Goal: Browse casually: Explore the website without a specific task or goal

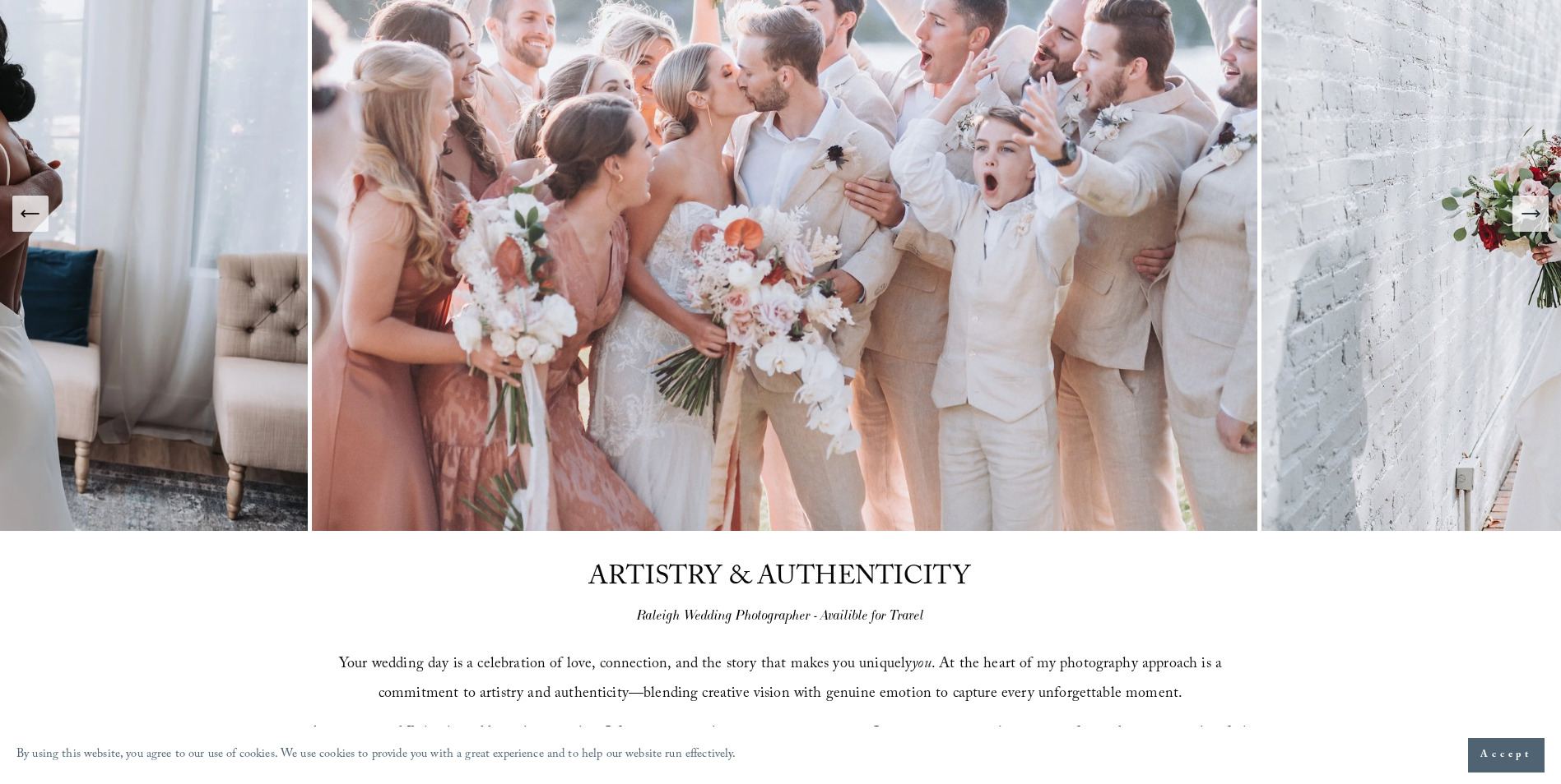
scroll to position [164, 0]
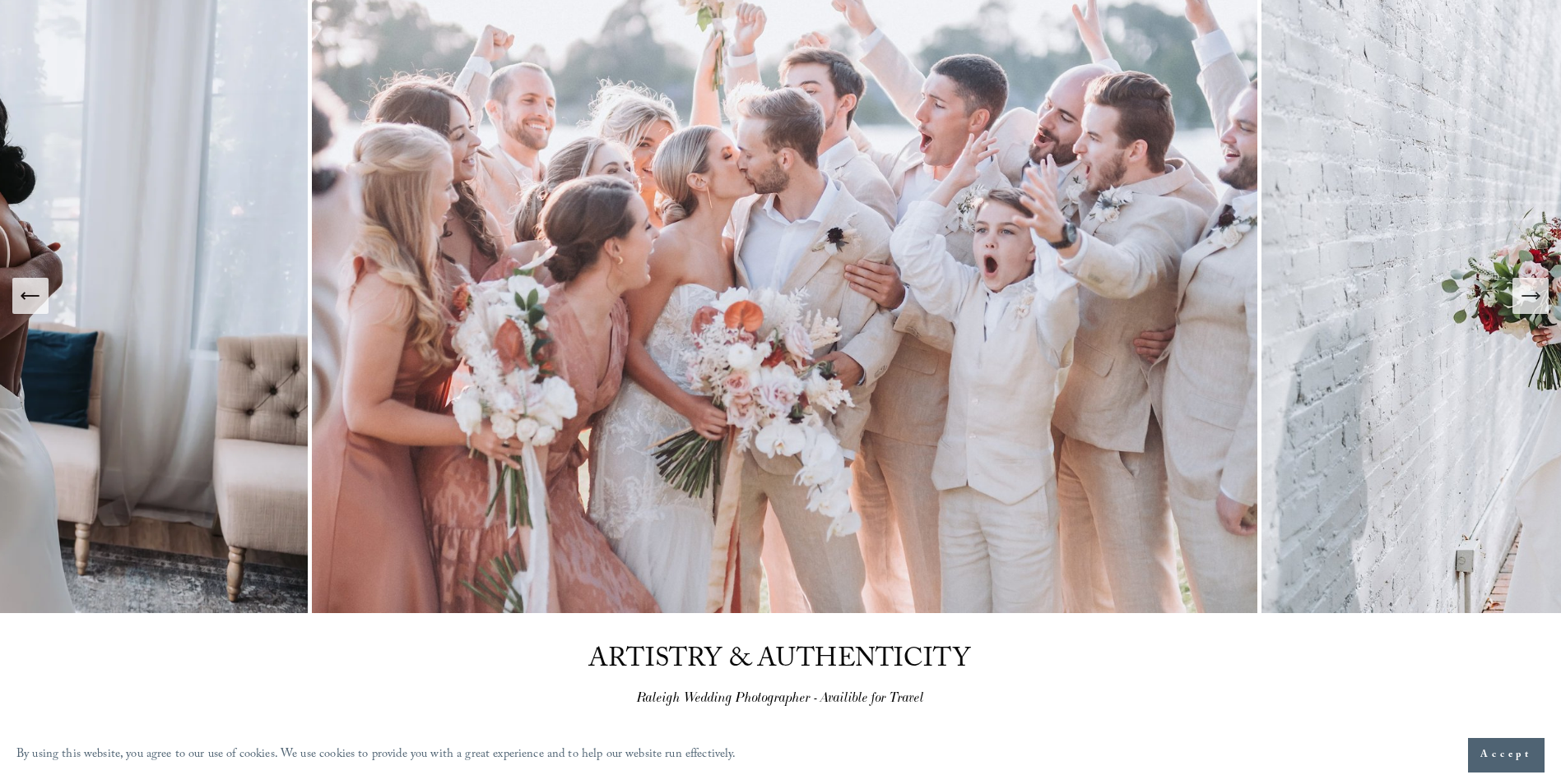
click at [1529, 300] on icon "Next Slide" at bounding box center [1530, 295] width 23 height 23
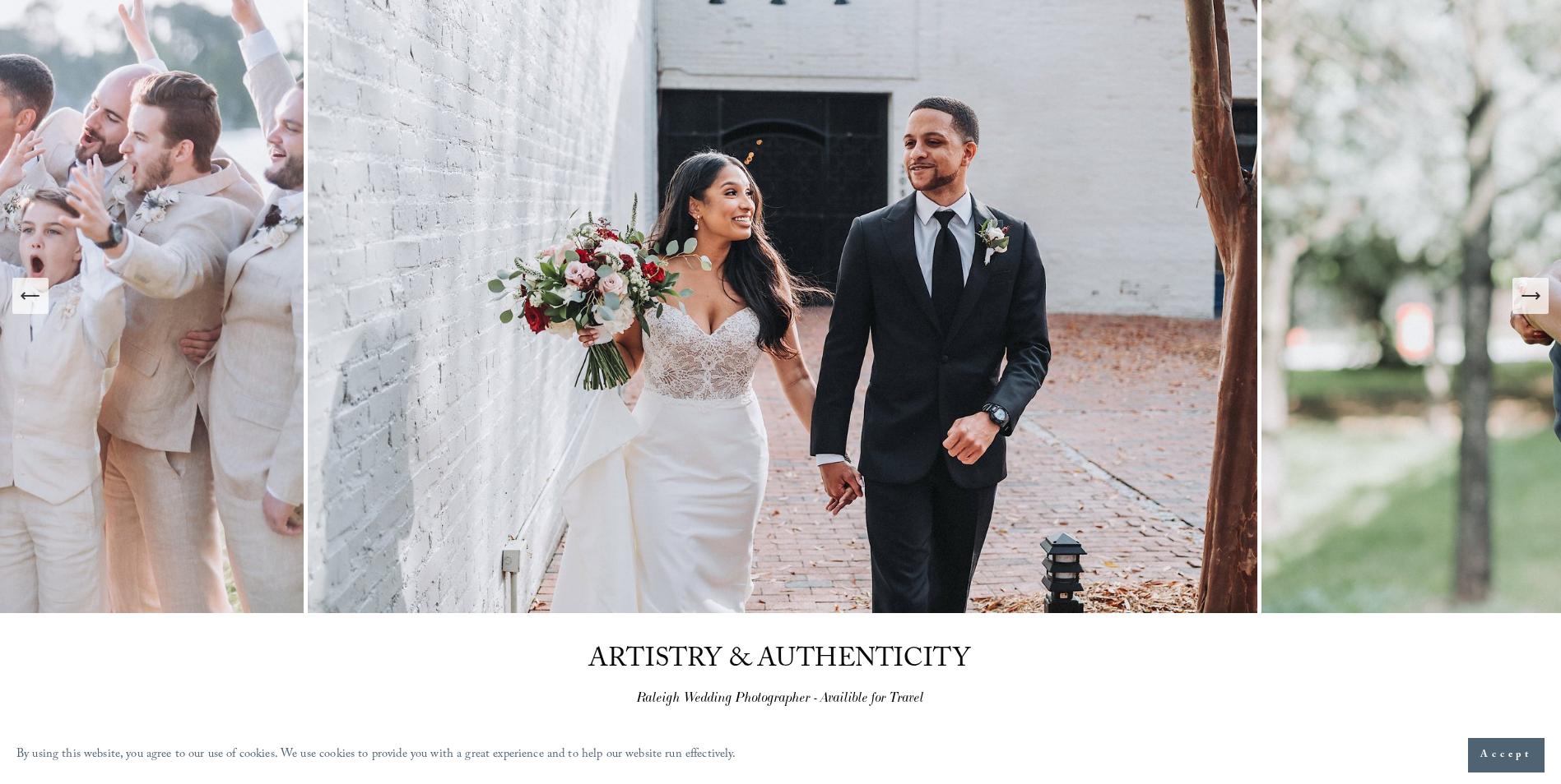
click at [1529, 300] on icon "Next Slide" at bounding box center [1530, 295] width 23 height 23
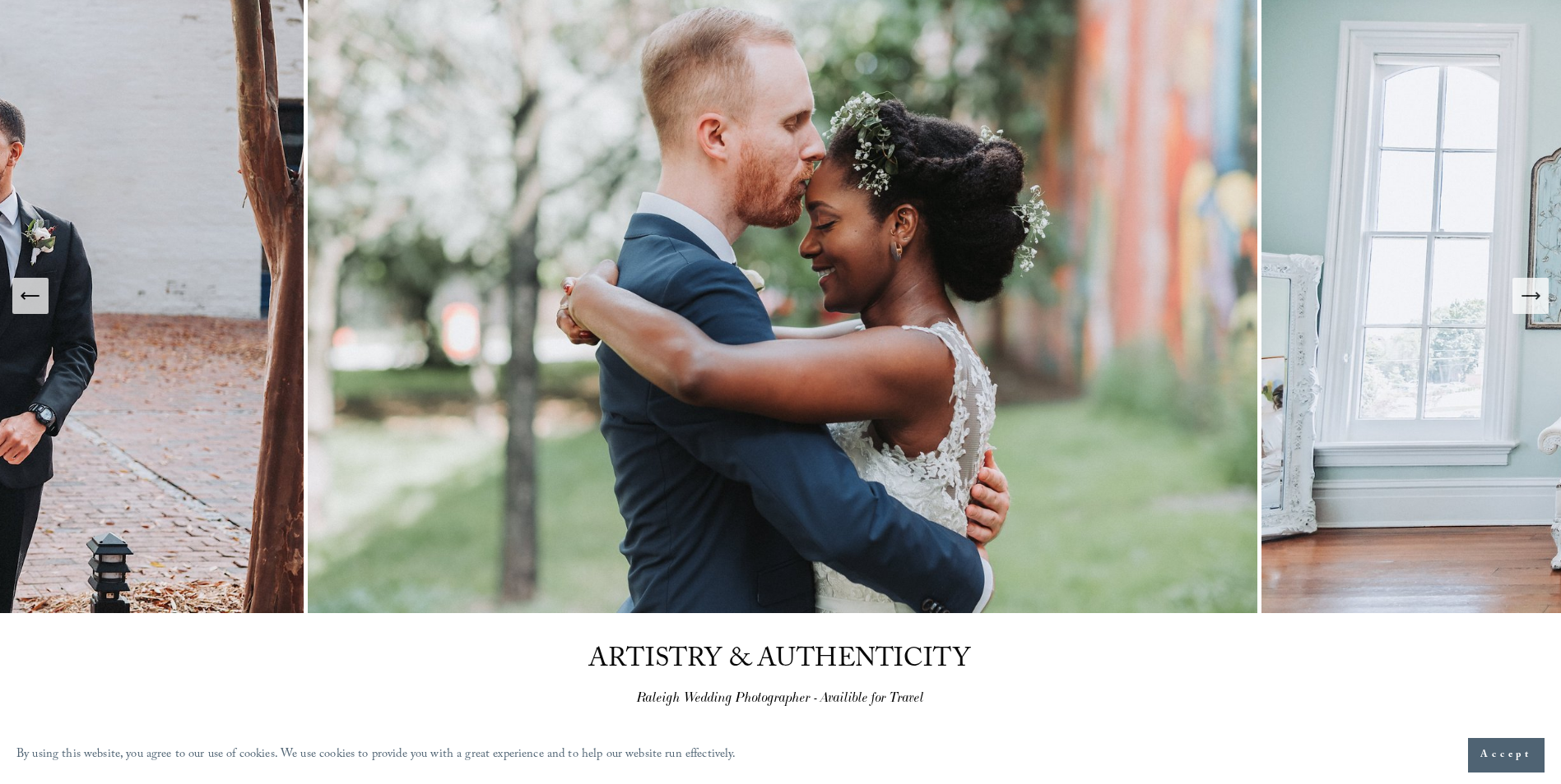
click at [1529, 300] on icon "Next Slide" at bounding box center [1530, 295] width 23 height 23
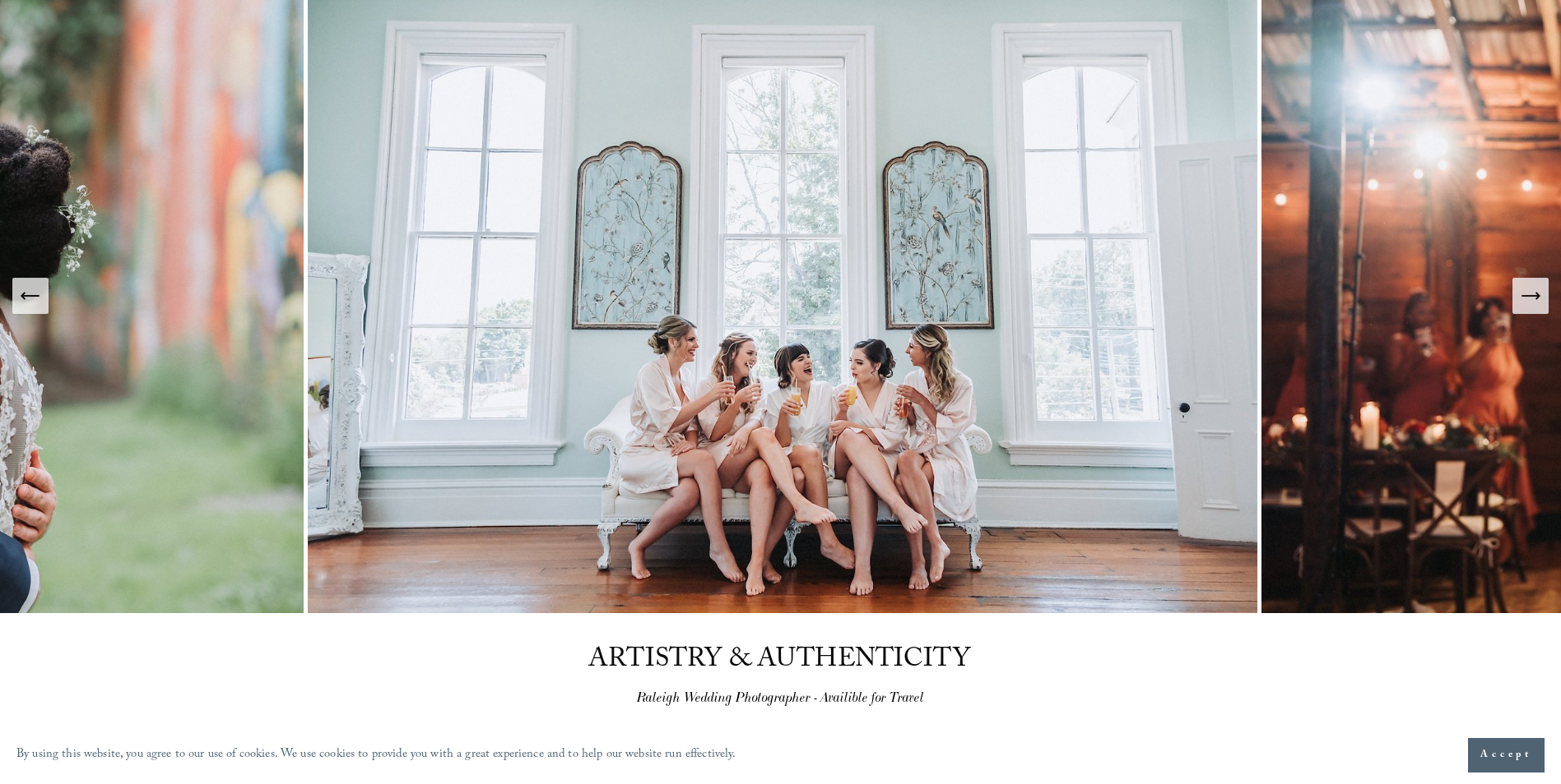
click at [1529, 300] on icon "Next Slide" at bounding box center [1530, 295] width 23 height 23
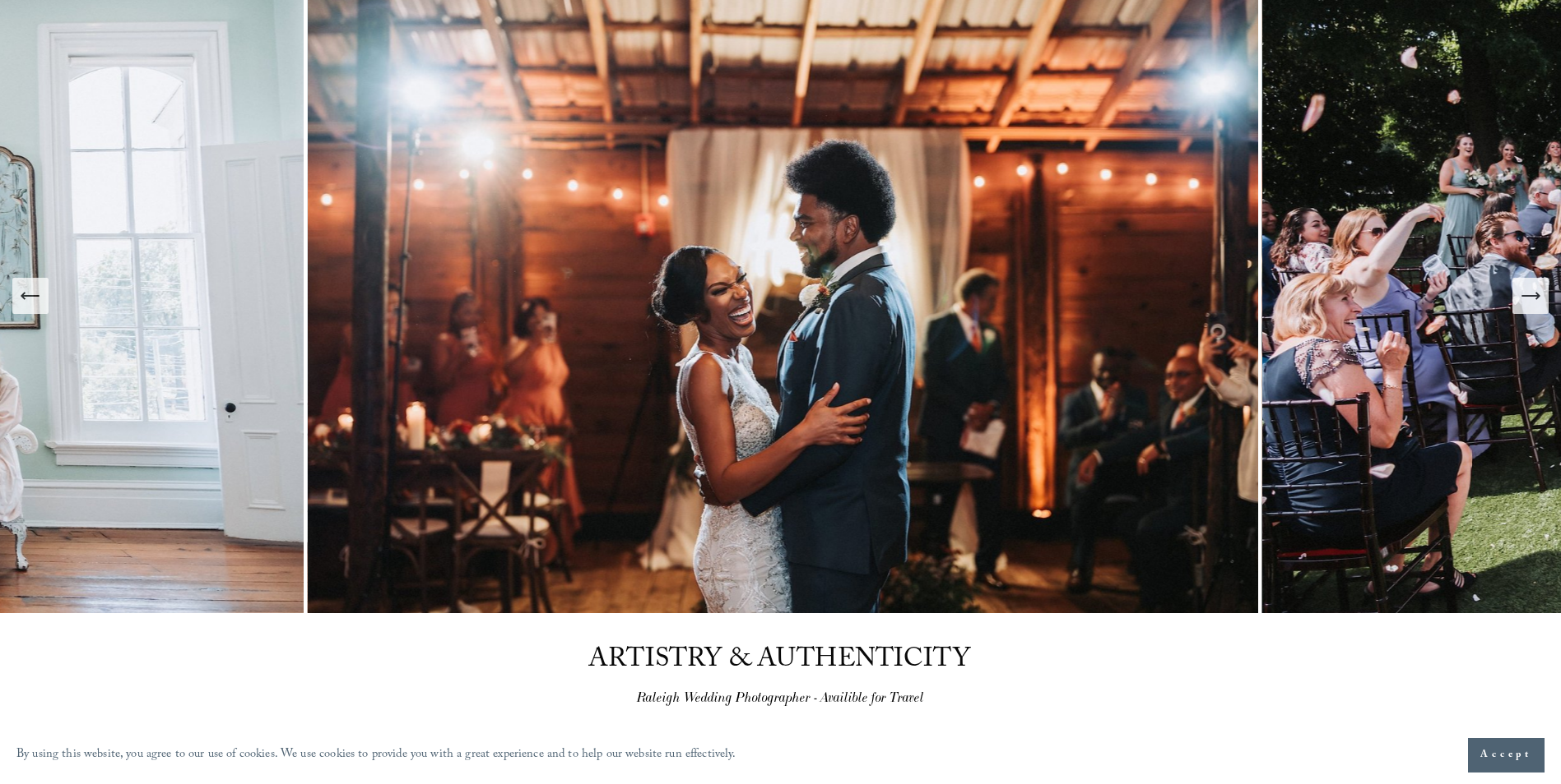
click at [1529, 300] on icon "Next Slide" at bounding box center [1530, 295] width 23 height 23
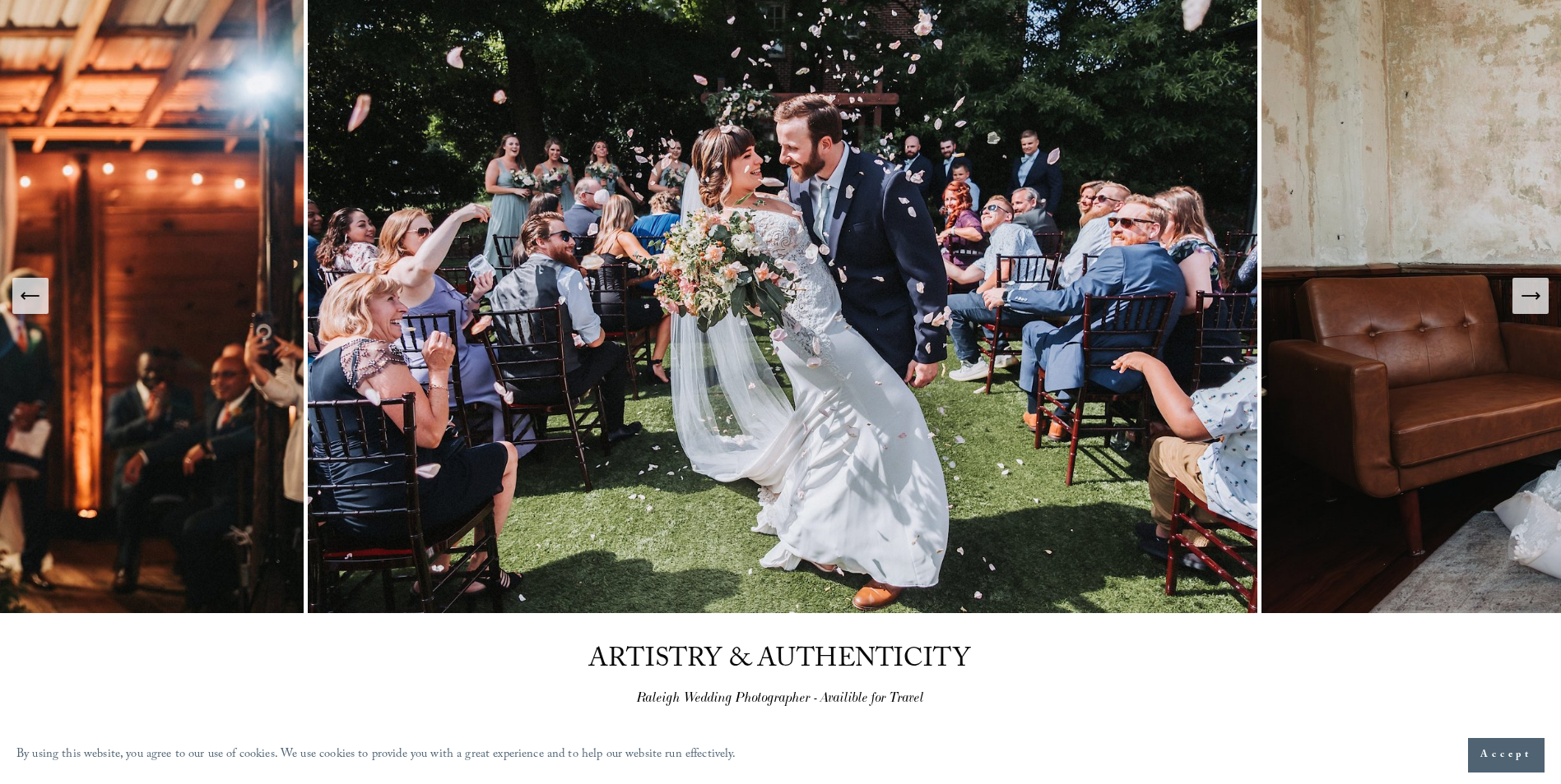
click at [1529, 300] on icon "Next Slide" at bounding box center [1530, 295] width 23 height 23
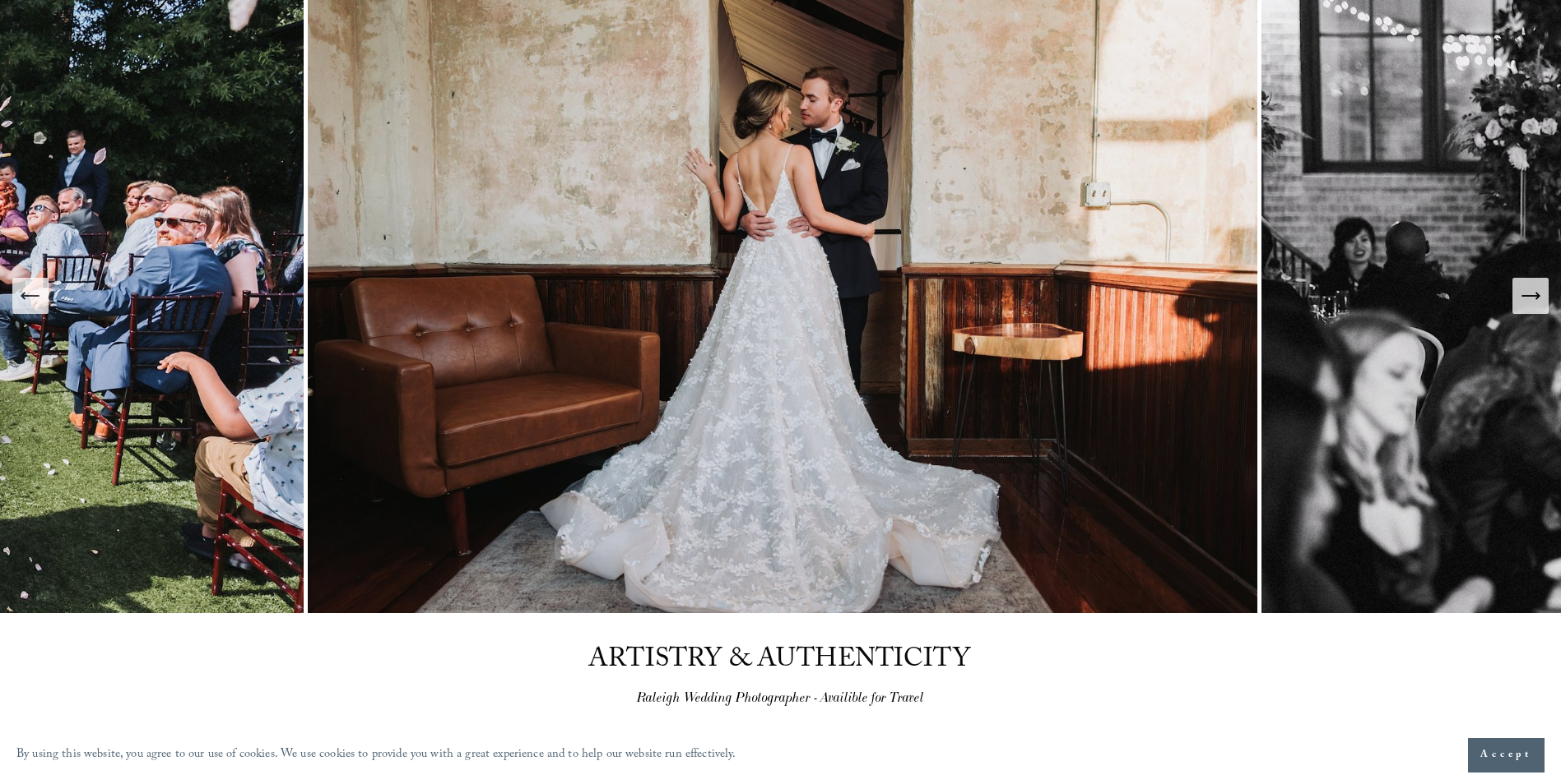
click at [1529, 300] on icon "Next Slide" at bounding box center [1530, 295] width 23 height 23
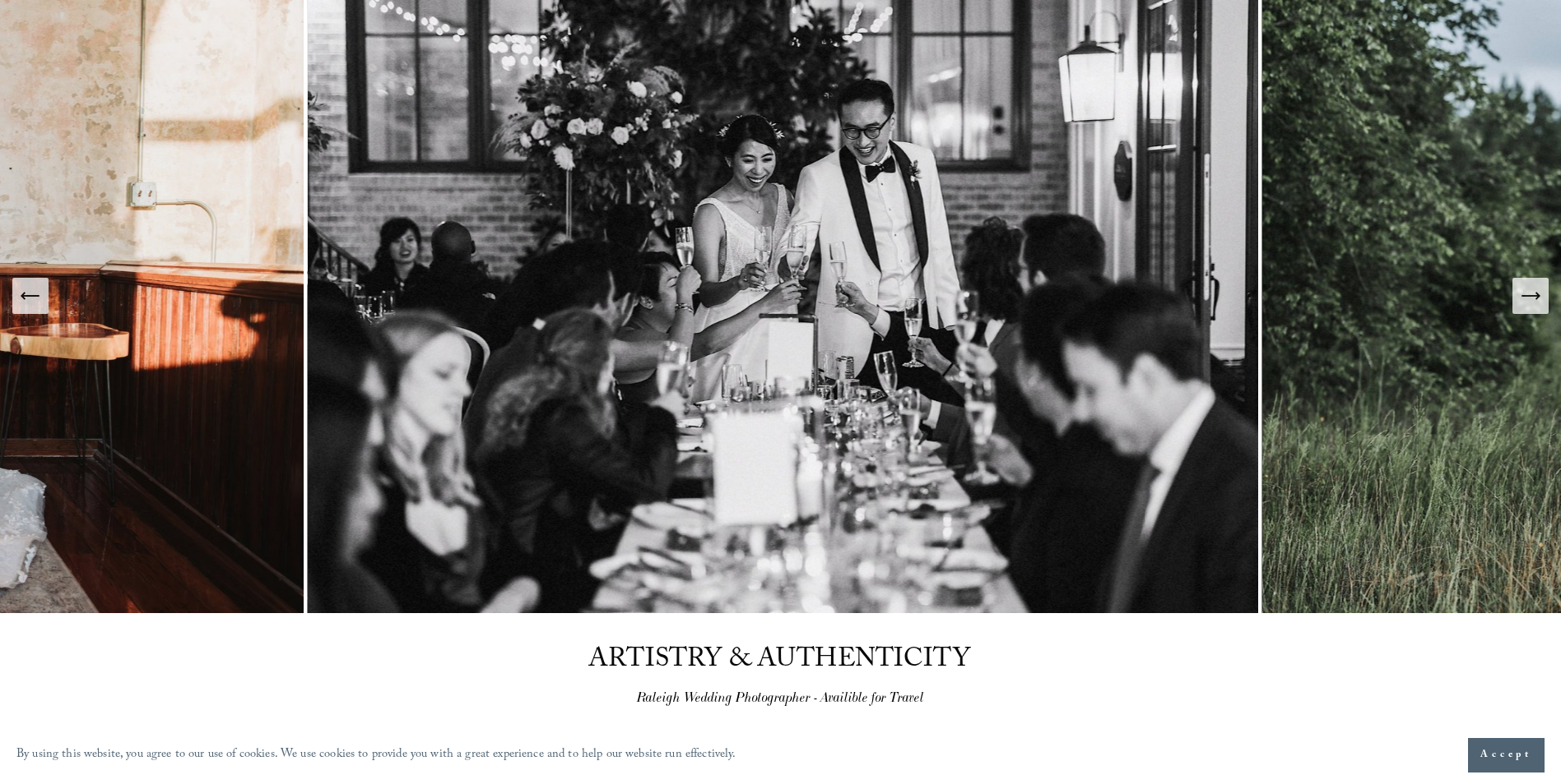
click at [31, 296] on icon "Previous Slide" at bounding box center [30, 296] width 17 height 0
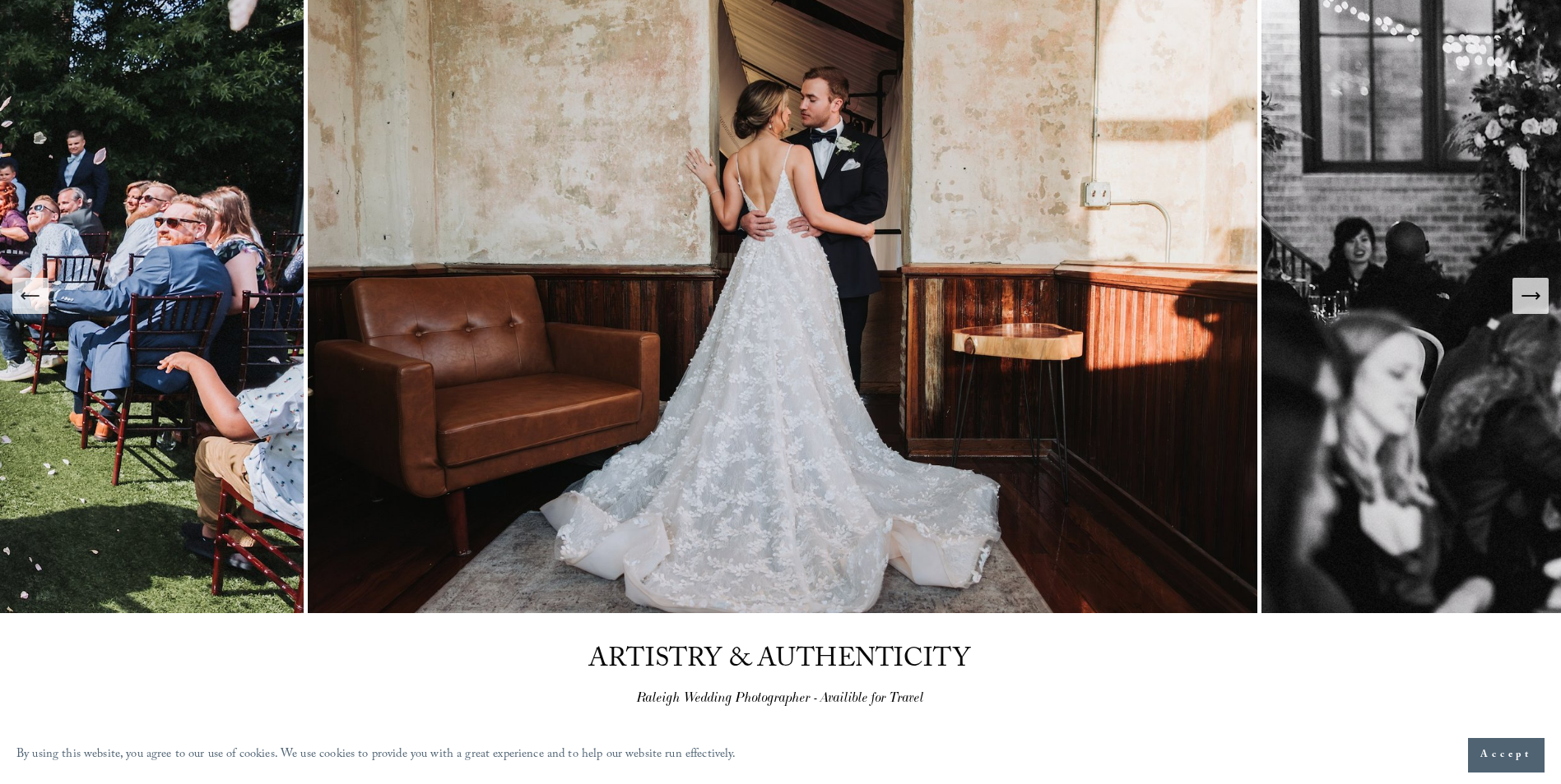
click at [31, 296] on icon "Previous Slide" at bounding box center [30, 296] width 17 height 0
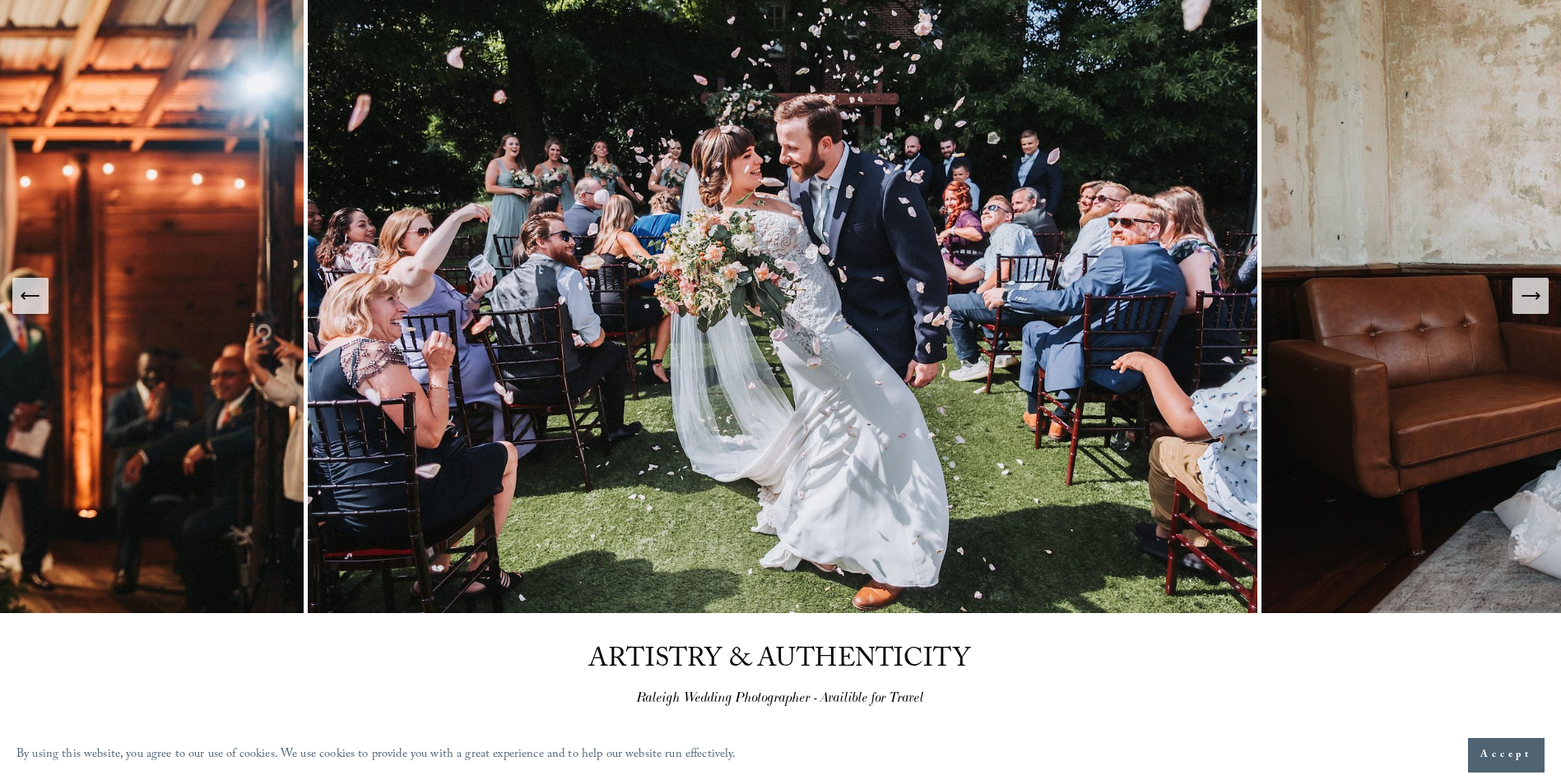
click at [31, 296] on icon "Previous Slide" at bounding box center [30, 296] width 17 height 0
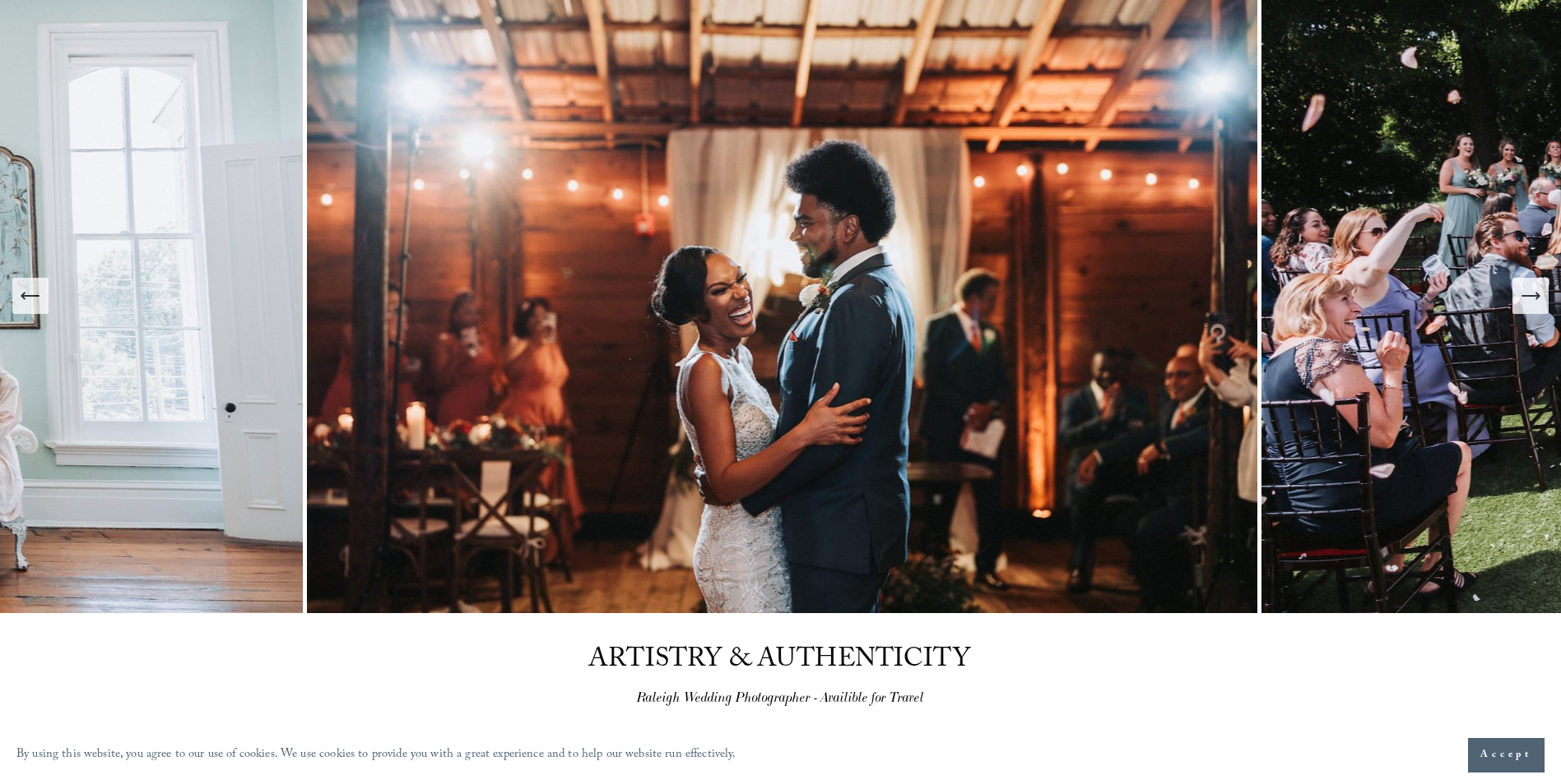
click at [31, 296] on icon "Previous Slide" at bounding box center [30, 296] width 17 height 0
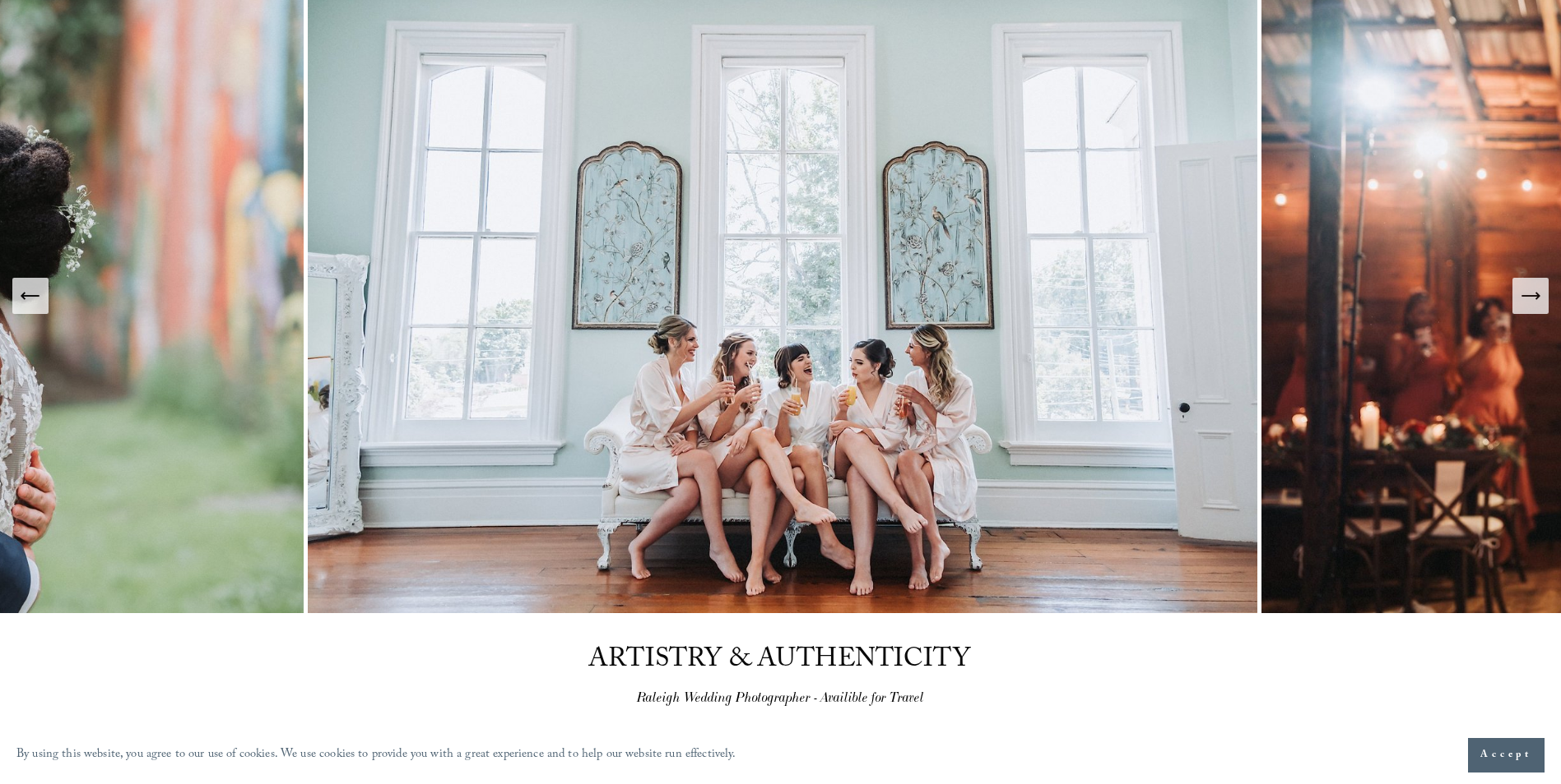
drag, startPoint x: 31, startPoint y: 295, endPoint x: 401, endPoint y: 698, distance: 547.1
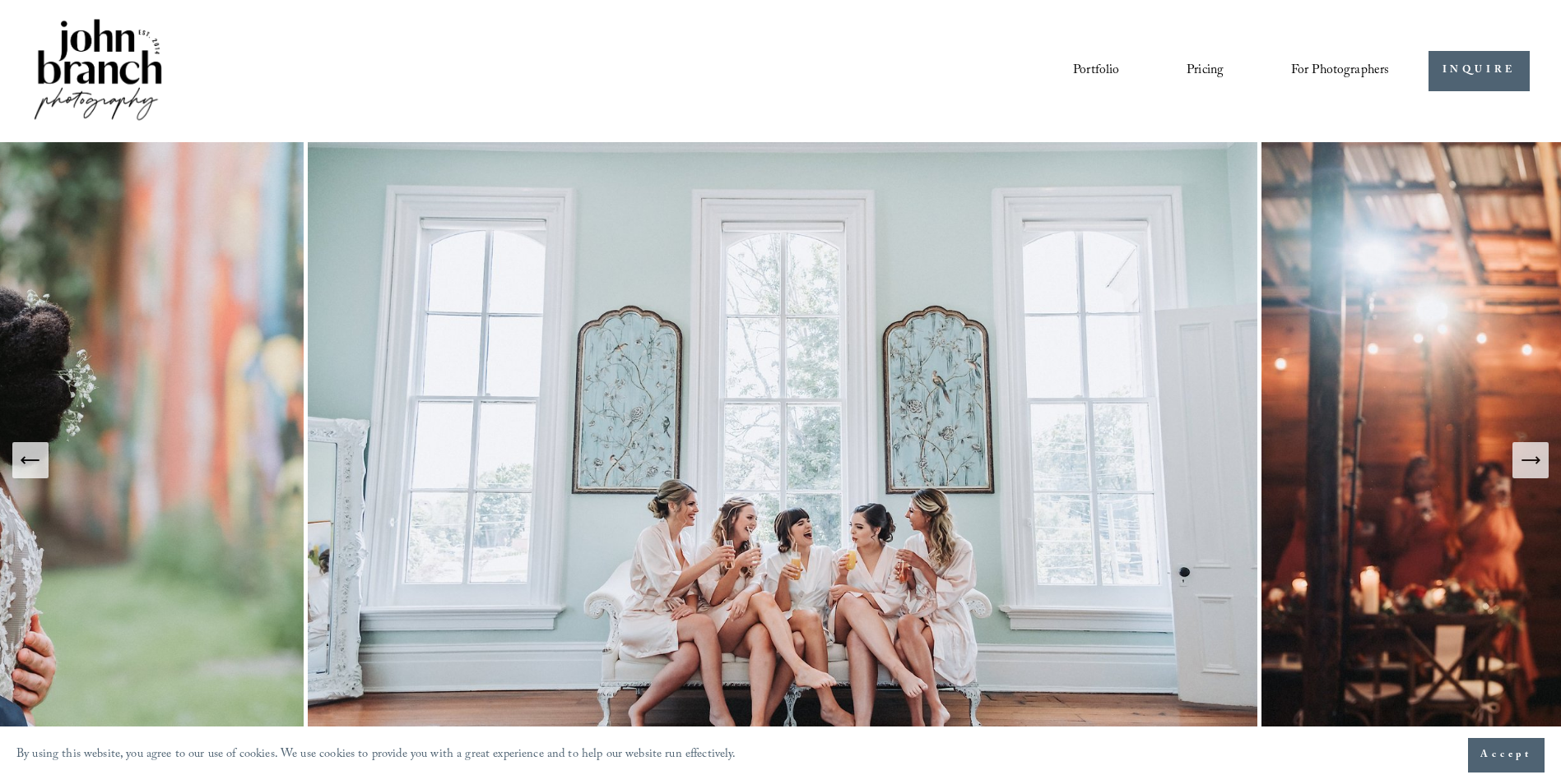
click at [1112, 60] on link "Portfolio" at bounding box center [1096, 71] width 46 height 28
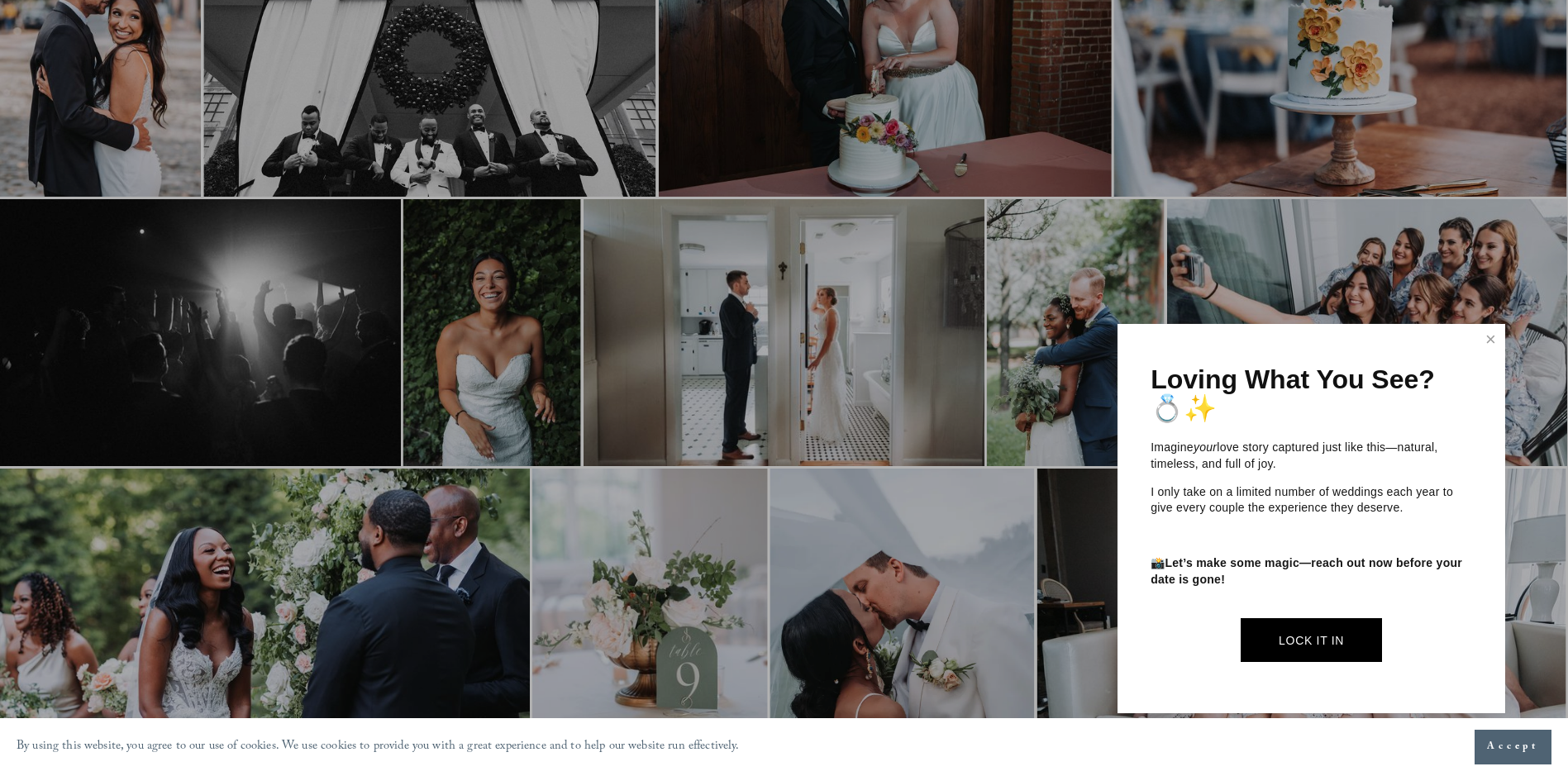
scroll to position [165, 0]
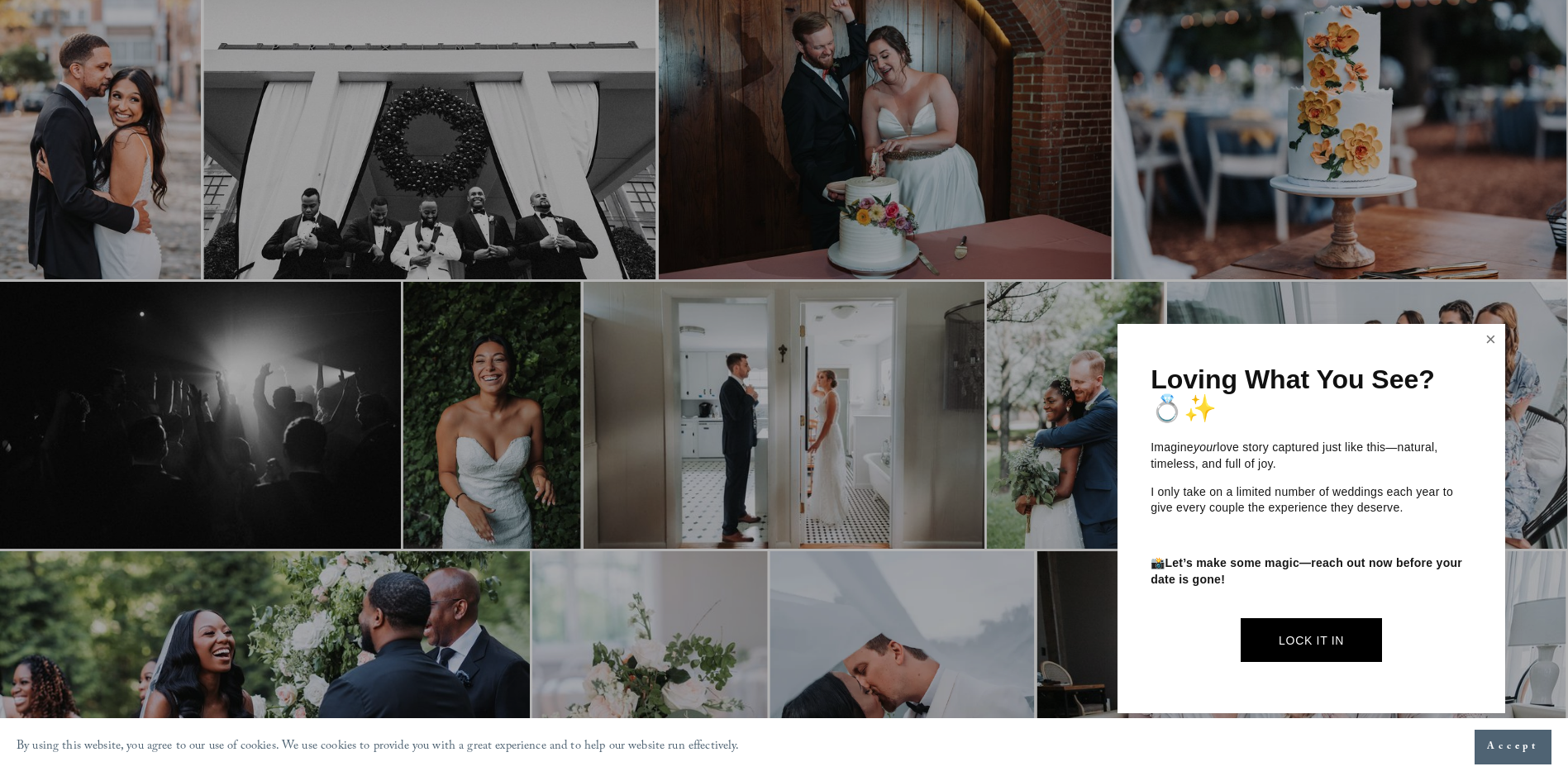
click at [1497, 335] on link "Close" at bounding box center [1490, 339] width 25 height 26
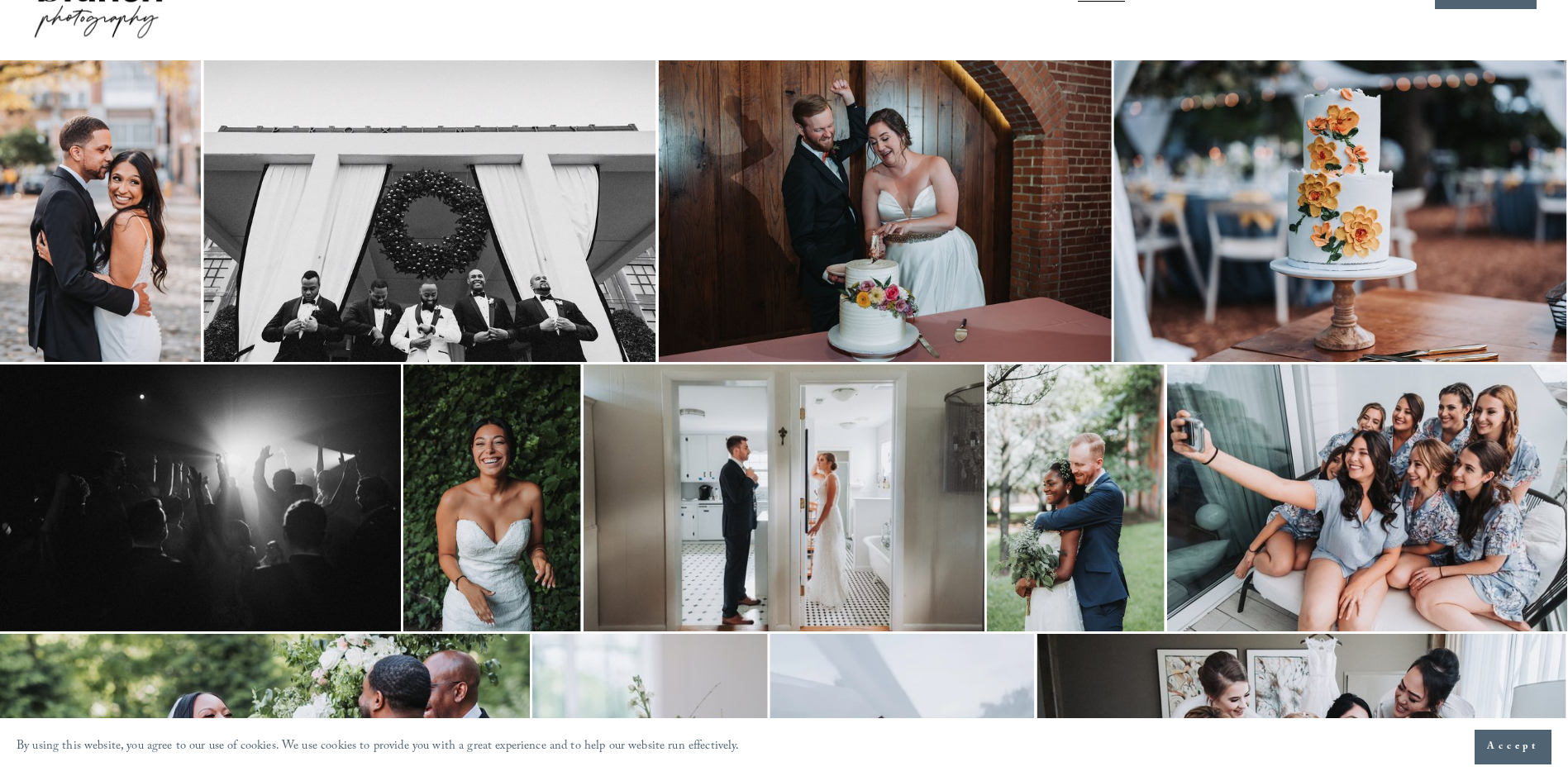
scroll to position [0, 0]
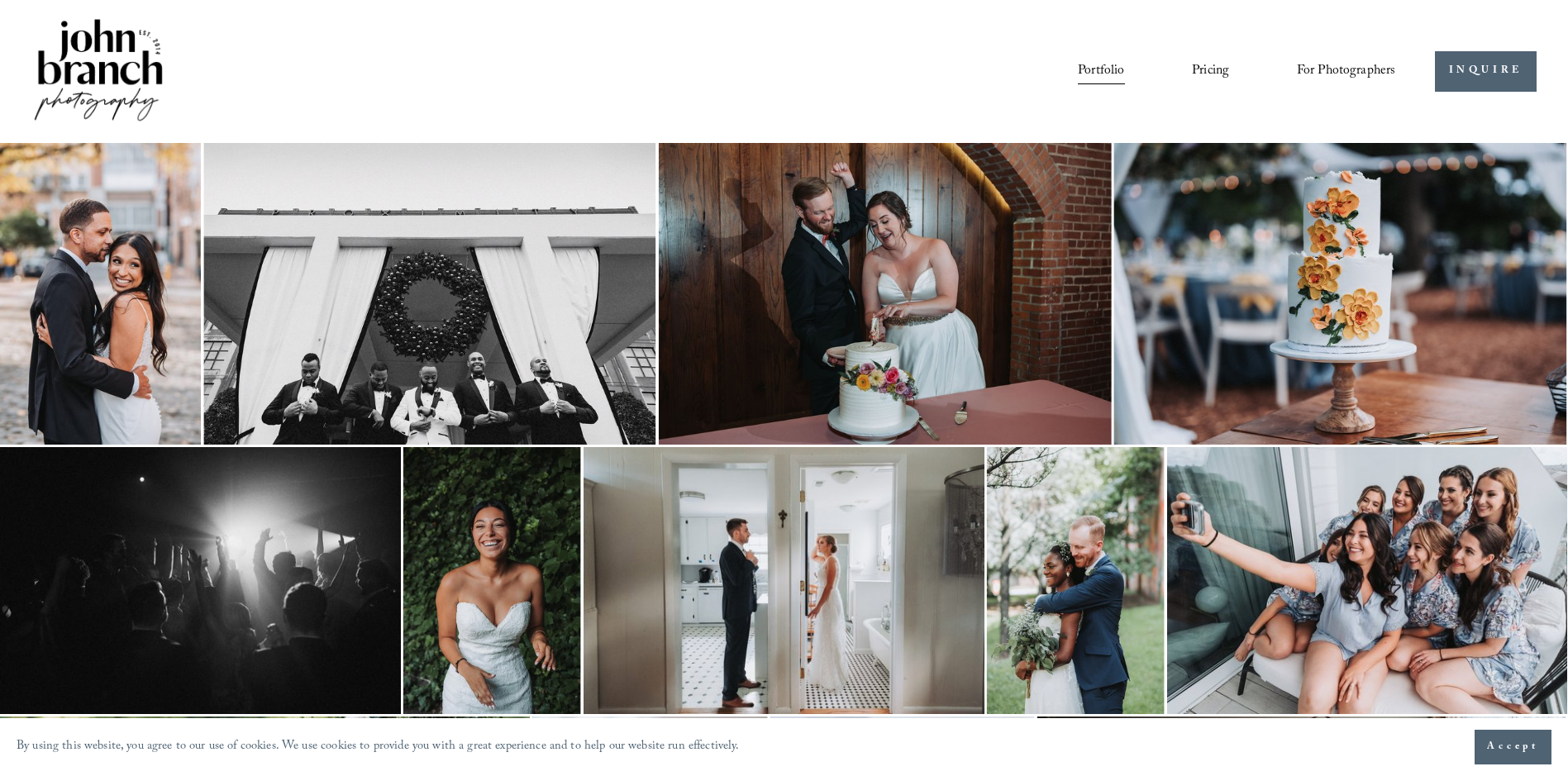
click at [1042, 302] on img at bounding box center [885, 294] width 453 height 302
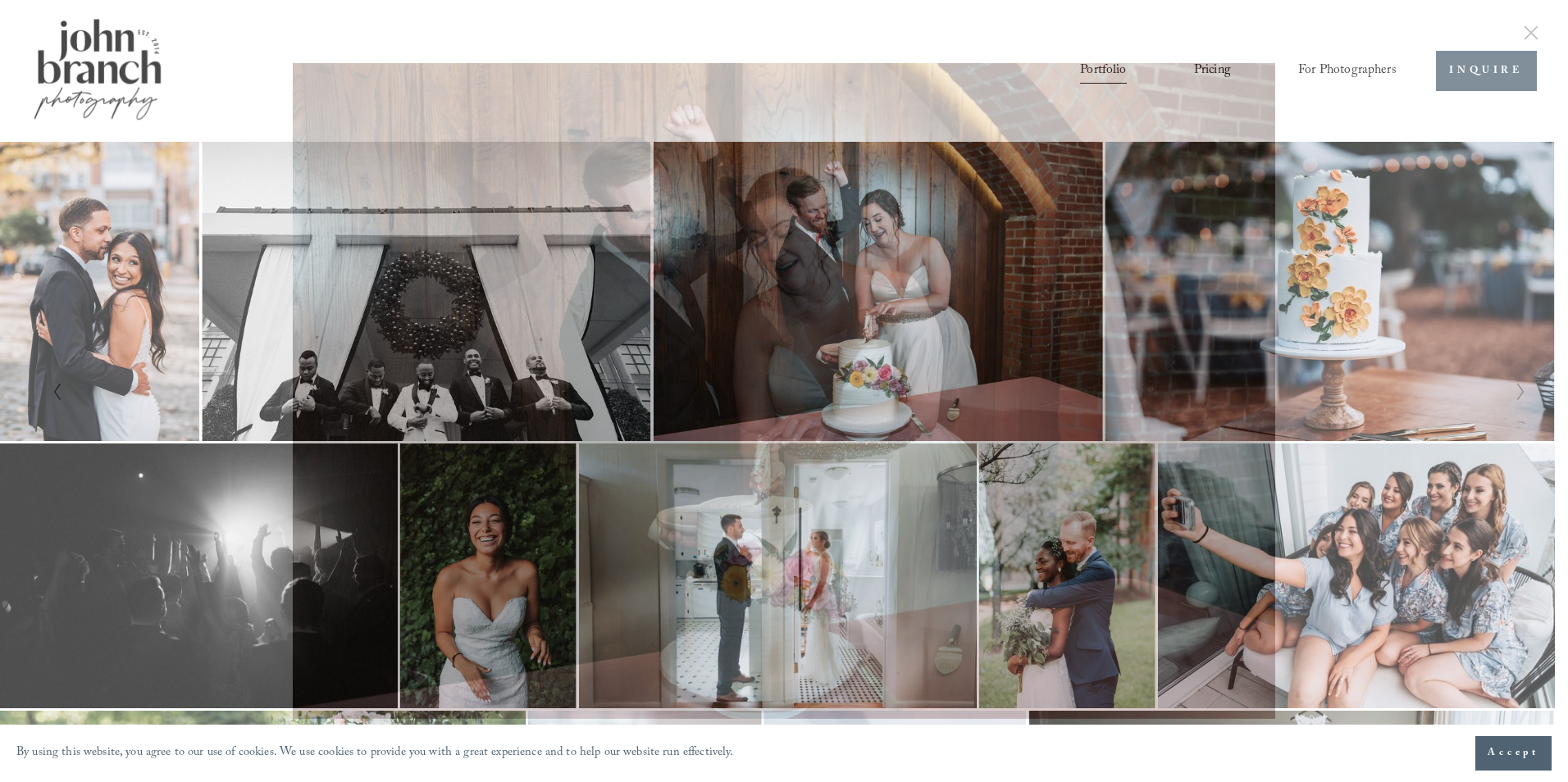
click at [982, 348] on div "Gallery" at bounding box center [1152, 391] width 737 height 655
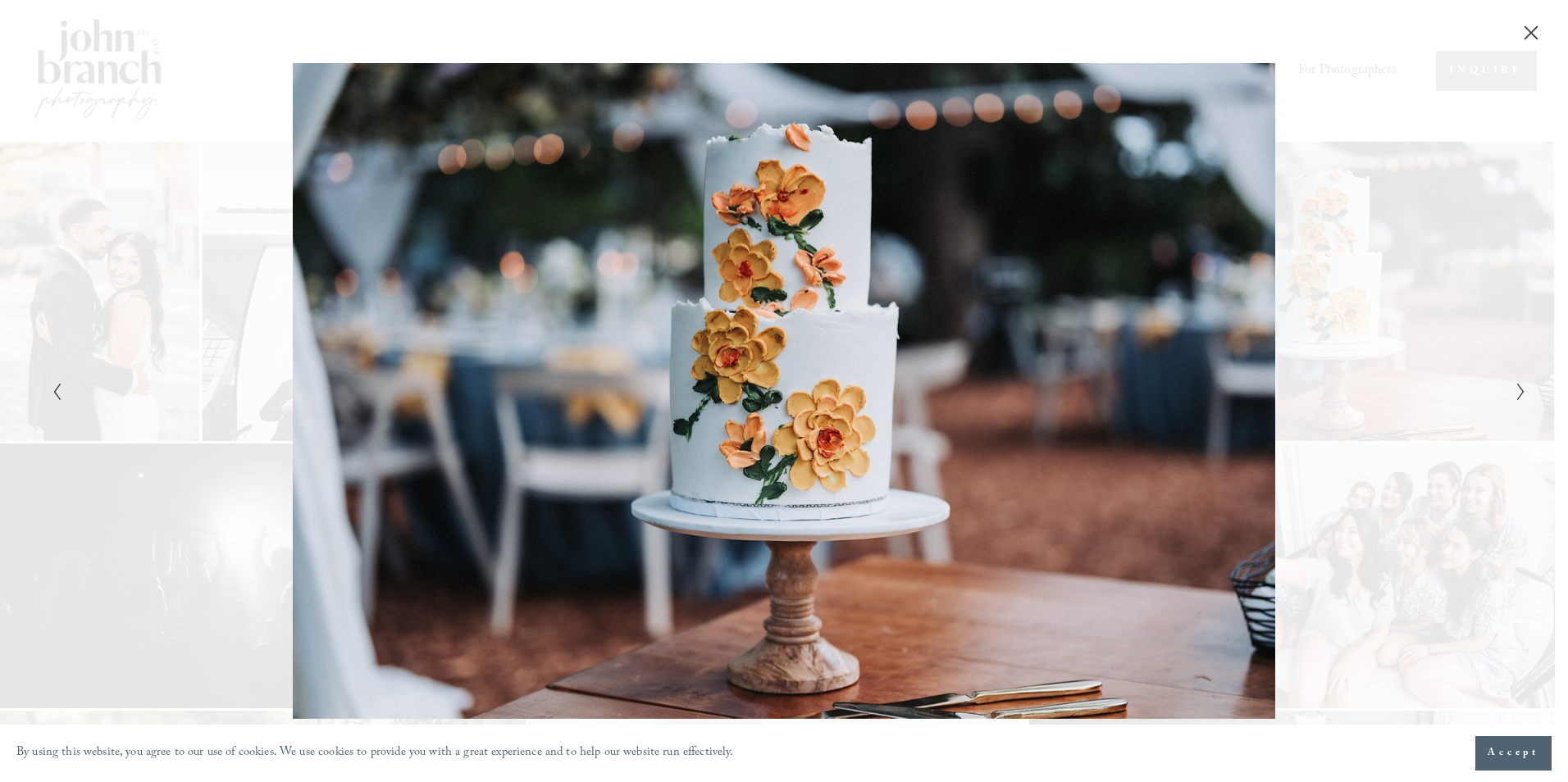
click at [982, 348] on div "Gallery" at bounding box center [1152, 391] width 737 height 655
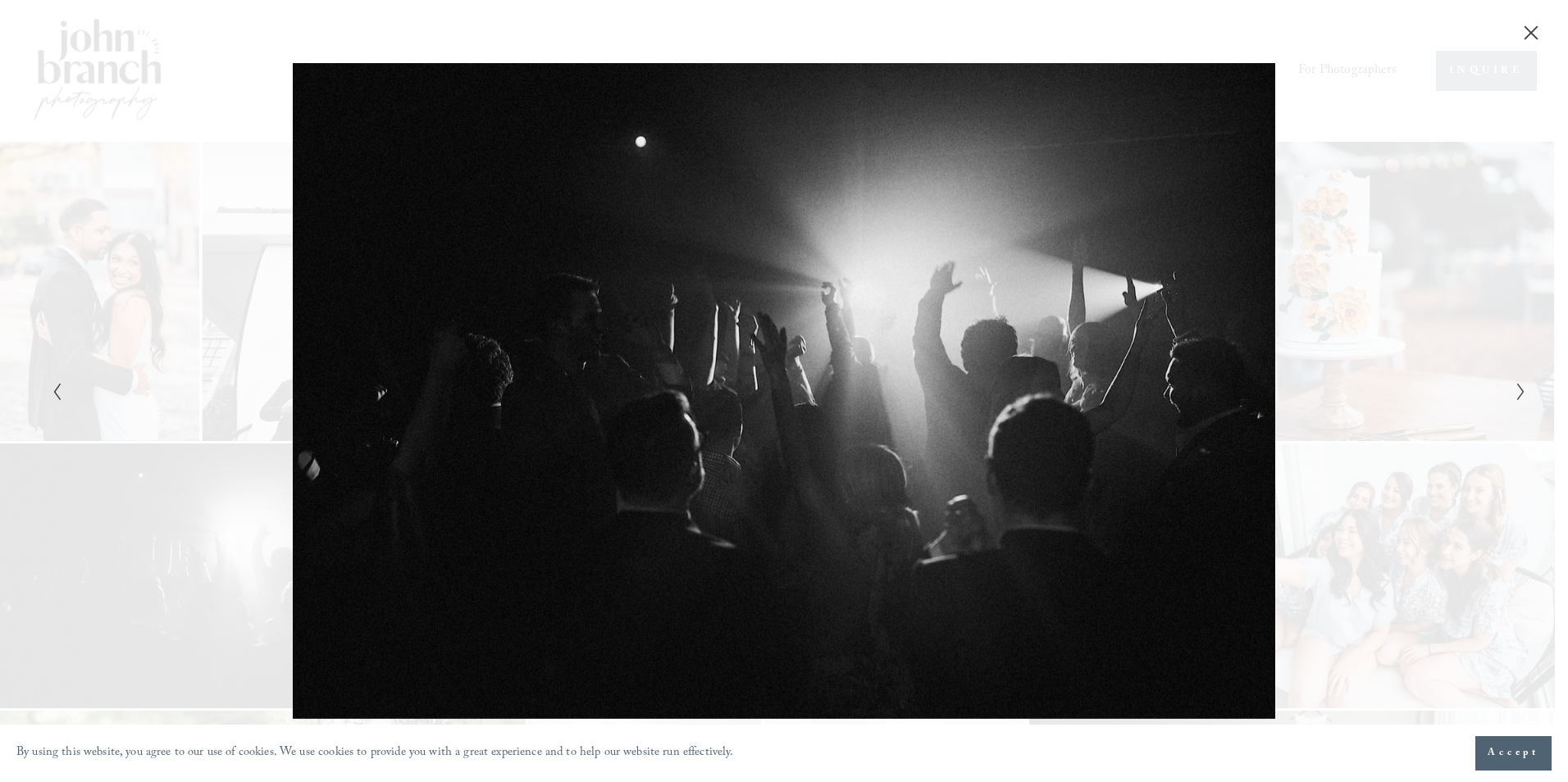
drag, startPoint x: 982, startPoint y: 348, endPoint x: 1168, endPoint y: 208, distance: 232.8
drag, startPoint x: 1168, startPoint y: 208, endPoint x: 1518, endPoint y: 34, distance: 390.9
click at [1518, 34] on button "Close" at bounding box center [1531, 33] width 26 height 18
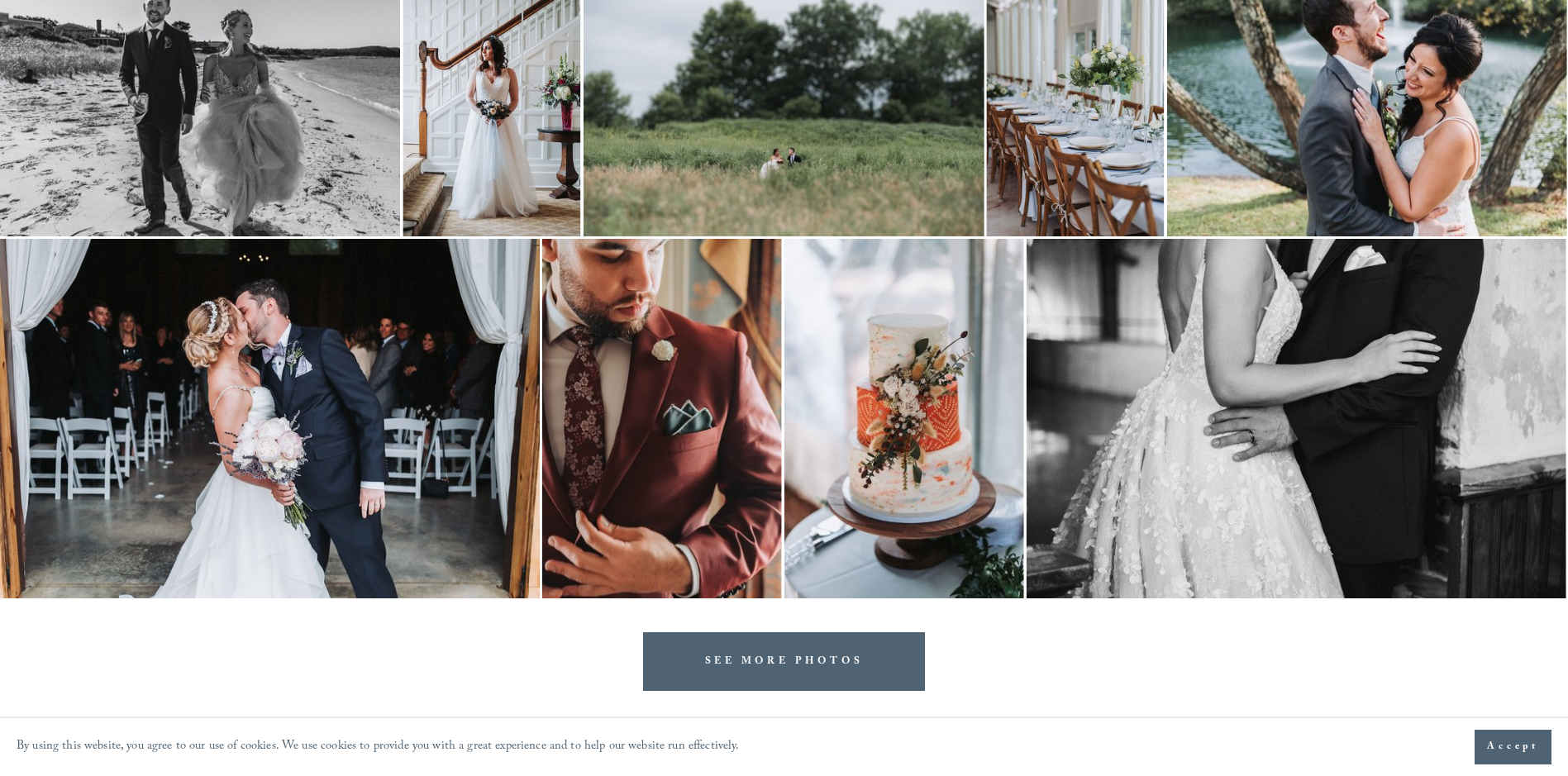
scroll to position [3215, 0]
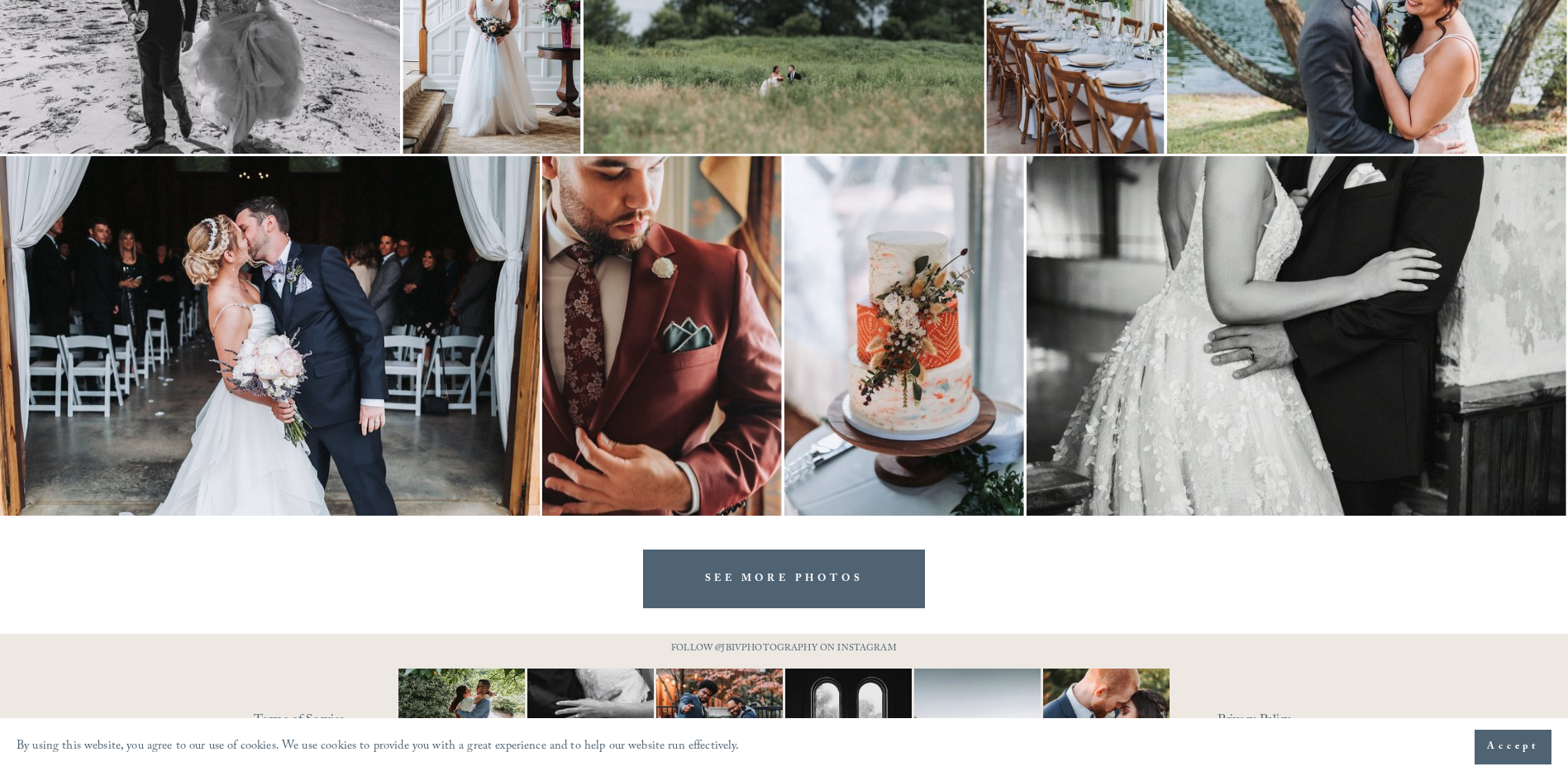
click at [882, 576] on link "SEE MORE PHOTOS" at bounding box center [784, 579] width 283 height 59
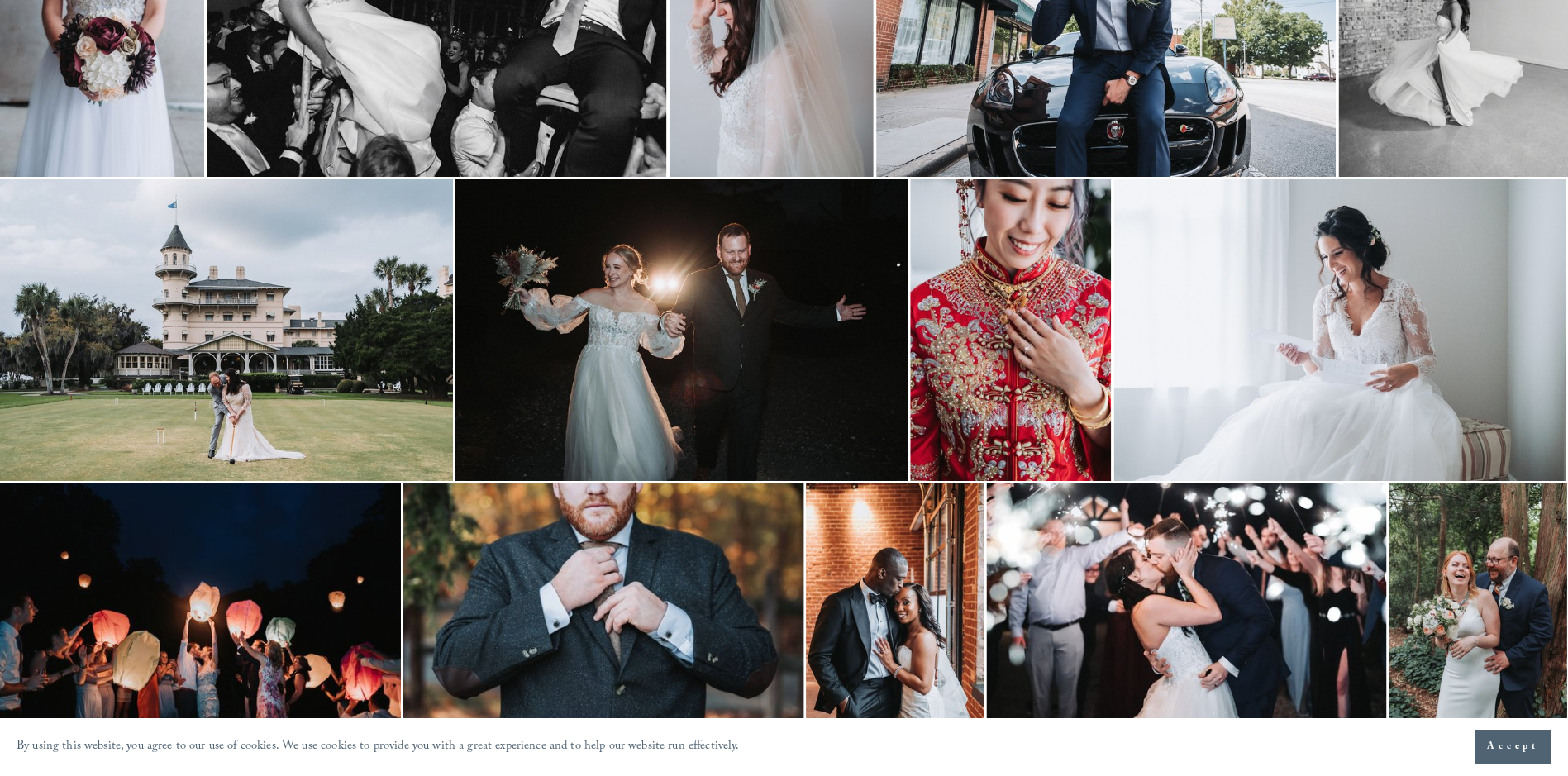
scroll to position [1314, 0]
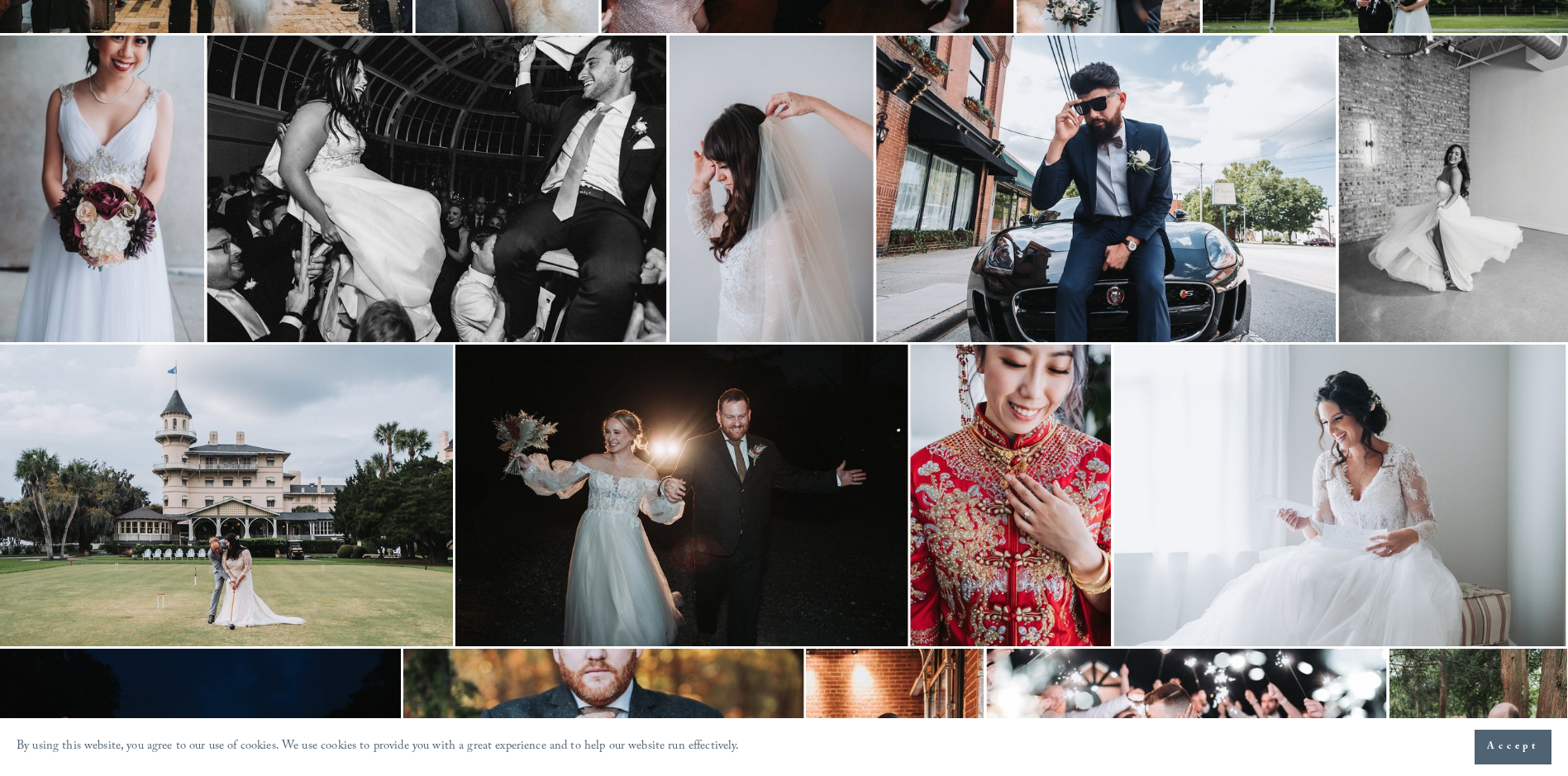
click at [1015, 473] on img at bounding box center [1010, 496] width 201 height 302
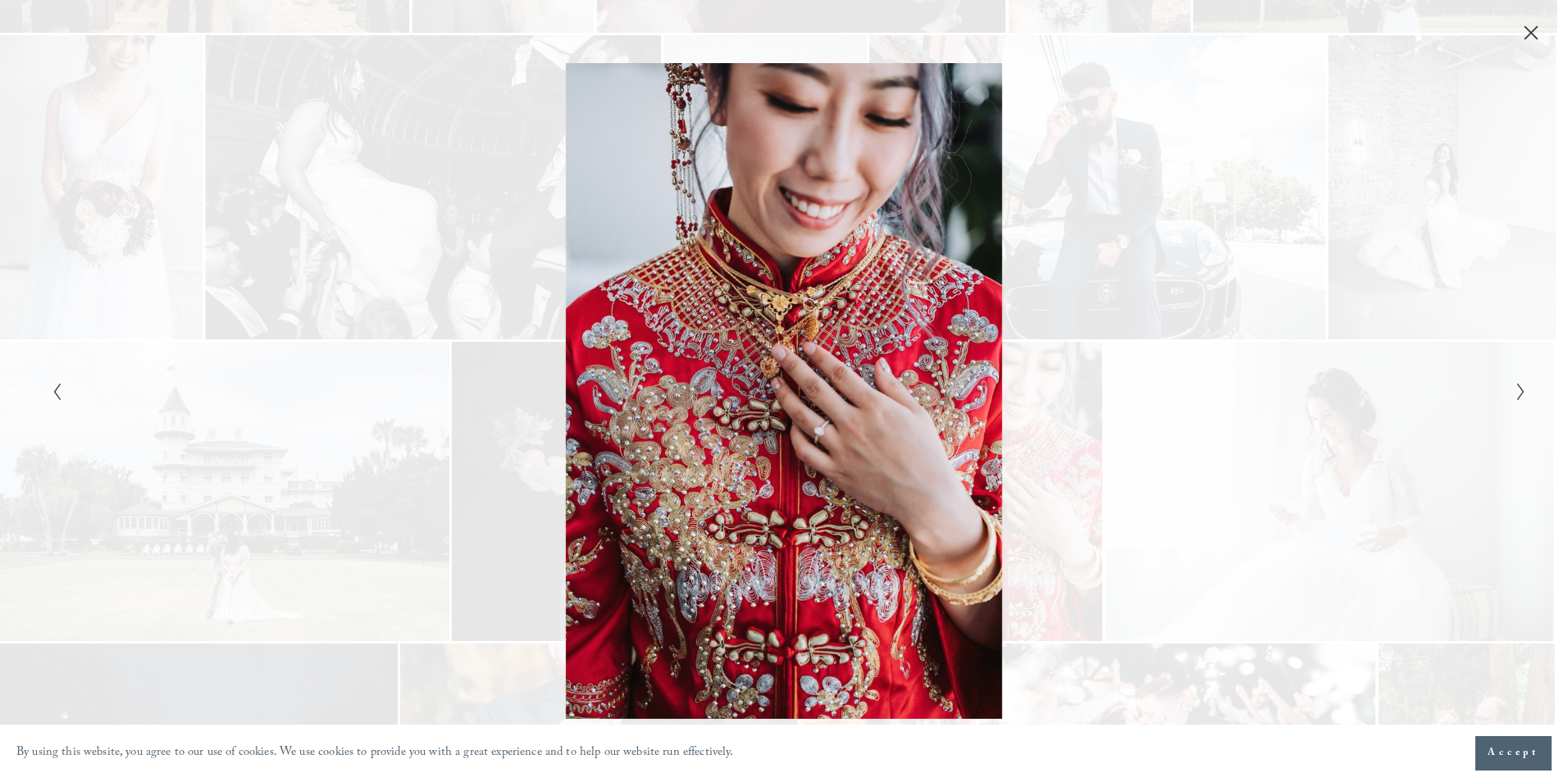
drag, startPoint x: 859, startPoint y: 352, endPoint x: 742, endPoint y: 380, distance: 120.3
click at [742, 380] on div "Gallery" at bounding box center [415, 391] width 737 height 655
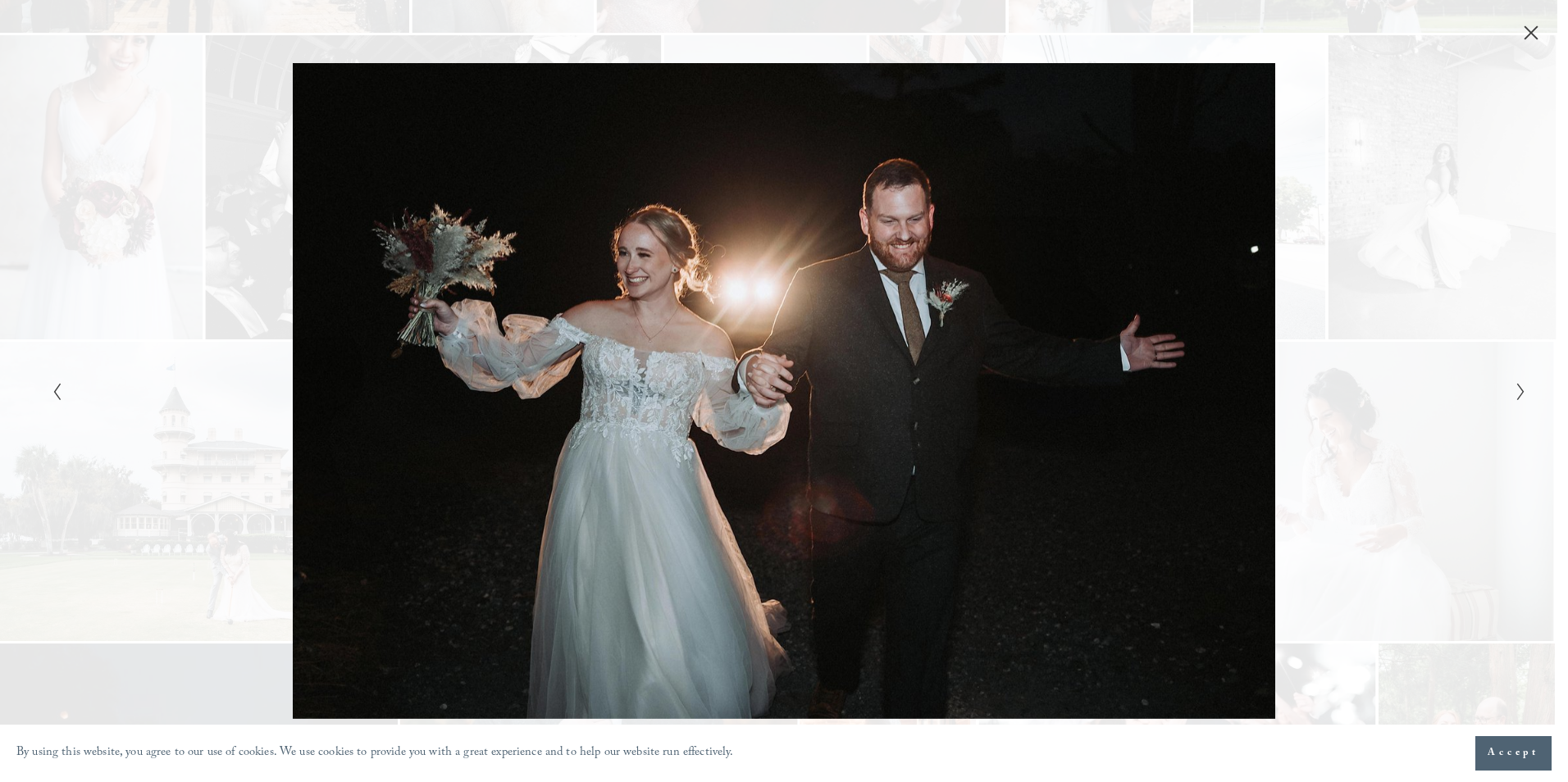
drag, startPoint x: 742, startPoint y: 380, endPoint x: 1302, endPoint y: 243, distance: 576.5
click at [1302, 243] on div "Gallery" at bounding box center [1152, 391] width 737 height 655
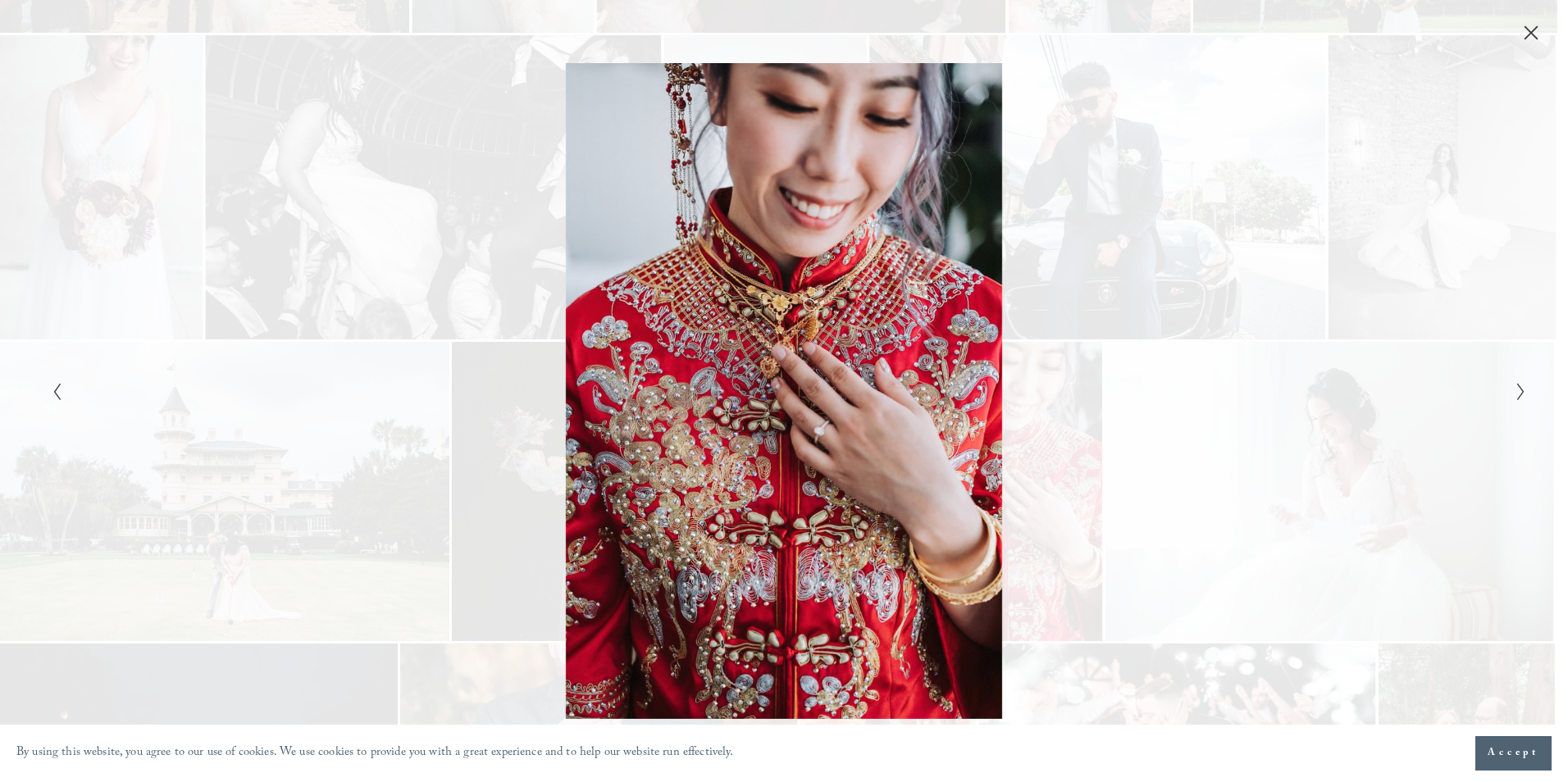
drag, startPoint x: 783, startPoint y: 265, endPoint x: 433, endPoint y: 306, distance: 352.4
click at [433, 306] on div "Gallery" at bounding box center [415, 391] width 737 height 655
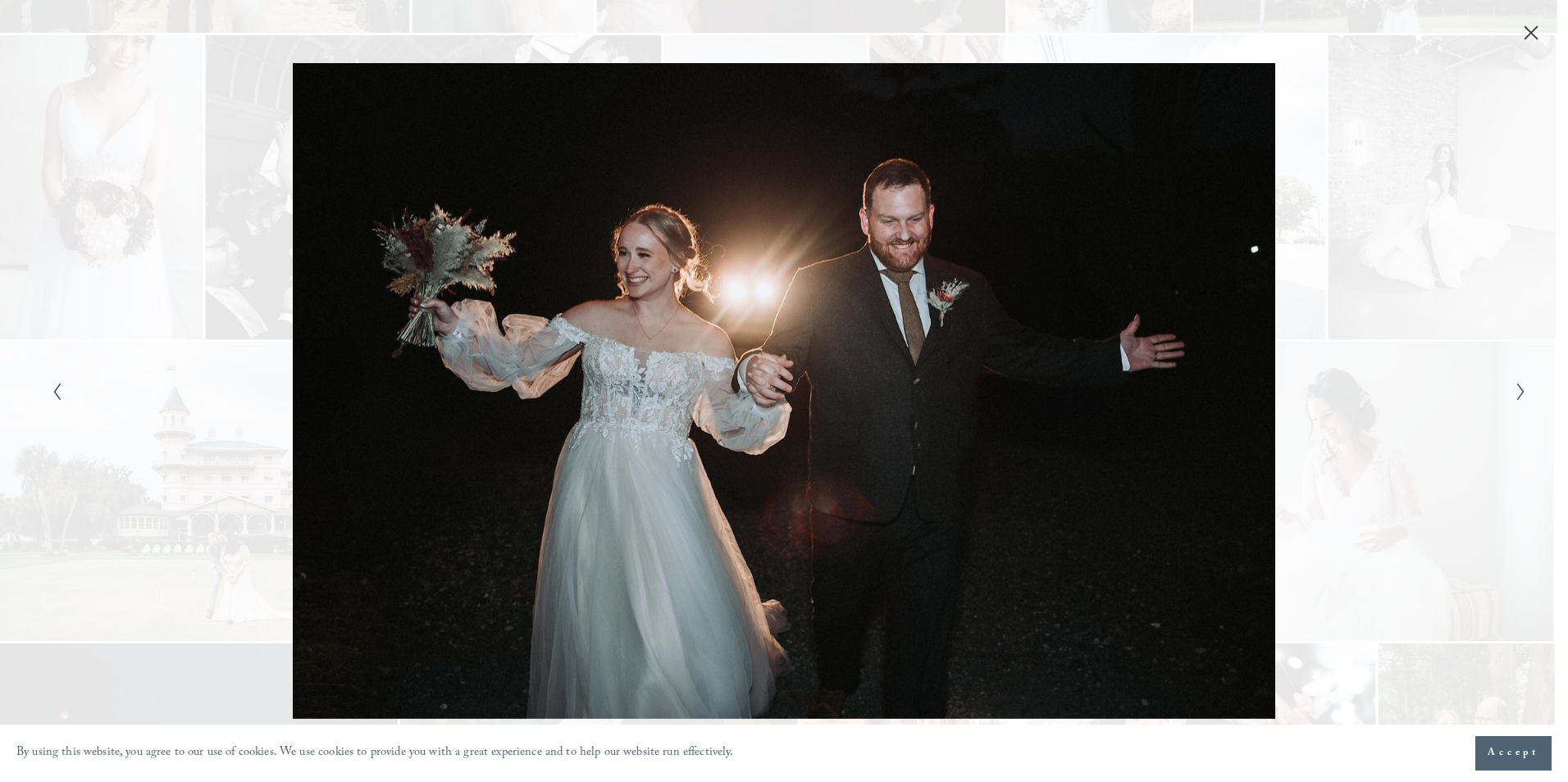
click at [725, 324] on div "Gallery" at bounding box center [415, 391] width 737 height 655
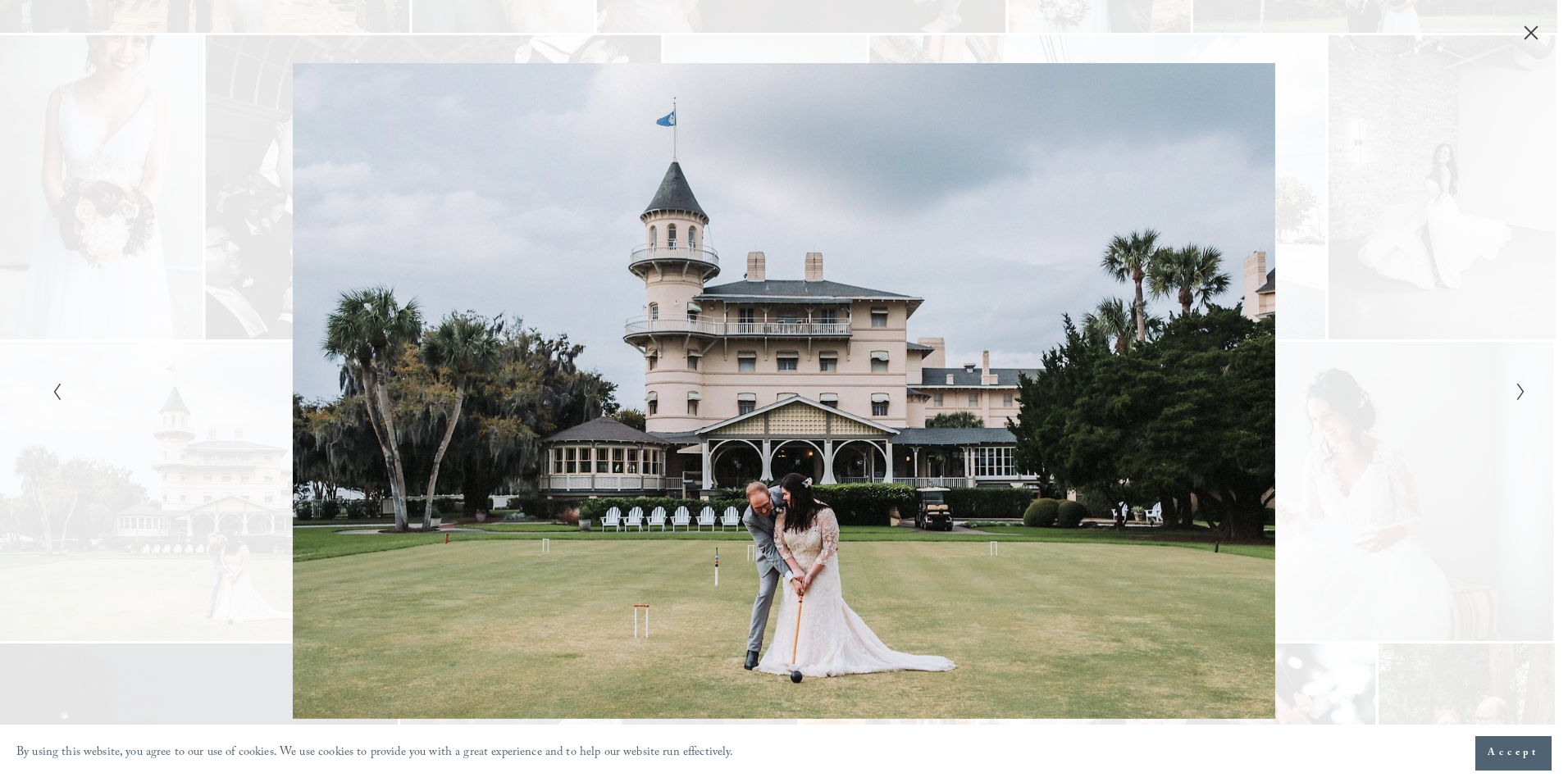
click at [229, 302] on div "Gallery" at bounding box center [415, 391] width 737 height 655
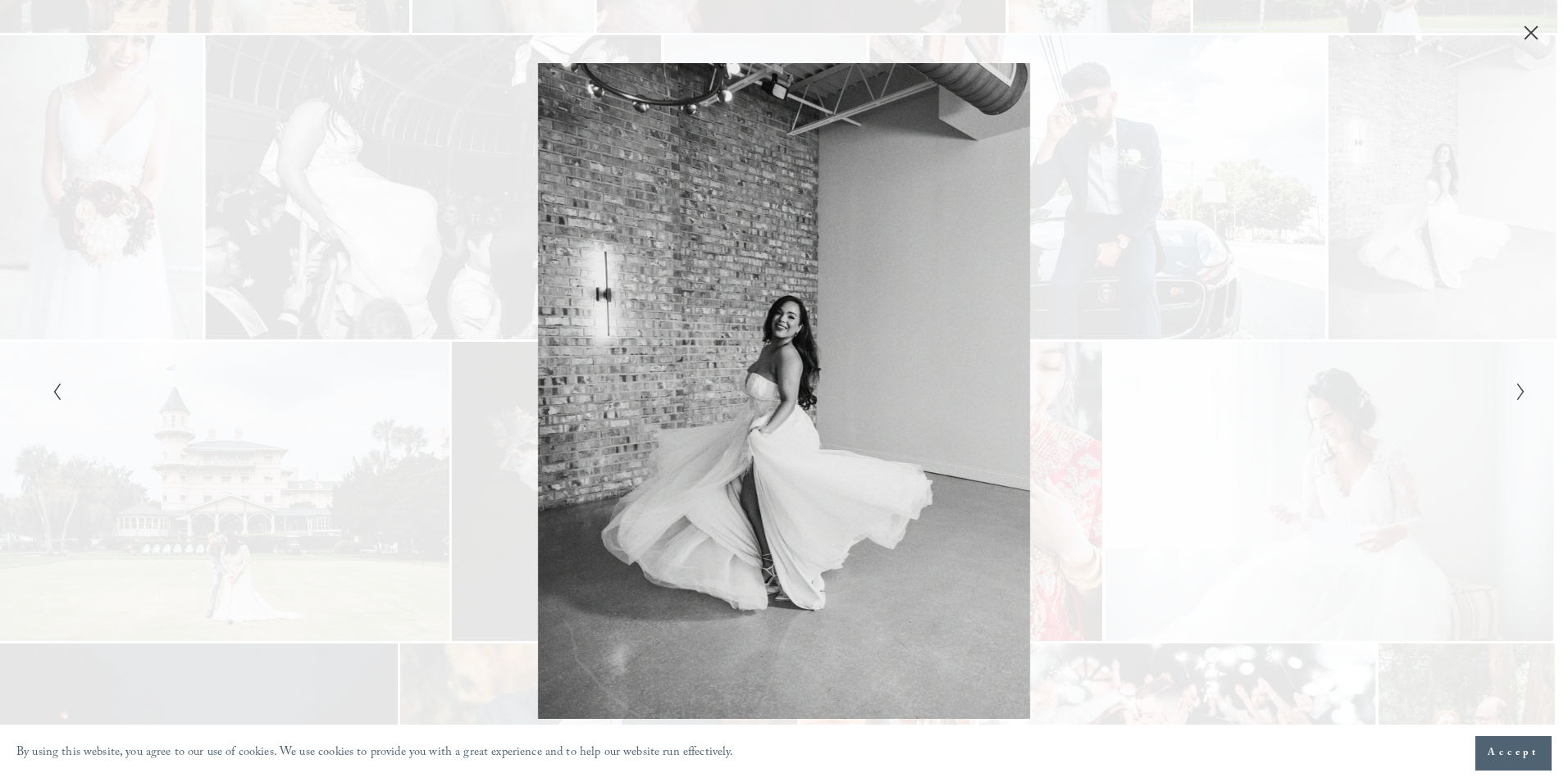
drag, startPoint x: 262, startPoint y: 301, endPoint x: 373, endPoint y: 319, distance: 112.4
click at [323, 315] on div "Gallery" at bounding box center [415, 391] width 737 height 655
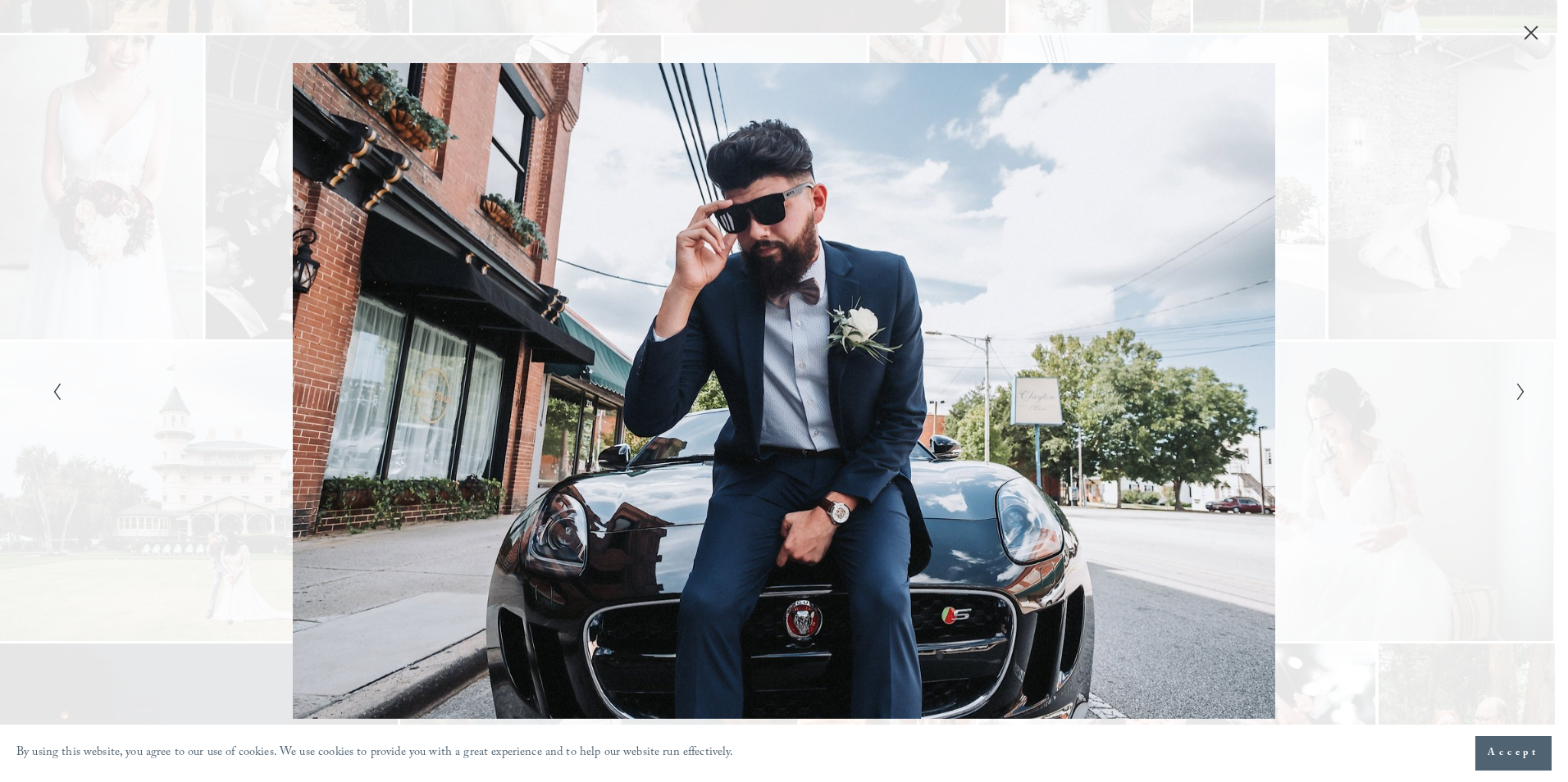
click at [1320, 324] on div "Gallery" at bounding box center [1152, 391] width 737 height 655
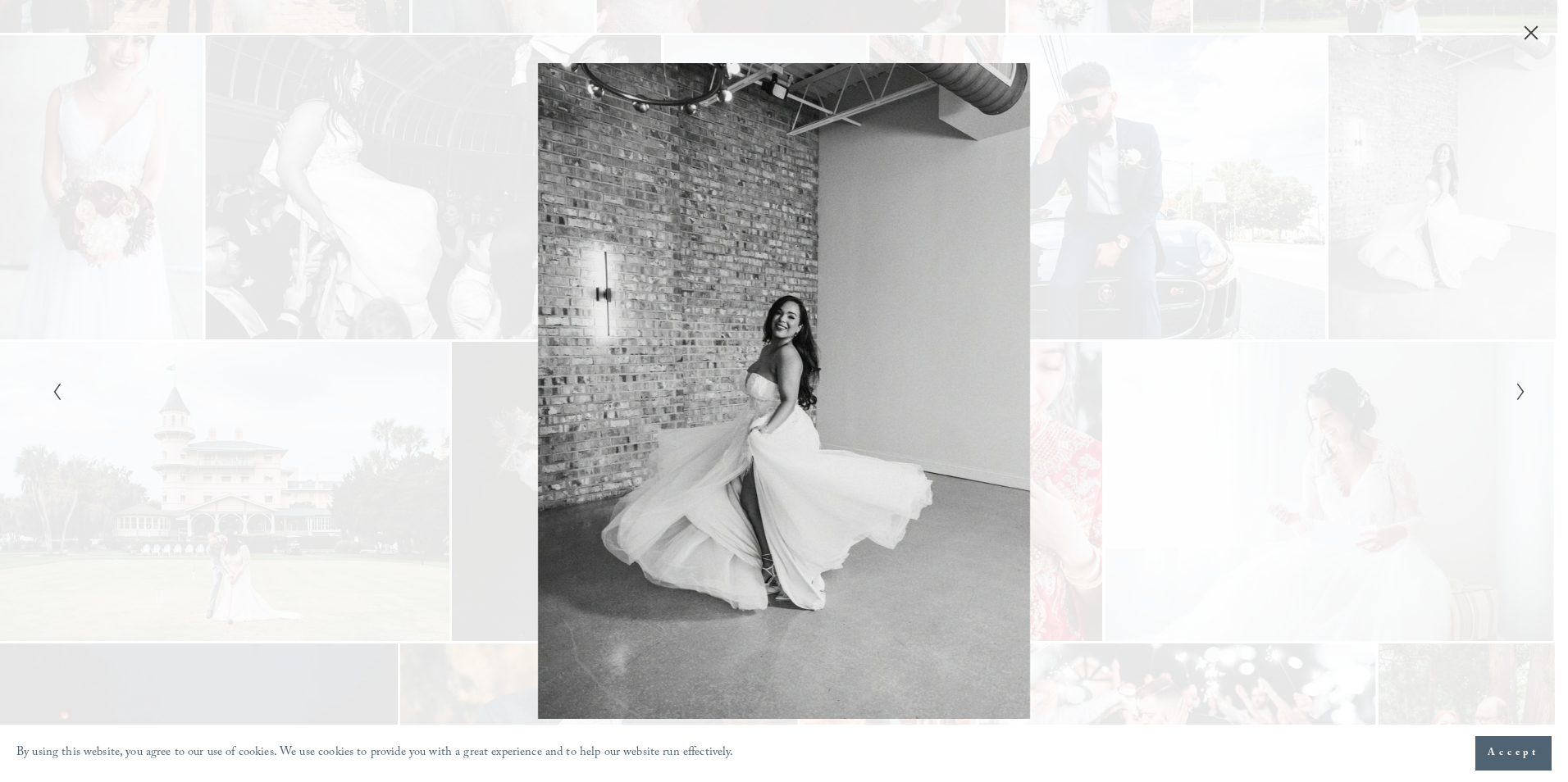
click at [1321, 324] on div "Gallery" at bounding box center [1152, 391] width 737 height 655
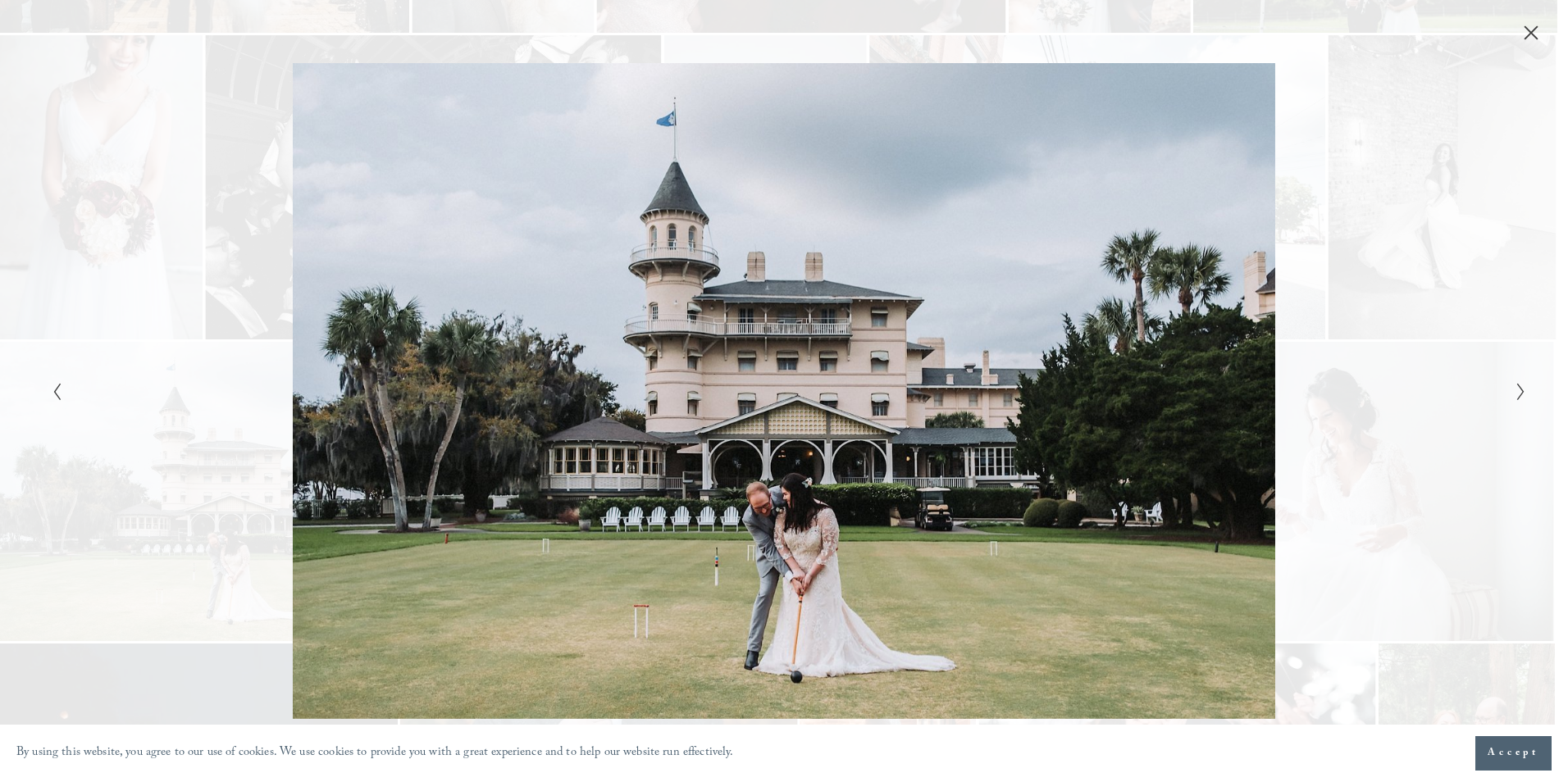
click at [1321, 324] on div "Gallery" at bounding box center [1152, 391] width 737 height 655
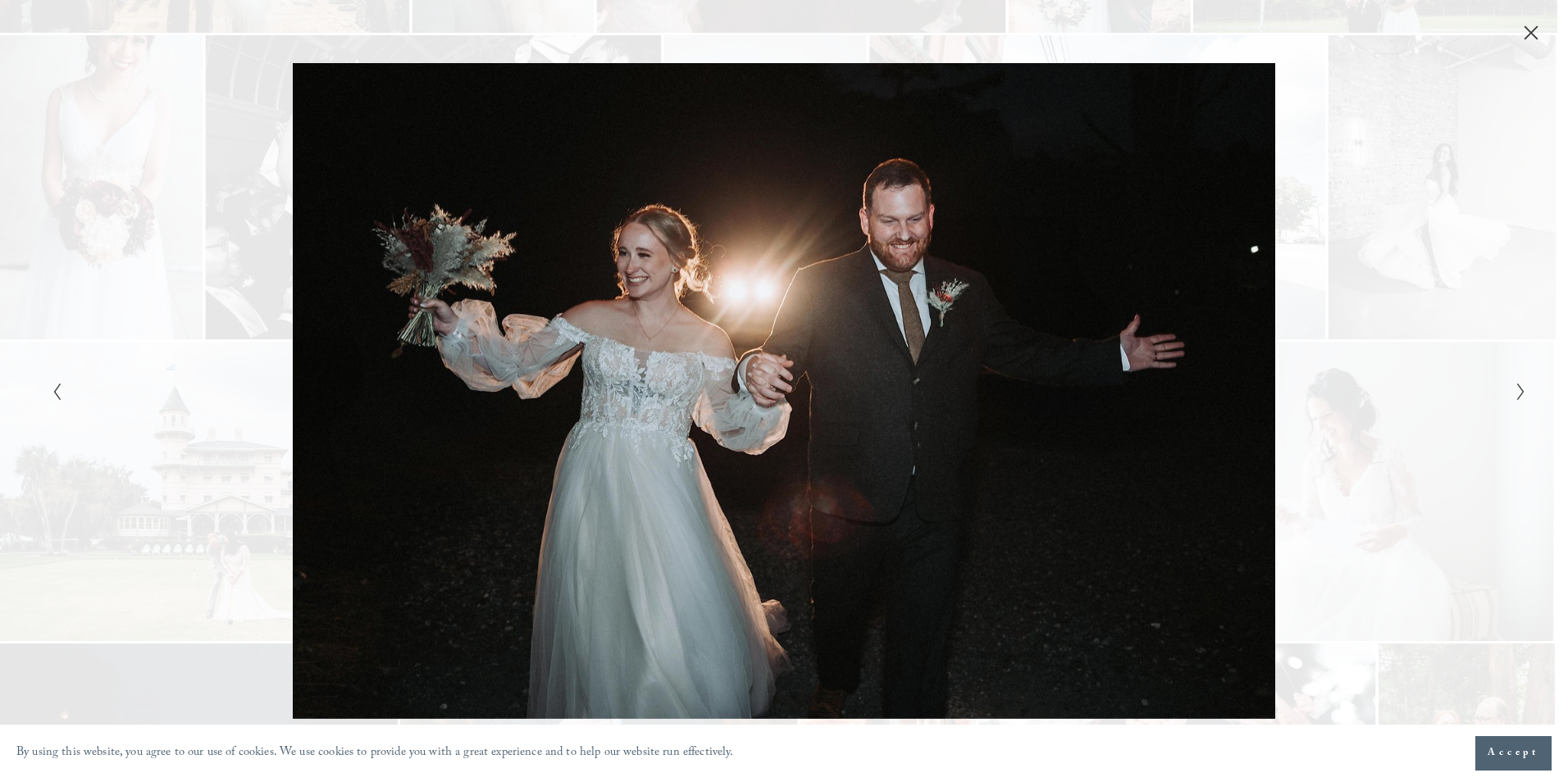
click at [1458, 319] on div "Gallery" at bounding box center [1152, 391] width 737 height 655
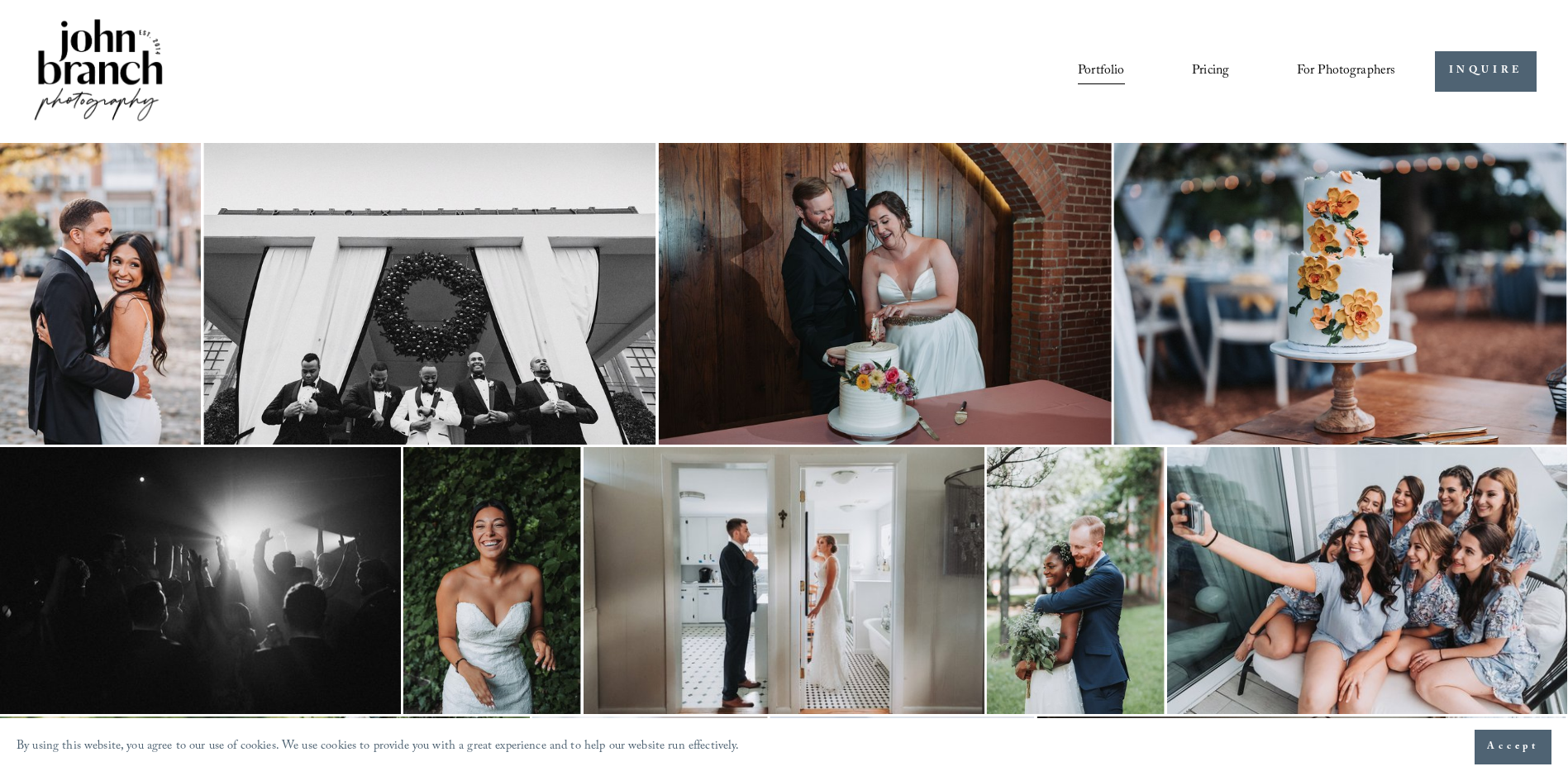
click at [1078, 71] on link "Portfolio" at bounding box center [1101, 71] width 46 height 28
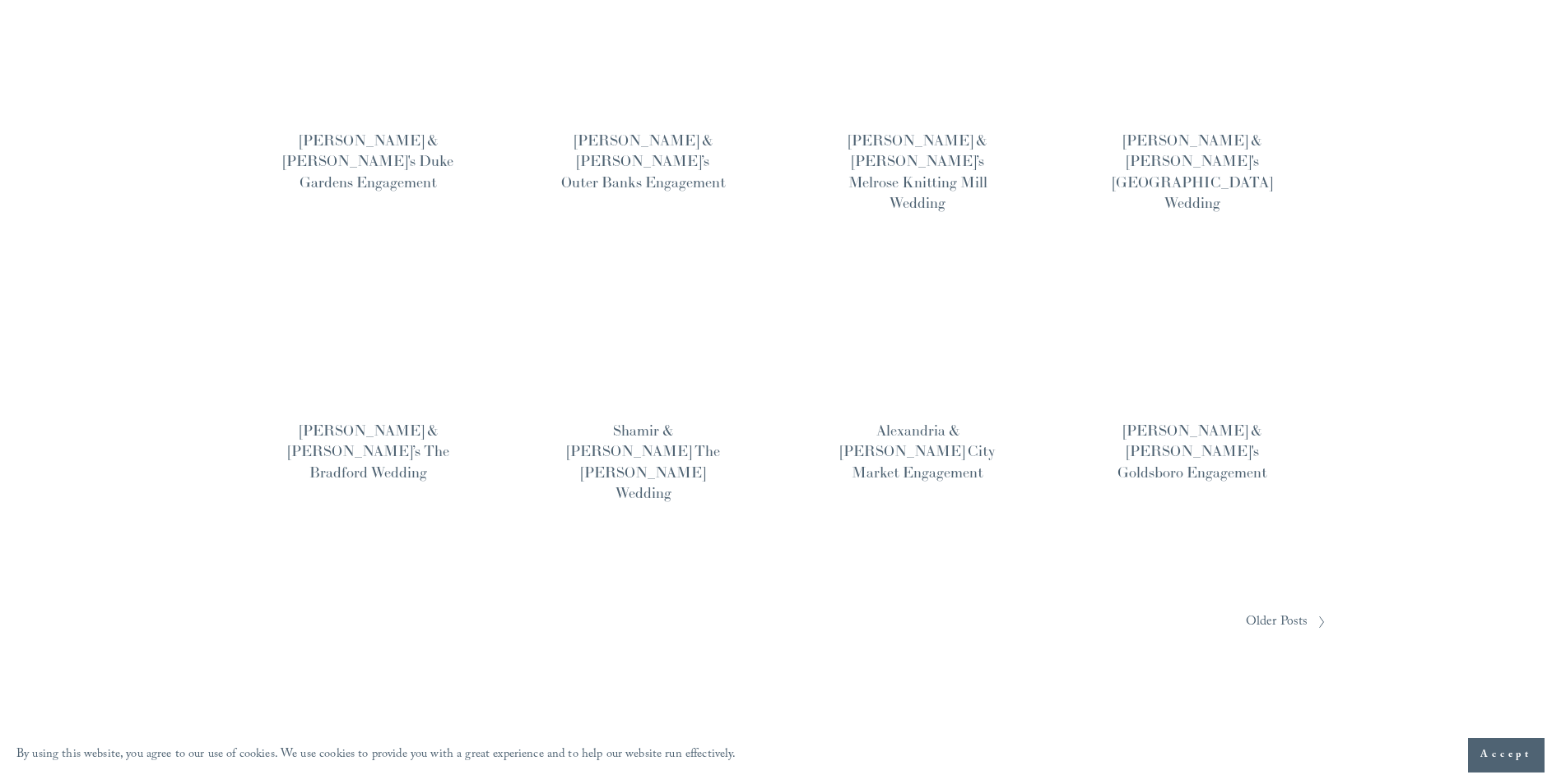
scroll to position [1026, 0]
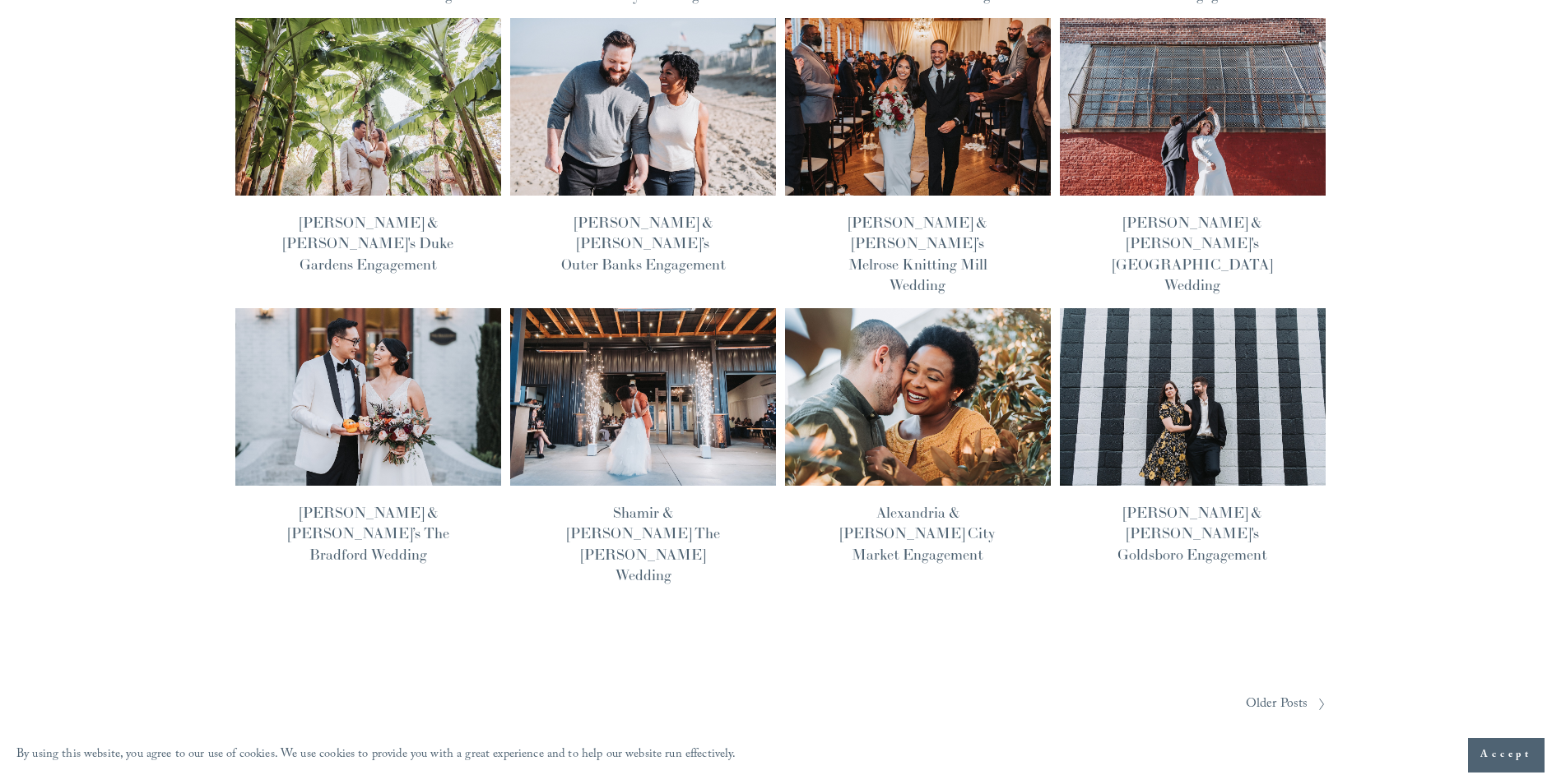
click at [1173, 307] on img at bounding box center [1192, 397] width 268 height 179
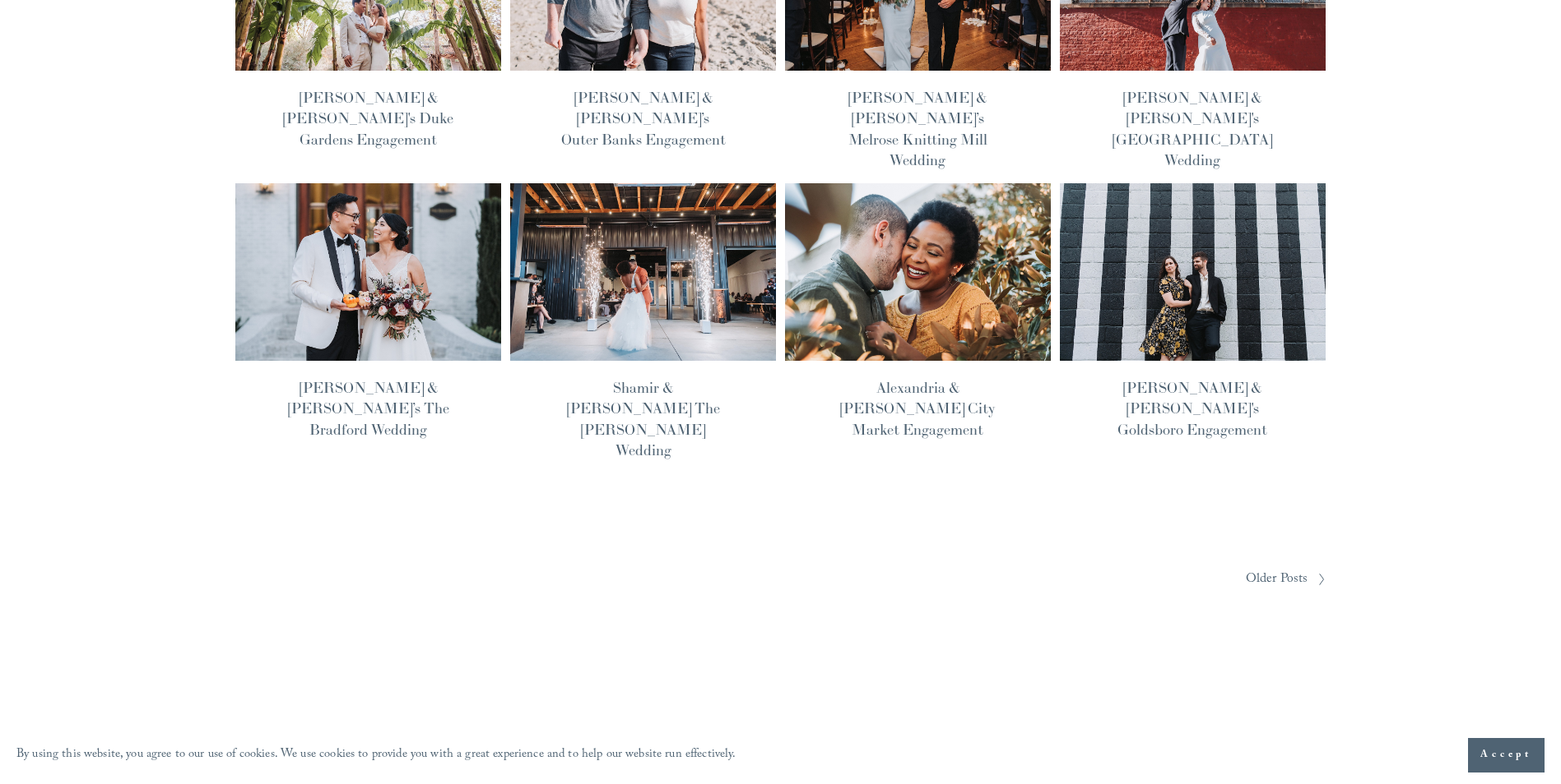
scroll to position [1191, 0]
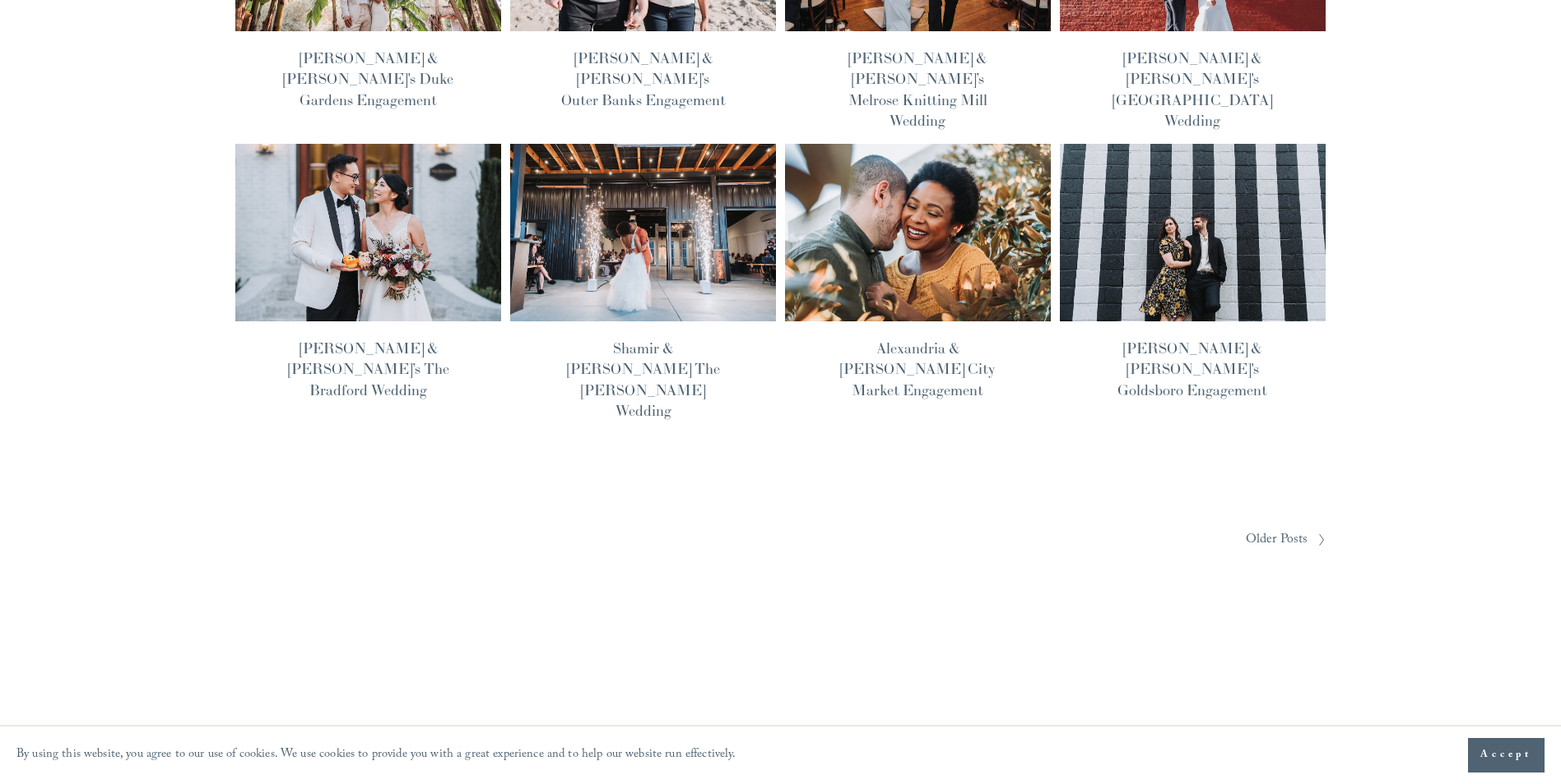
drag, startPoint x: 1271, startPoint y: 358, endPoint x: 1255, endPoint y: 361, distance: 16.3
click at [1245, 528] on span "Older Posts" at bounding box center [1276, 541] width 63 height 26
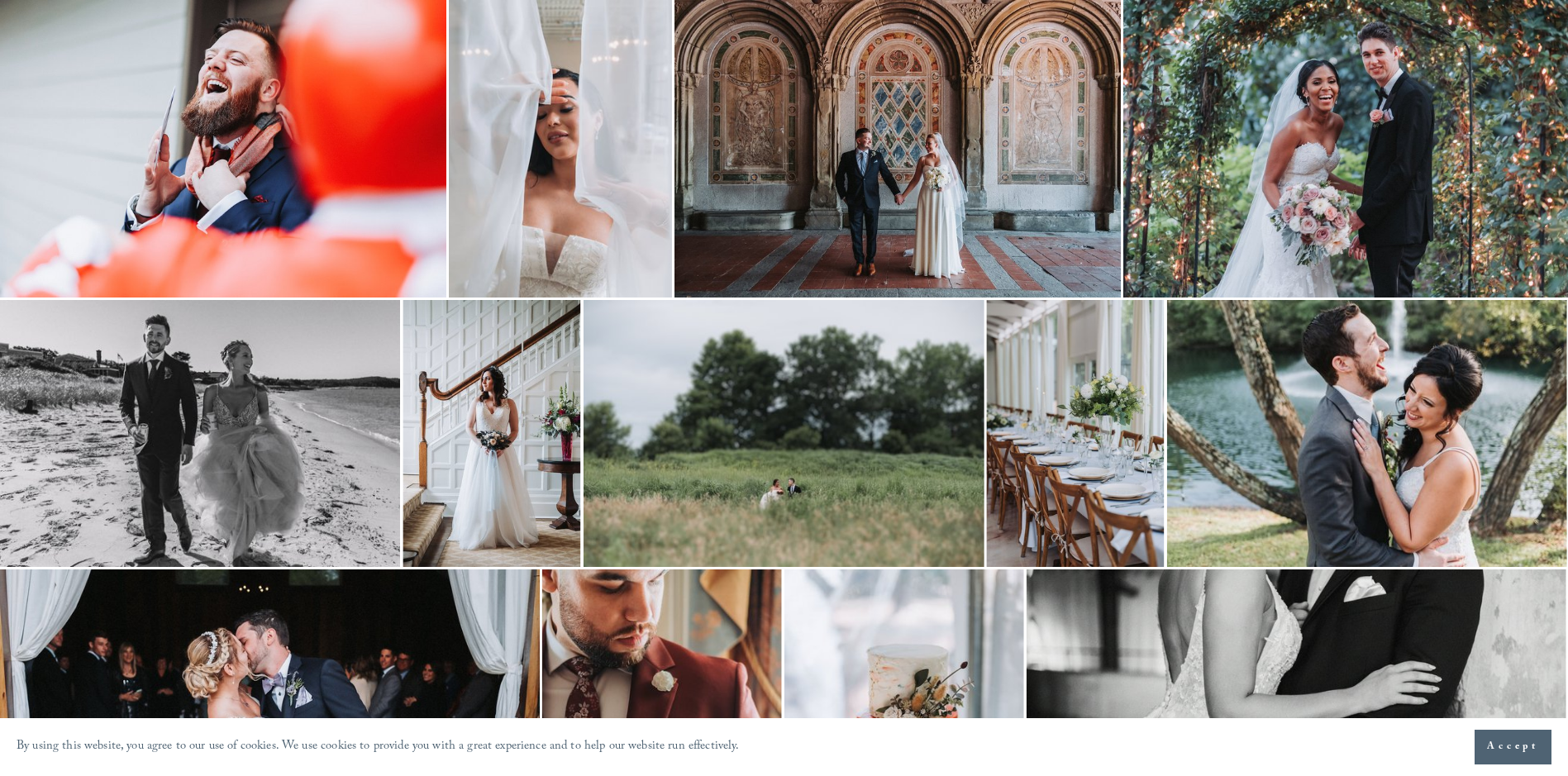
scroll to position [2471, 0]
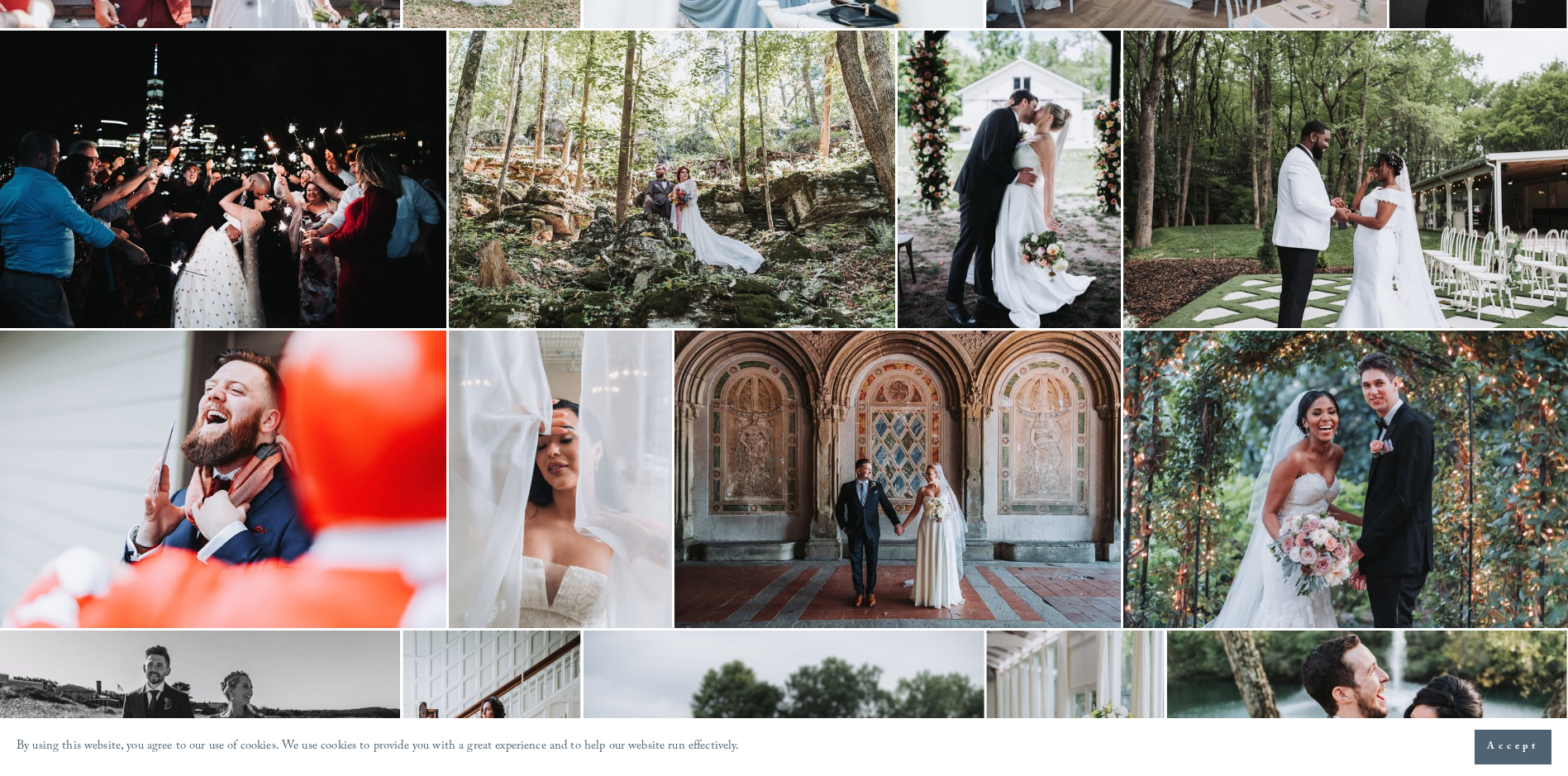
click at [905, 436] on img at bounding box center [897, 480] width 446 height 298
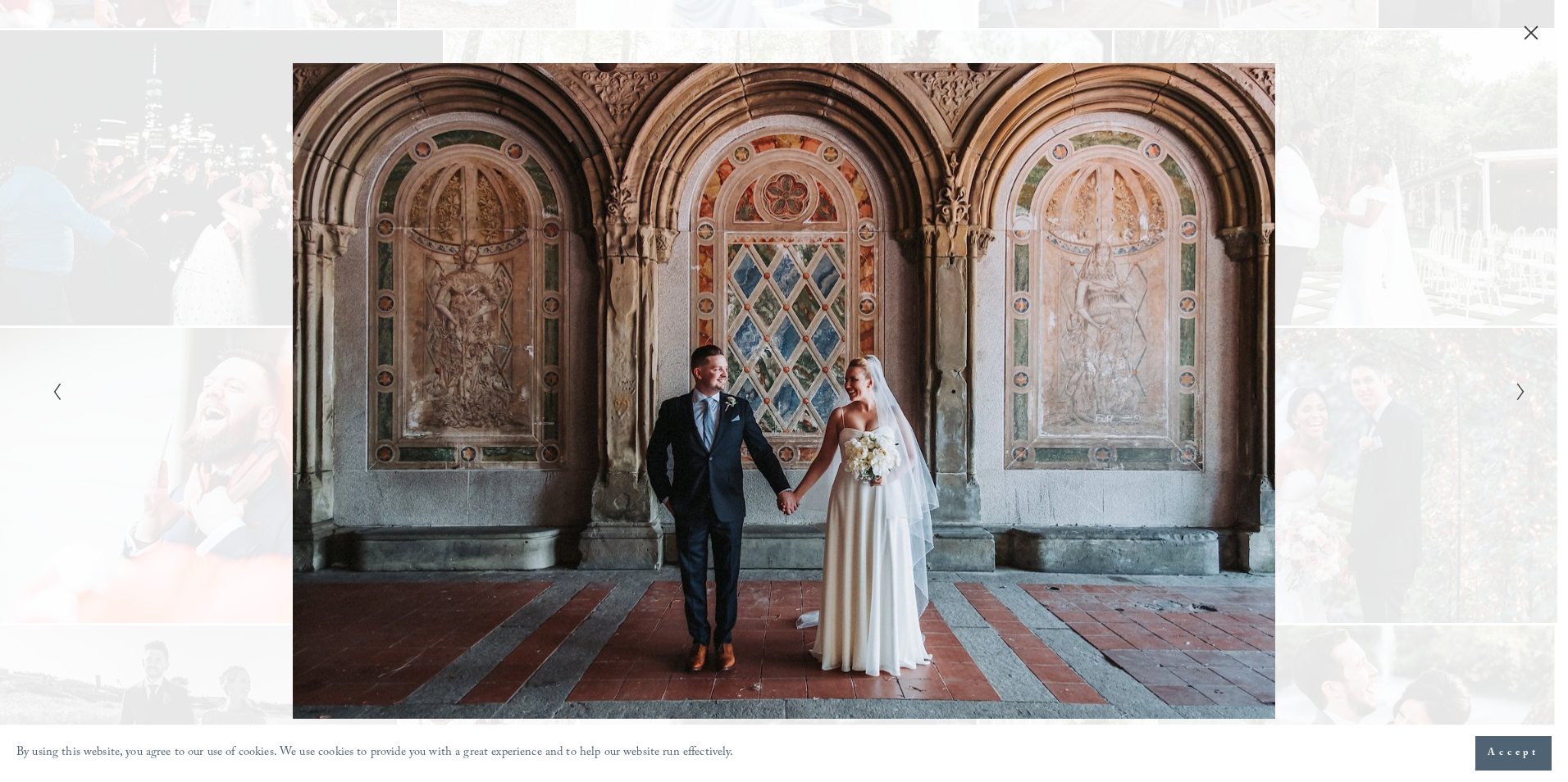
drag, startPoint x: 886, startPoint y: 402, endPoint x: 830, endPoint y: 110, distance: 297.3
click at [830, 110] on div "Gallery" at bounding box center [1152, 391] width 737 height 655
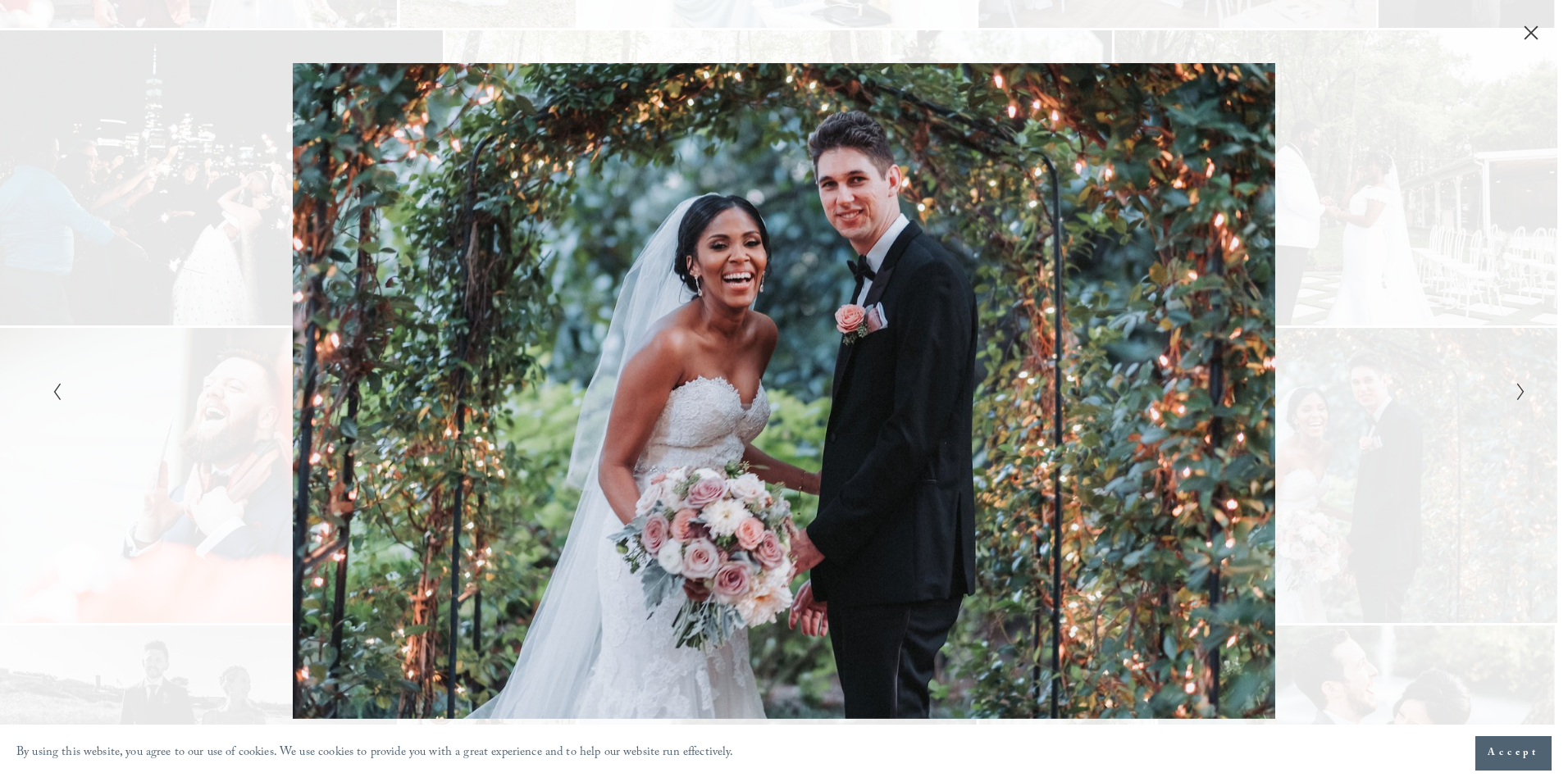
click at [1316, 198] on div "Gallery" at bounding box center [1152, 391] width 737 height 655
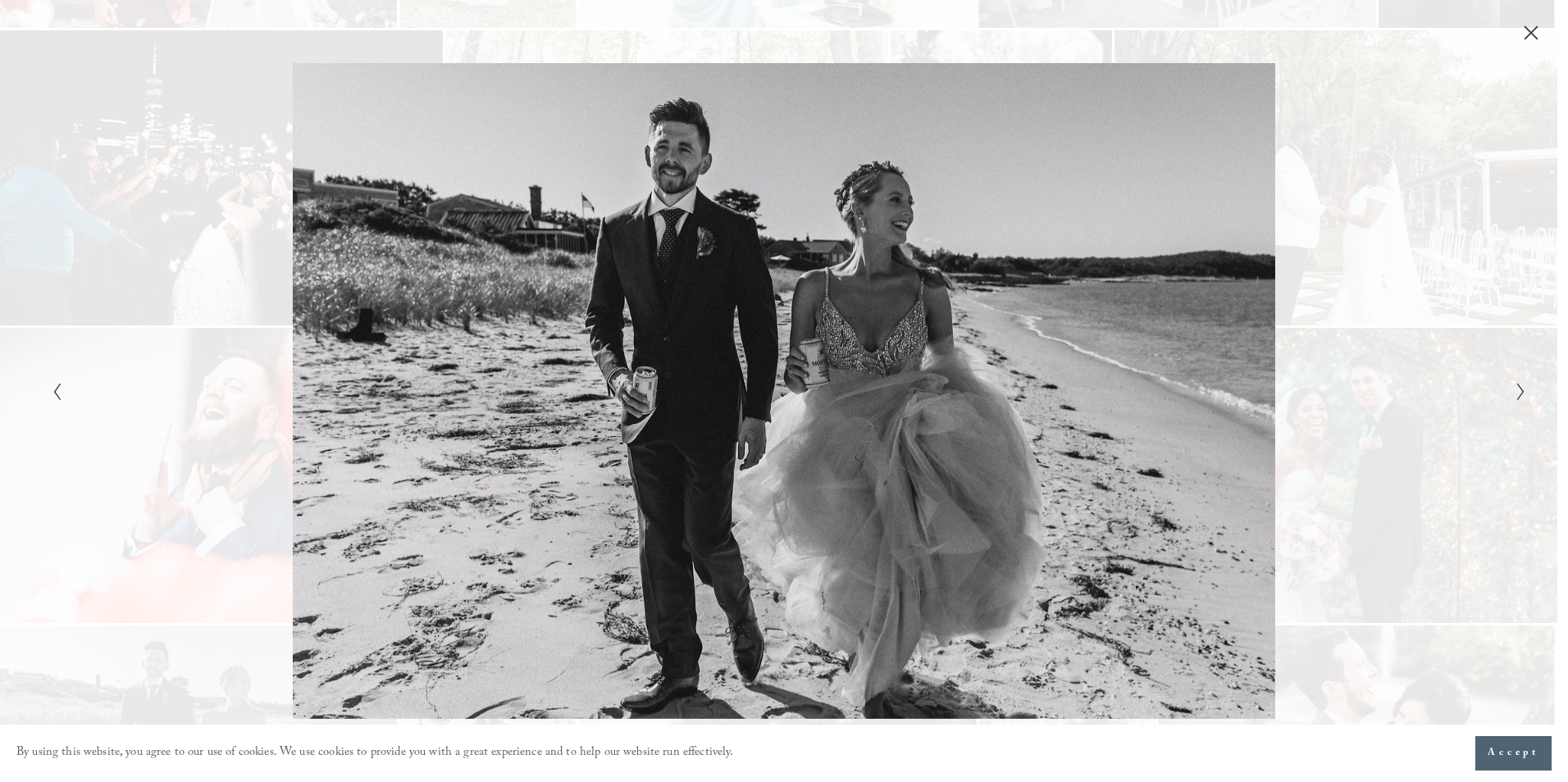
click at [254, 210] on div "Gallery" at bounding box center [415, 391] width 737 height 655
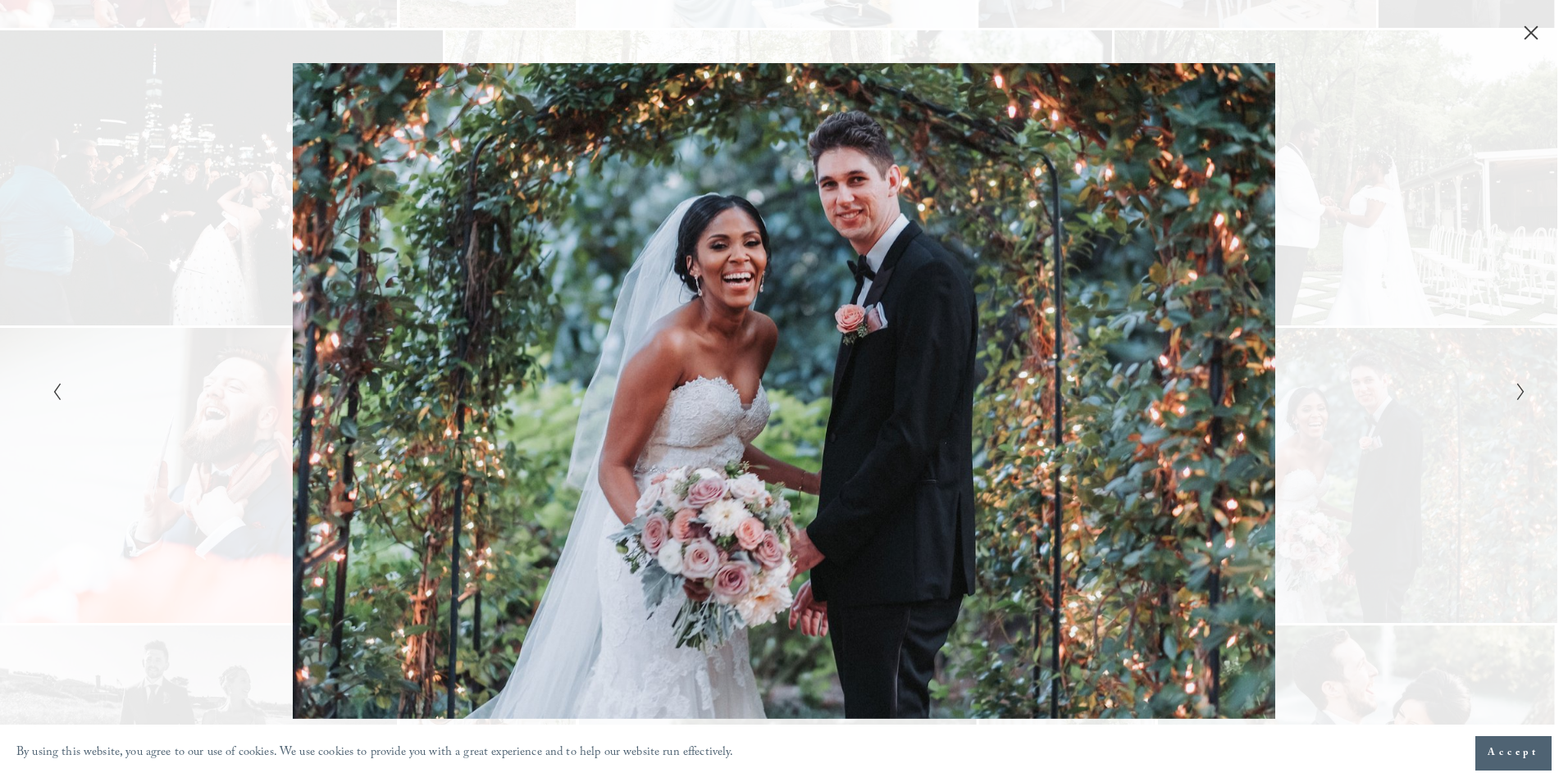
click at [254, 210] on div "Gallery" at bounding box center [415, 391] width 737 height 655
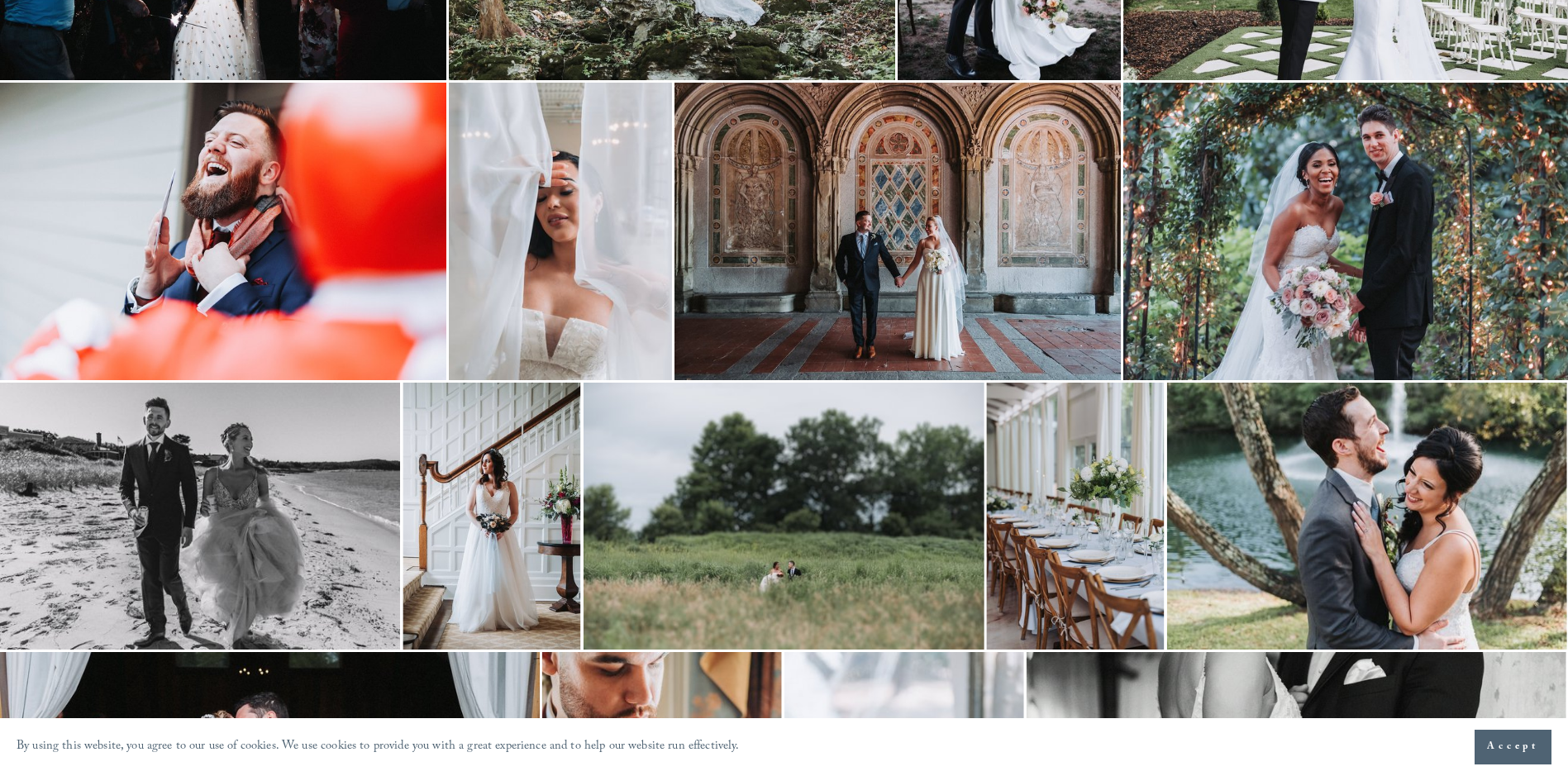
scroll to position [2802, 0]
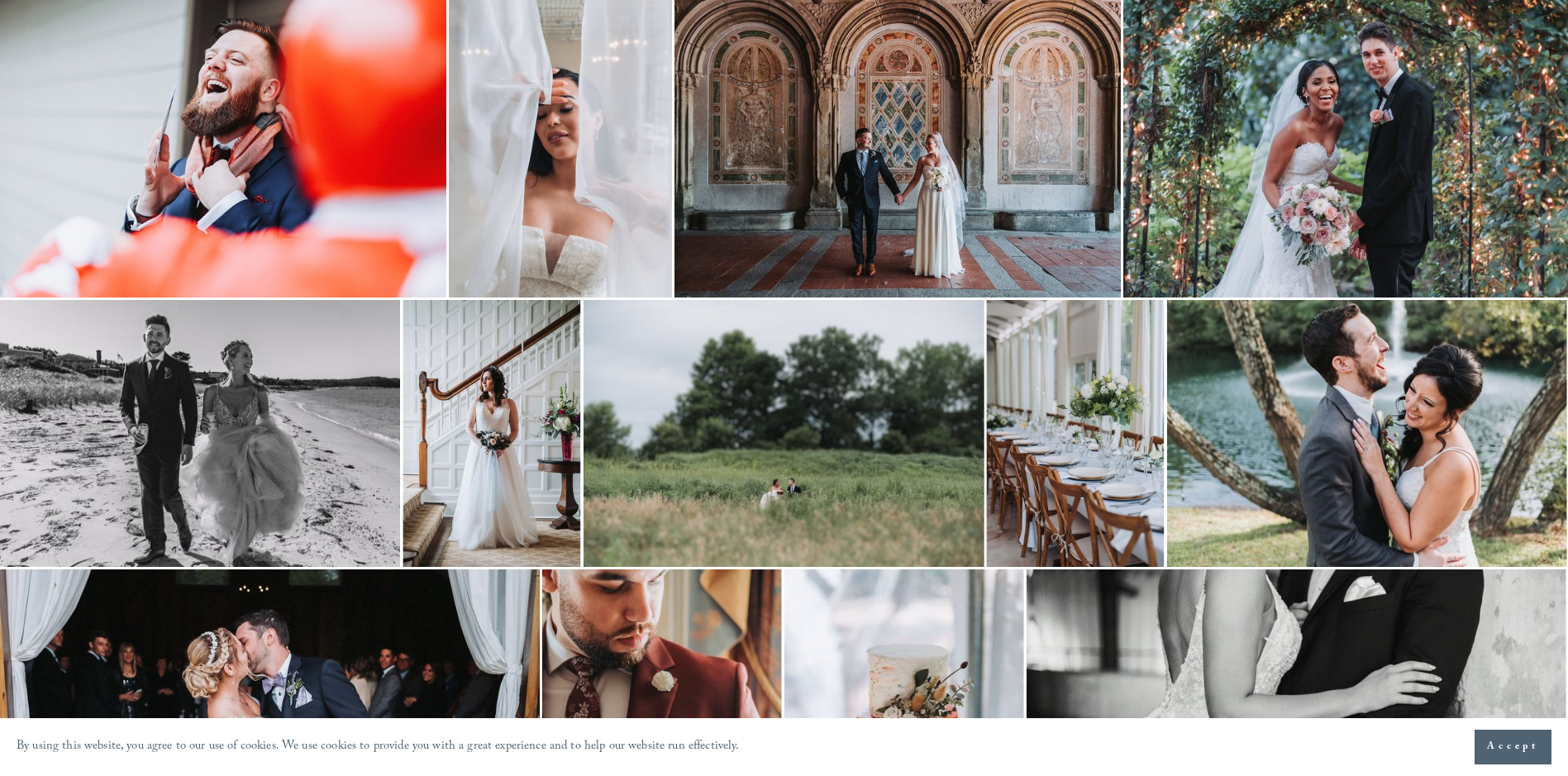
click at [744, 429] on img at bounding box center [783, 433] width 401 height 267
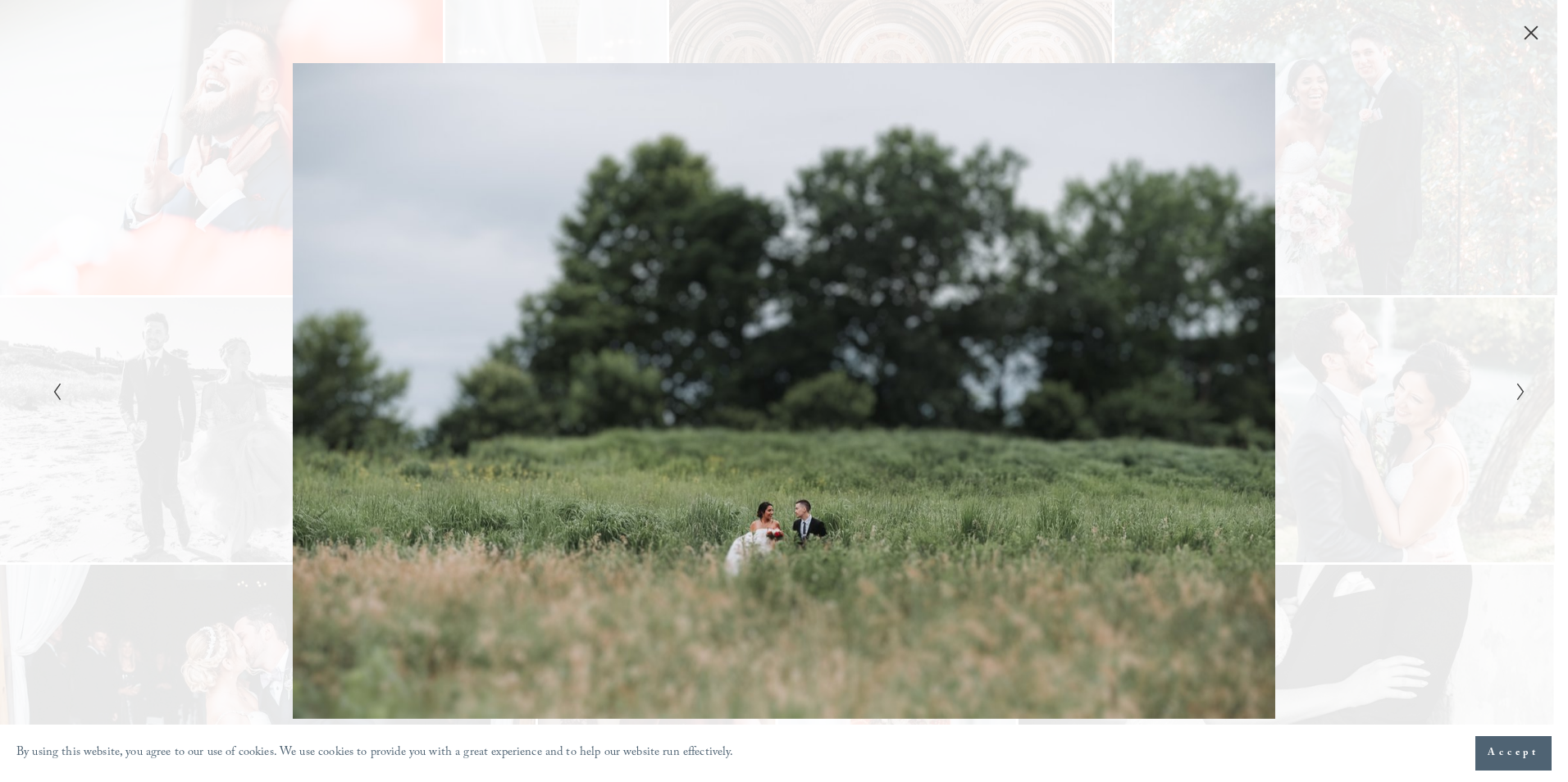
click at [42, 393] on div "Gallery" at bounding box center [784, 391] width 1568 height 782
click at [49, 390] on button "Previous Slide" at bounding box center [52, 391] width 11 height 20
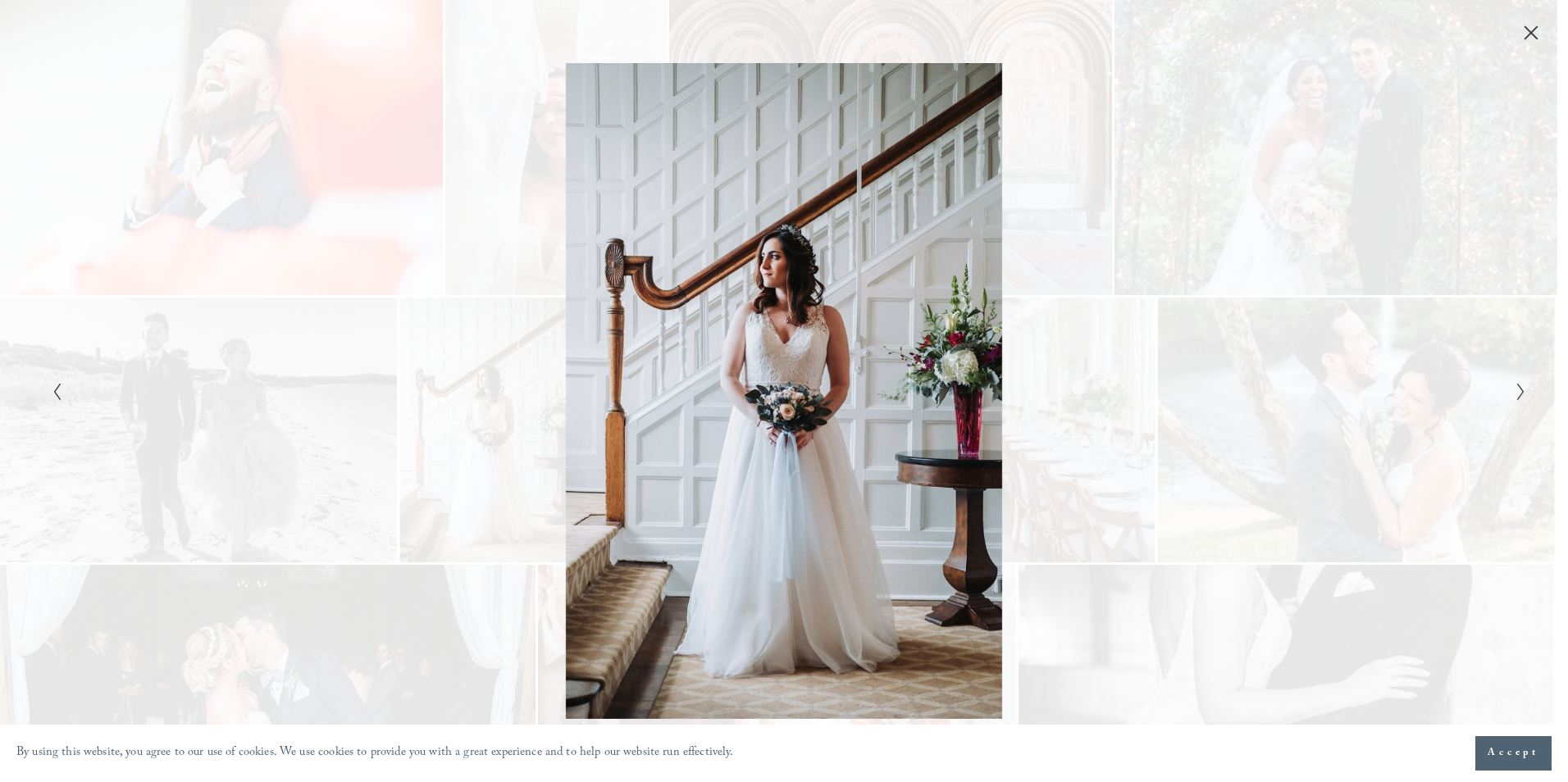
click at [50, 391] on button "Previous Slide" at bounding box center [52, 391] width 11 height 20
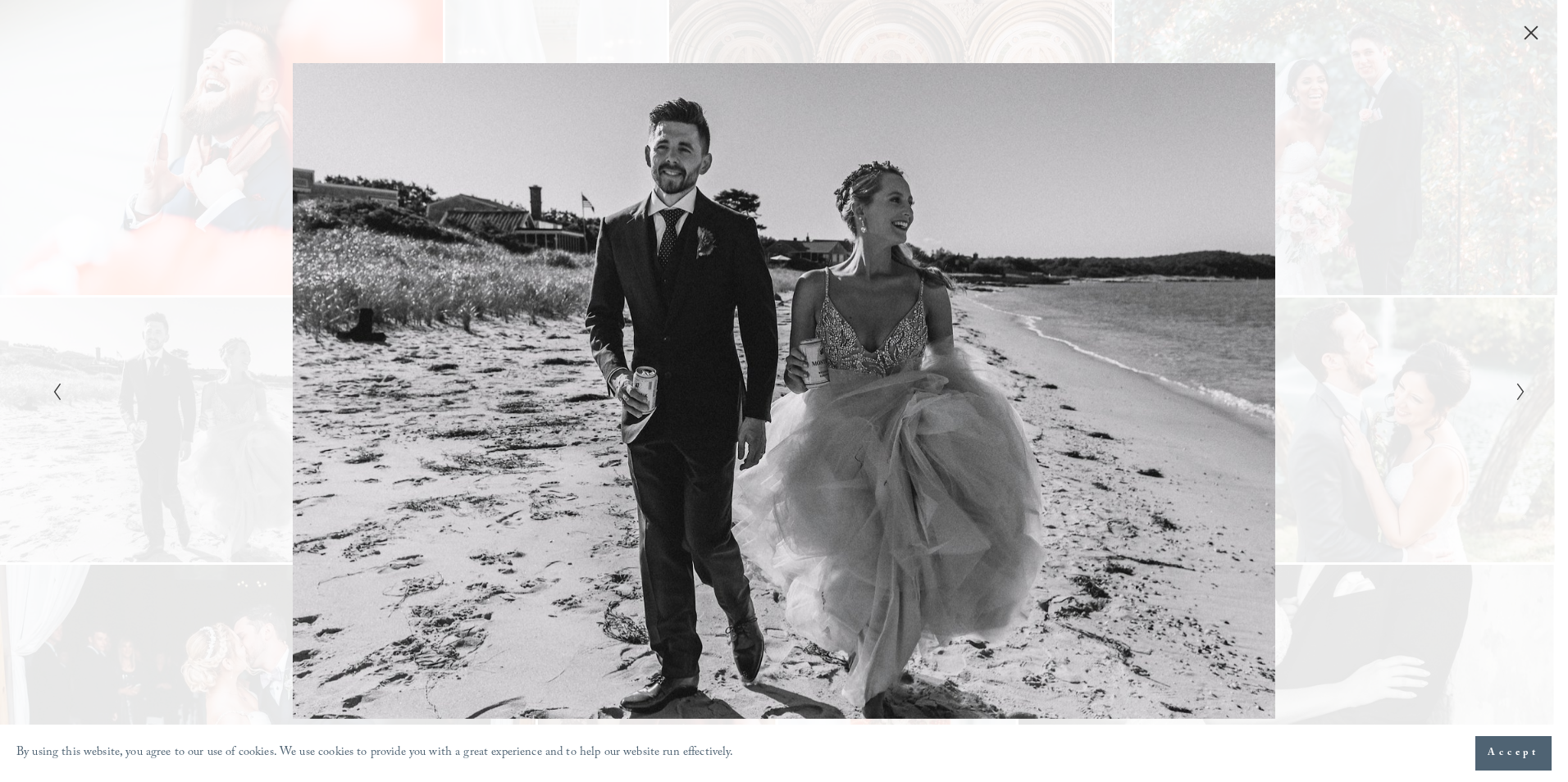
click at [257, 231] on div "Gallery" at bounding box center [415, 391] width 737 height 655
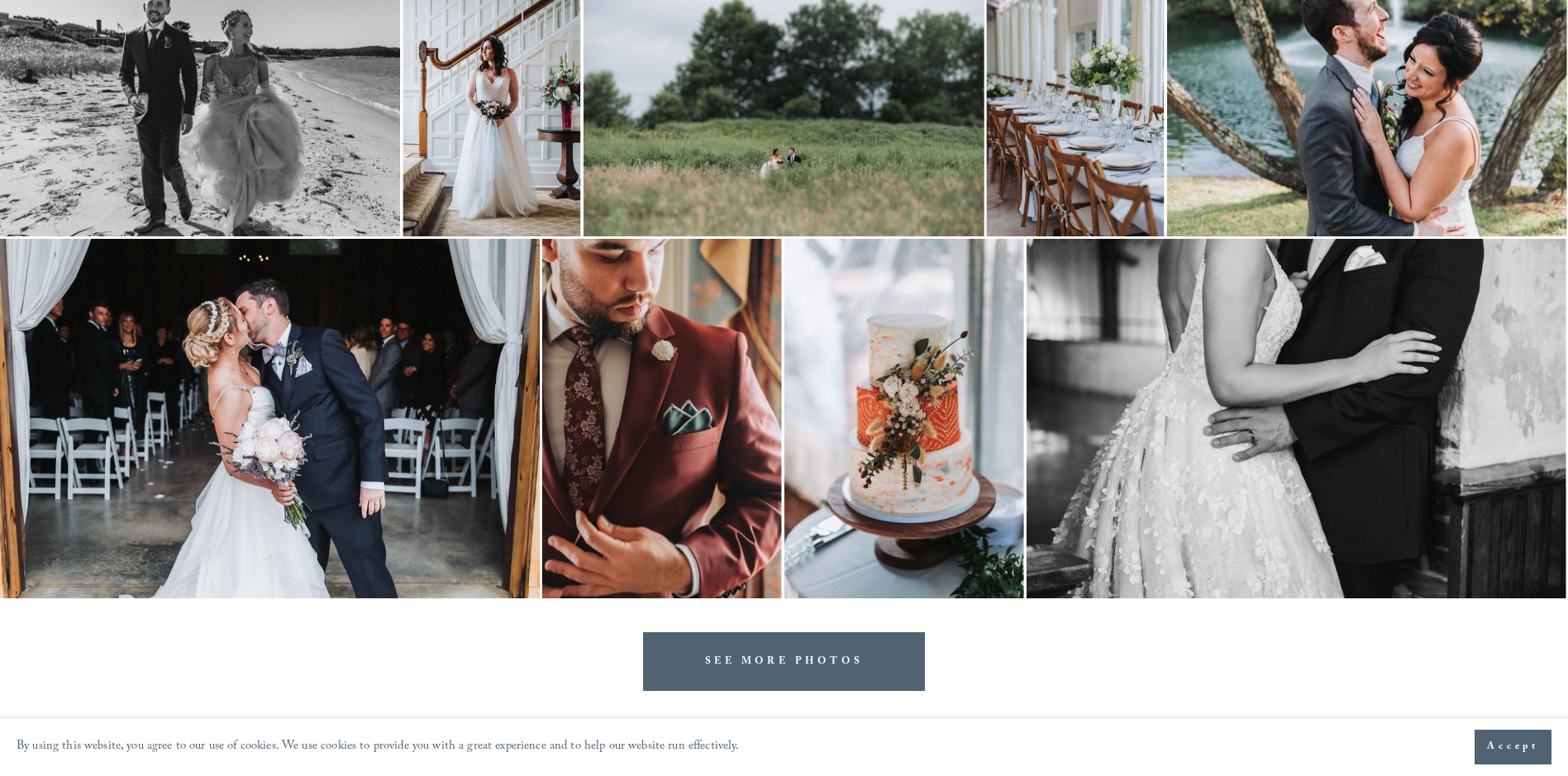
scroll to position [3215, 0]
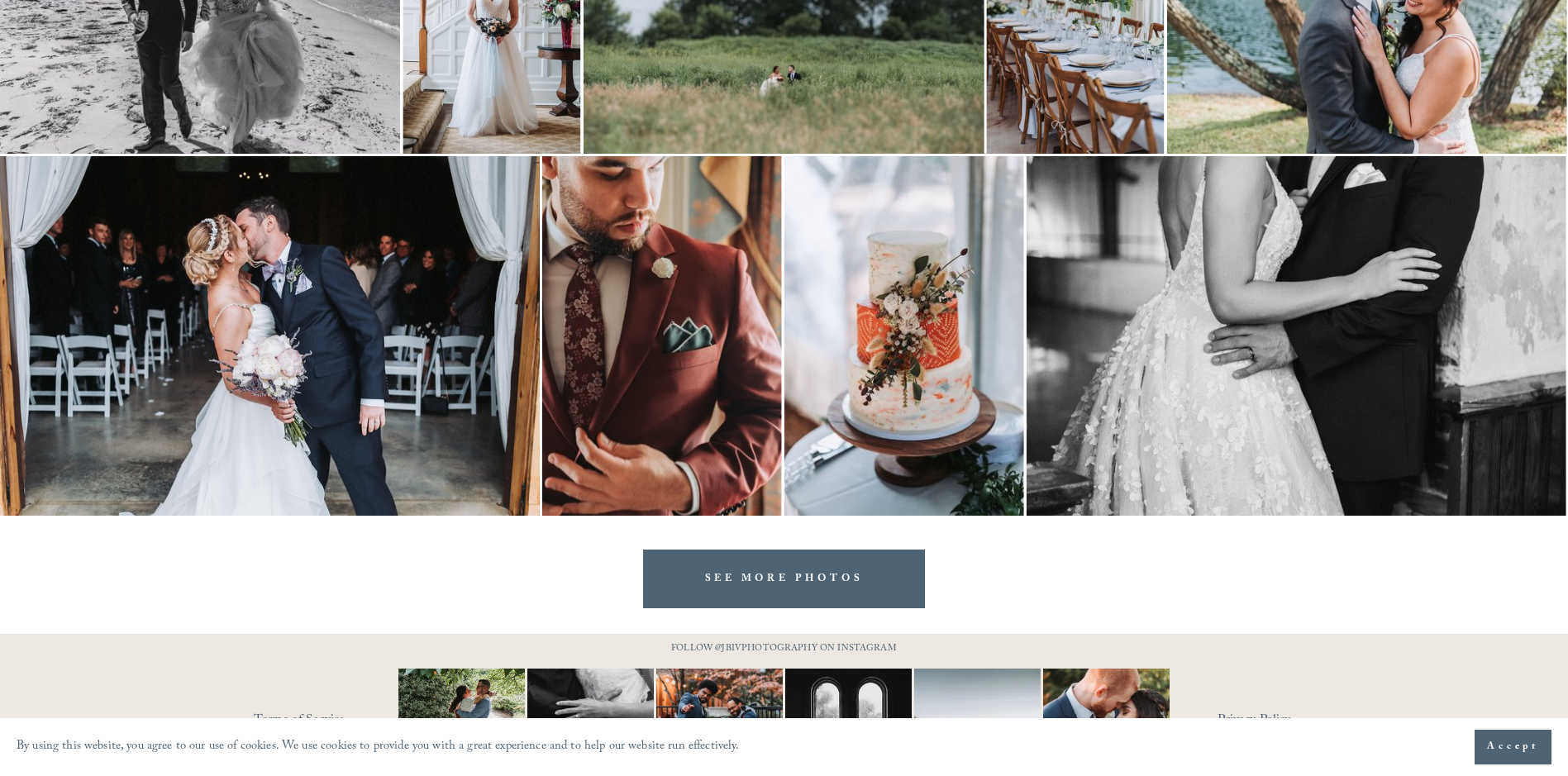
click at [841, 601] on link "SEE MORE PHOTOS" at bounding box center [784, 579] width 283 height 59
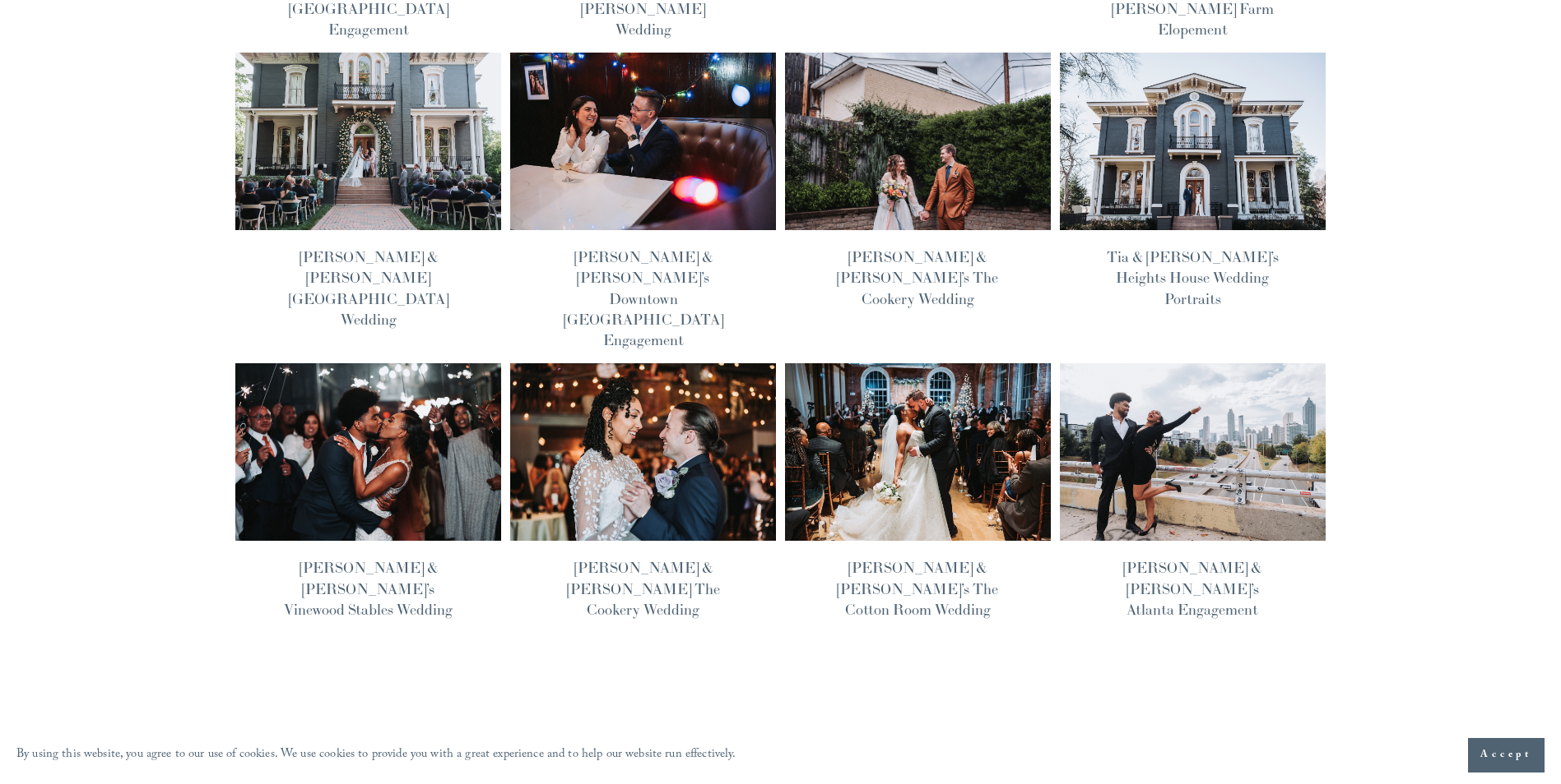
scroll to position [493, 0]
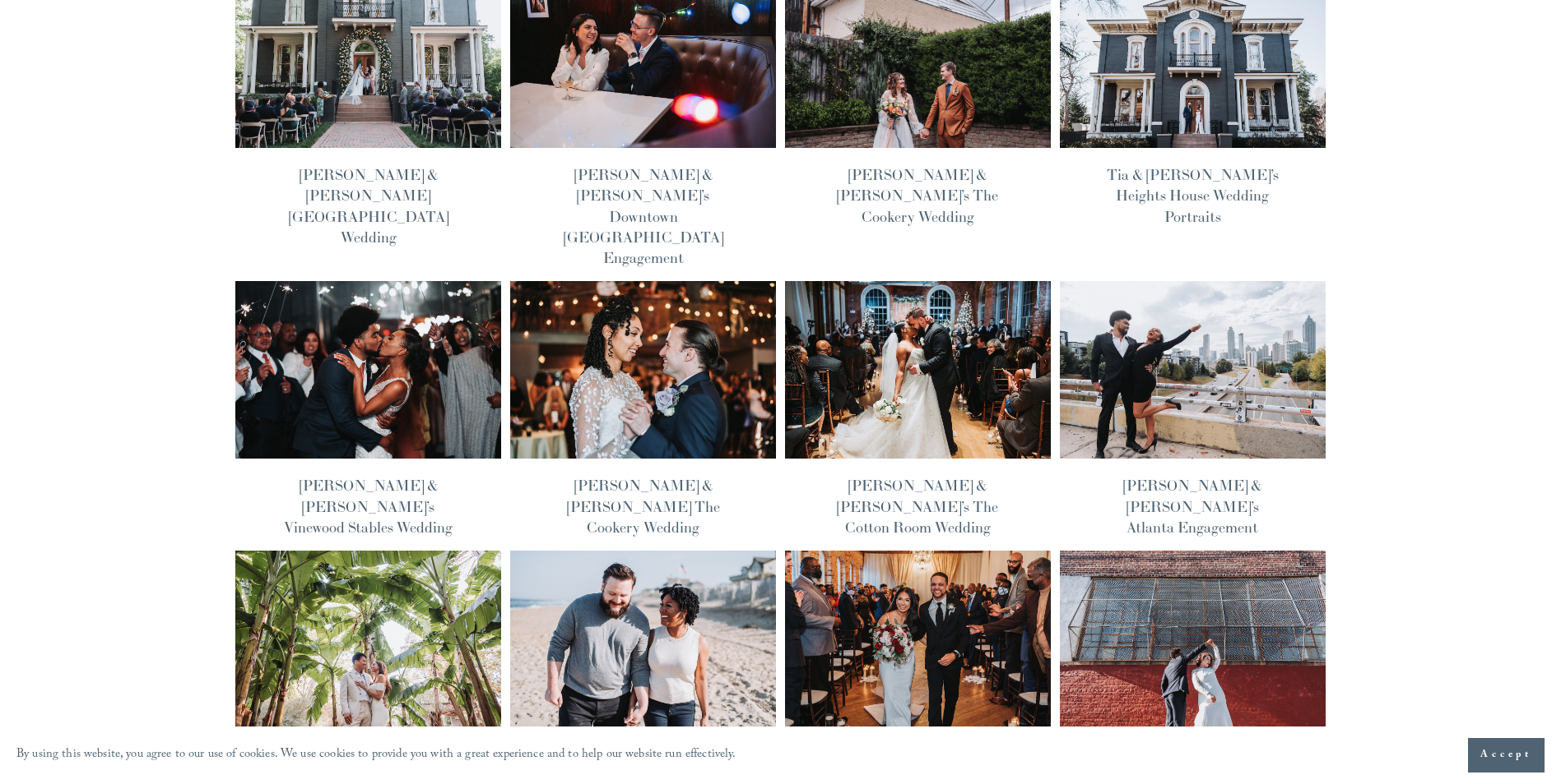
click at [1183, 558] on img at bounding box center [1192, 640] width 268 height 179
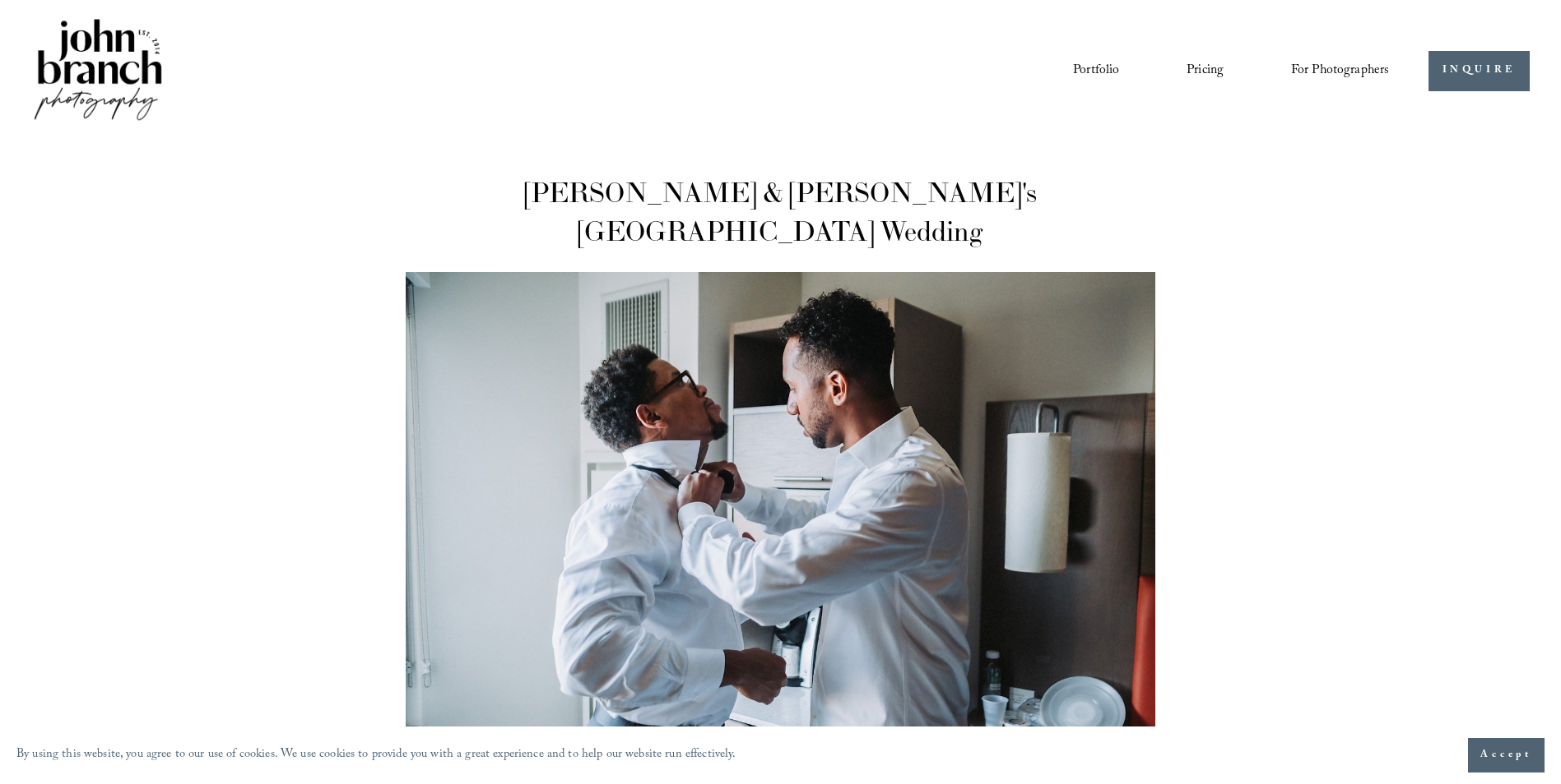
drag, startPoint x: 1461, startPoint y: 225, endPoint x: 1427, endPoint y: 264, distance: 51.7
drag, startPoint x: 1306, startPoint y: 345, endPoint x: 1296, endPoint y: 354, distance: 13.5
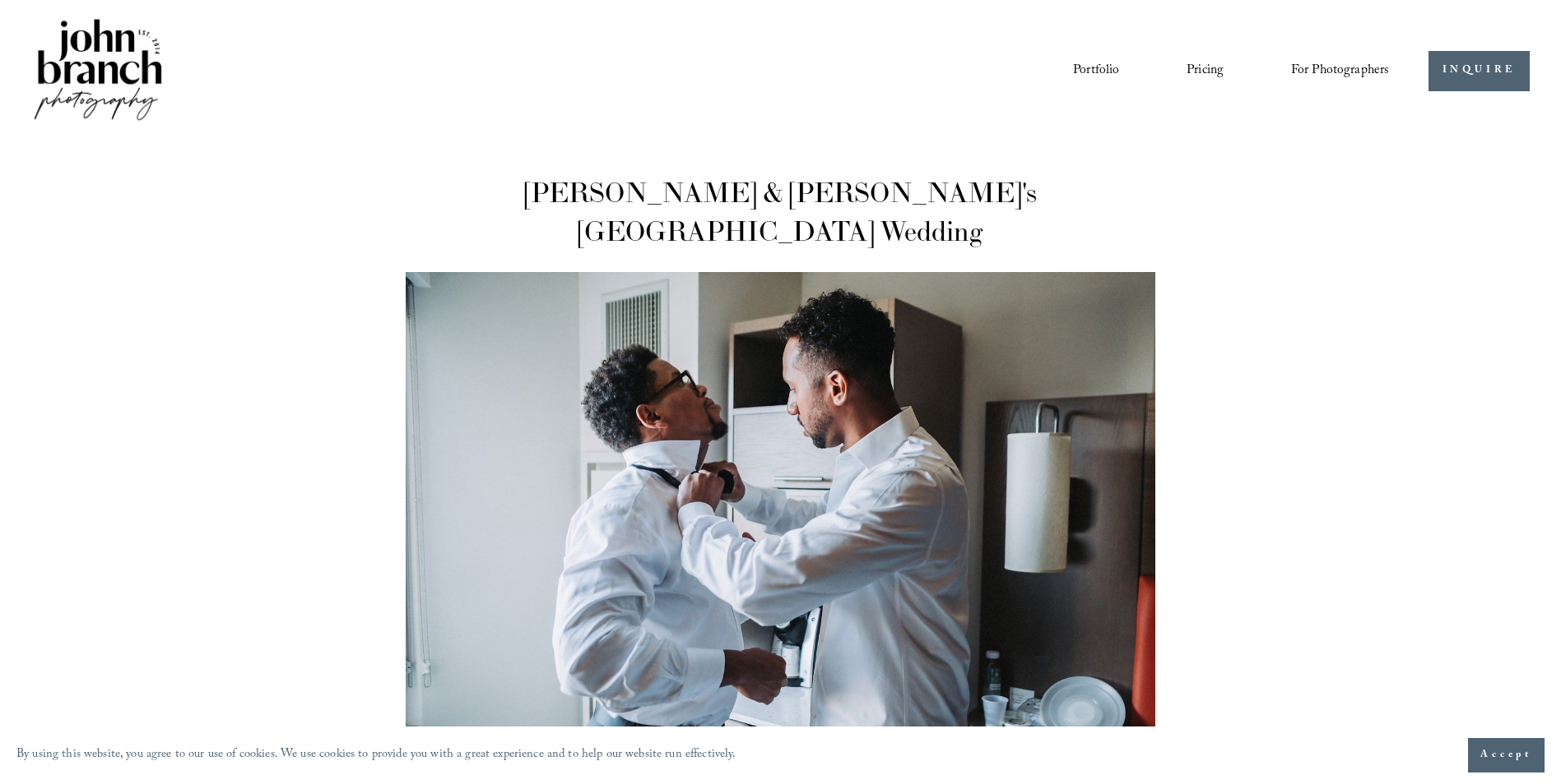
drag, startPoint x: 1249, startPoint y: 425, endPoint x: 1135, endPoint y: 472, distance: 123.3
click at [1093, 468] on img at bounding box center [780, 522] width 750 height 499
drag, startPoint x: 263, startPoint y: 365, endPoint x: 276, endPoint y: 377, distance: 17.7
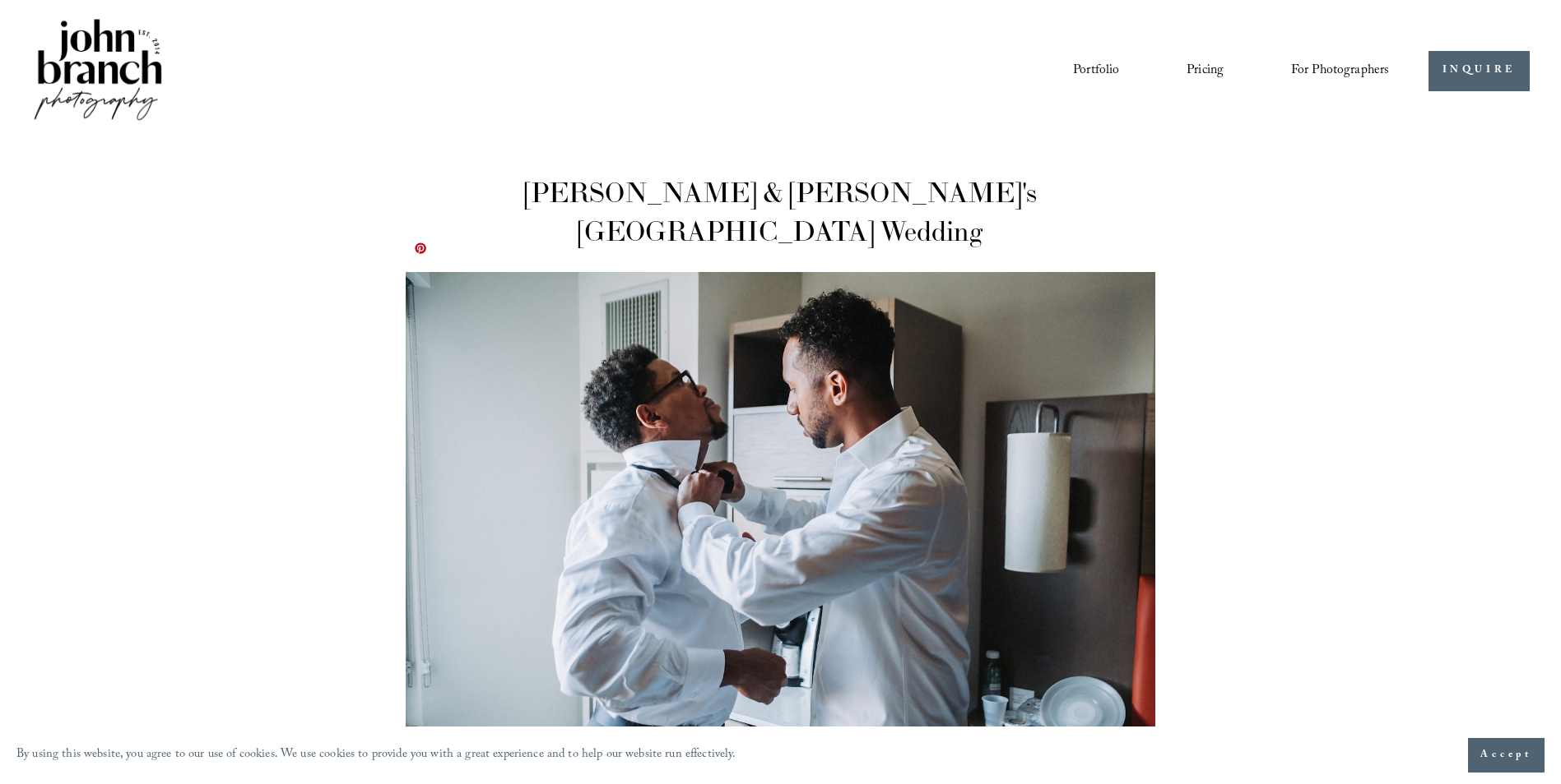
drag, startPoint x: 327, startPoint y: 446, endPoint x: 668, endPoint y: 499, distance: 345.1
drag, startPoint x: 1439, startPoint y: 472, endPoint x: 993, endPoint y: 425, distance: 448.5
drag, startPoint x: 1045, startPoint y: 416, endPoint x: 1315, endPoint y: 320, distance: 286.6
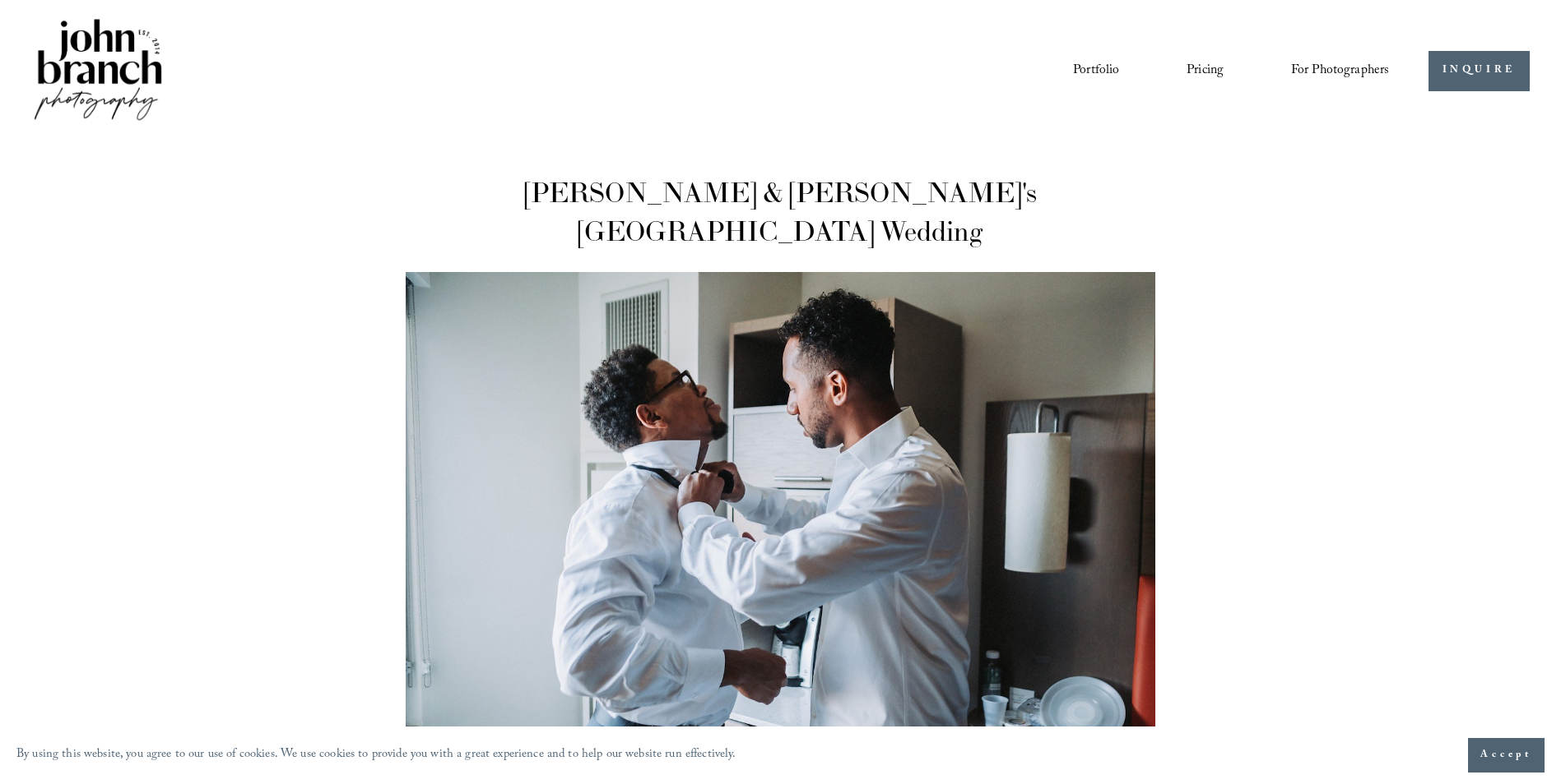
drag, startPoint x: 1315, startPoint y: 320, endPoint x: 1447, endPoint y: 230, distance: 159.8
click at [1073, 61] on link "Portfolio" at bounding box center [1096, 71] width 46 height 28
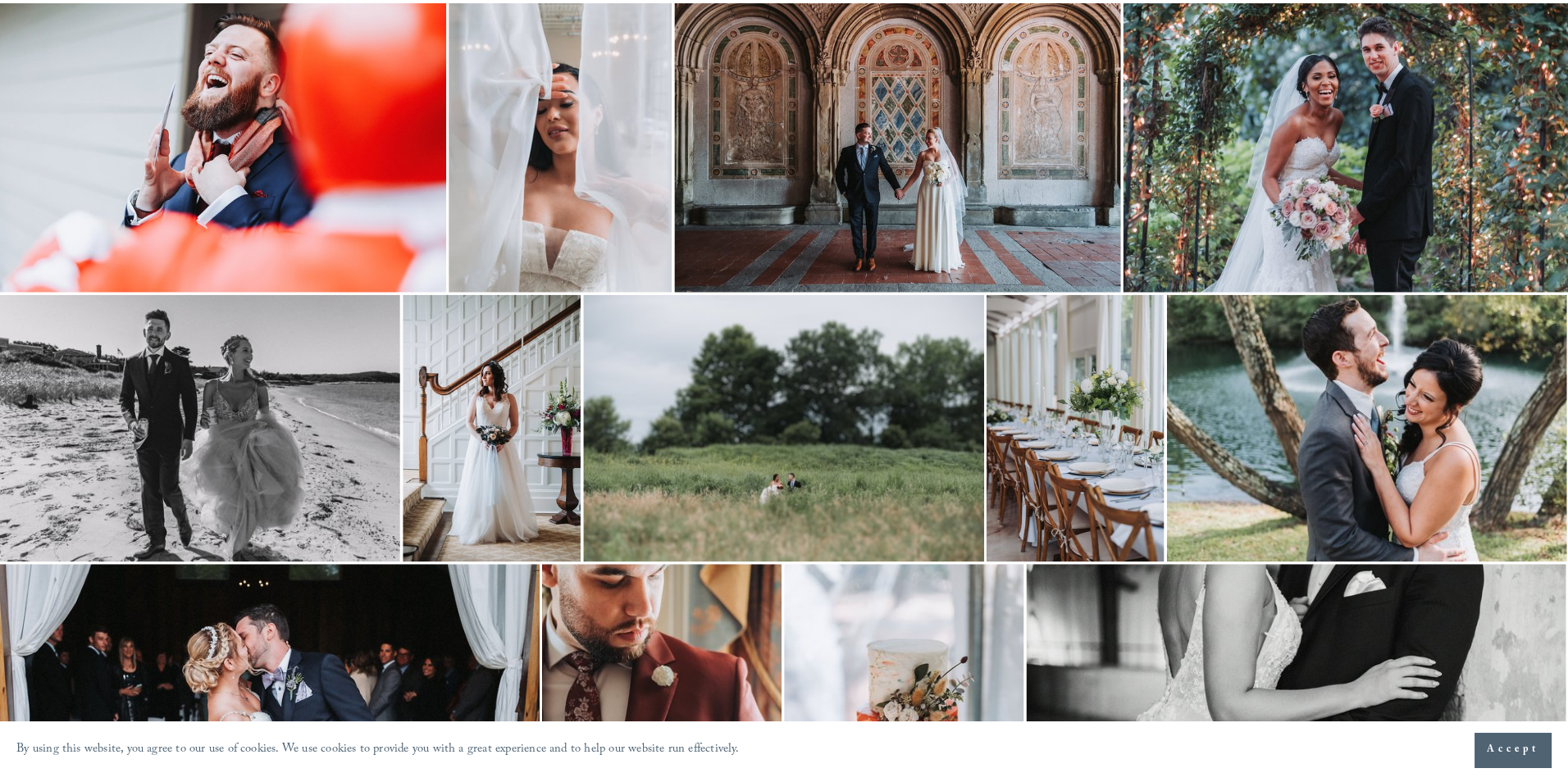
scroll to position [2706, 0]
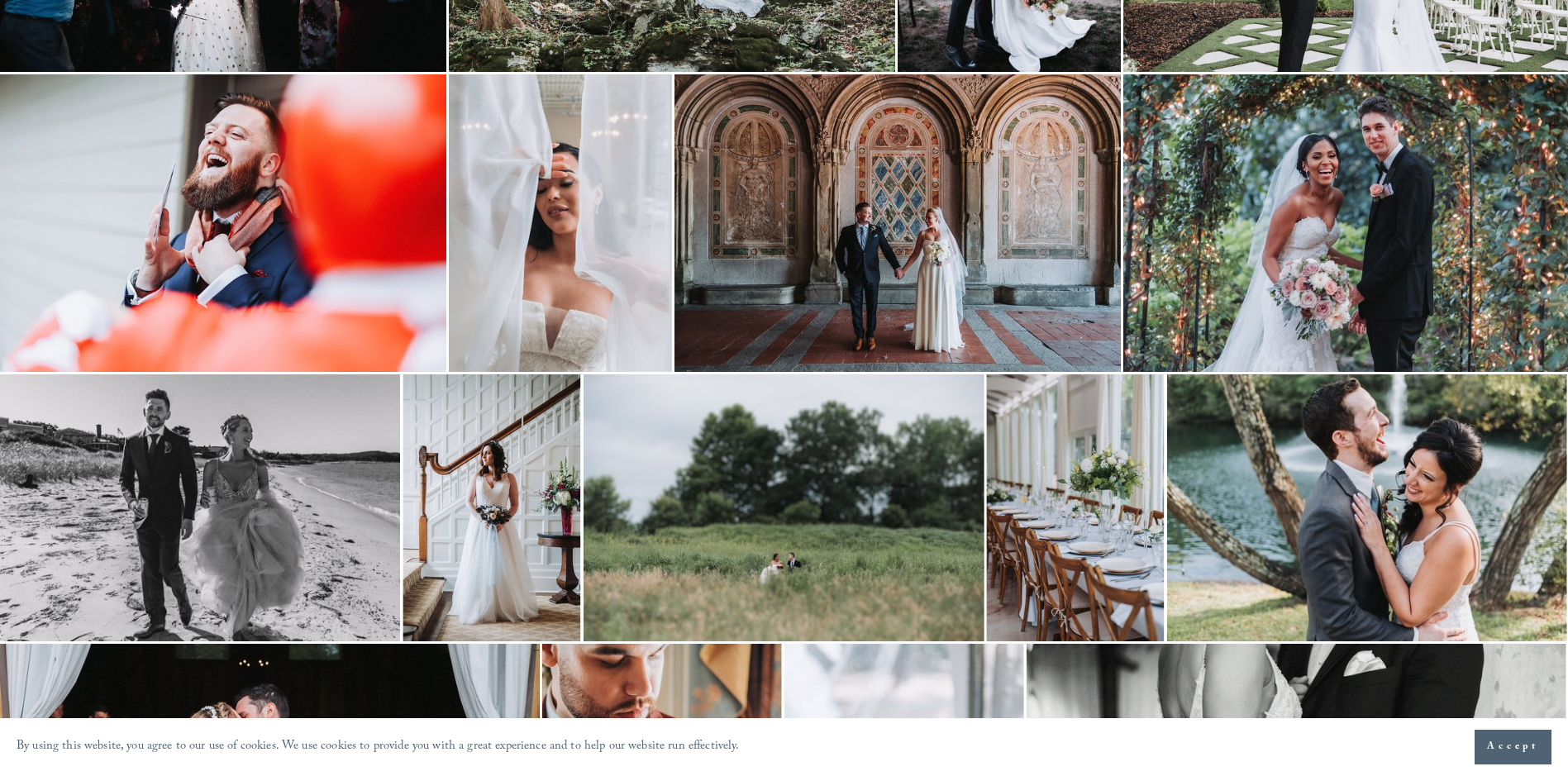
click at [1357, 288] on img at bounding box center [1346, 223] width 446 height 298
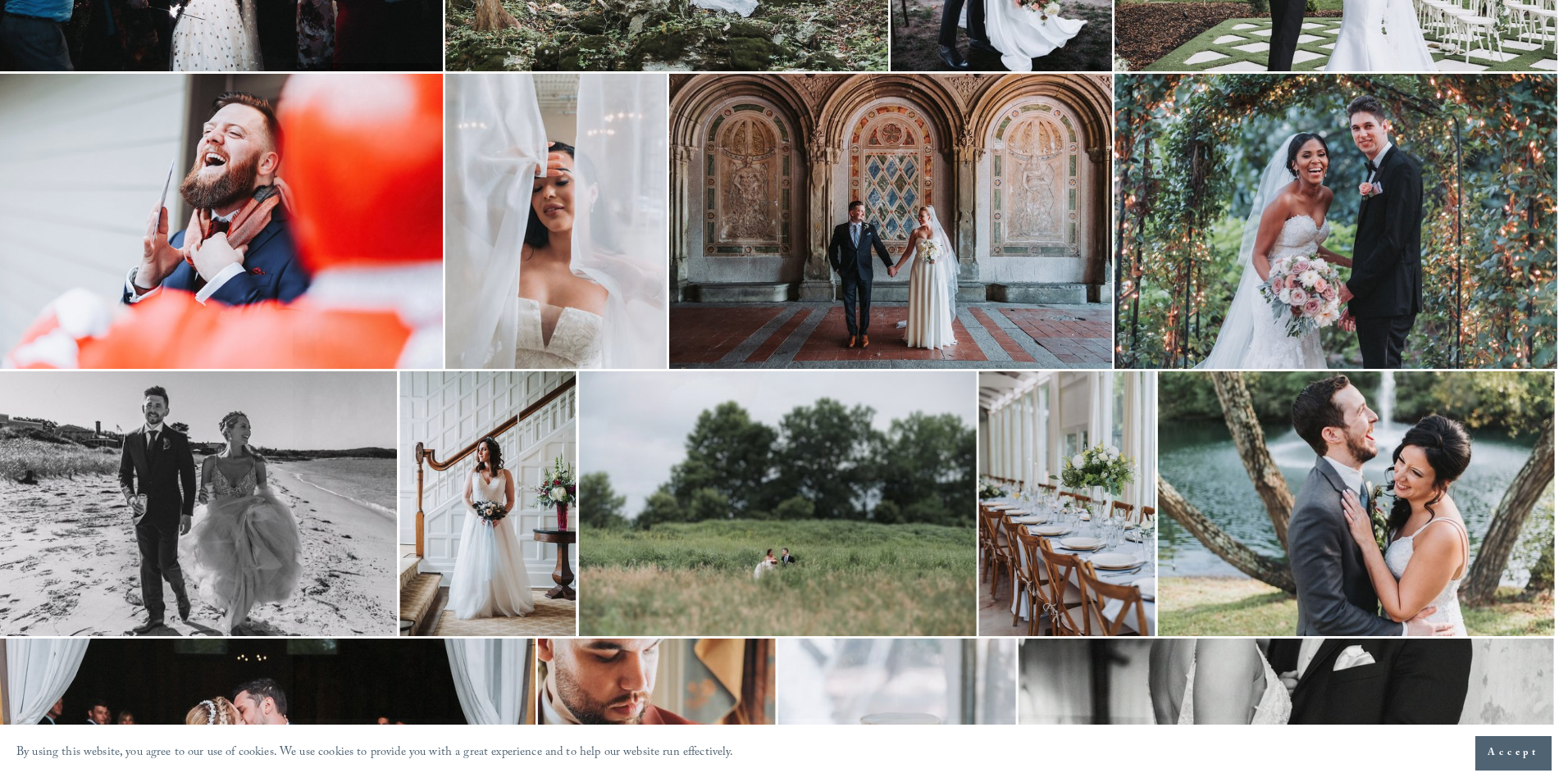
drag, startPoint x: 963, startPoint y: 291, endPoint x: 957, endPoint y: 297, distance: 8.5
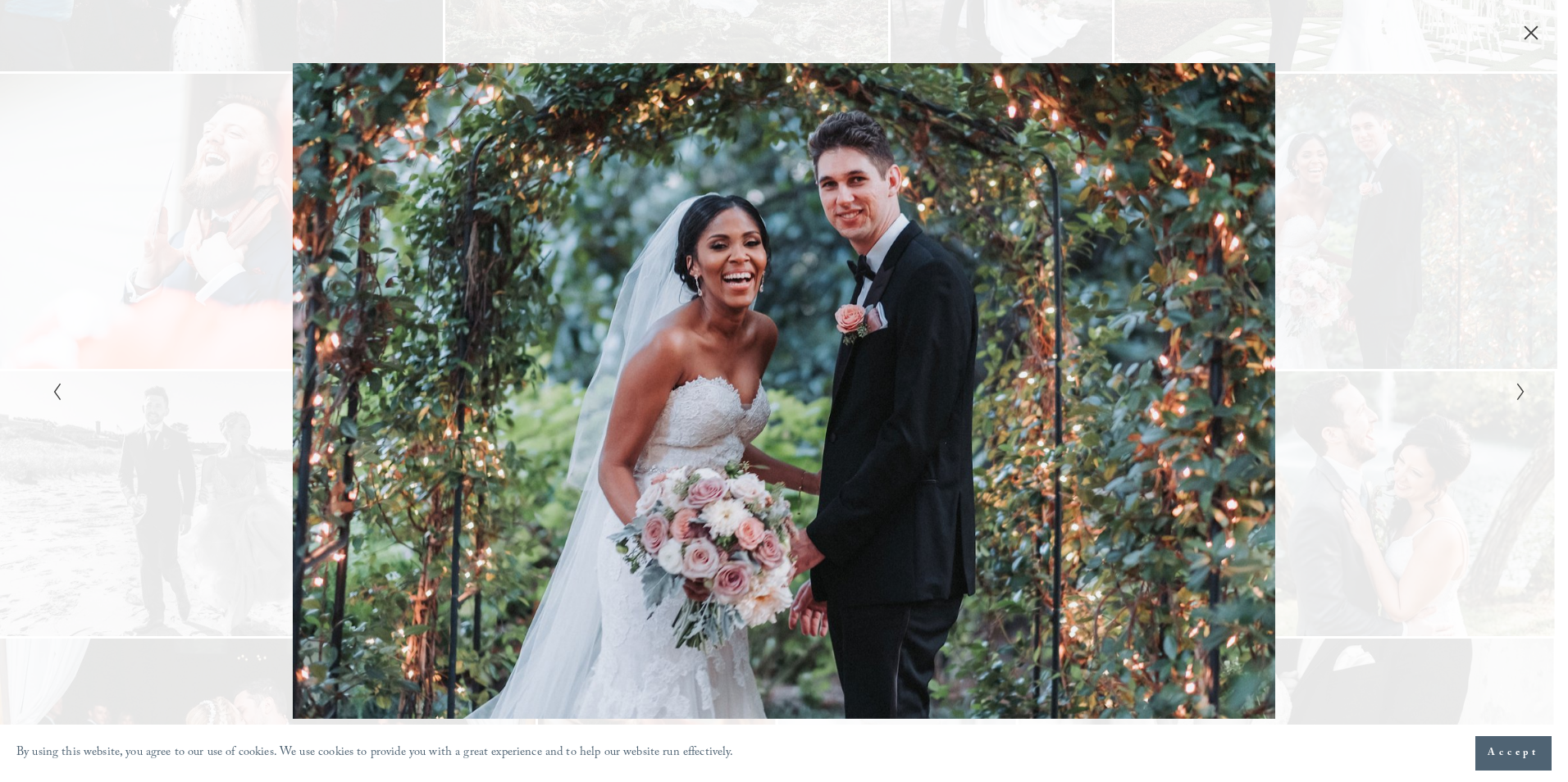
drag, startPoint x: 957, startPoint y: 297, endPoint x: 806, endPoint y: 395, distance: 180.0
click at [808, 395] on div "Gallery" at bounding box center [1152, 391] width 737 height 655
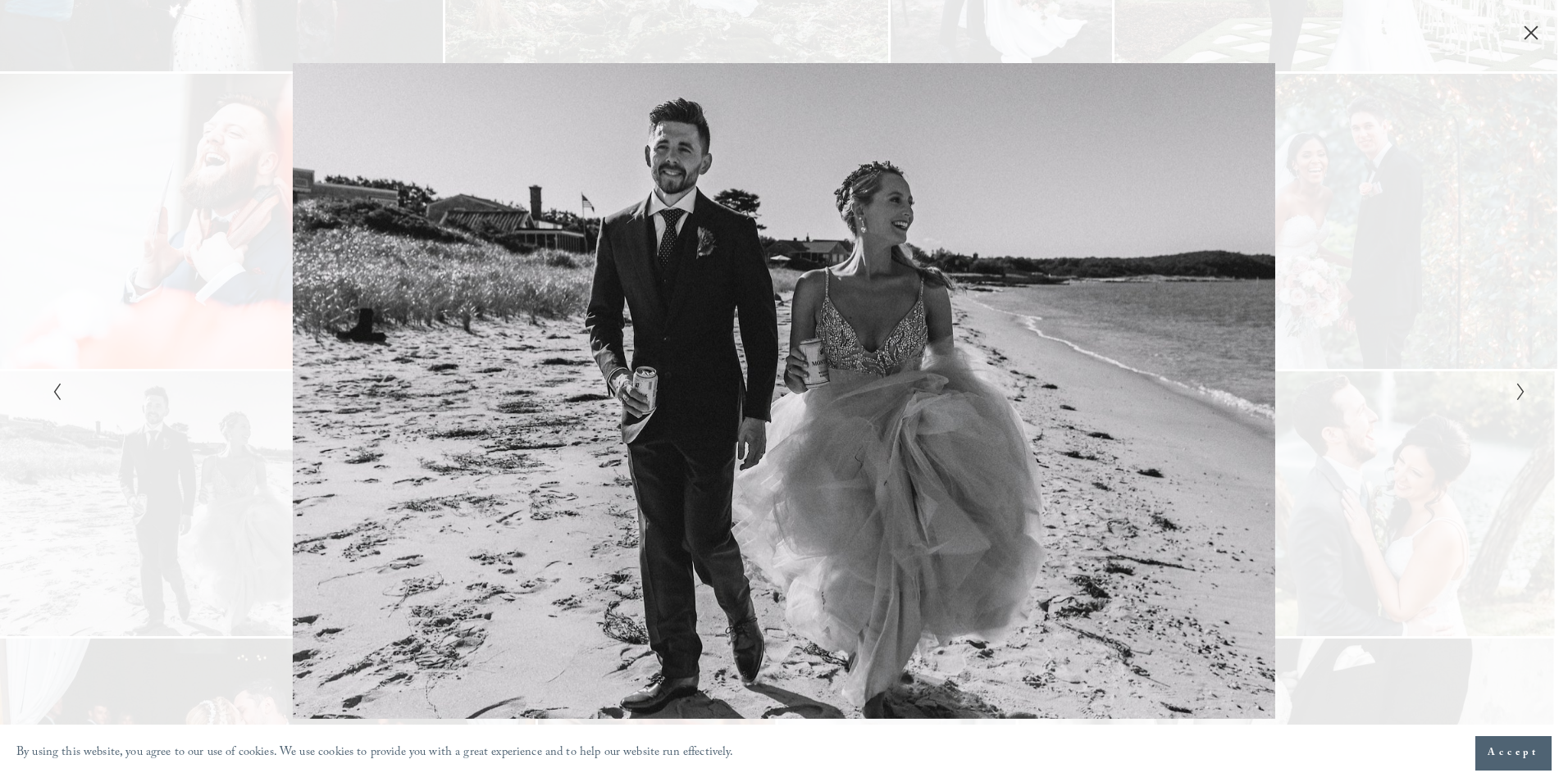
drag, startPoint x: 3, startPoint y: 405, endPoint x: 78, endPoint y: 408, distance: 75.1
click at [35, 407] on div "Gallery" at bounding box center [784, 391] width 1568 height 782
click at [163, 403] on div "Gallery" at bounding box center [415, 391] width 737 height 655
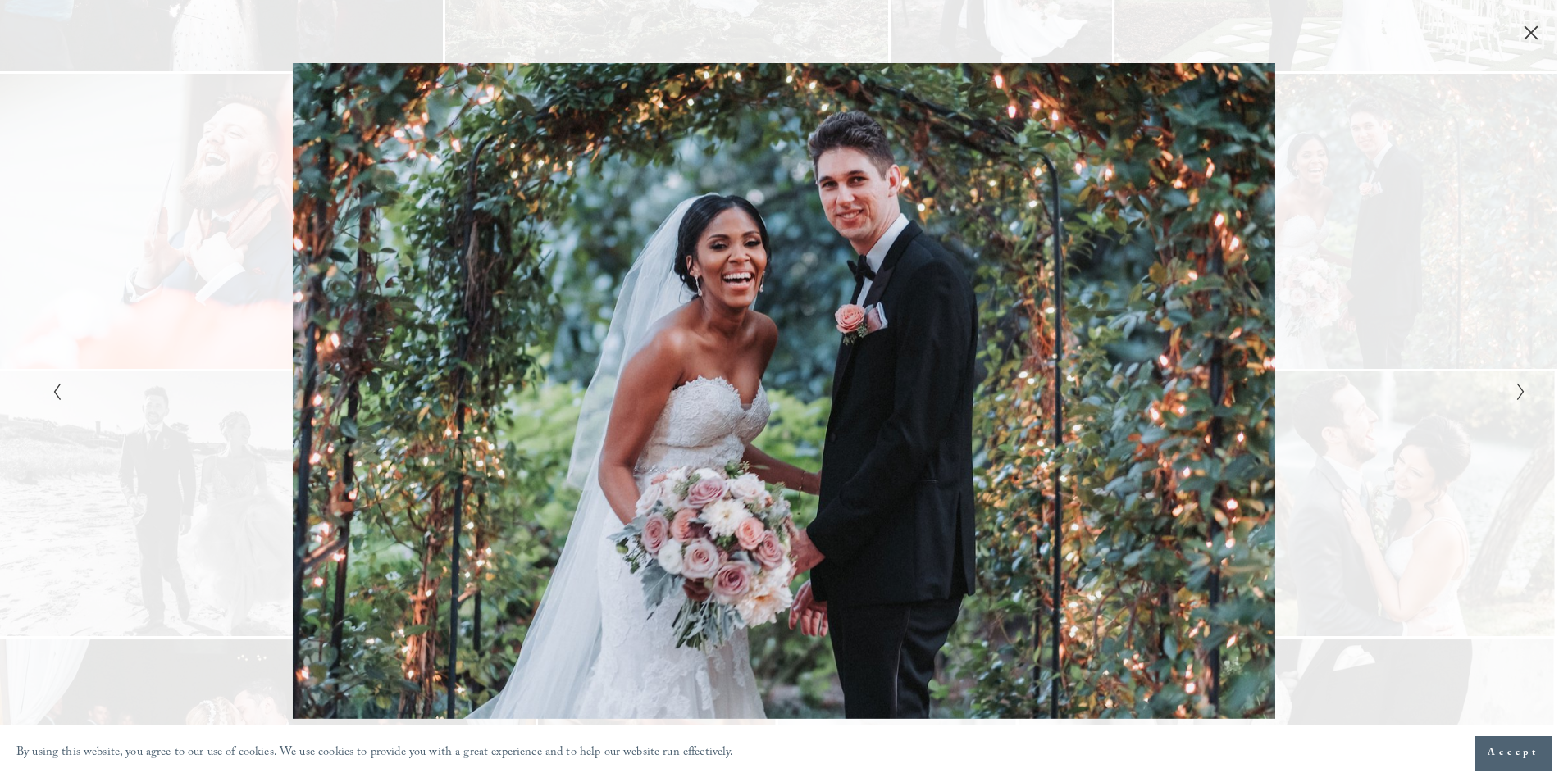
click at [68, 393] on div "Gallery" at bounding box center [415, 391] width 737 height 655
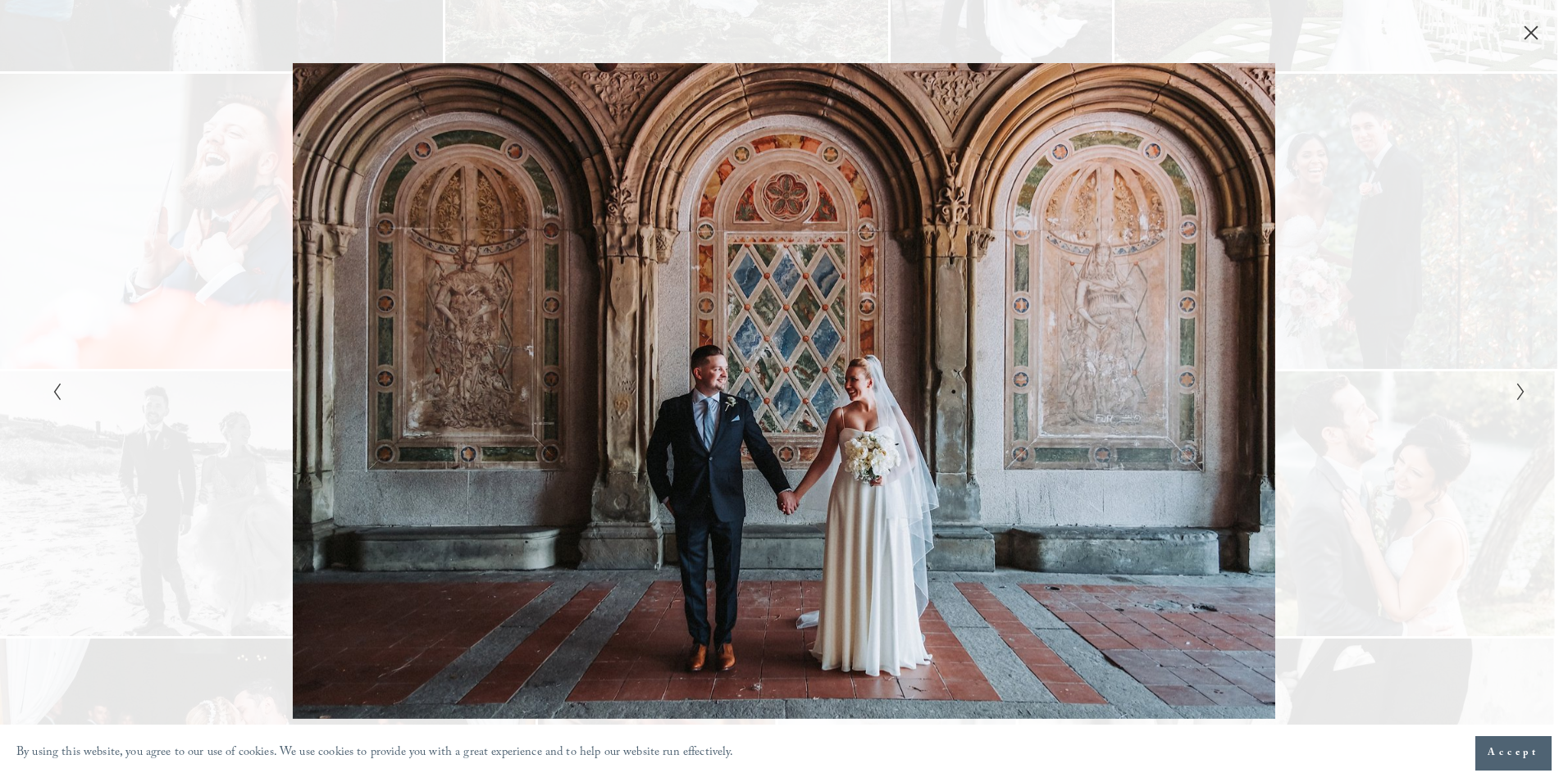
click at [58, 392] on icon "Previous Slide" at bounding box center [57, 392] width 11 height 20
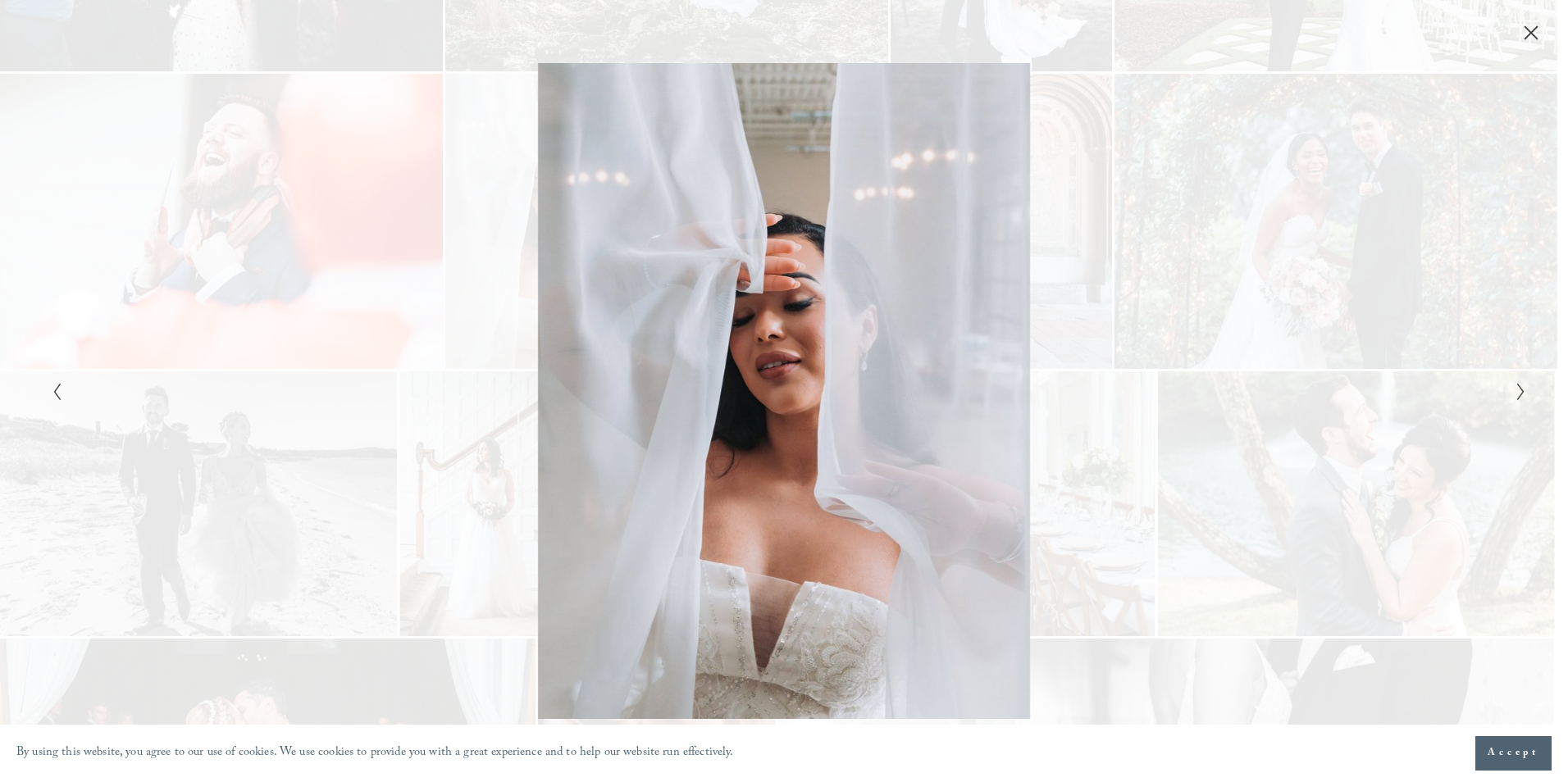
click at [58, 392] on icon "Previous Slide" at bounding box center [57, 392] width 11 height 20
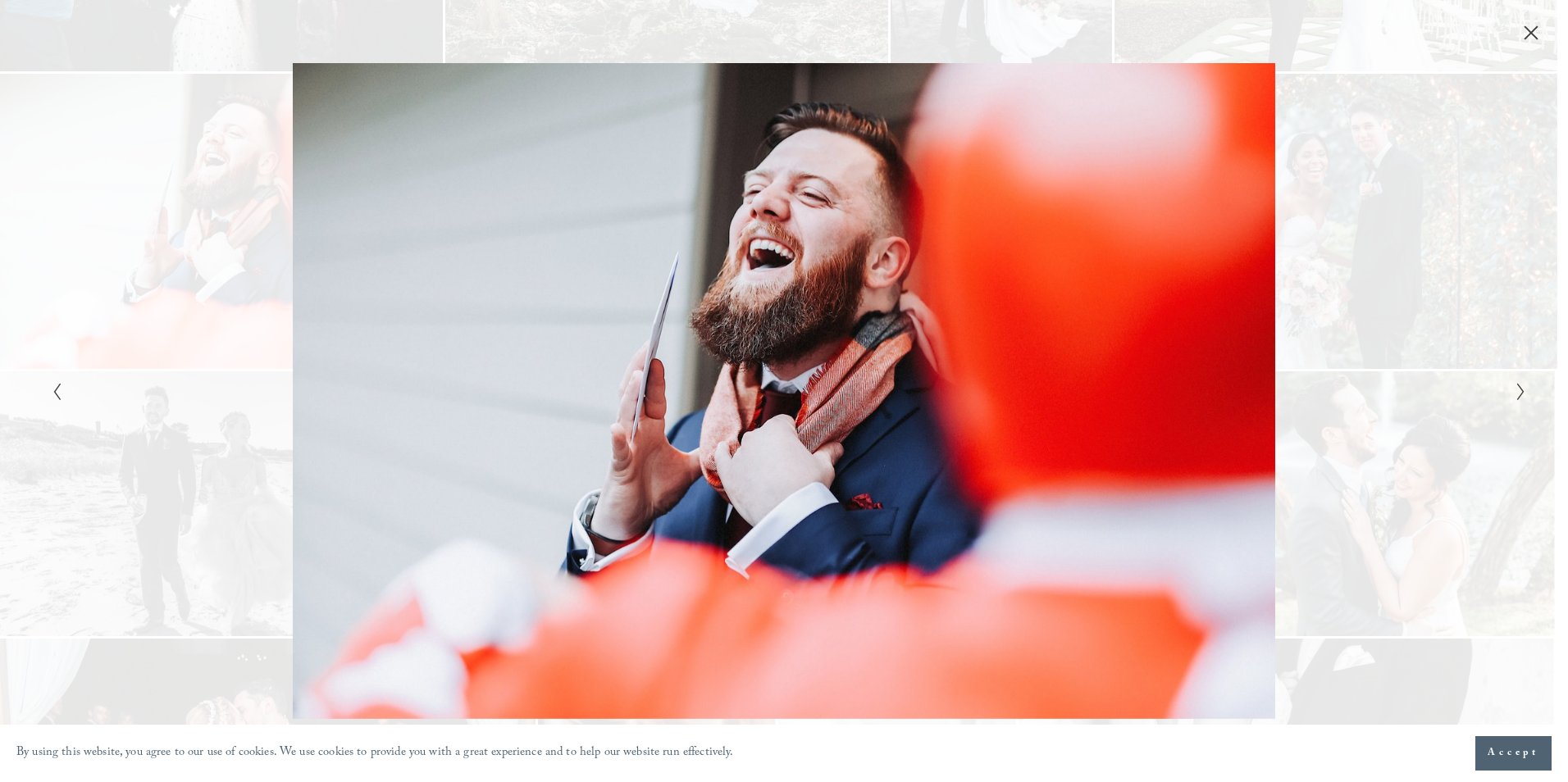
click at [55, 393] on icon "Previous Slide" at bounding box center [57, 392] width 11 height 20
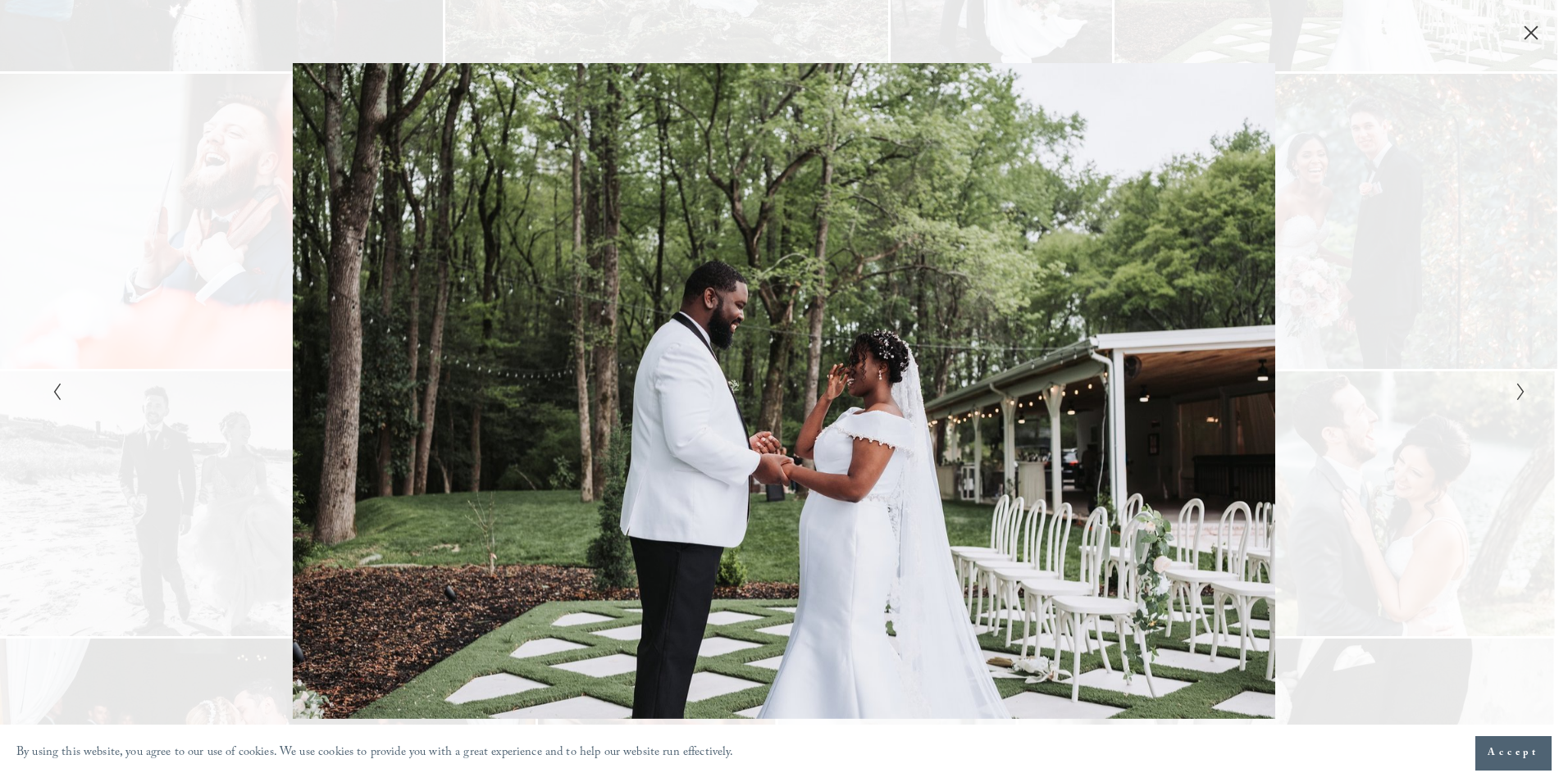
click at [55, 393] on icon "Previous Slide" at bounding box center [57, 392] width 11 height 20
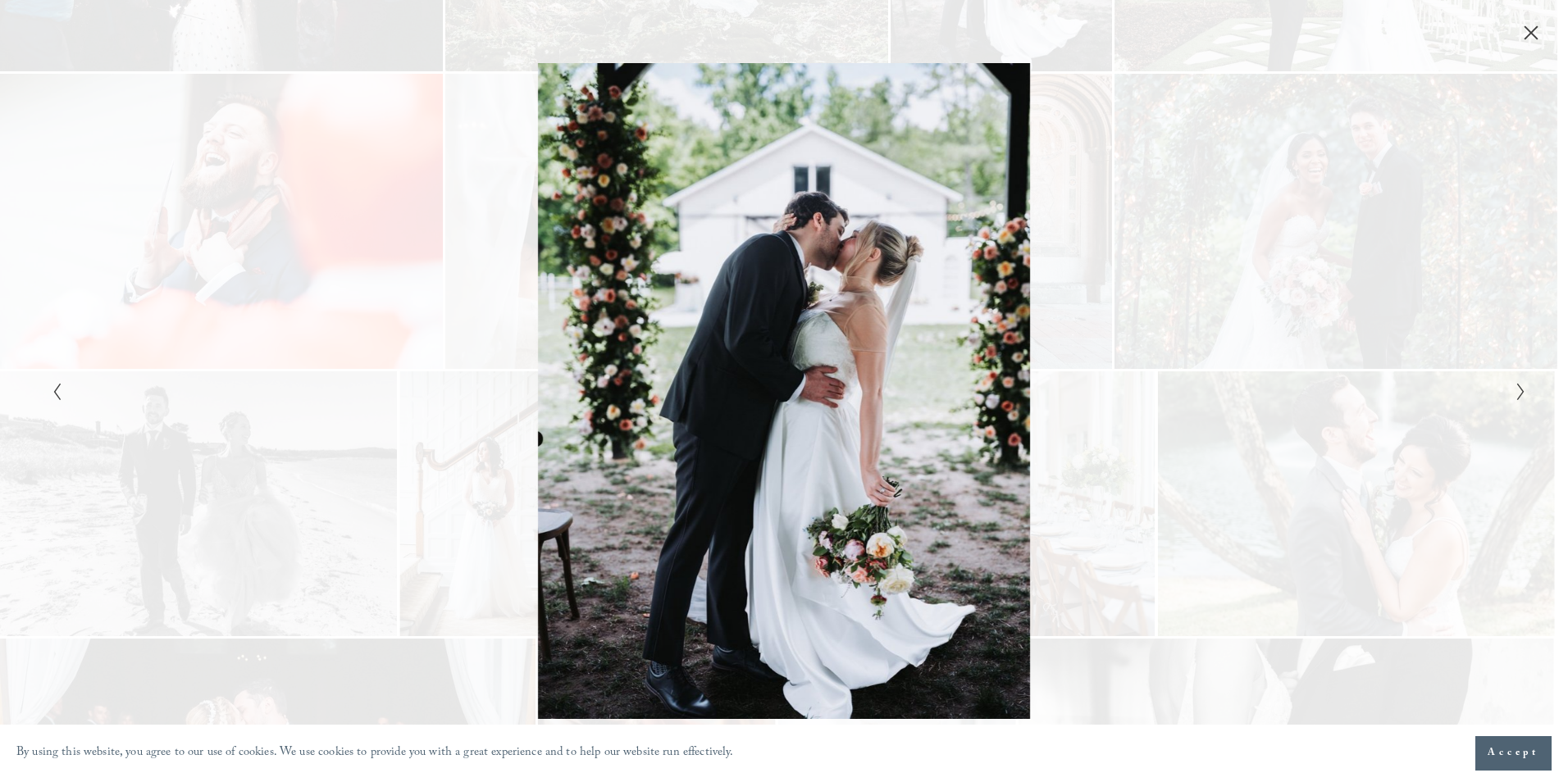
click at [55, 393] on icon "Previous Slide" at bounding box center [57, 392] width 11 height 20
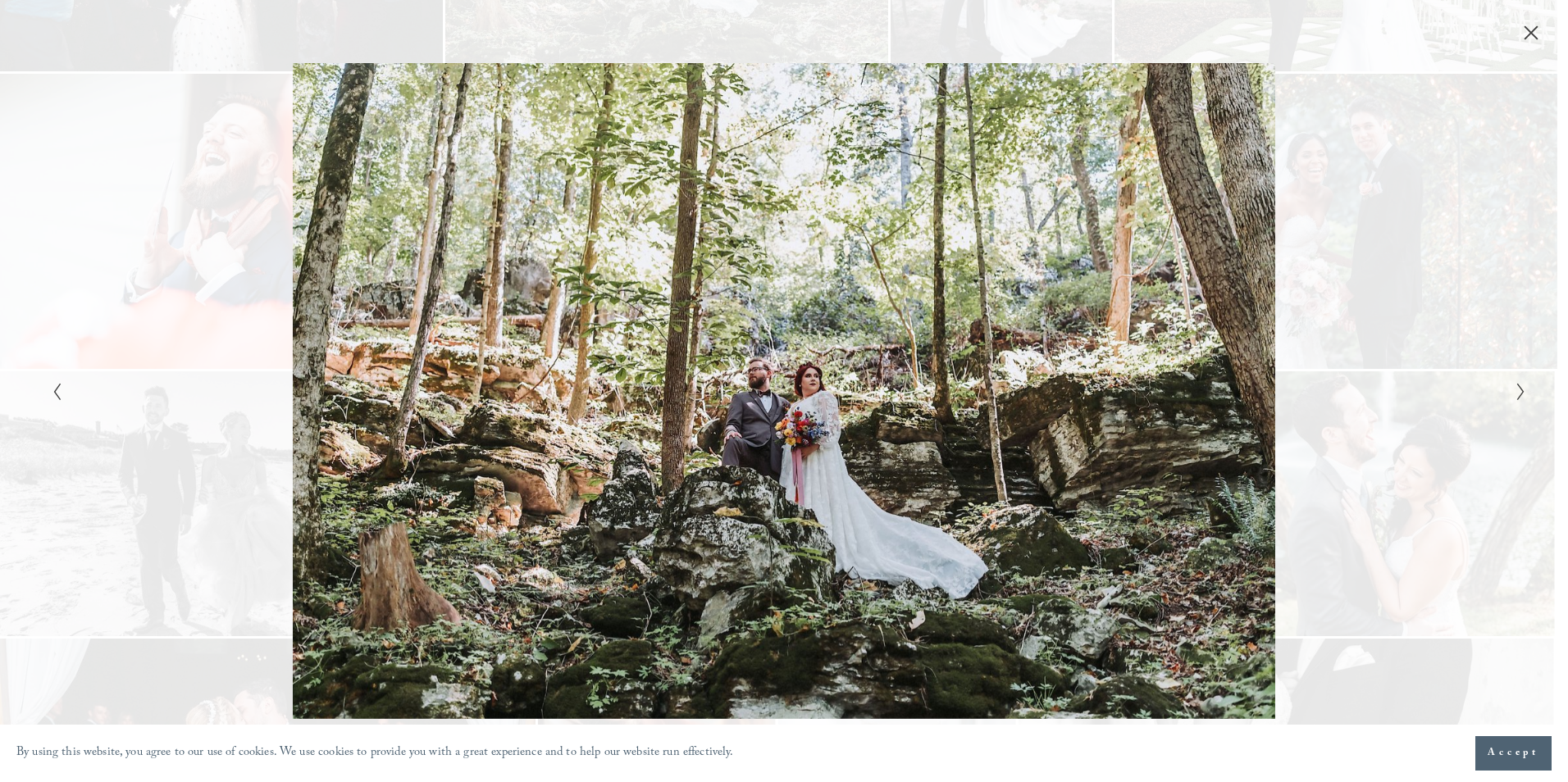
click at [55, 393] on icon "Previous Slide" at bounding box center [57, 392] width 11 height 20
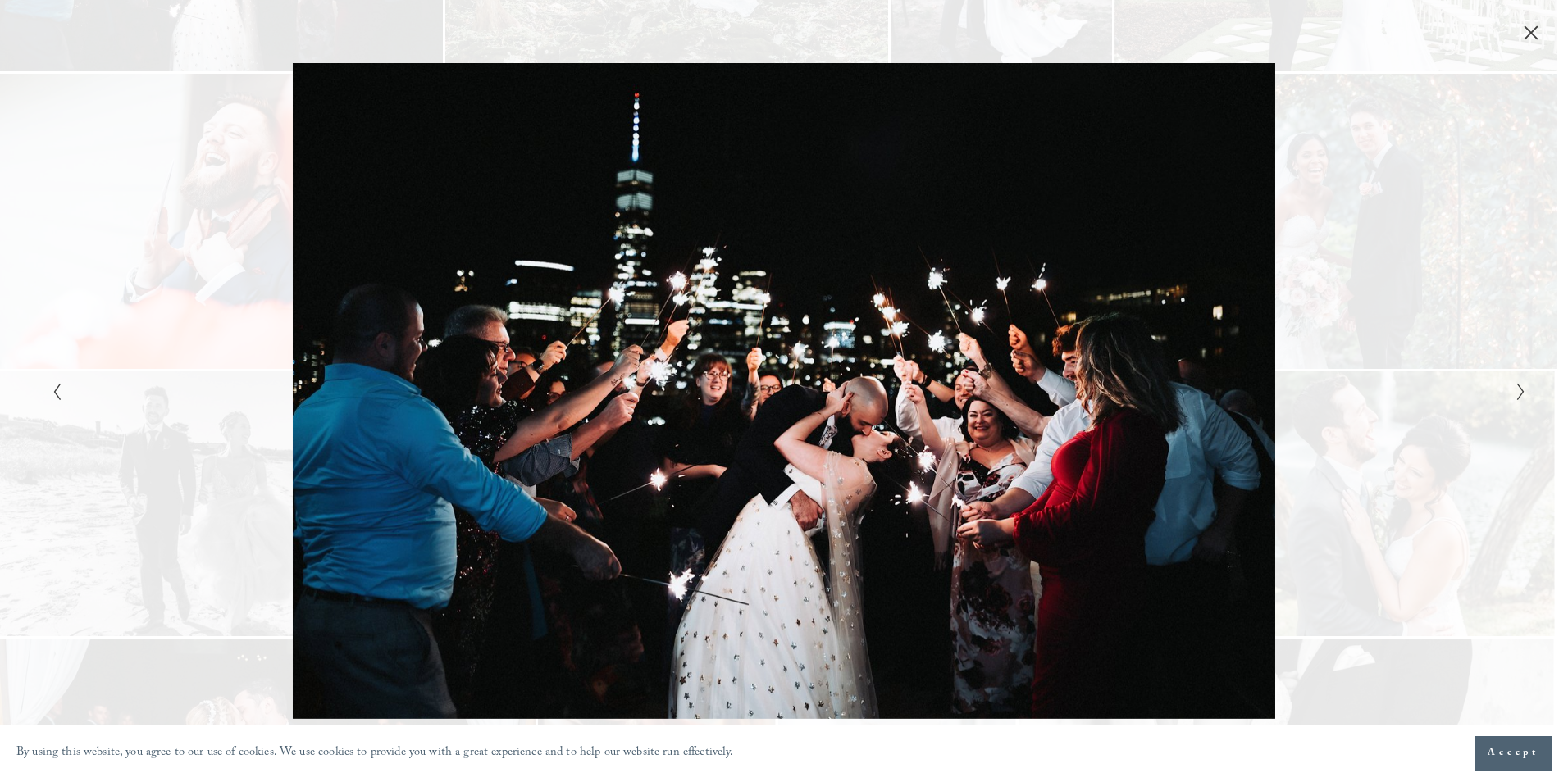
click at [55, 393] on icon "Previous Slide" at bounding box center [57, 392] width 11 height 20
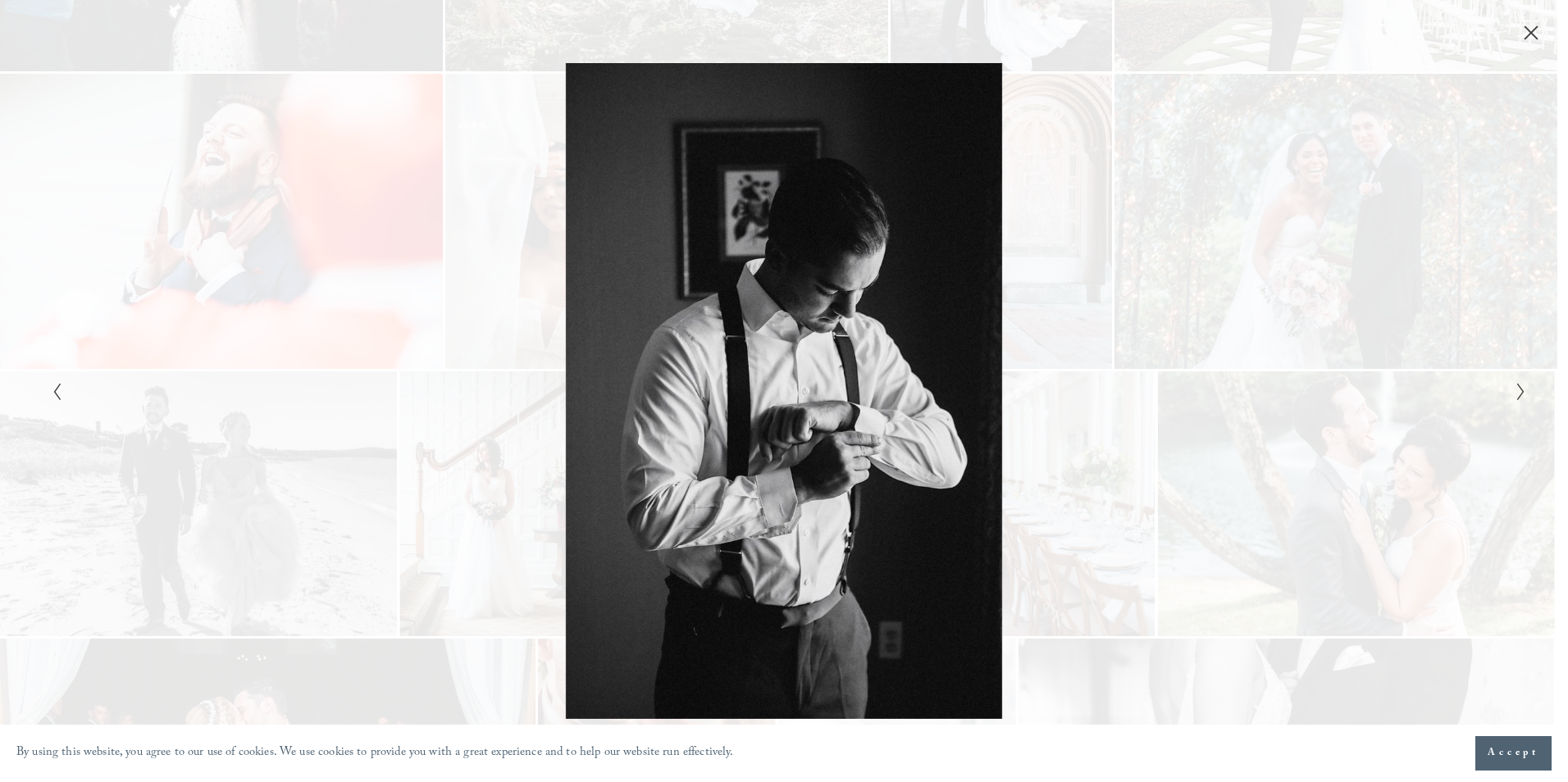
click at [55, 393] on icon "Previous Slide" at bounding box center [57, 392] width 11 height 20
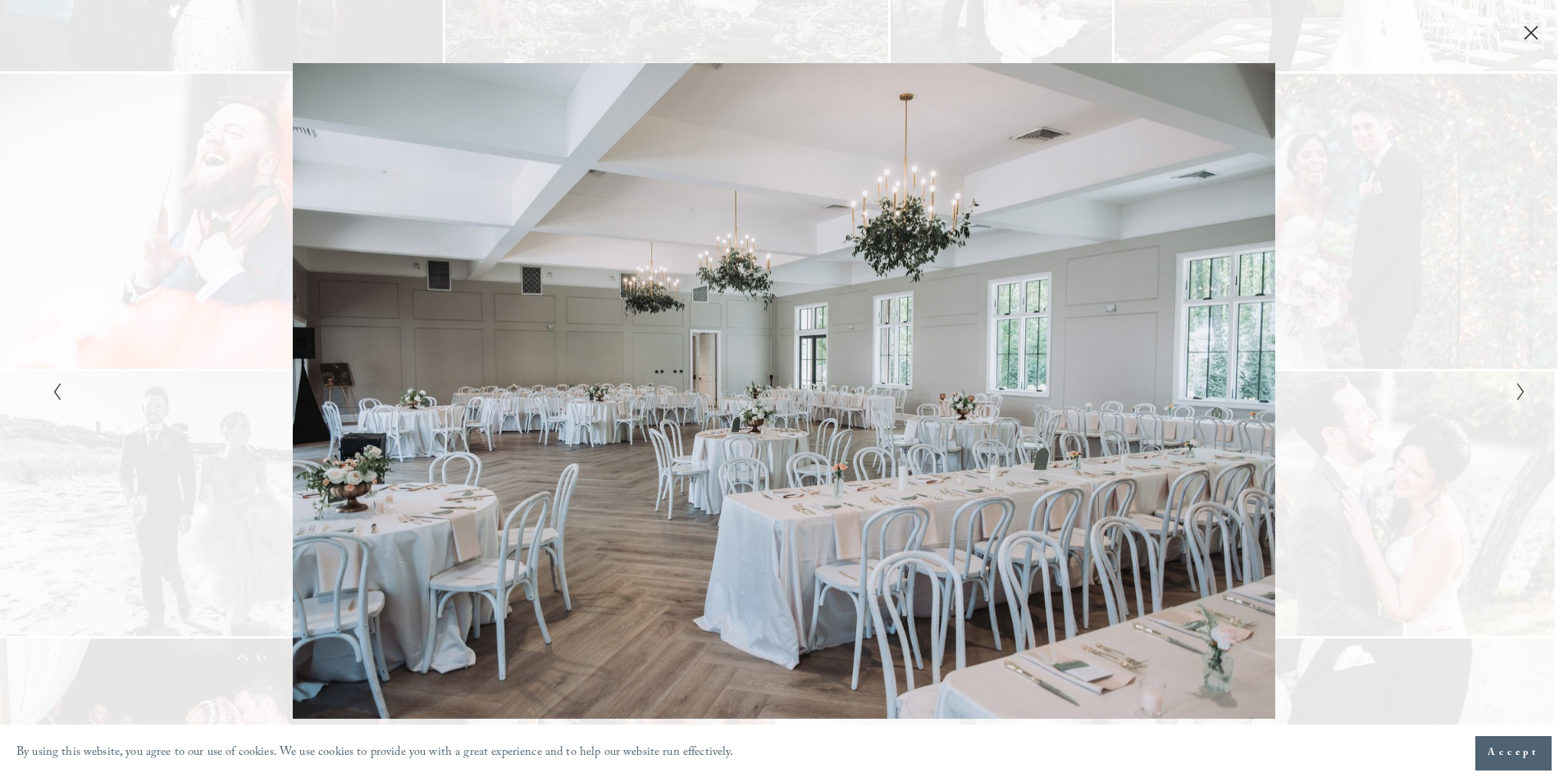
click at [52, 394] on icon "Previous Slide" at bounding box center [57, 392] width 11 height 20
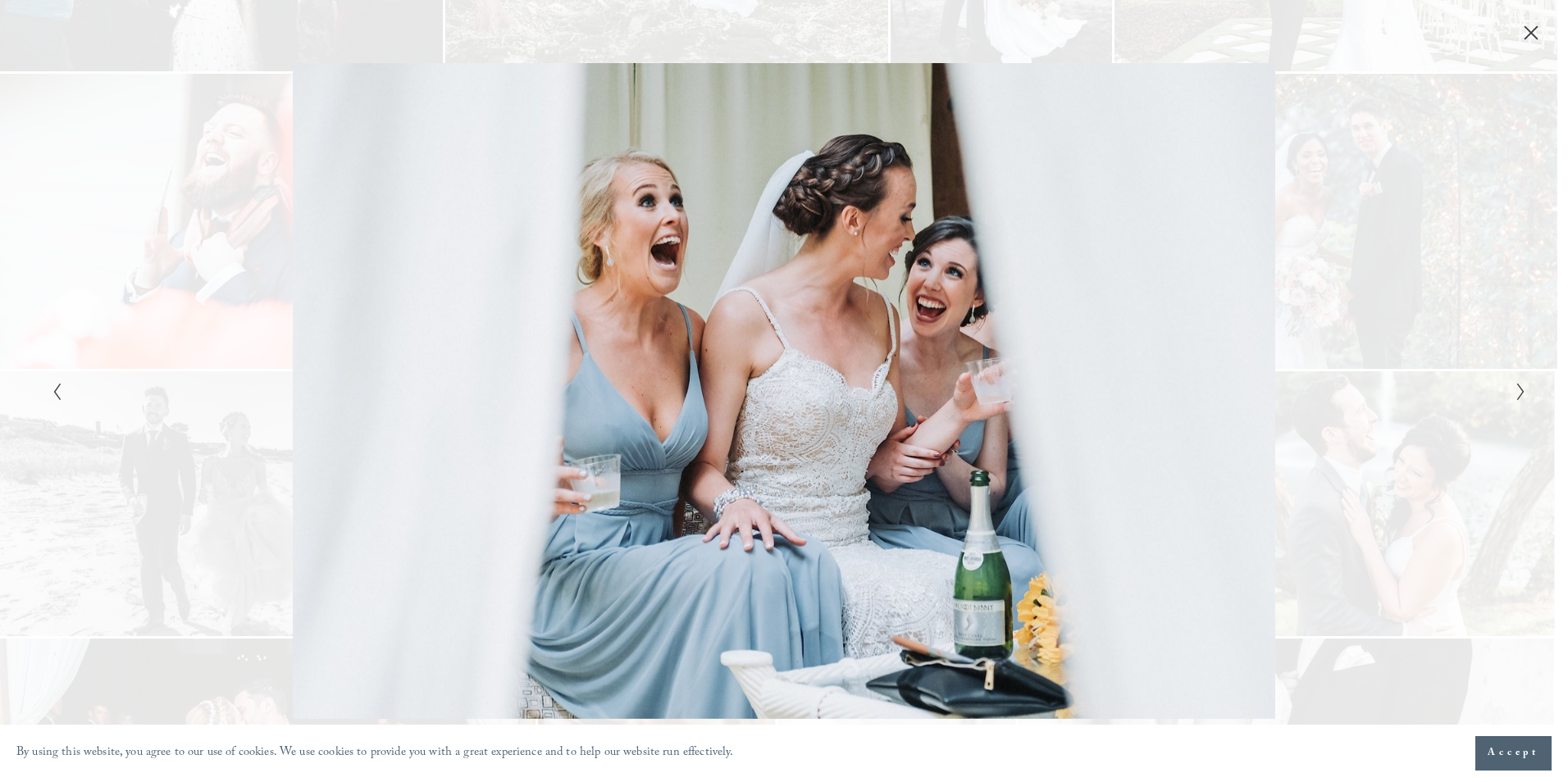
click at [52, 394] on icon "Previous Slide" at bounding box center [57, 392] width 11 height 20
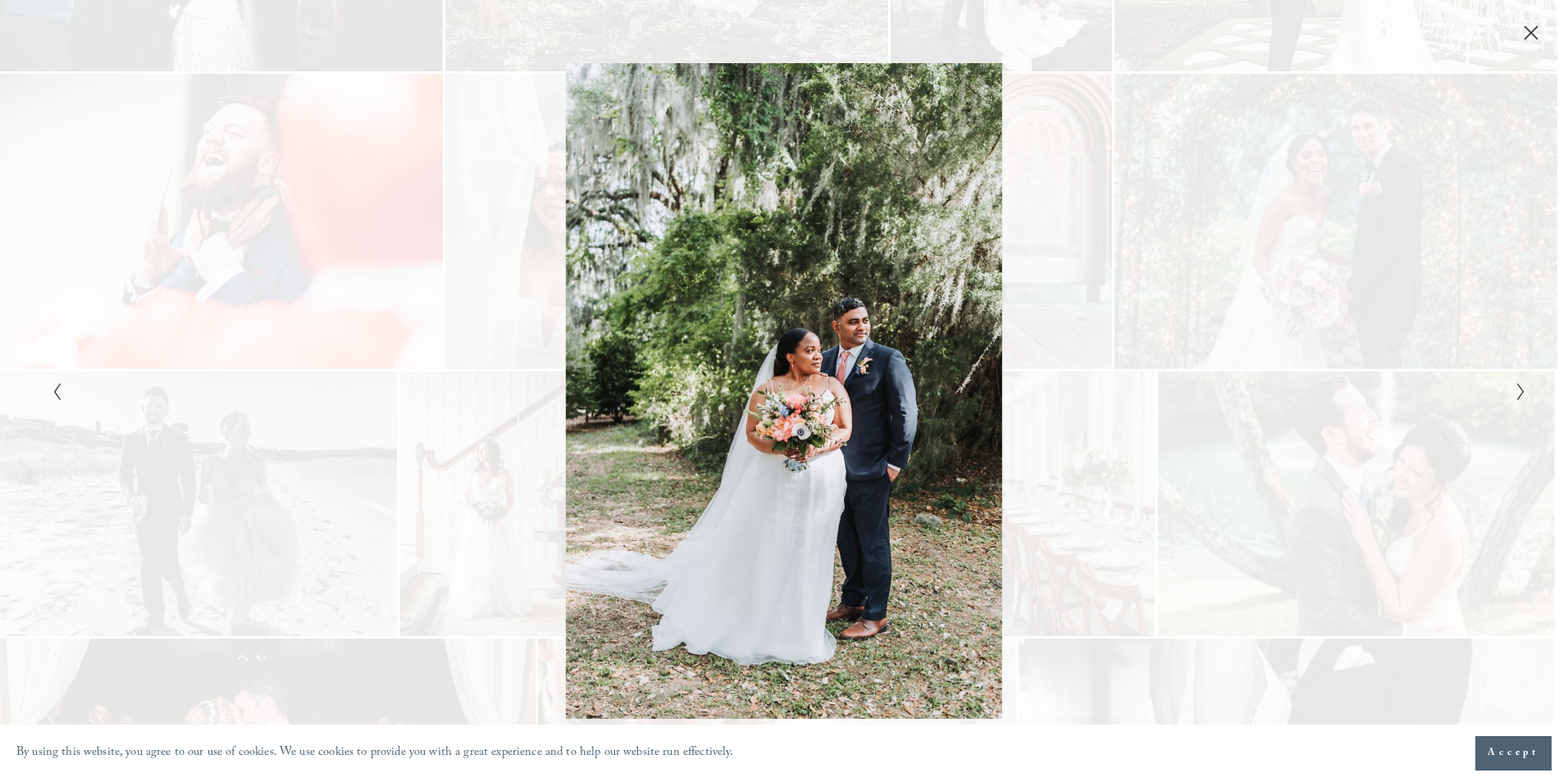
click at [52, 394] on icon "Previous Slide" at bounding box center [57, 392] width 11 height 20
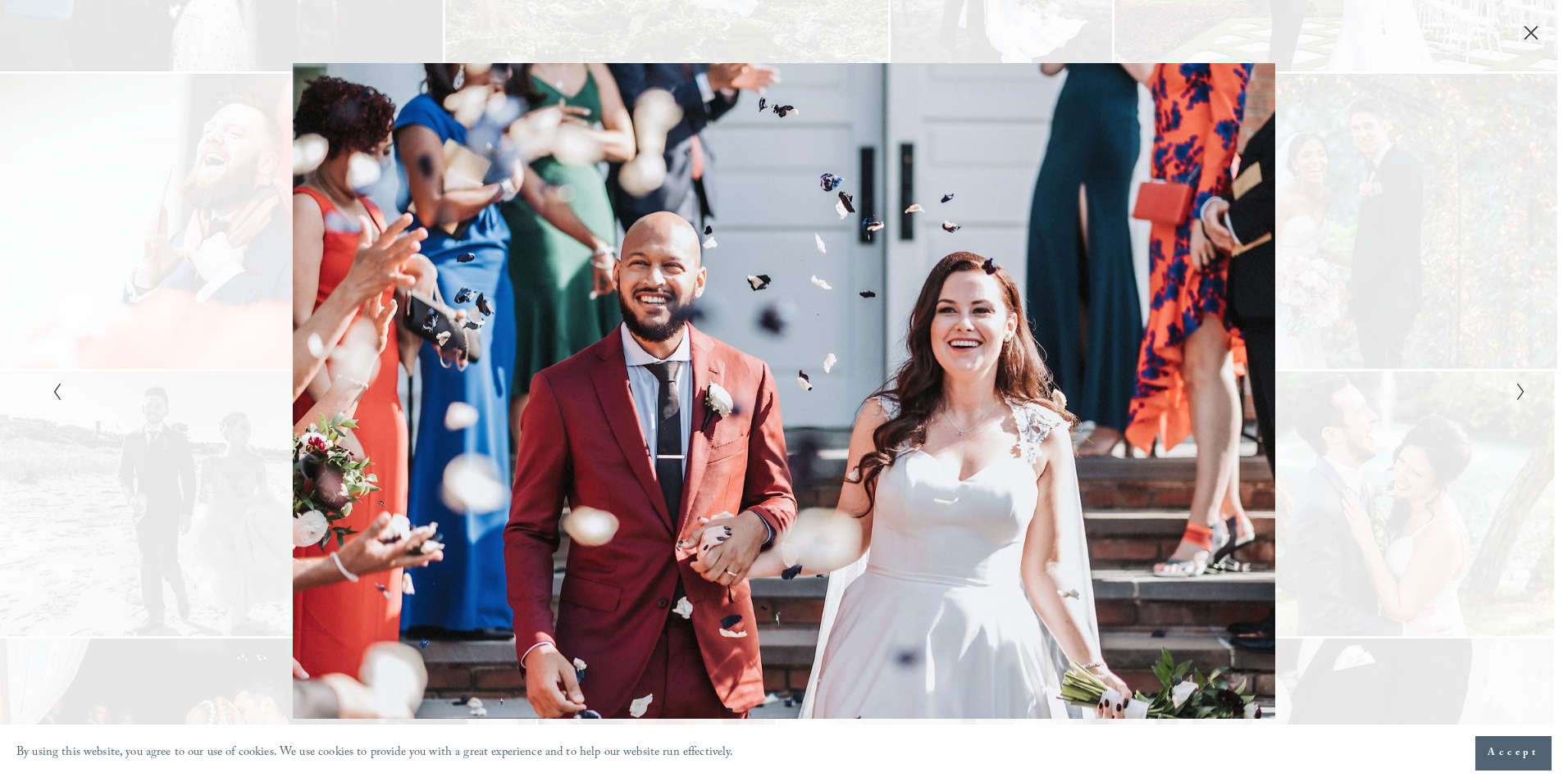
click at [52, 394] on icon "Previous Slide" at bounding box center [57, 392] width 11 height 20
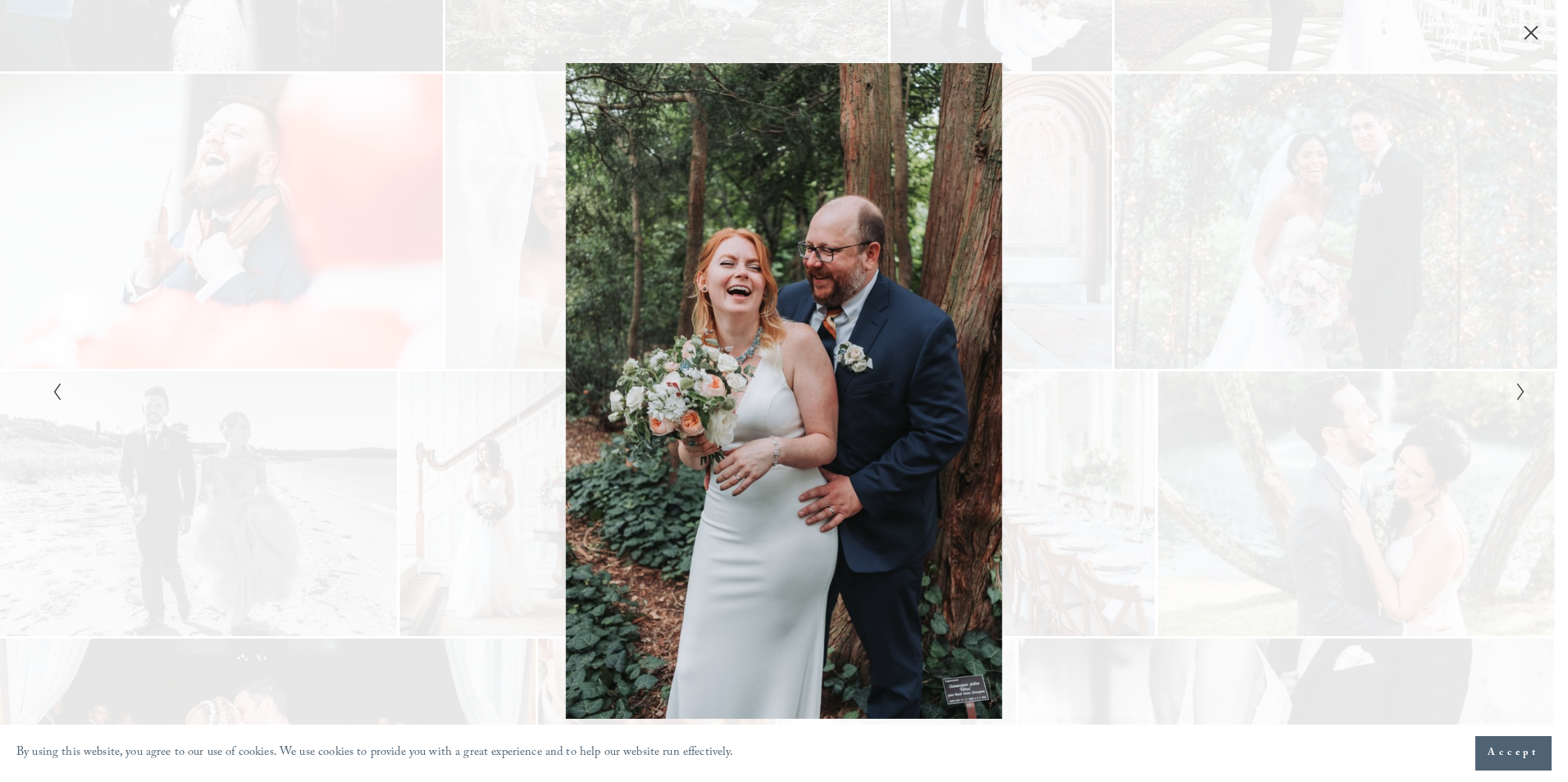
click at [47, 399] on button "Previous Slide" at bounding box center [52, 391] width 11 height 20
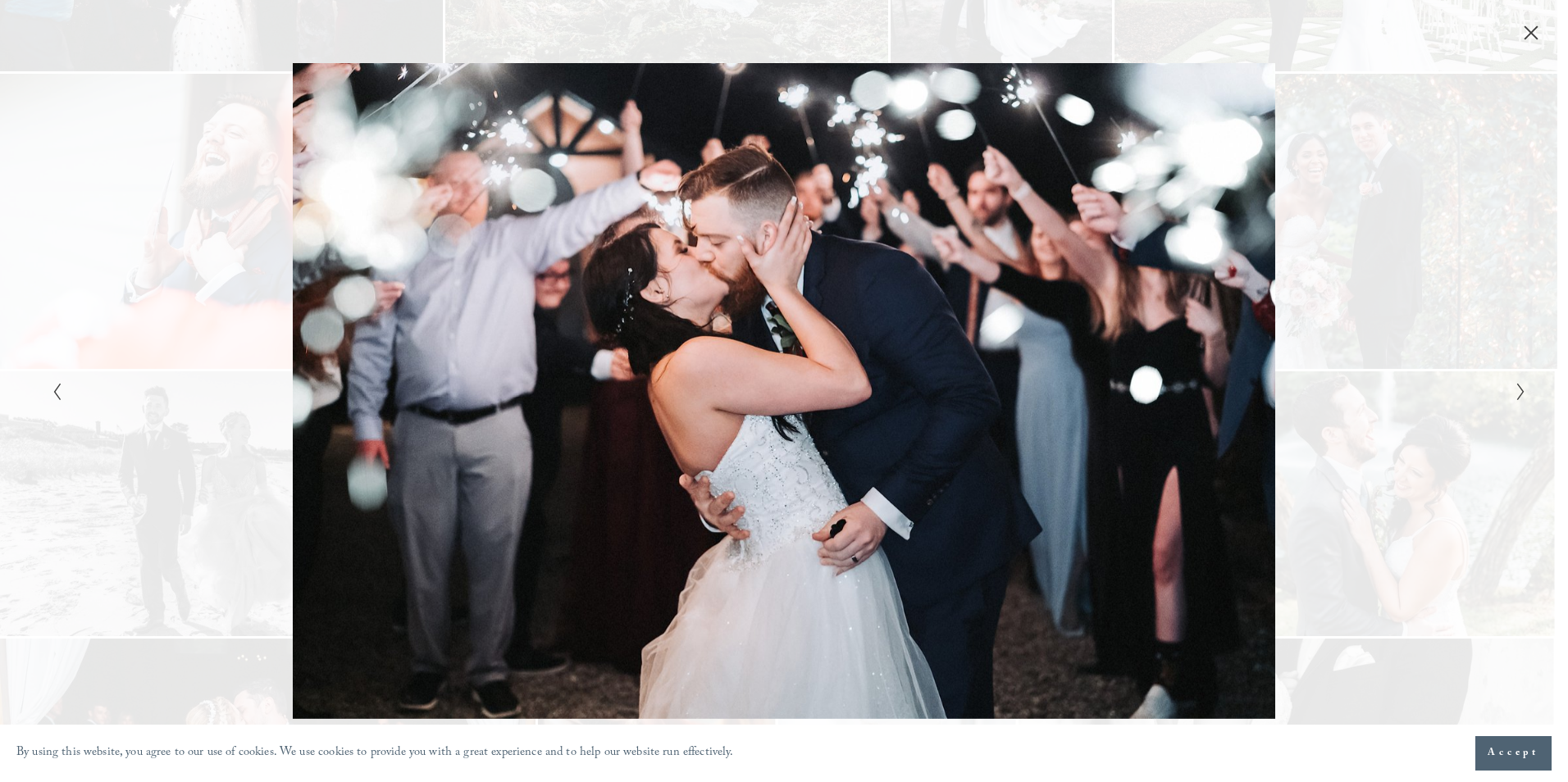
click at [47, 399] on button "Previous Slide" at bounding box center [52, 391] width 11 height 20
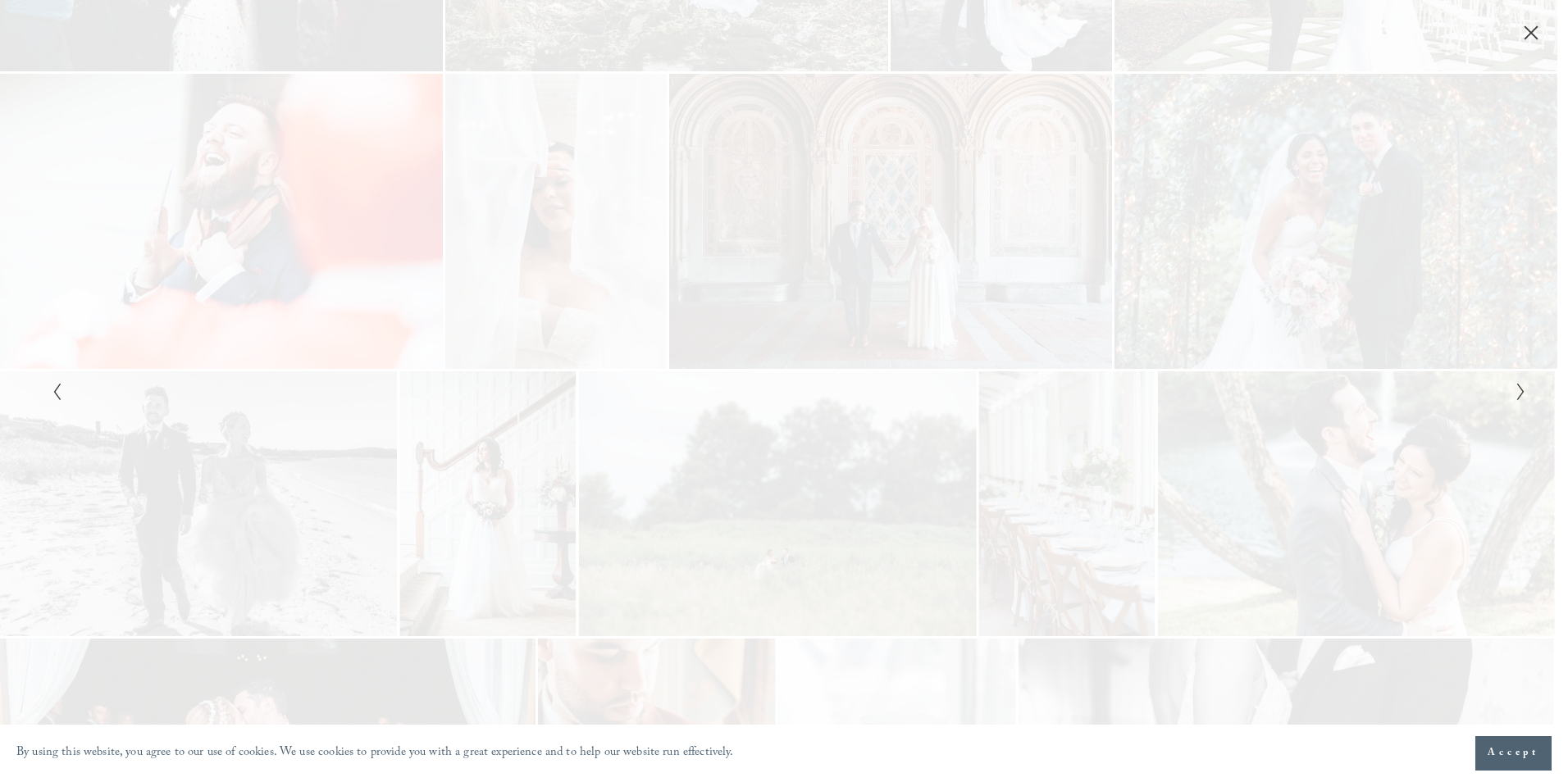
click at [47, 399] on button "Previous Slide" at bounding box center [52, 391] width 11 height 20
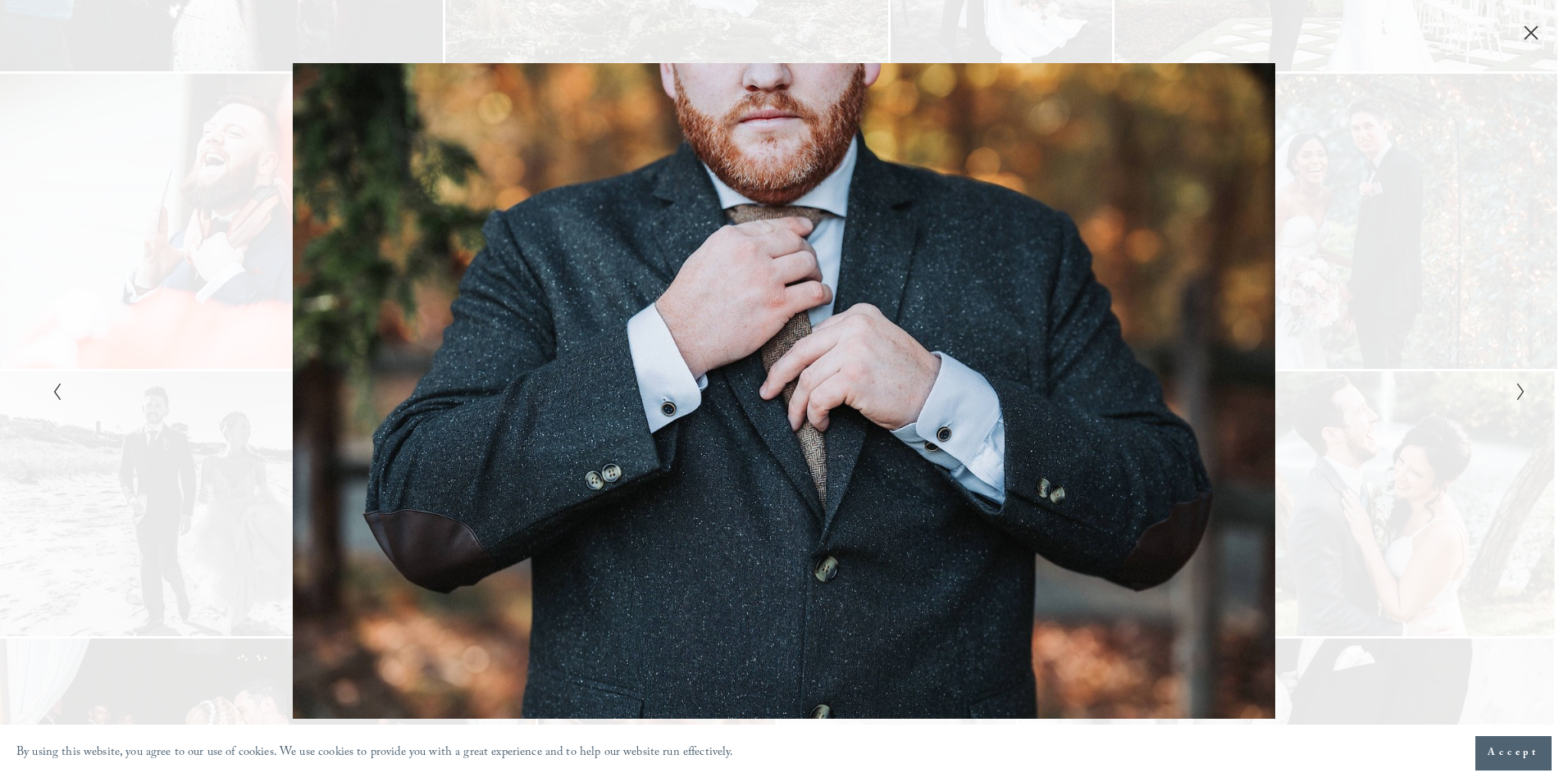
click at [47, 399] on button "Previous Slide" at bounding box center [52, 391] width 11 height 20
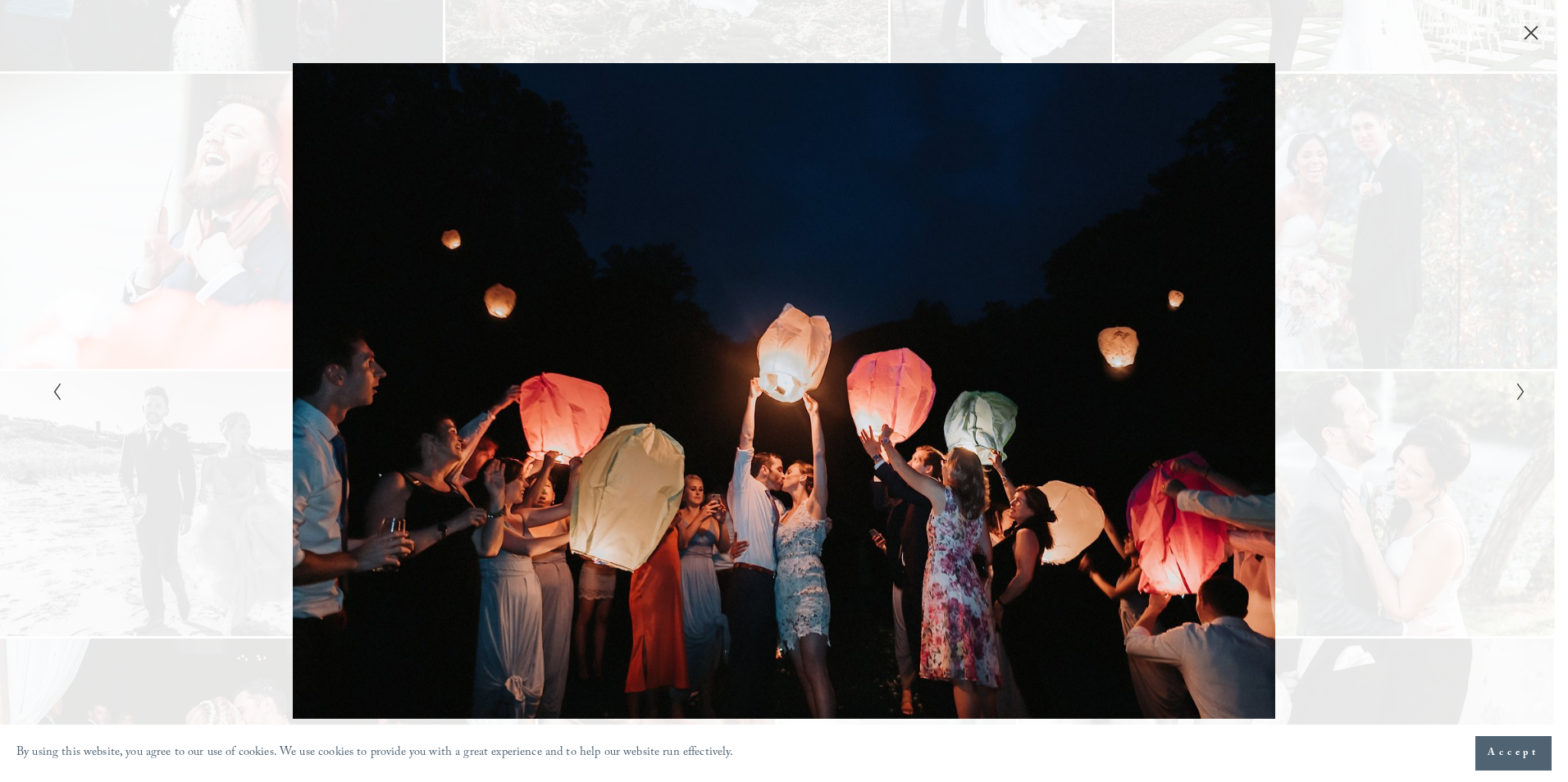
click at [47, 399] on button "Previous Slide" at bounding box center [52, 391] width 11 height 20
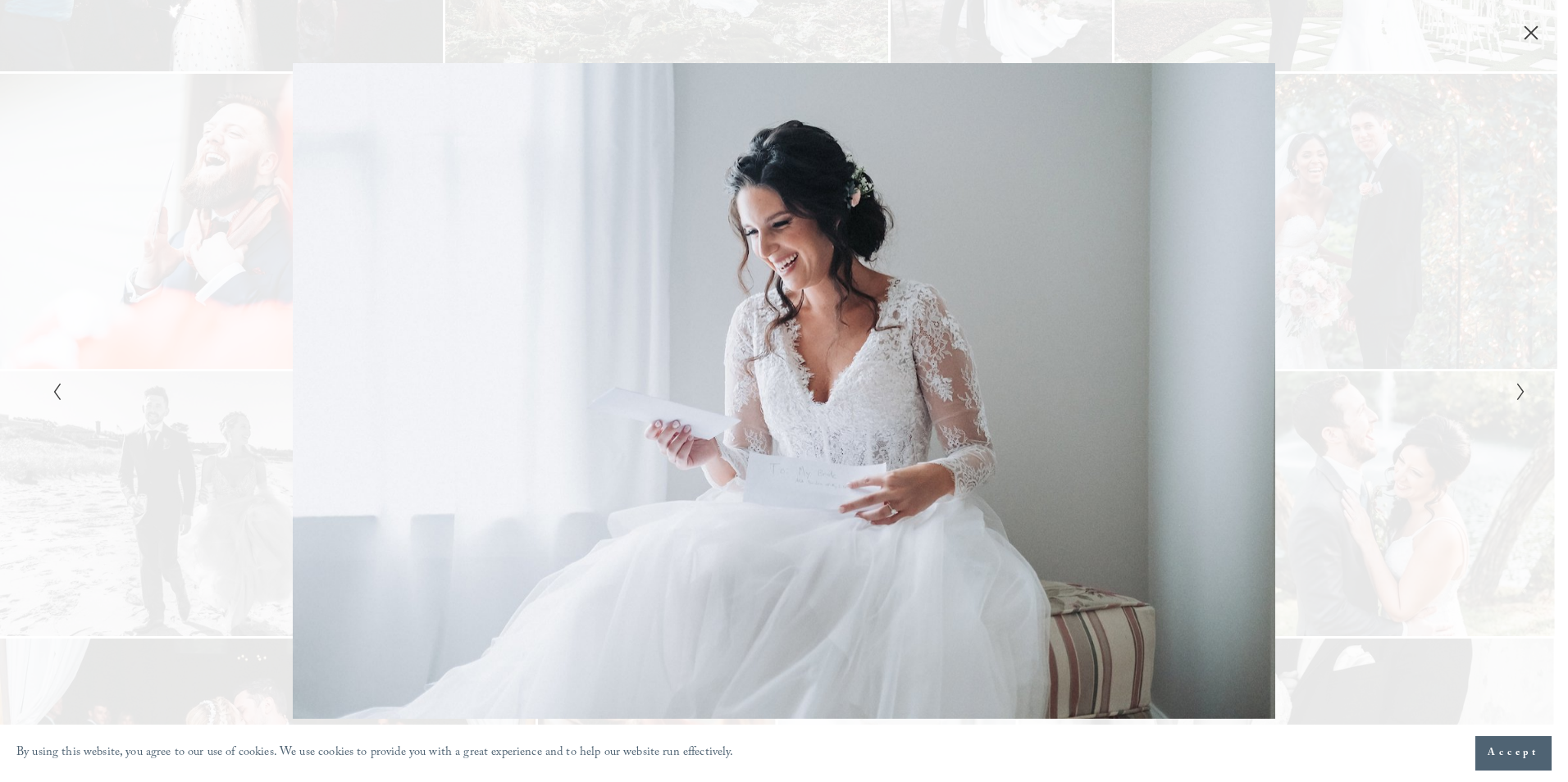
click at [47, 399] on button "Previous Slide" at bounding box center [52, 391] width 11 height 20
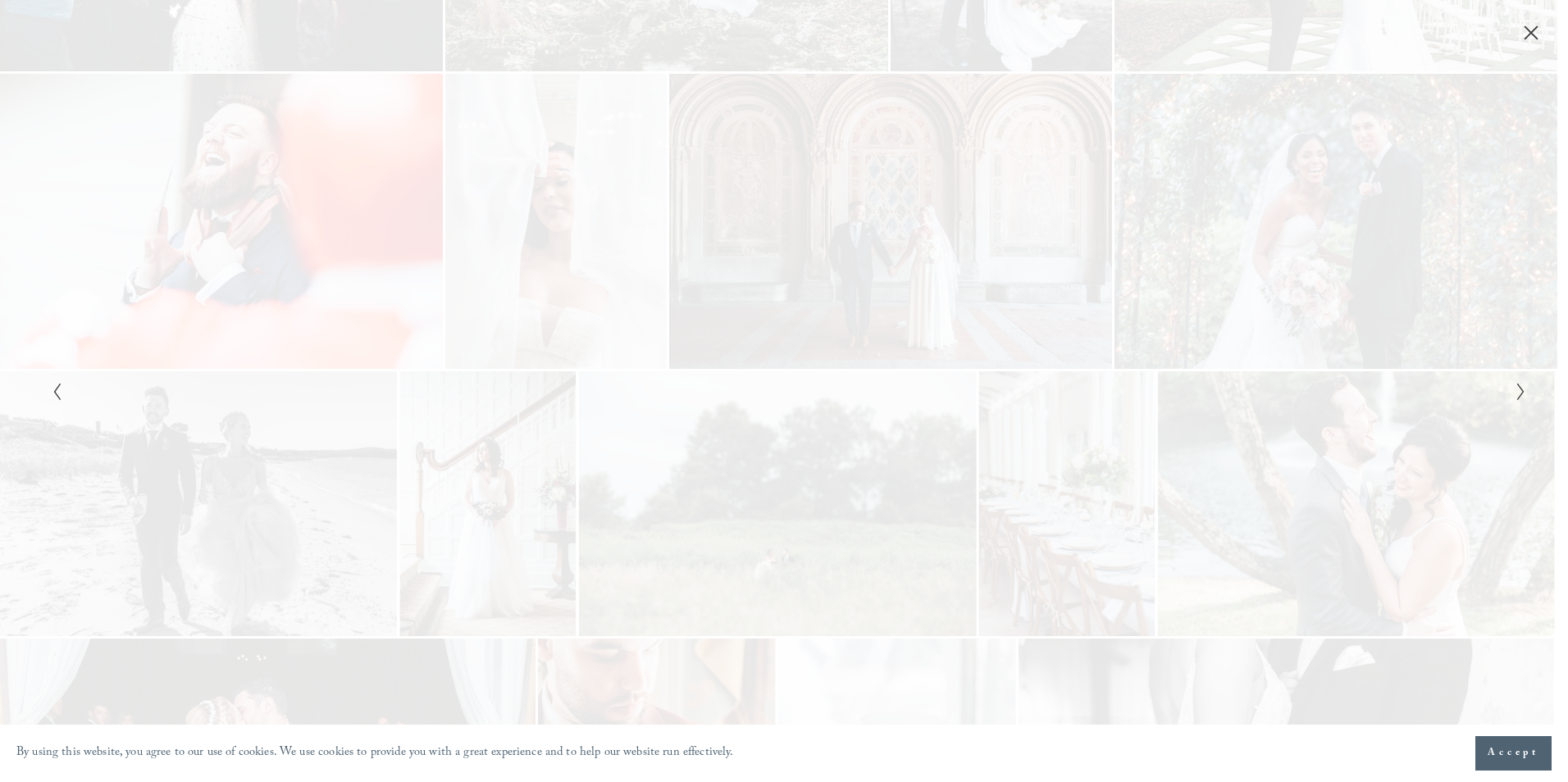
click at [47, 399] on button "Previous Slide" at bounding box center [52, 391] width 11 height 20
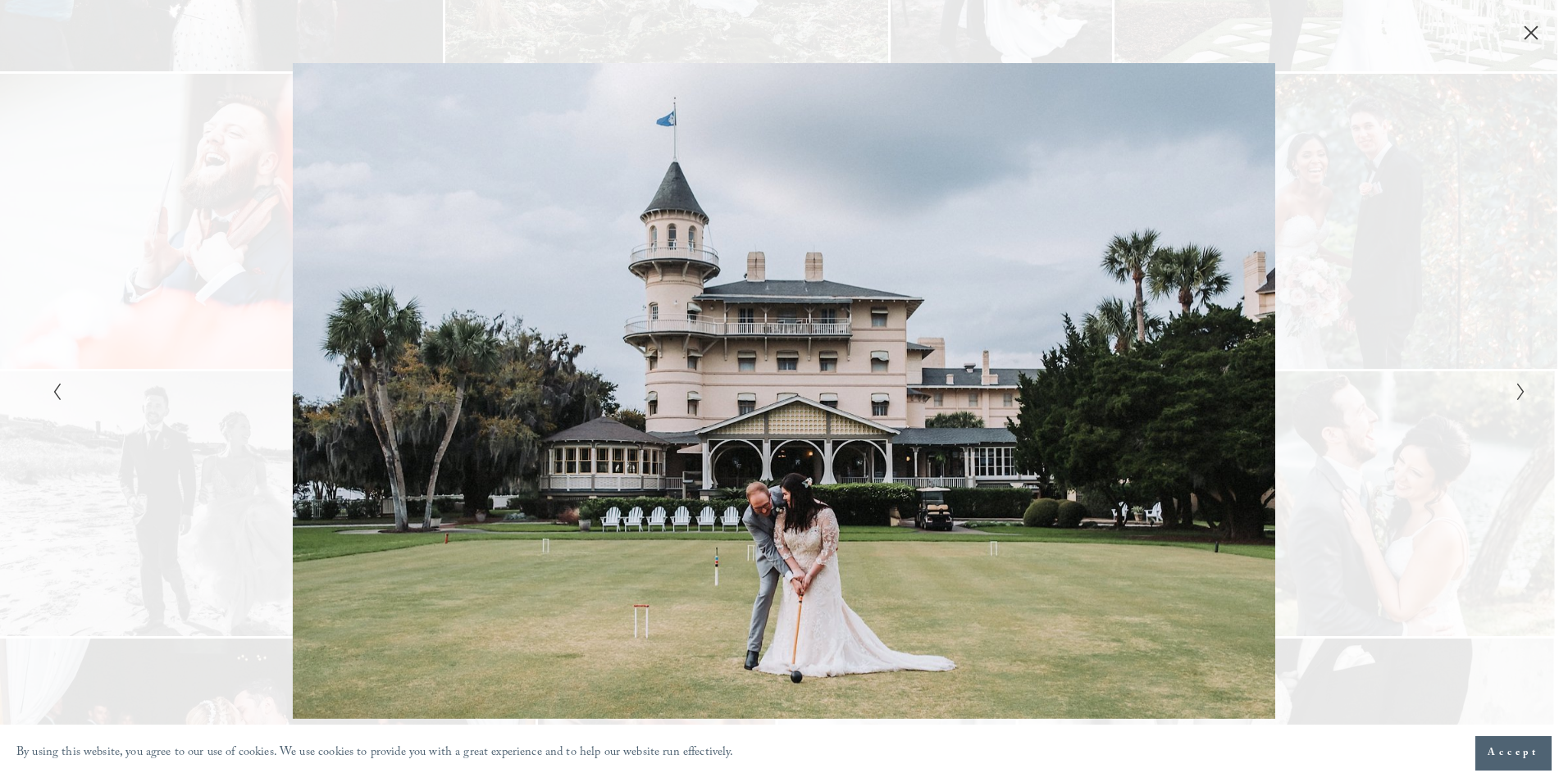
click at [47, 399] on button "Previous Slide" at bounding box center [52, 391] width 11 height 20
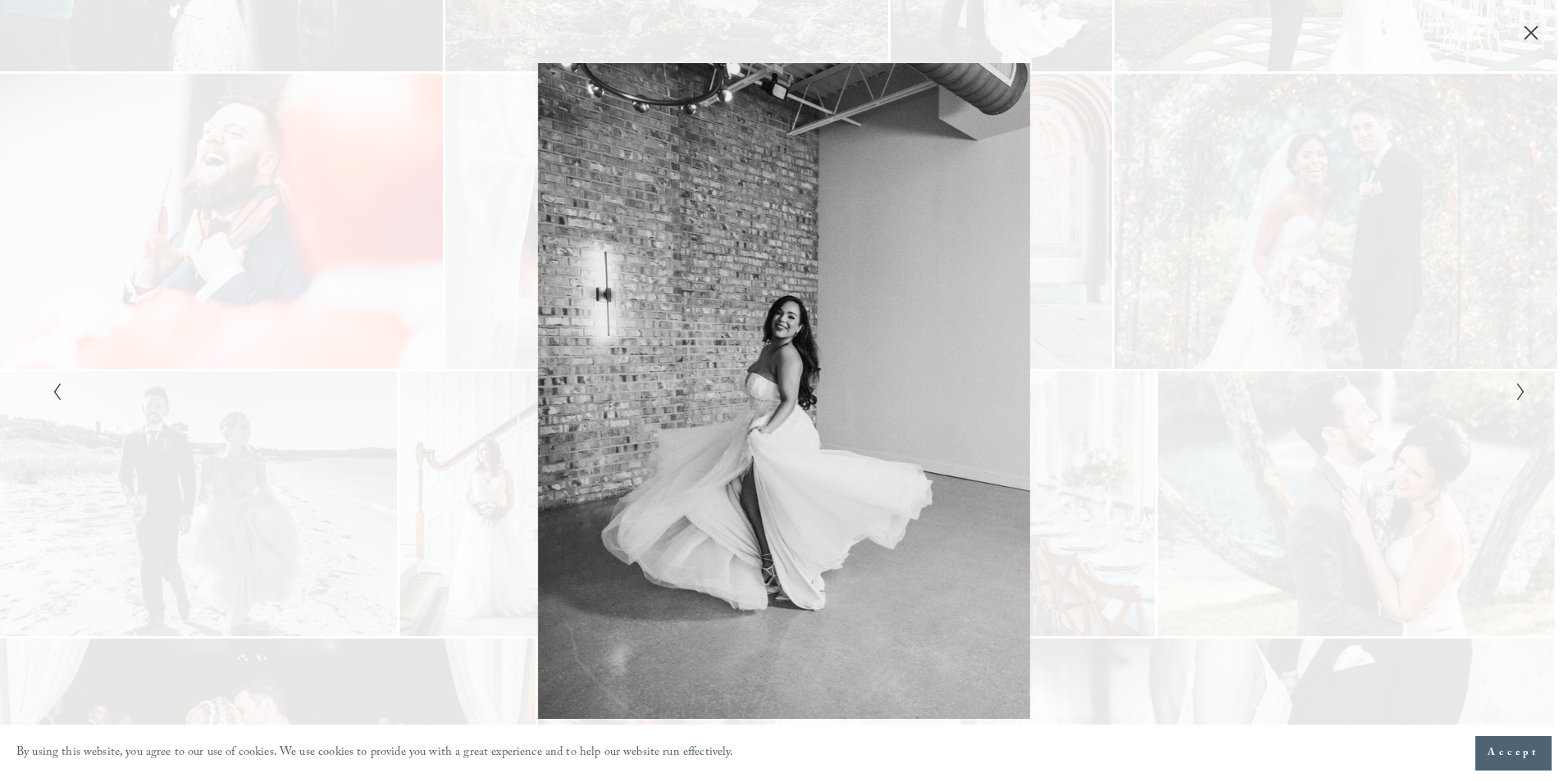
click at [47, 399] on button "Previous Slide" at bounding box center [52, 391] width 11 height 20
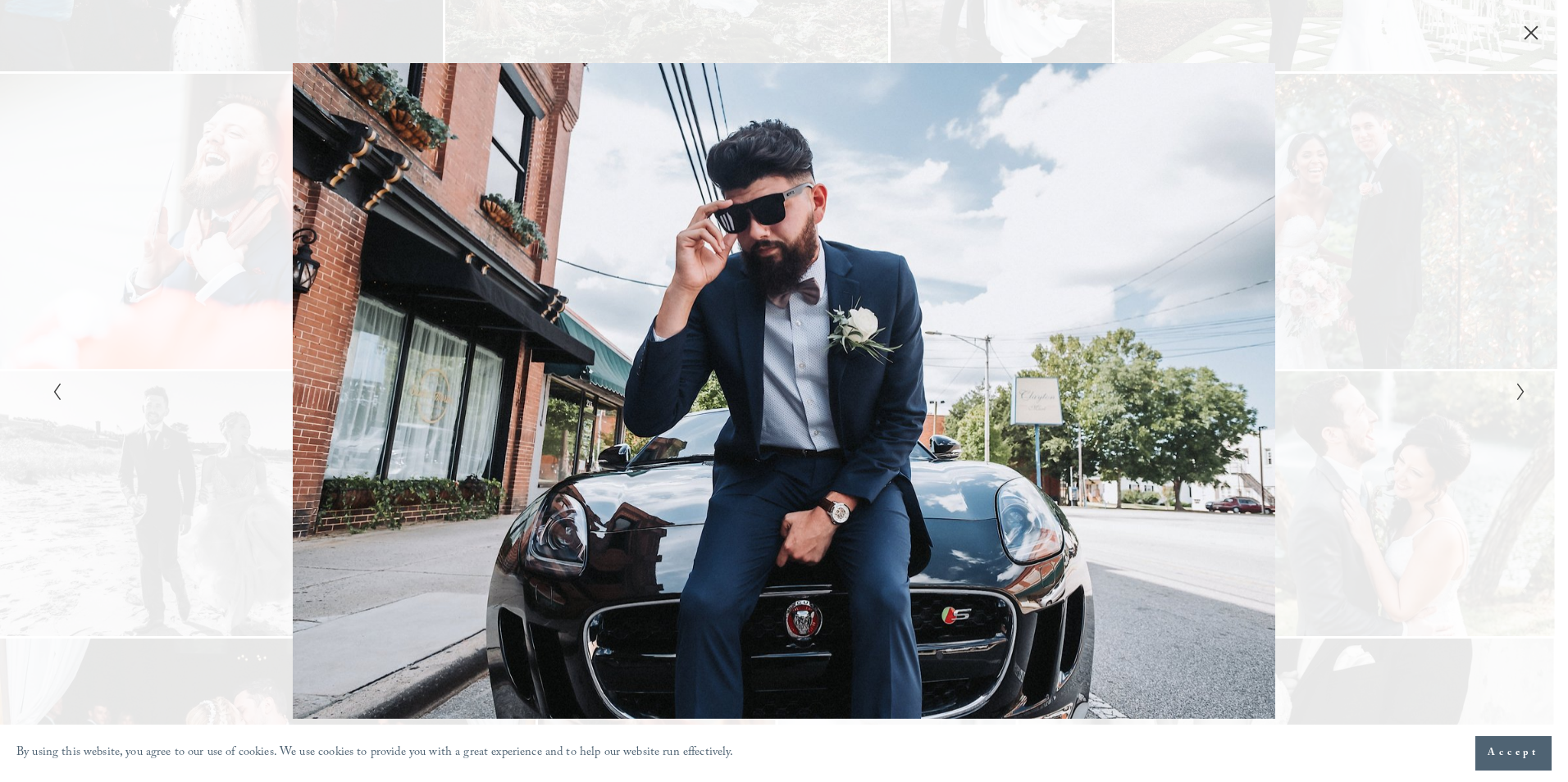
click at [47, 399] on button "Previous Slide" at bounding box center [52, 391] width 11 height 20
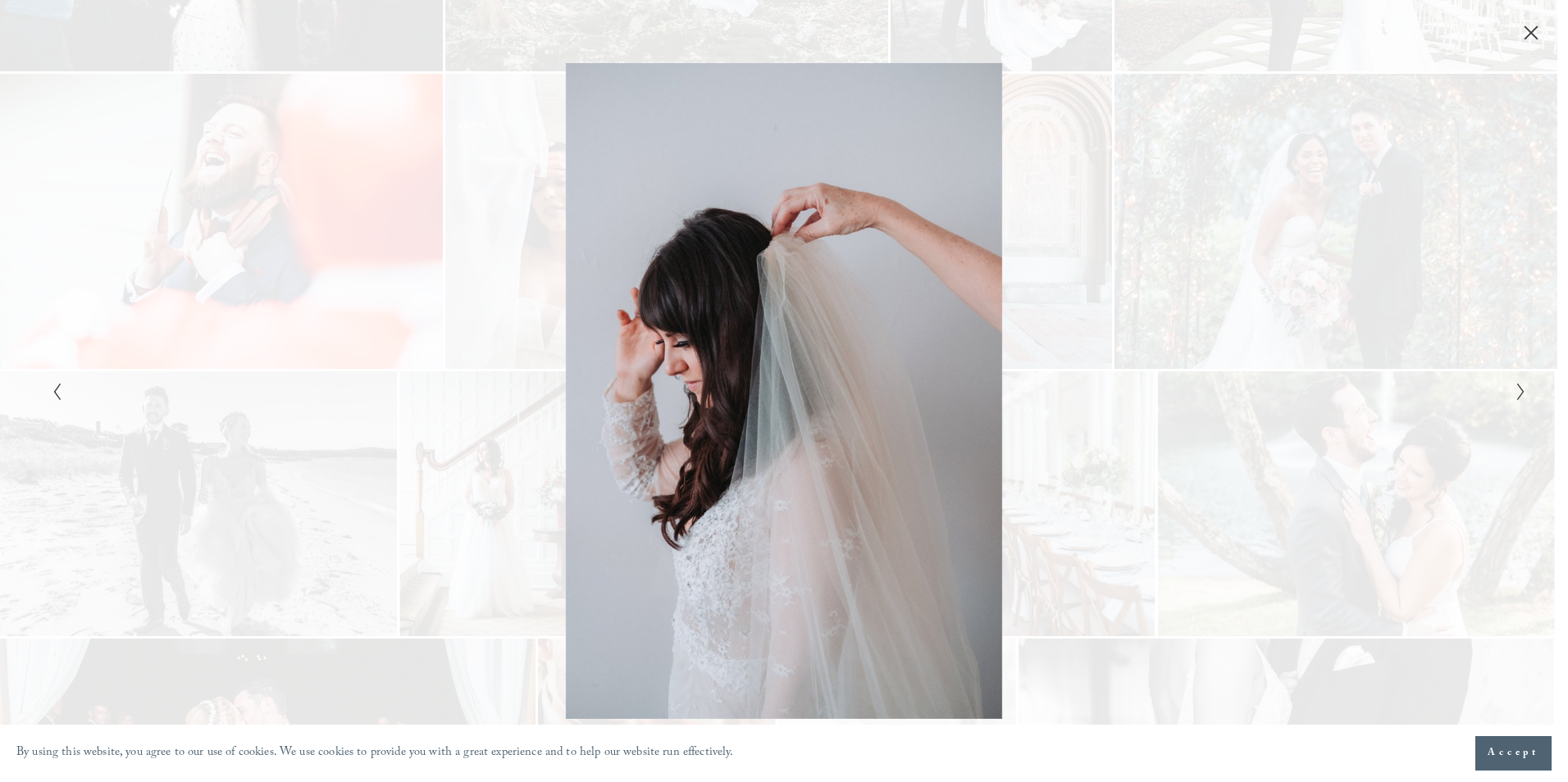
click at [47, 399] on button "Previous Slide" at bounding box center [52, 391] width 11 height 20
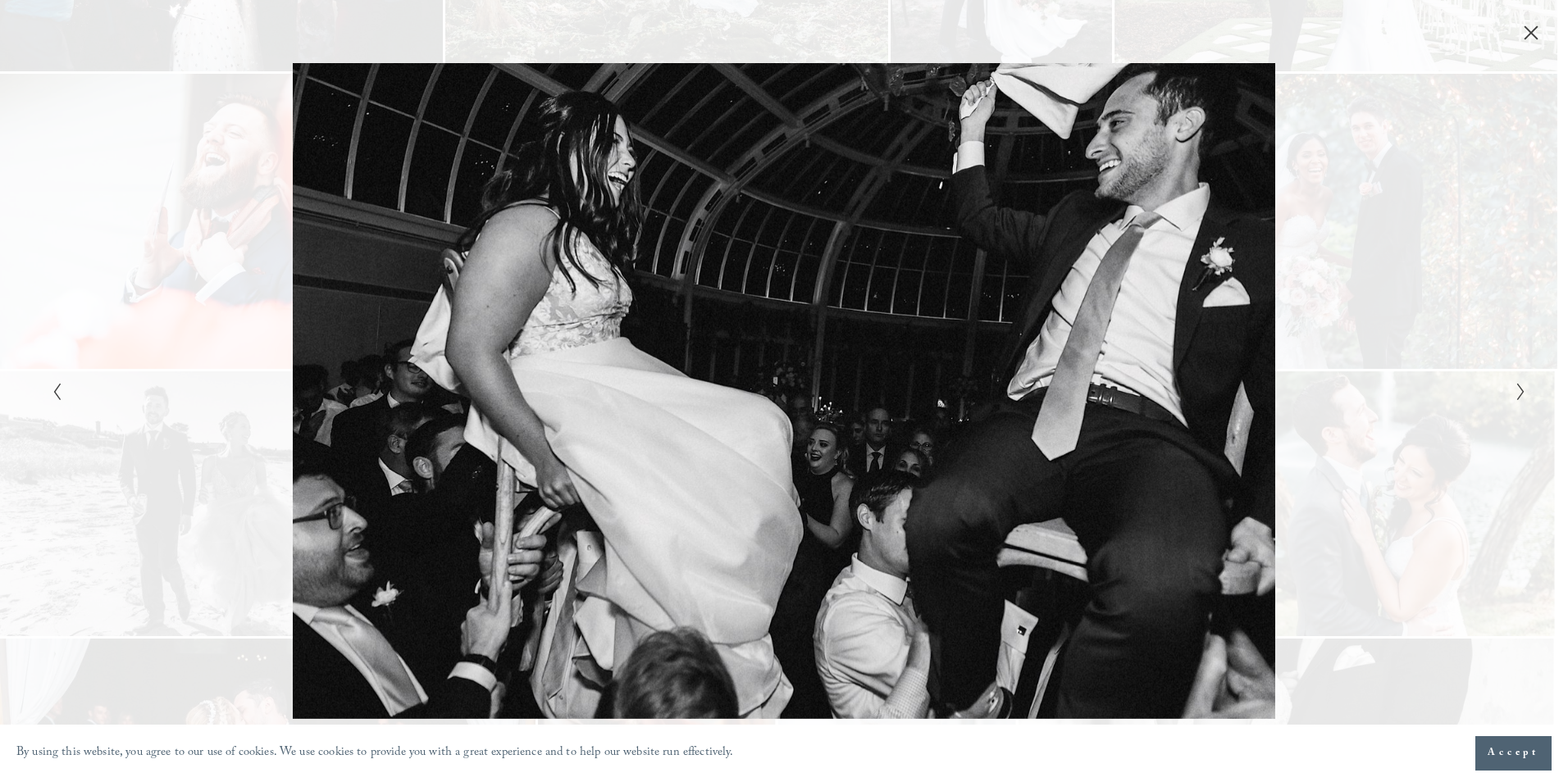
click at [47, 399] on button "Previous Slide" at bounding box center [52, 391] width 11 height 20
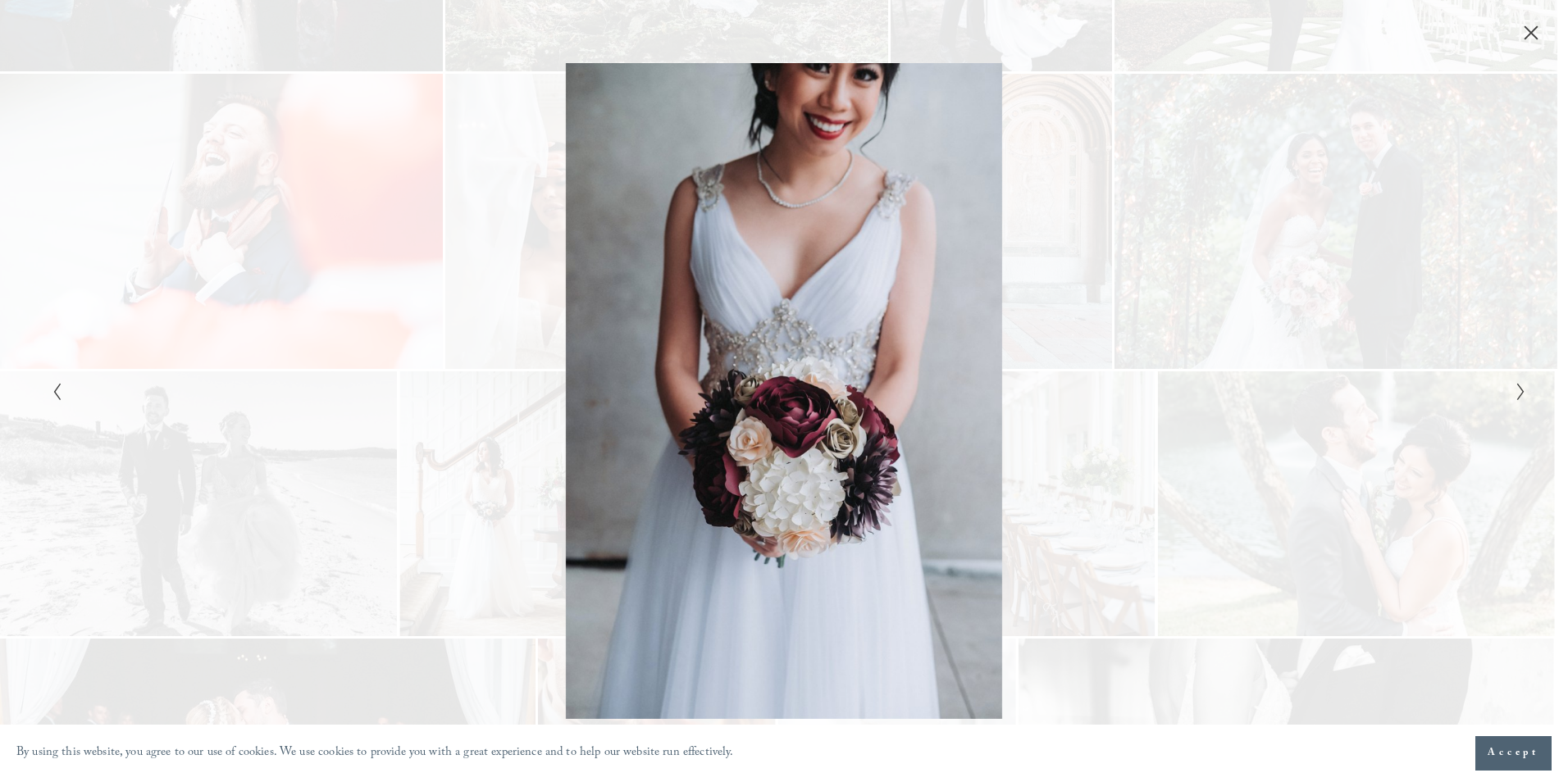
click at [47, 399] on button "Previous Slide" at bounding box center [52, 391] width 11 height 20
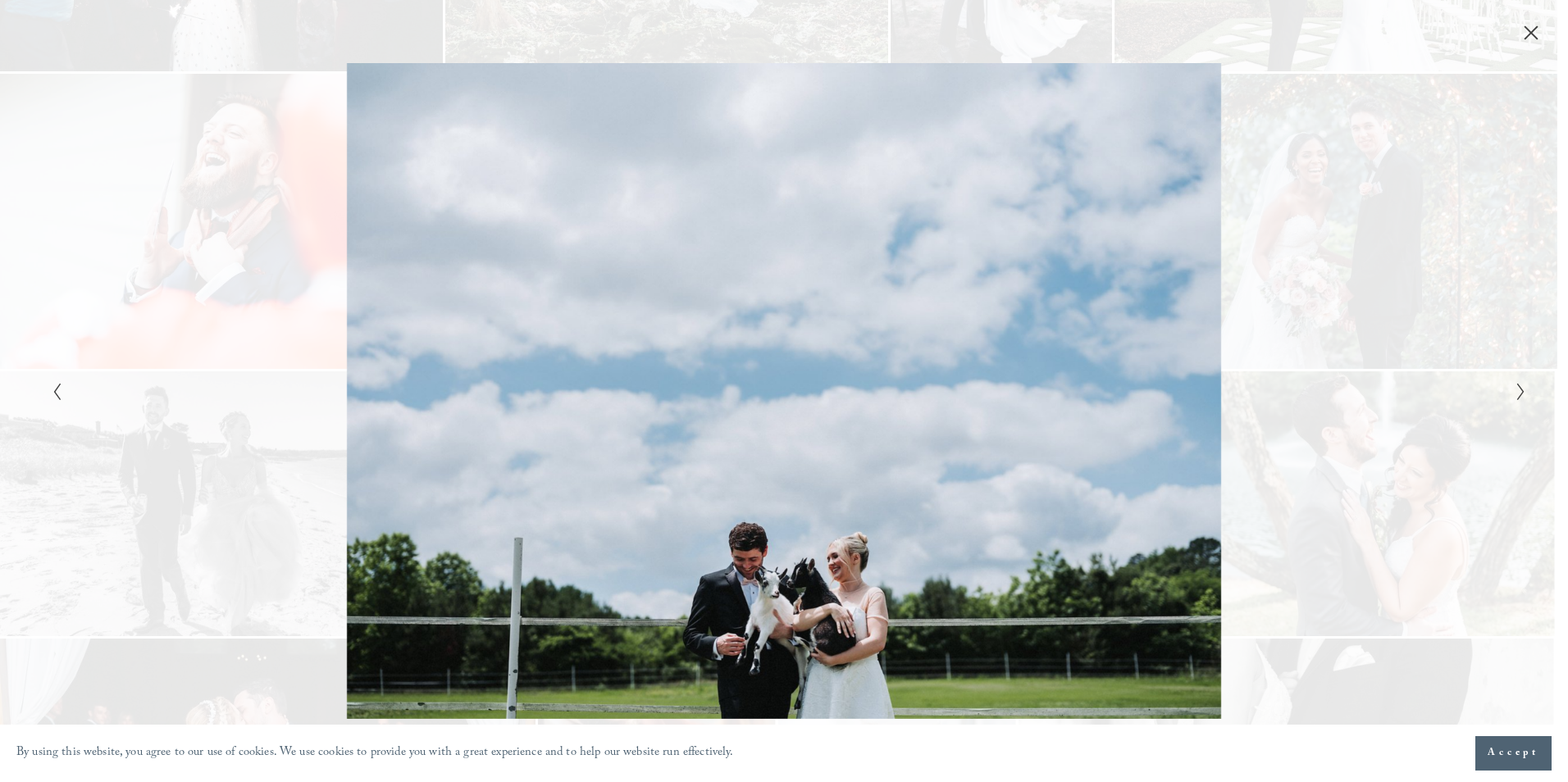
click at [47, 399] on button "Previous Slide" at bounding box center [52, 391] width 11 height 20
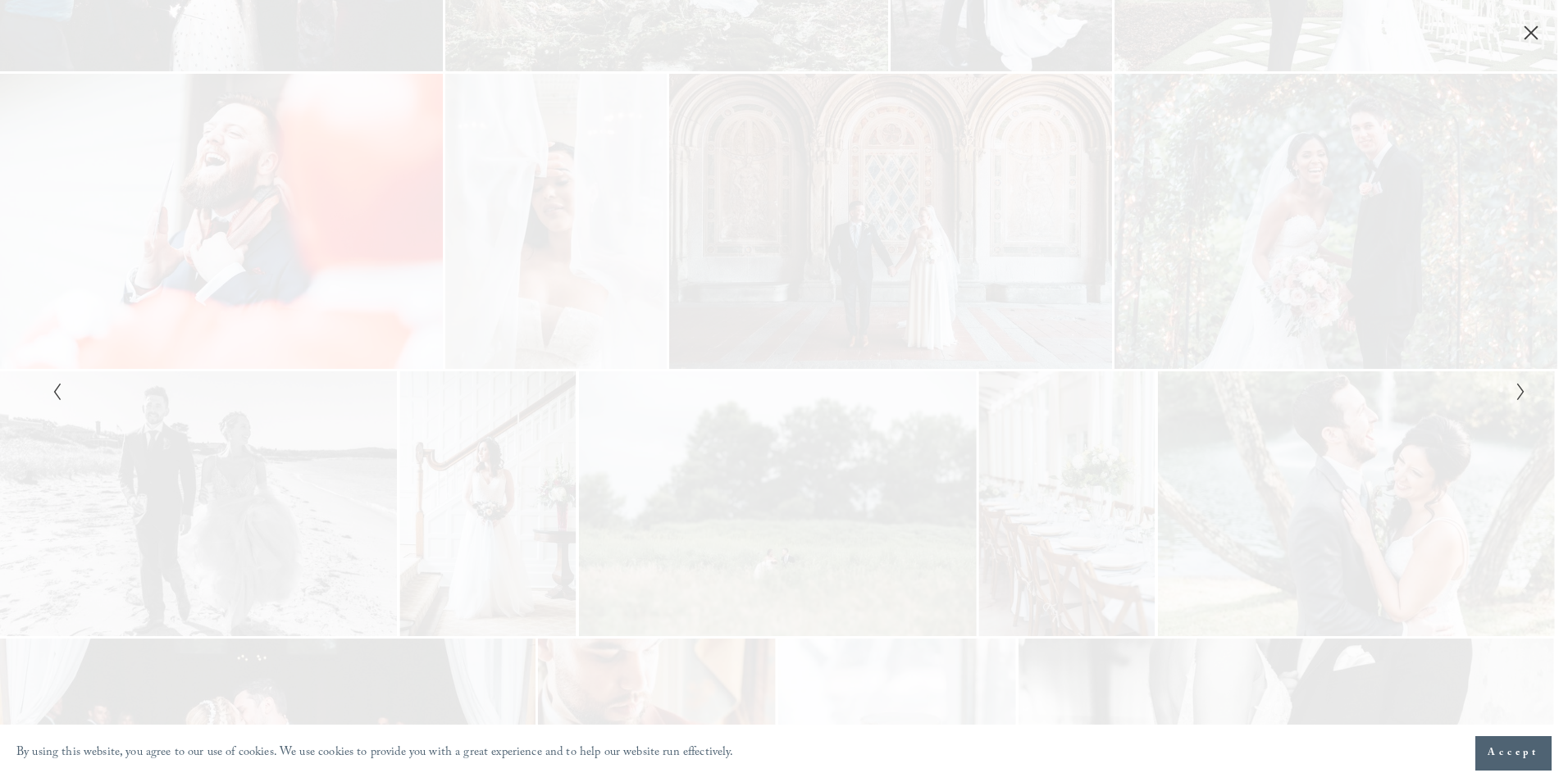
click at [47, 399] on button "Previous Slide" at bounding box center [52, 391] width 11 height 20
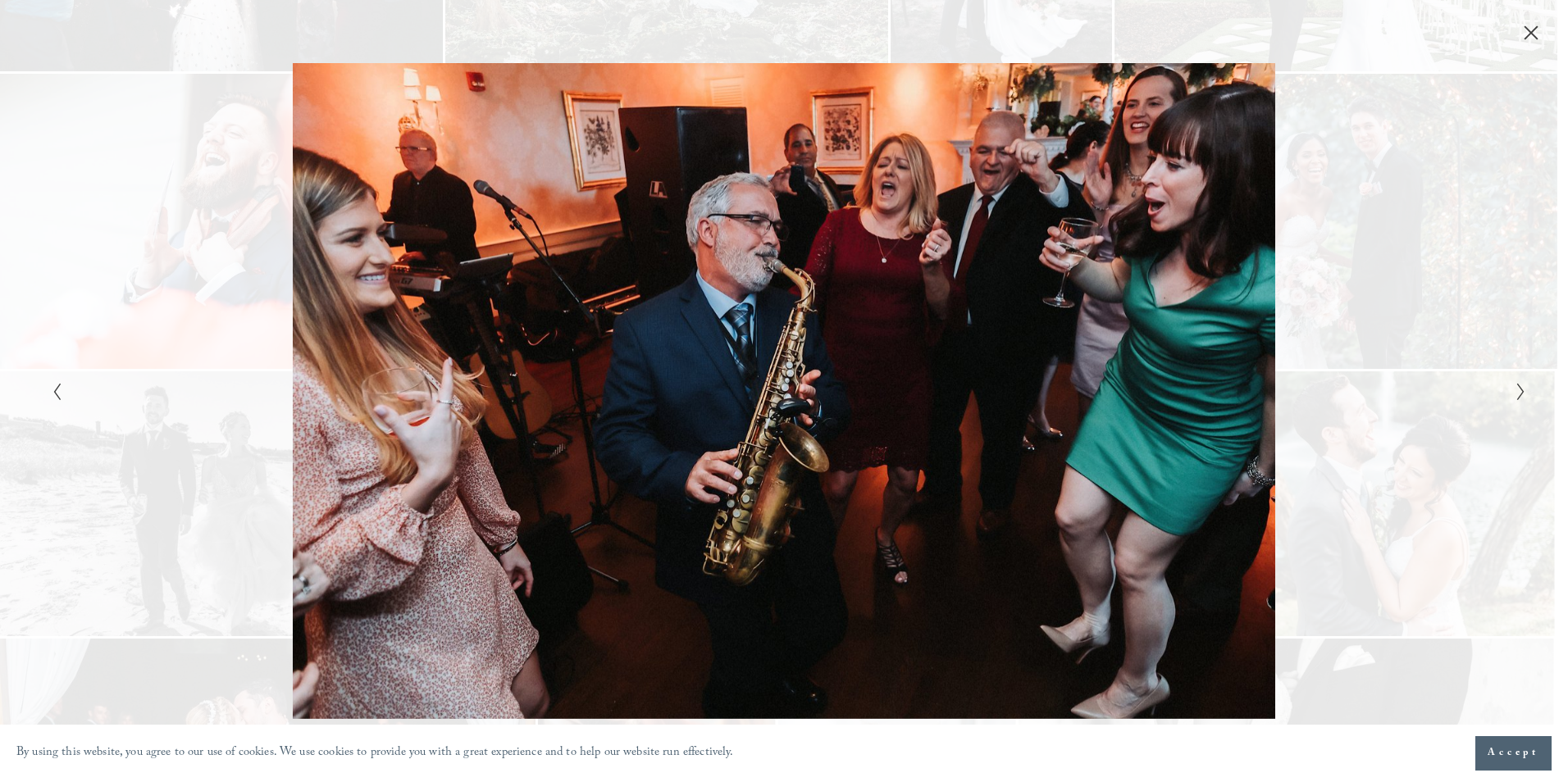
click at [47, 399] on button "Previous Slide" at bounding box center [52, 391] width 11 height 20
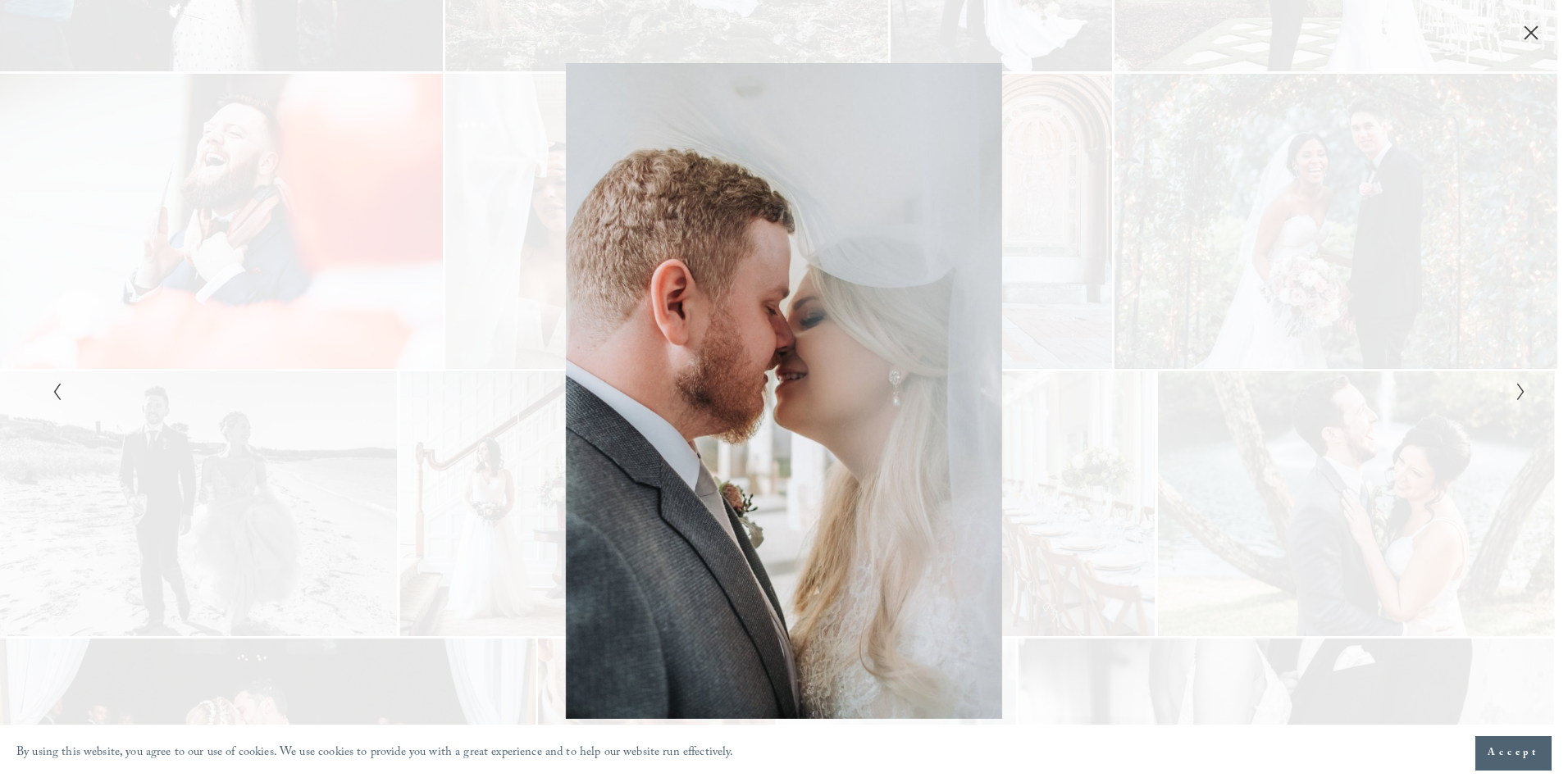
click at [47, 399] on button "Previous Slide" at bounding box center [52, 391] width 11 height 20
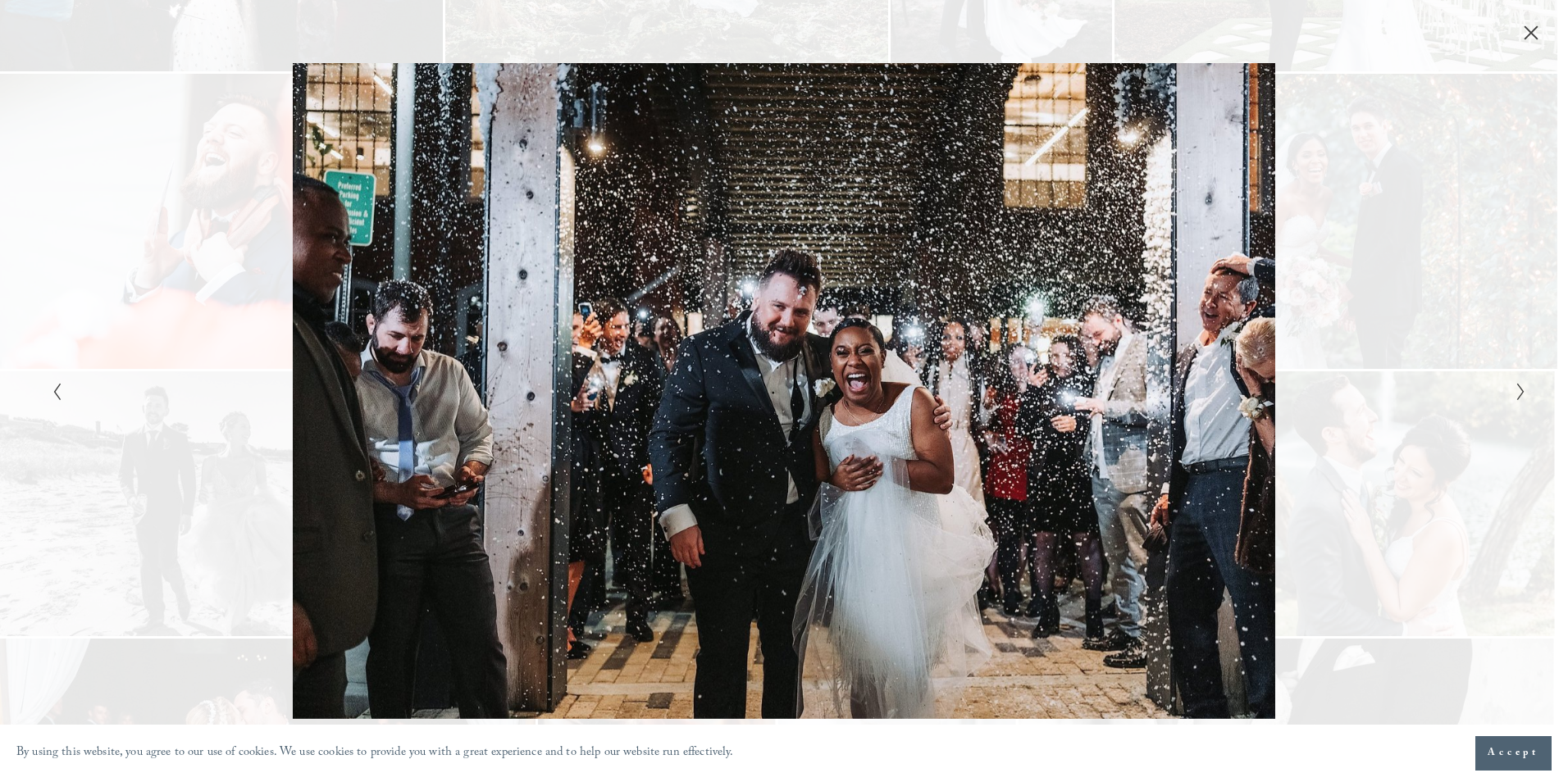
click at [47, 399] on button "Previous Slide" at bounding box center [52, 391] width 11 height 20
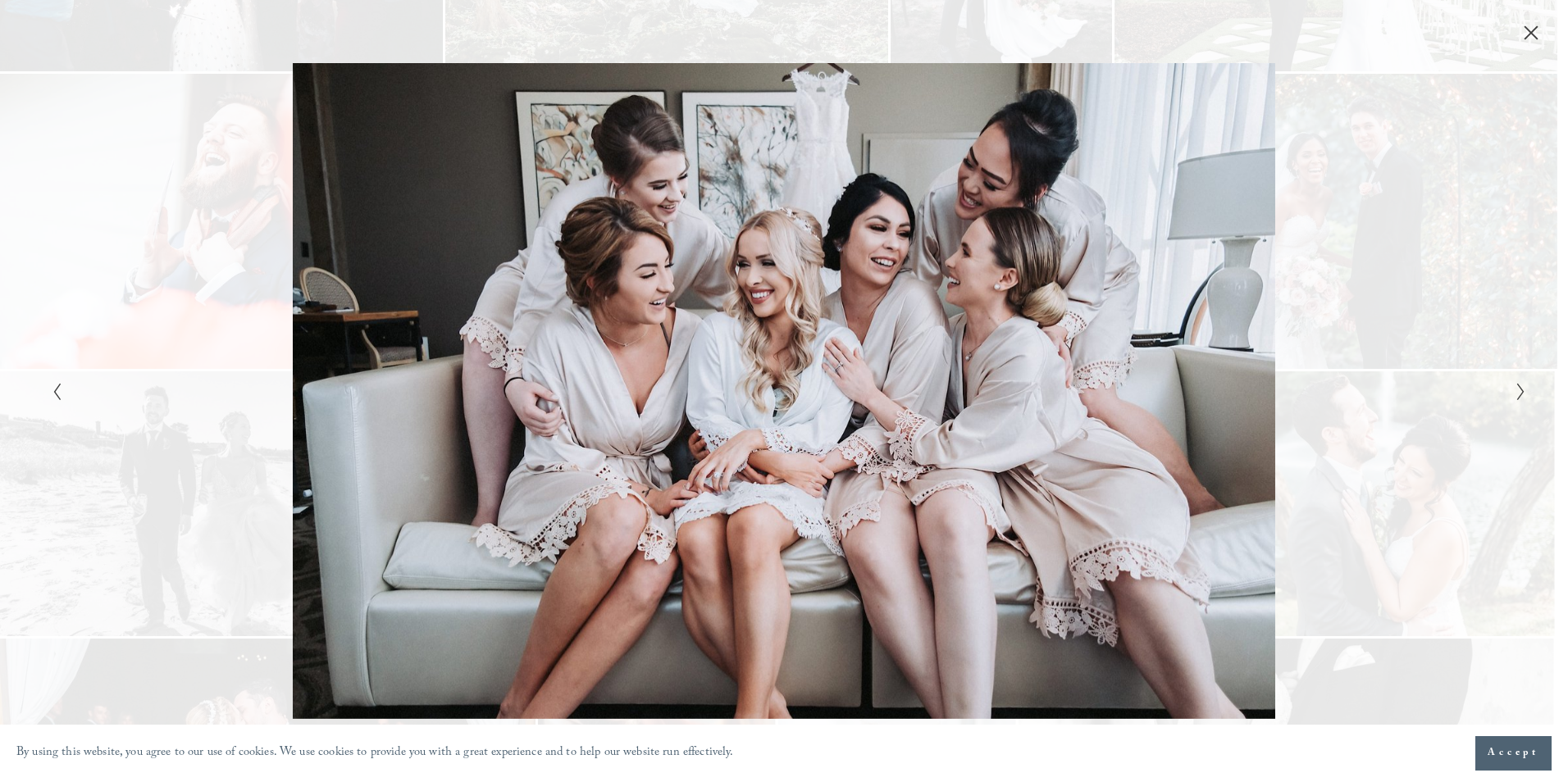
click at [47, 399] on button "Previous Slide" at bounding box center [52, 391] width 11 height 20
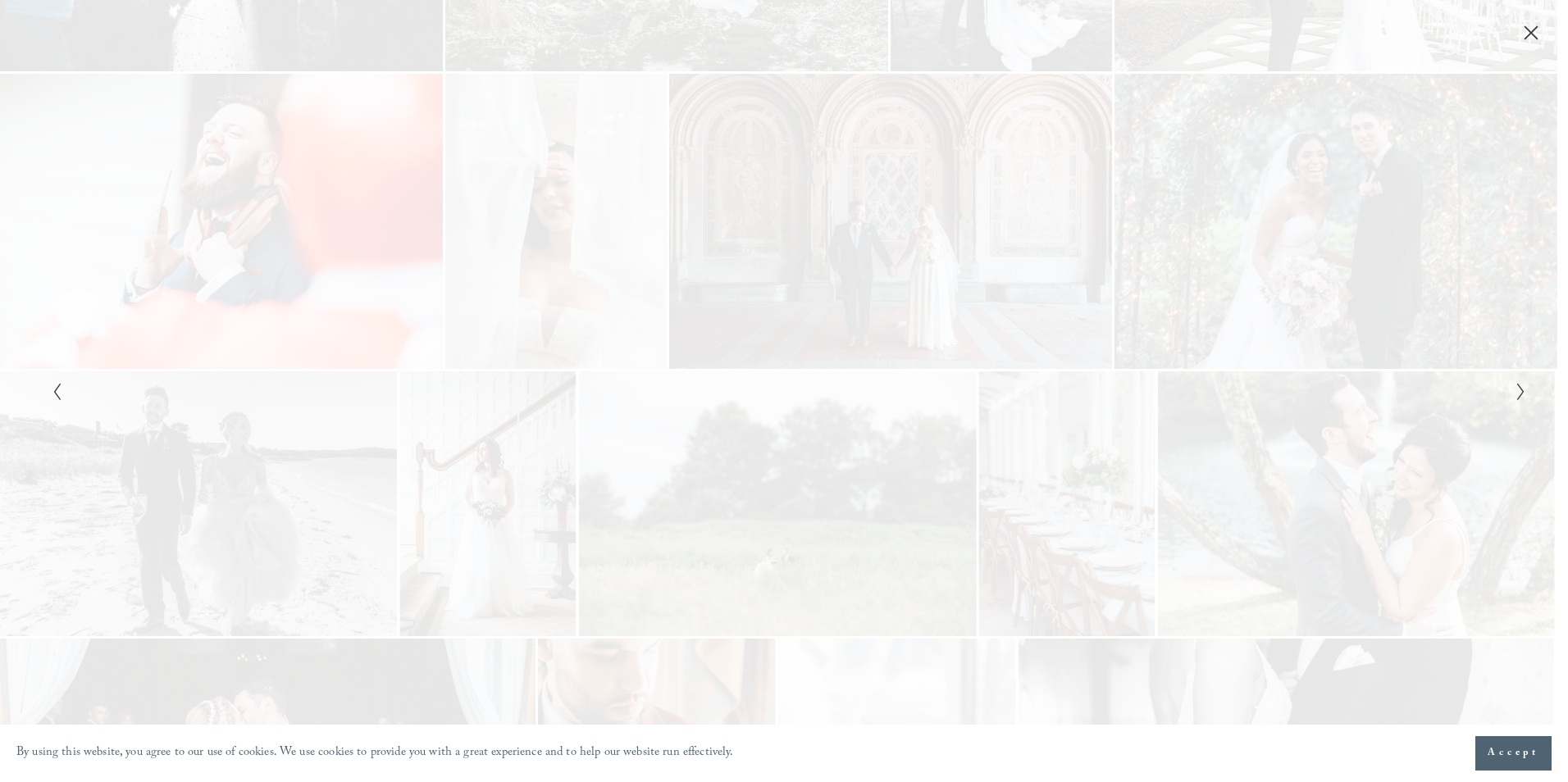
click at [47, 399] on button "Previous Slide" at bounding box center [52, 391] width 11 height 20
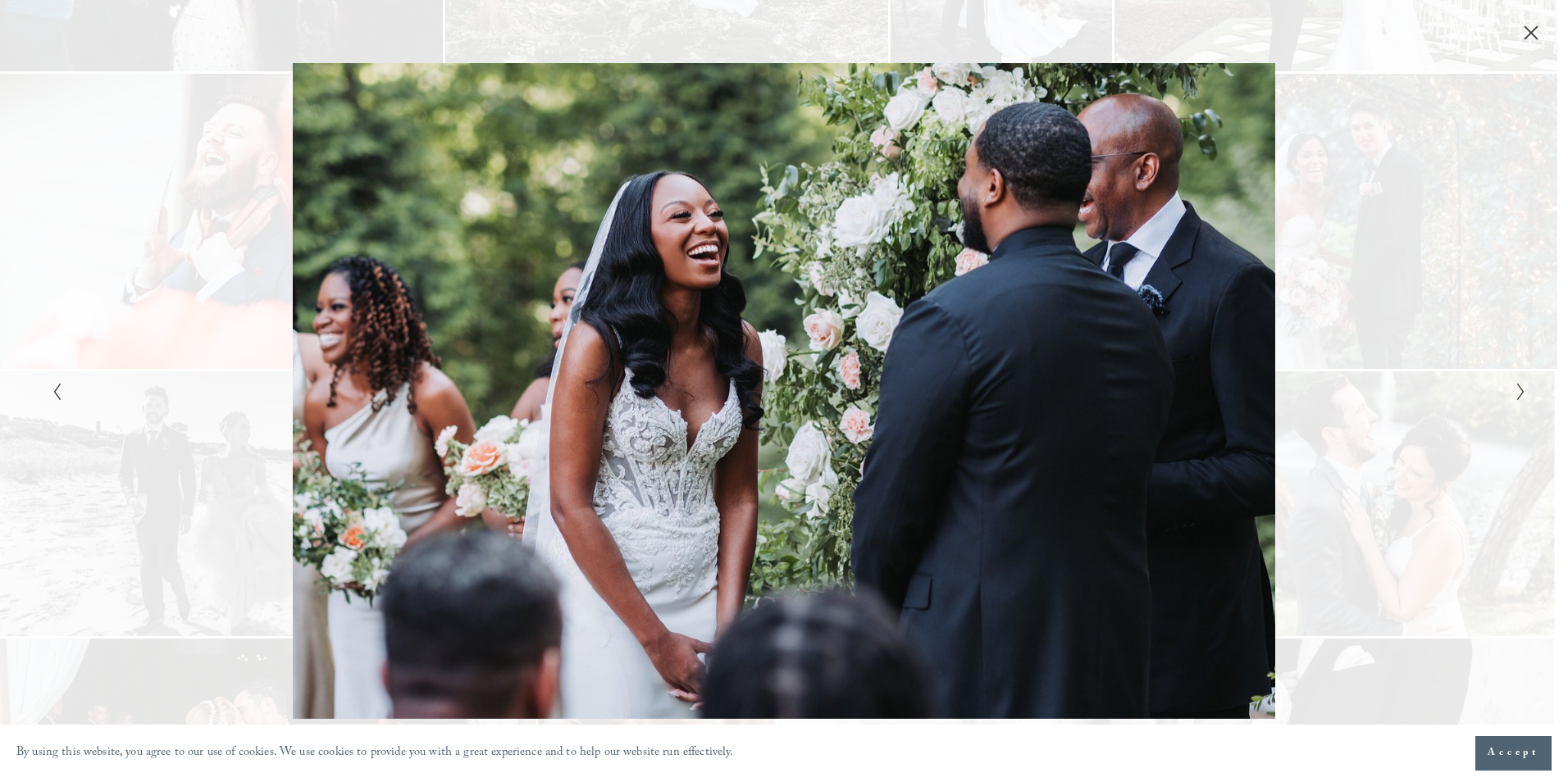
click at [47, 399] on button "Previous Slide" at bounding box center [52, 391] width 11 height 20
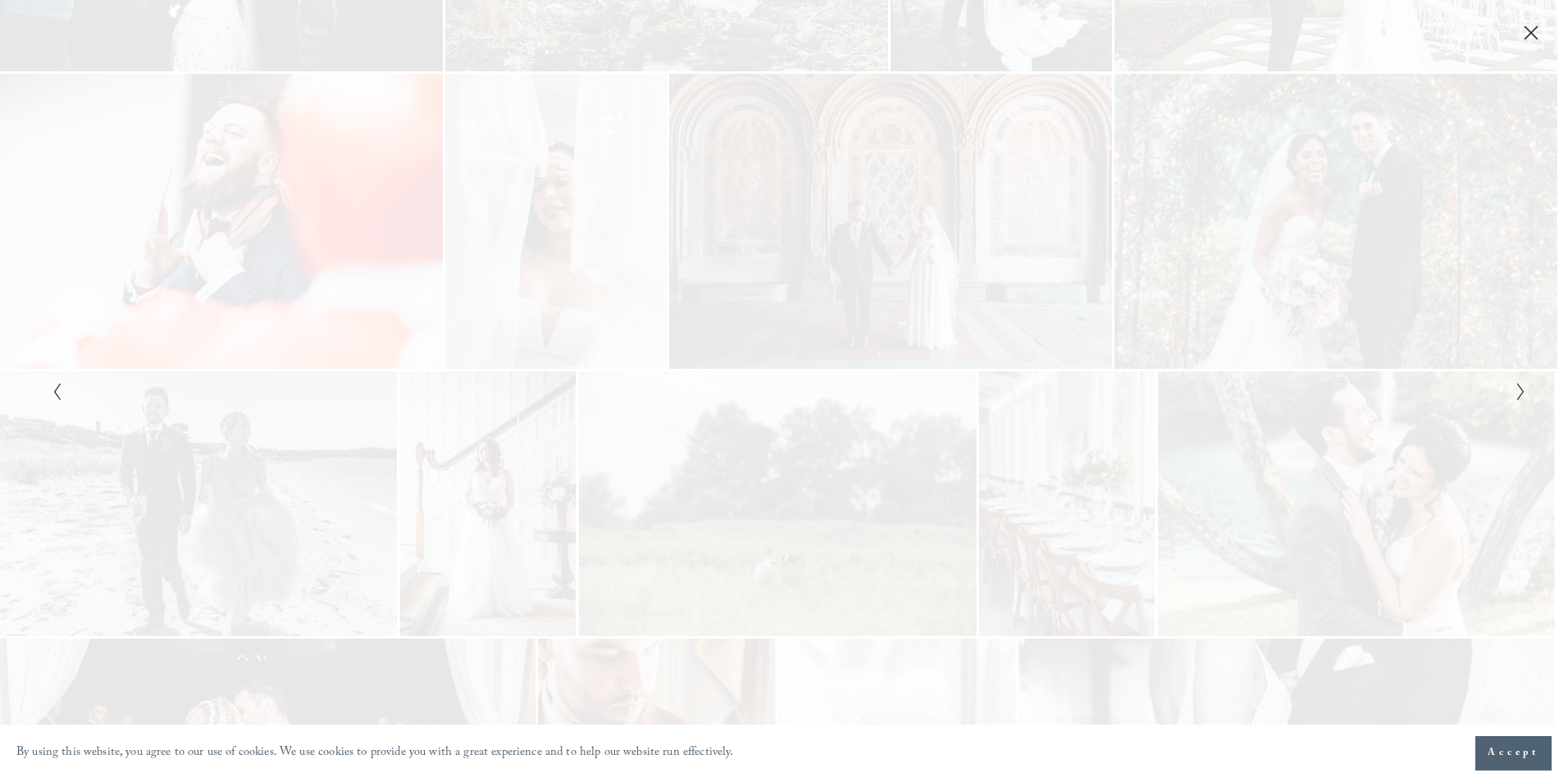
click at [47, 399] on button "Previous Slide" at bounding box center [52, 391] width 11 height 20
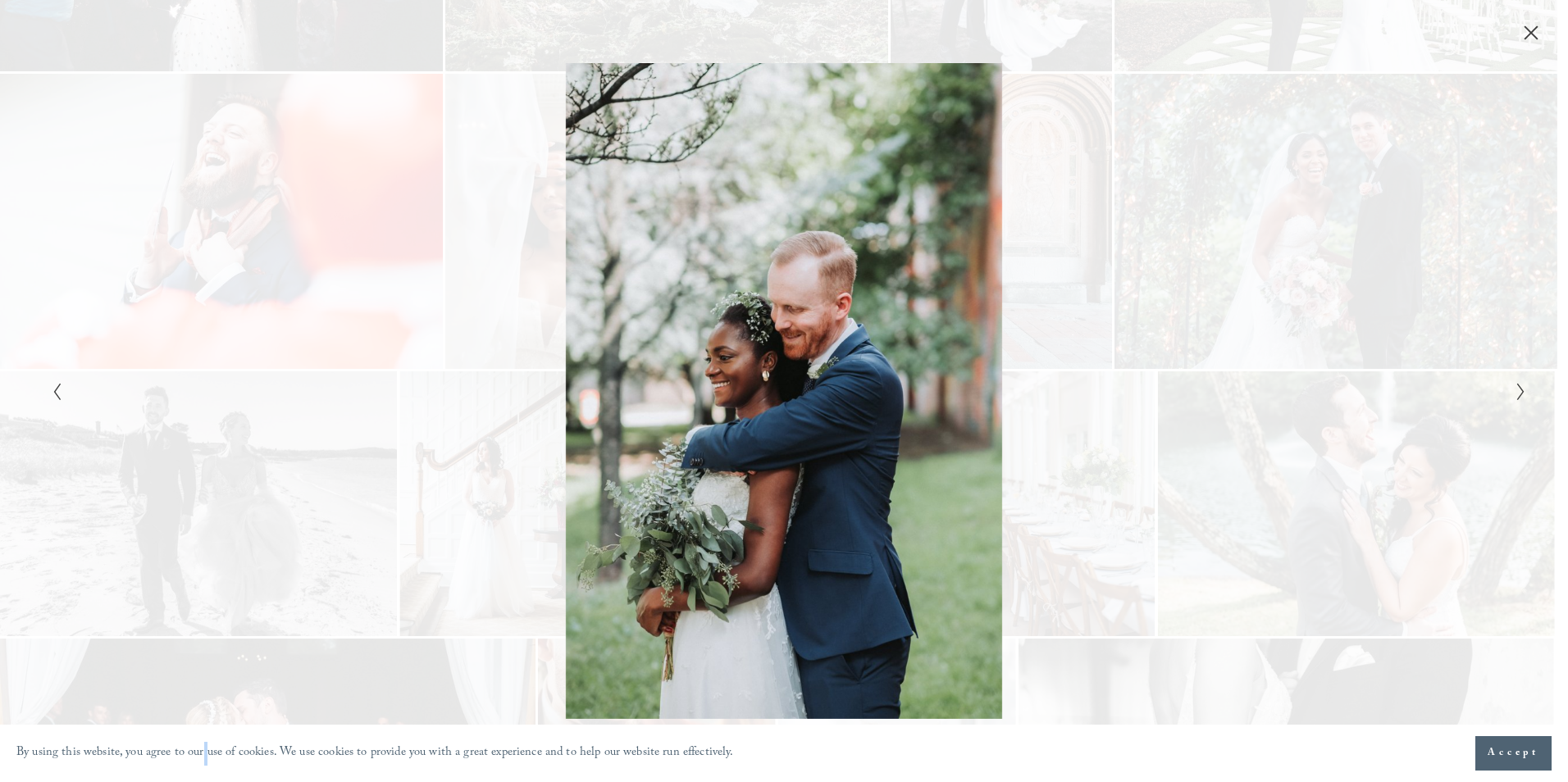
click at [203, 751] on p "By using this website, you agree to our use of cookies. We use cookies to provi…" at bounding box center [375, 754] width 718 height 24
click at [52, 410] on div "Gallery" at bounding box center [415, 391] width 737 height 655
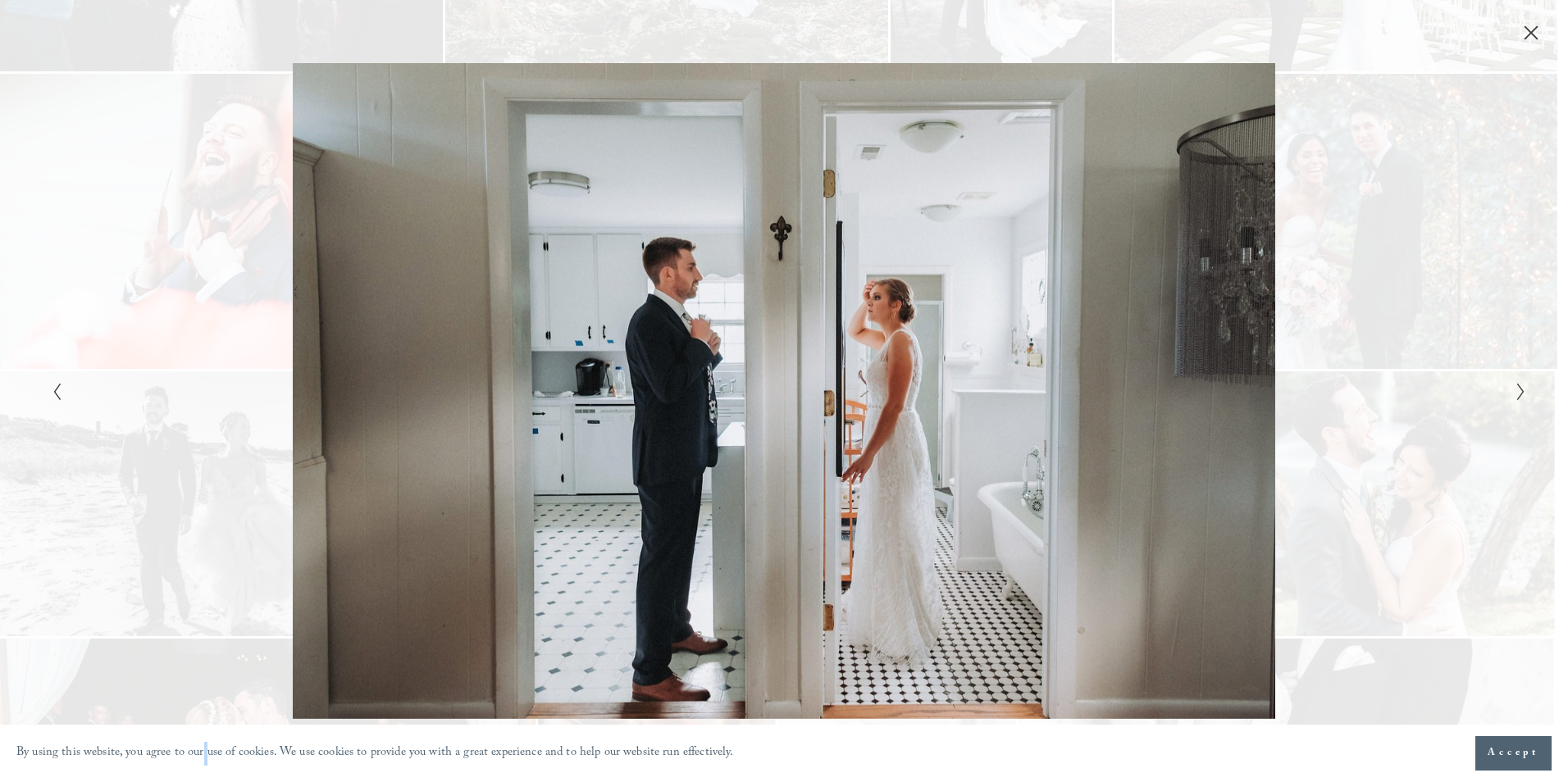
click at [78, 398] on div "Gallery" at bounding box center [415, 391] width 737 height 655
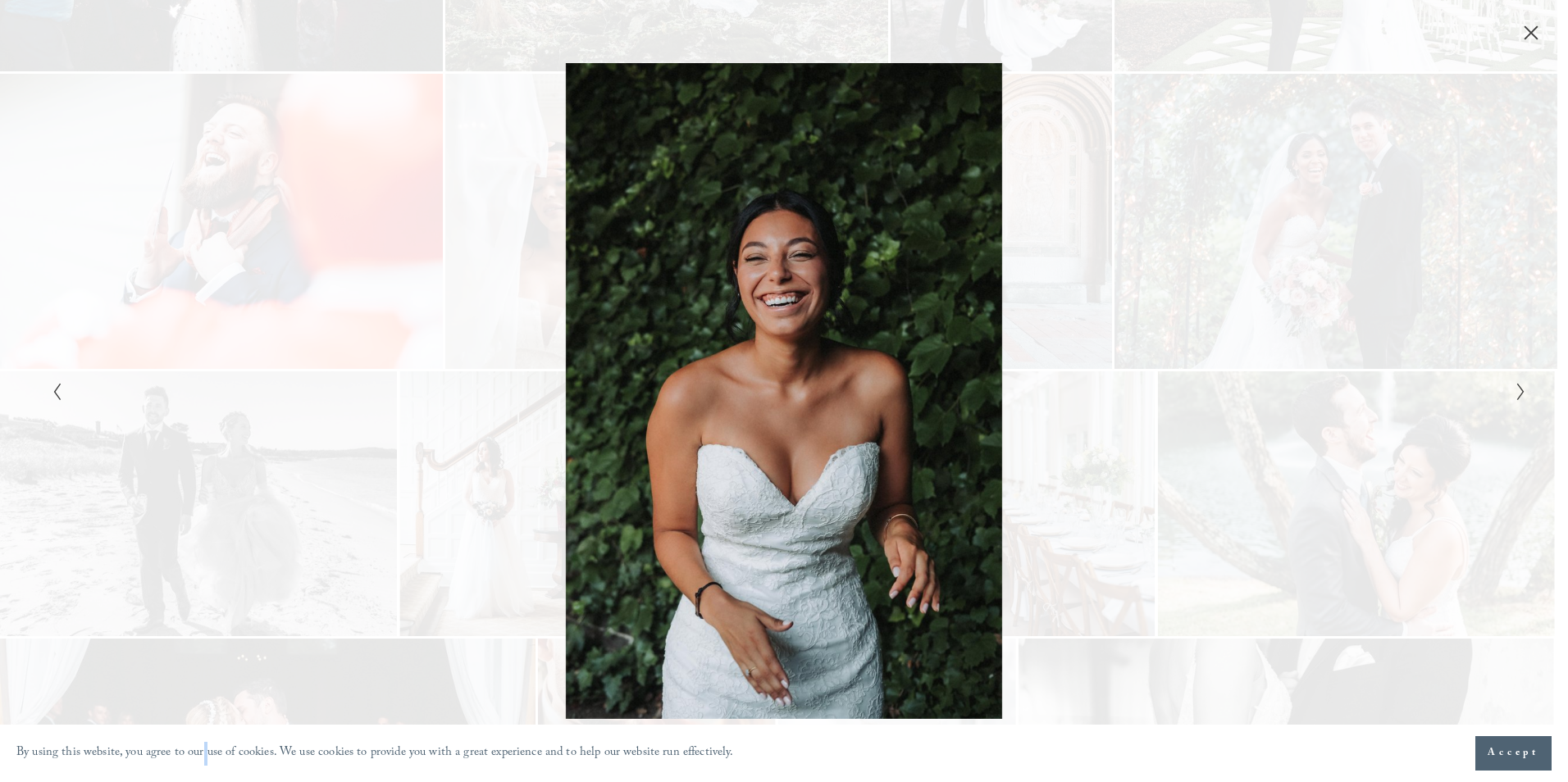
click at [78, 398] on div "Gallery" at bounding box center [415, 391] width 737 height 655
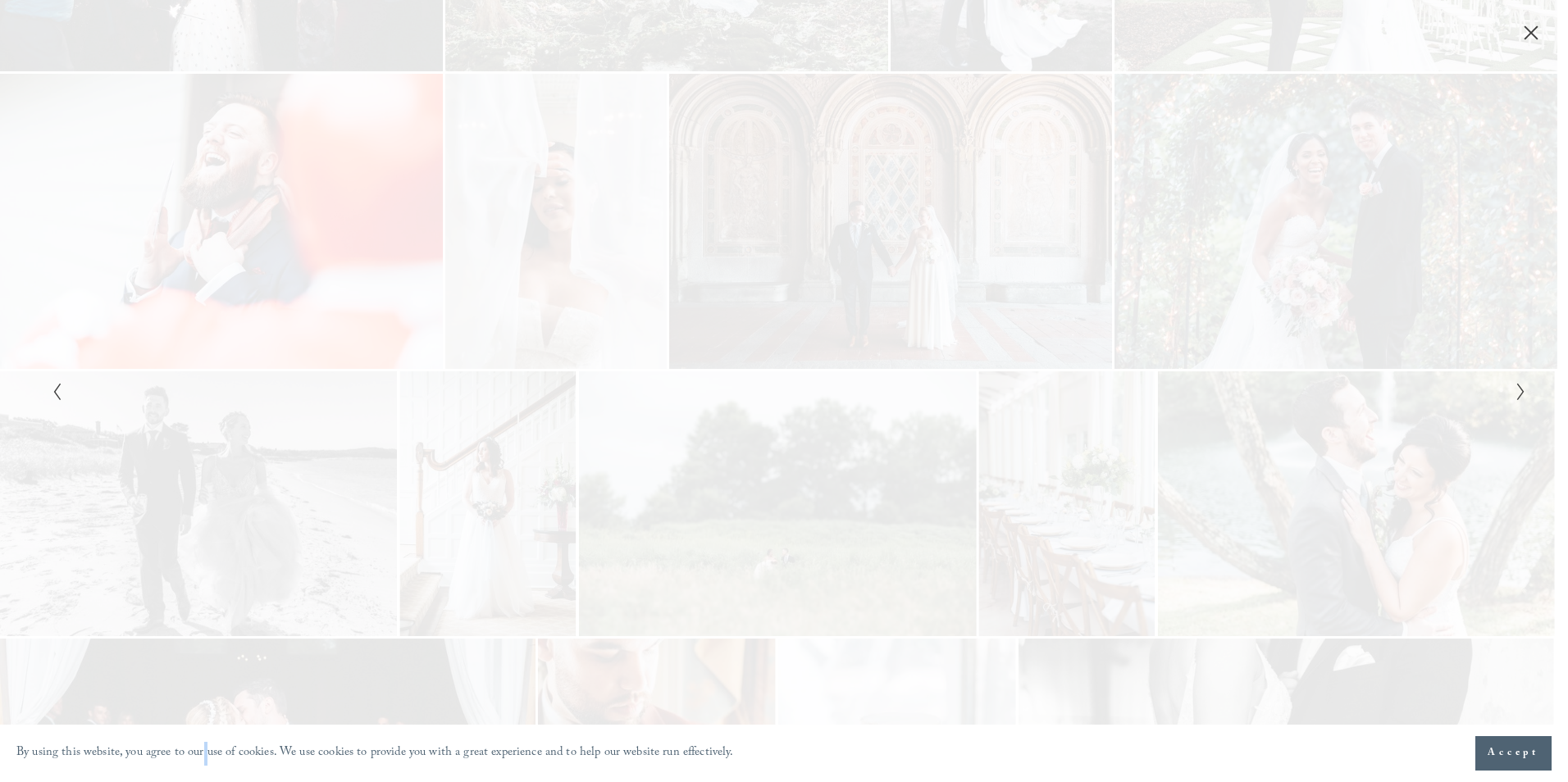
click at [78, 398] on div "Gallery" at bounding box center [415, 391] width 737 height 655
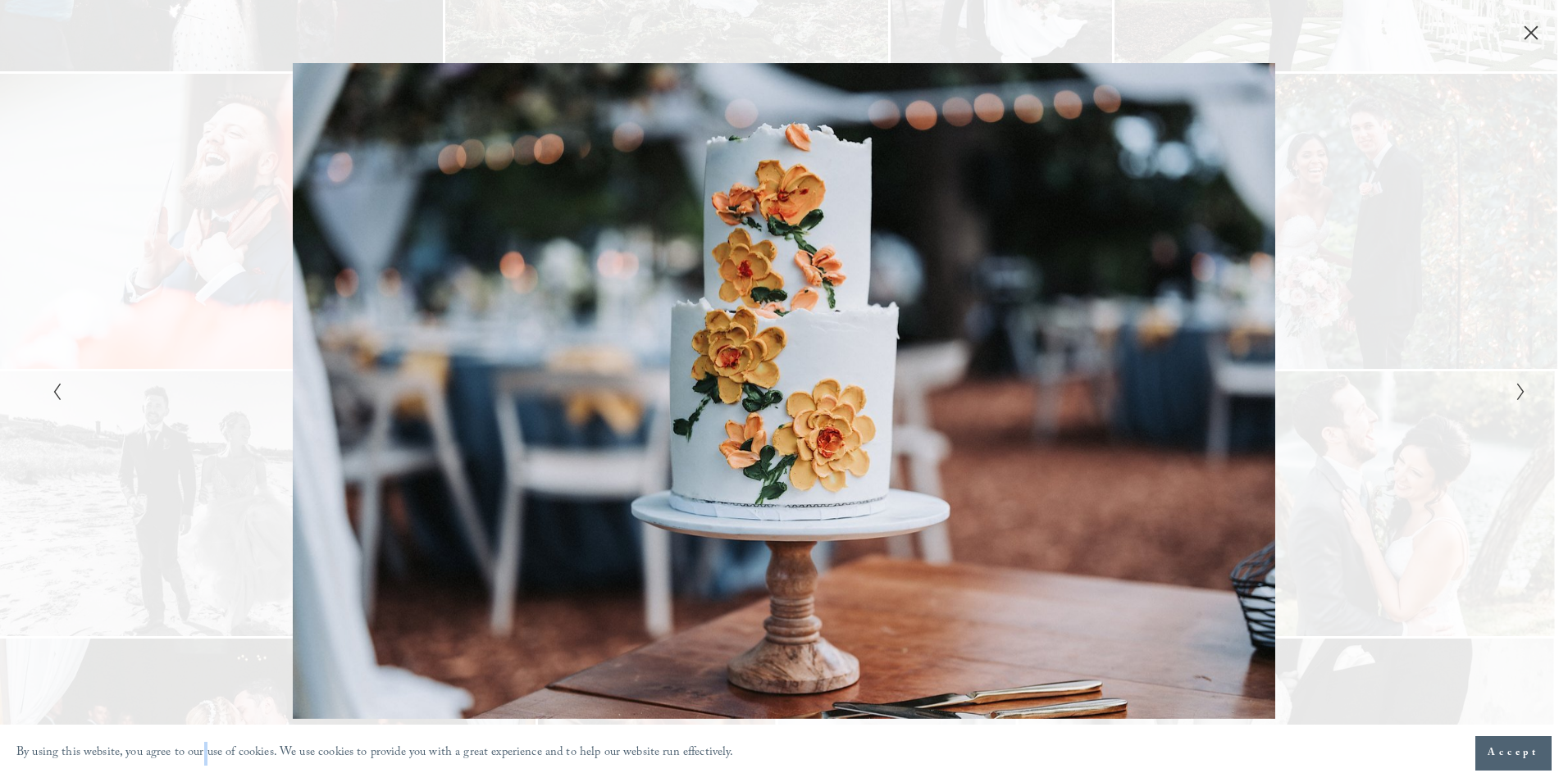
drag, startPoint x: 529, startPoint y: 465, endPoint x: 468, endPoint y: 250, distance: 223.5
click at [468, 250] on div "Gallery" at bounding box center [415, 391] width 737 height 655
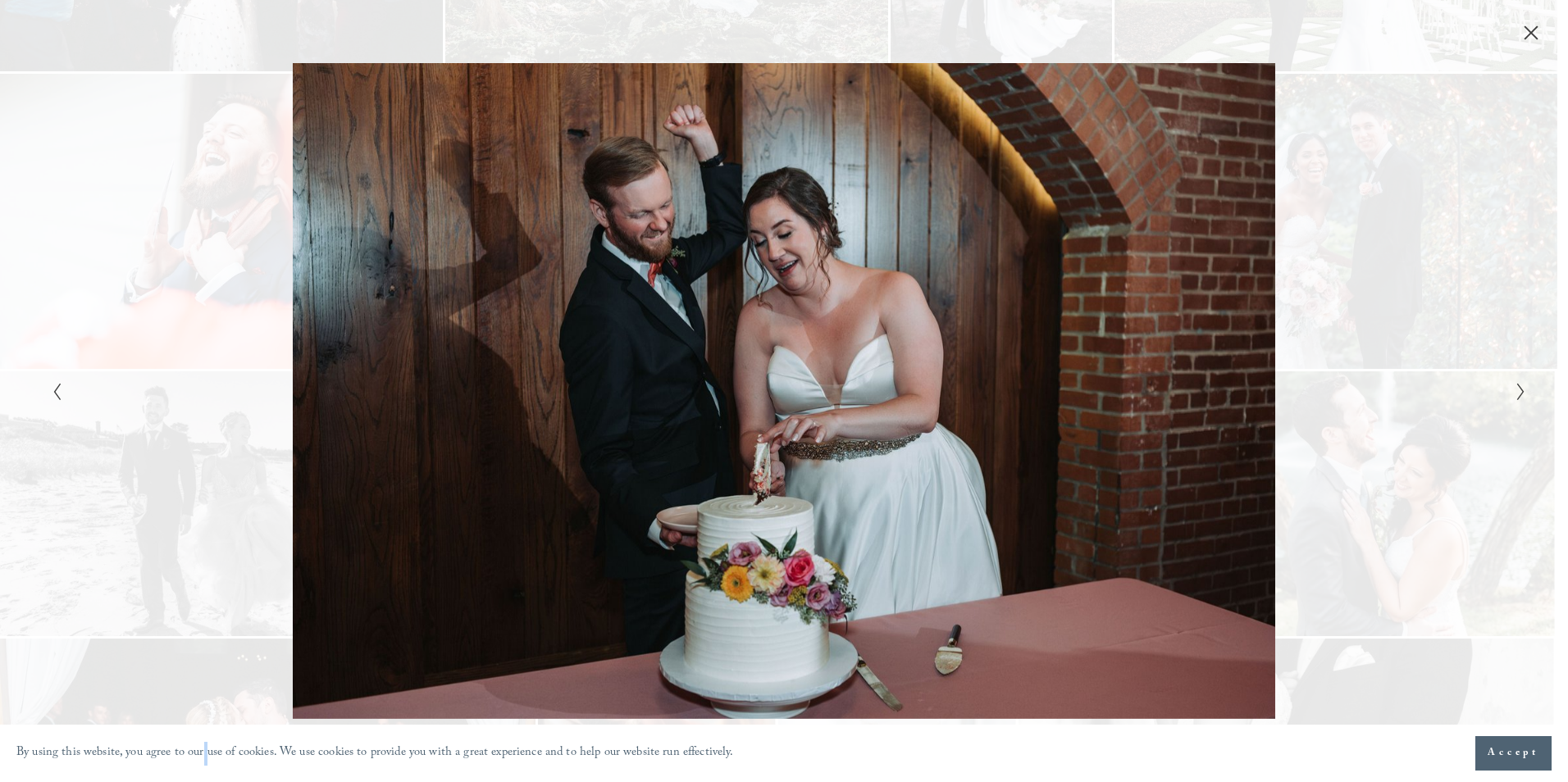
click at [1462, 410] on div "Gallery" at bounding box center [1152, 391] width 737 height 655
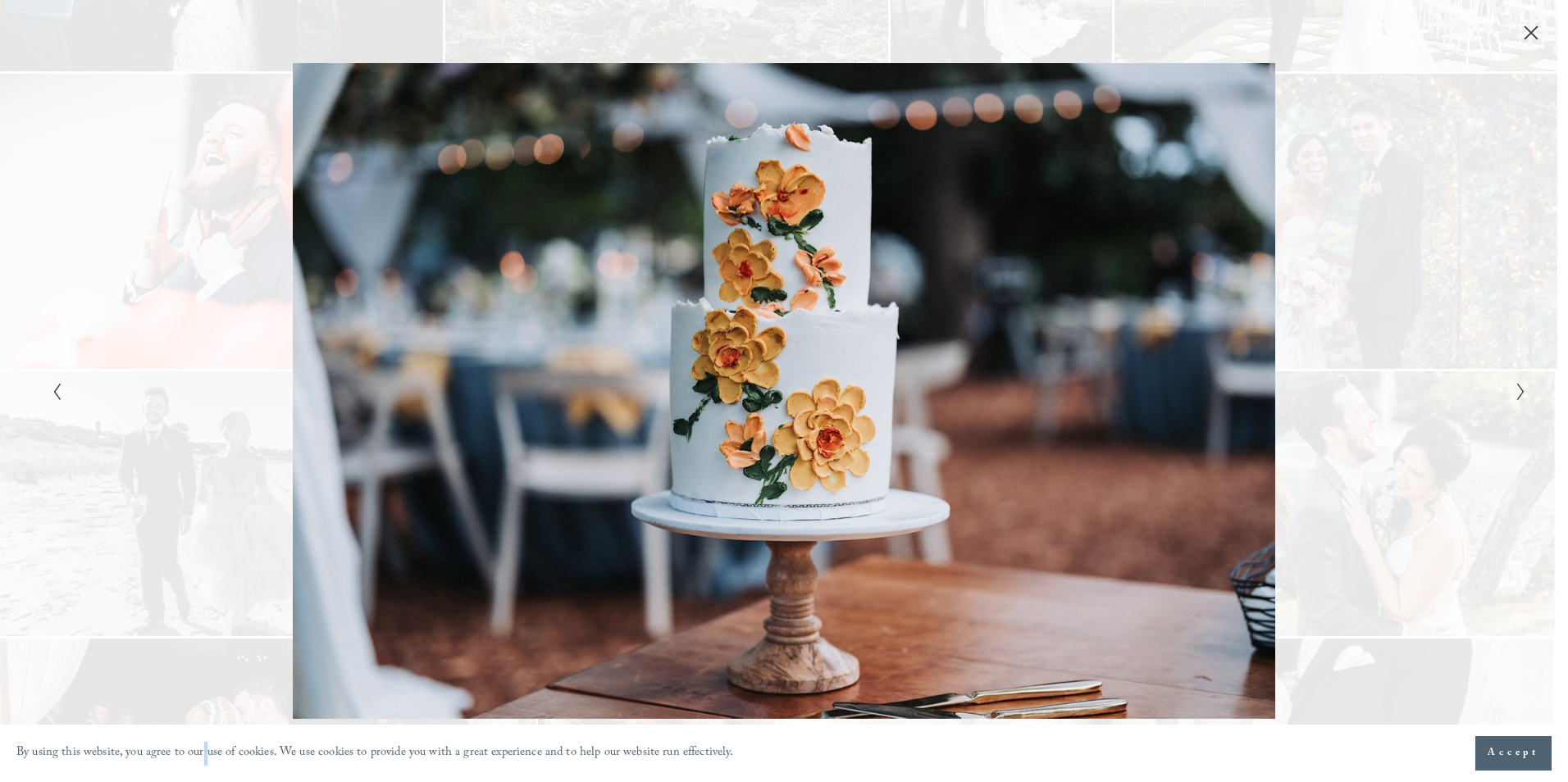
click at [86, 402] on div "Gallery" at bounding box center [415, 391] width 737 height 655
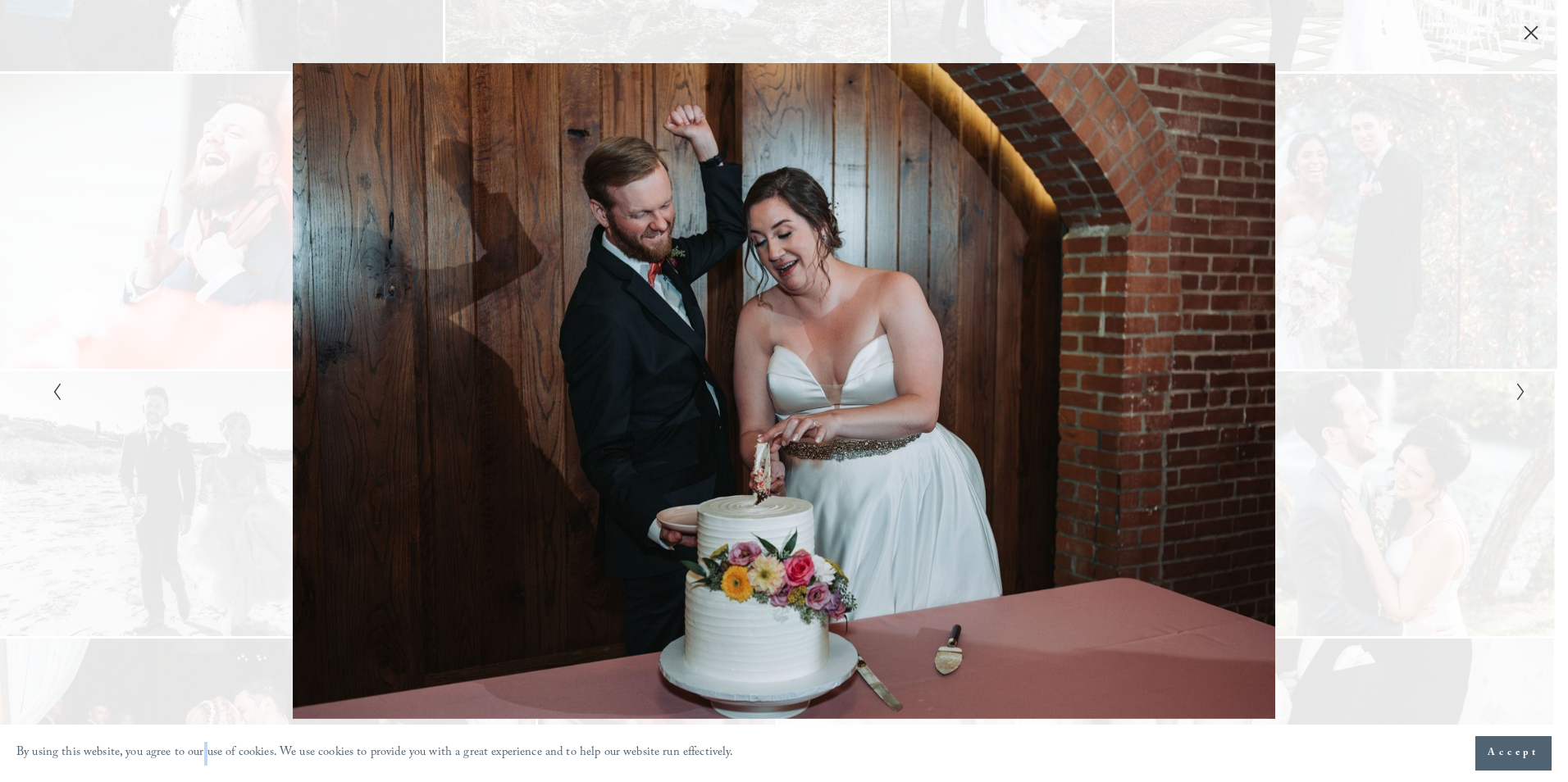
click at [86, 402] on div "Gallery" at bounding box center [415, 391] width 737 height 655
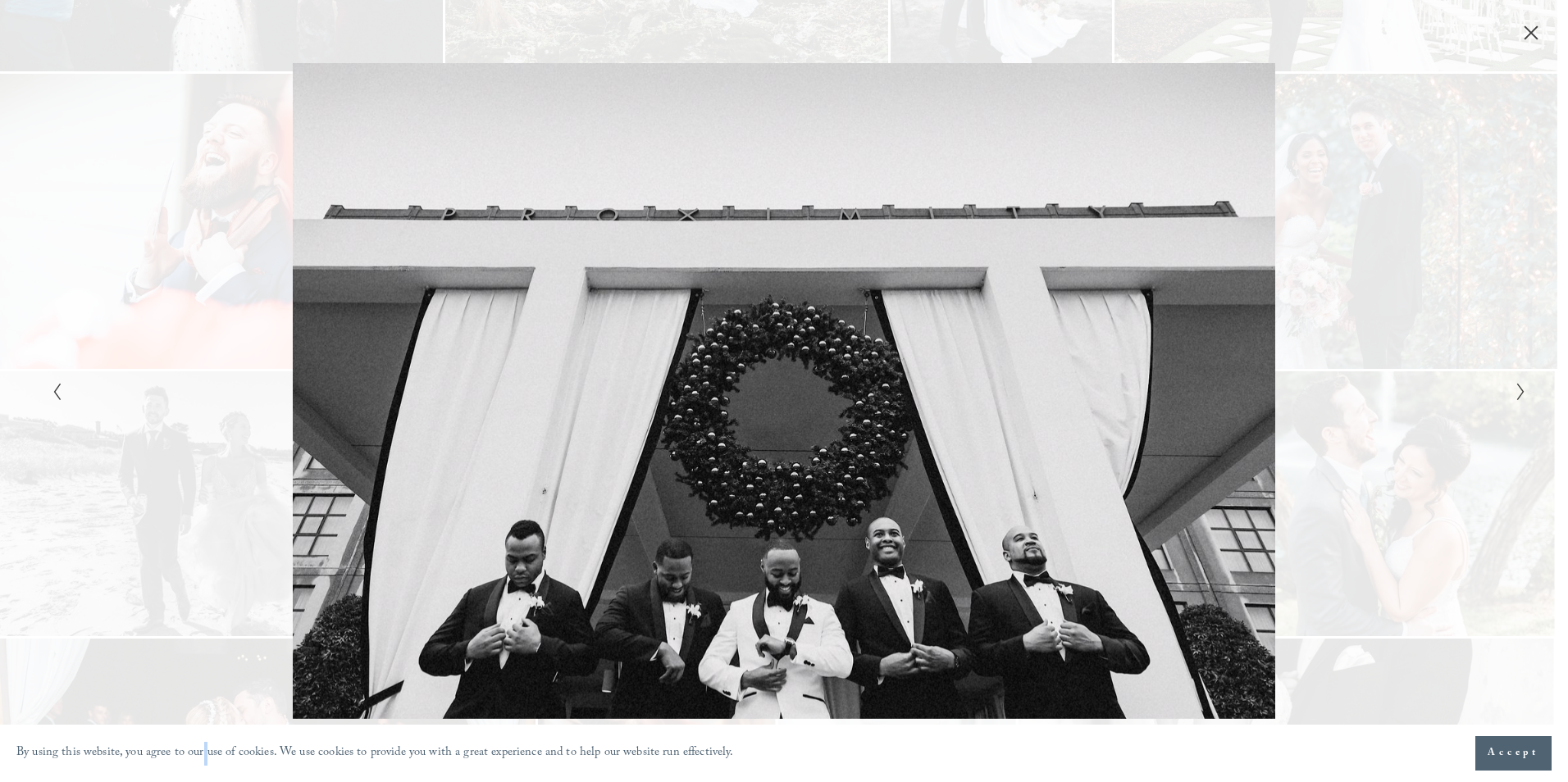
click at [86, 402] on div "Gallery" at bounding box center [415, 391] width 737 height 655
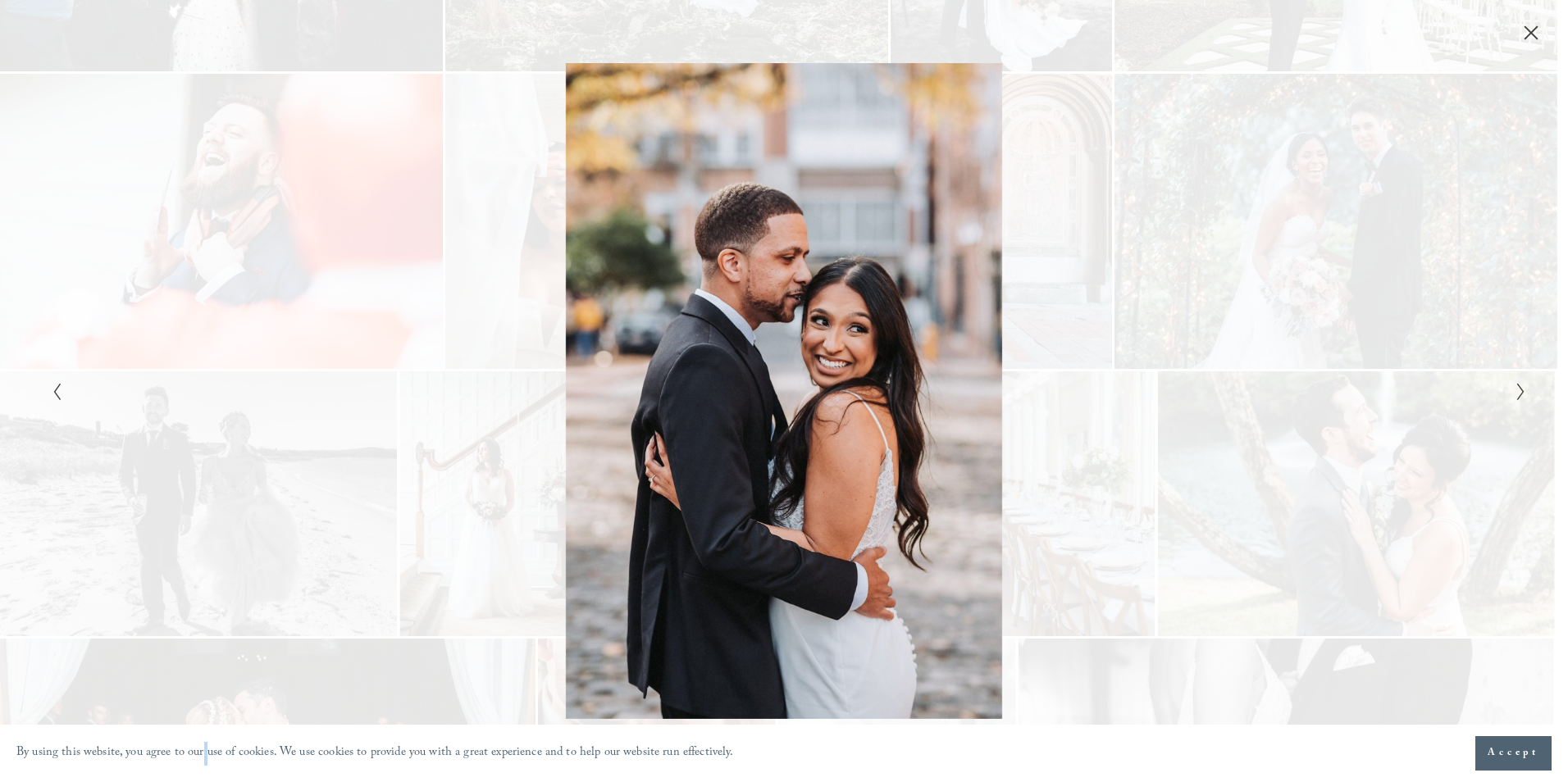
click at [86, 402] on div "Gallery" at bounding box center [415, 391] width 737 height 655
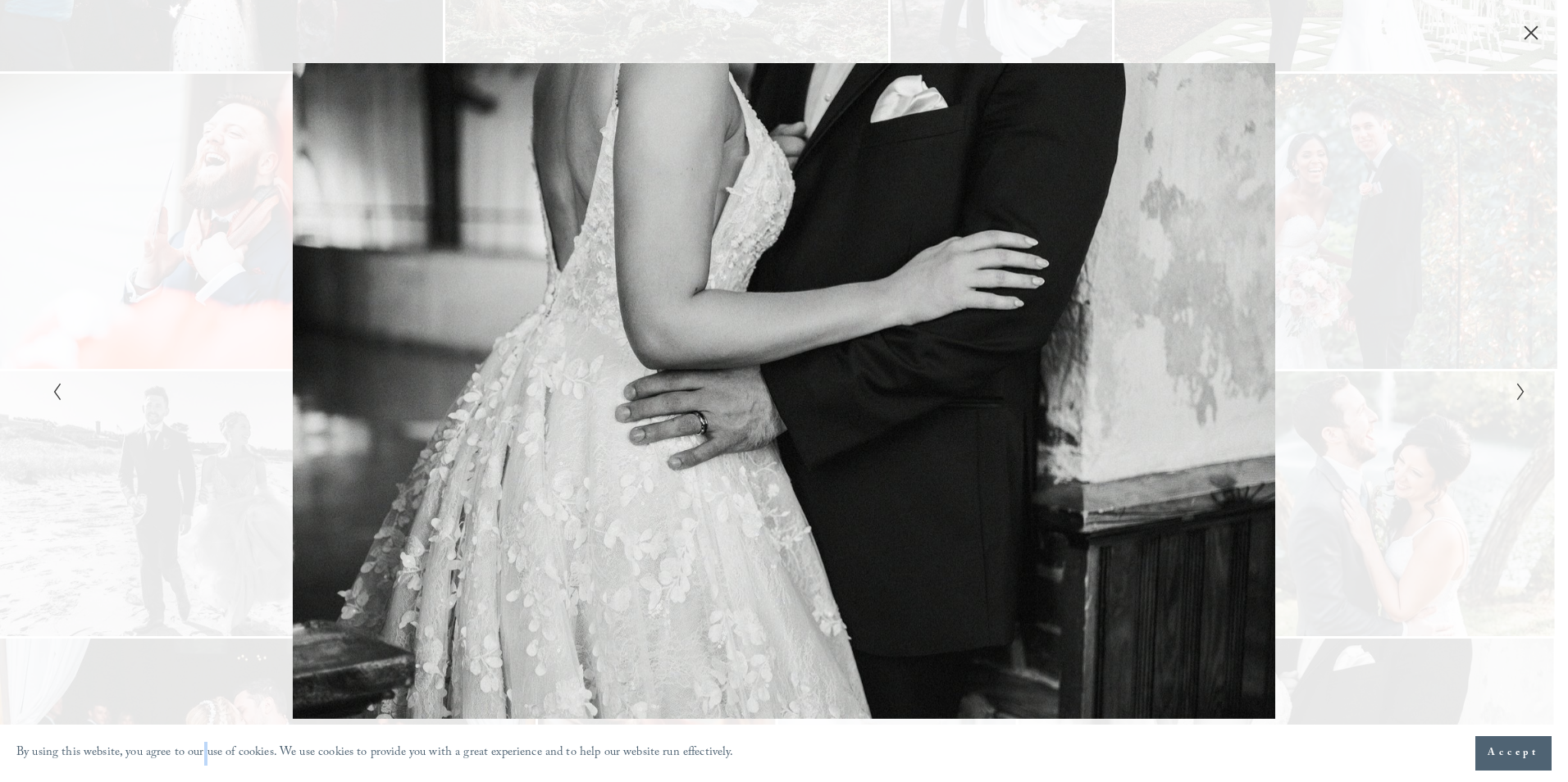
click at [86, 402] on div "Gallery" at bounding box center [415, 391] width 737 height 655
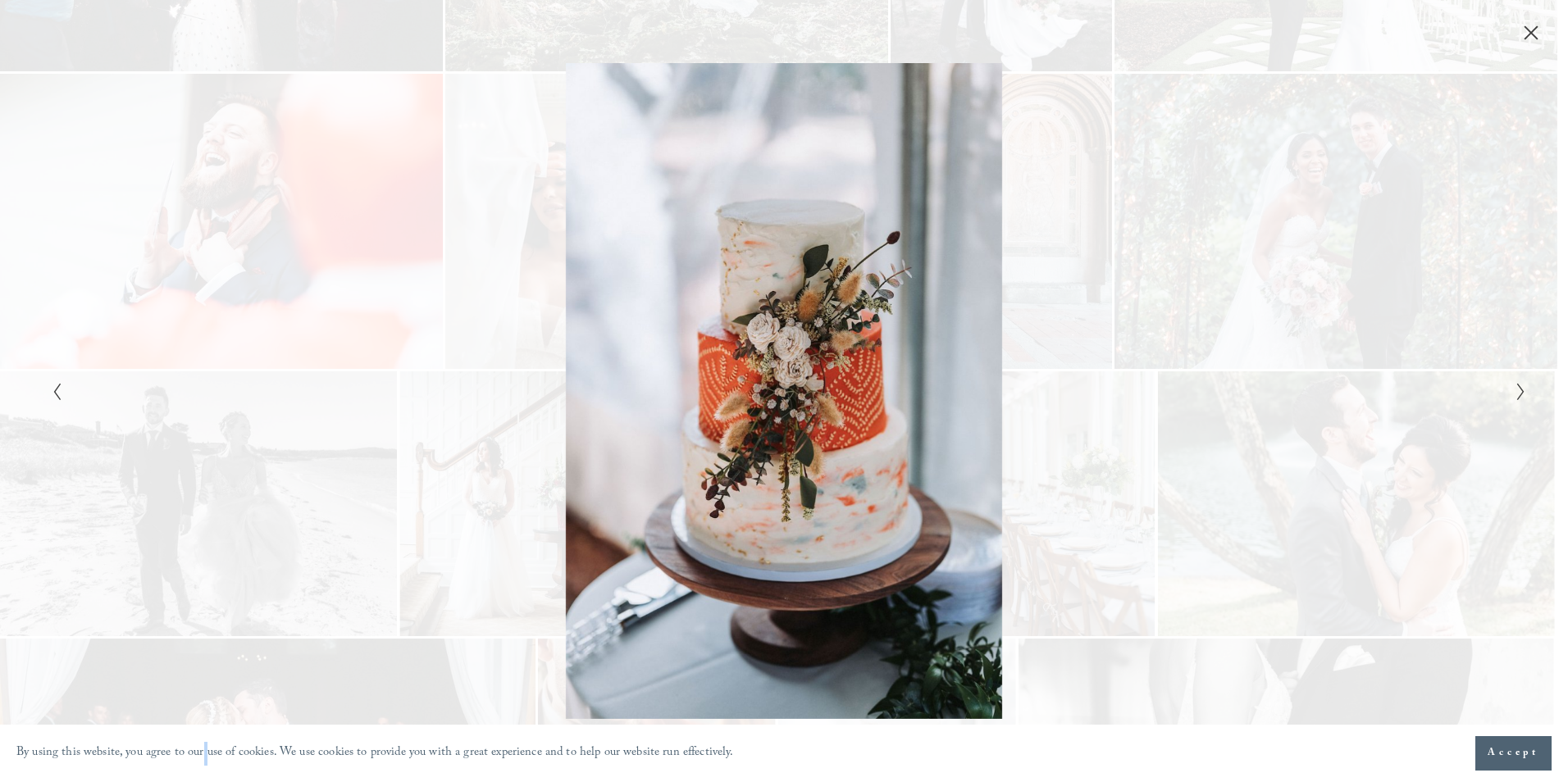
click at [86, 402] on div "Gallery" at bounding box center [415, 391] width 737 height 655
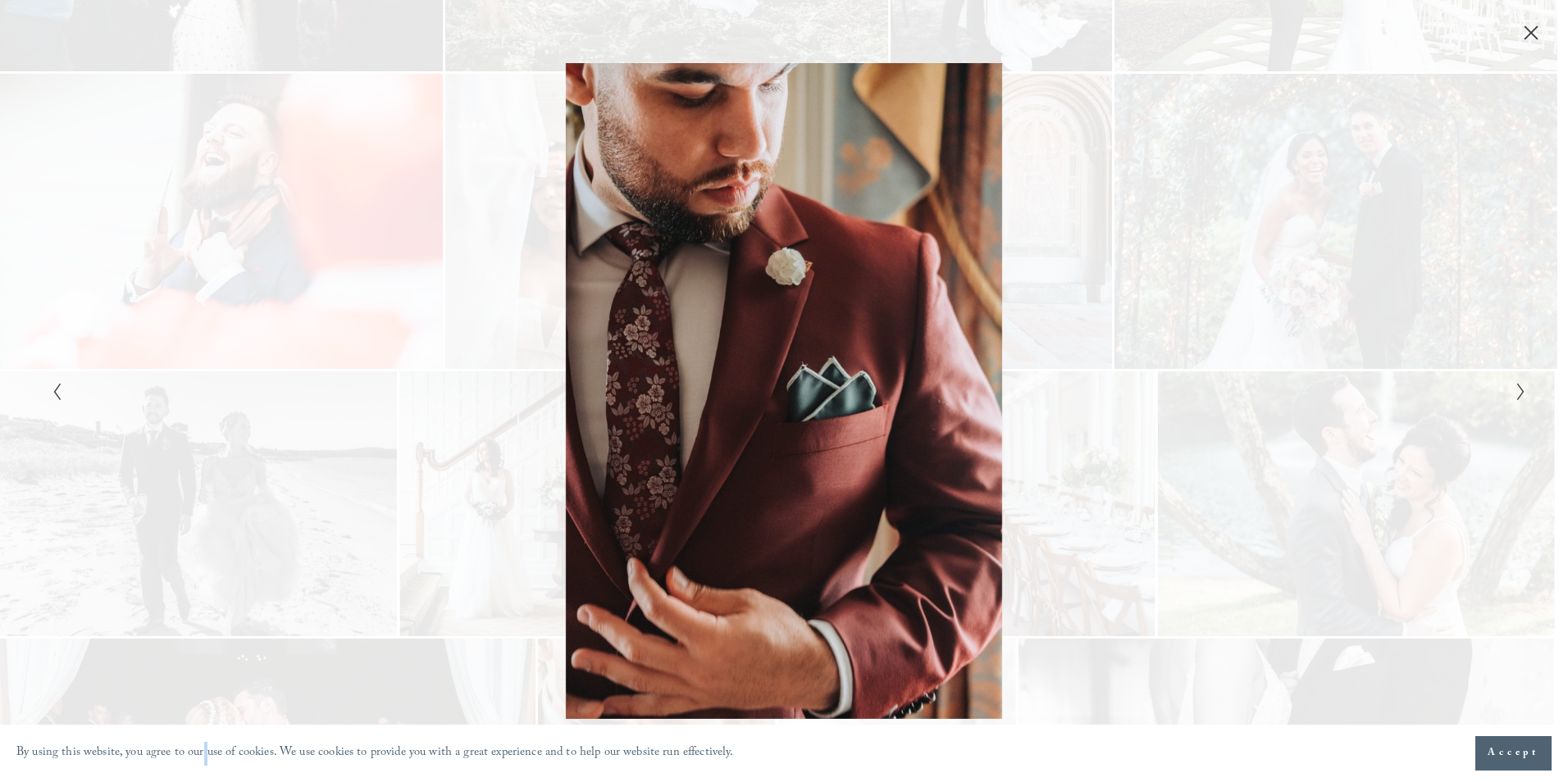
click at [86, 402] on div "Gallery" at bounding box center [415, 391] width 737 height 655
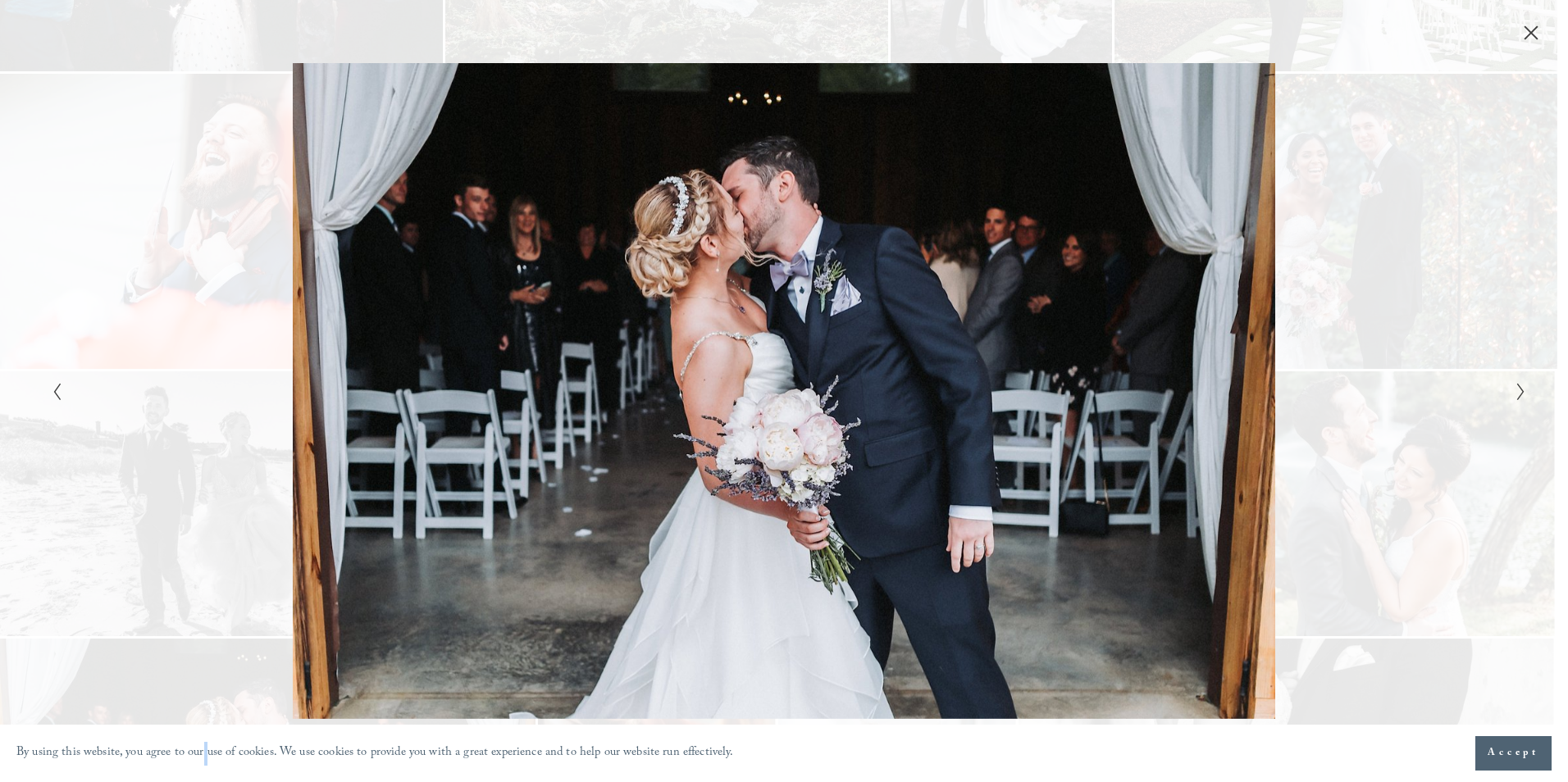
click at [151, 343] on div "Gallery" at bounding box center [415, 391] width 737 height 655
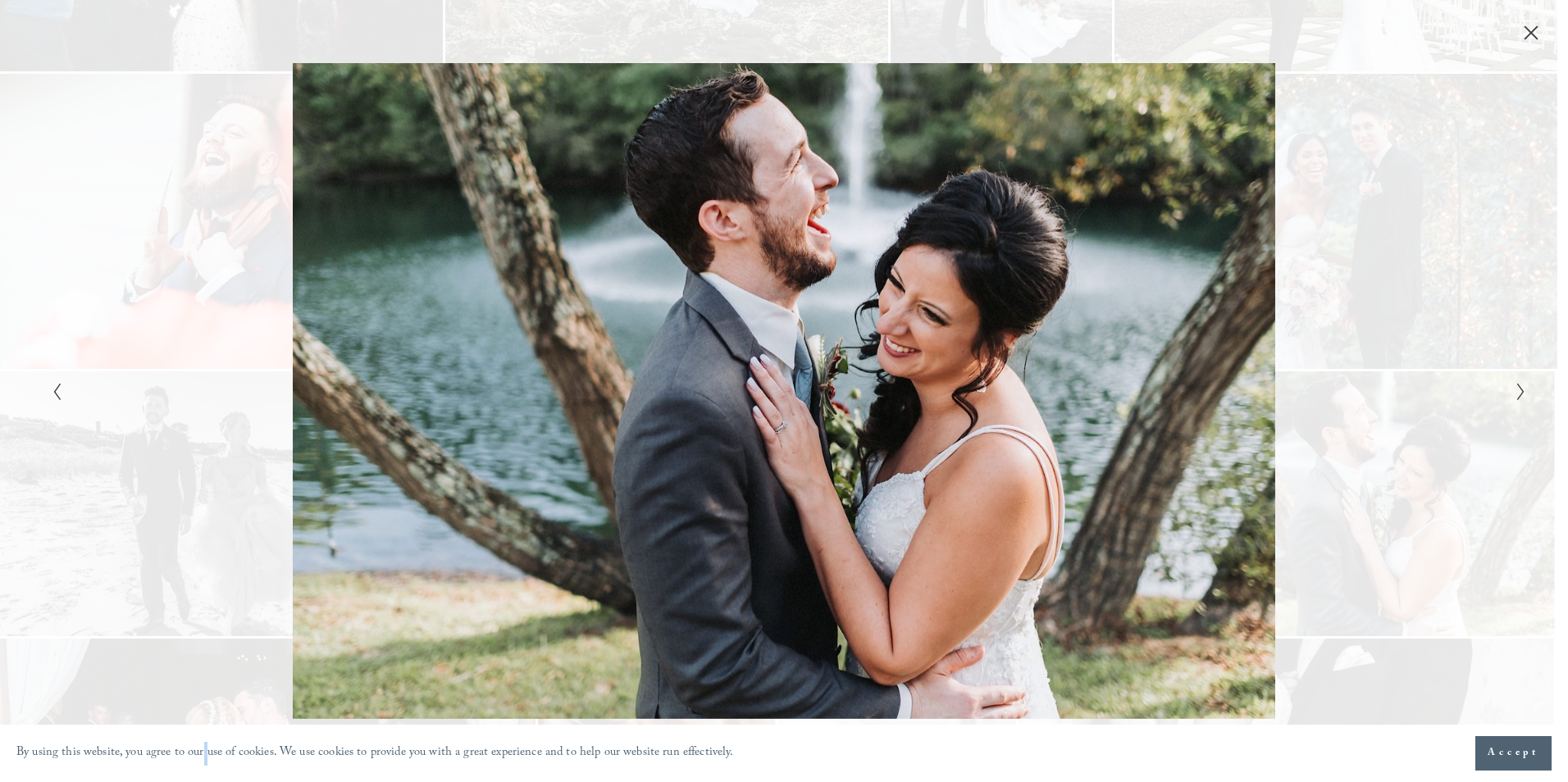
click at [151, 354] on div "Gallery" at bounding box center [415, 391] width 737 height 655
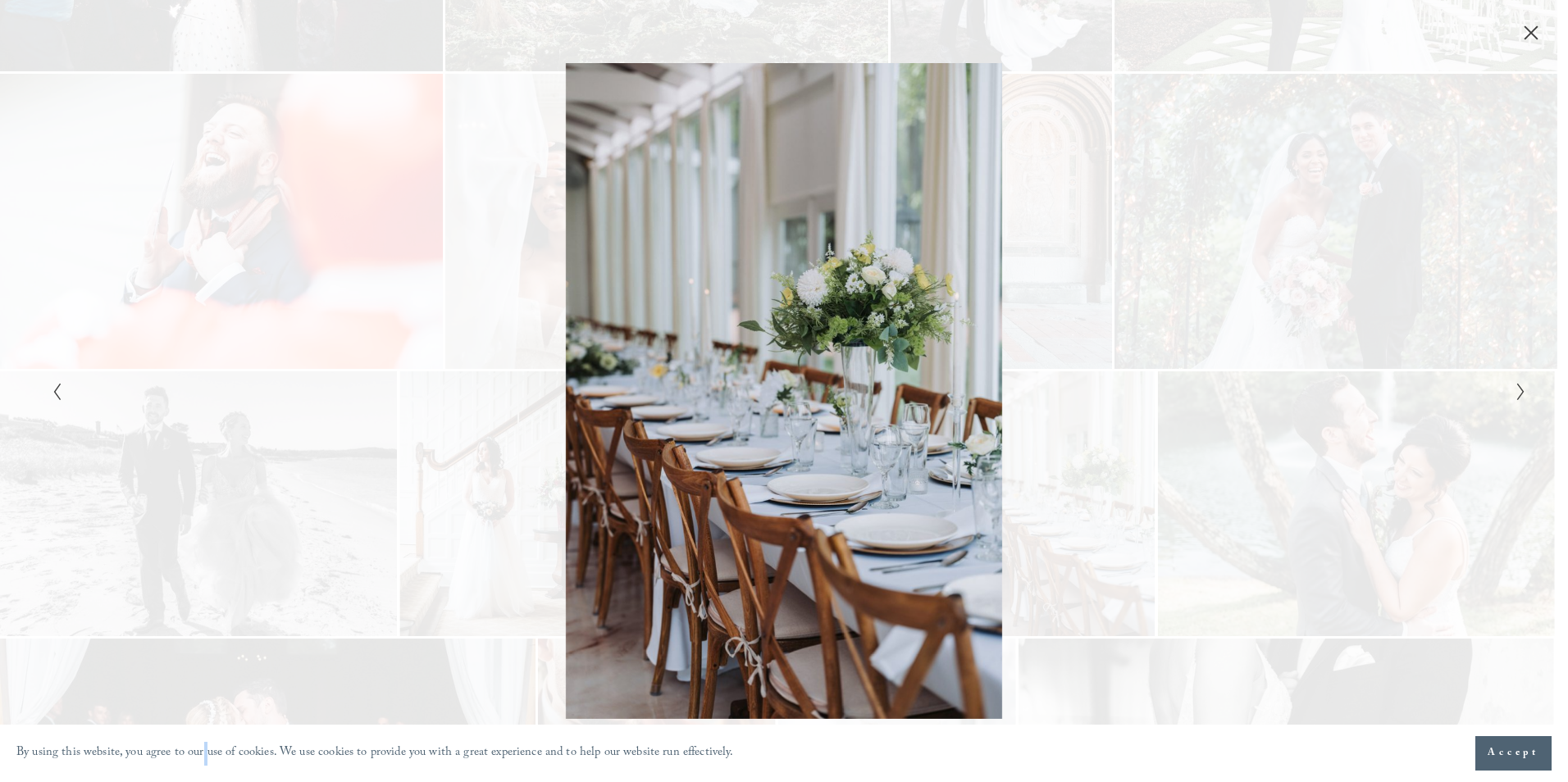
click at [1499, 399] on div "Gallery" at bounding box center [1152, 391] width 737 height 655
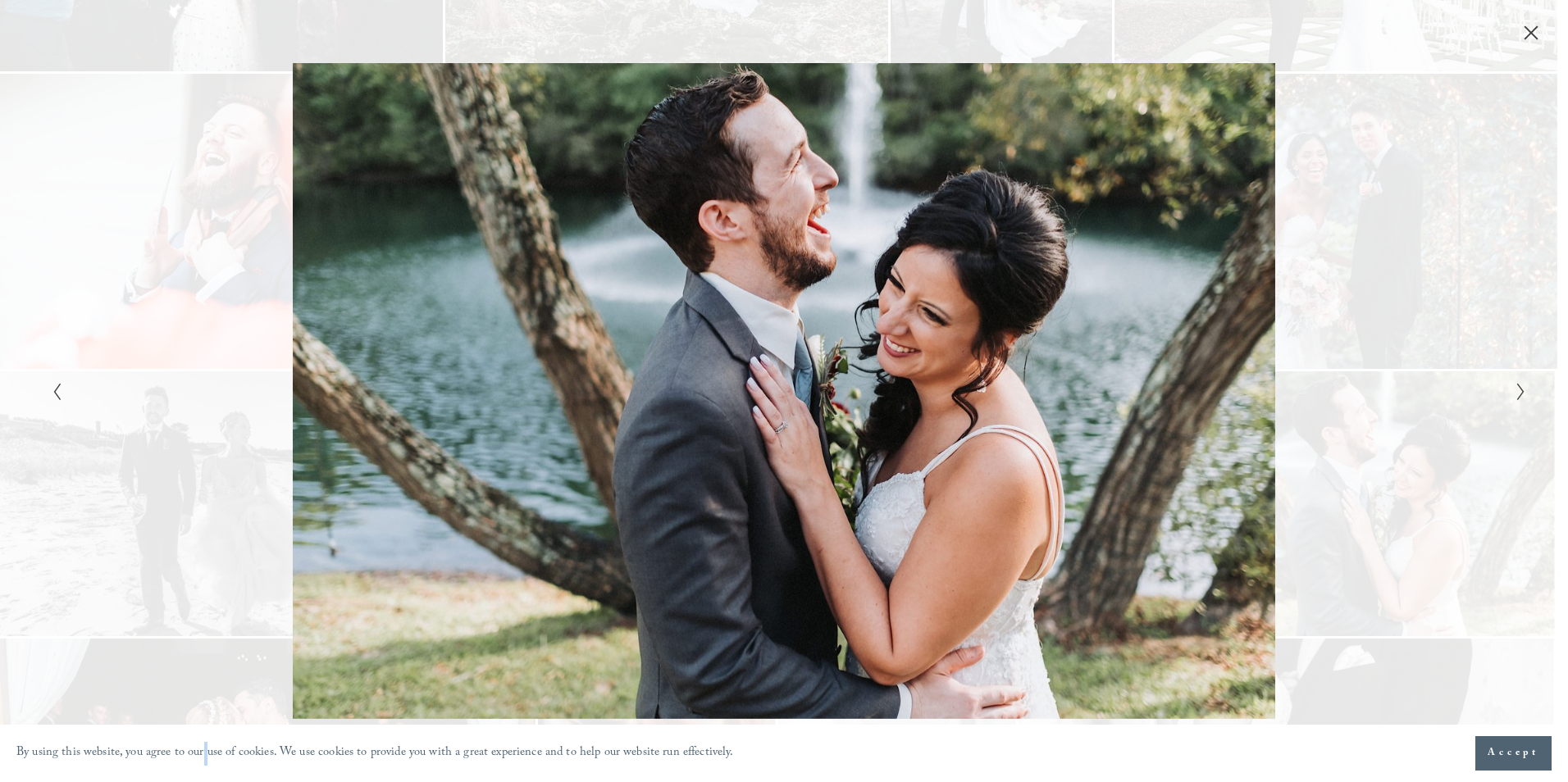
click at [1461, 365] on div "Gallery" at bounding box center [1152, 391] width 737 height 655
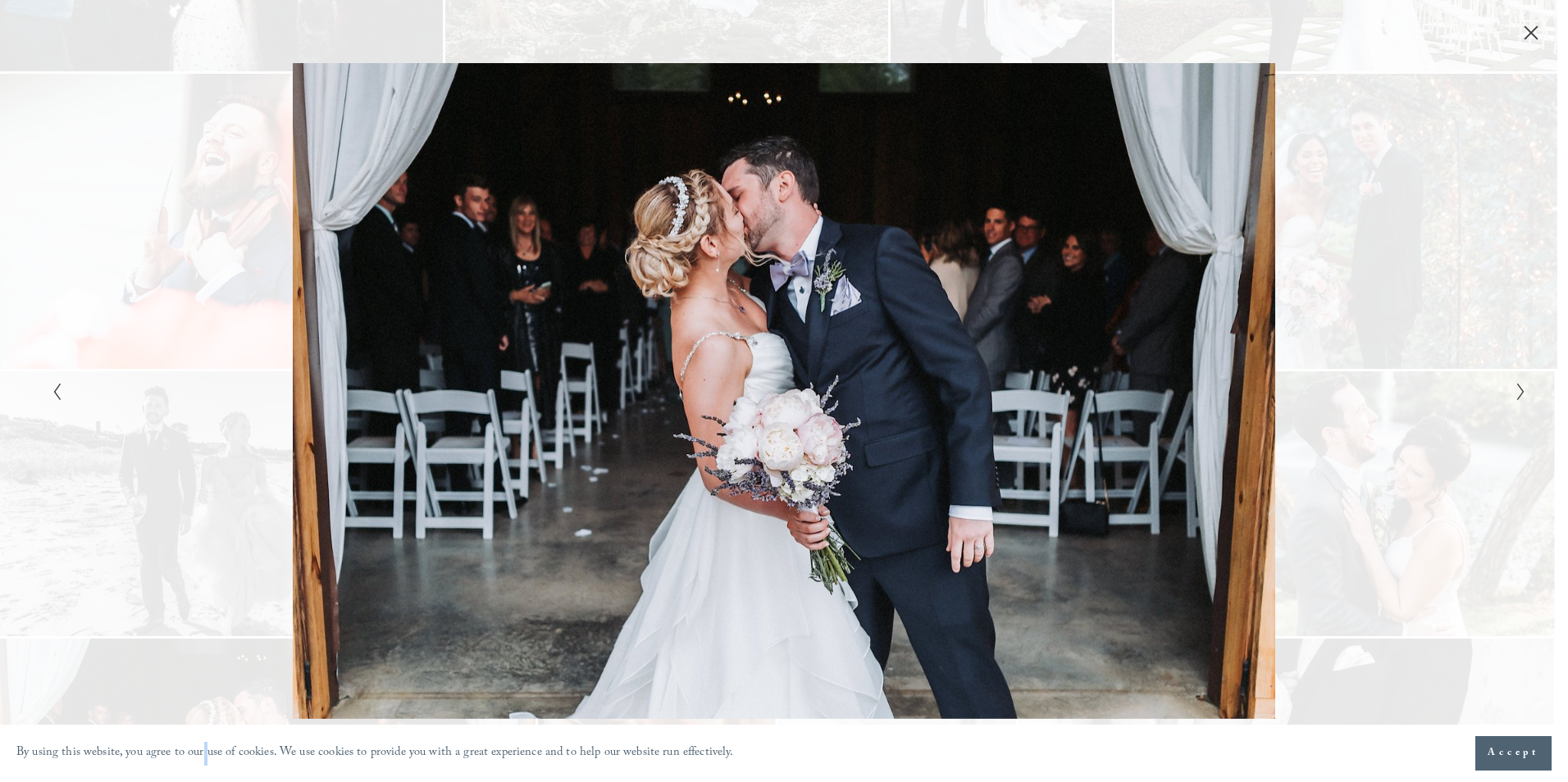
click at [1441, 377] on div "Gallery" at bounding box center [1152, 391] width 737 height 655
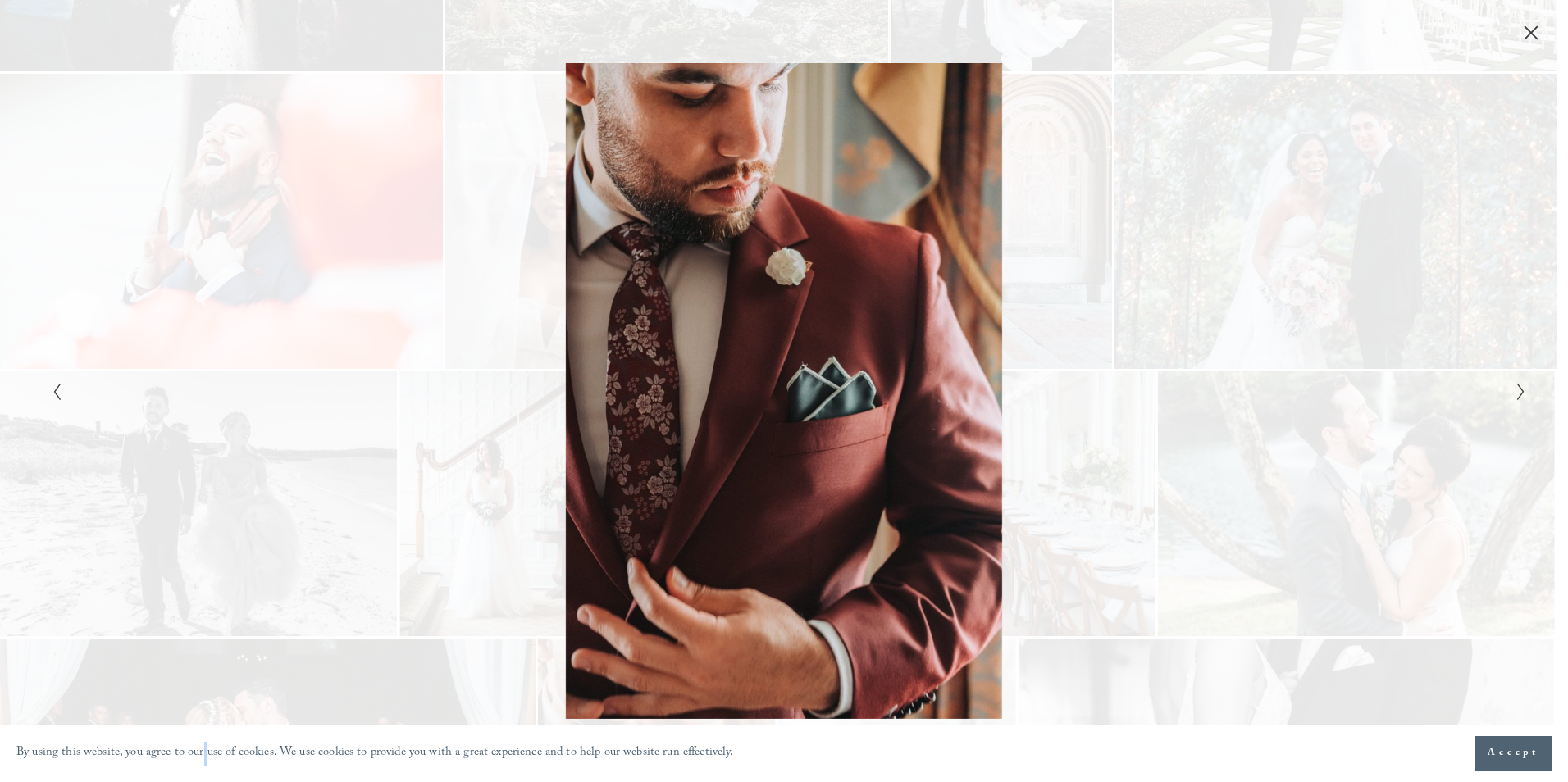
click at [1432, 377] on div "Gallery" at bounding box center [1152, 391] width 737 height 655
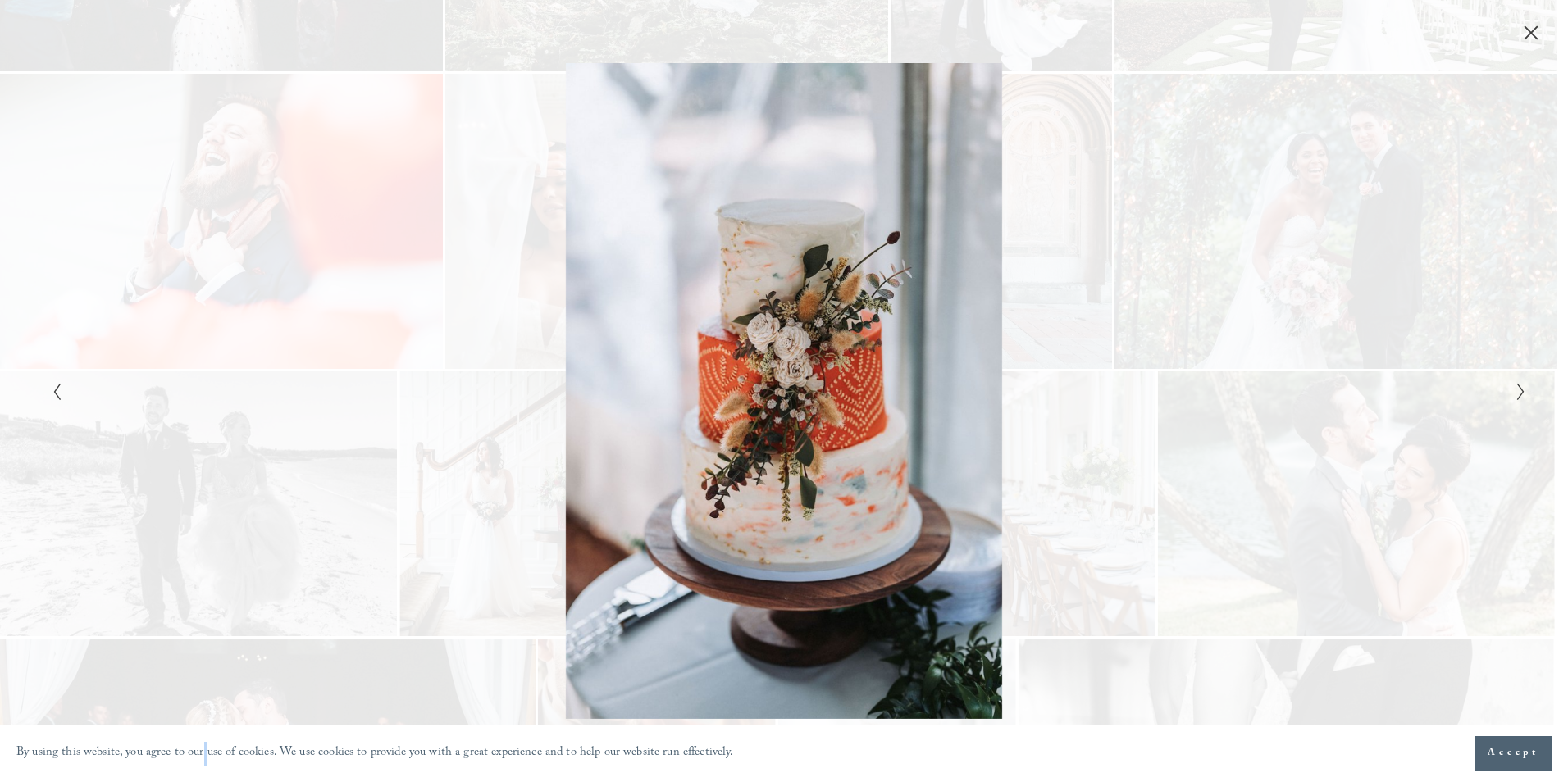
click at [1430, 377] on div "Gallery" at bounding box center [1152, 391] width 737 height 655
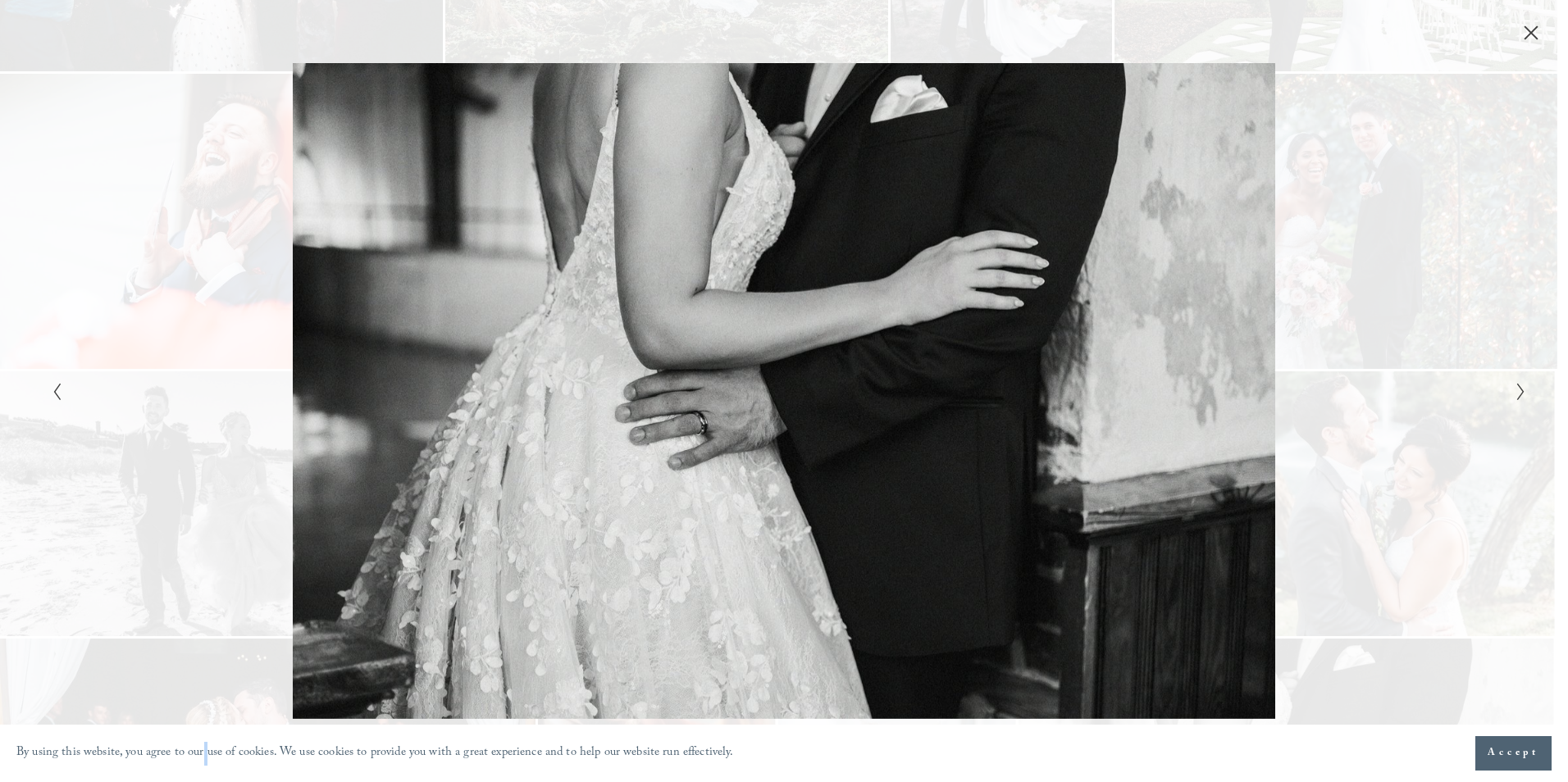
click at [1430, 377] on div "Gallery" at bounding box center [1152, 391] width 737 height 655
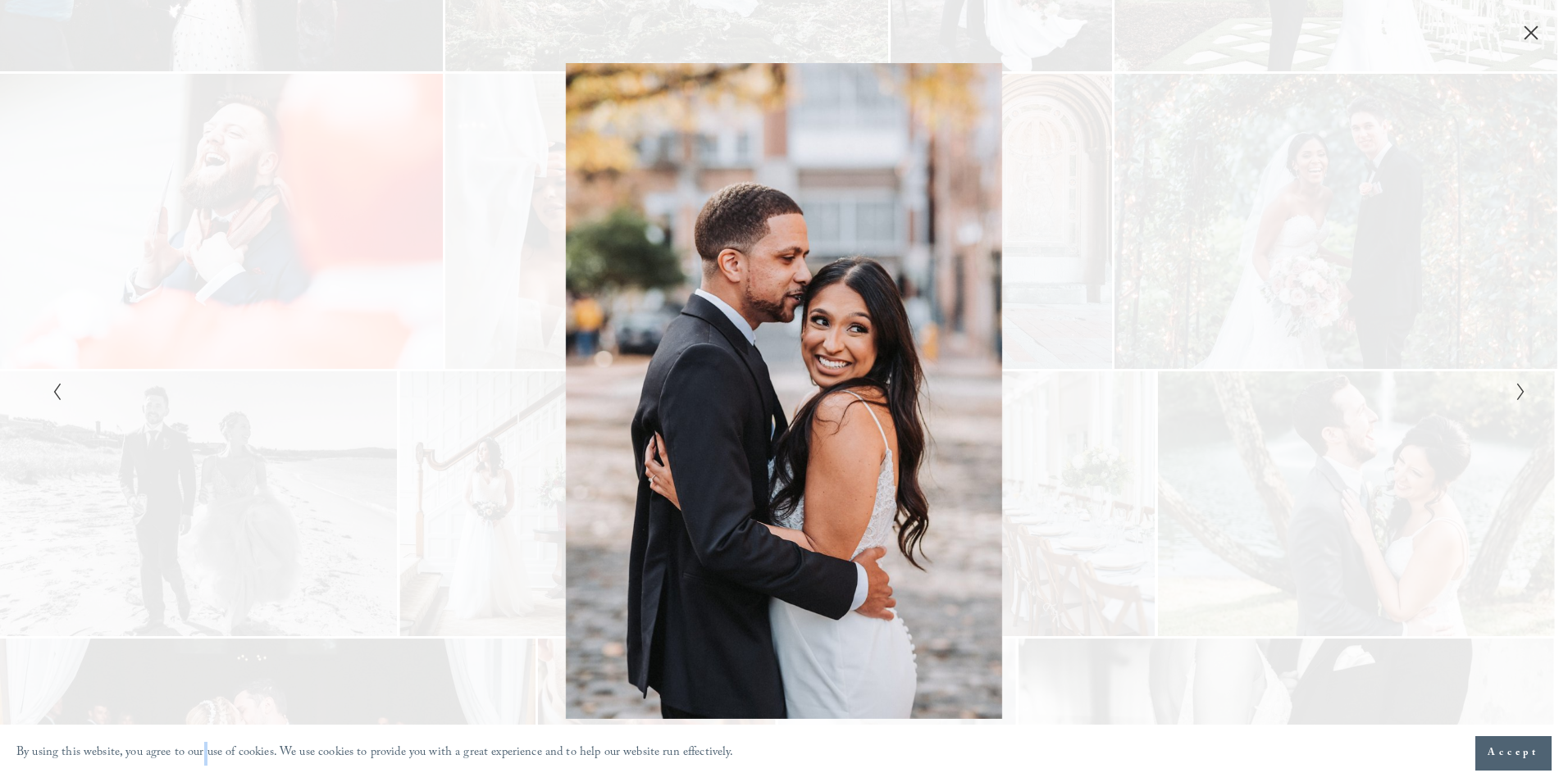
click at [1430, 377] on div "Gallery" at bounding box center [1152, 391] width 737 height 655
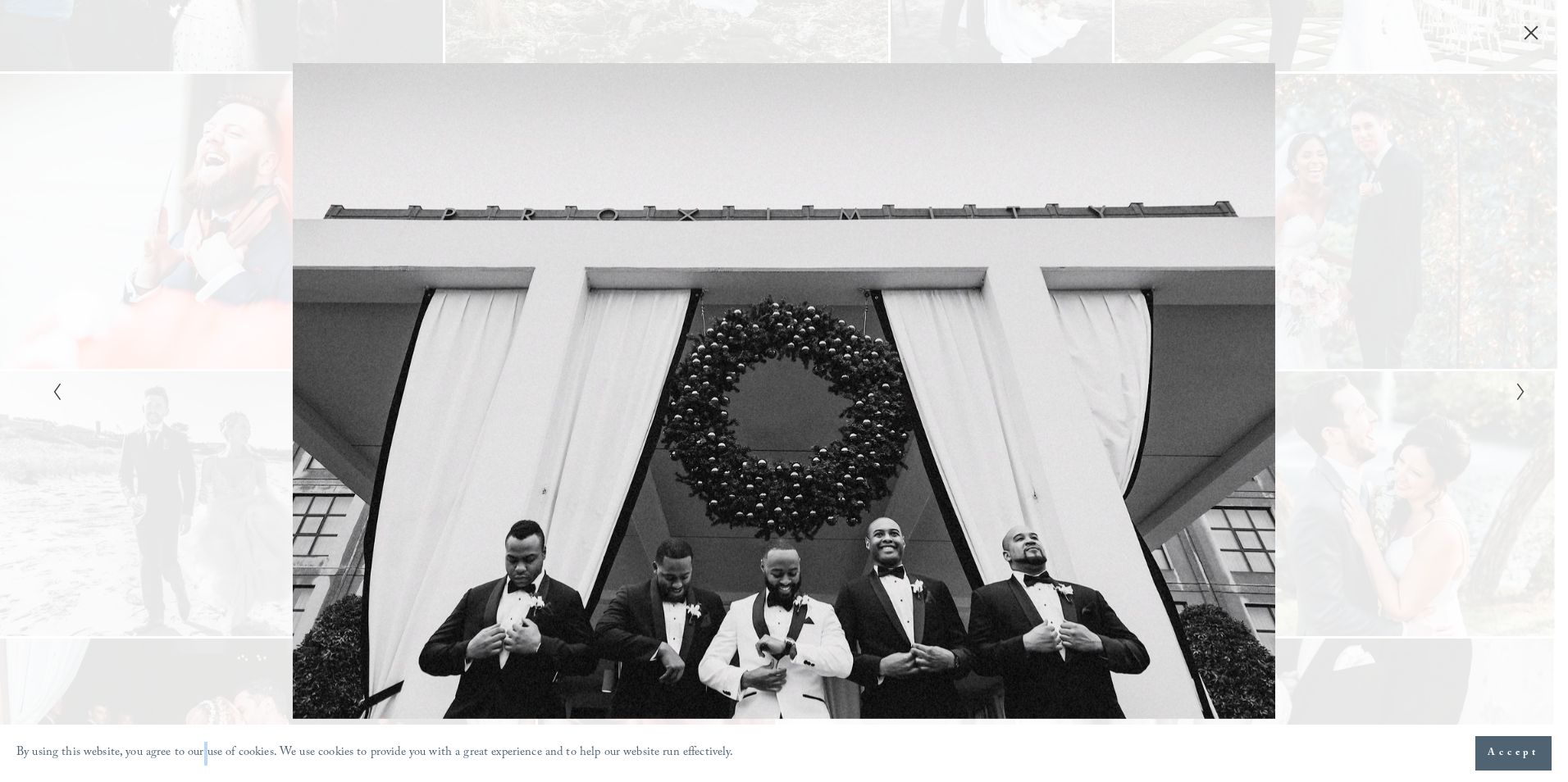
click at [1430, 377] on div "Gallery" at bounding box center [1152, 391] width 737 height 655
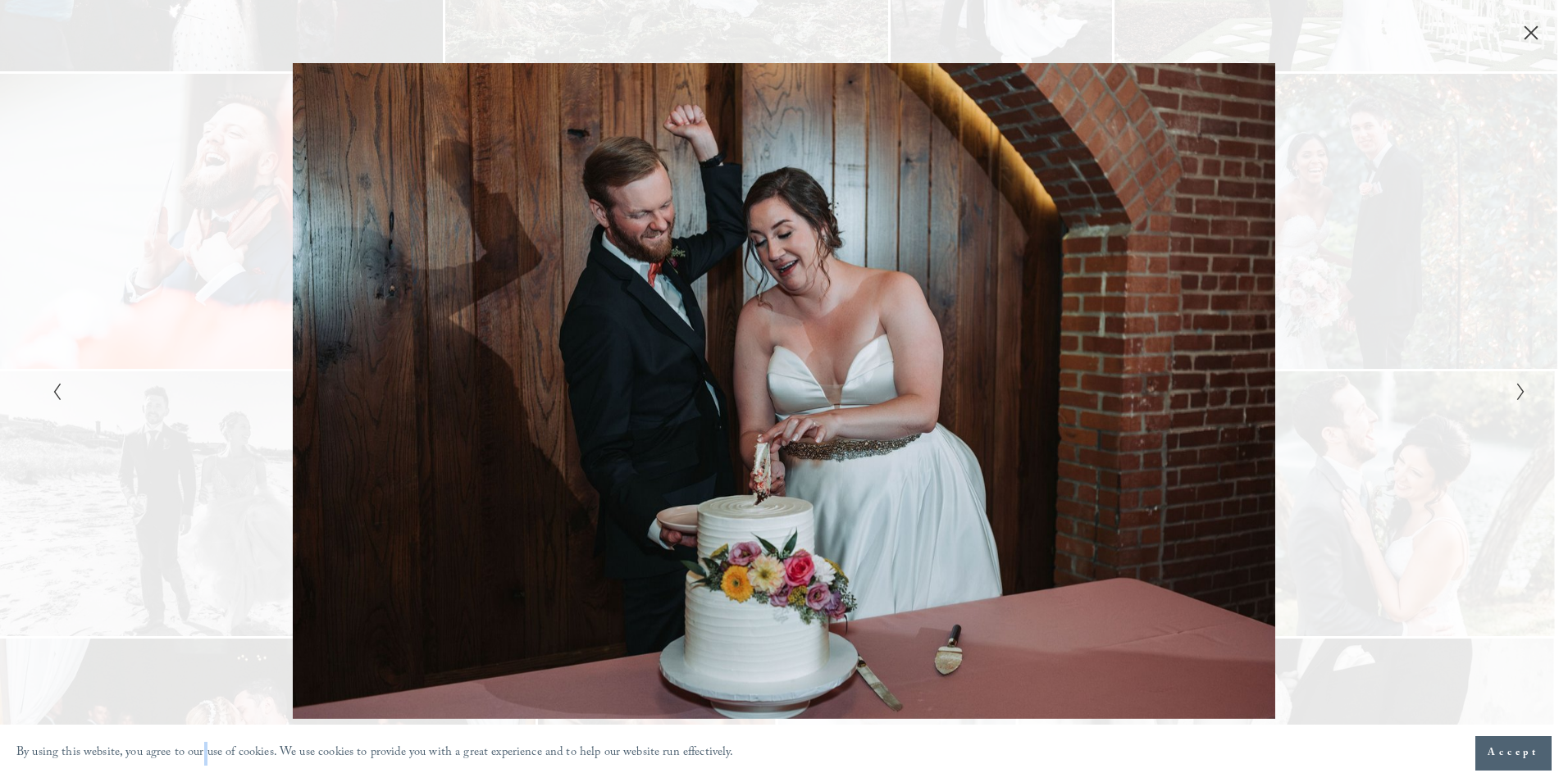
click at [1430, 377] on div "Gallery" at bounding box center [1152, 391] width 737 height 655
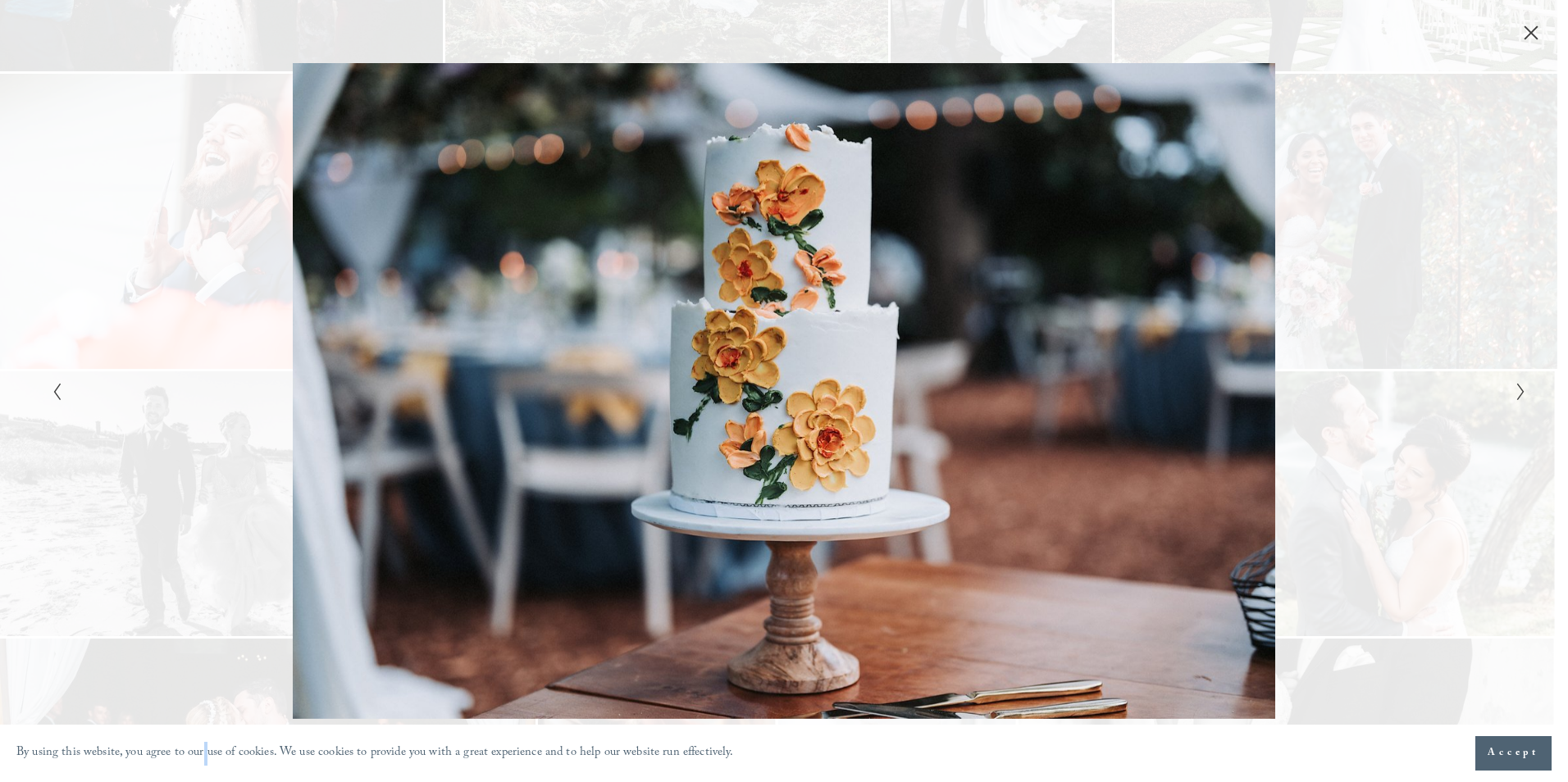
click at [1372, 429] on div "Gallery" at bounding box center [1152, 391] width 737 height 655
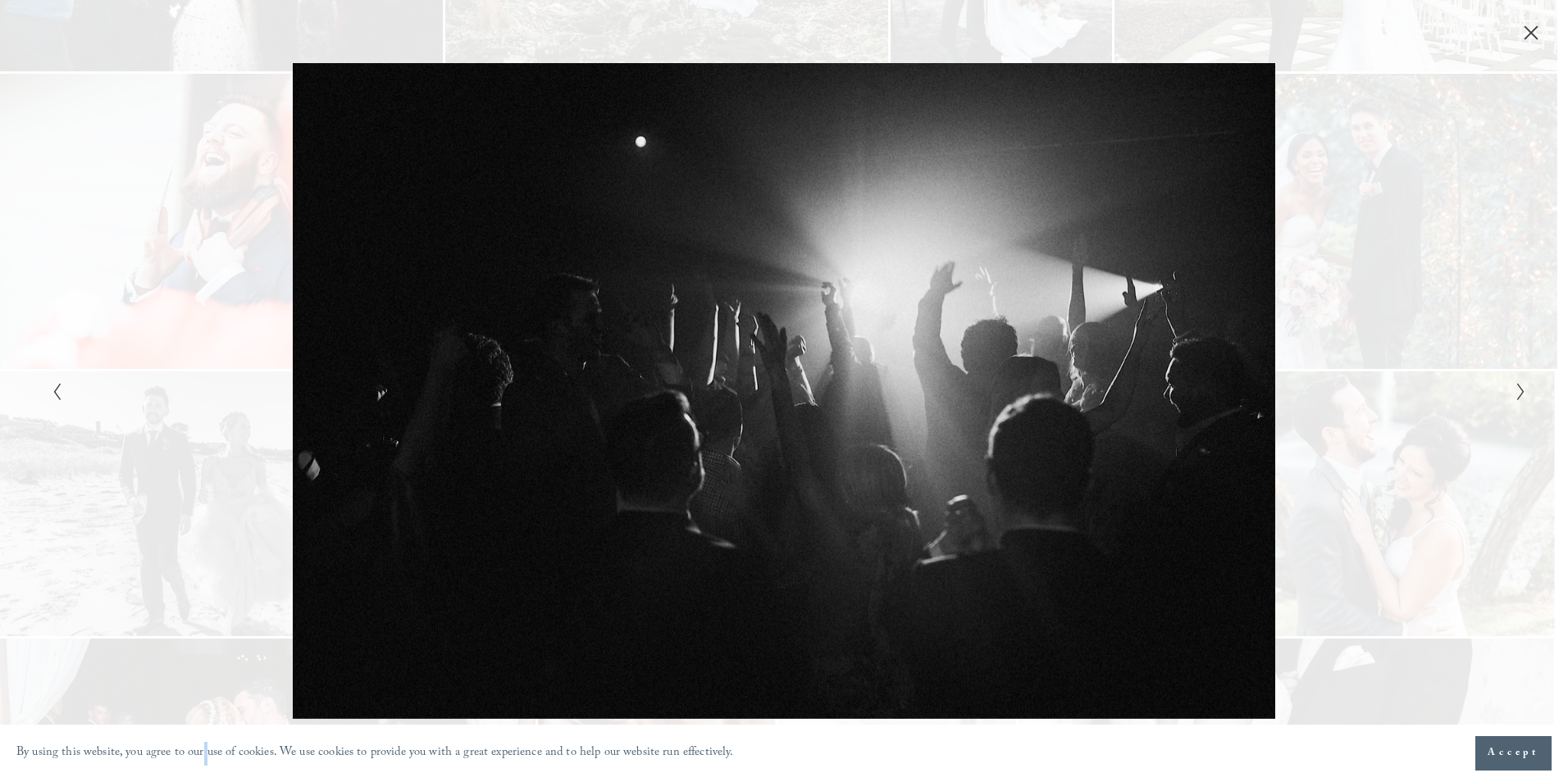
click at [1377, 433] on div "Gallery" at bounding box center [1152, 391] width 737 height 655
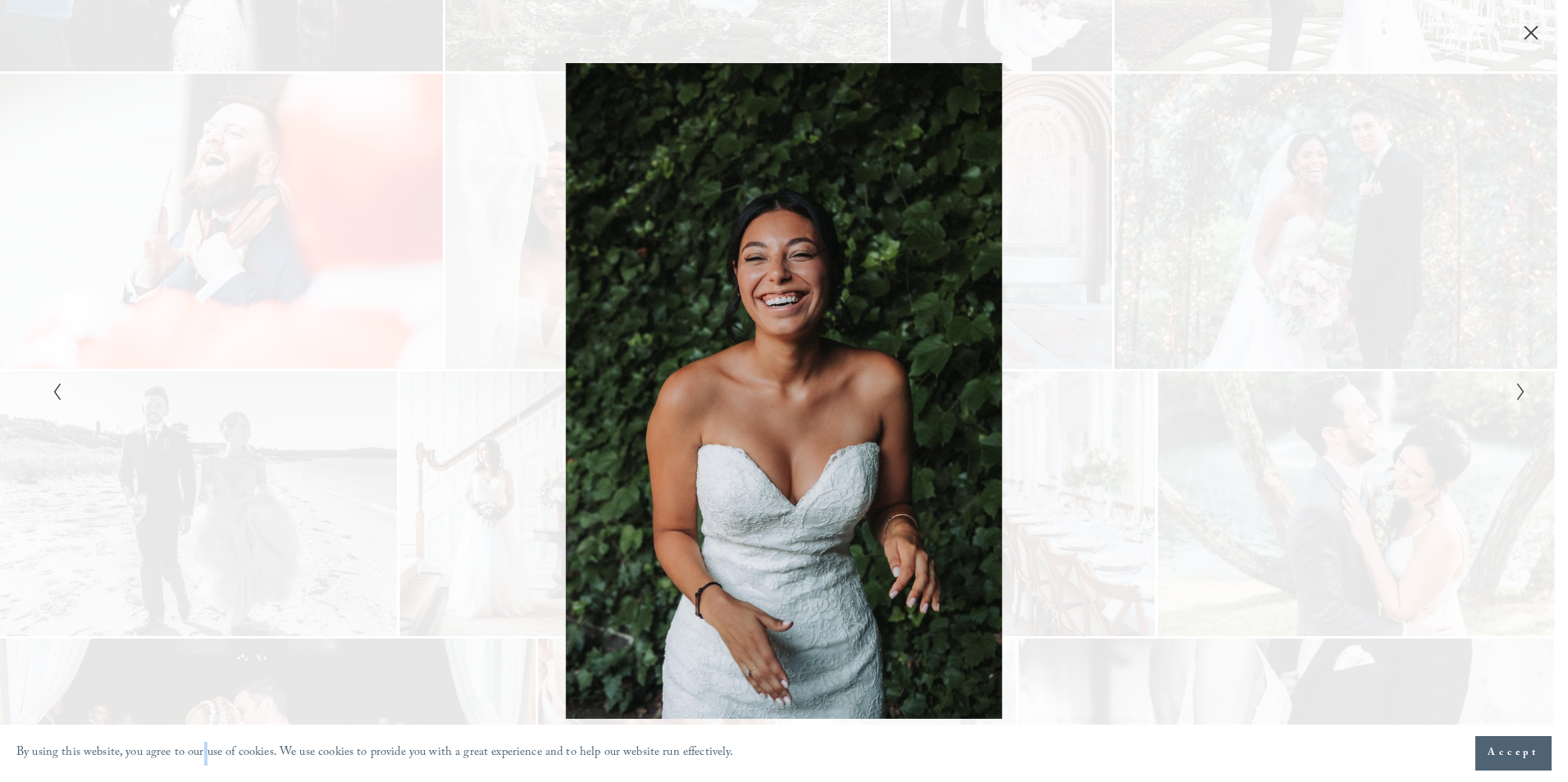
click at [1382, 431] on div "Gallery" at bounding box center [1152, 391] width 737 height 655
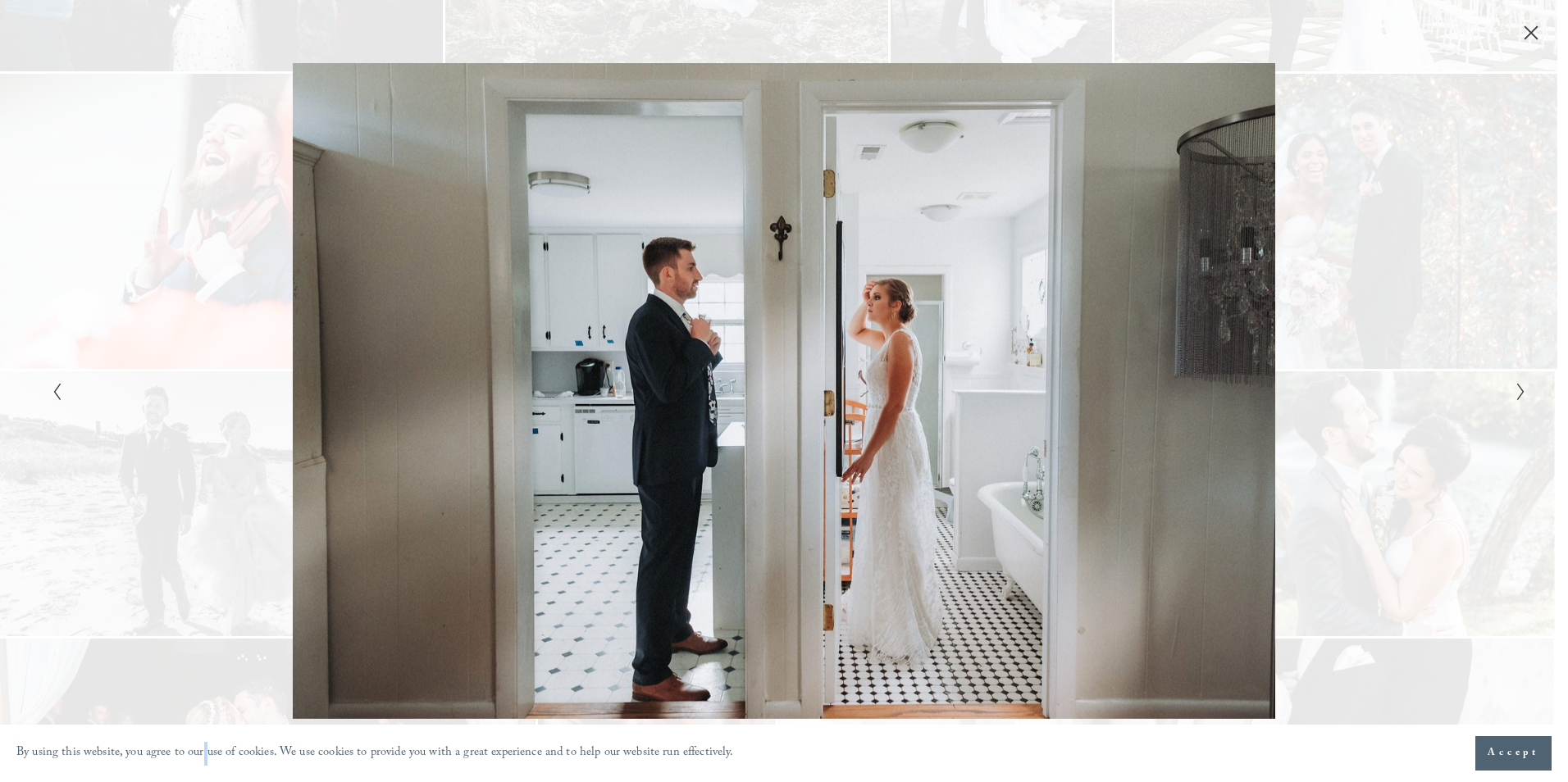
click at [1382, 431] on div "Gallery" at bounding box center [1152, 391] width 737 height 655
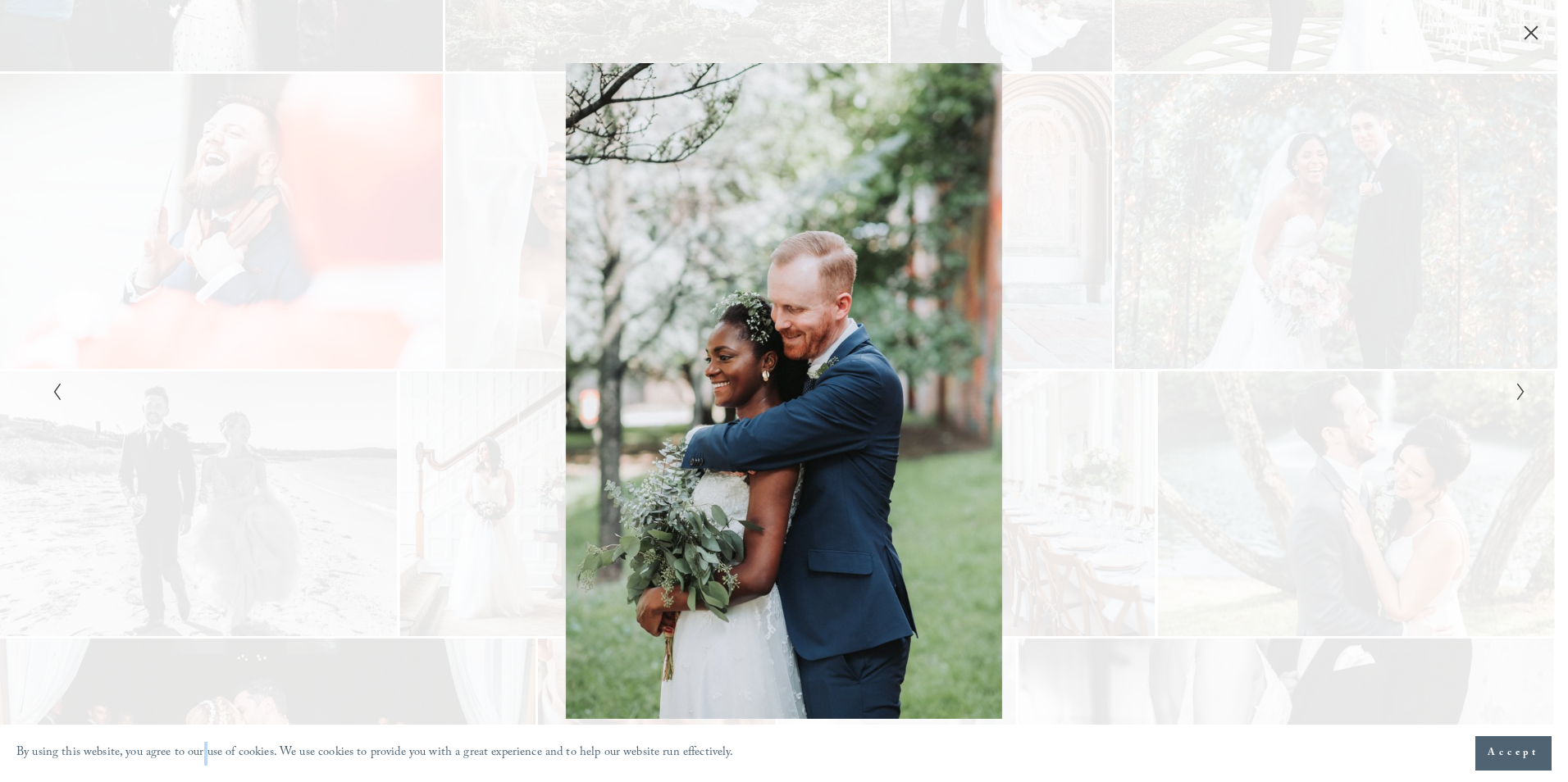
click at [1382, 431] on div "Gallery" at bounding box center [1152, 391] width 737 height 655
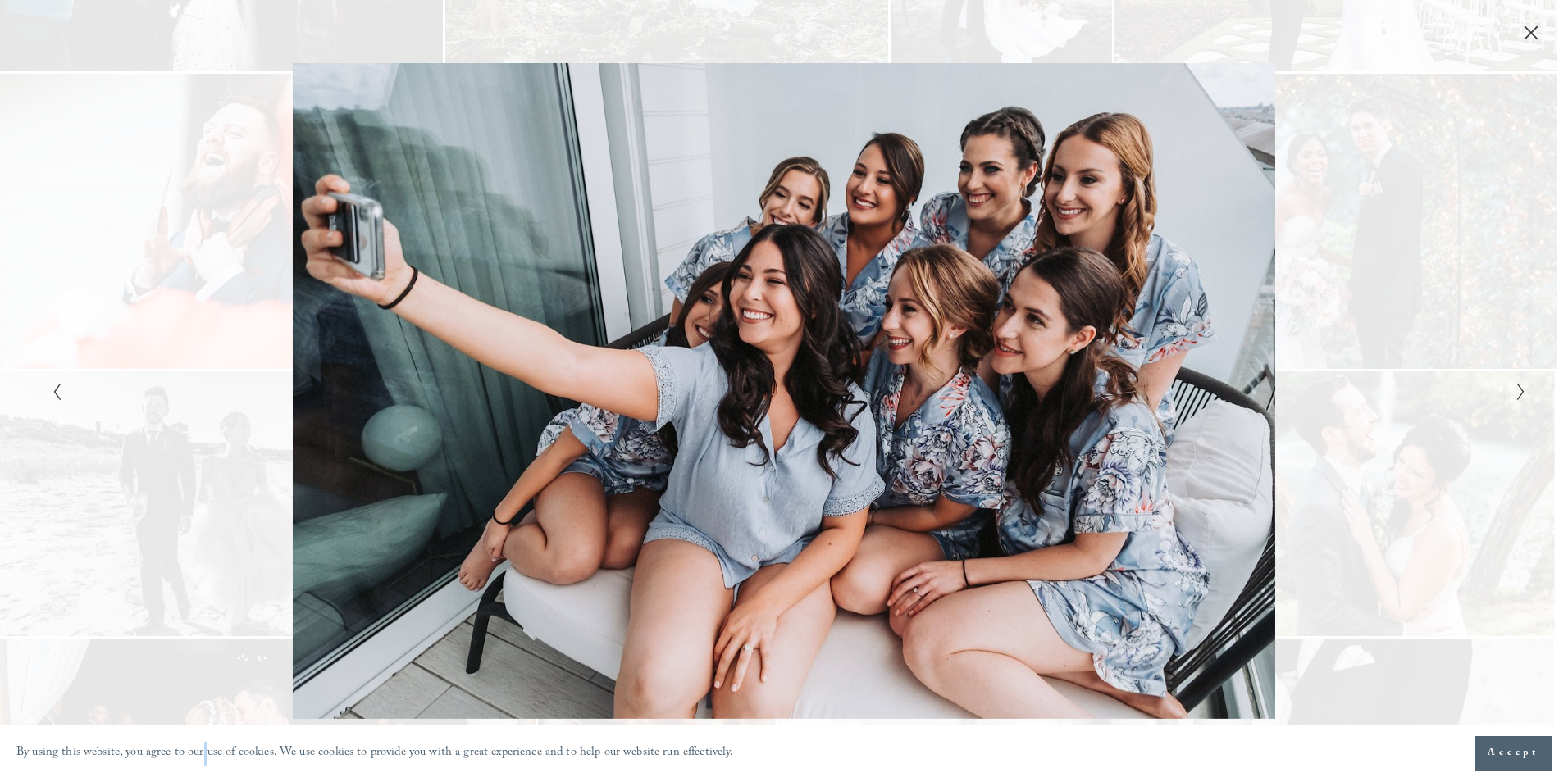
click at [1382, 431] on div "Gallery" at bounding box center [1152, 391] width 737 height 655
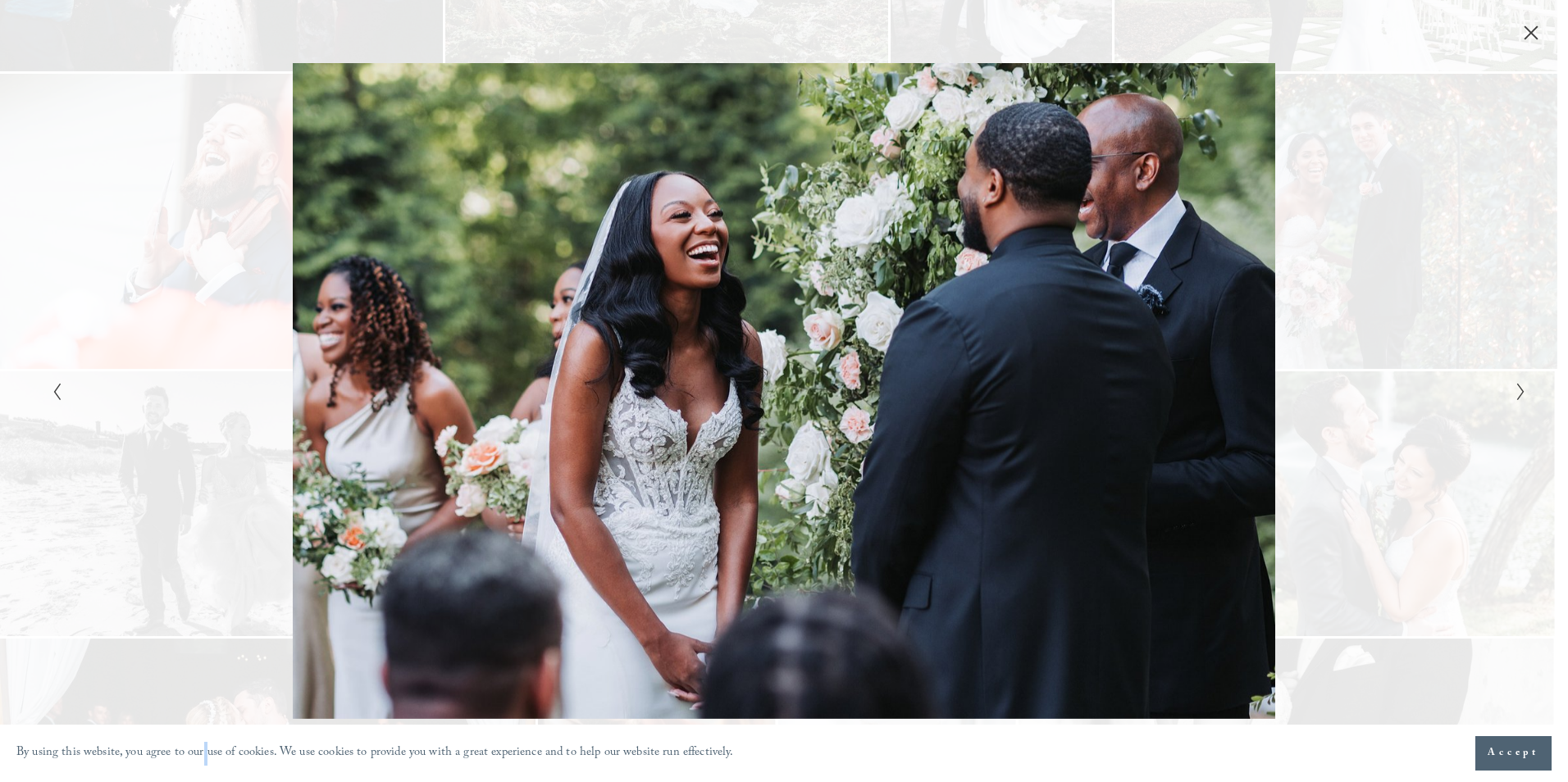
click at [1382, 431] on div "Gallery" at bounding box center [1152, 391] width 737 height 655
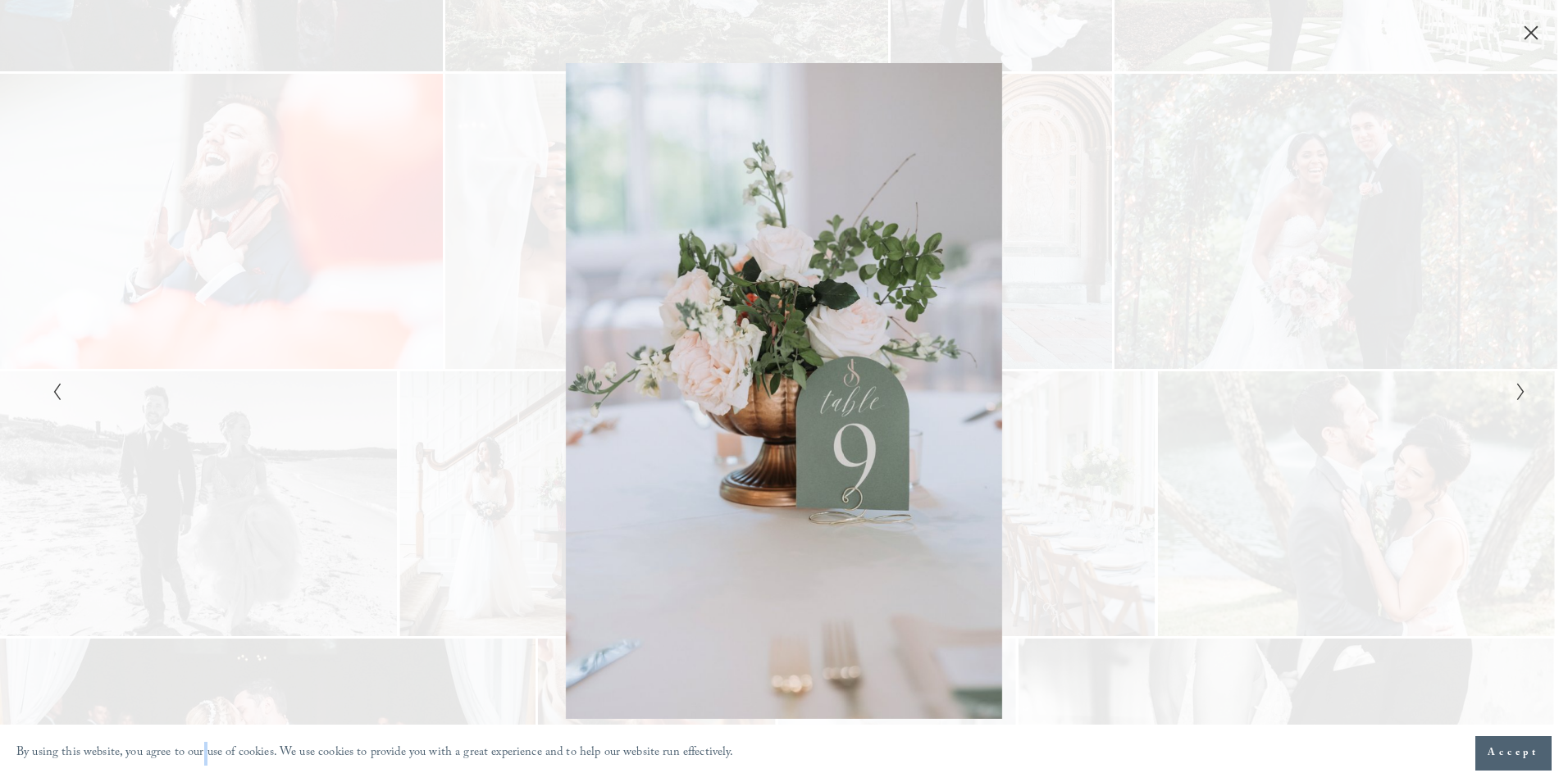
click at [1382, 431] on div "Gallery" at bounding box center [1152, 391] width 737 height 655
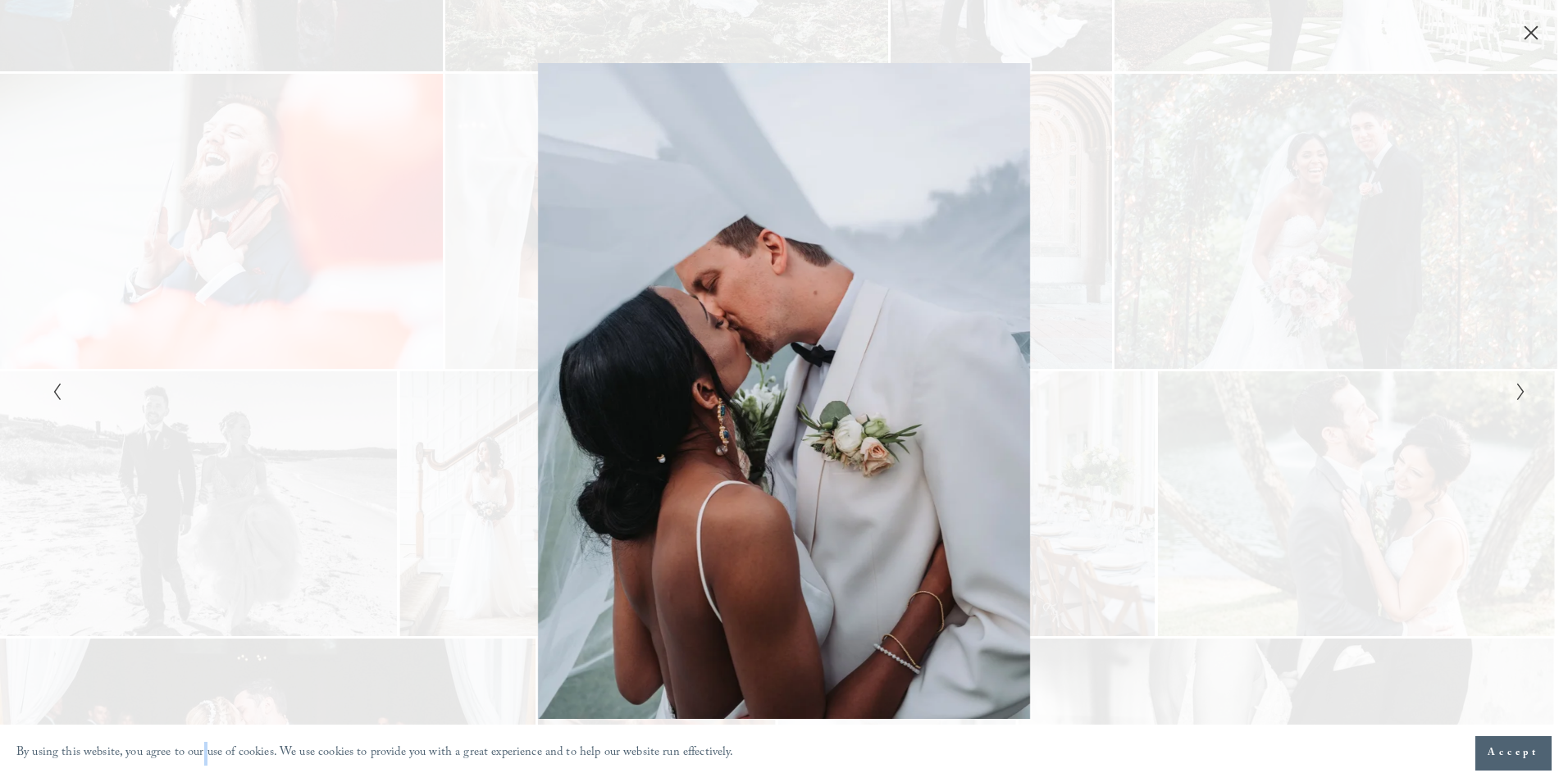
click at [1382, 431] on div "Gallery" at bounding box center [1152, 391] width 737 height 655
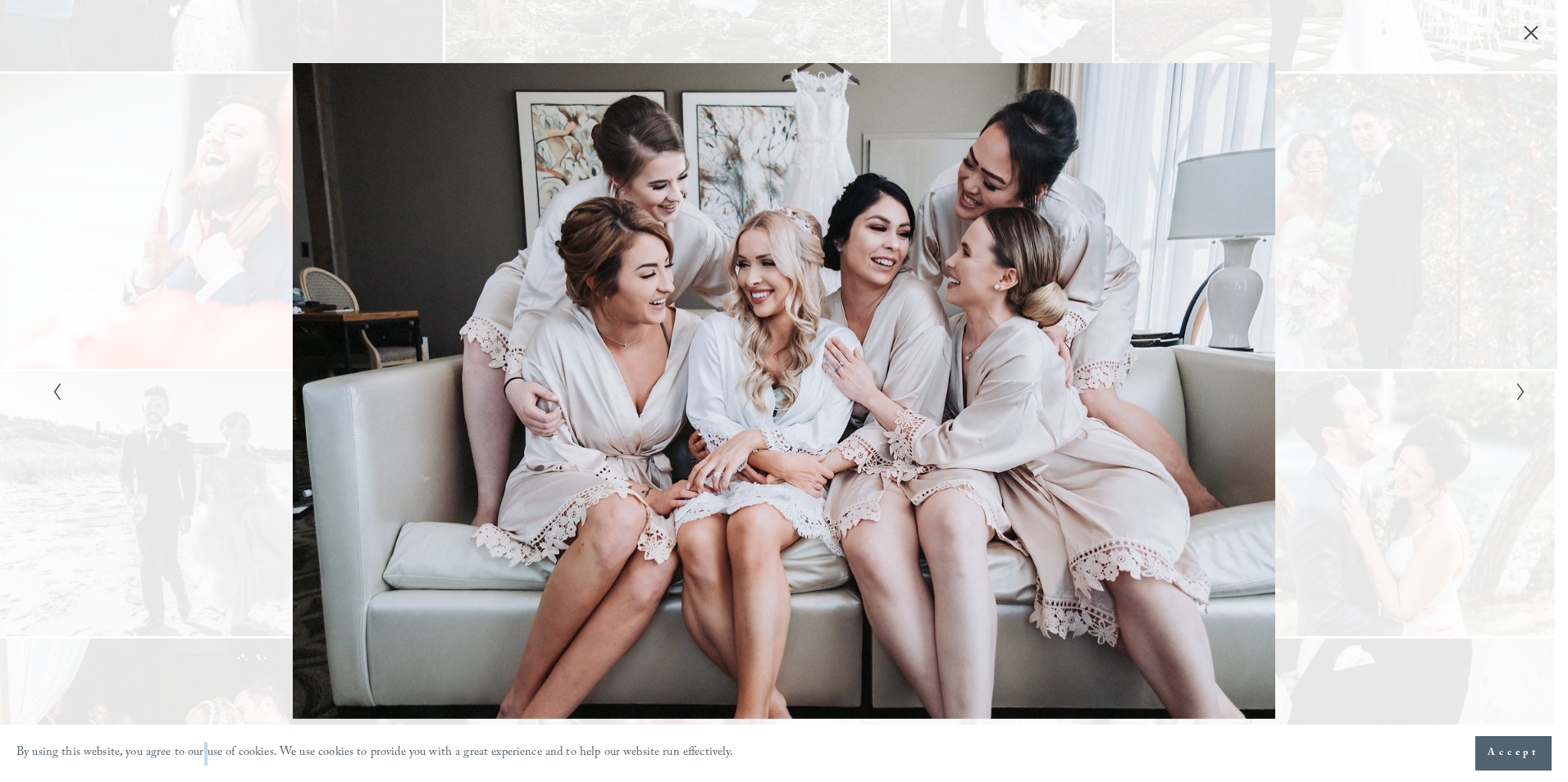
click at [1382, 431] on div "Gallery" at bounding box center [1152, 391] width 737 height 655
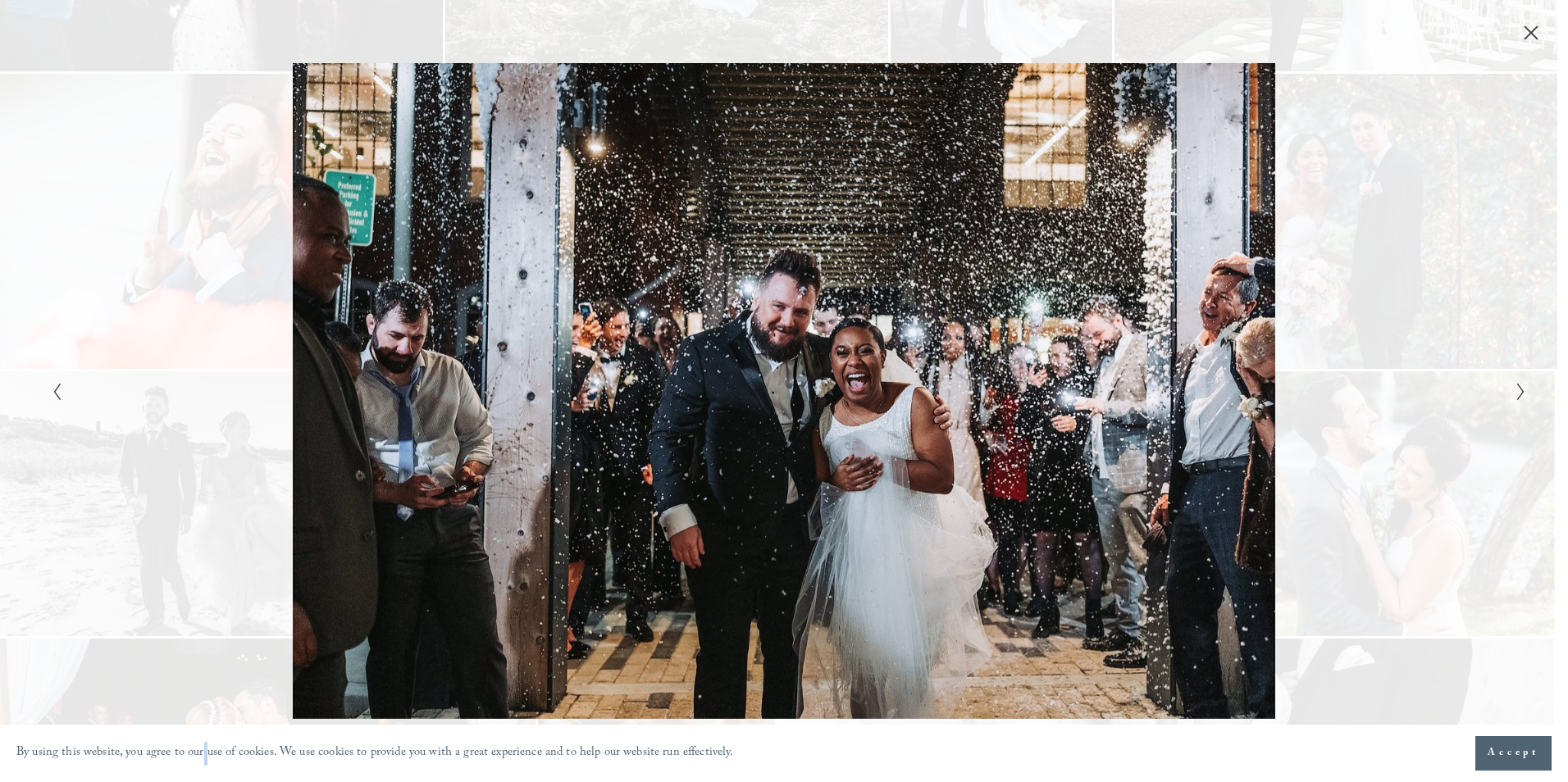
click at [1382, 431] on div "Gallery" at bounding box center [1152, 391] width 737 height 655
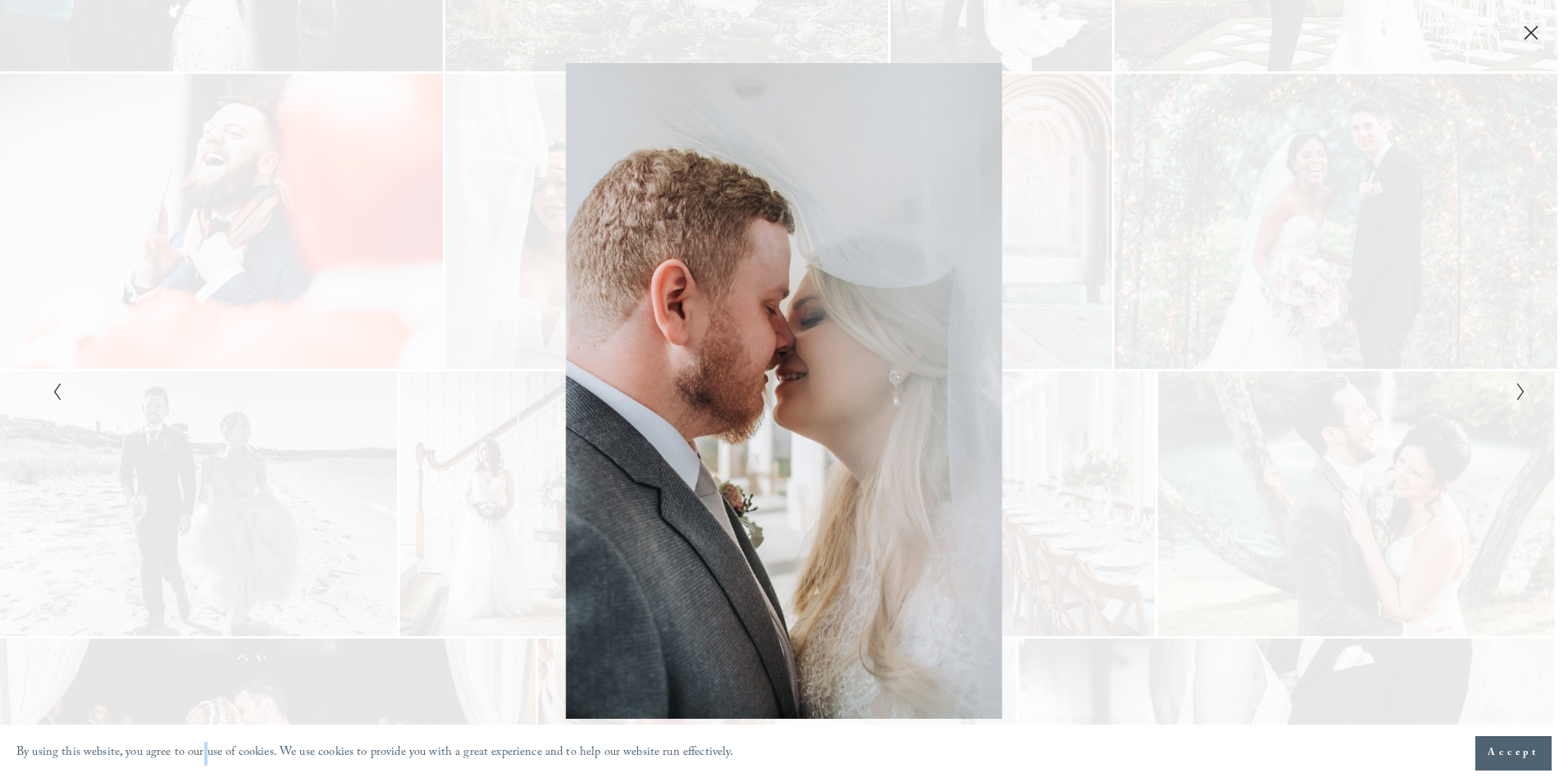
click at [1382, 431] on div "Gallery" at bounding box center [1152, 391] width 737 height 655
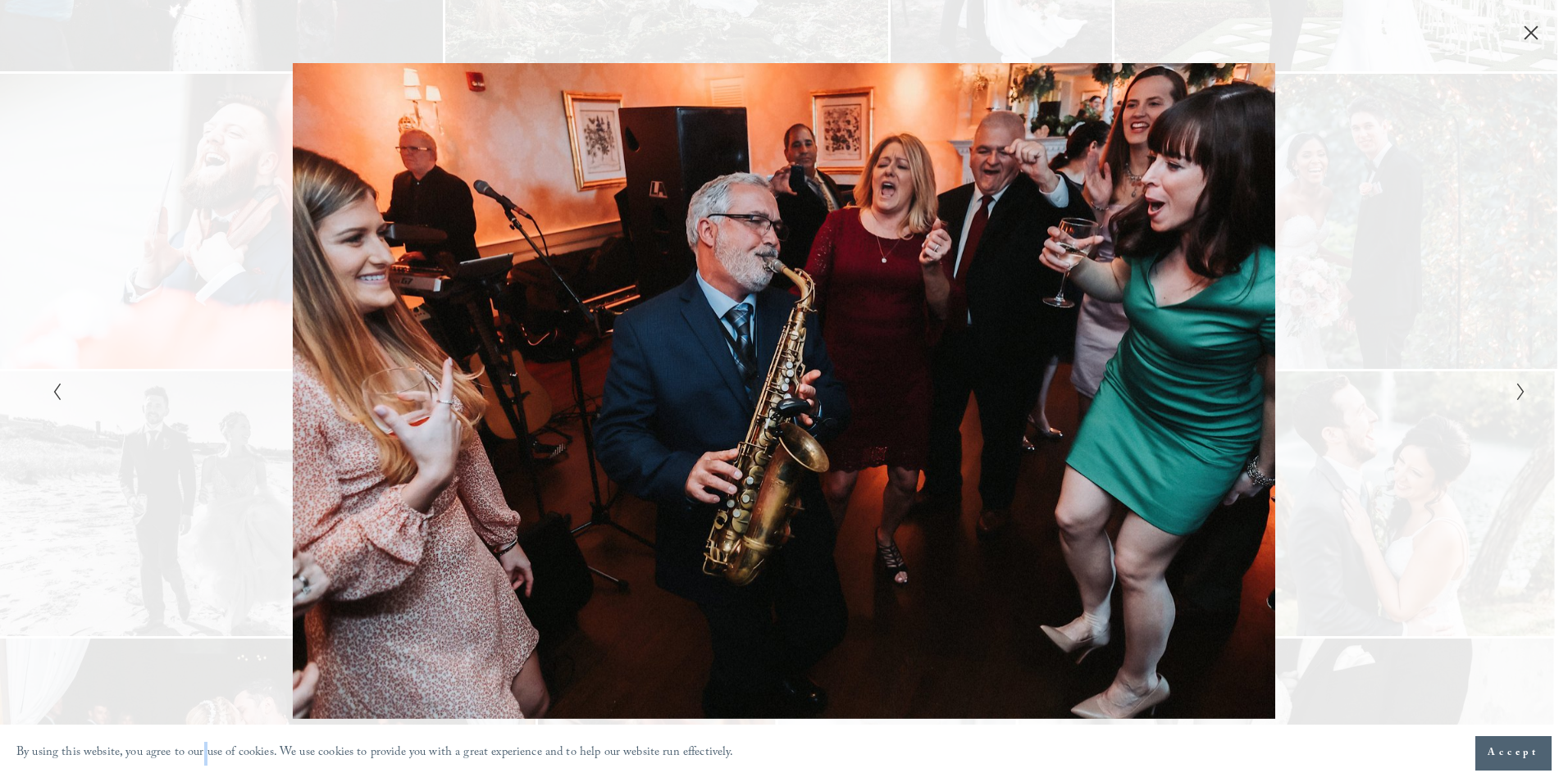
click at [1382, 431] on div "Gallery" at bounding box center [1152, 391] width 737 height 655
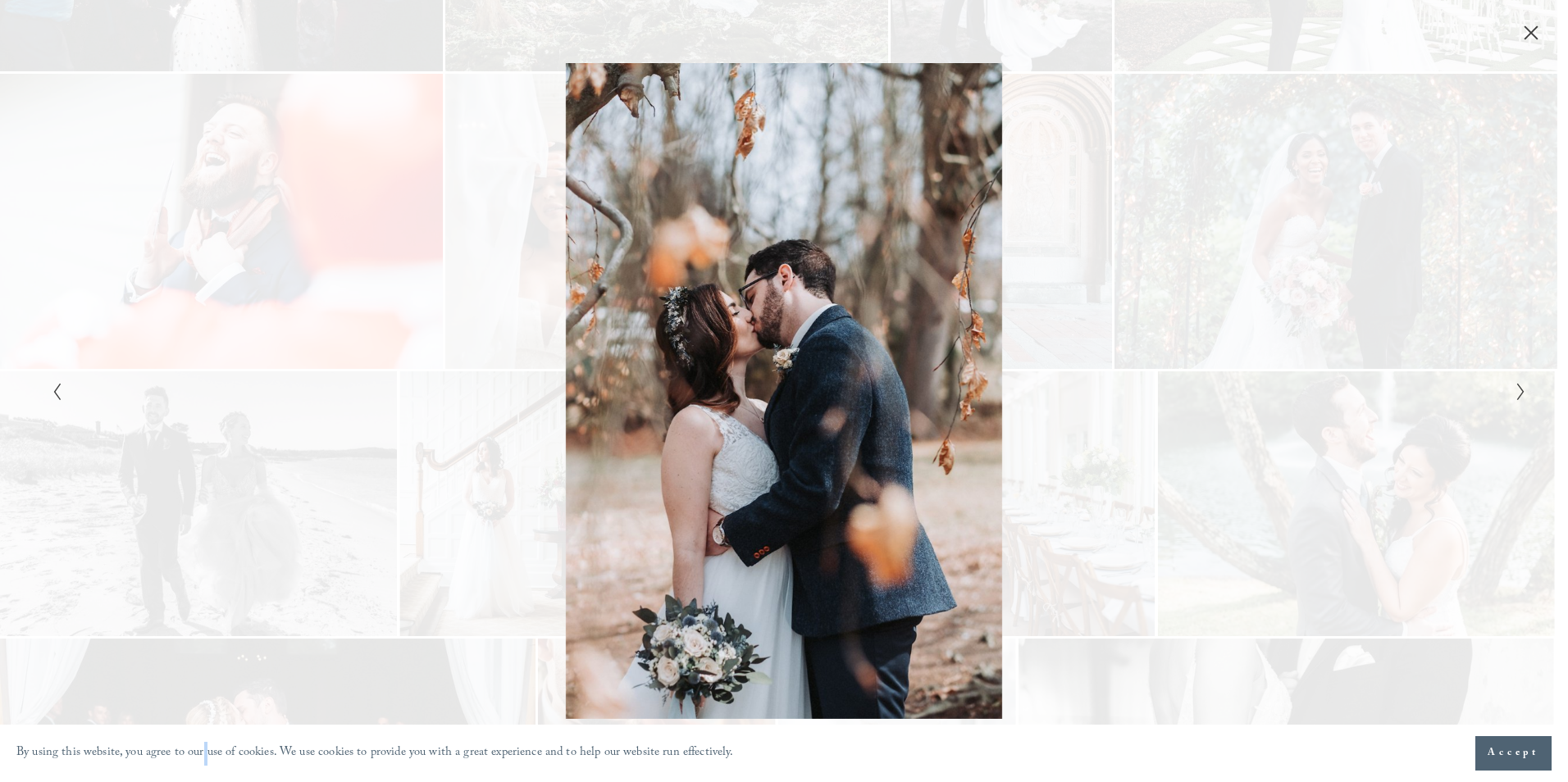
click at [1382, 431] on div "Gallery" at bounding box center [1152, 391] width 737 height 655
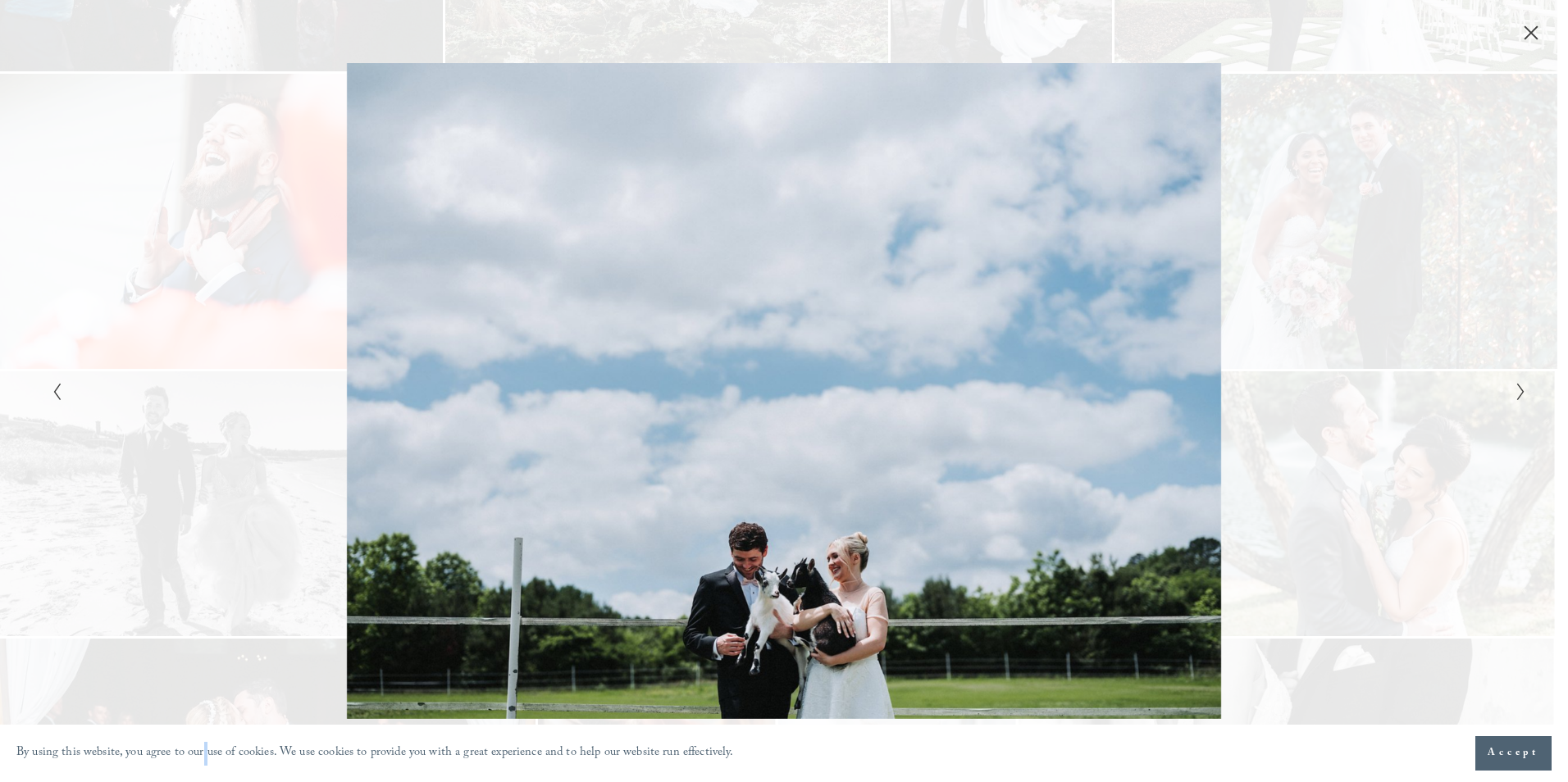
click at [1382, 431] on div "Gallery" at bounding box center [1152, 391] width 737 height 655
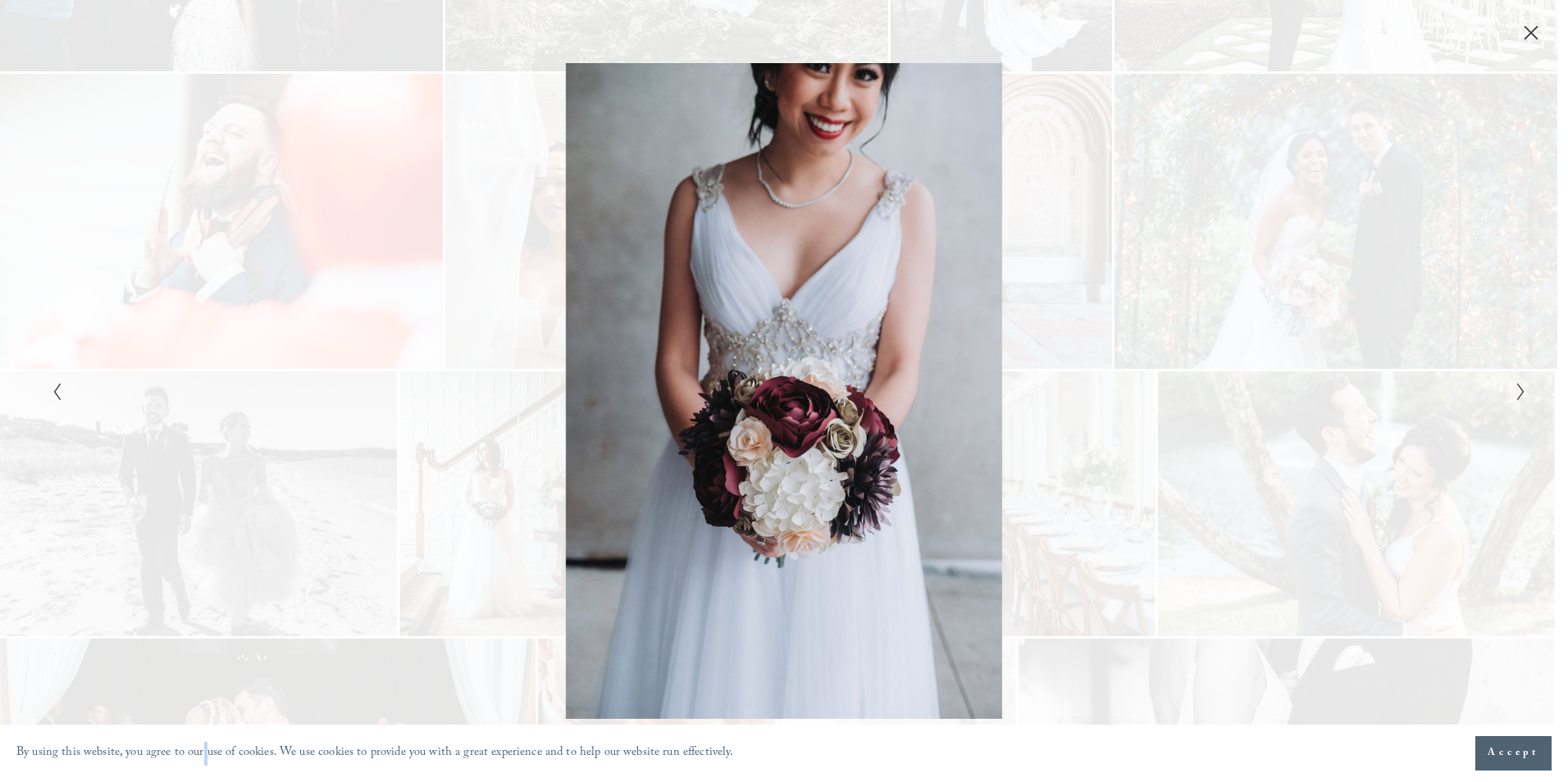
click at [1382, 431] on div "Gallery" at bounding box center [1152, 391] width 737 height 655
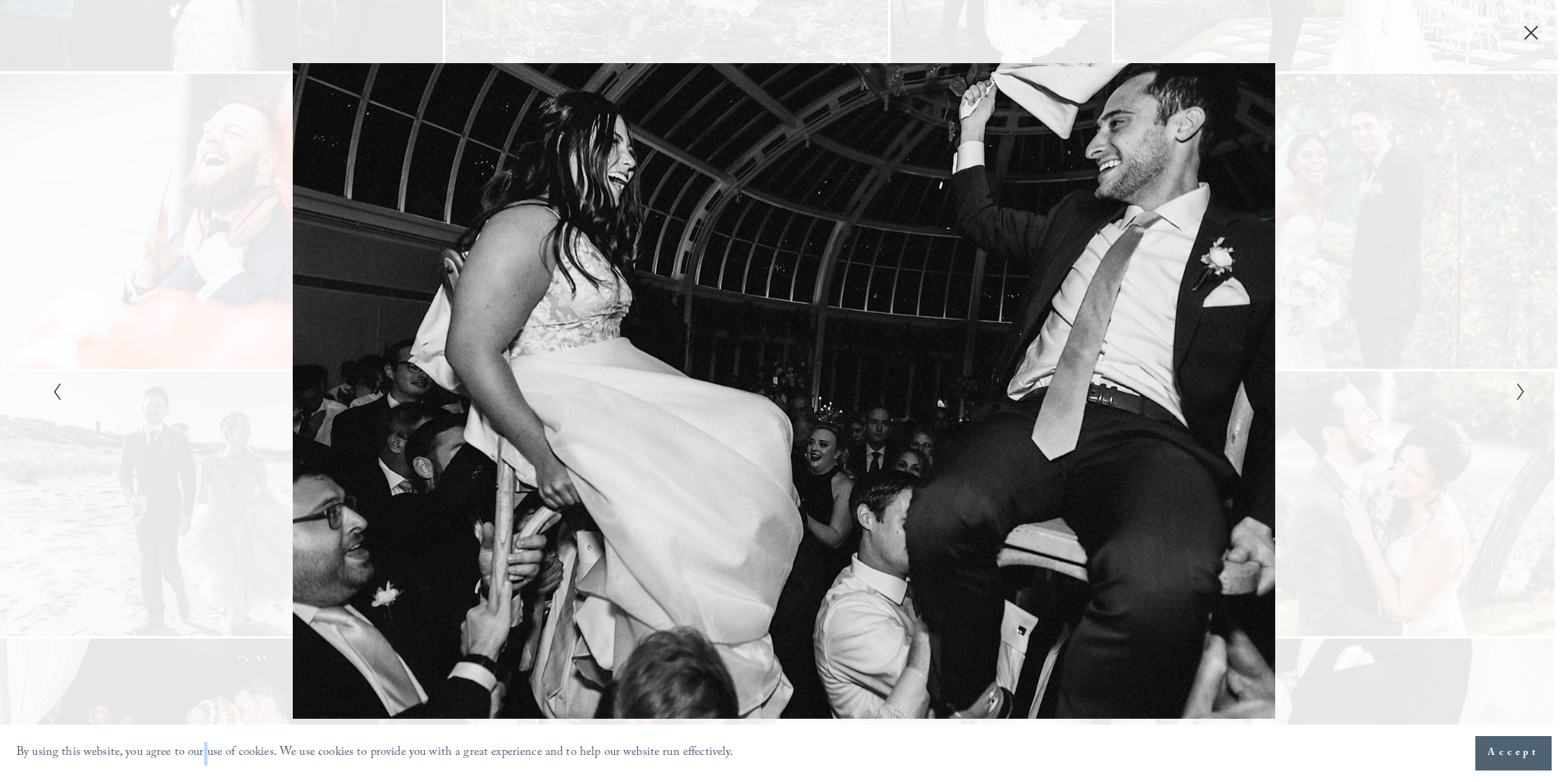
click at [1382, 431] on div "Gallery" at bounding box center [1152, 391] width 737 height 655
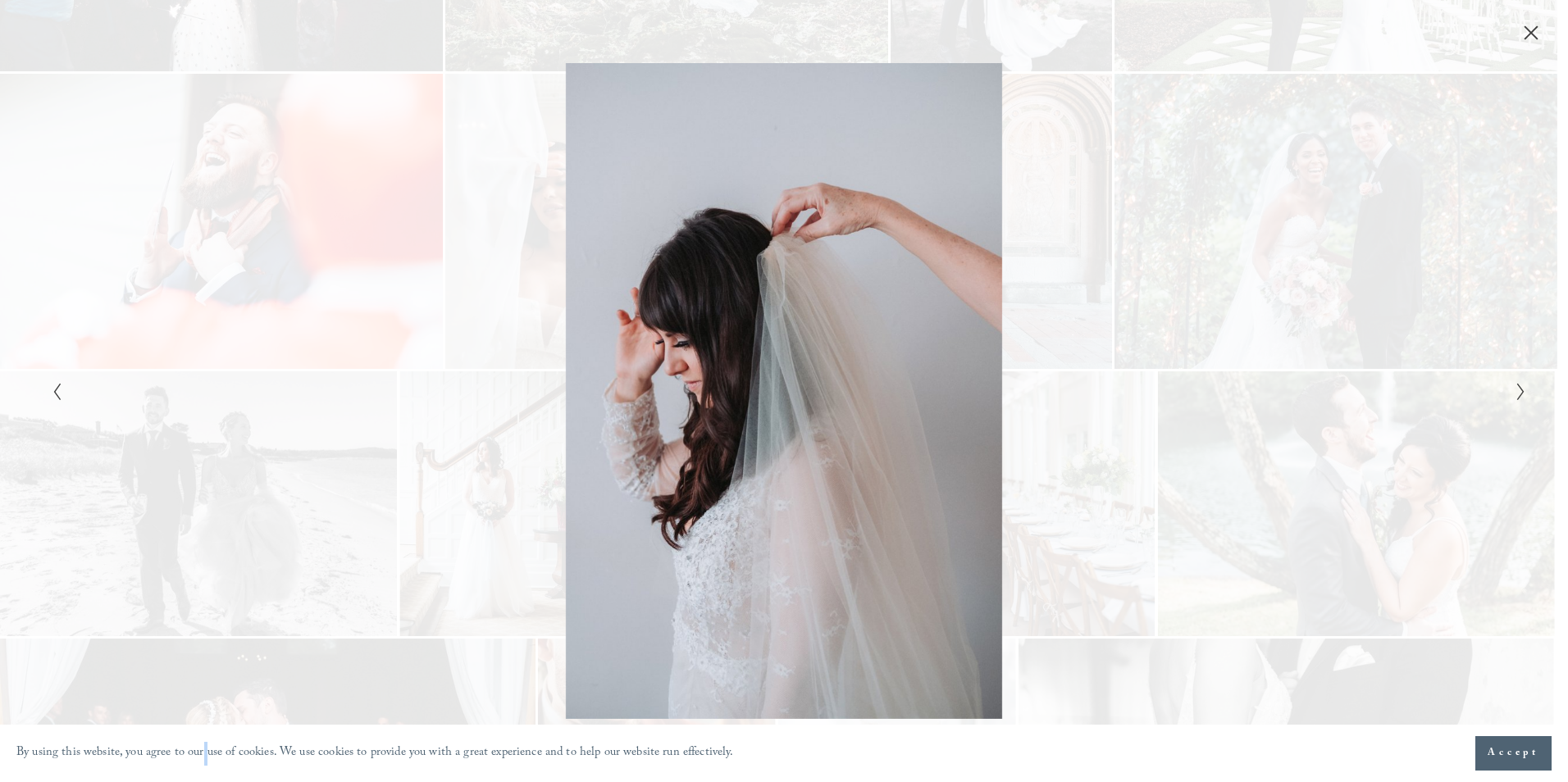
click at [1382, 431] on div "Gallery" at bounding box center [1152, 391] width 737 height 655
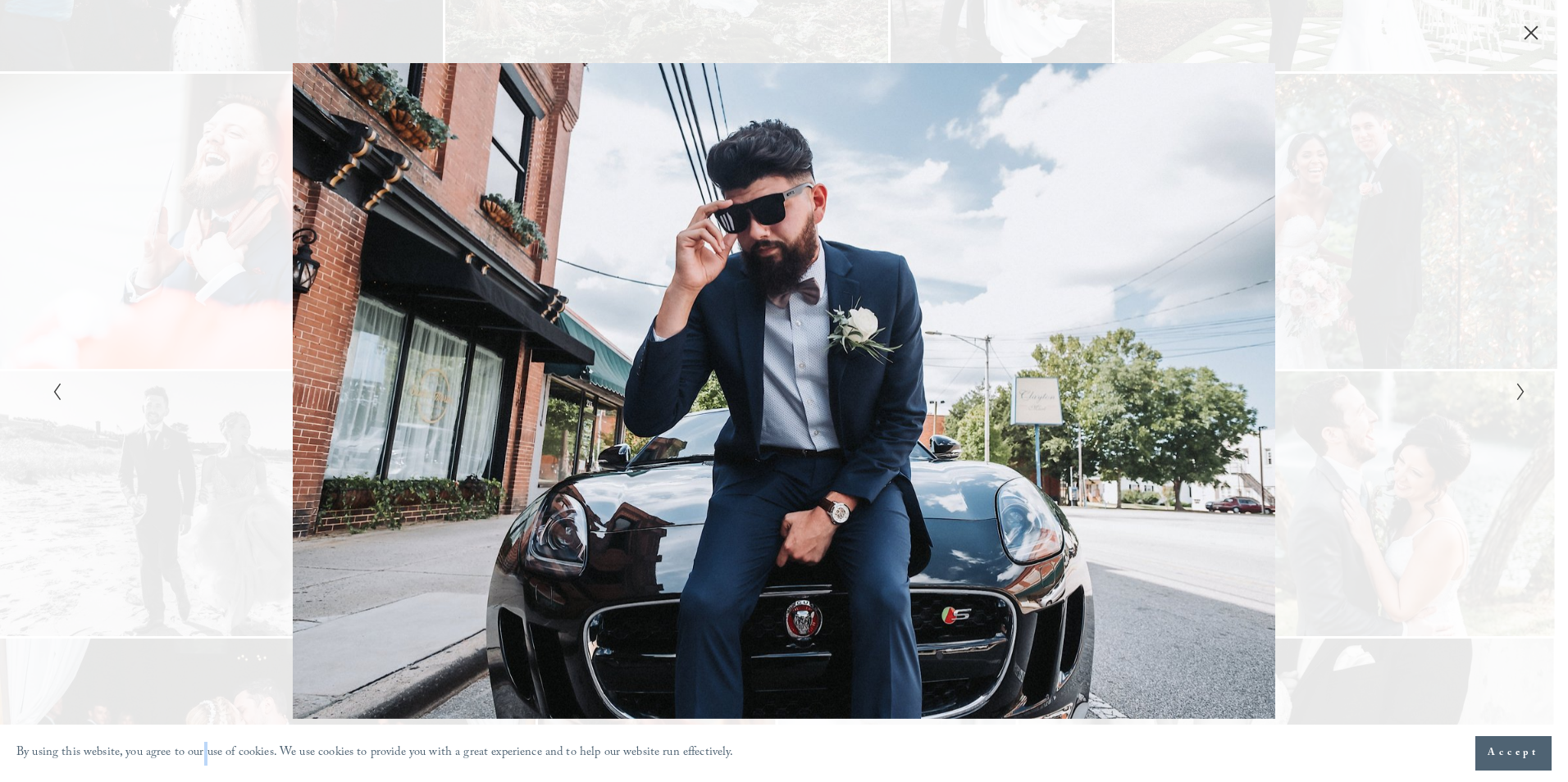
click at [1382, 431] on div "Gallery" at bounding box center [1152, 391] width 737 height 655
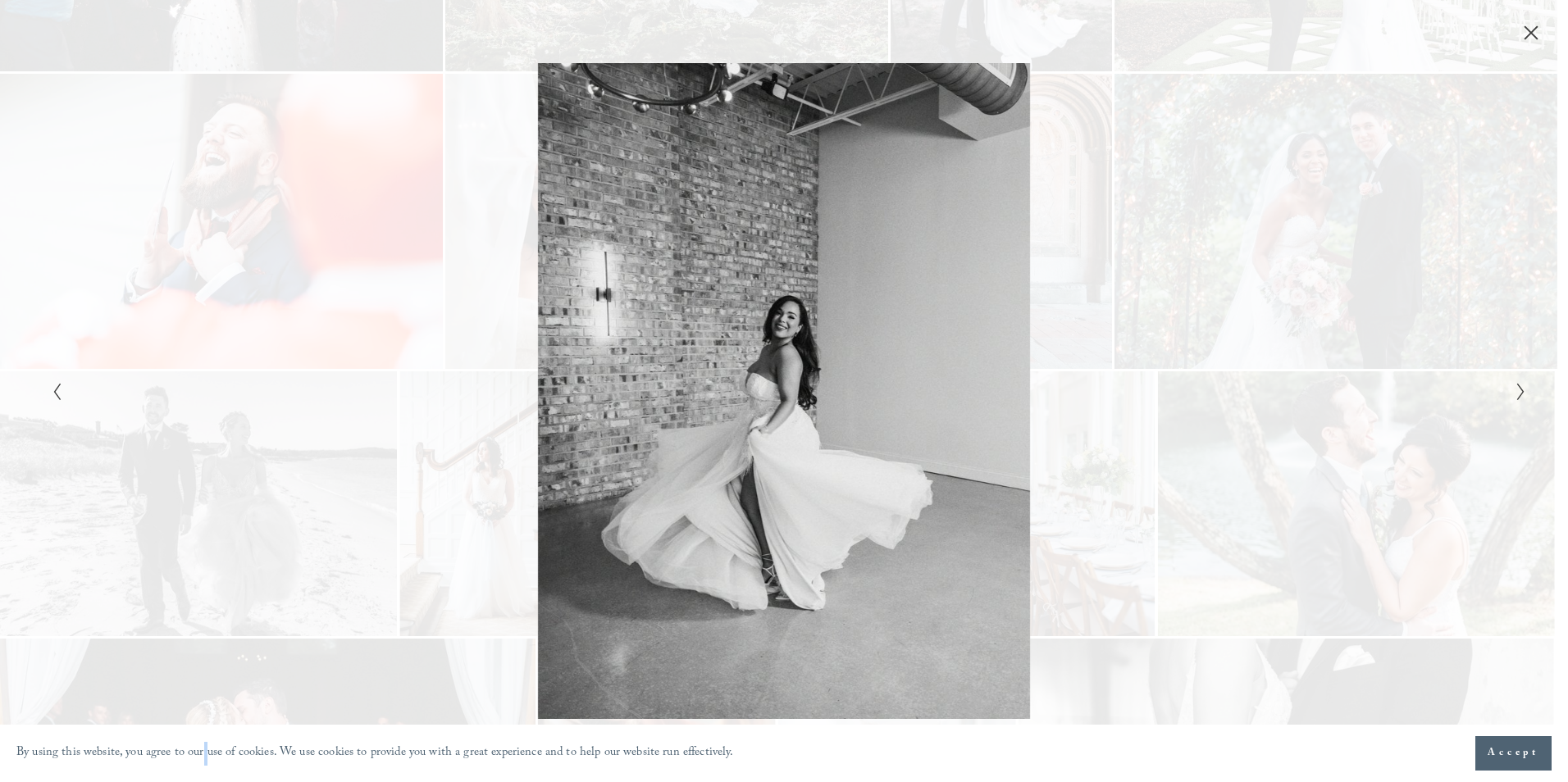
click at [1382, 431] on div "Gallery" at bounding box center [1152, 391] width 737 height 655
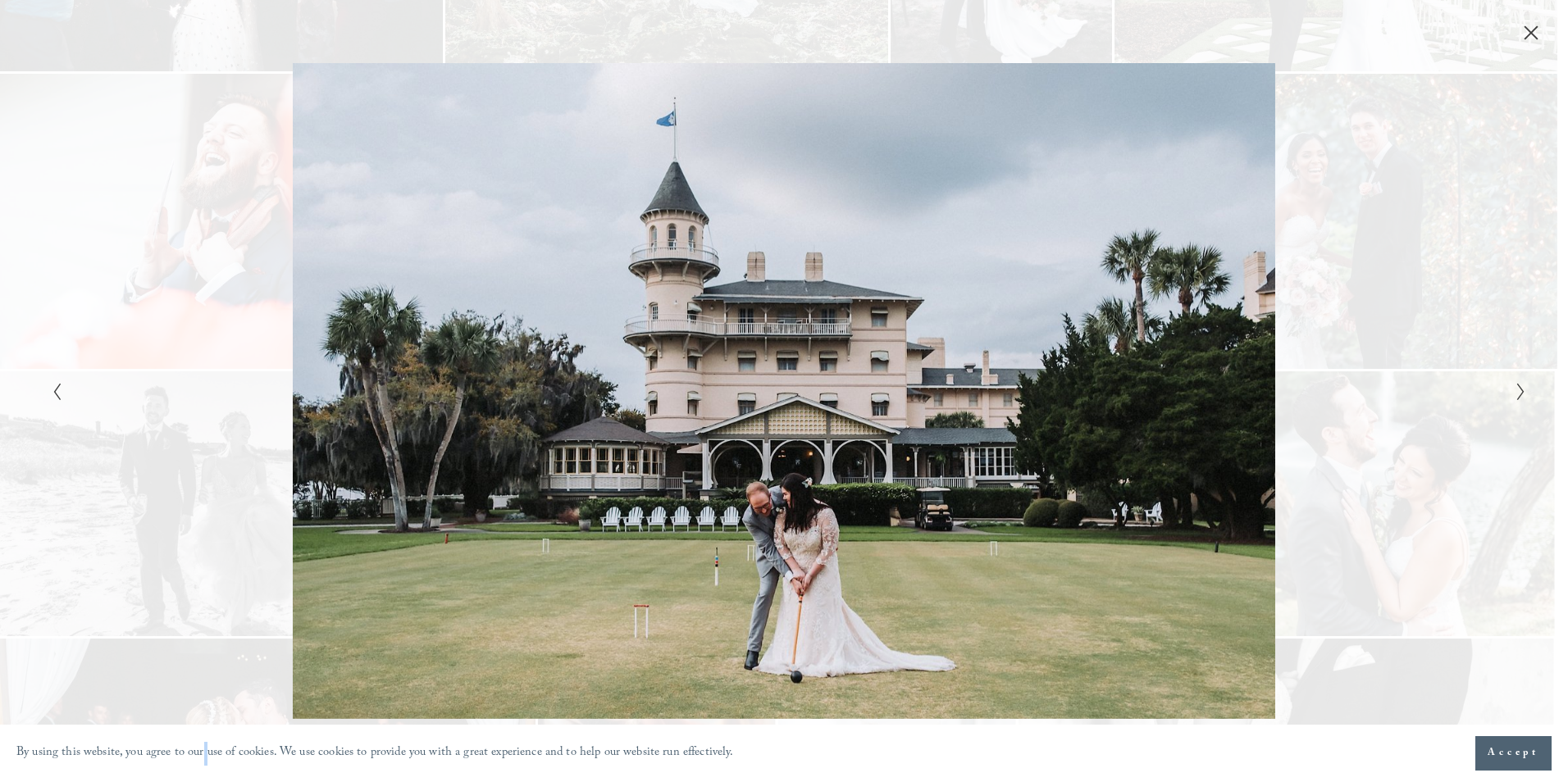
click at [1382, 431] on div "Gallery" at bounding box center [1152, 391] width 737 height 655
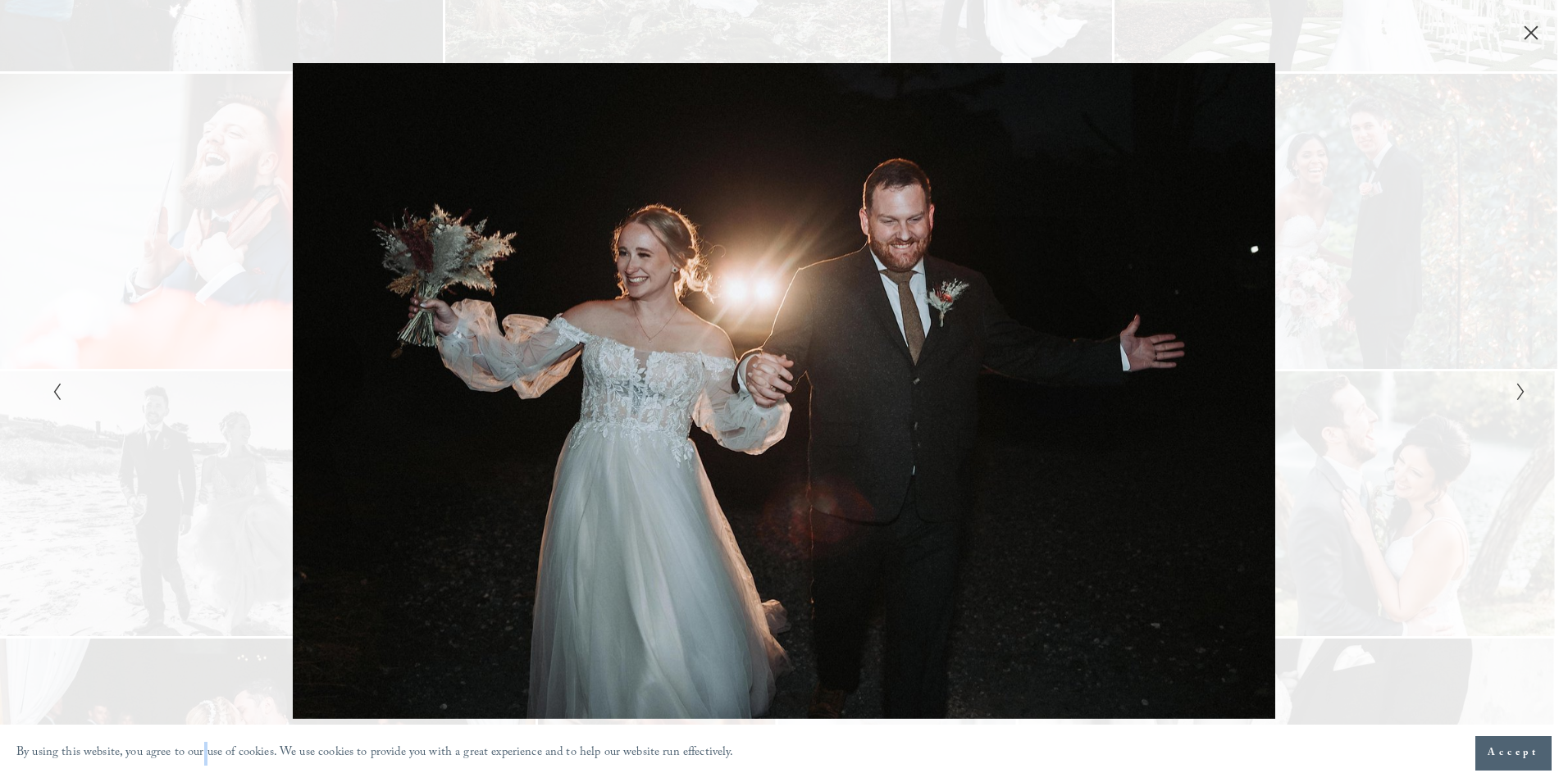
click at [1382, 431] on div "Gallery" at bounding box center [1152, 391] width 737 height 655
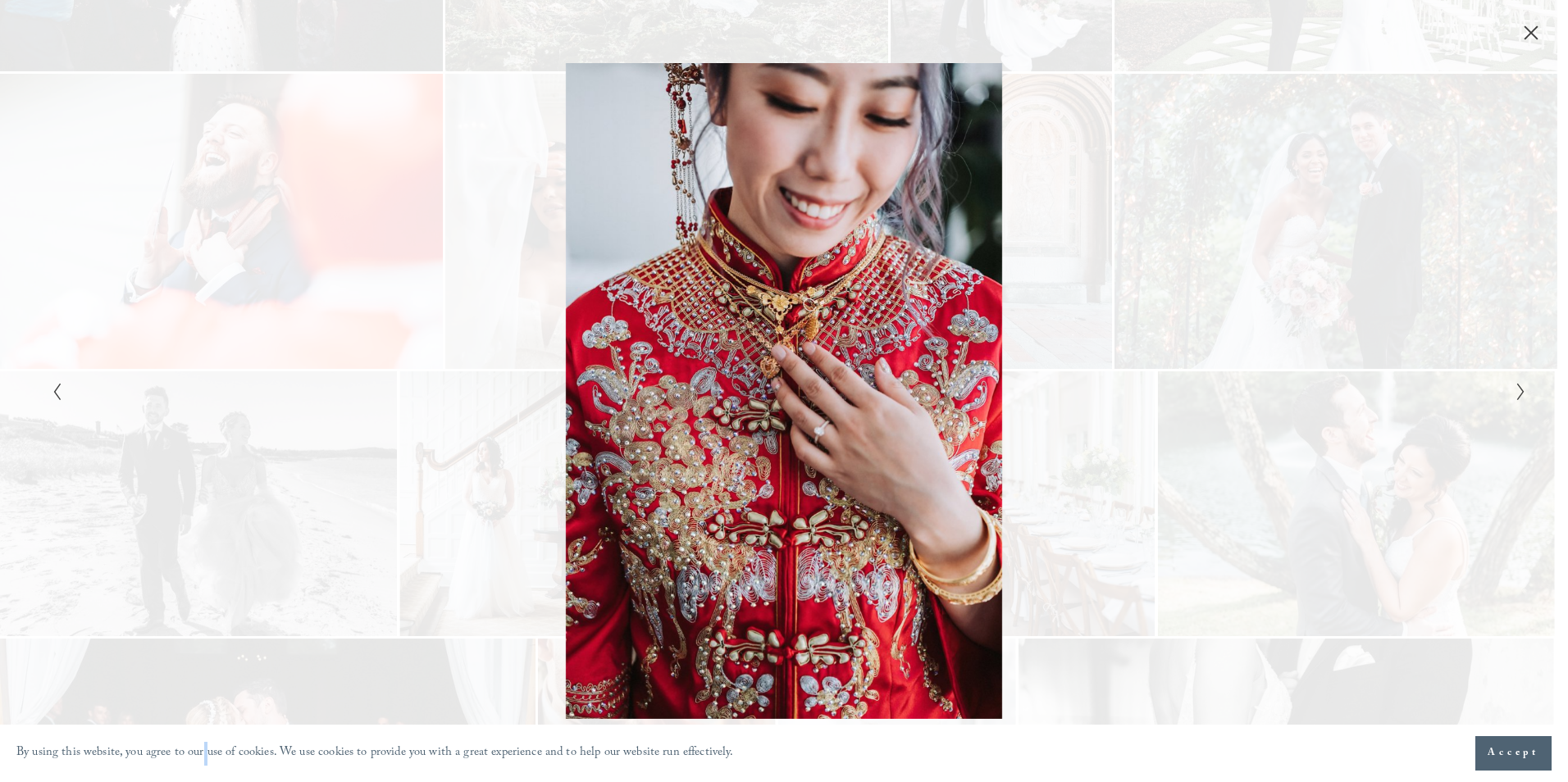
click at [1382, 431] on div "Gallery" at bounding box center [1152, 391] width 737 height 655
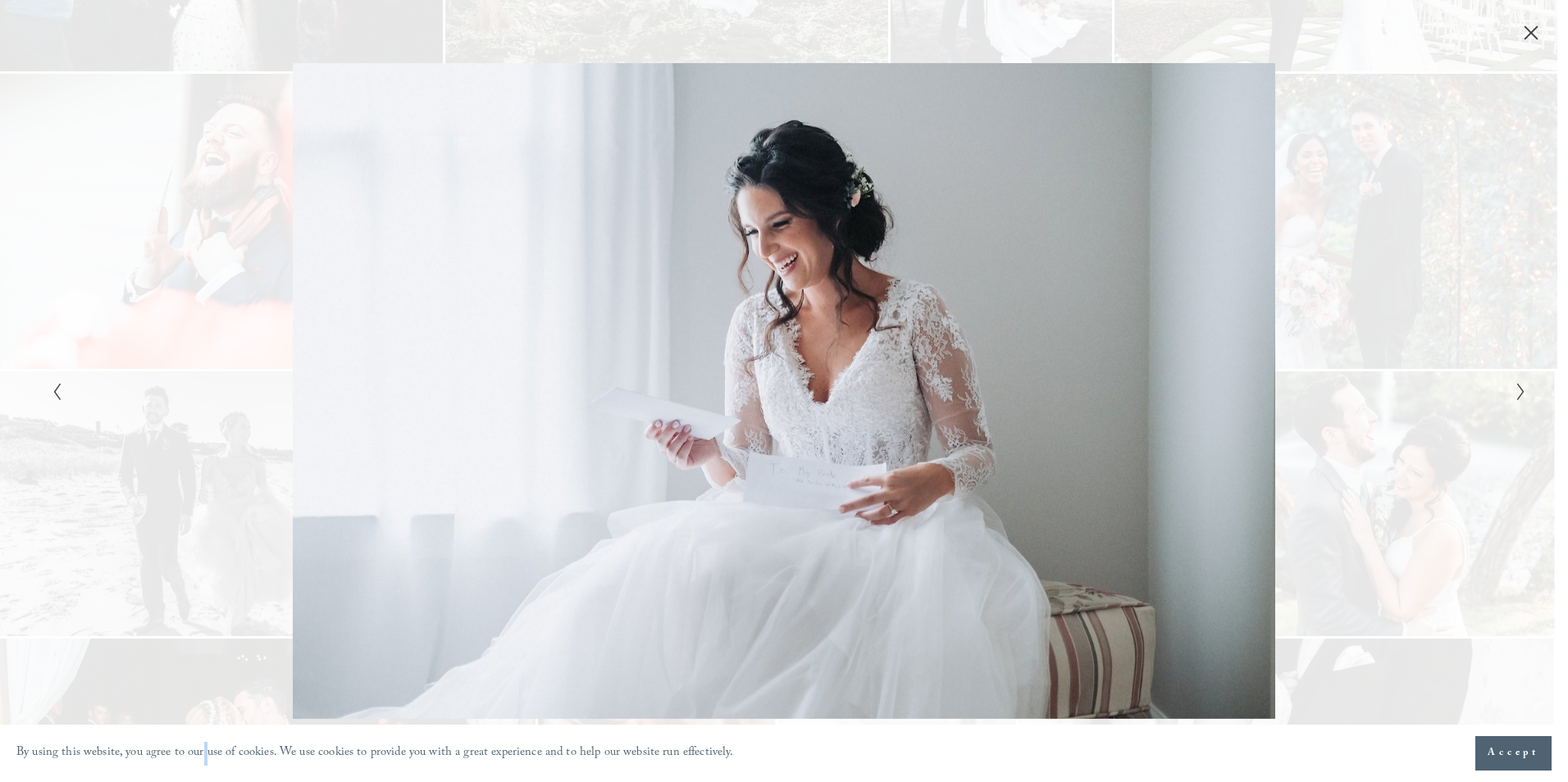
click at [1382, 431] on div "Gallery" at bounding box center [1152, 391] width 737 height 655
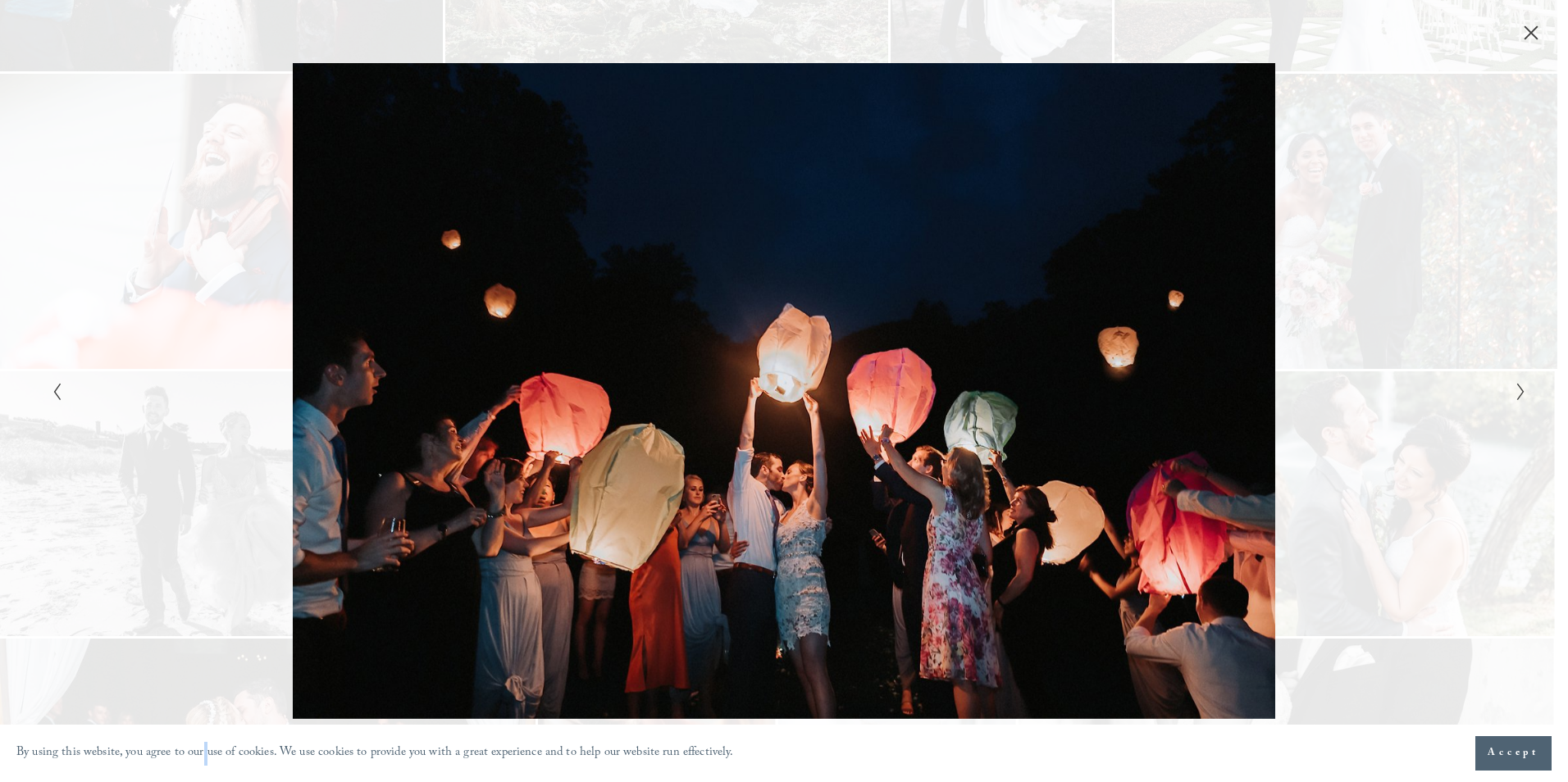
click at [1382, 431] on div "Gallery" at bounding box center [1152, 391] width 737 height 655
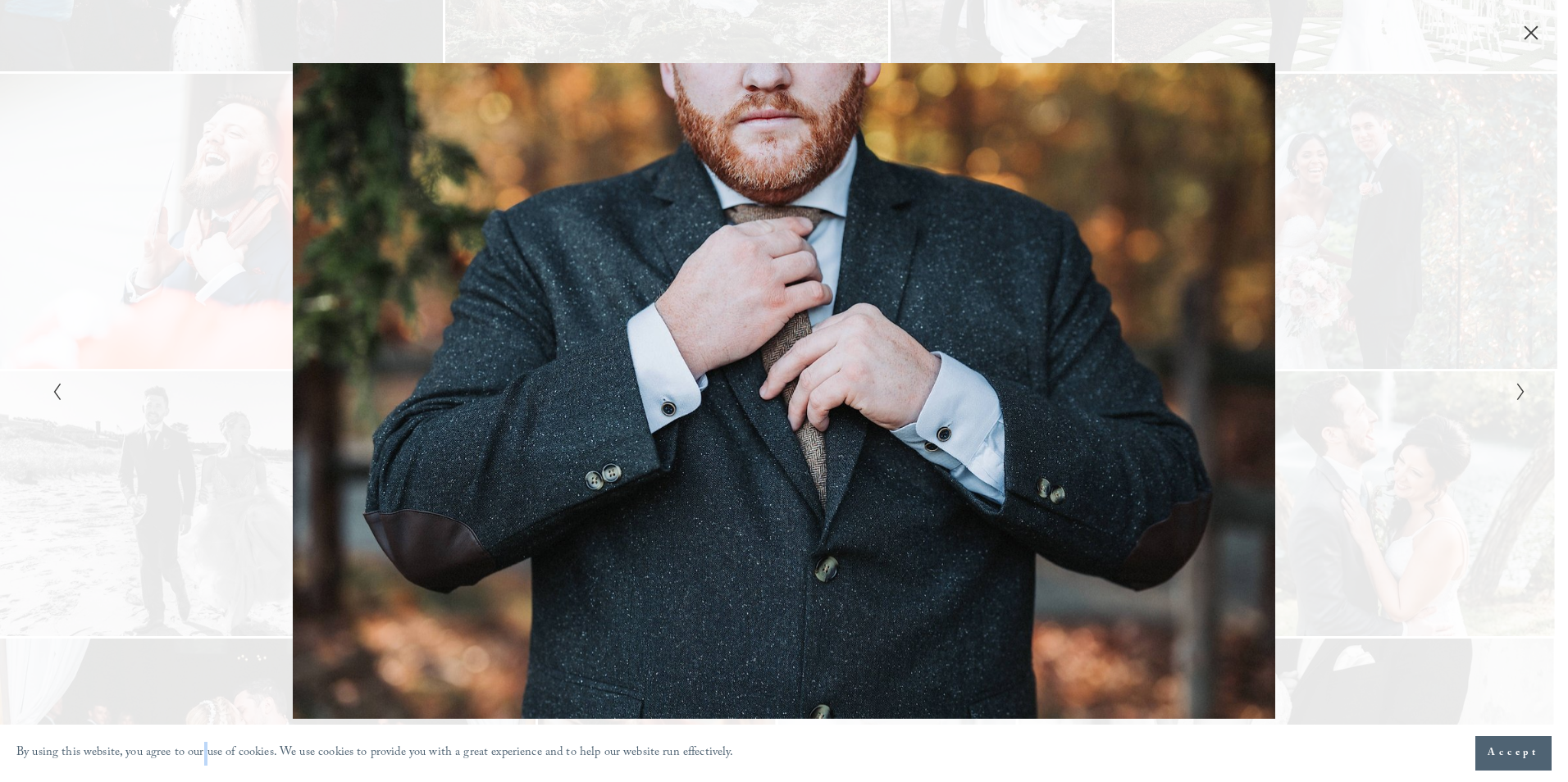
drag, startPoint x: 1381, startPoint y: 418, endPoint x: 1389, endPoint y: 413, distance: 9.4
click at [1389, 413] on div "Gallery" at bounding box center [1152, 391] width 737 height 655
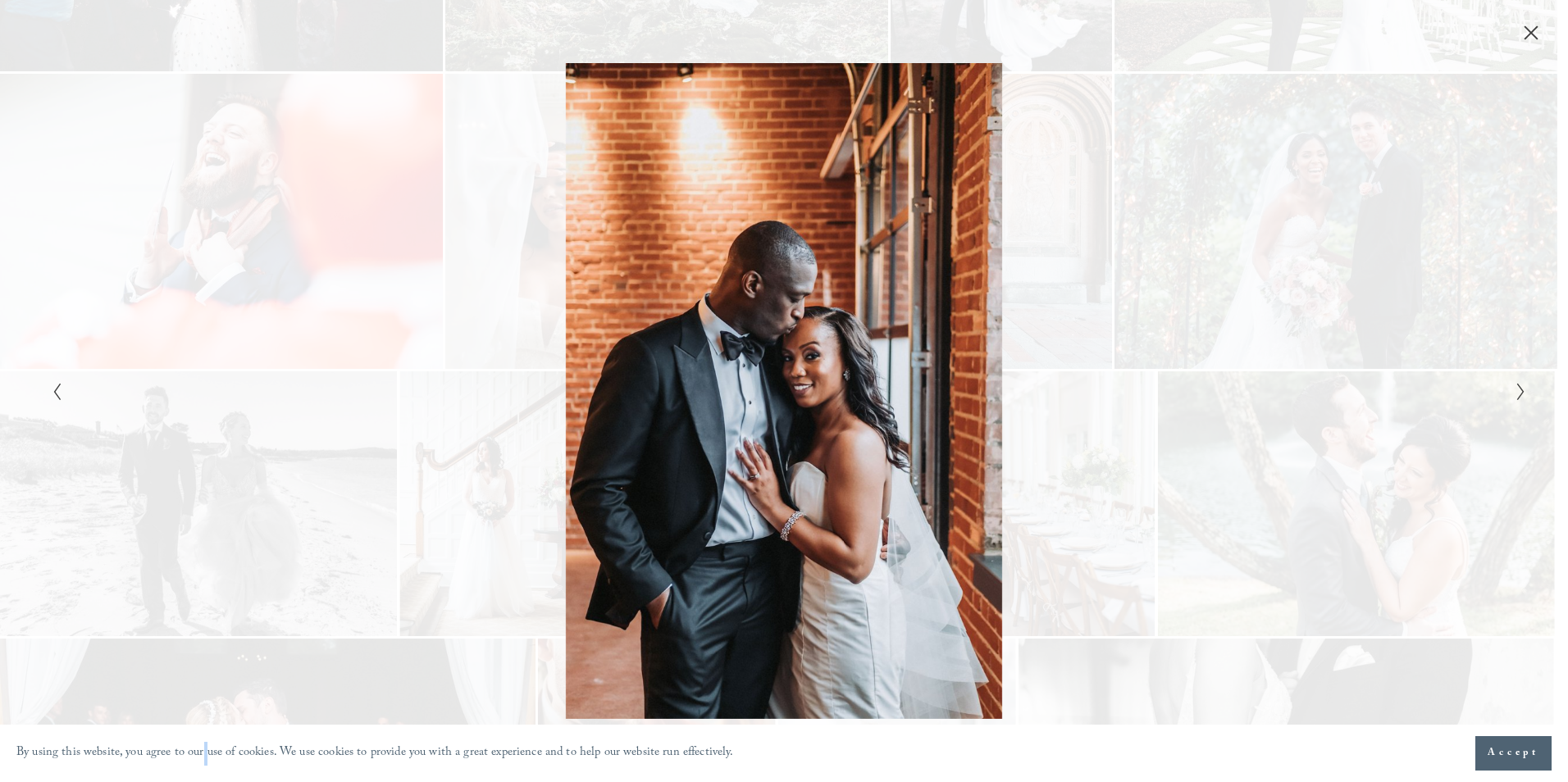
click at [1386, 378] on div "Gallery" at bounding box center [1152, 391] width 737 height 655
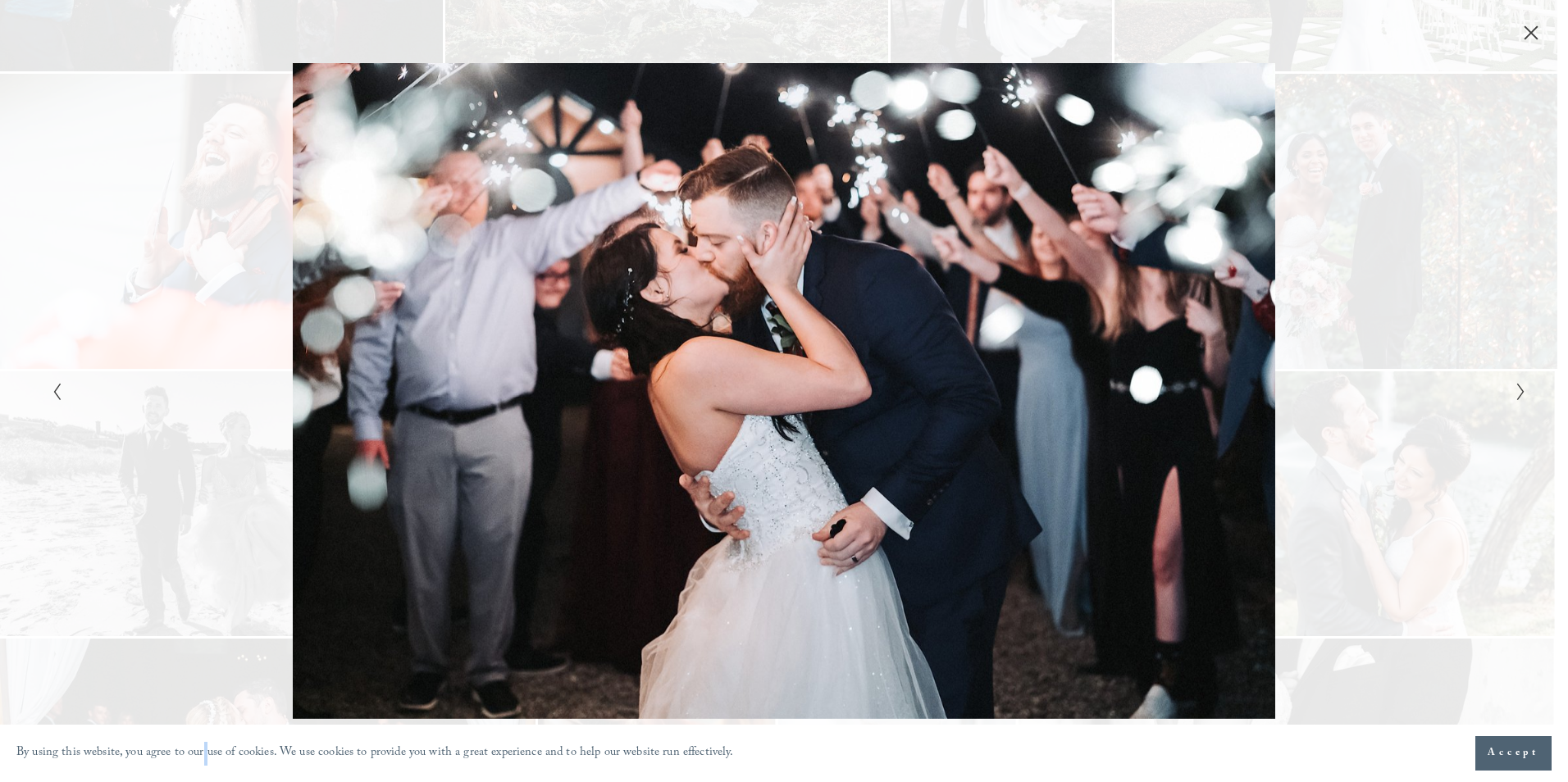
click at [1386, 378] on div "Gallery" at bounding box center [1152, 391] width 737 height 655
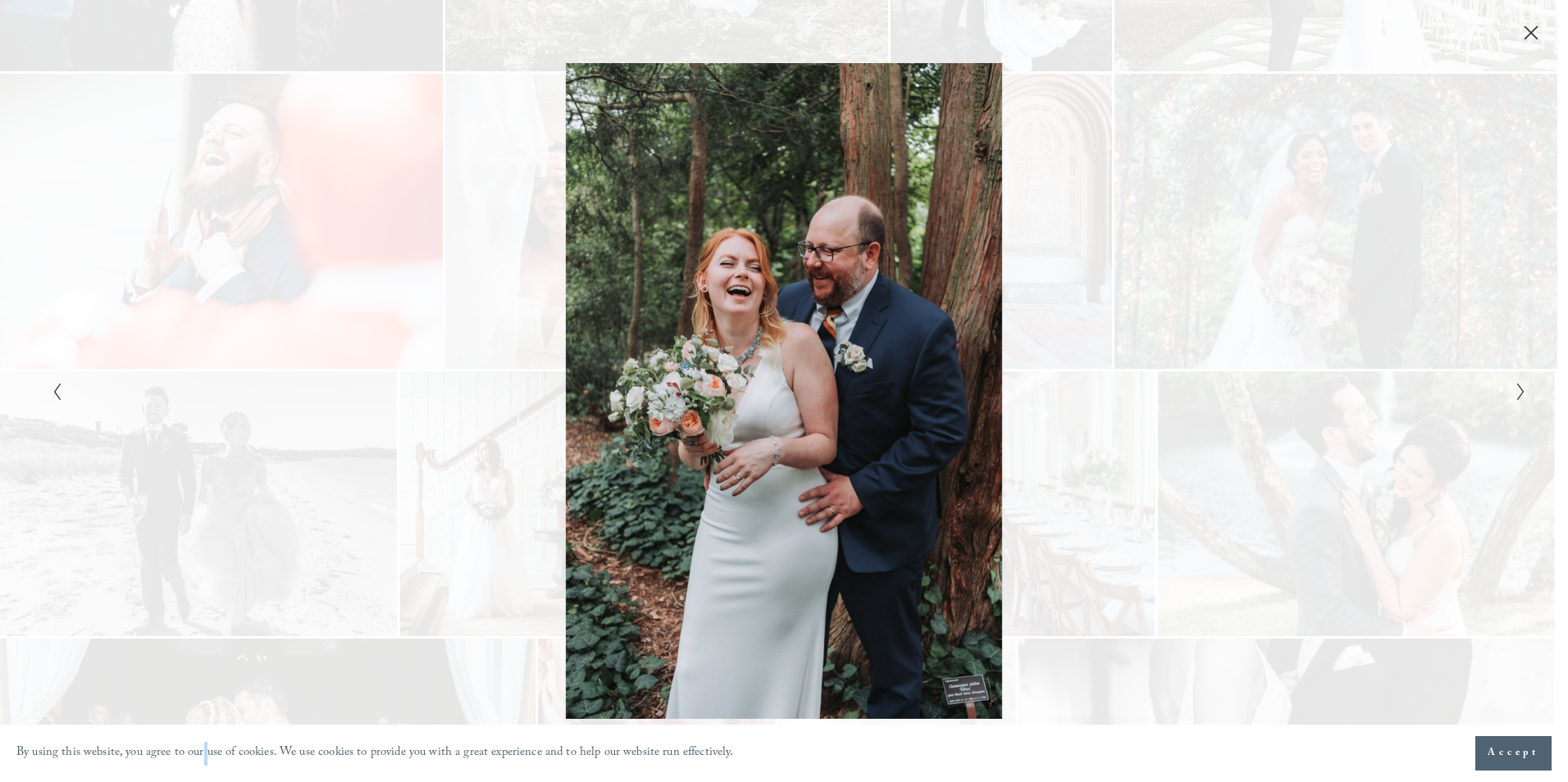
click at [1386, 378] on div "Gallery" at bounding box center [1152, 391] width 737 height 655
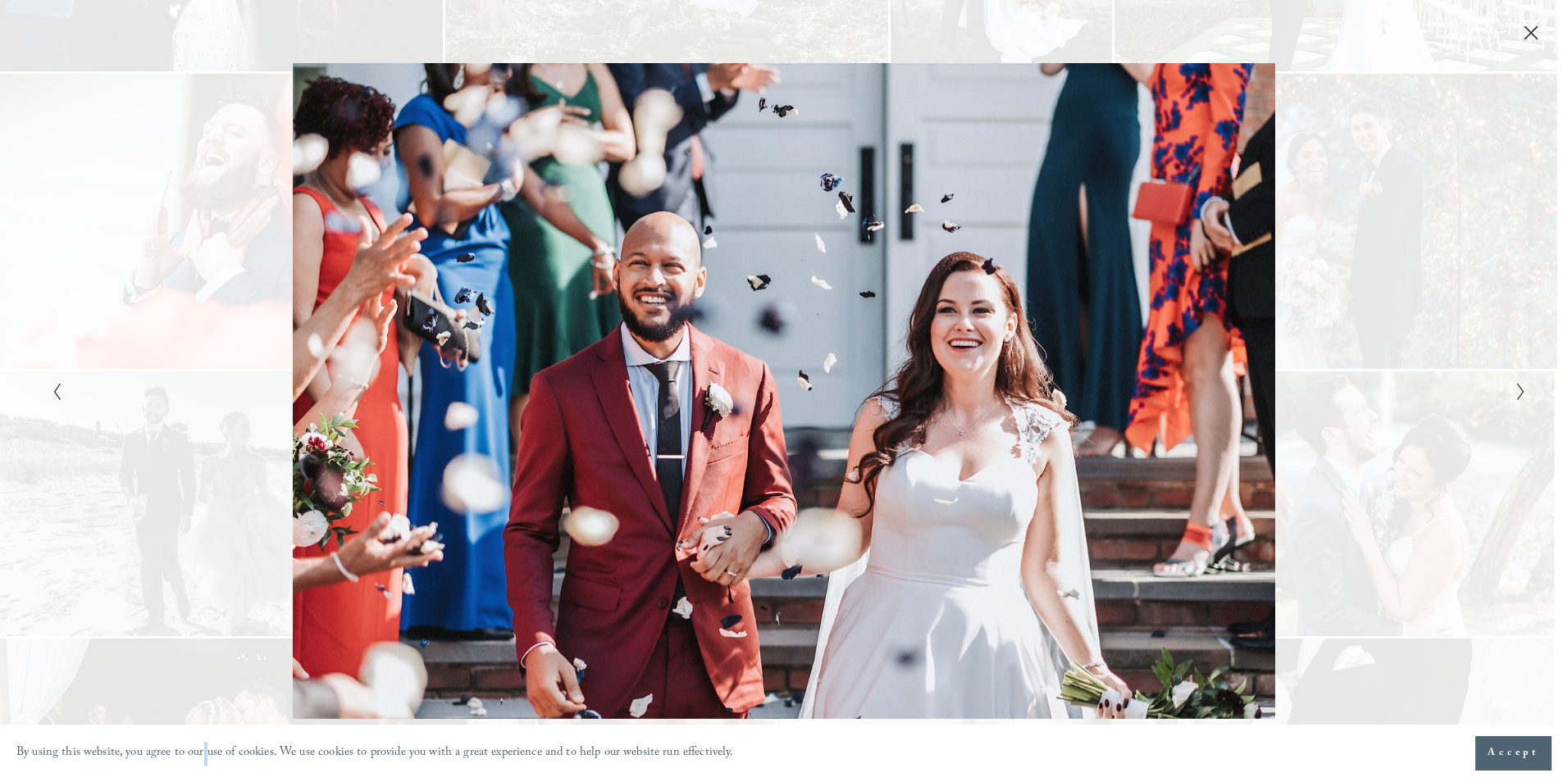
click at [1386, 378] on div "Gallery" at bounding box center [1152, 391] width 737 height 655
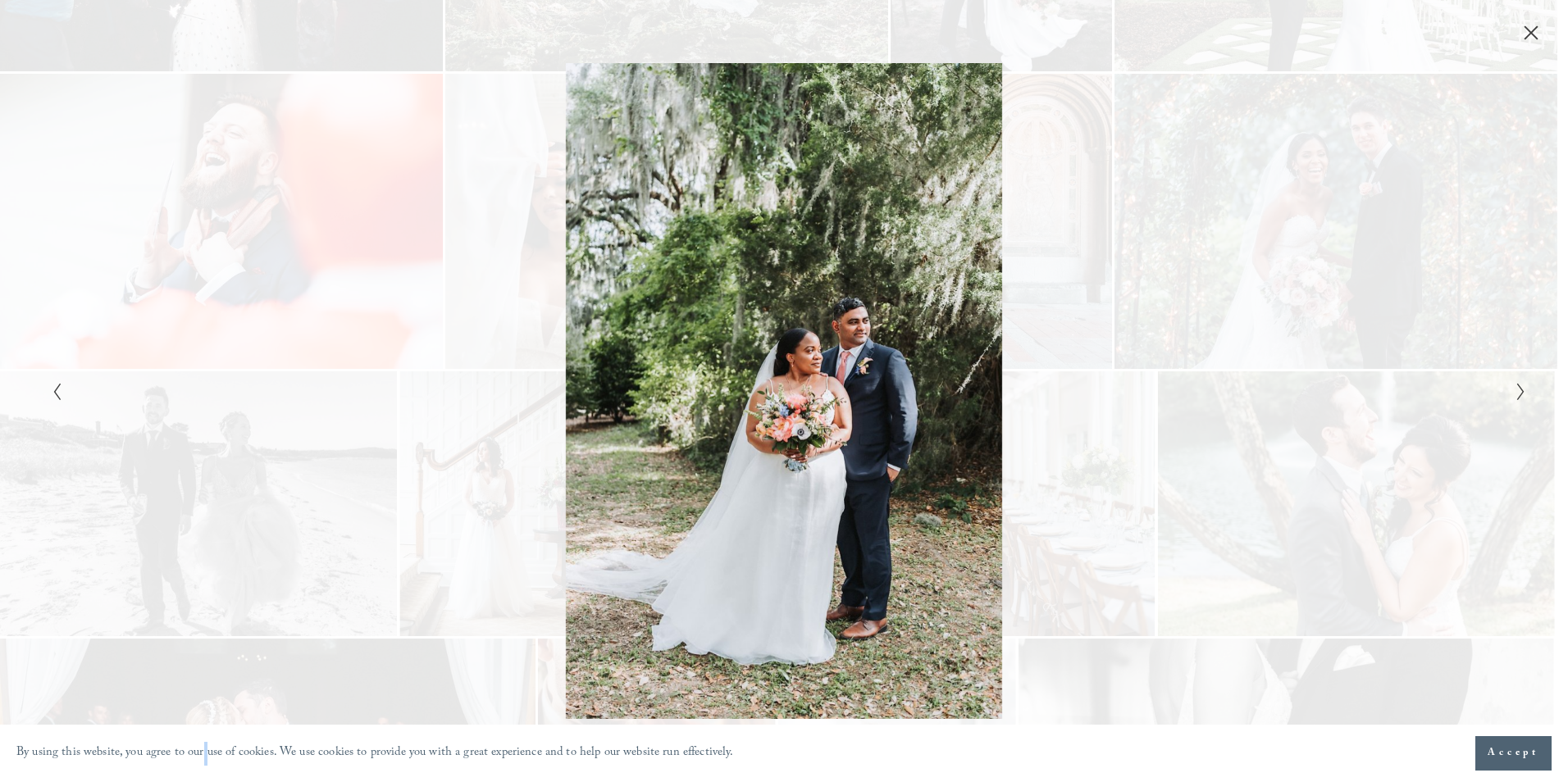
click at [1386, 378] on div "Gallery" at bounding box center [1152, 391] width 737 height 655
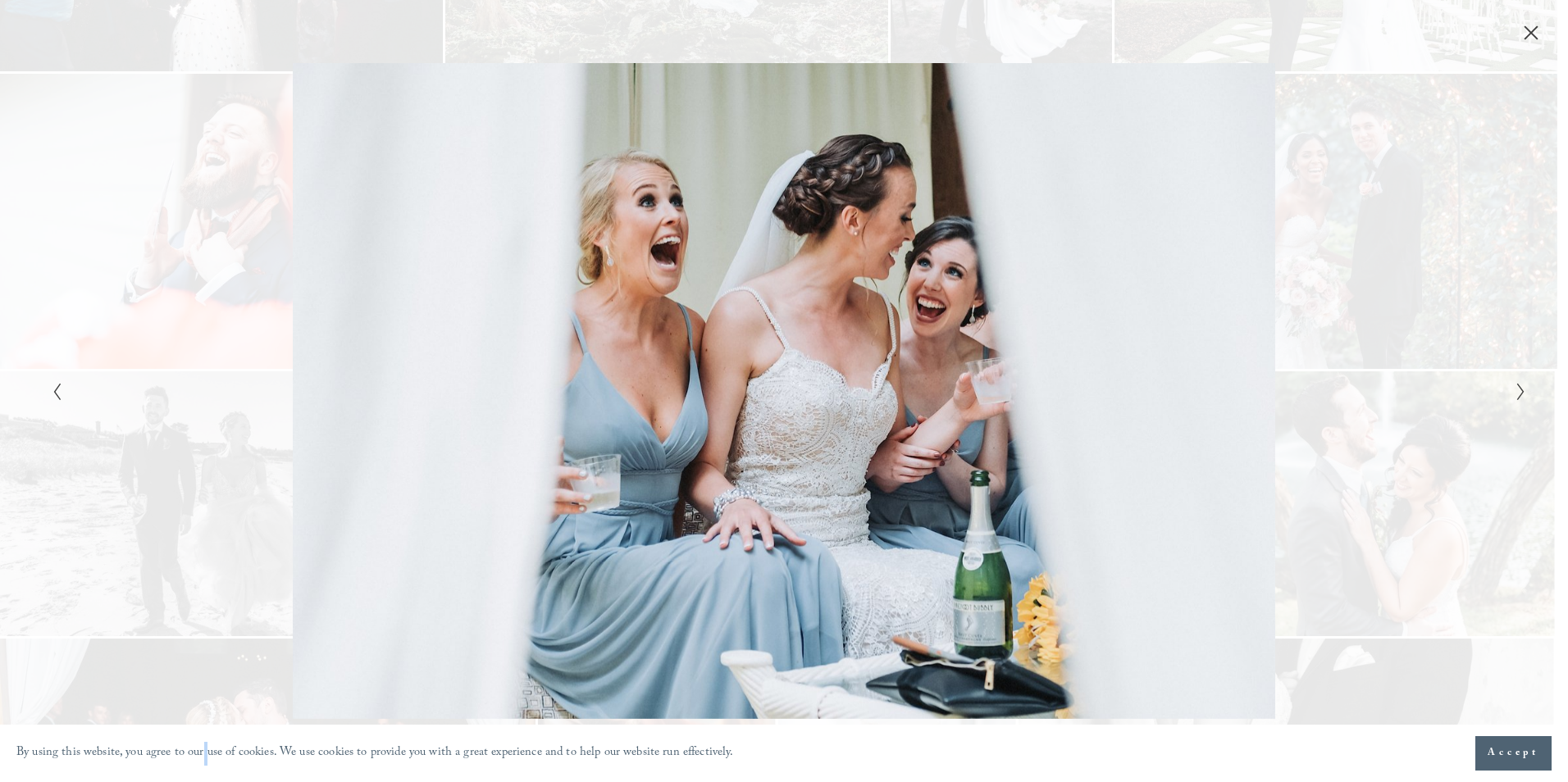
click at [1386, 378] on div "Gallery" at bounding box center [1152, 391] width 737 height 655
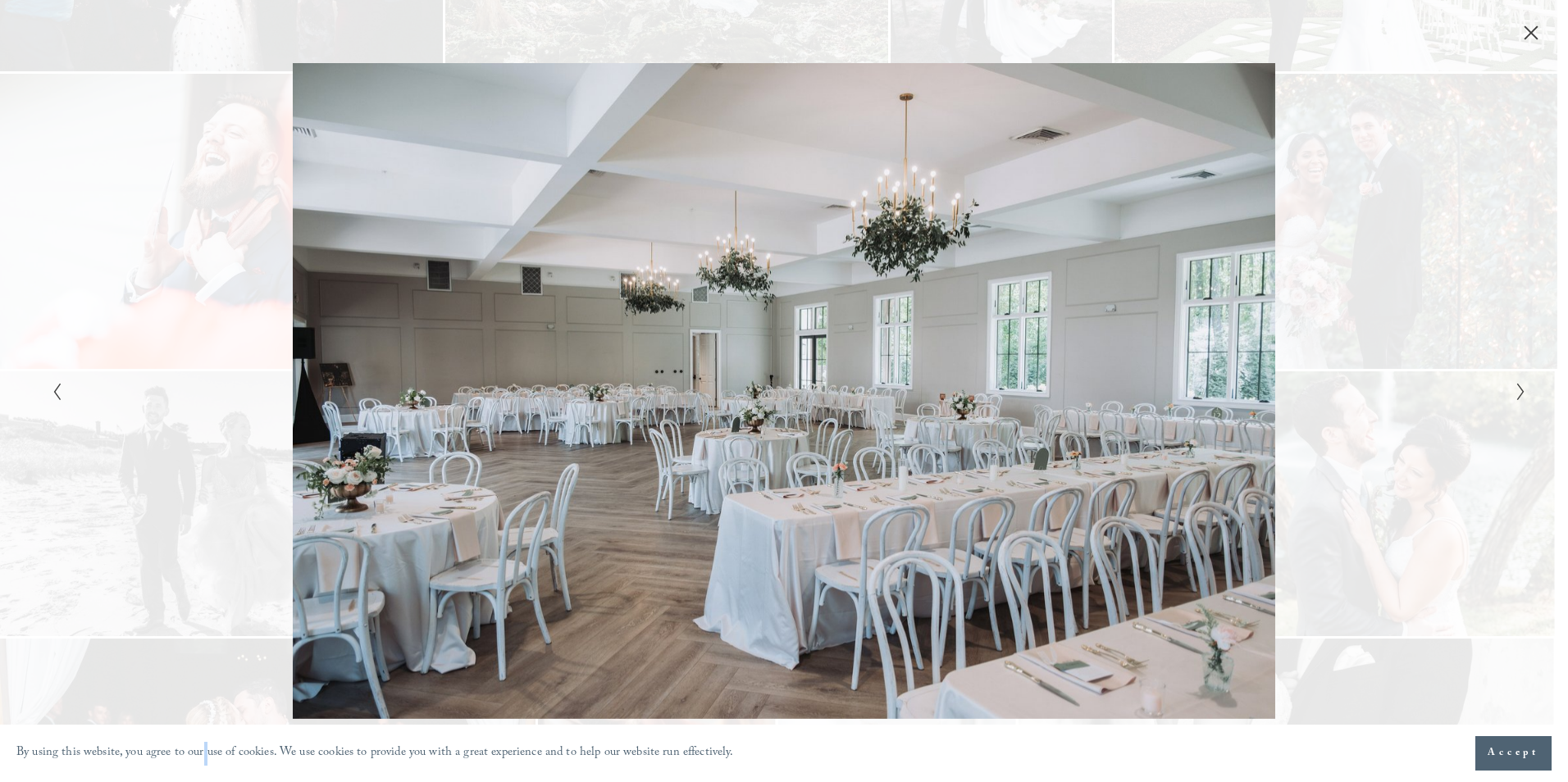
click at [1386, 378] on div "Gallery" at bounding box center [1152, 391] width 737 height 655
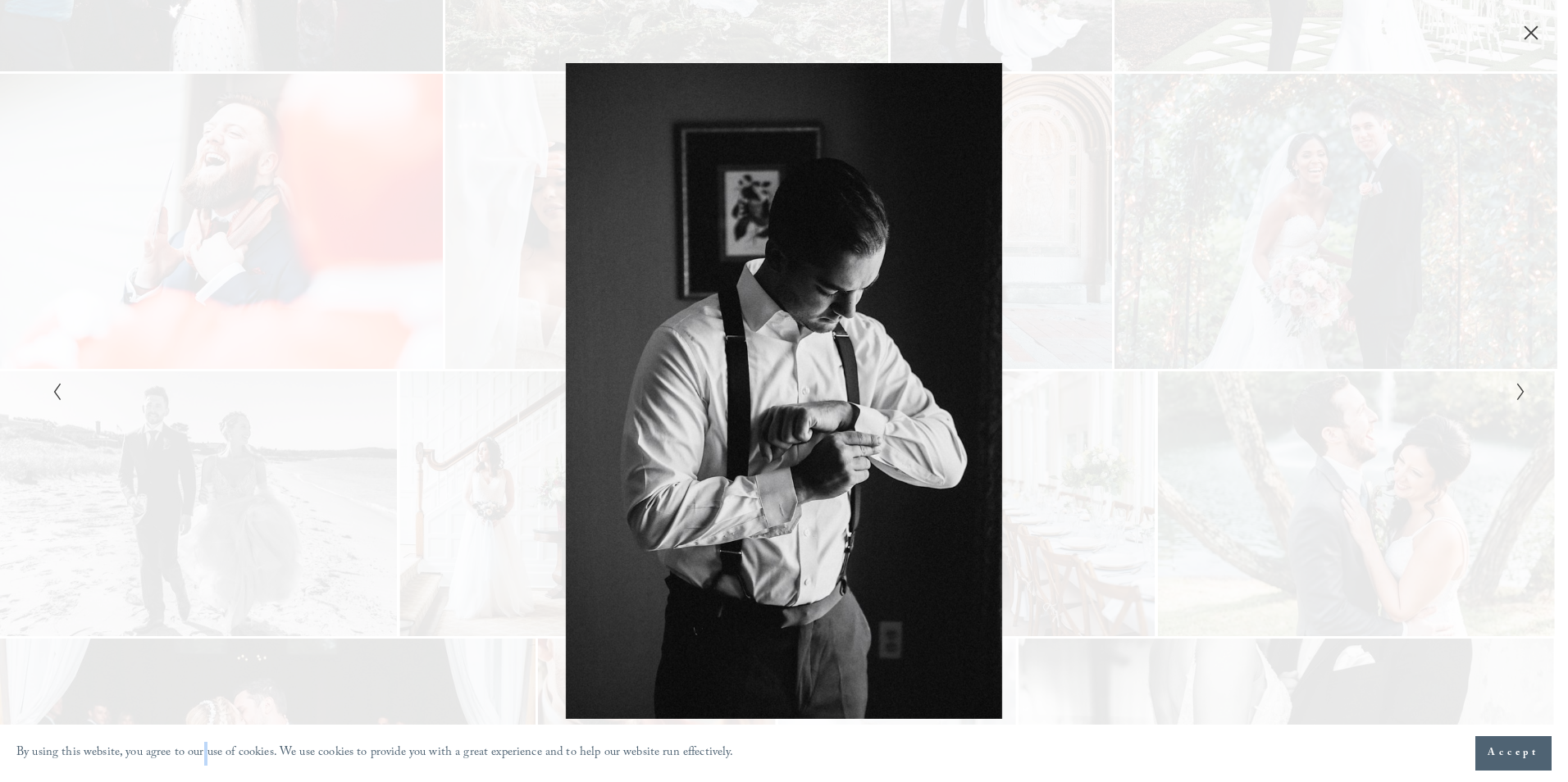
click at [1386, 378] on div "Gallery" at bounding box center [1152, 391] width 737 height 655
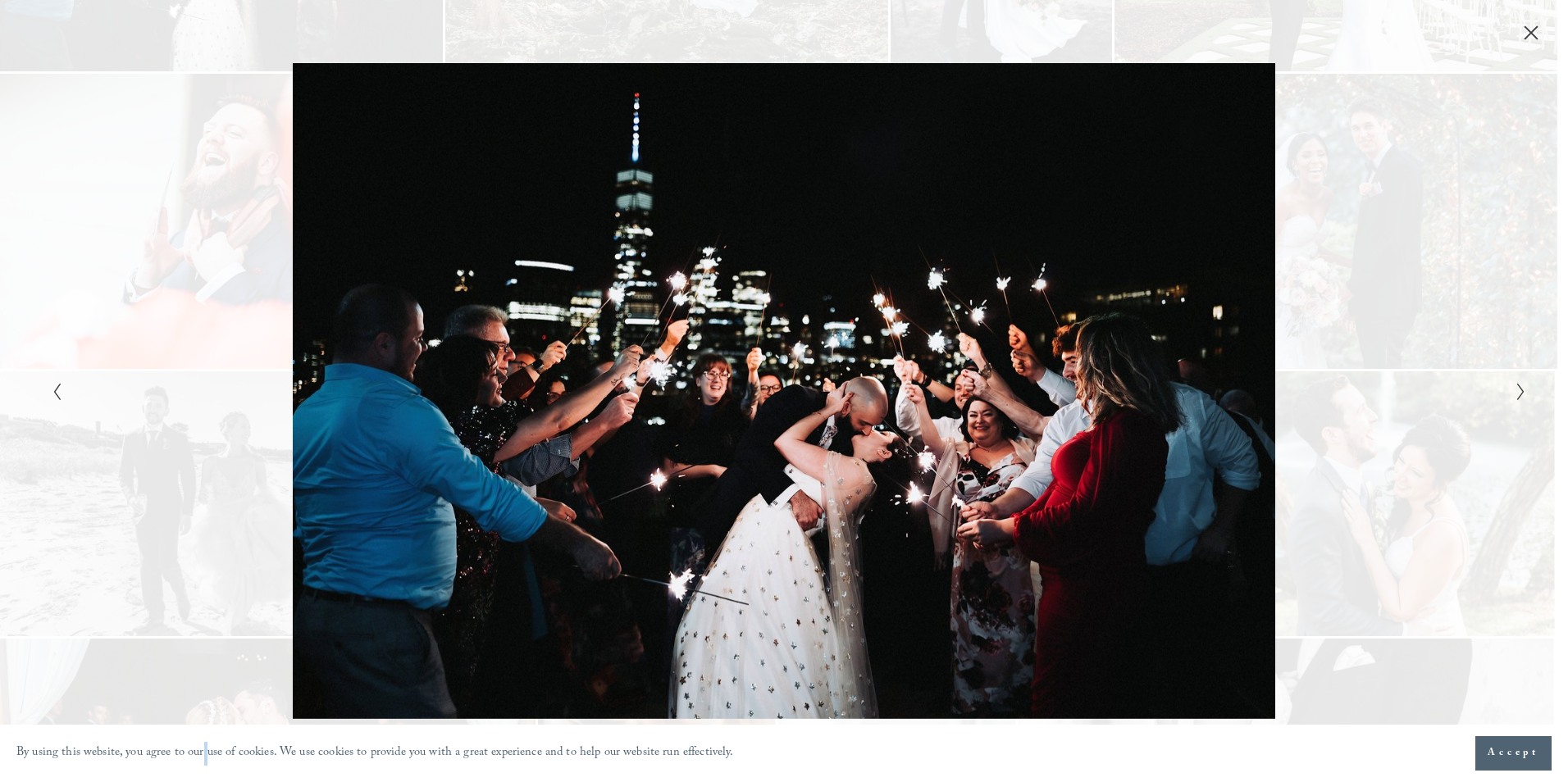
click at [1386, 378] on div "Gallery" at bounding box center [1152, 391] width 737 height 655
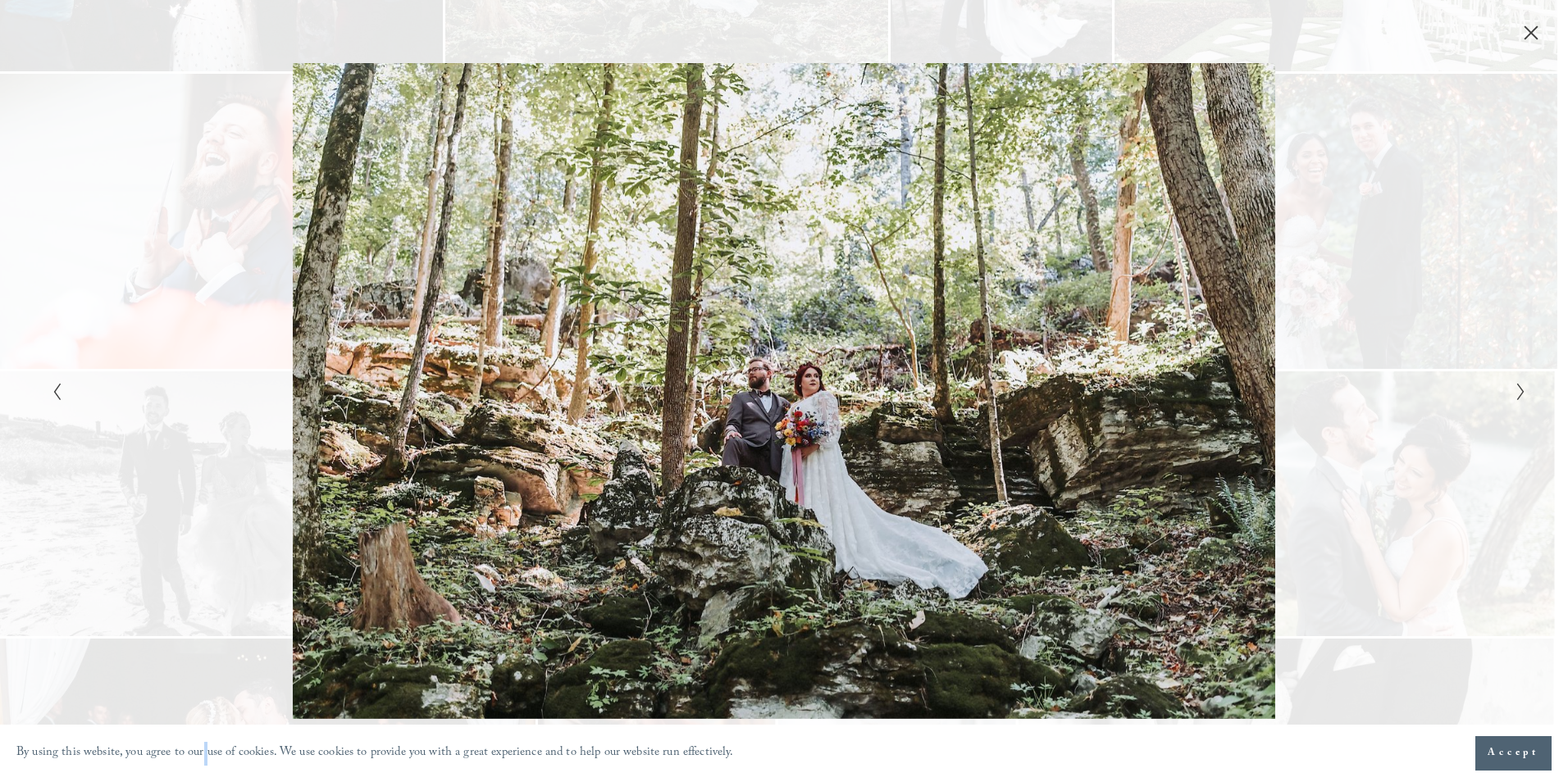
click at [1386, 378] on div "Gallery" at bounding box center [1152, 391] width 737 height 655
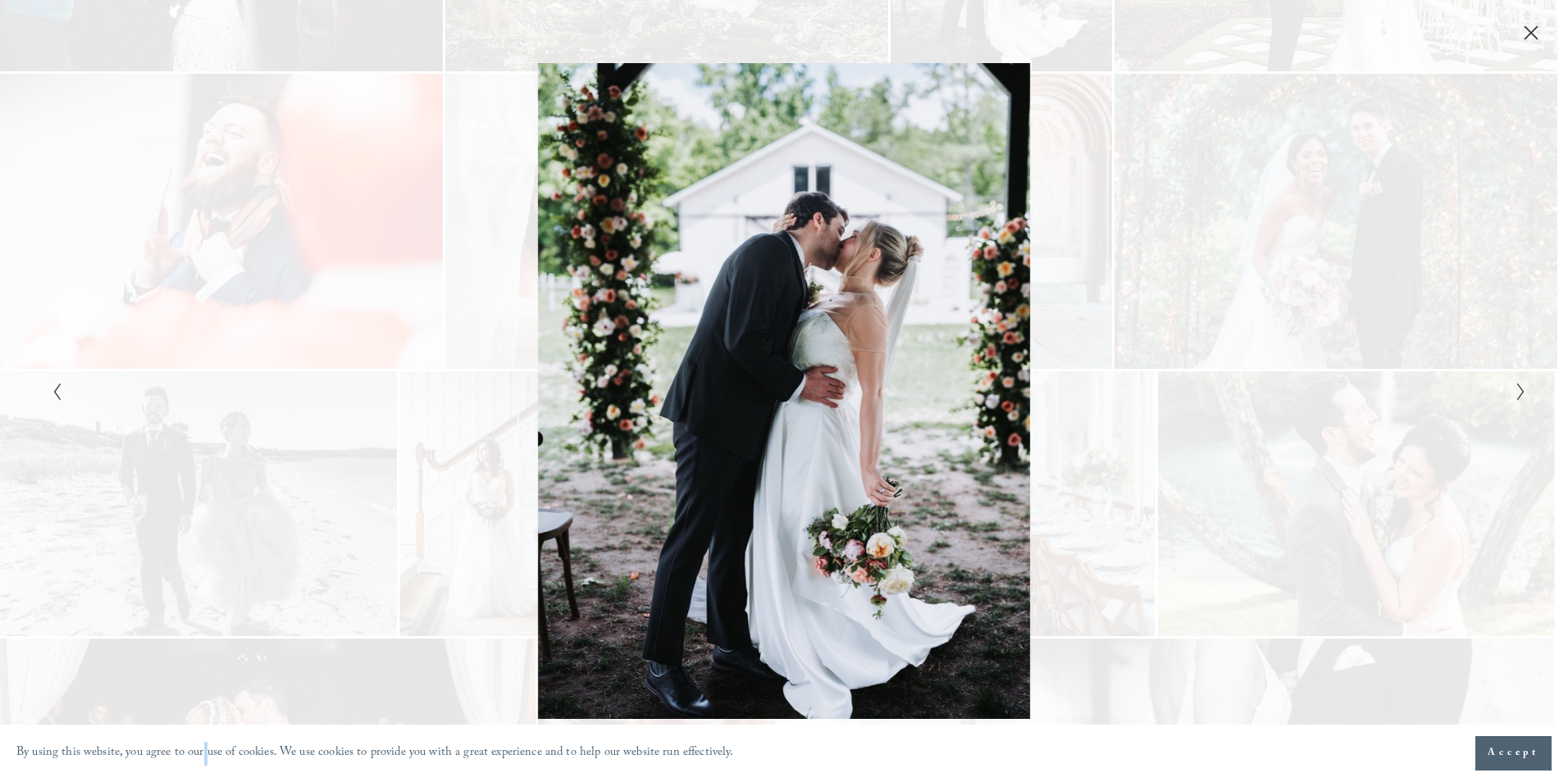
click at [1386, 378] on div "Gallery" at bounding box center [1152, 391] width 737 height 655
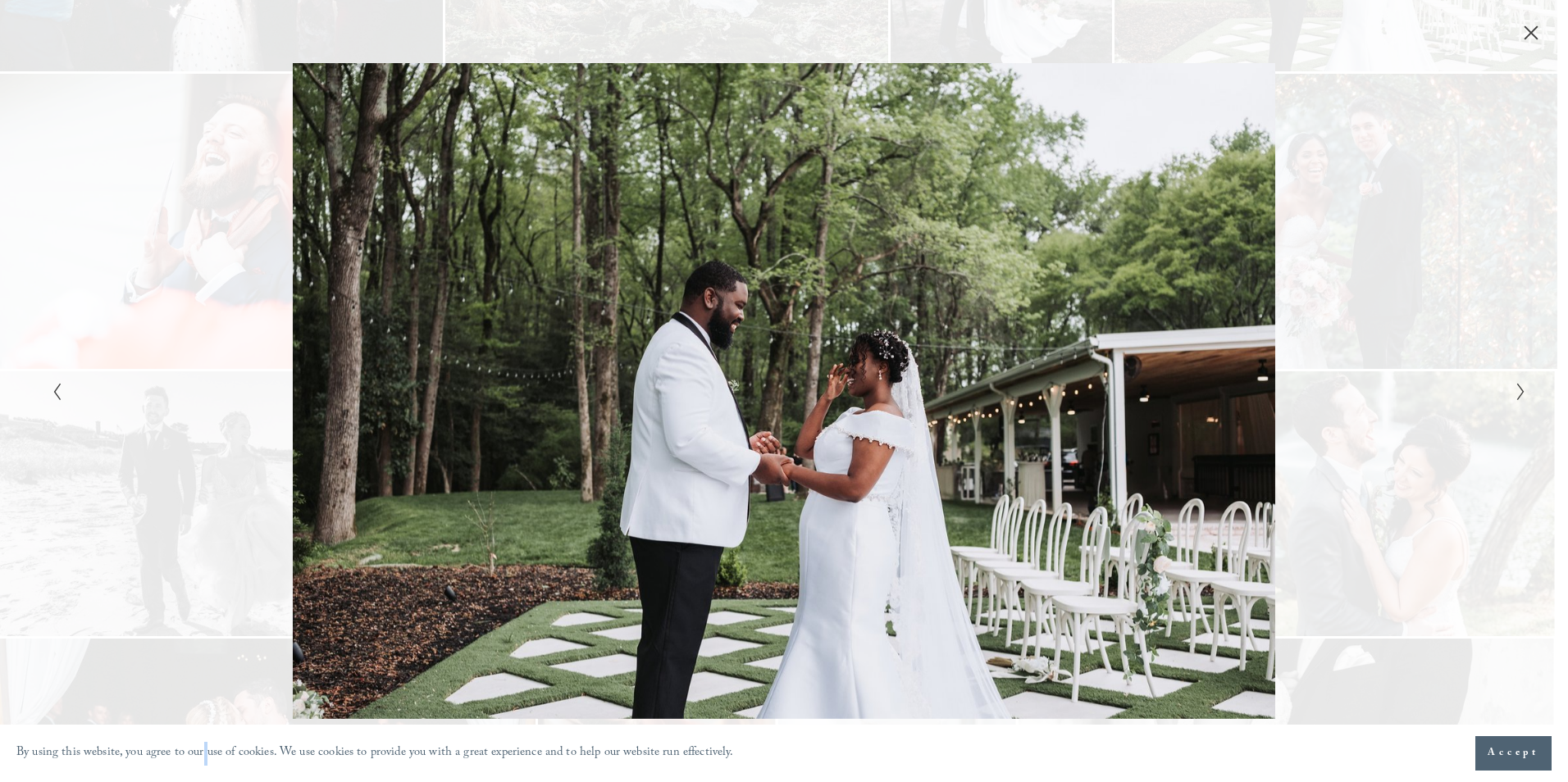
click at [1386, 378] on div "Gallery" at bounding box center [1152, 391] width 737 height 655
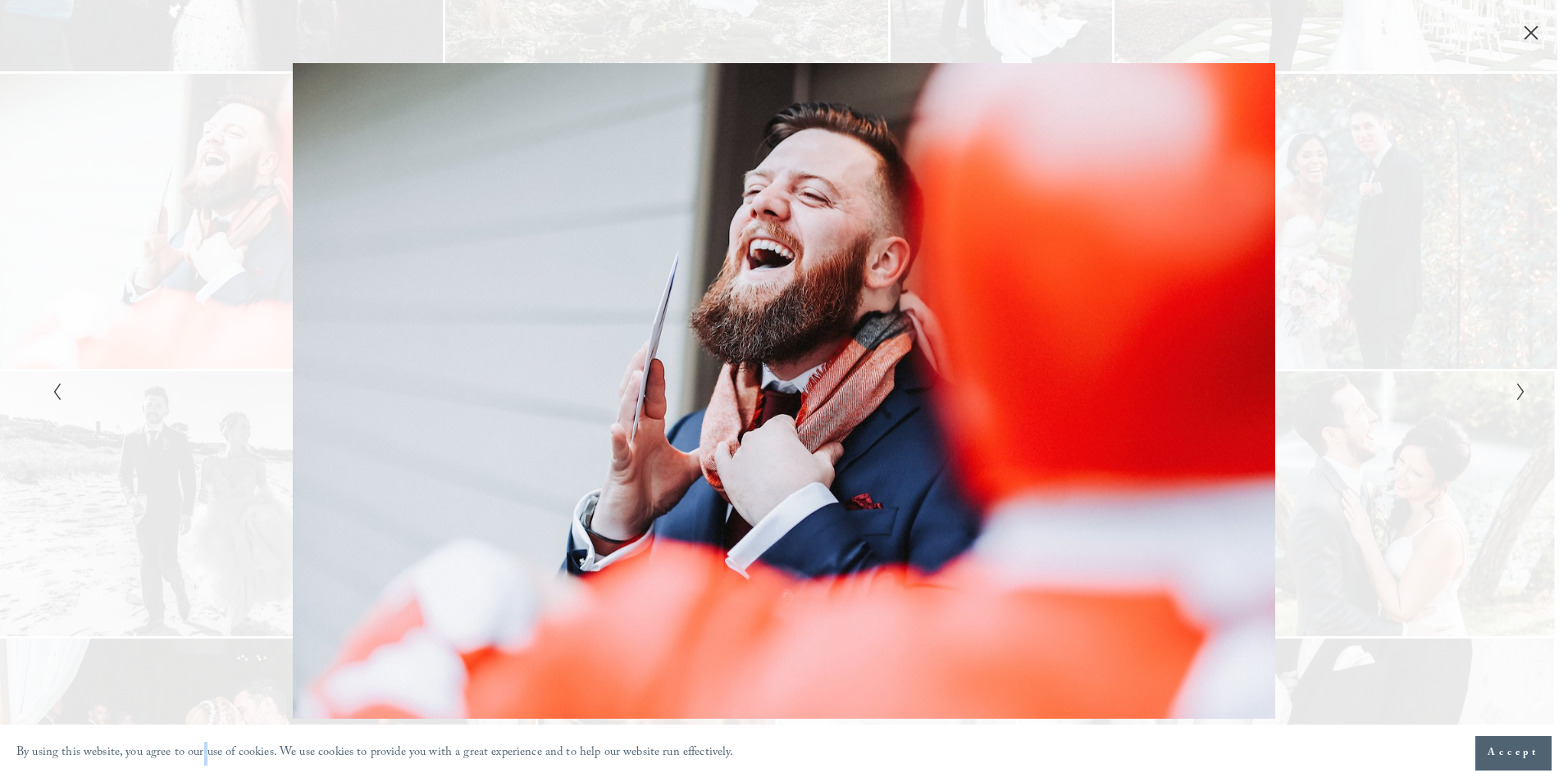
click at [1386, 378] on div "Gallery" at bounding box center [1152, 391] width 737 height 655
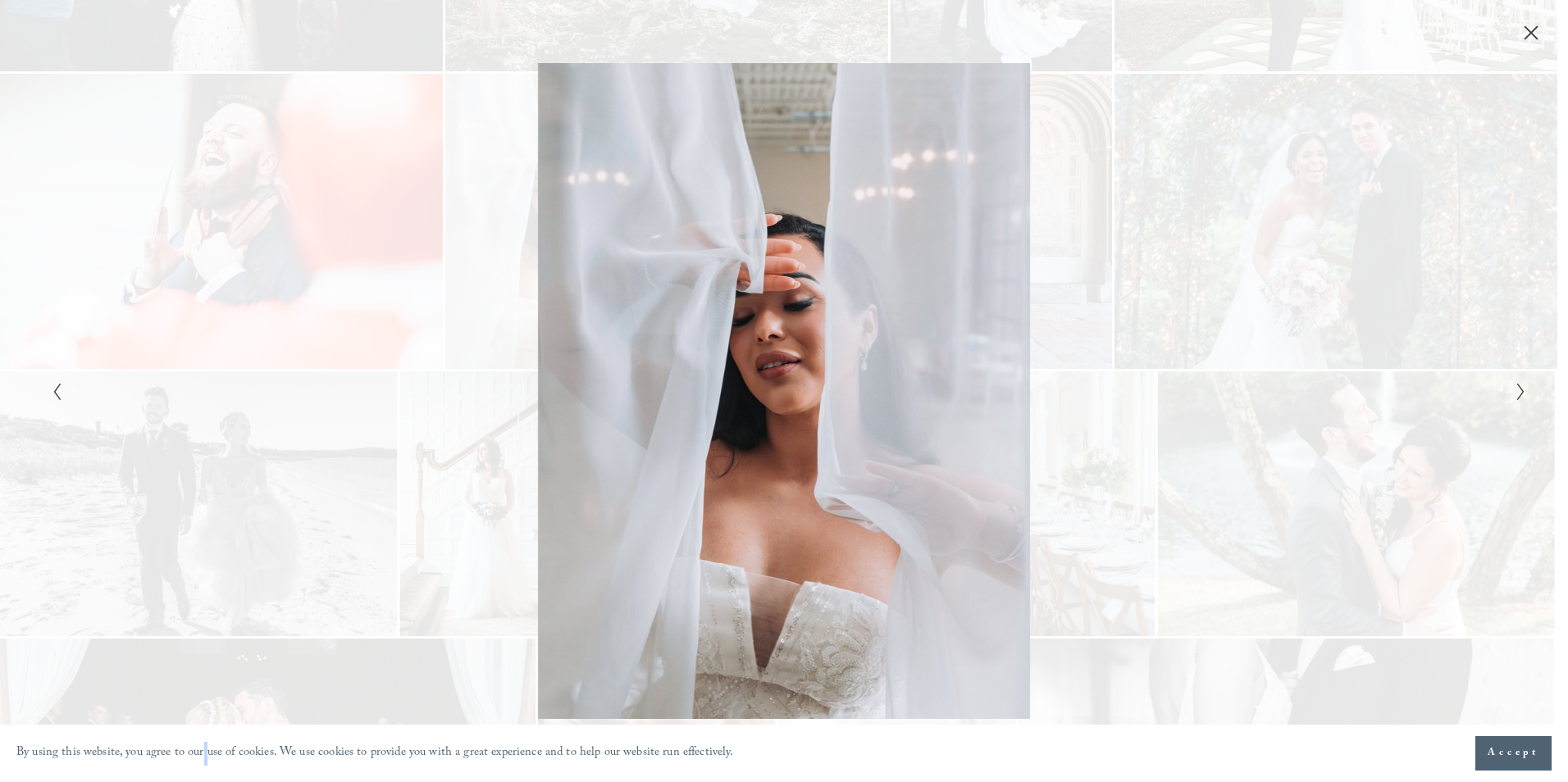
click at [1386, 378] on div "Gallery" at bounding box center [1152, 391] width 737 height 655
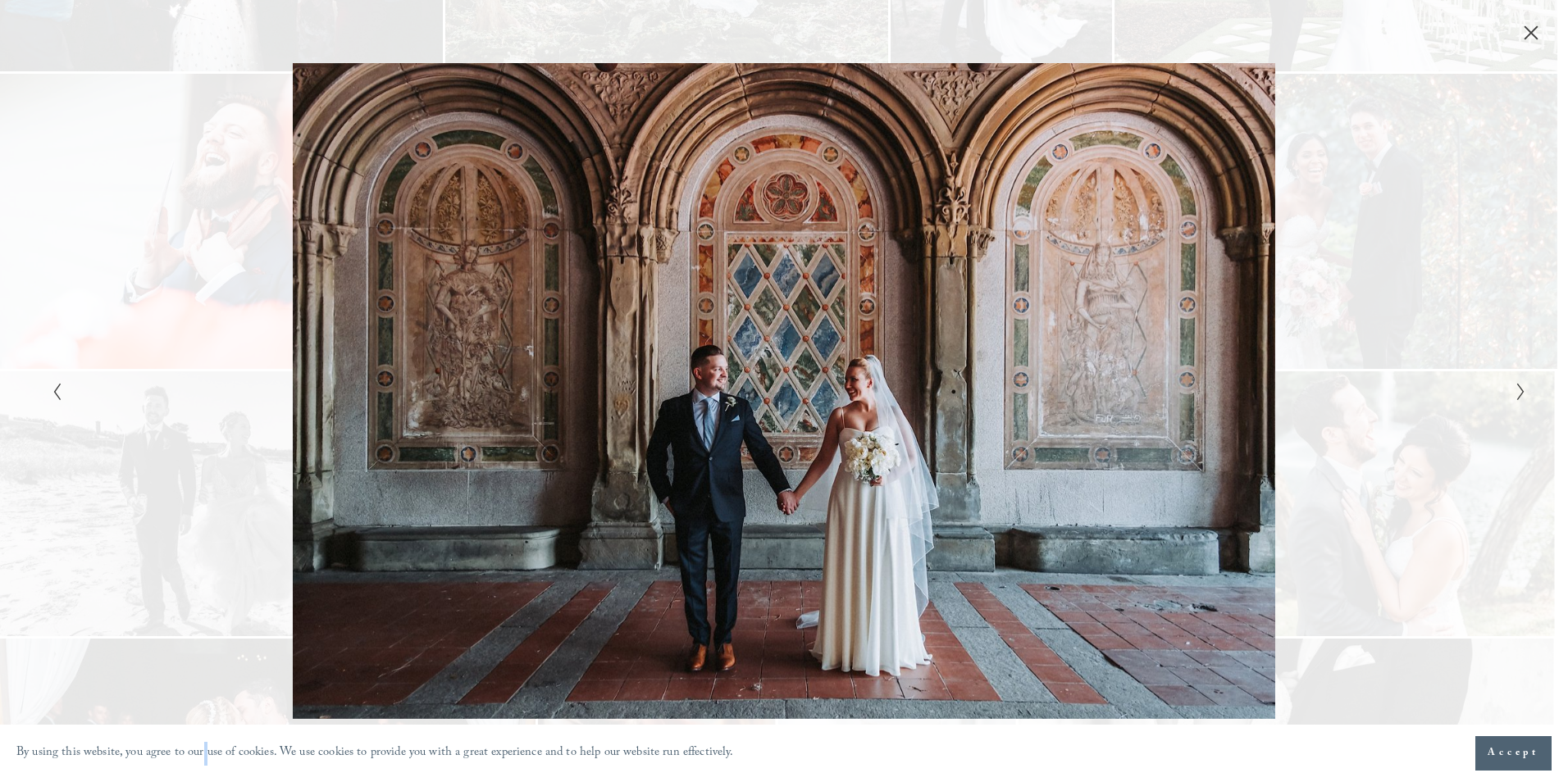
click at [1386, 378] on div "Gallery" at bounding box center [1152, 391] width 737 height 655
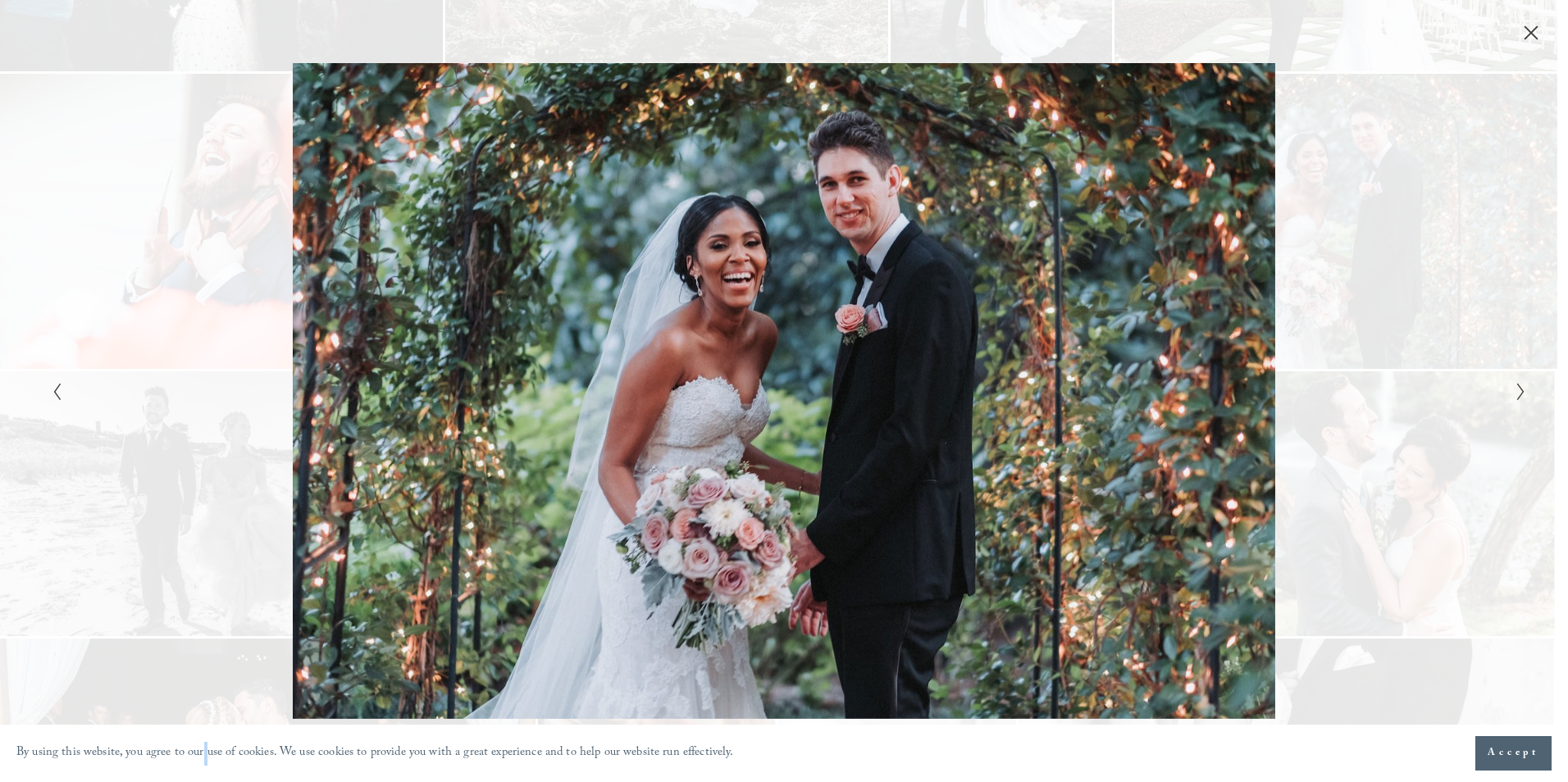
click at [1386, 378] on div "Gallery" at bounding box center [1152, 391] width 737 height 655
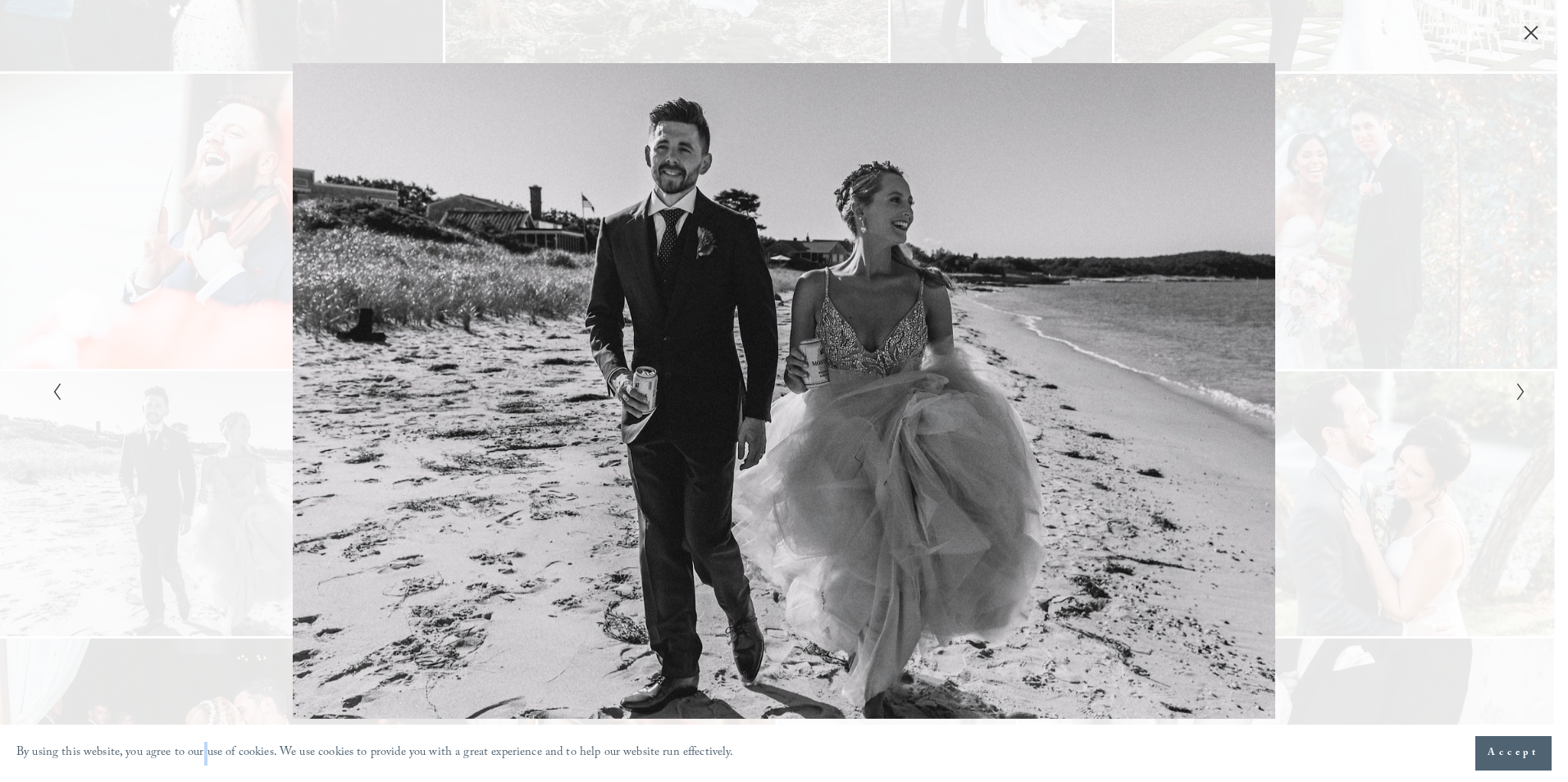
click at [1386, 378] on div "Gallery" at bounding box center [1152, 391] width 737 height 655
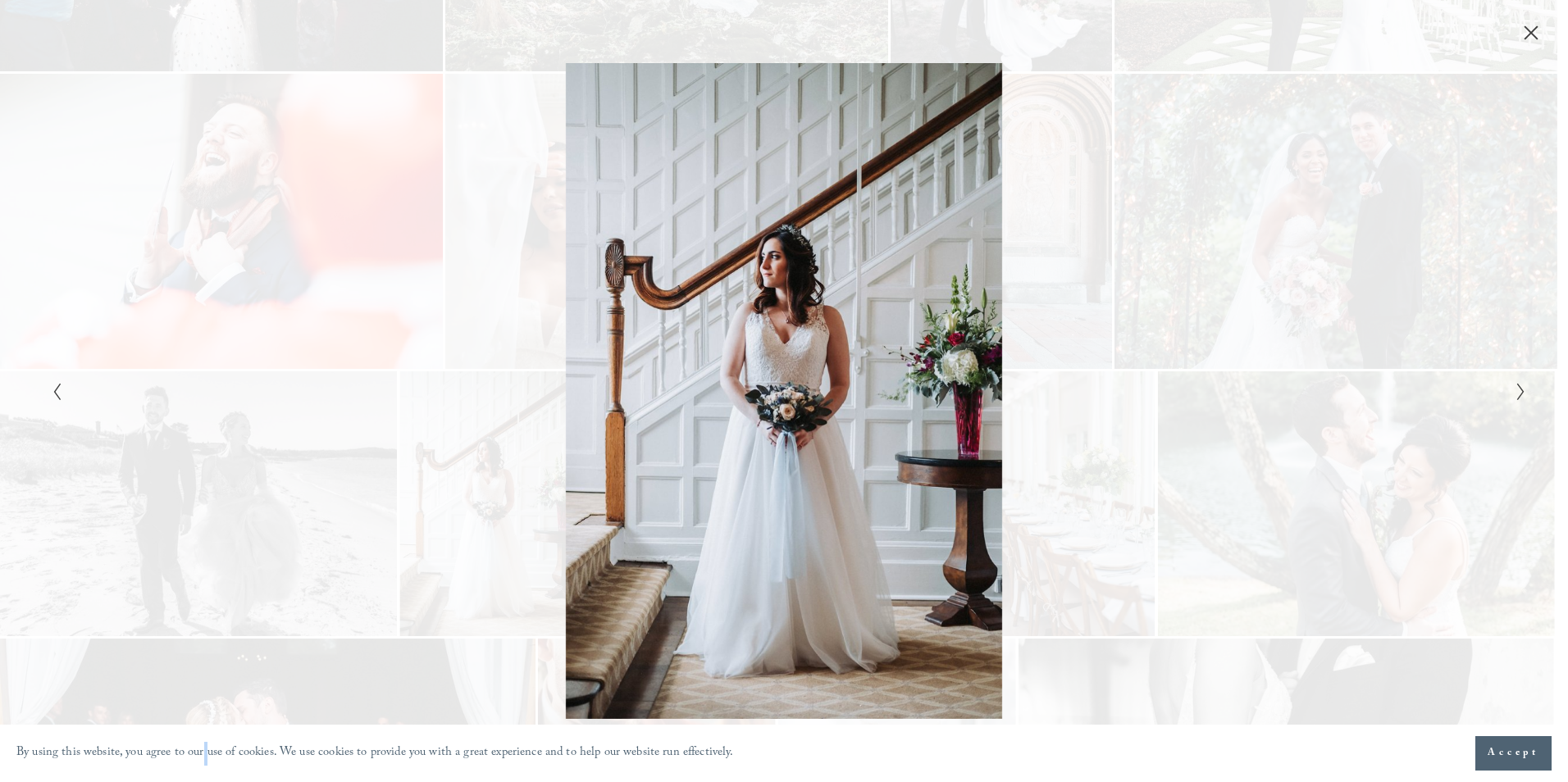
click at [1386, 378] on div "Gallery" at bounding box center [1152, 391] width 737 height 655
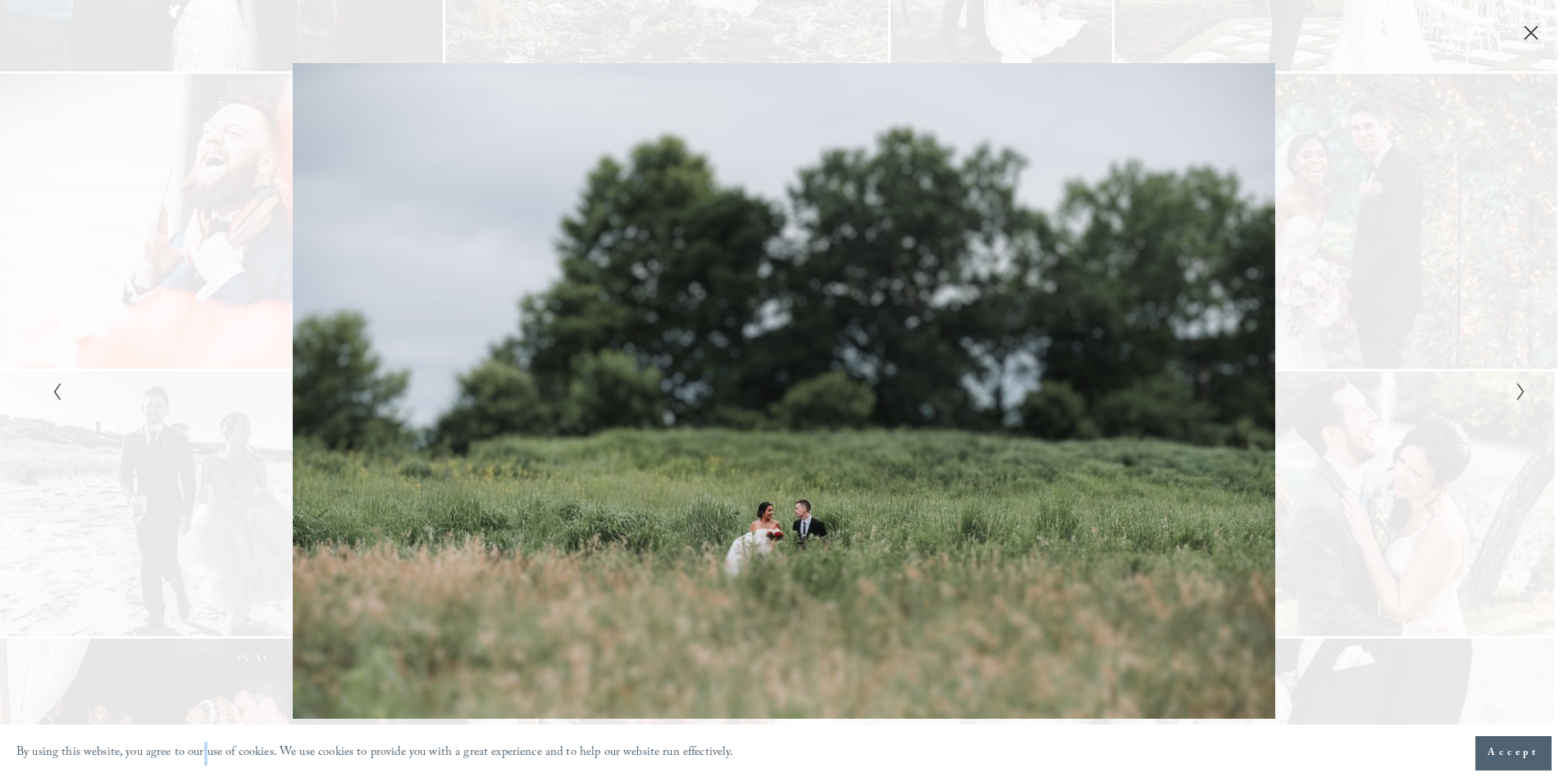
click at [1386, 378] on div "Gallery" at bounding box center [1152, 391] width 737 height 655
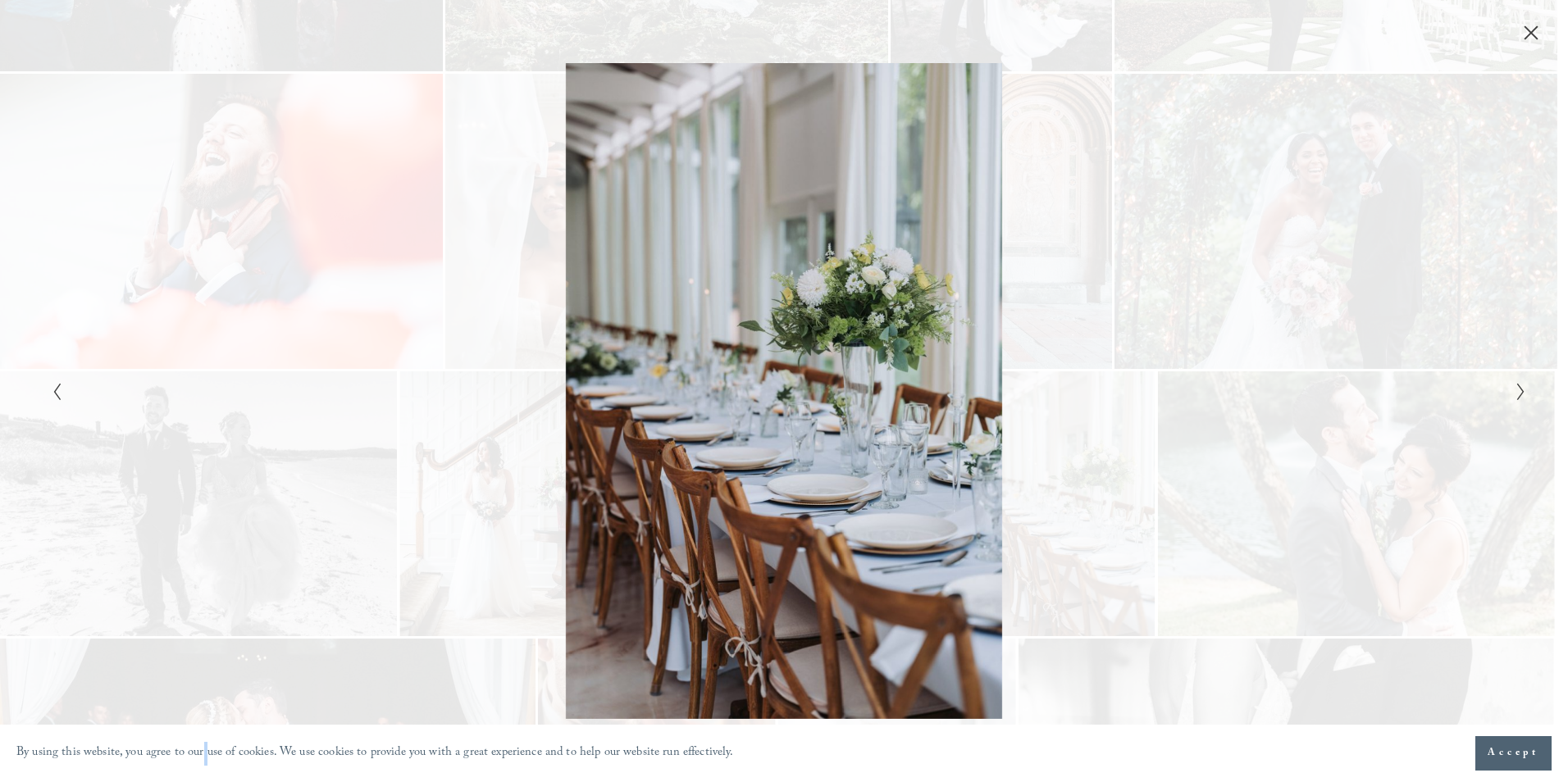
click at [1386, 378] on div "Gallery" at bounding box center [1152, 391] width 737 height 655
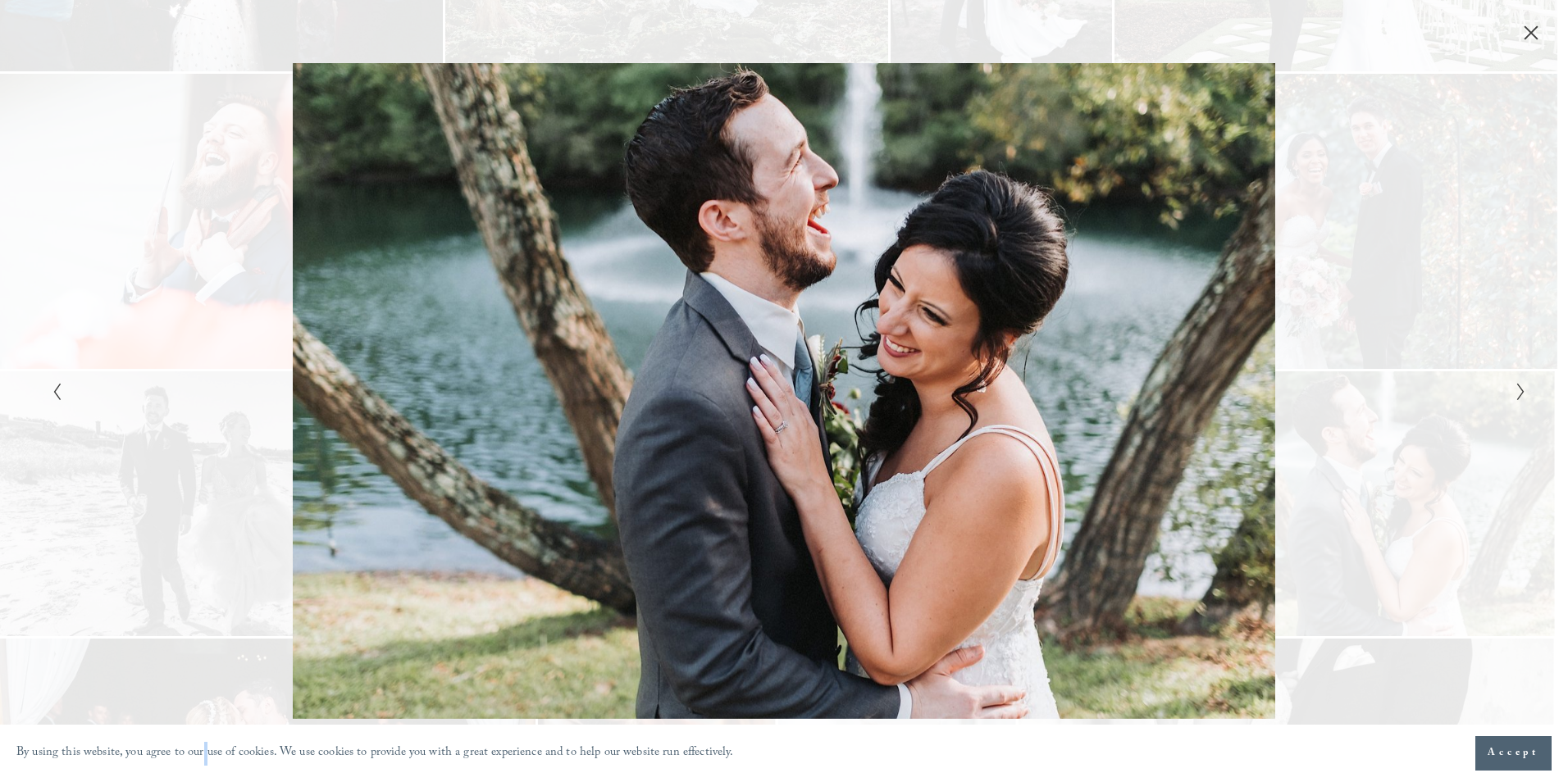
click at [1386, 378] on div "Gallery" at bounding box center [1152, 391] width 737 height 655
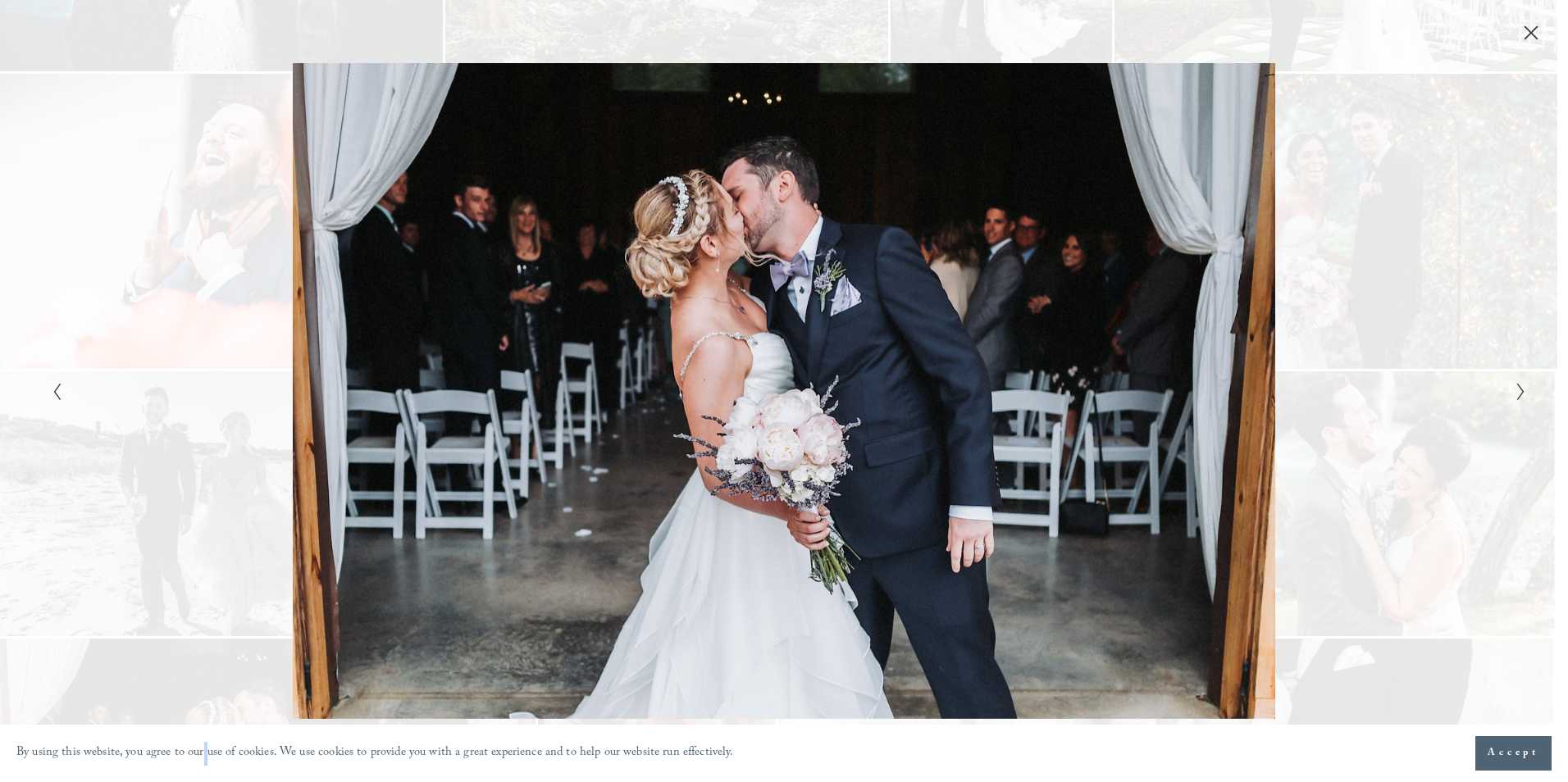
click at [1386, 378] on div "Gallery" at bounding box center [1152, 391] width 737 height 655
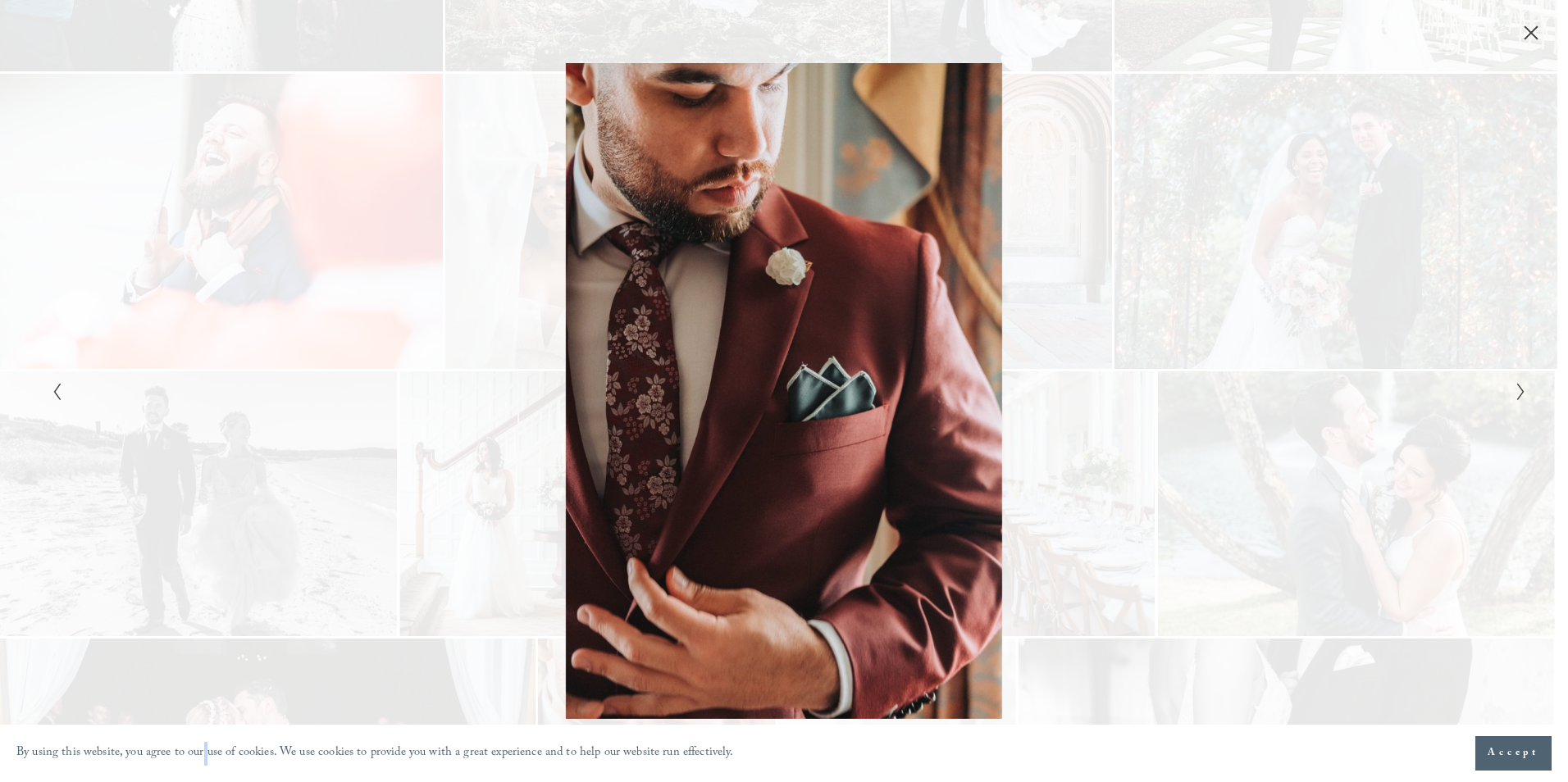
click at [1386, 378] on div "Gallery" at bounding box center [1152, 391] width 737 height 655
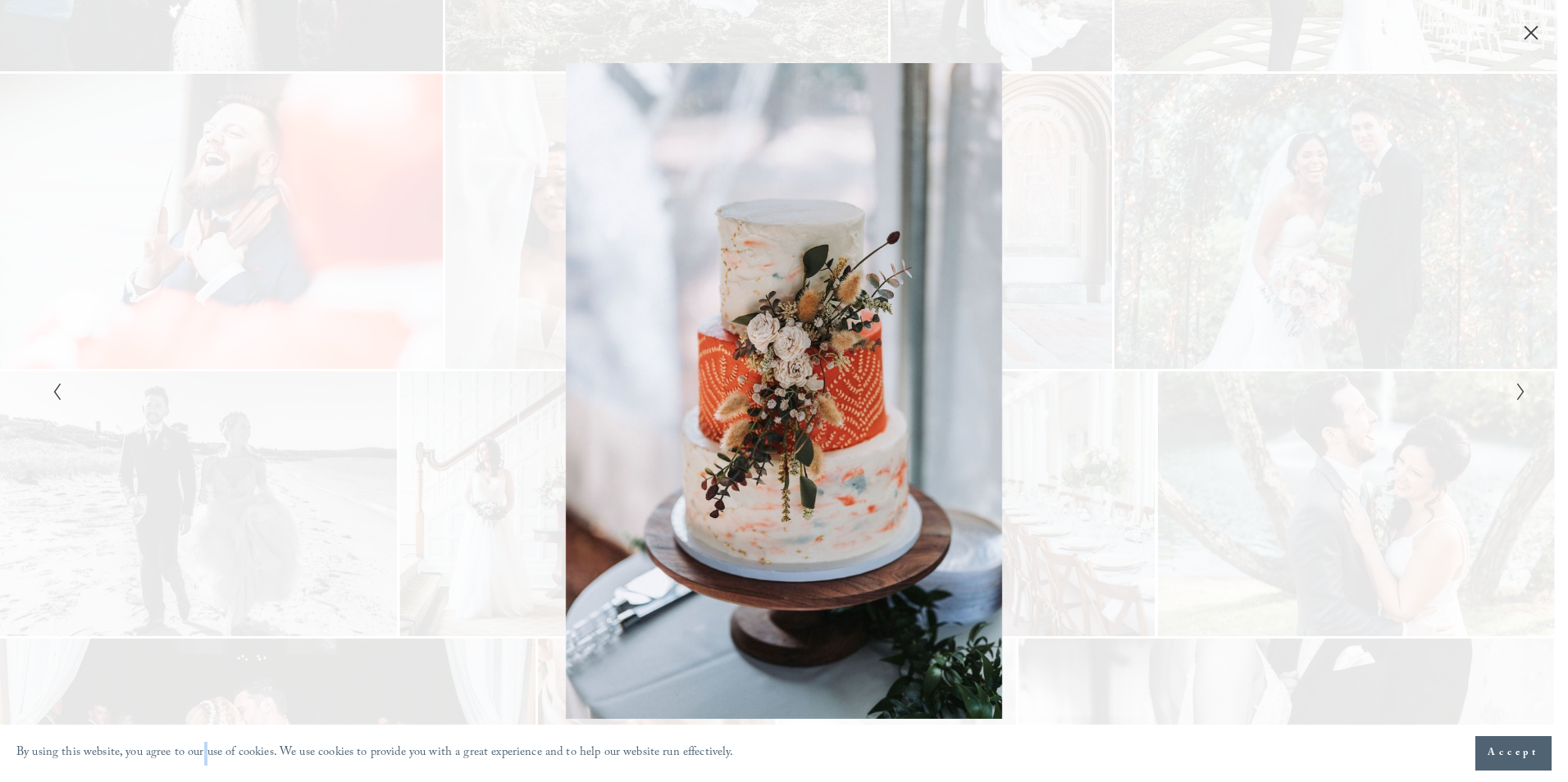
click at [1386, 378] on div "Gallery" at bounding box center [1152, 391] width 737 height 655
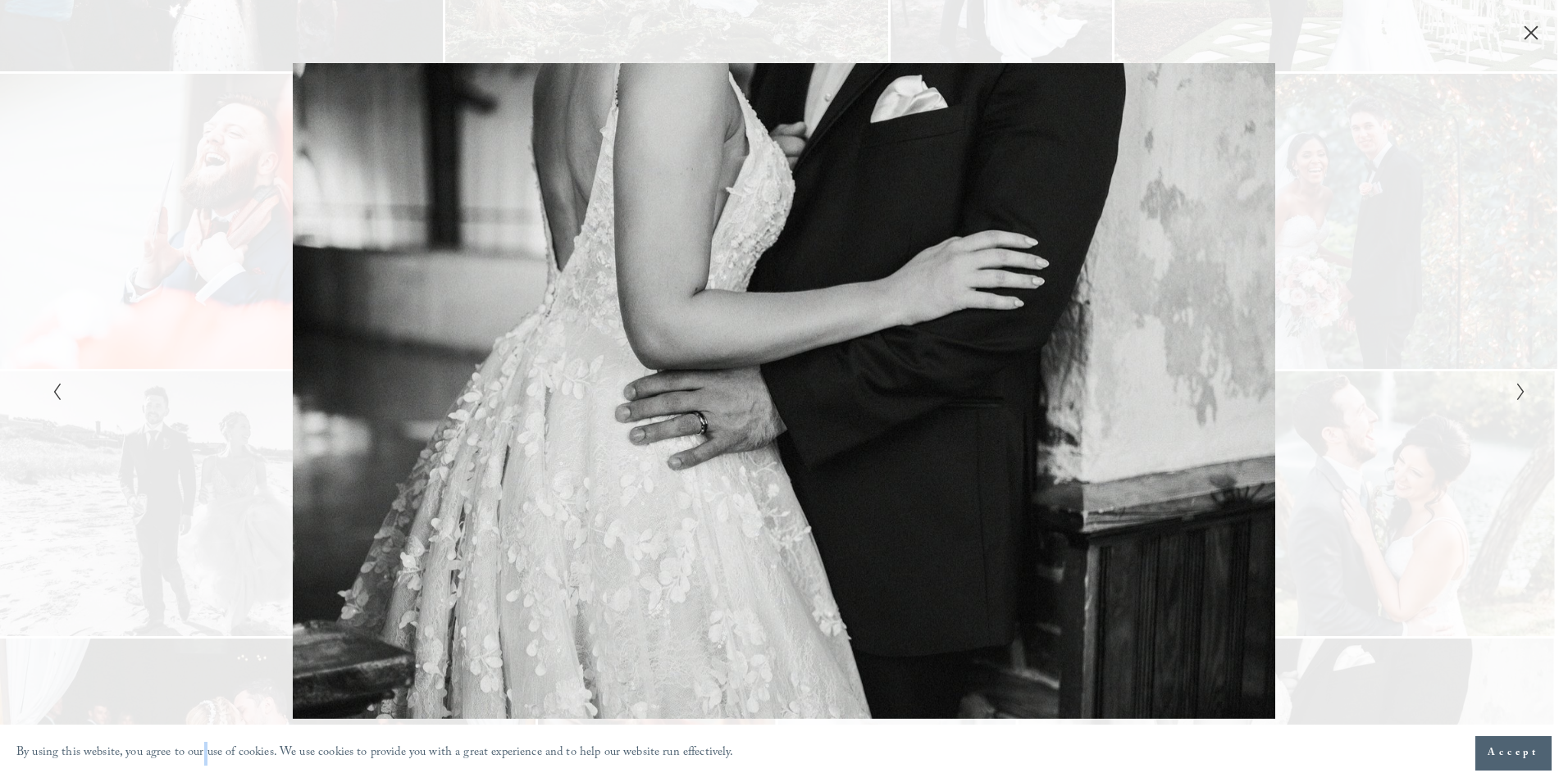
click at [1386, 378] on div "Gallery" at bounding box center [1152, 391] width 737 height 655
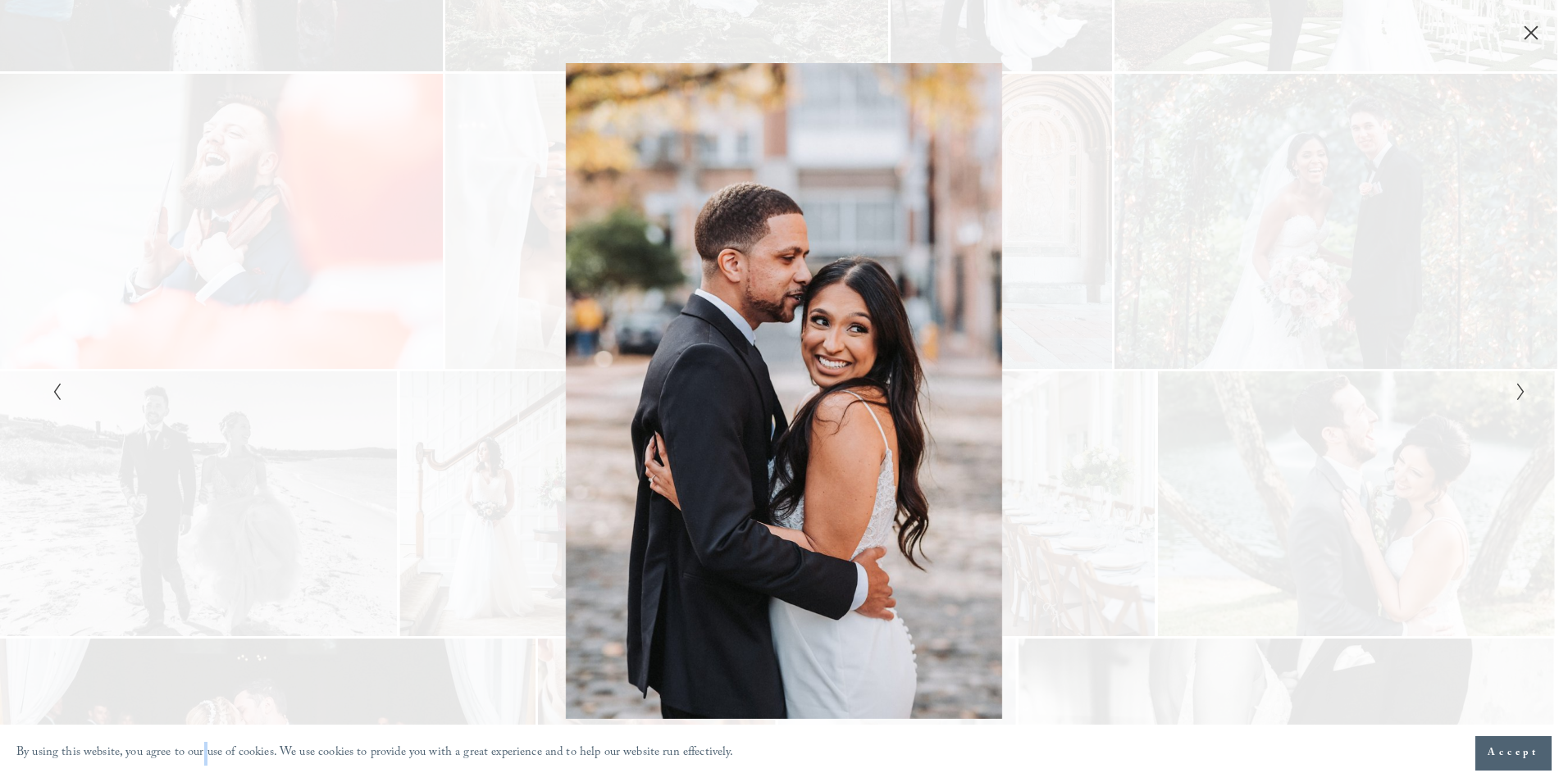
click at [1386, 378] on div "Gallery" at bounding box center [1152, 391] width 737 height 655
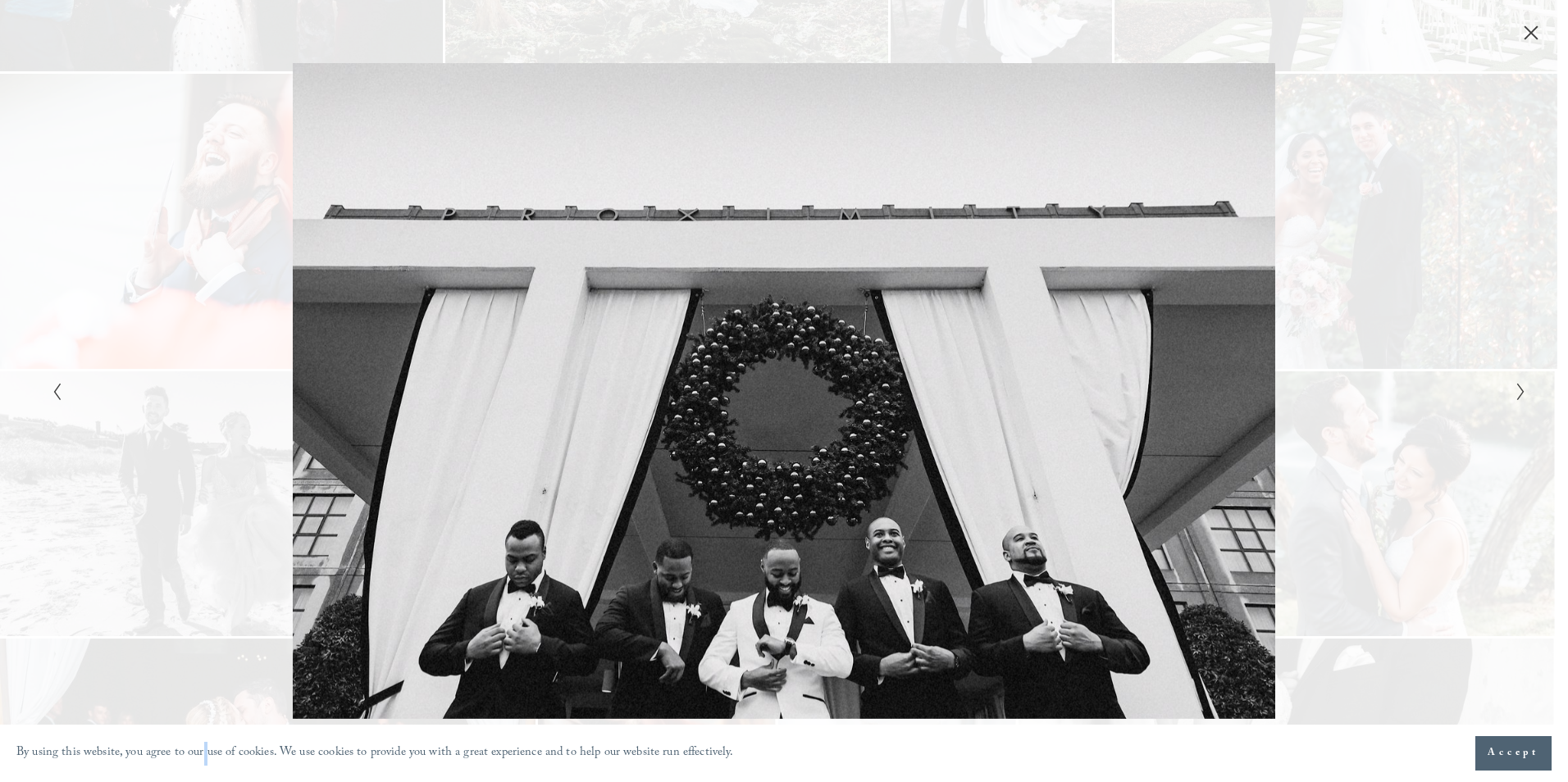
click at [1386, 378] on div "Gallery" at bounding box center [1152, 391] width 737 height 655
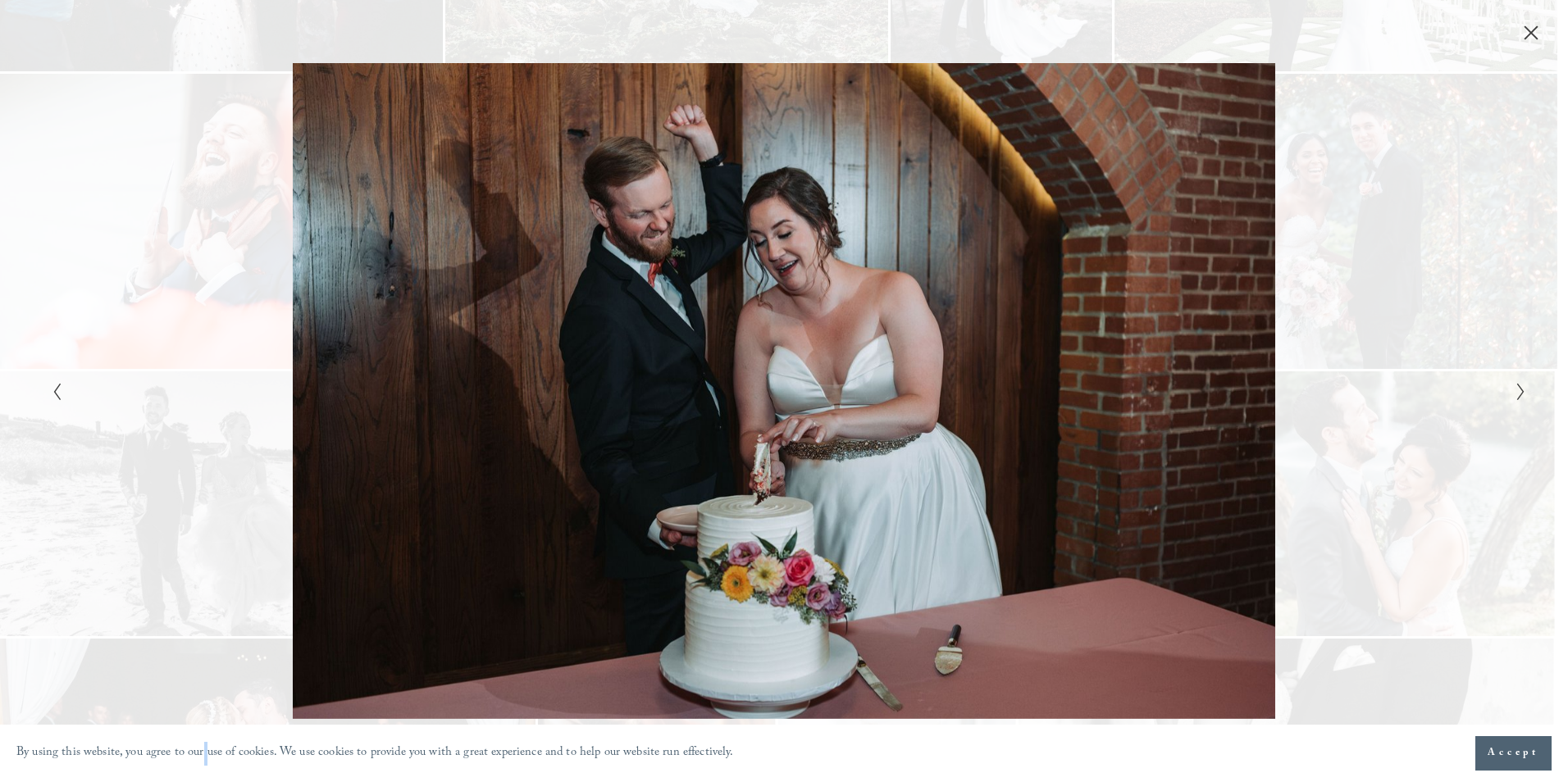
click at [1386, 378] on div "Gallery" at bounding box center [1152, 391] width 737 height 655
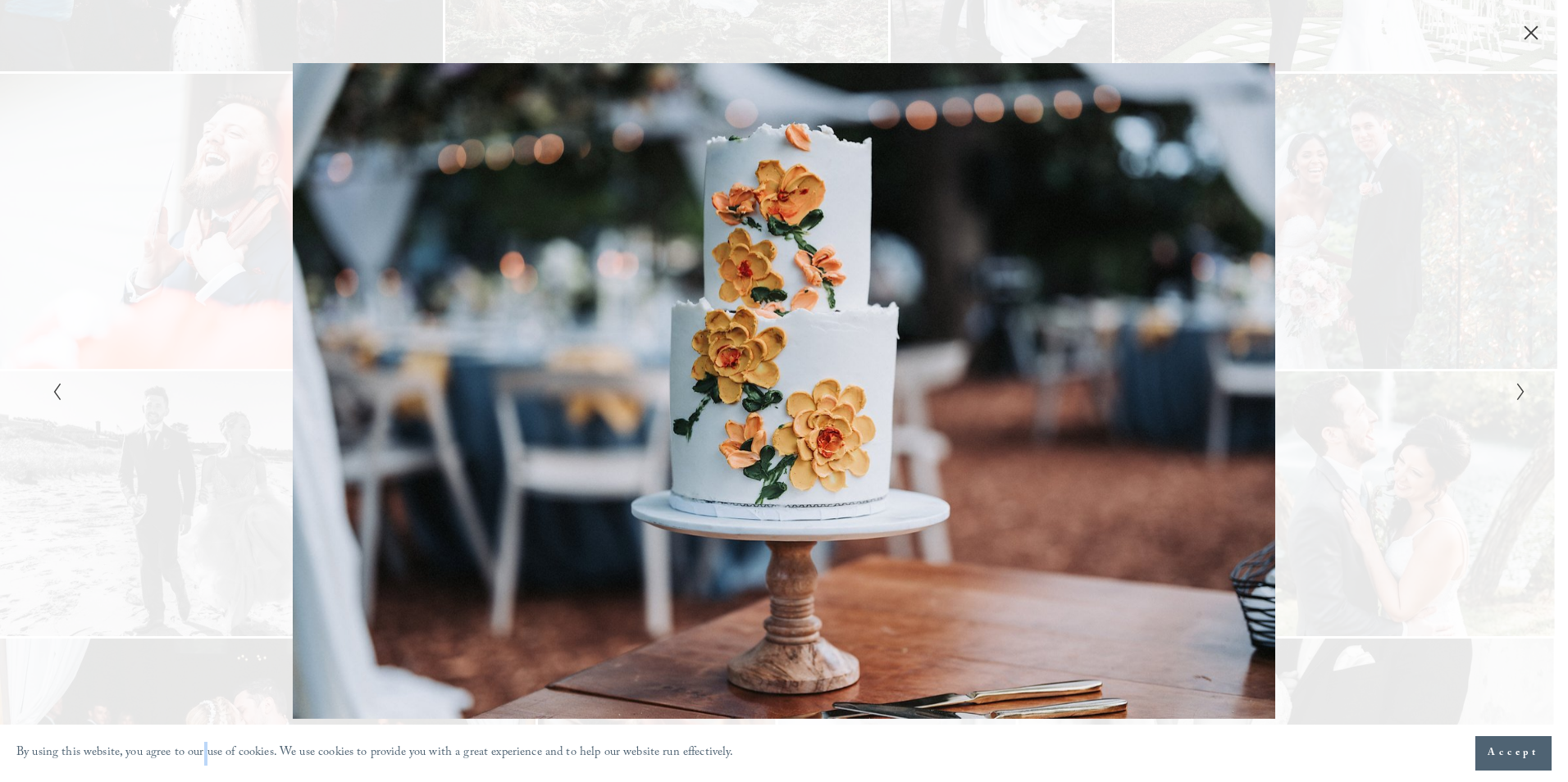
click at [1386, 378] on div "Gallery" at bounding box center [1152, 391] width 737 height 655
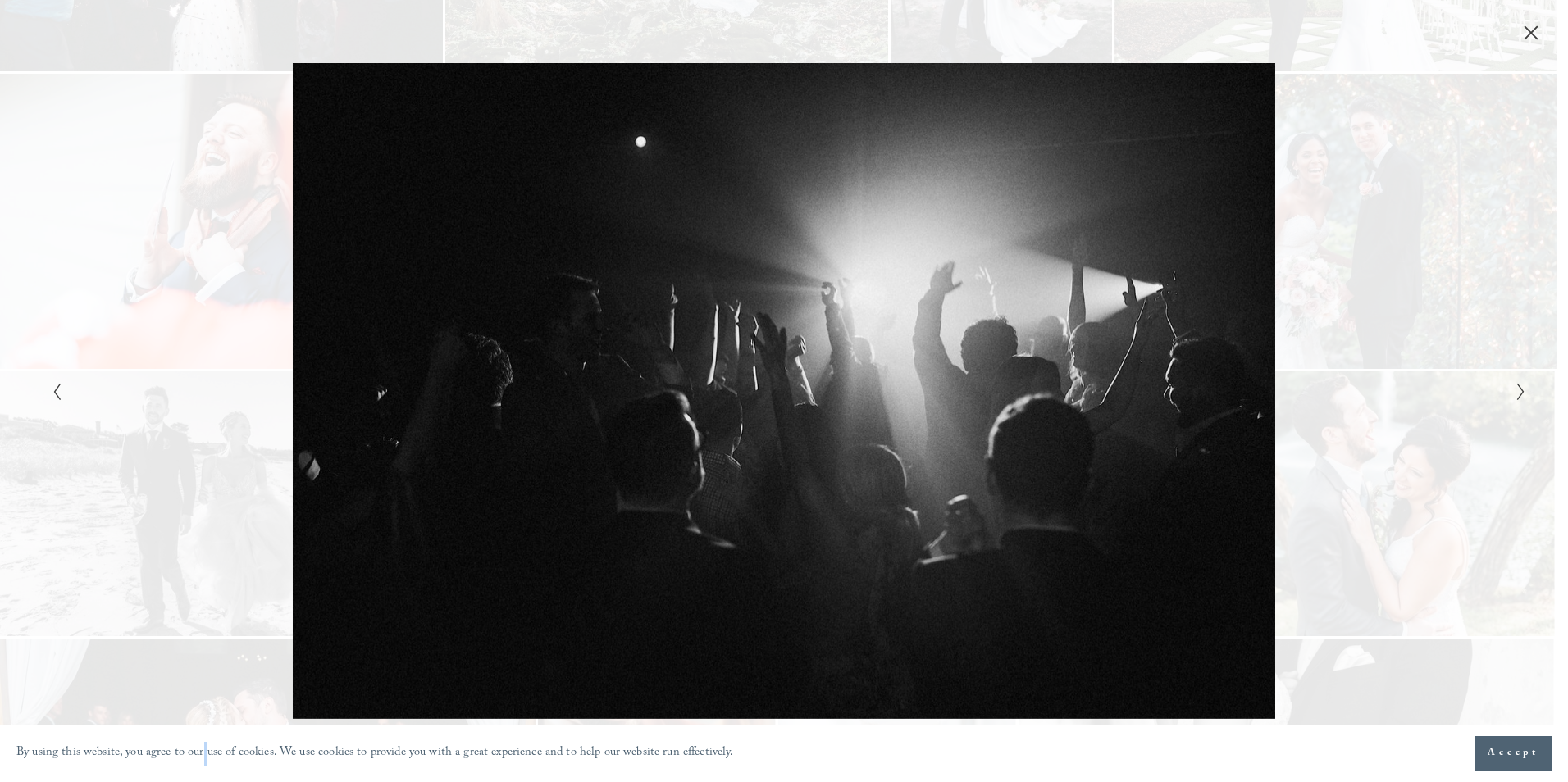
click at [1386, 378] on div "Gallery" at bounding box center [1152, 391] width 737 height 655
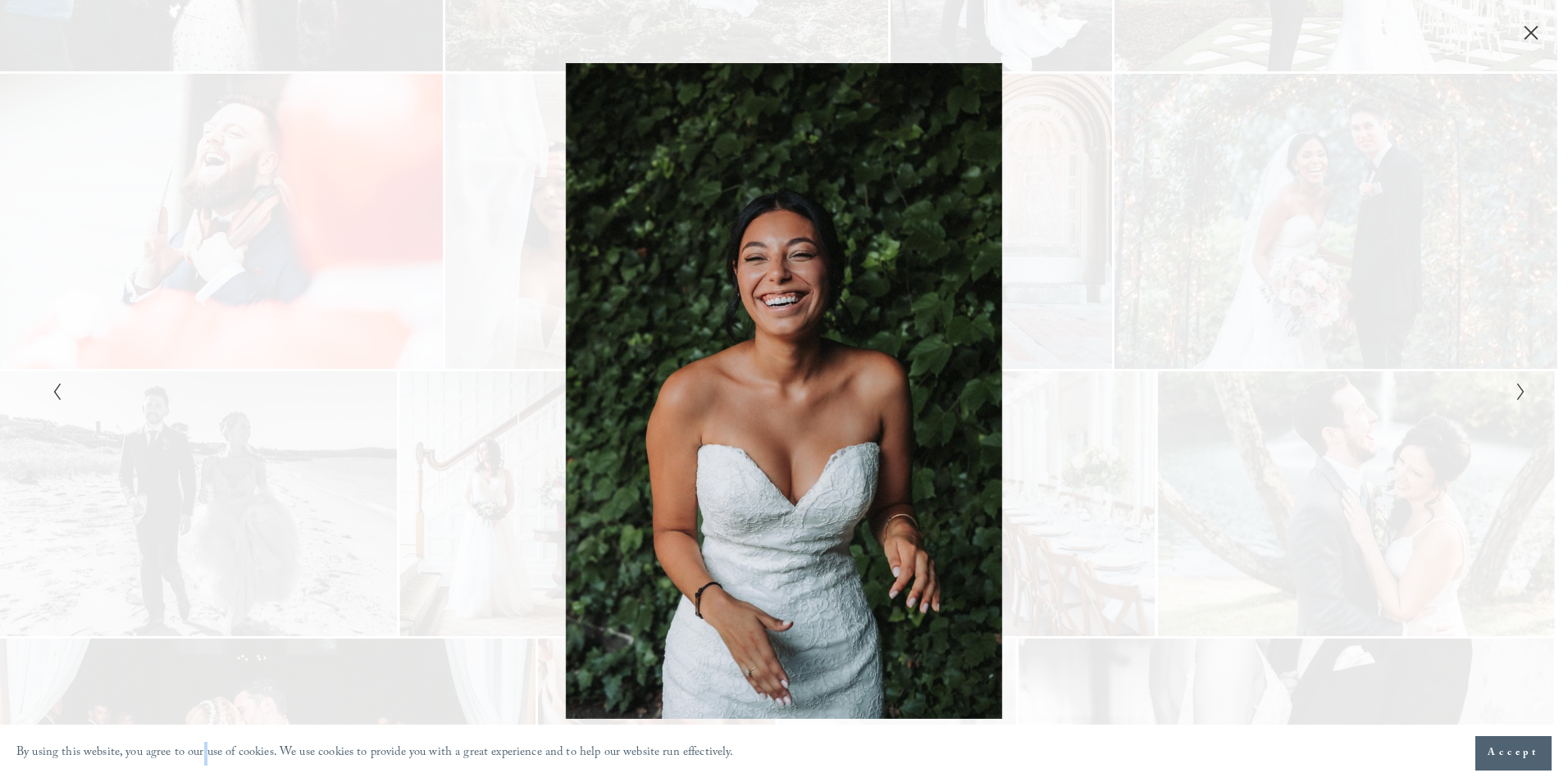
click at [1386, 378] on div "Gallery" at bounding box center [1152, 391] width 737 height 655
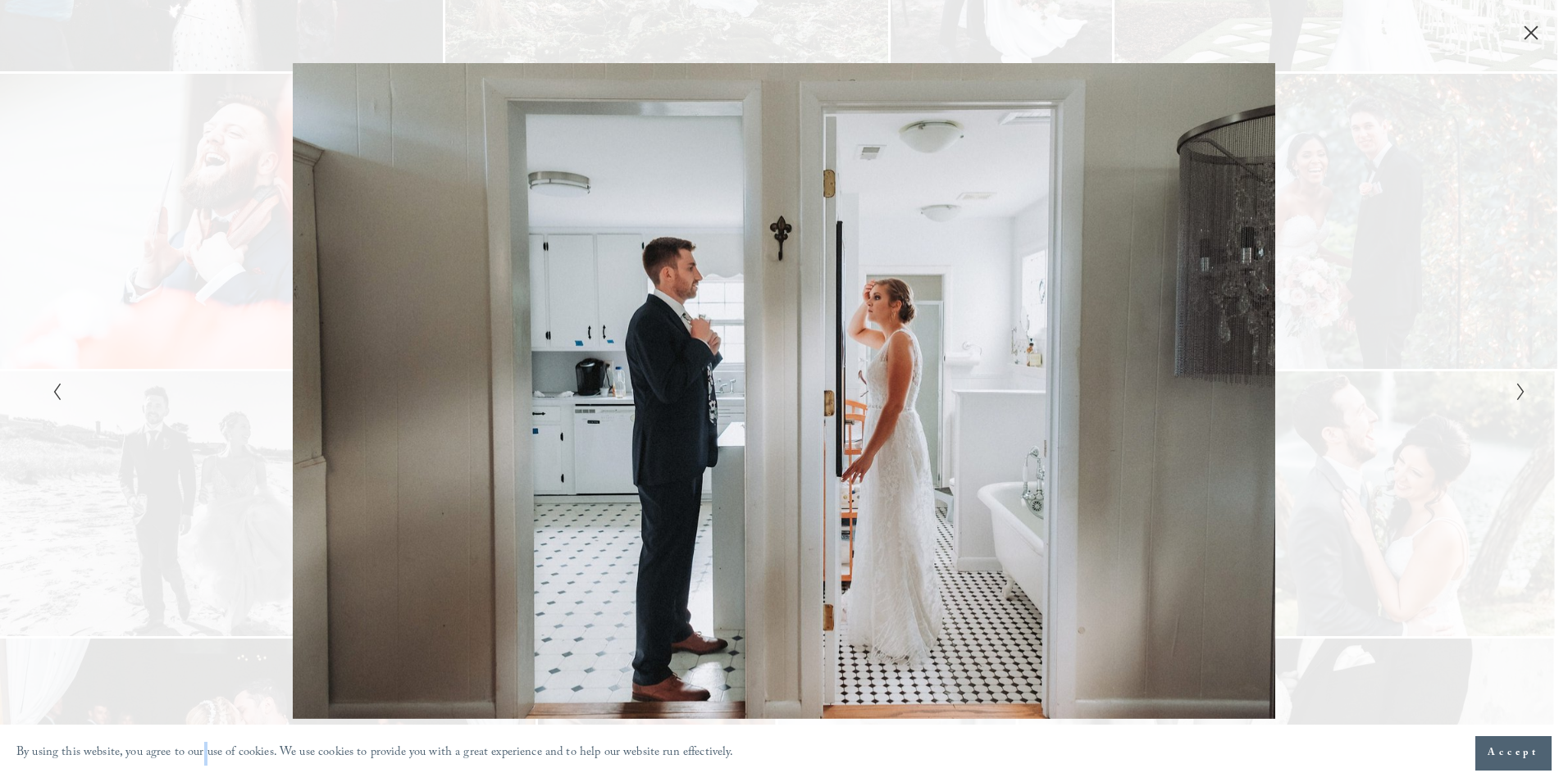
click at [1333, 396] on div "Gallery" at bounding box center [1152, 391] width 737 height 655
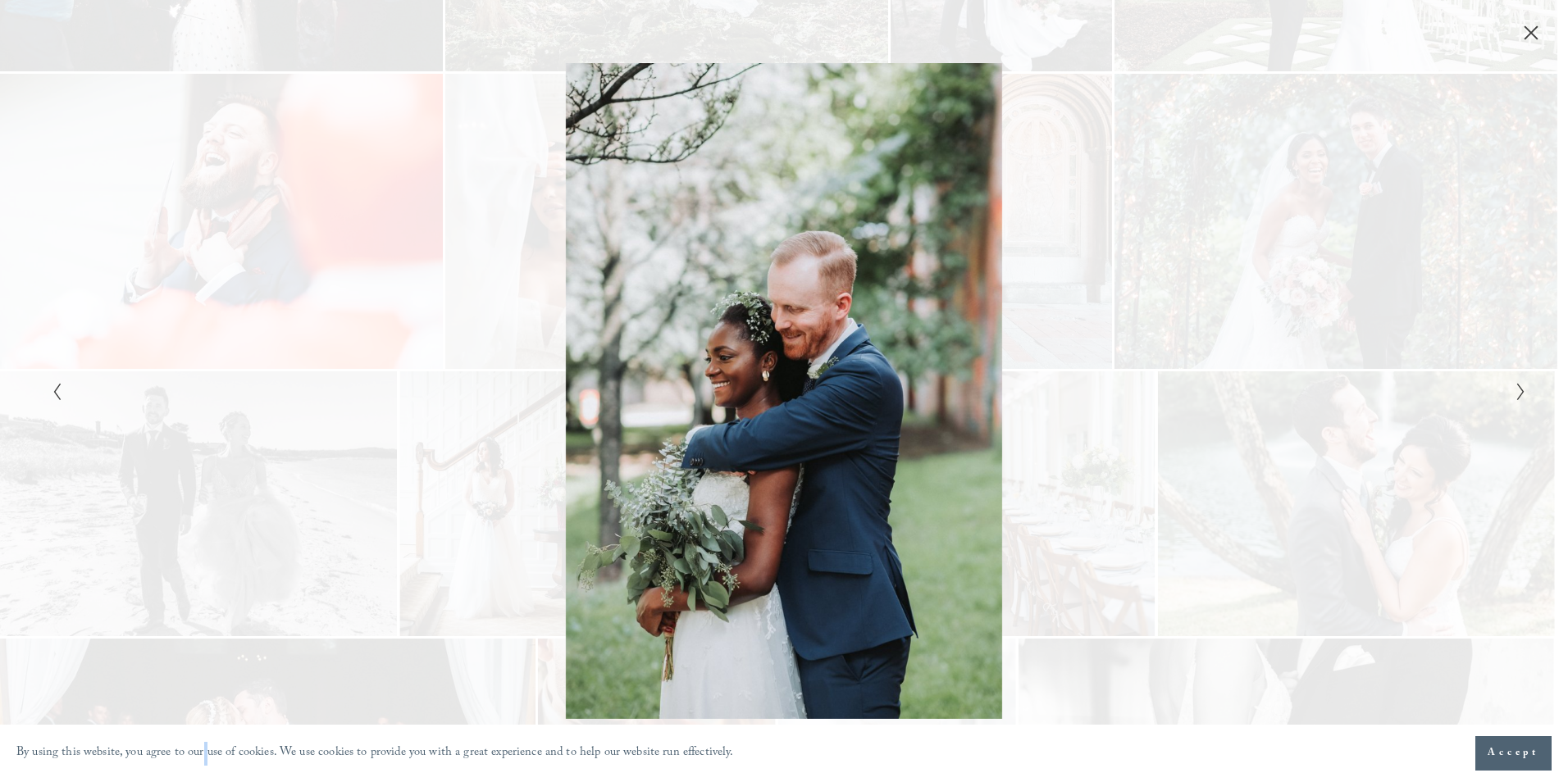
click at [1320, 423] on div "Gallery" at bounding box center [1152, 391] width 737 height 655
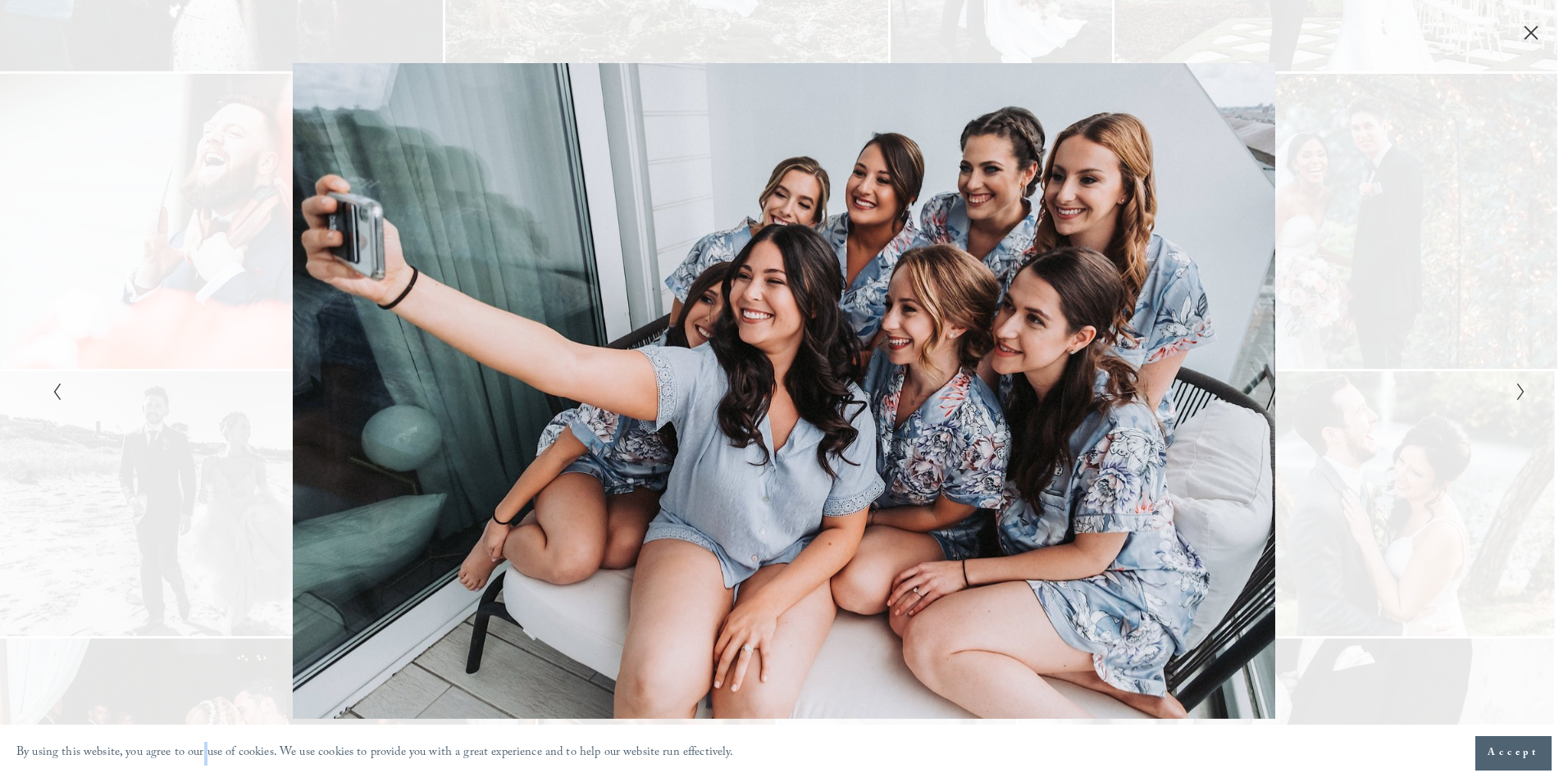
click at [1511, 414] on div "Gallery" at bounding box center [1152, 391] width 737 height 655
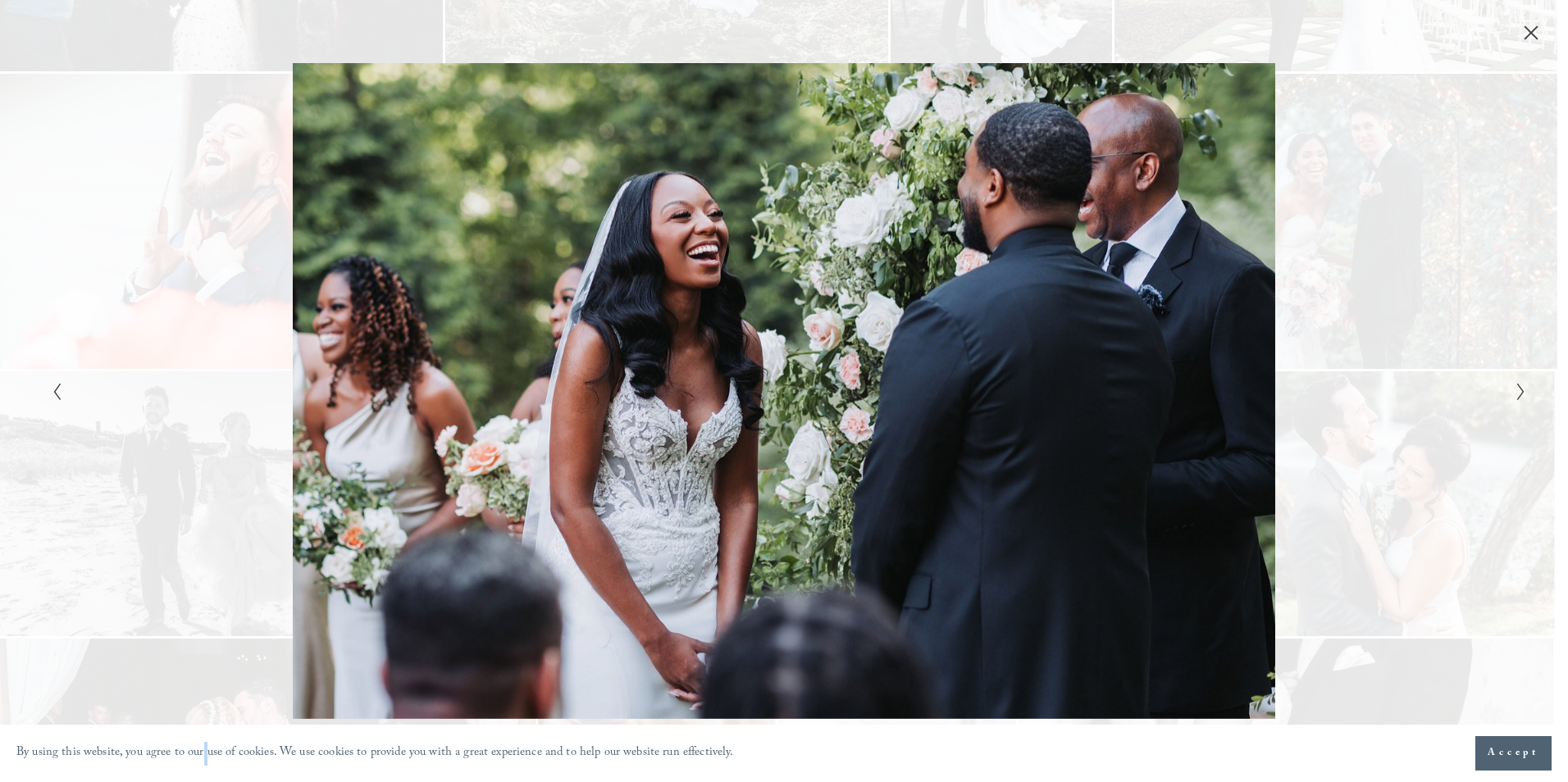
click at [1443, 474] on div "Gallery" at bounding box center [1152, 391] width 737 height 655
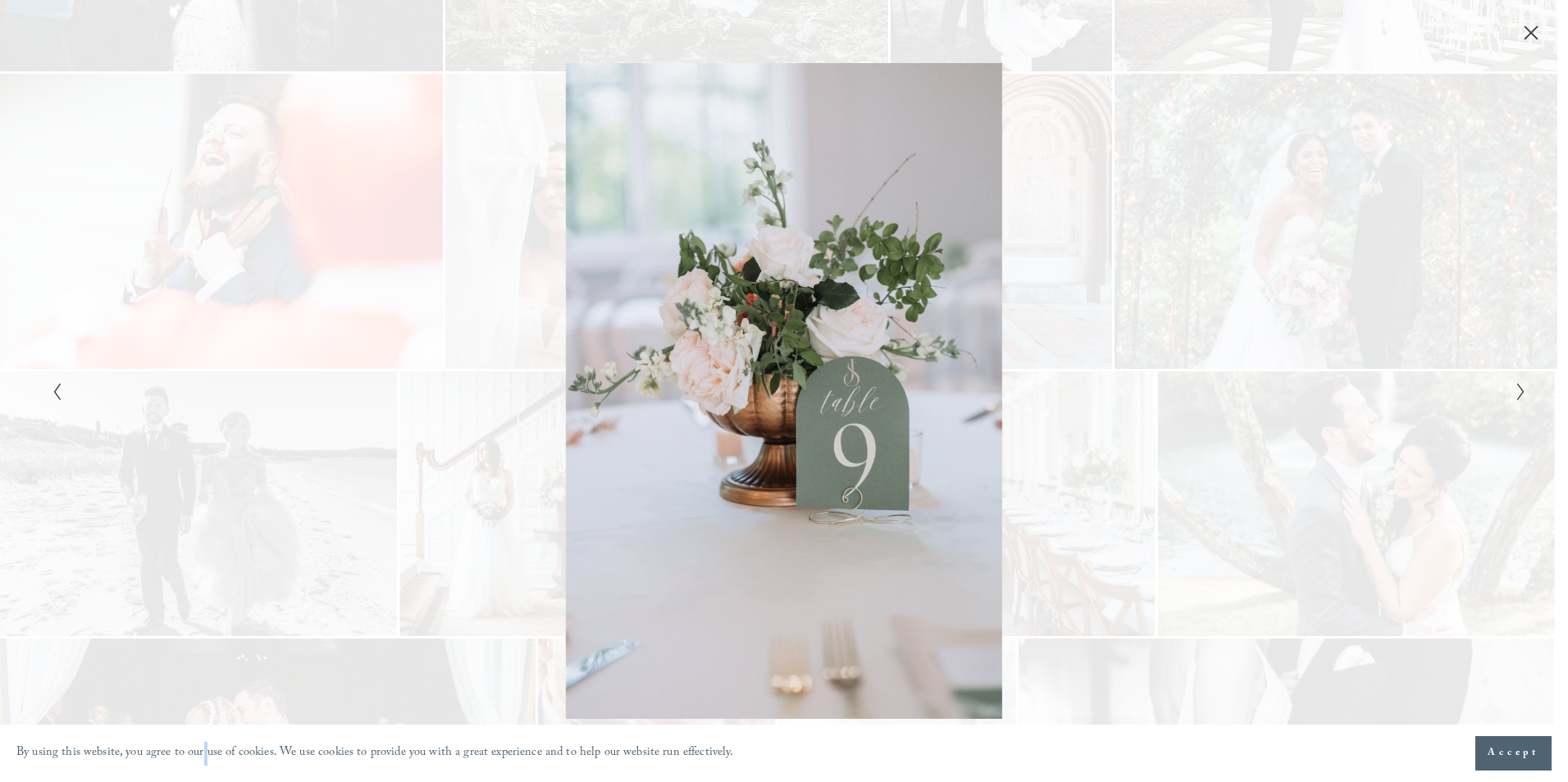
click at [1411, 457] on div "Gallery" at bounding box center [1152, 391] width 737 height 655
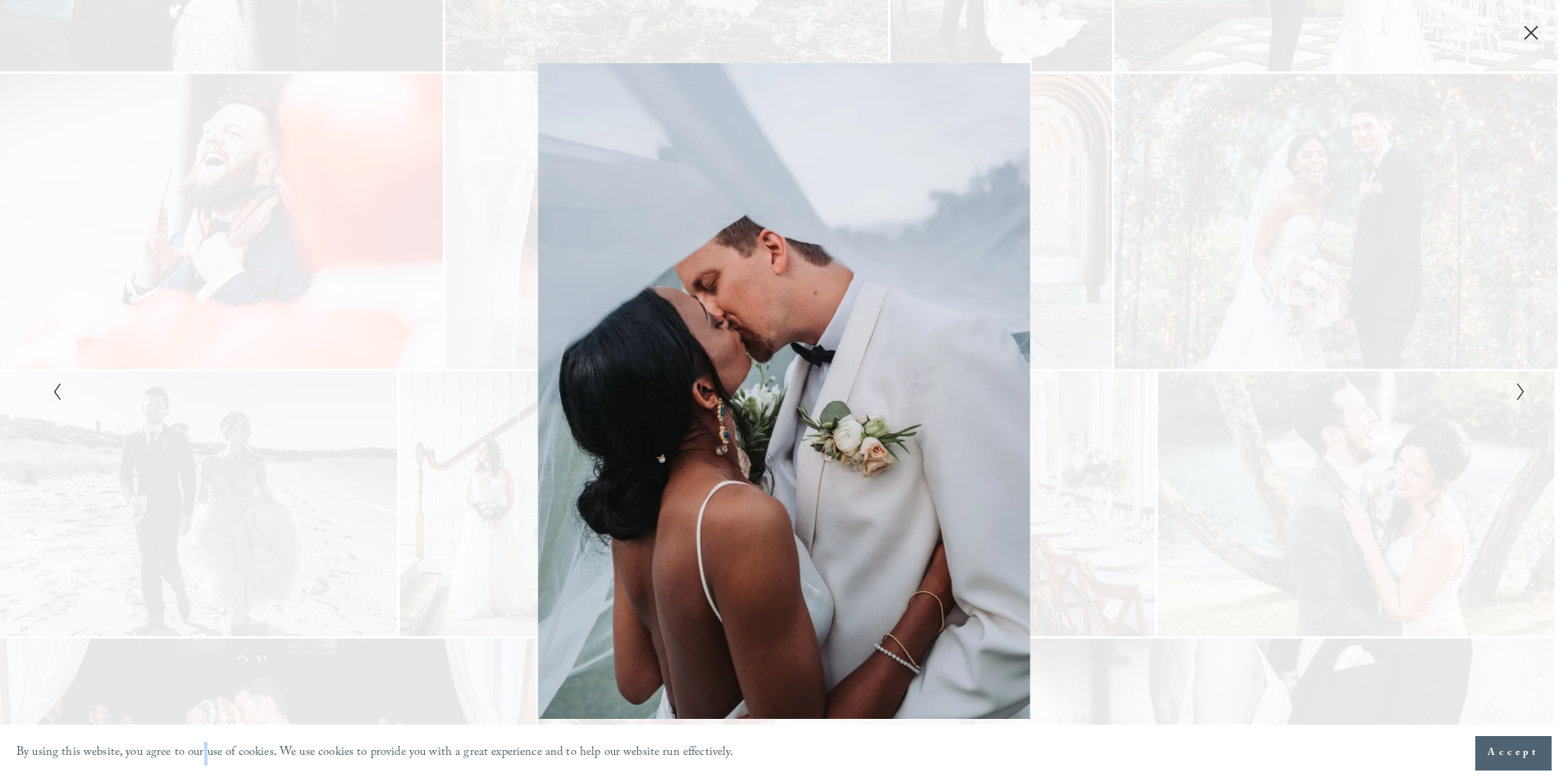
click at [1411, 457] on div "Gallery" at bounding box center [1152, 391] width 737 height 655
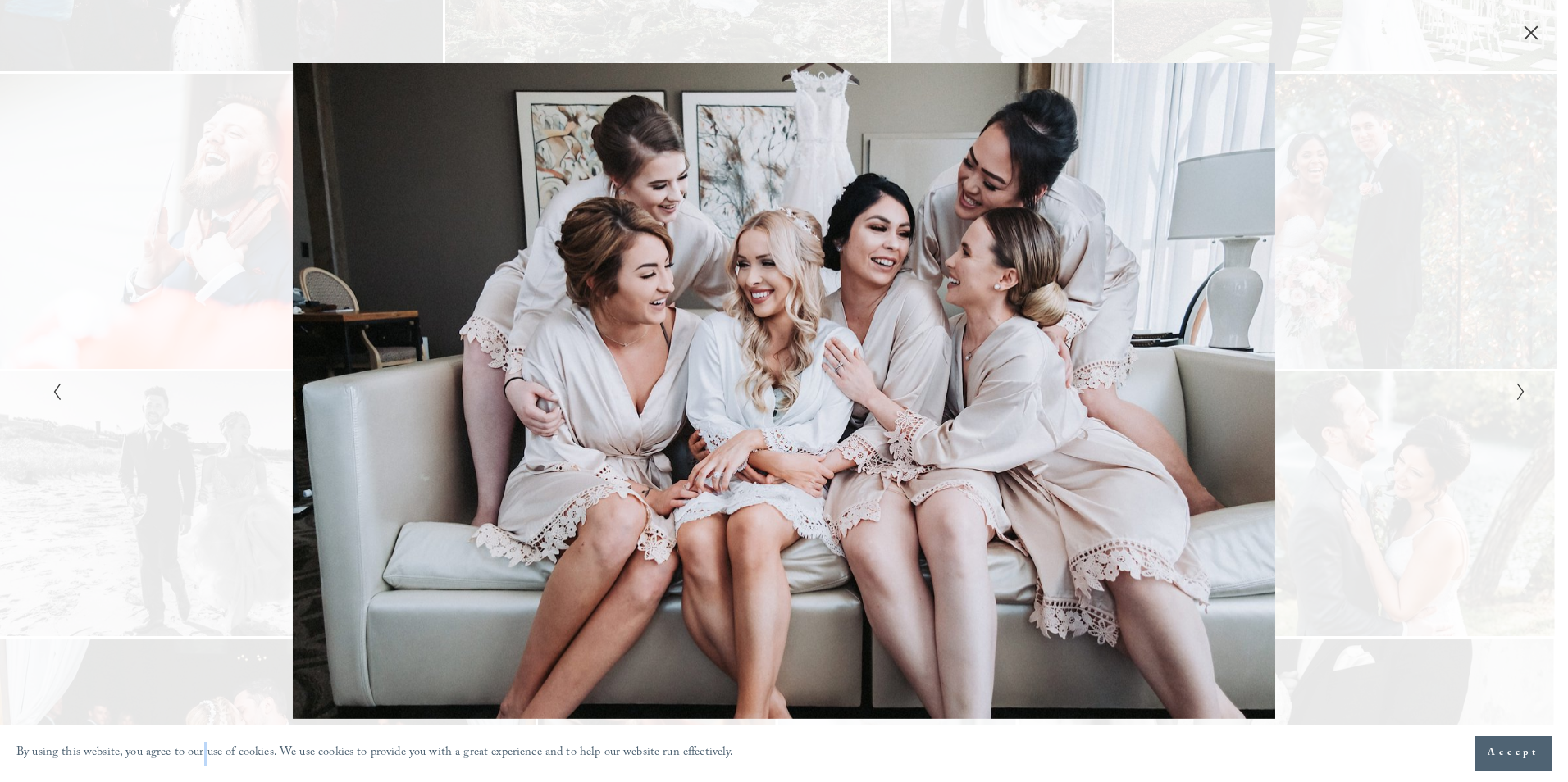
drag, startPoint x: 1411, startPoint y: 457, endPoint x: 1400, endPoint y: 492, distance: 36.7
click at [1400, 492] on div "Gallery" at bounding box center [1152, 391] width 737 height 655
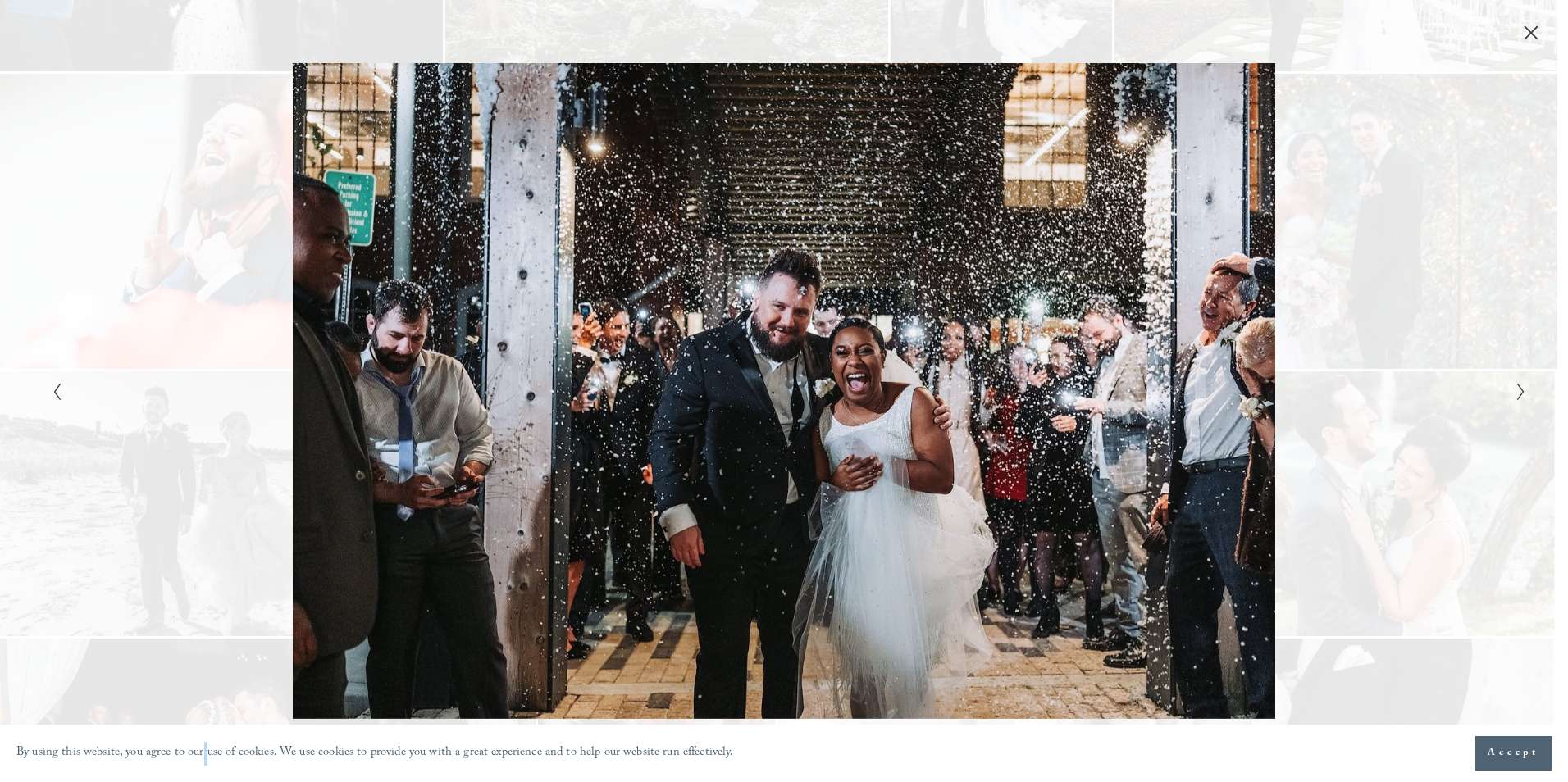
click at [1400, 492] on div "Gallery" at bounding box center [1152, 391] width 737 height 655
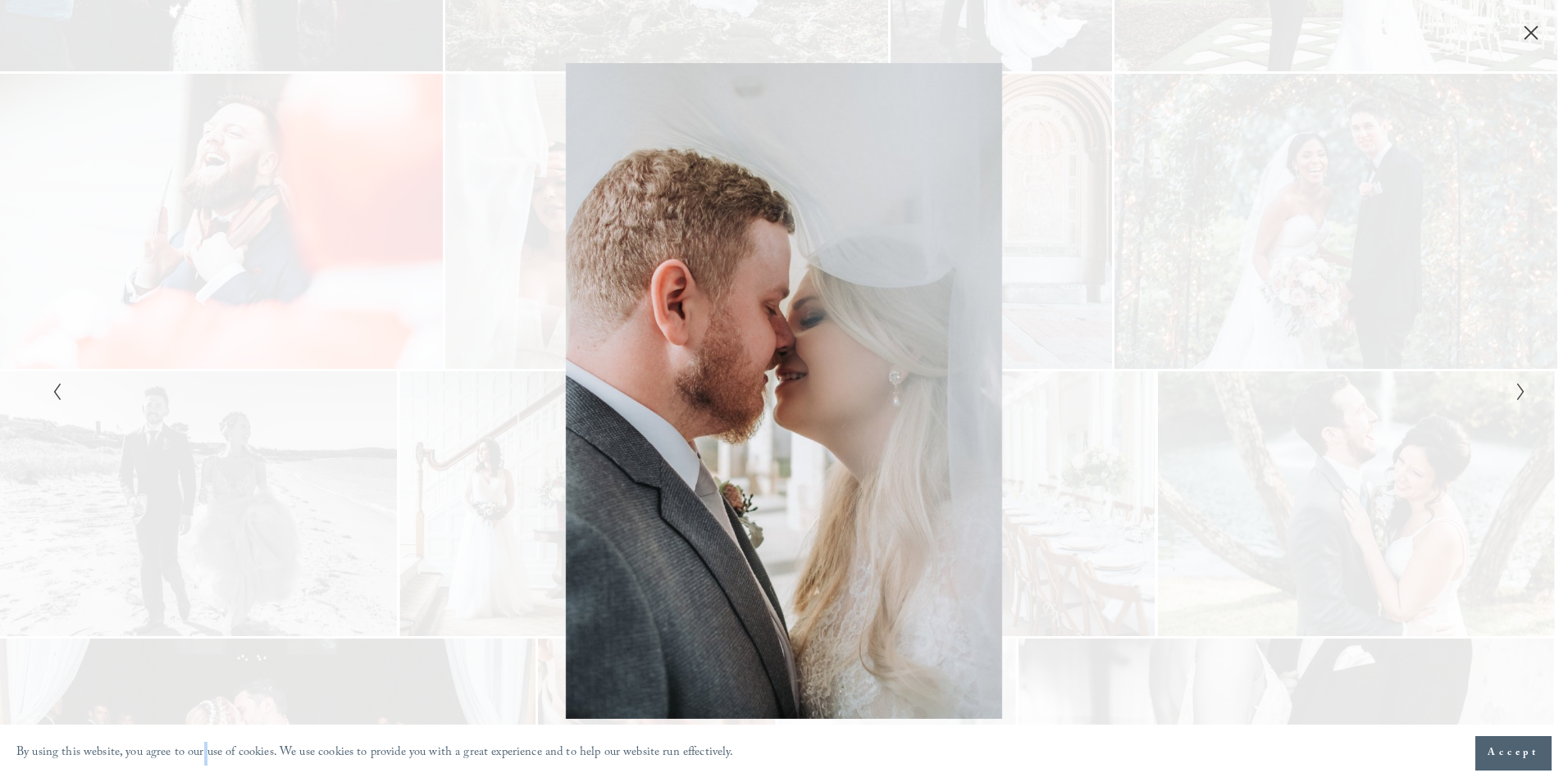
drag, startPoint x: 1400, startPoint y: 492, endPoint x: 1415, endPoint y: 477, distance: 21.2
click at [1415, 477] on div "Gallery" at bounding box center [1152, 391] width 737 height 655
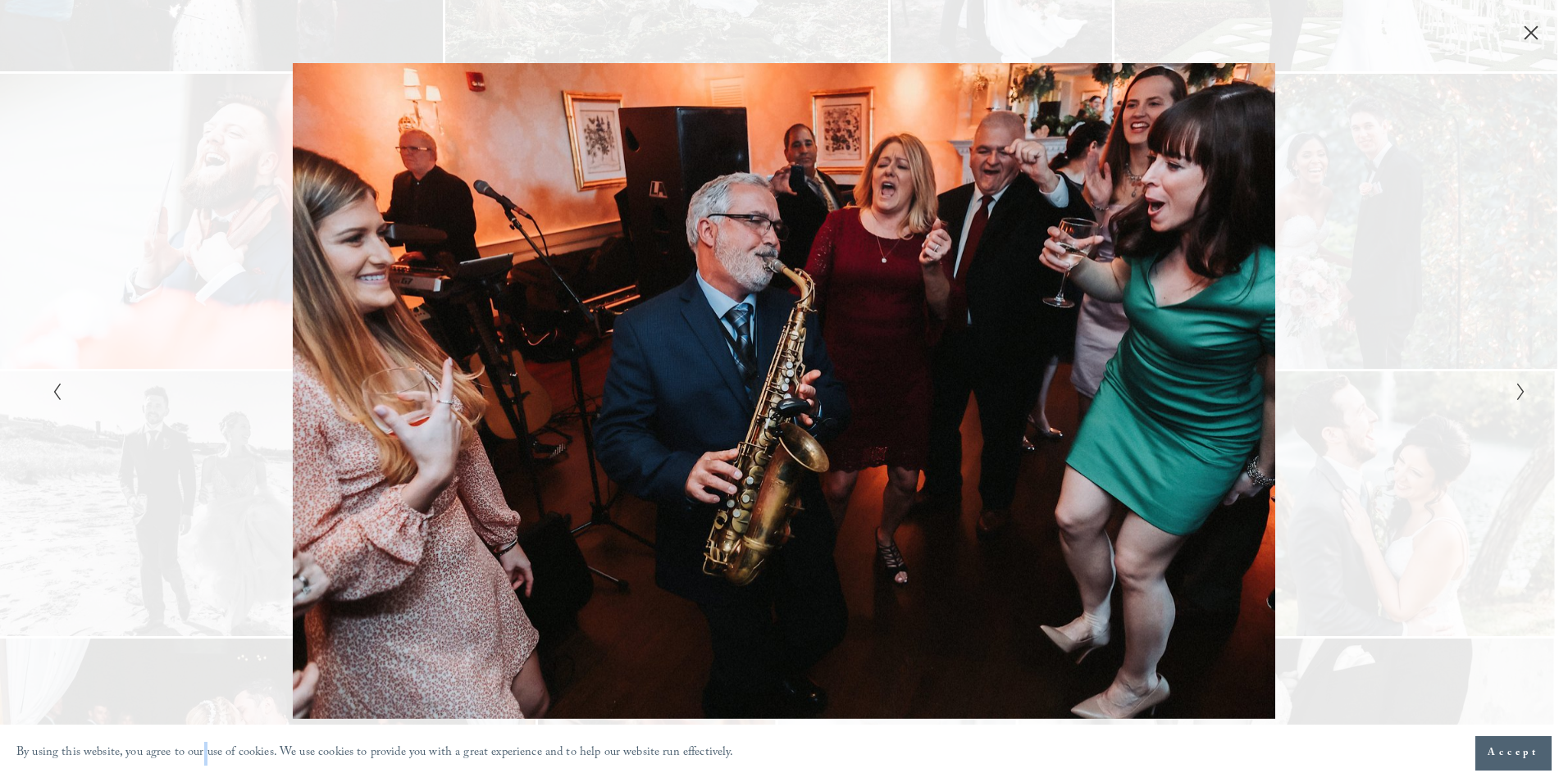
click at [1397, 481] on div "Gallery" at bounding box center [1152, 391] width 737 height 655
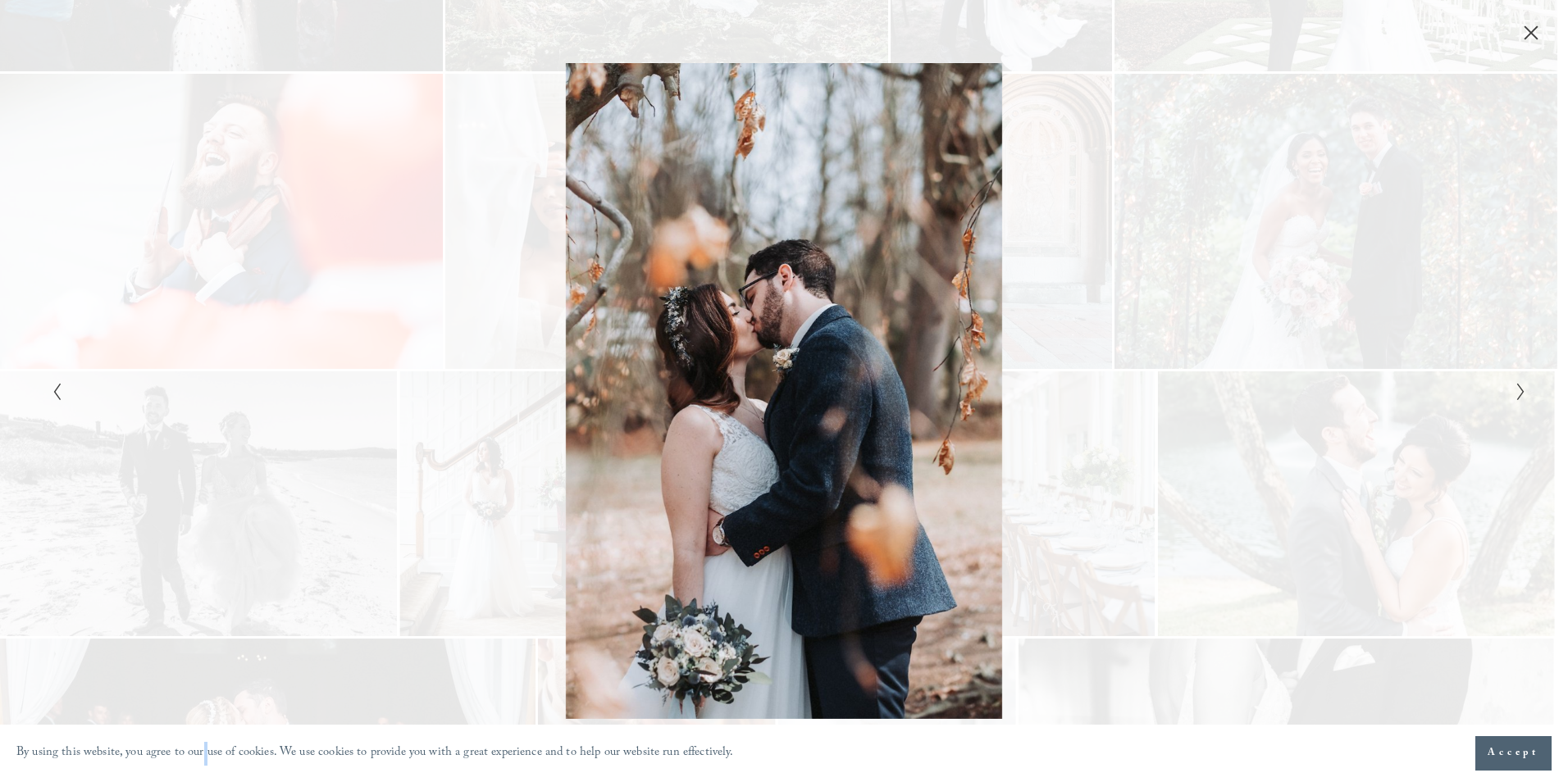
click at [1397, 481] on div "Gallery" at bounding box center [1152, 391] width 737 height 655
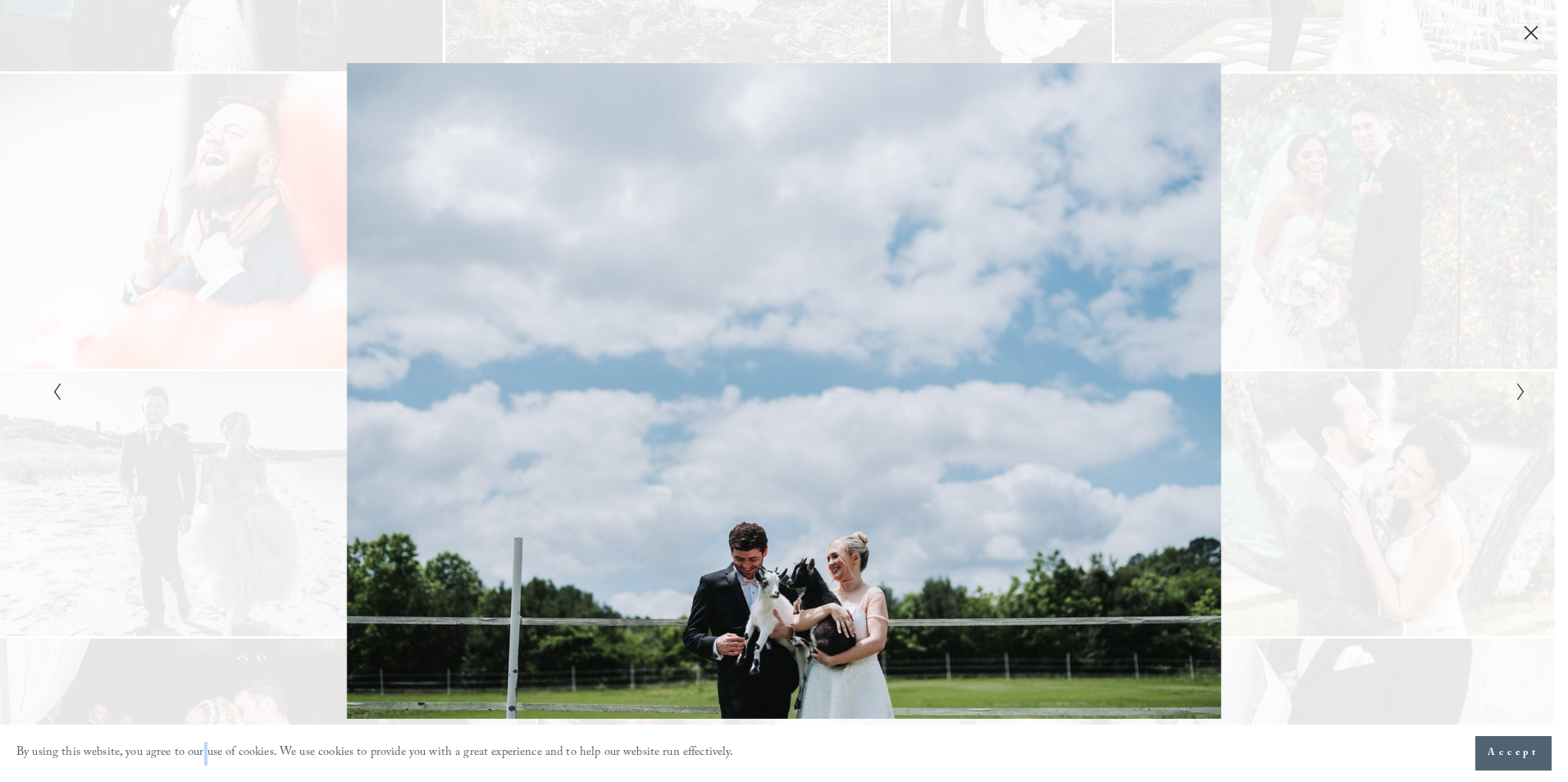
click at [1317, 447] on div "Gallery" at bounding box center [1152, 391] width 737 height 655
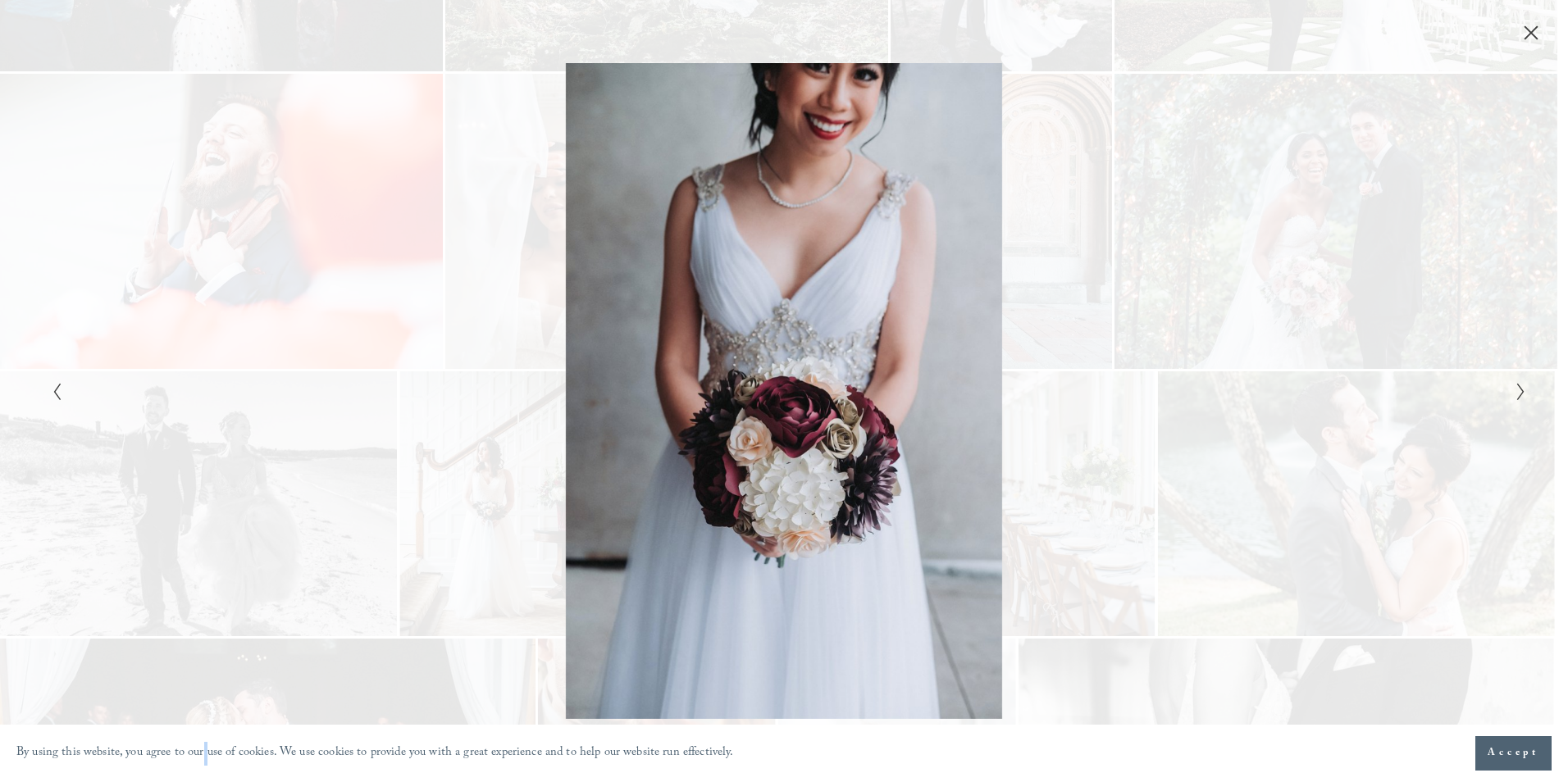
click at [1317, 447] on div "Gallery" at bounding box center [1152, 391] width 737 height 655
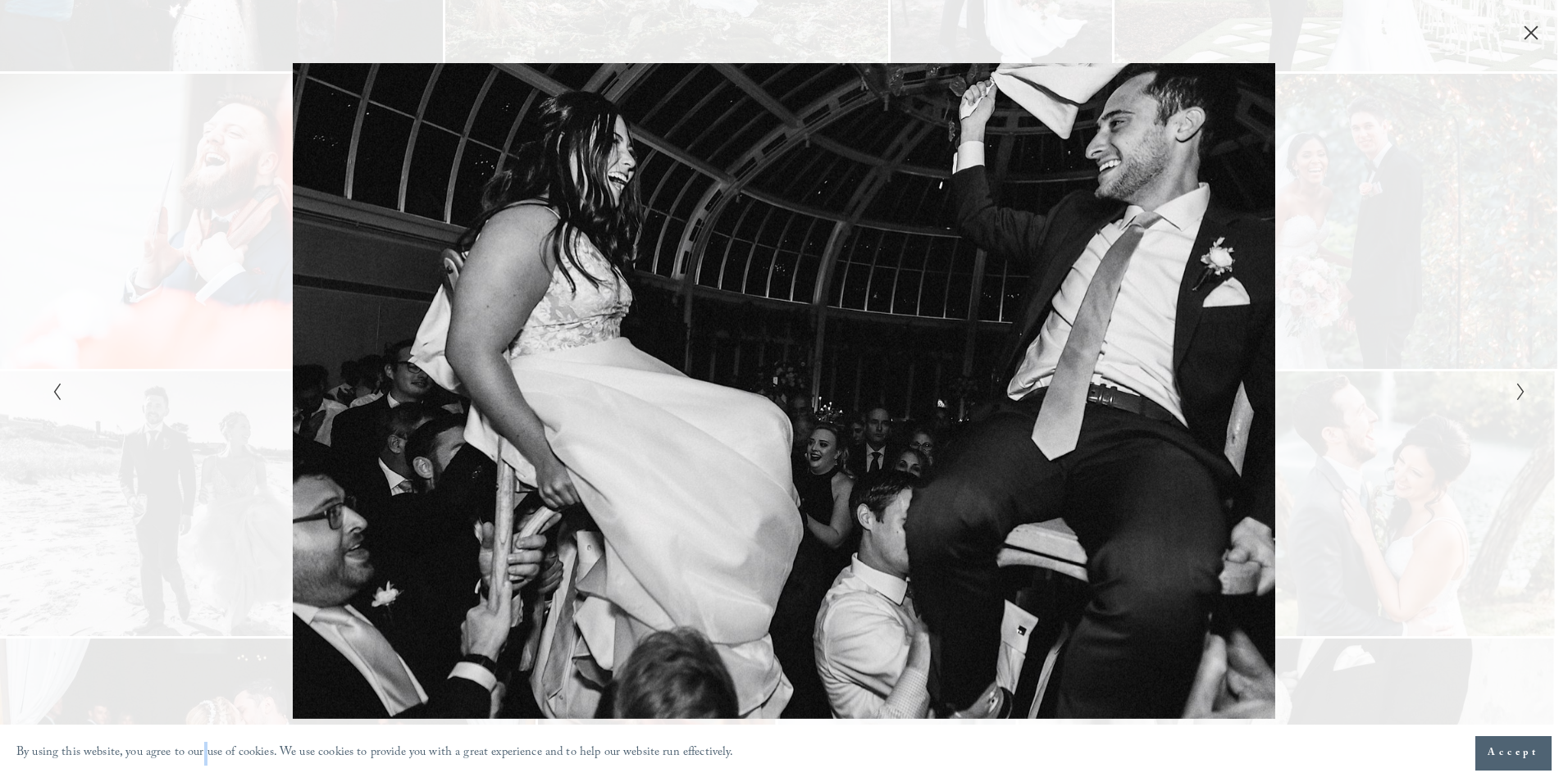
click at [1317, 447] on div "Gallery" at bounding box center [1152, 391] width 737 height 655
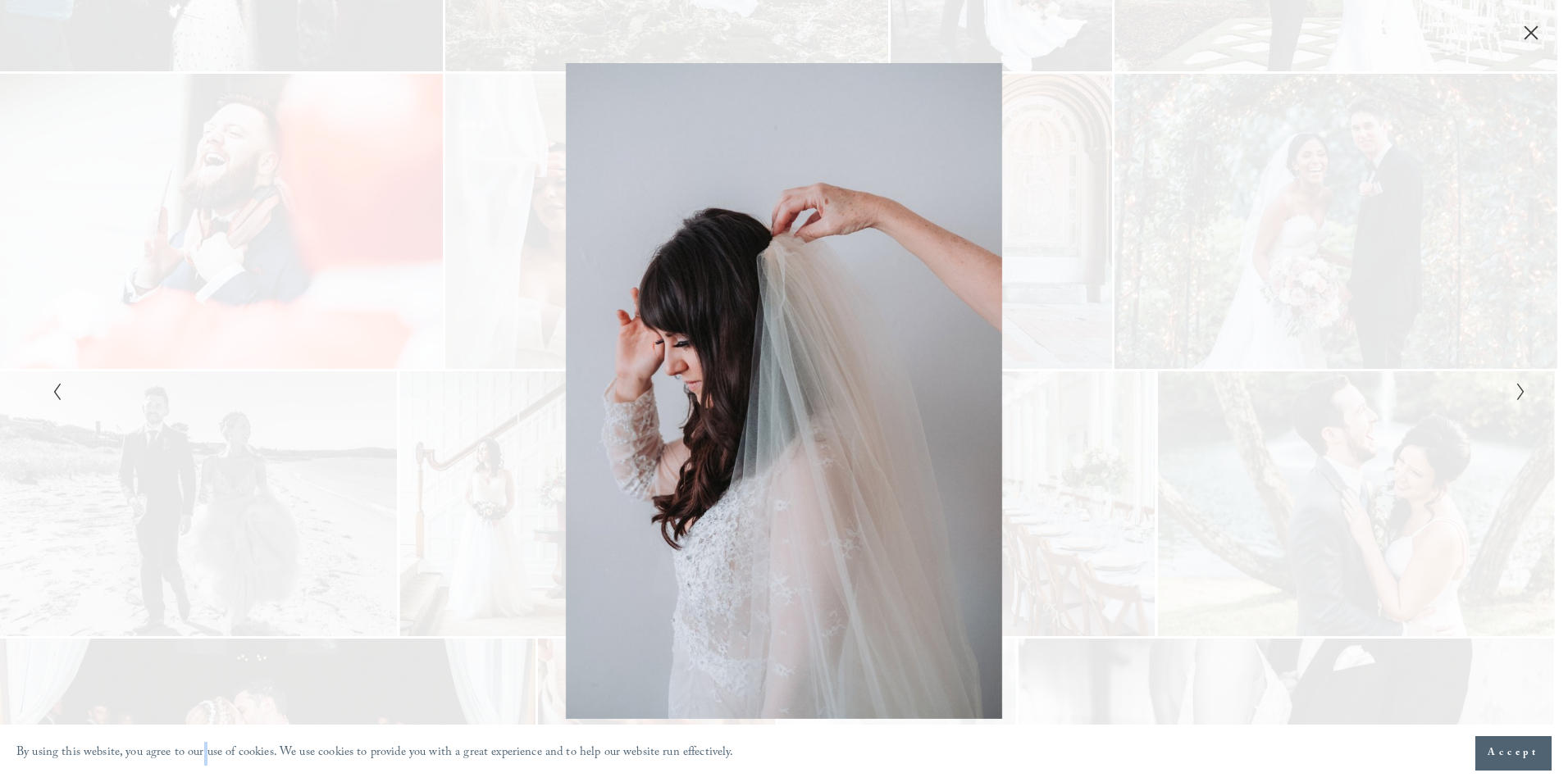
click at [1317, 447] on div "Gallery" at bounding box center [1152, 391] width 737 height 655
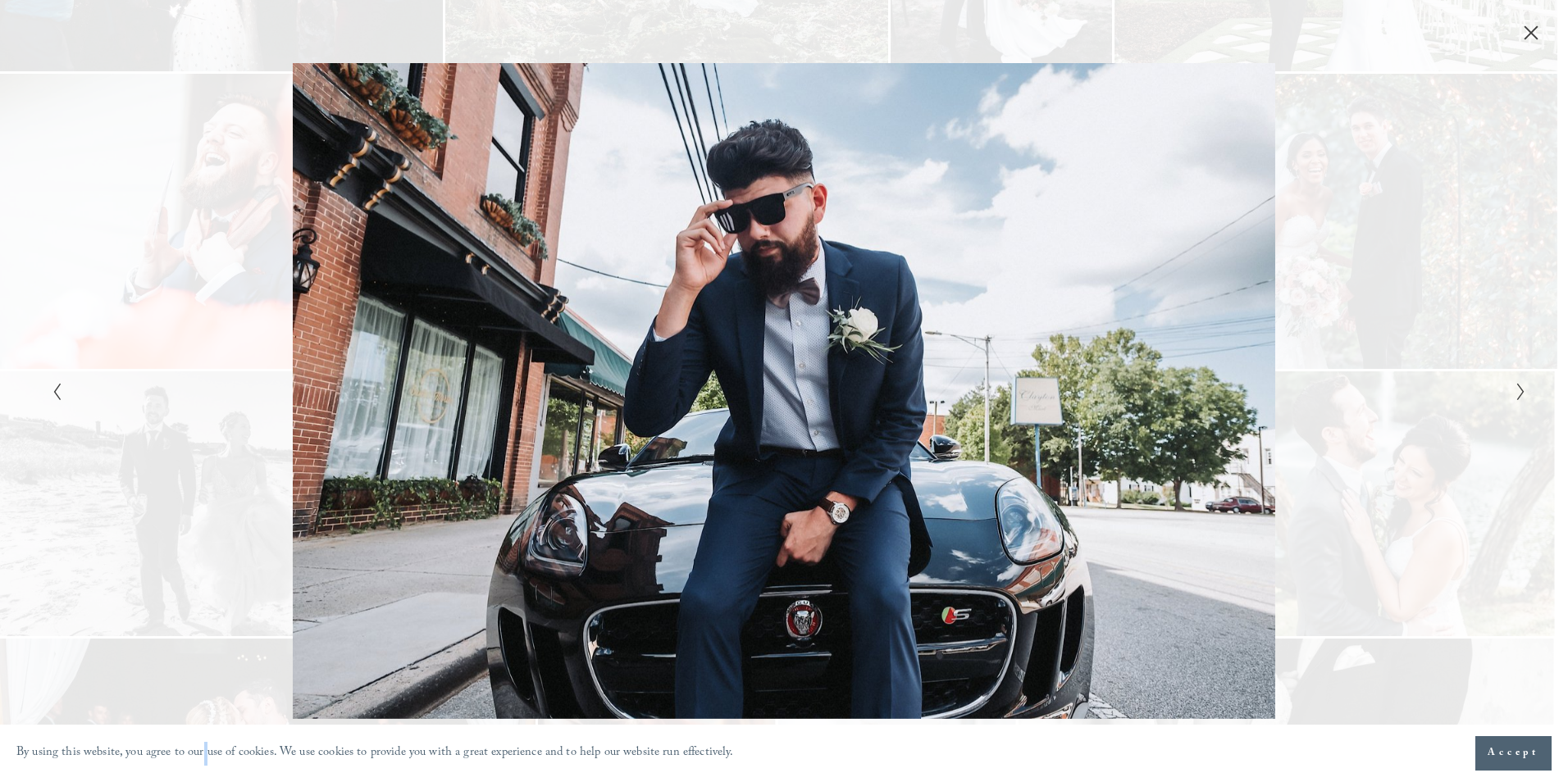
click at [1317, 447] on div "Gallery" at bounding box center [1152, 391] width 737 height 655
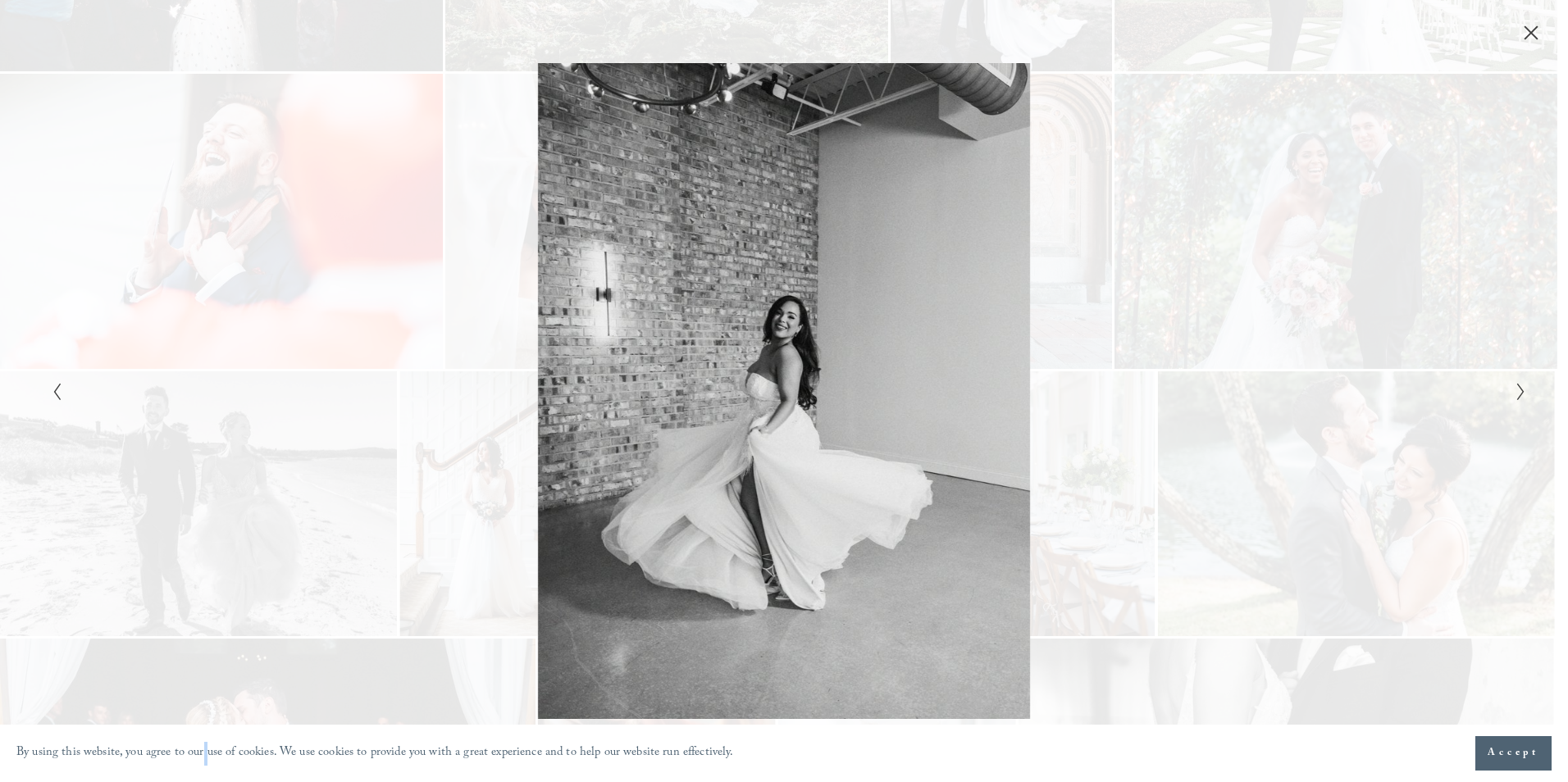
click at [1317, 447] on div "Gallery" at bounding box center [1152, 391] width 737 height 655
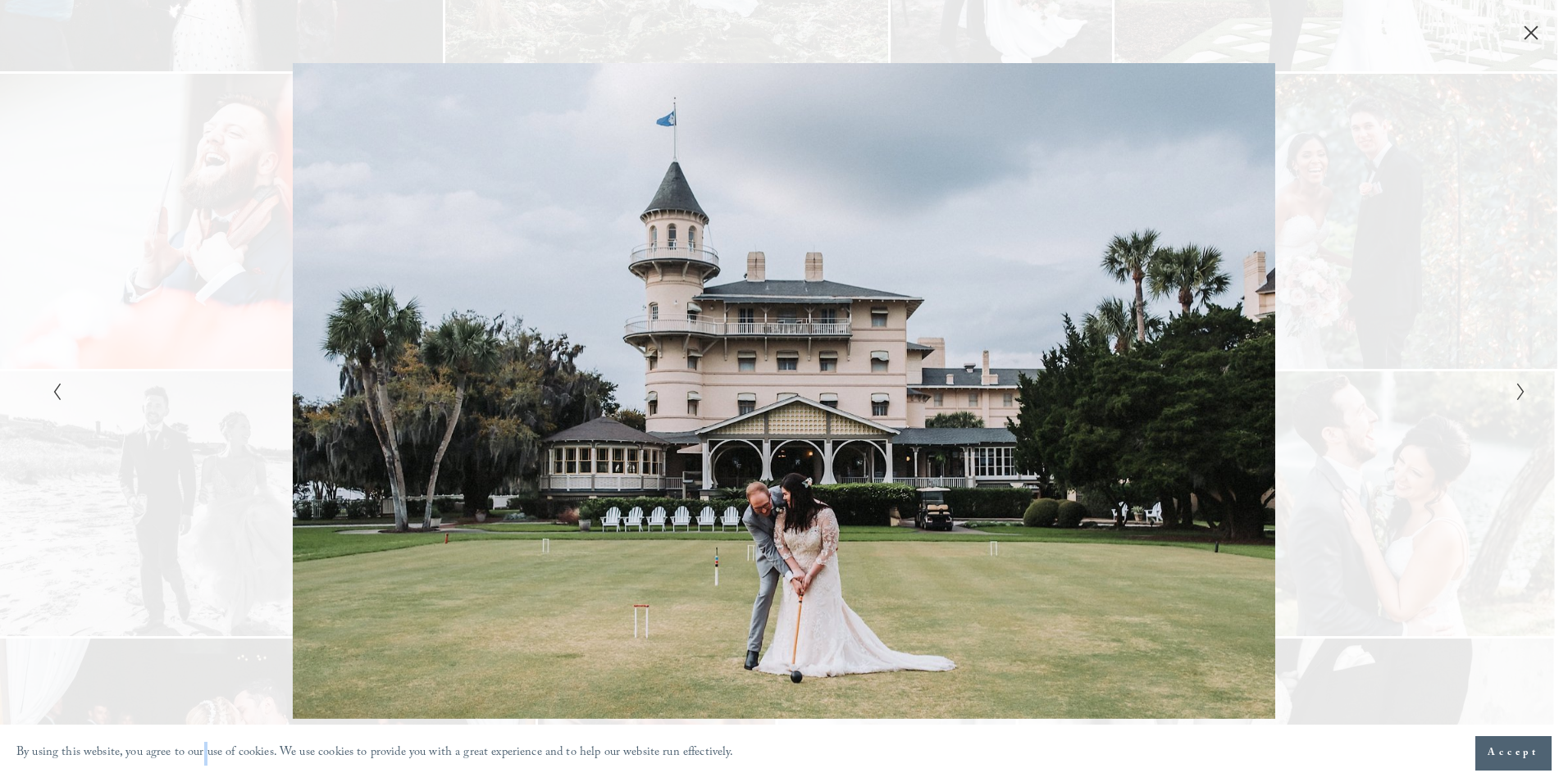
click at [1282, 436] on div "Gallery" at bounding box center [1152, 391] width 737 height 655
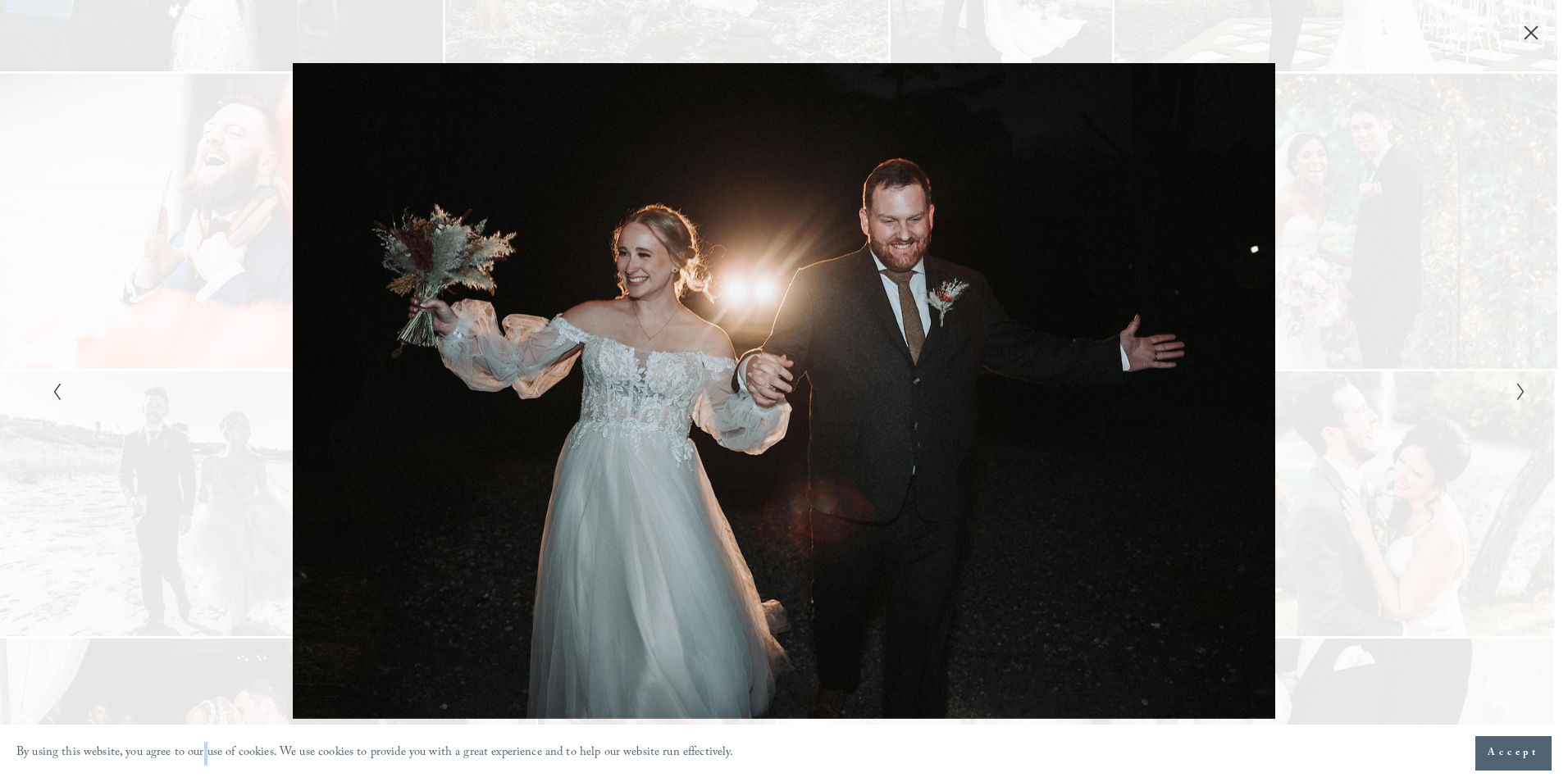
click at [1377, 437] on div "Gallery" at bounding box center [1152, 391] width 737 height 655
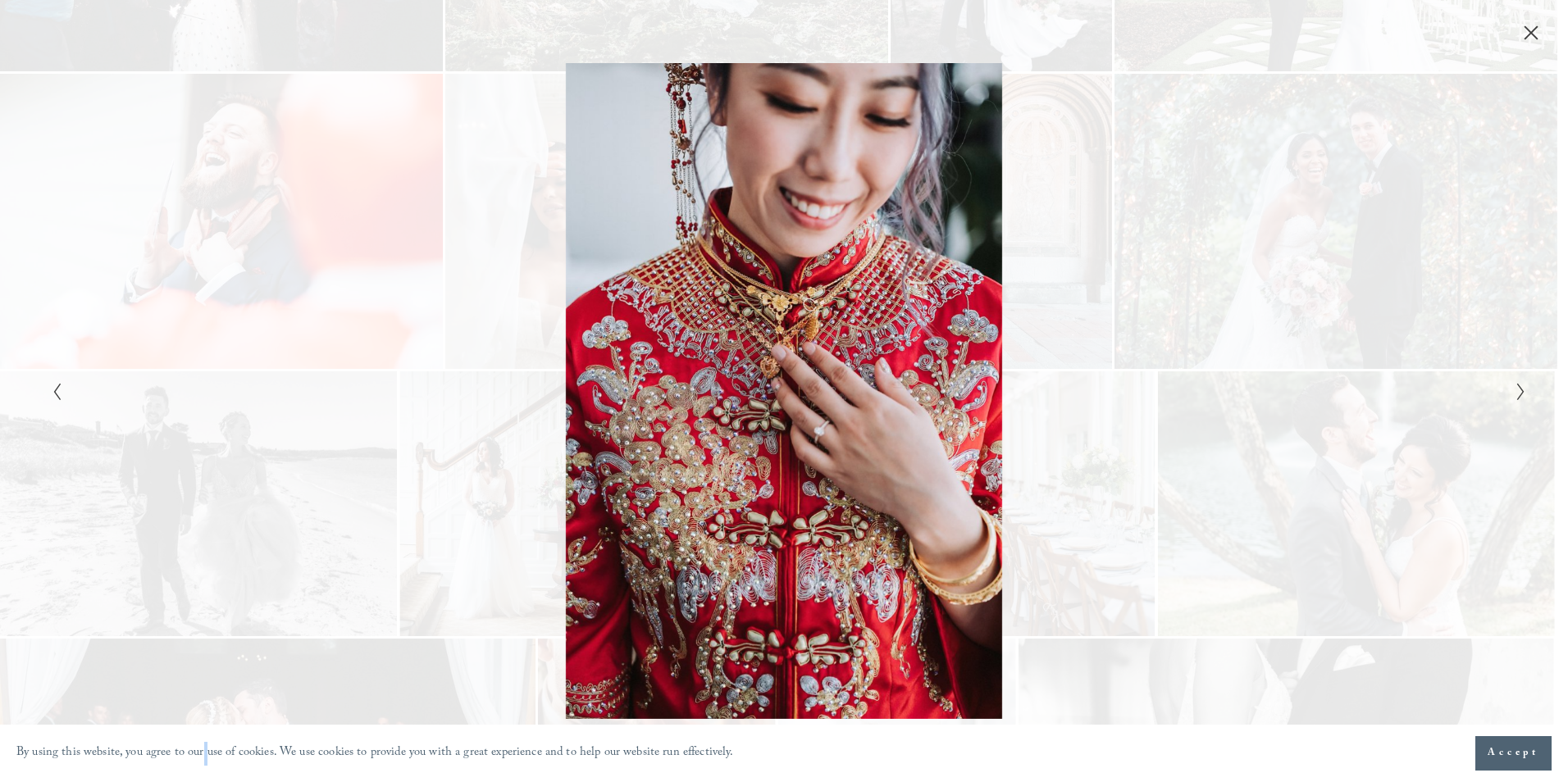
click at [1377, 487] on div "Gallery" at bounding box center [1152, 391] width 737 height 655
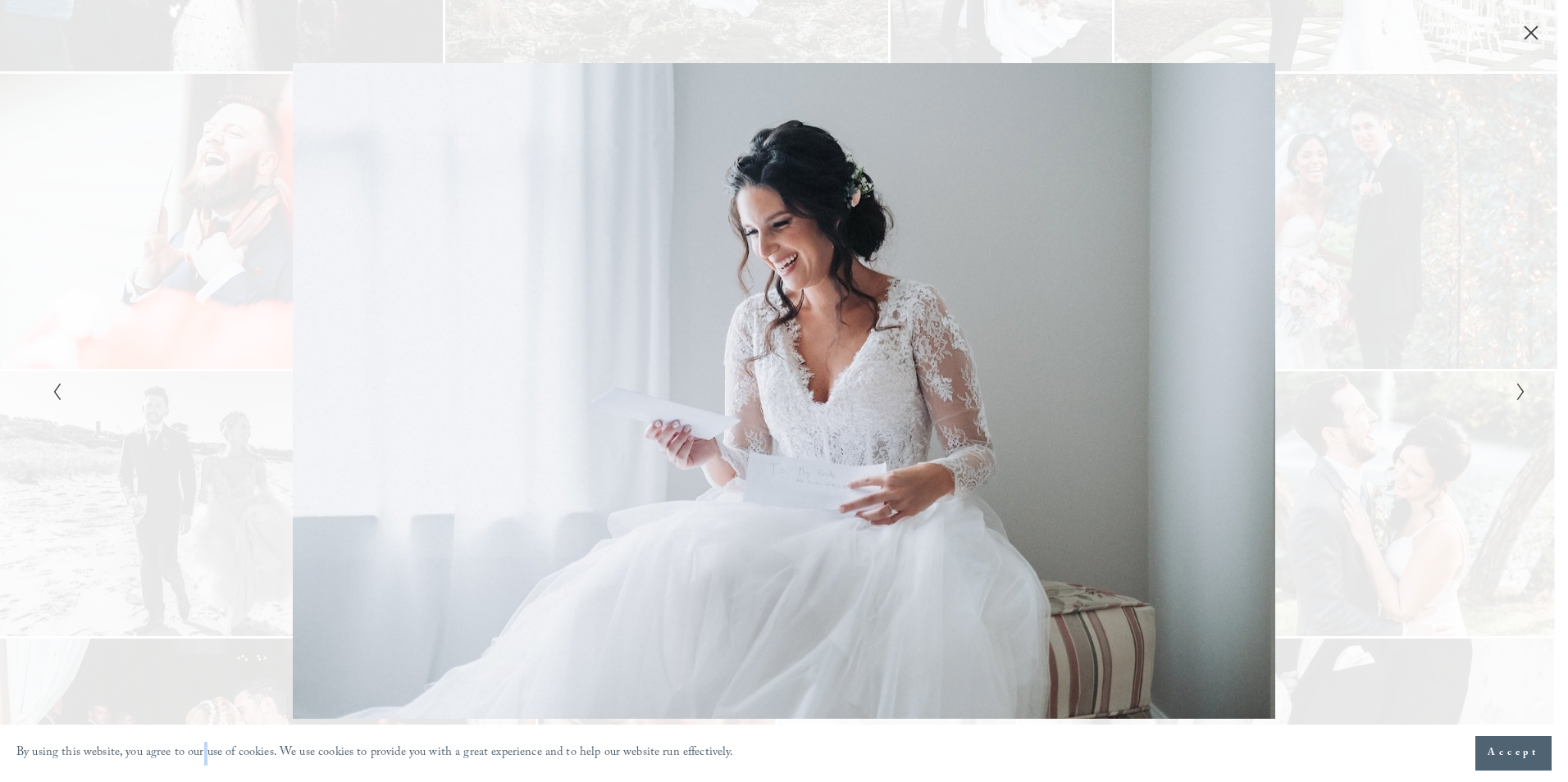
click at [1377, 424] on div "Gallery" at bounding box center [1152, 391] width 737 height 655
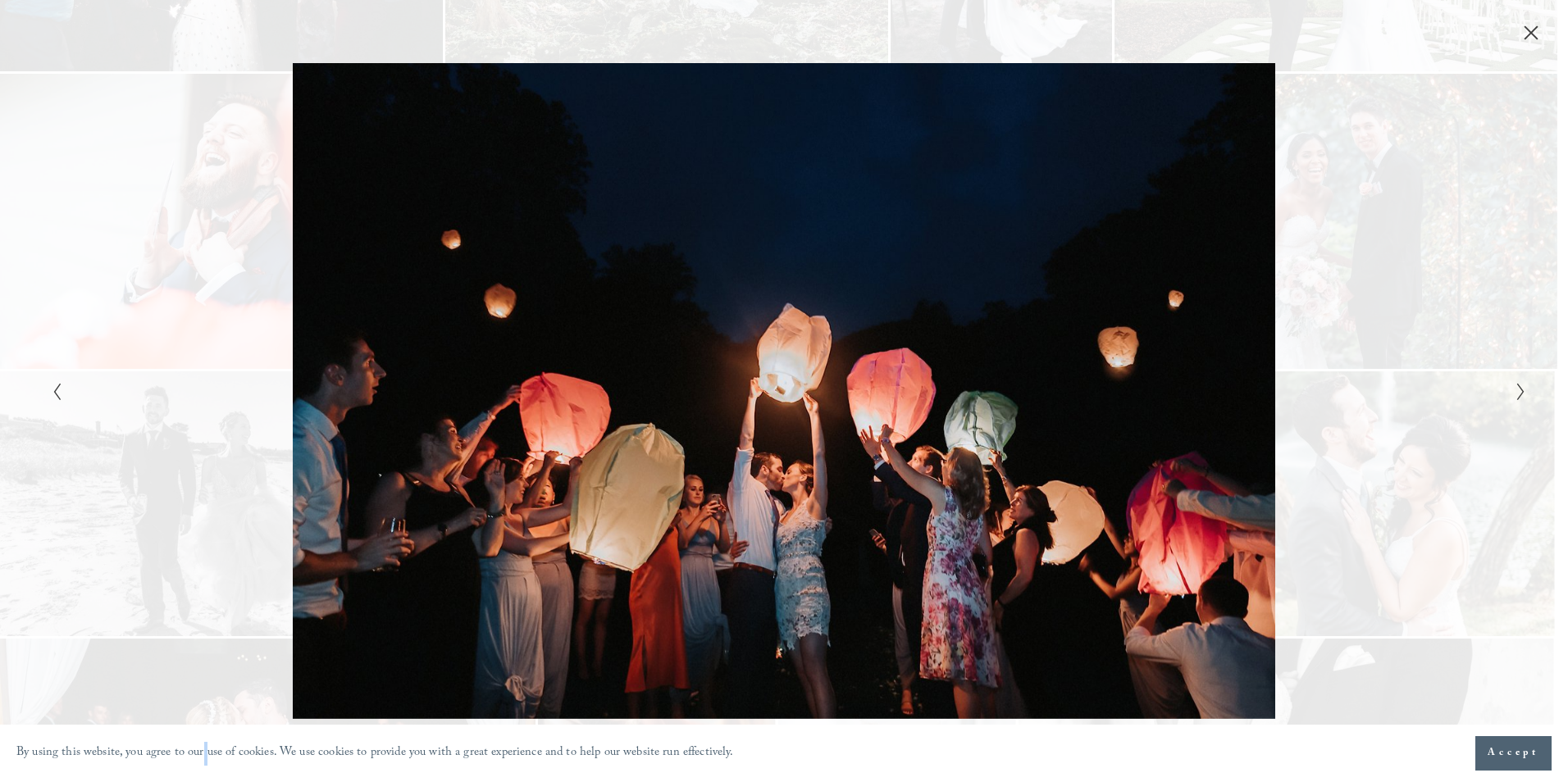
drag, startPoint x: 849, startPoint y: 381, endPoint x: 780, endPoint y: 446, distance: 94.8
click at [780, 446] on div "Gallery" at bounding box center [415, 391] width 737 height 655
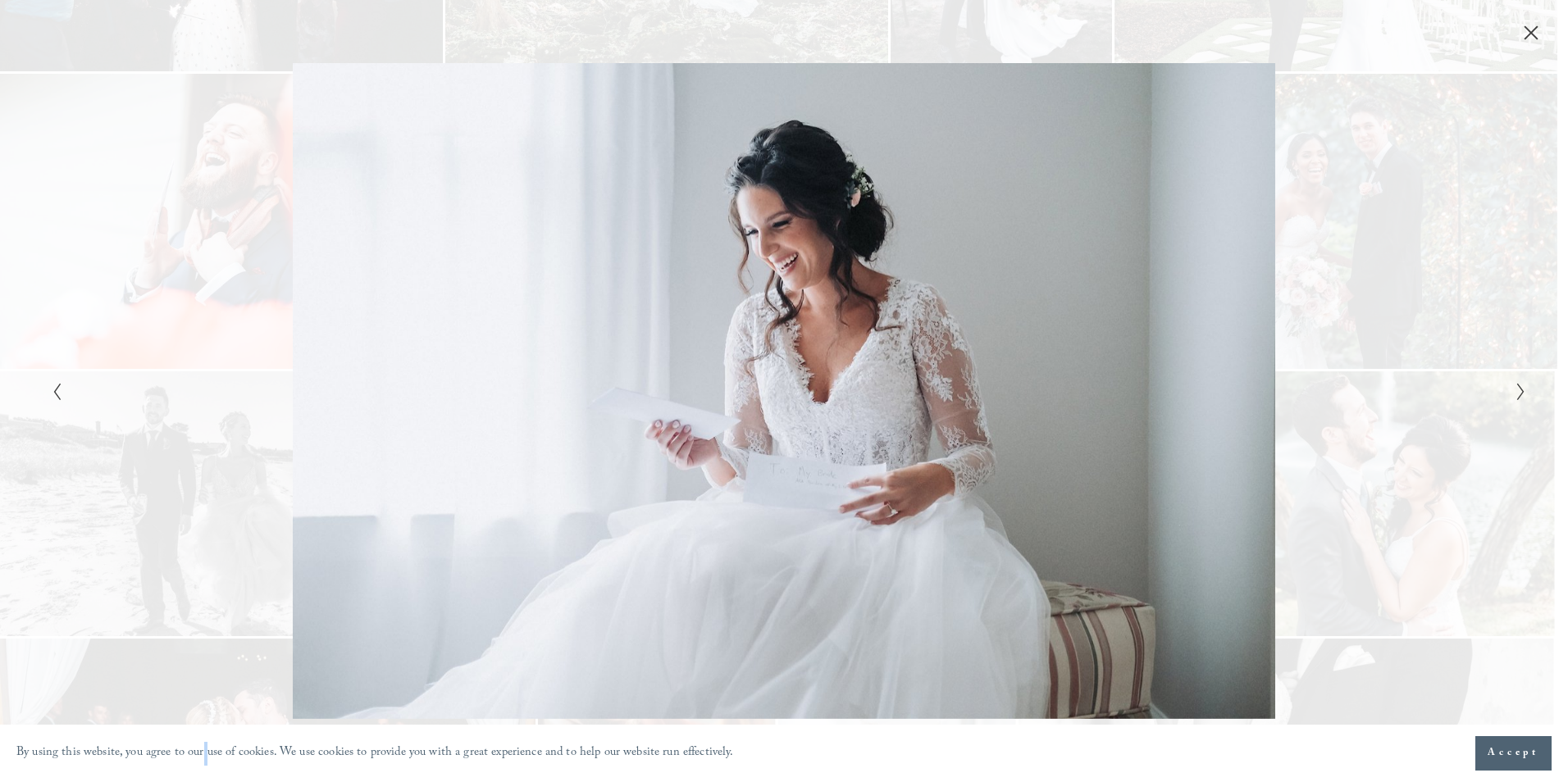
drag, startPoint x: 216, startPoint y: 315, endPoint x: 228, endPoint y: 310, distance: 13.0
click at [219, 313] on div "Gallery" at bounding box center [415, 391] width 737 height 655
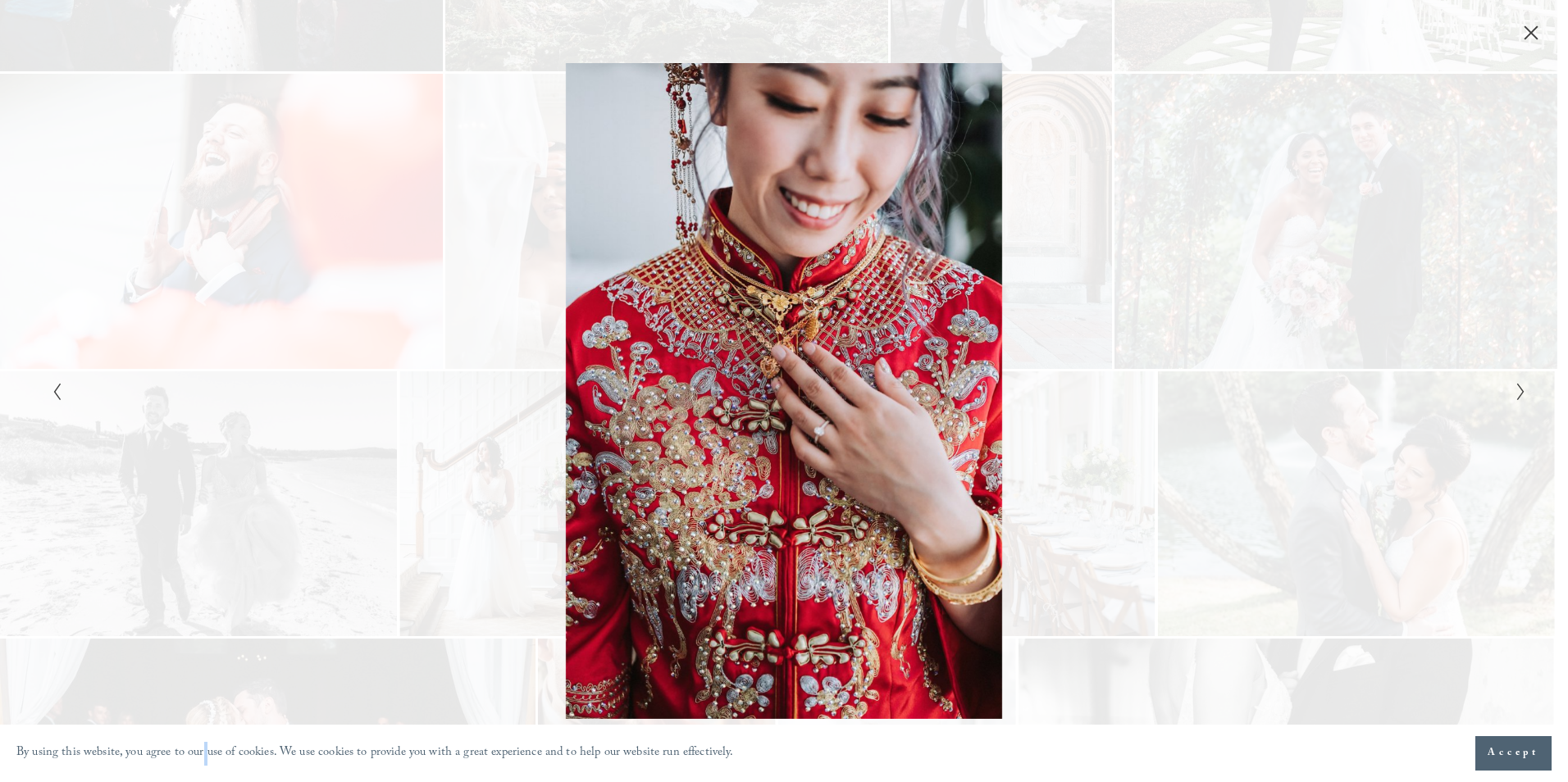
click at [1449, 453] on div "Gallery" at bounding box center [1152, 391] width 737 height 655
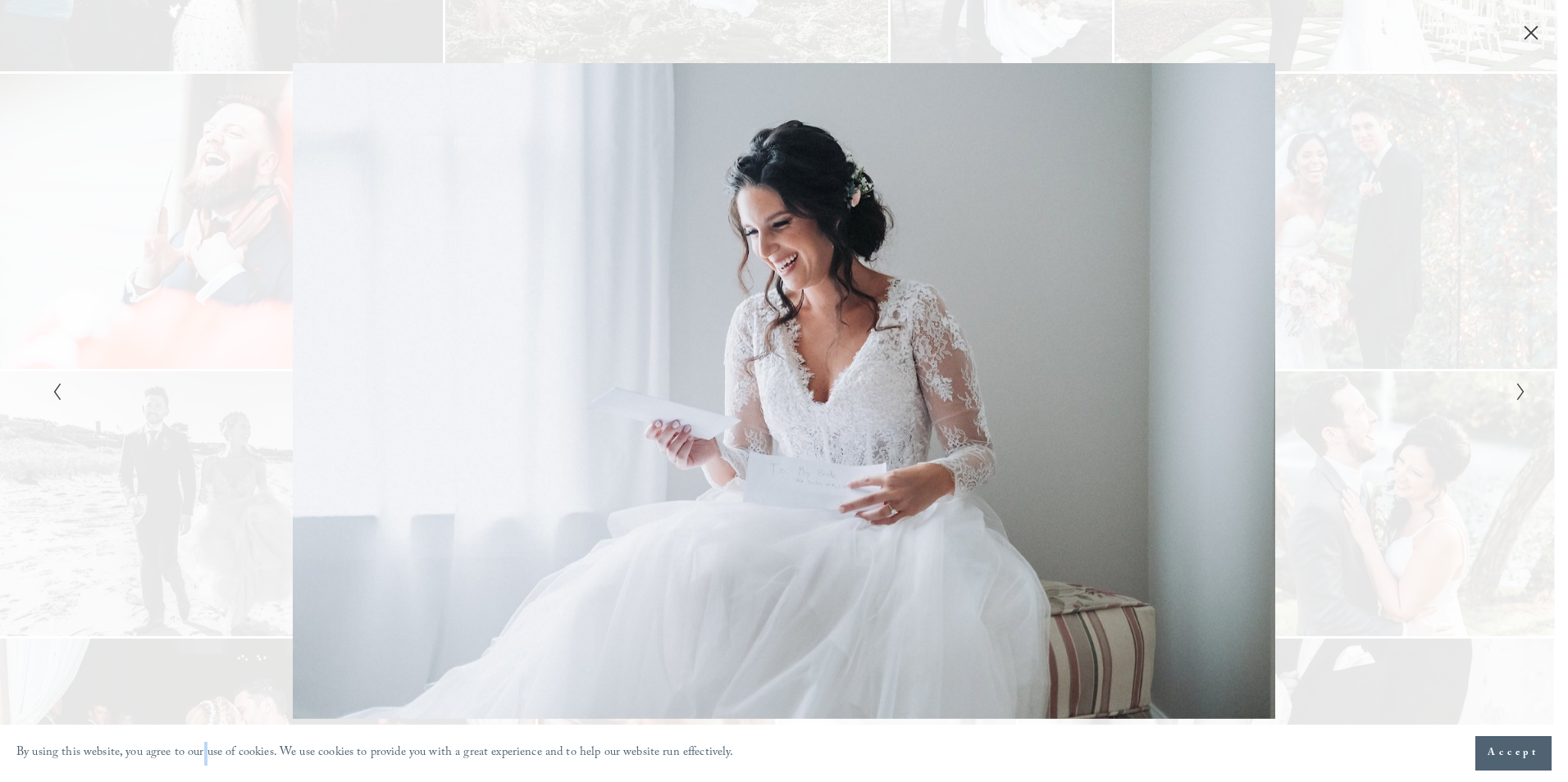
drag, startPoint x: 1449, startPoint y: 453, endPoint x: 1283, endPoint y: 380, distance: 181.3
click at [1433, 444] on div "Gallery" at bounding box center [1152, 391] width 737 height 655
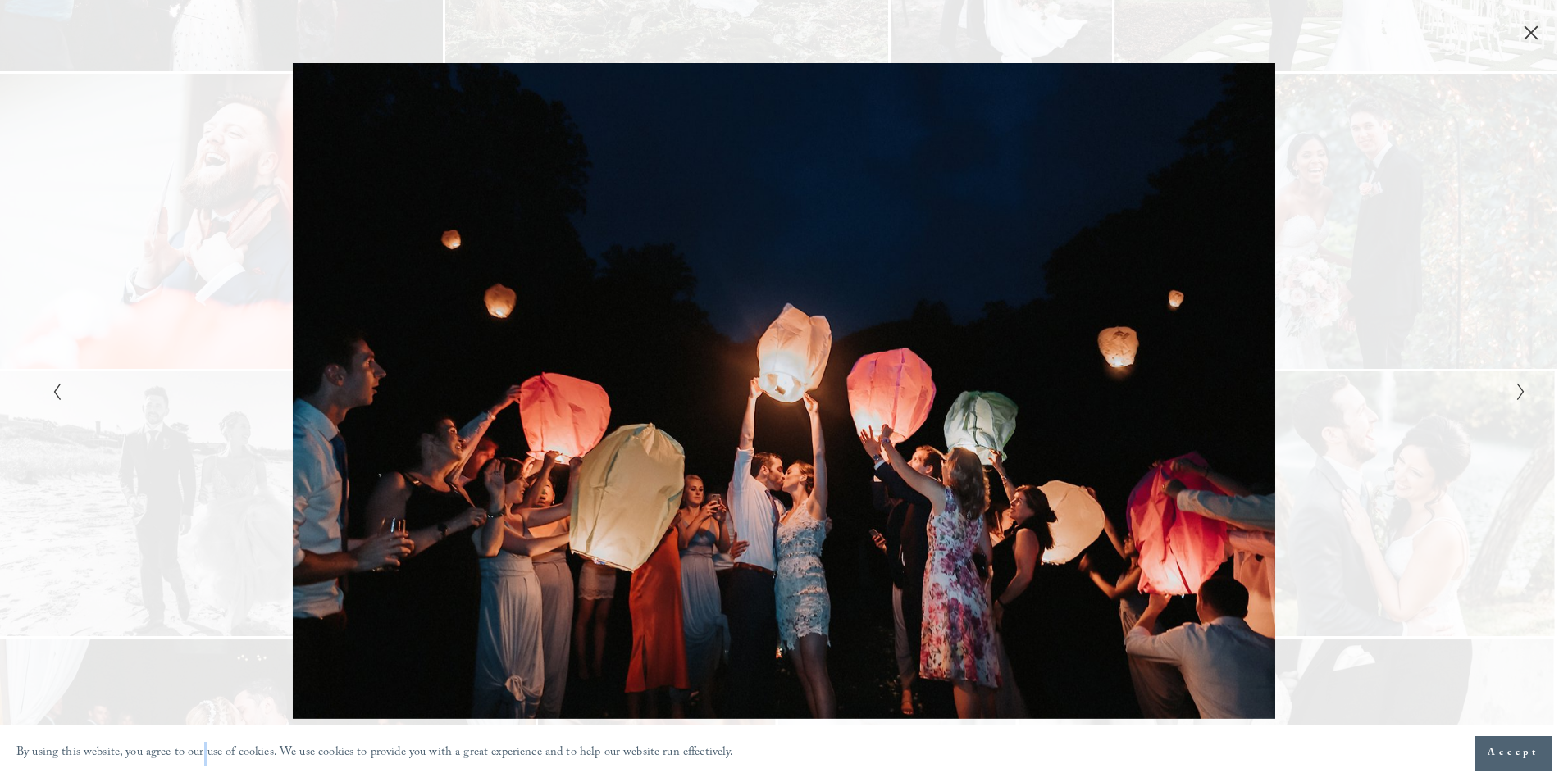
click at [1368, 347] on div "Gallery" at bounding box center [1152, 391] width 737 height 655
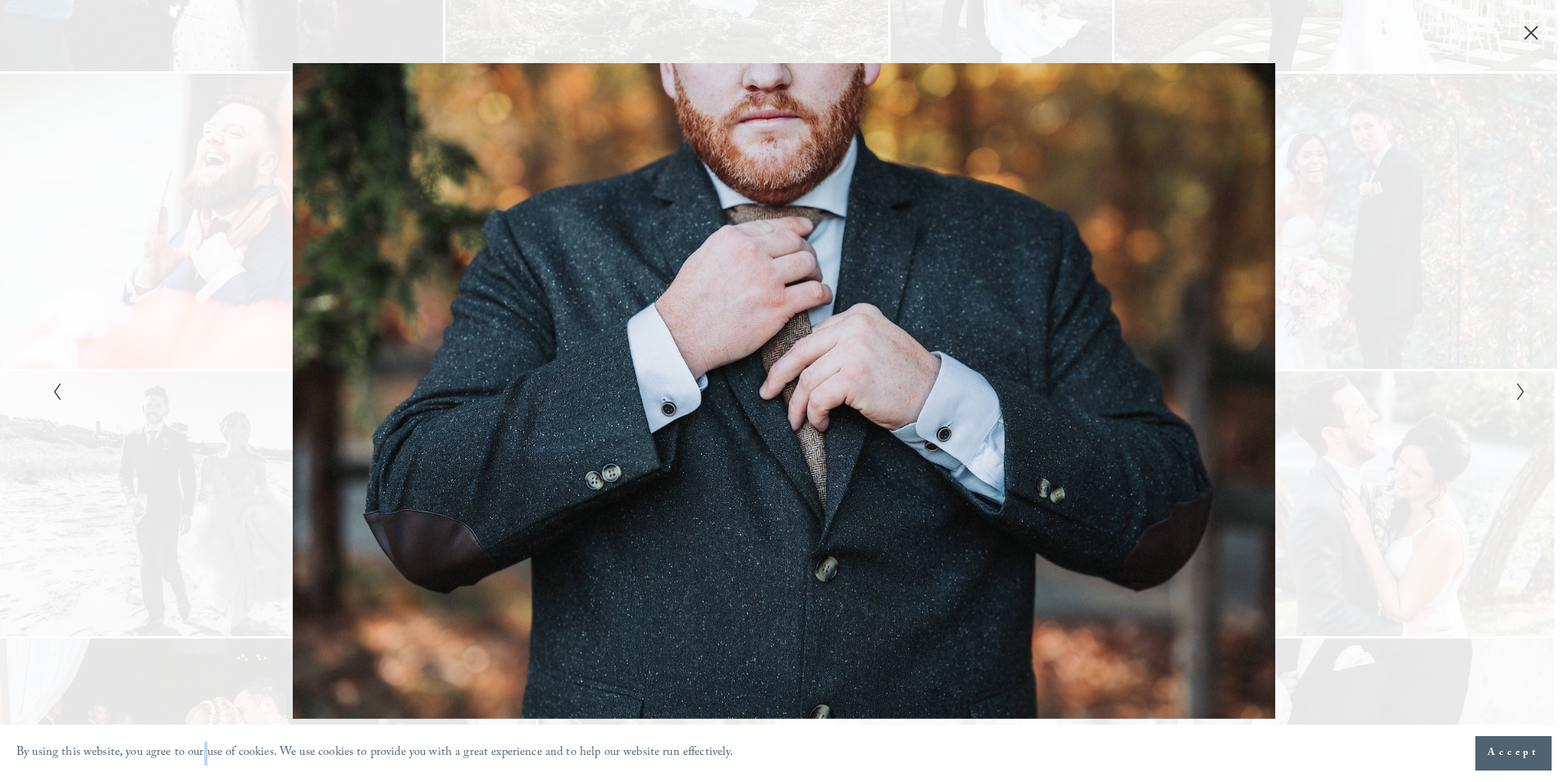
click at [1368, 347] on div "Gallery" at bounding box center [1152, 391] width 737 height 655
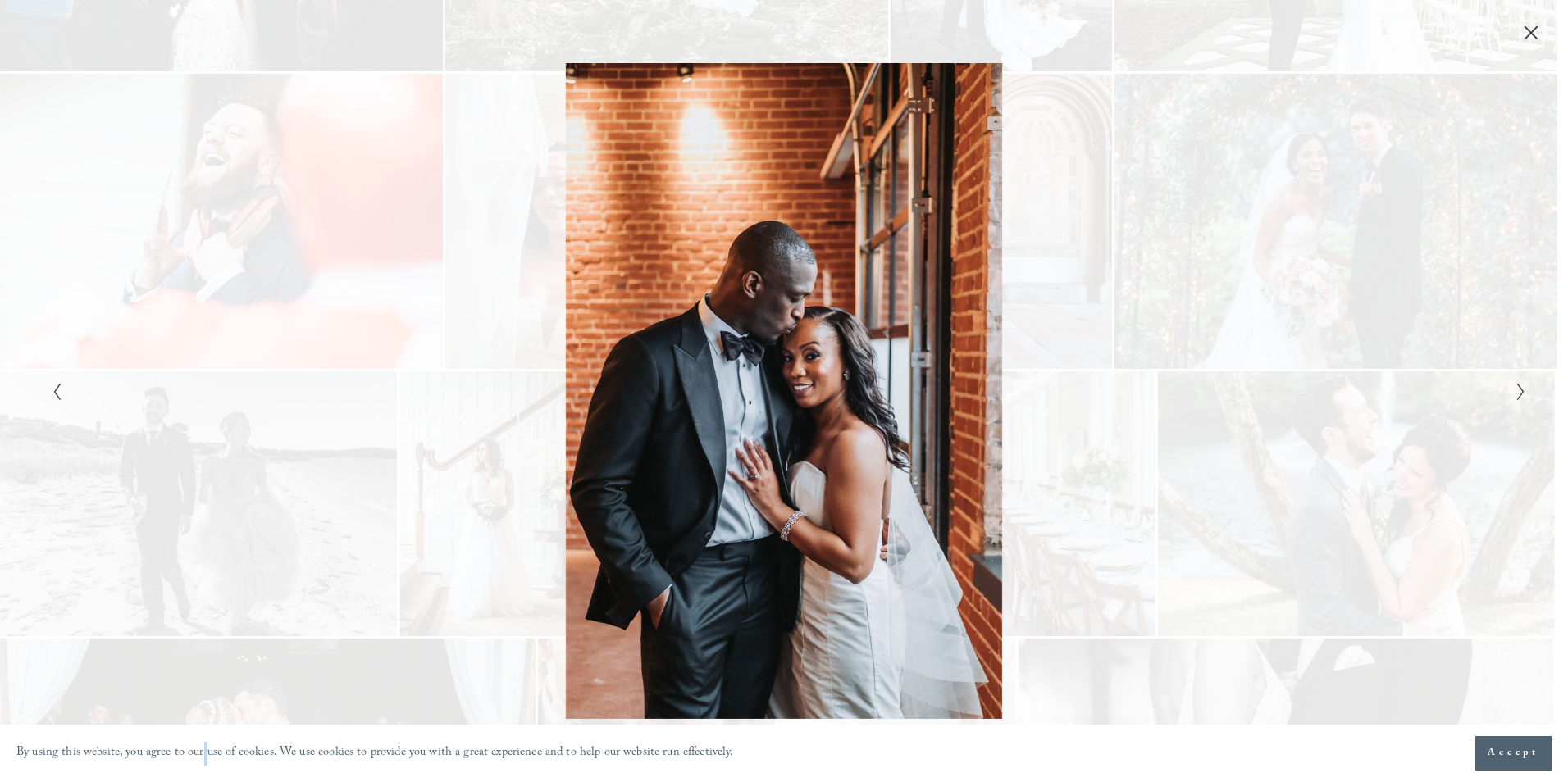
click at [1368, 347] on div "Gallery" at bounding box center [1152, 391] width 737 height 655
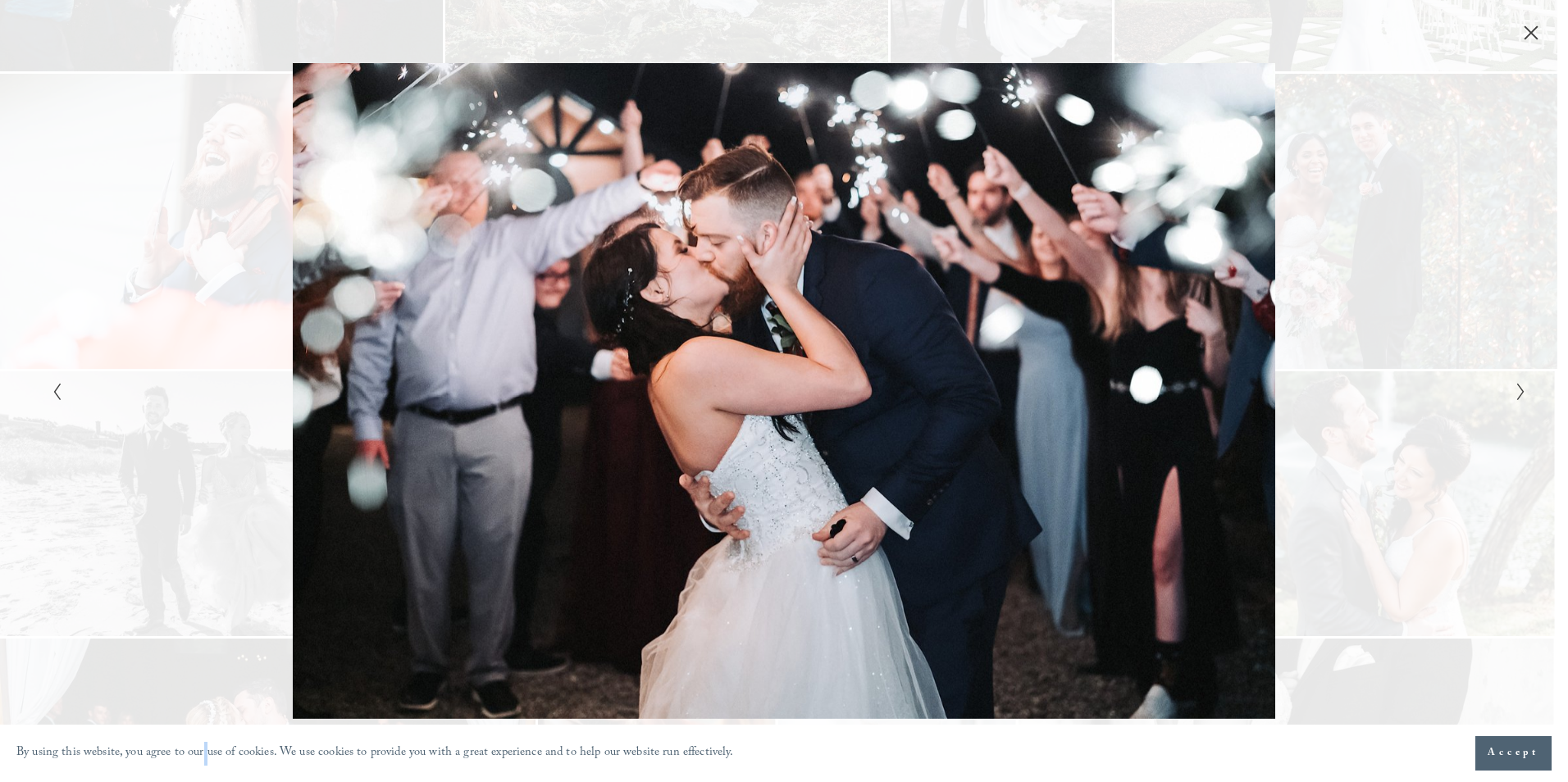
click at [1368, 347] on div "Gallery" at bounding box center [1152, 391] width 737 height 655
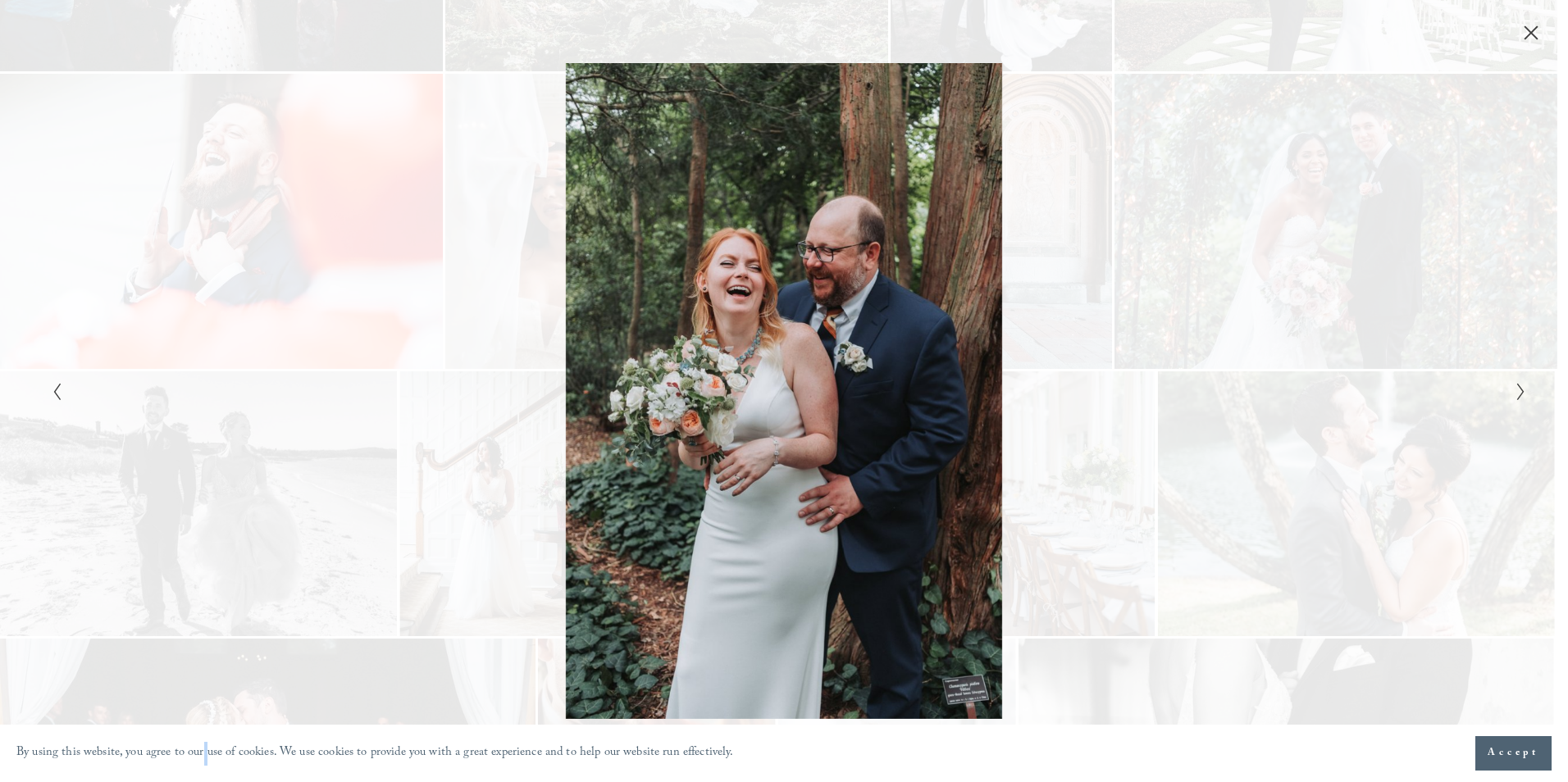
click at [1368, 347] on div "Gallery" at bounding box center [1152, 391] width 737 height 655
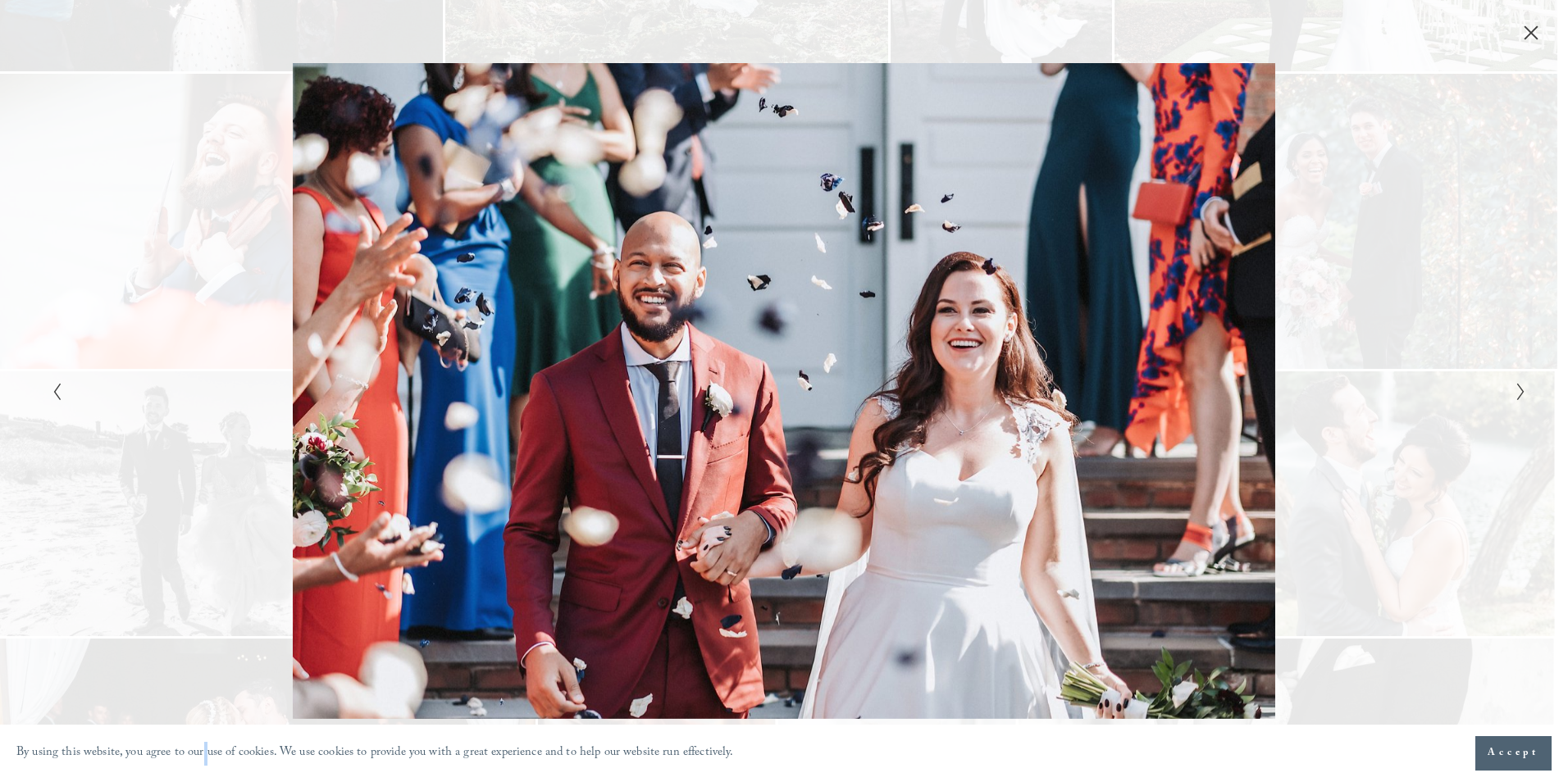
click at [1368, 347] on div "Gallery" at bounding box center [1152, 391] width 737 height 655
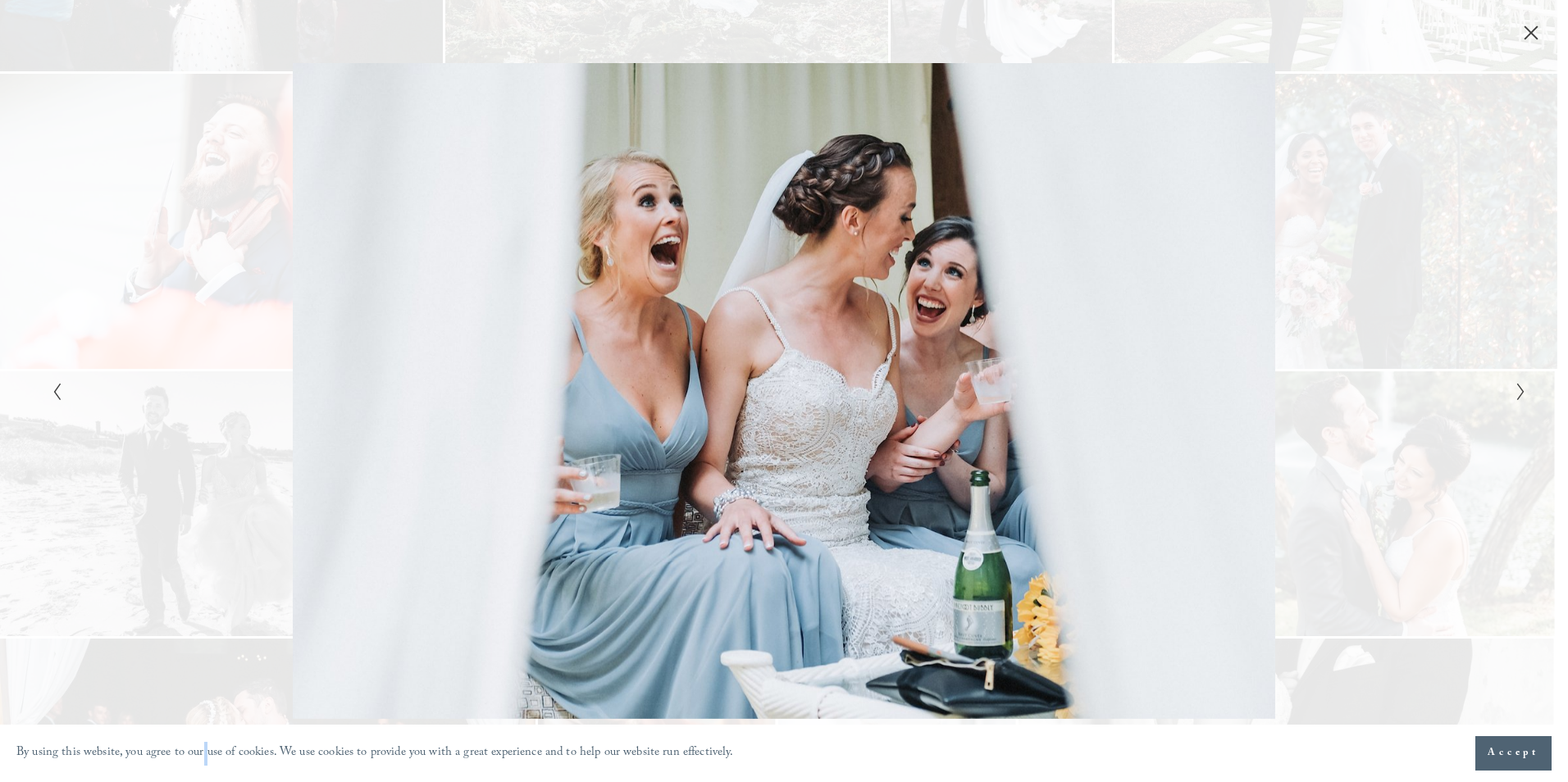
click at [1368, 347] on div "Gallery" at bounding box center [1152, 391] width 737 height 655
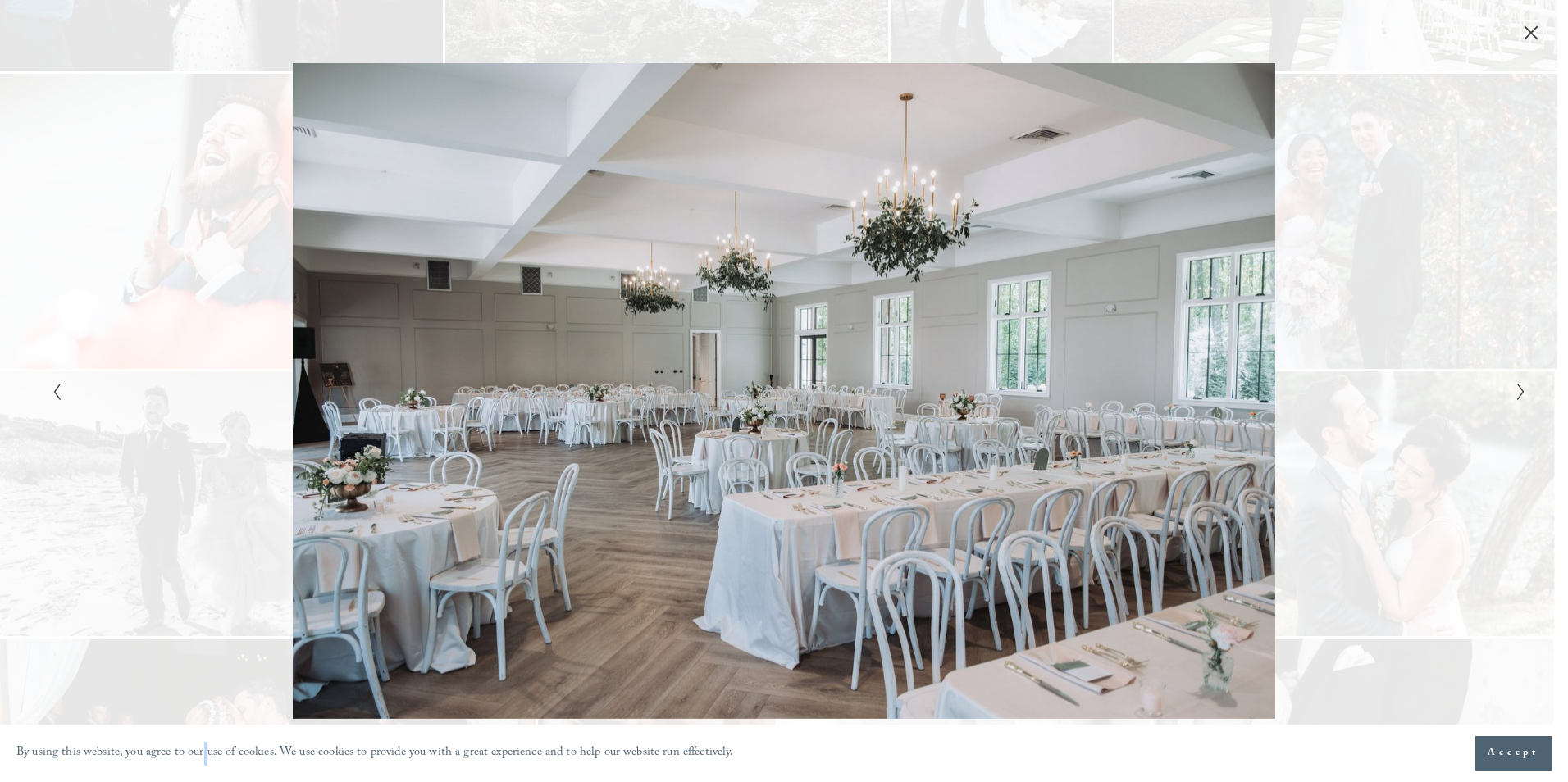
click at [1368, 347] on div "Gallery" at bounding box center [1152, 391] width 737 height 655
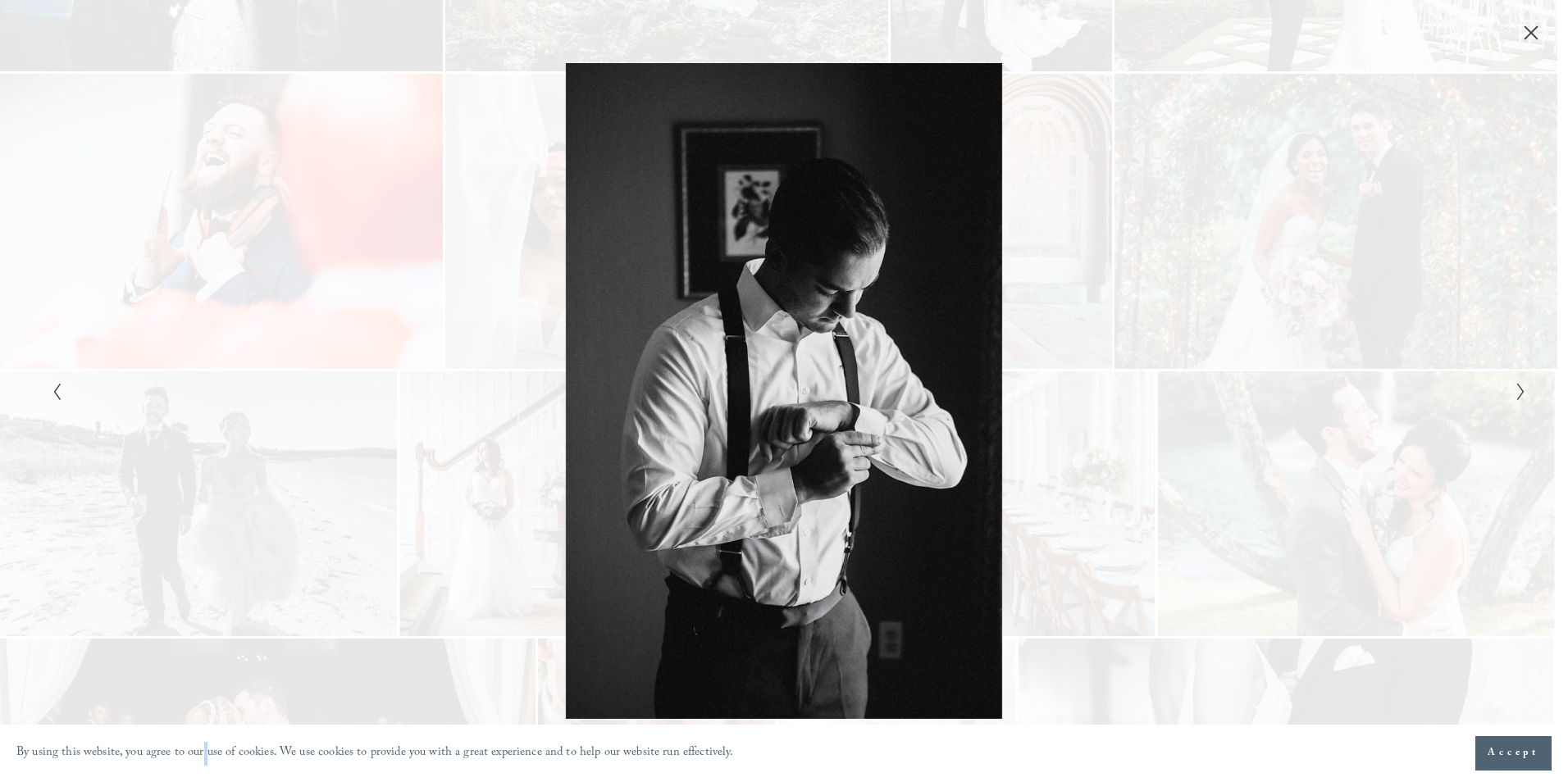
click at [1368, 347] on div "Gallery" at bounding box center [1152, 391] width 737 height 655
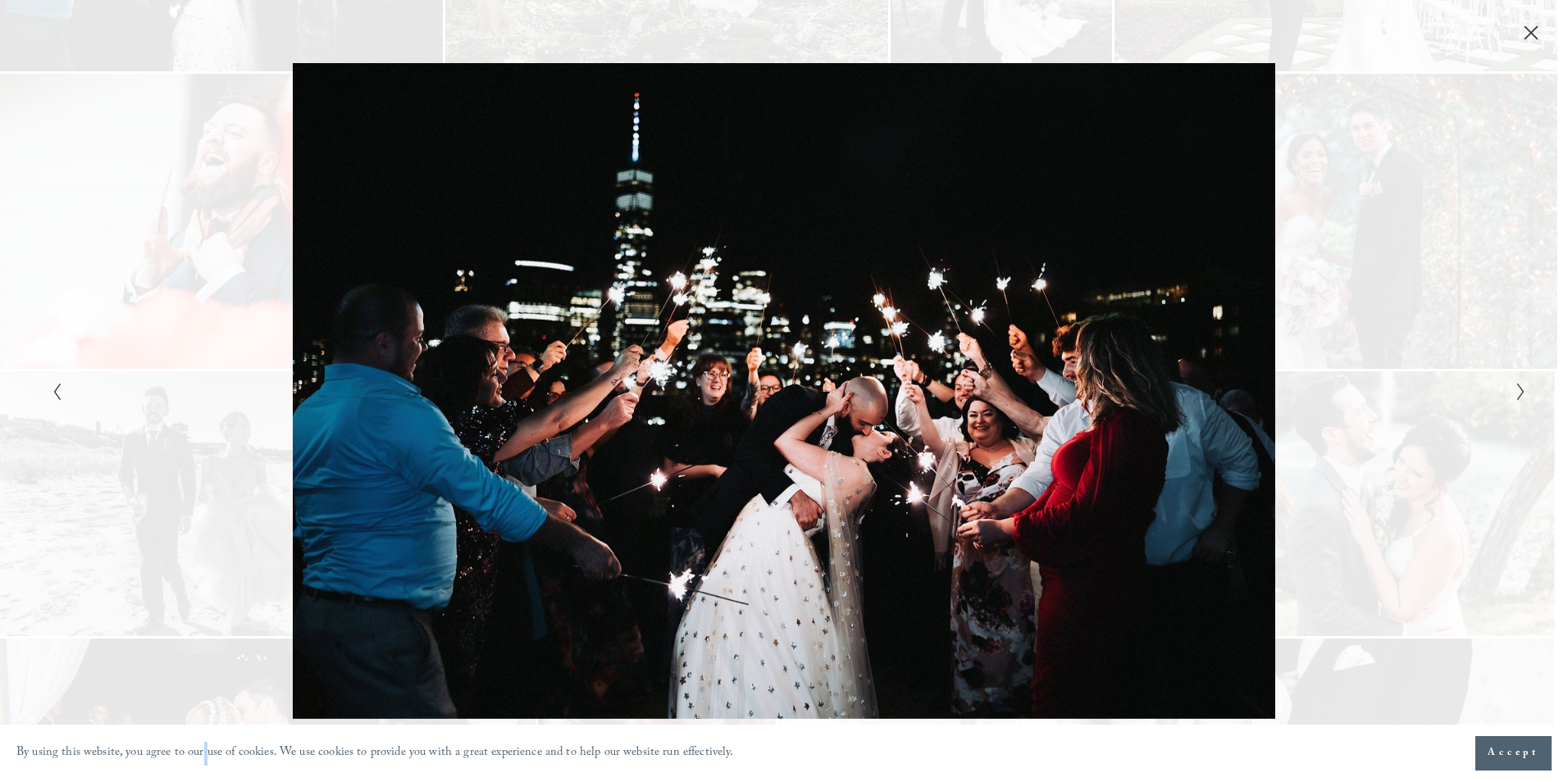
click at [1368, 347] on div "Gallery" at bounding box center [1152, 391] width 737 height 655
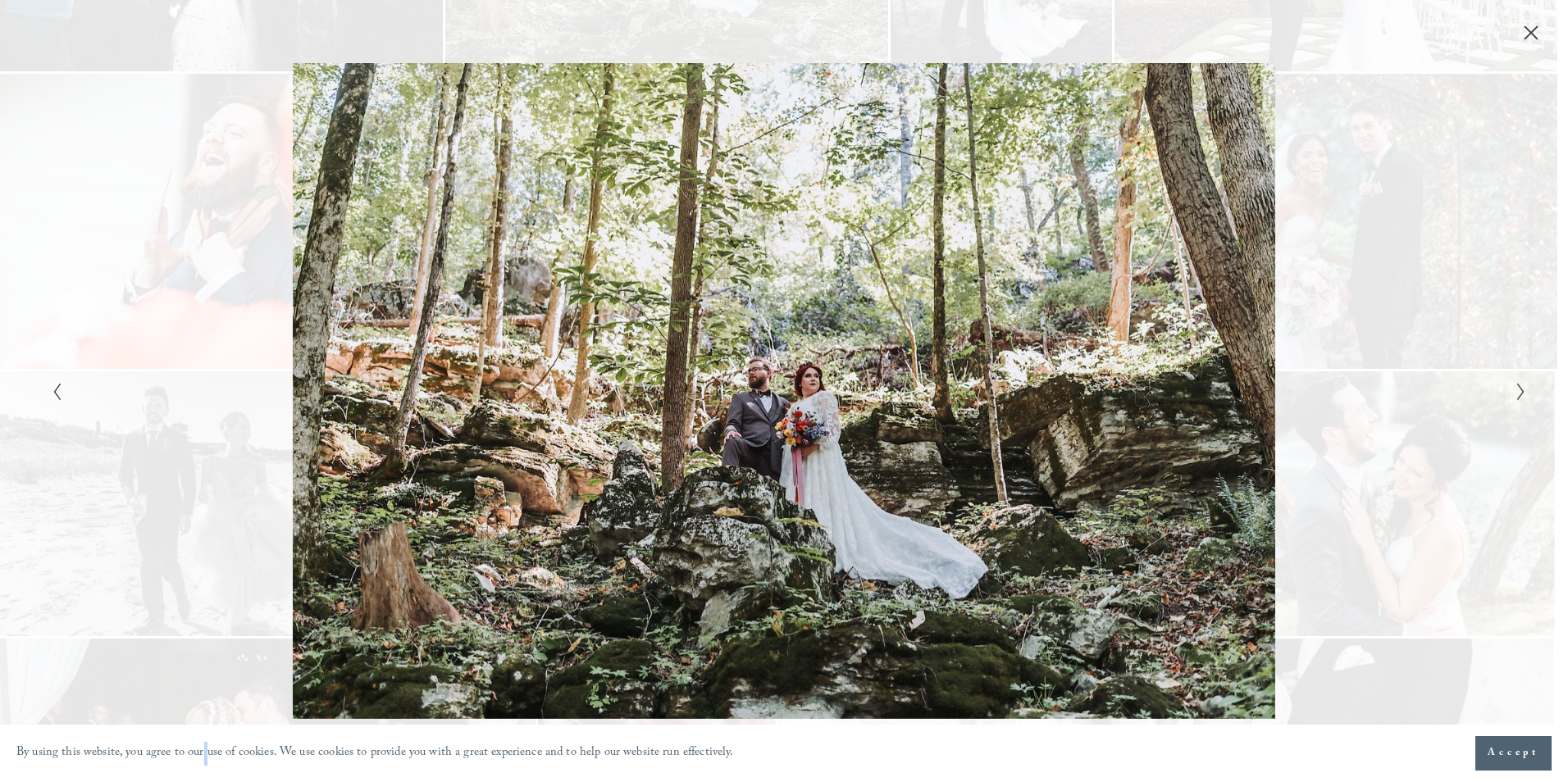
click at [1368, 347] on div "Gallery" at bounding box center [1152, 391] width 737 height 655
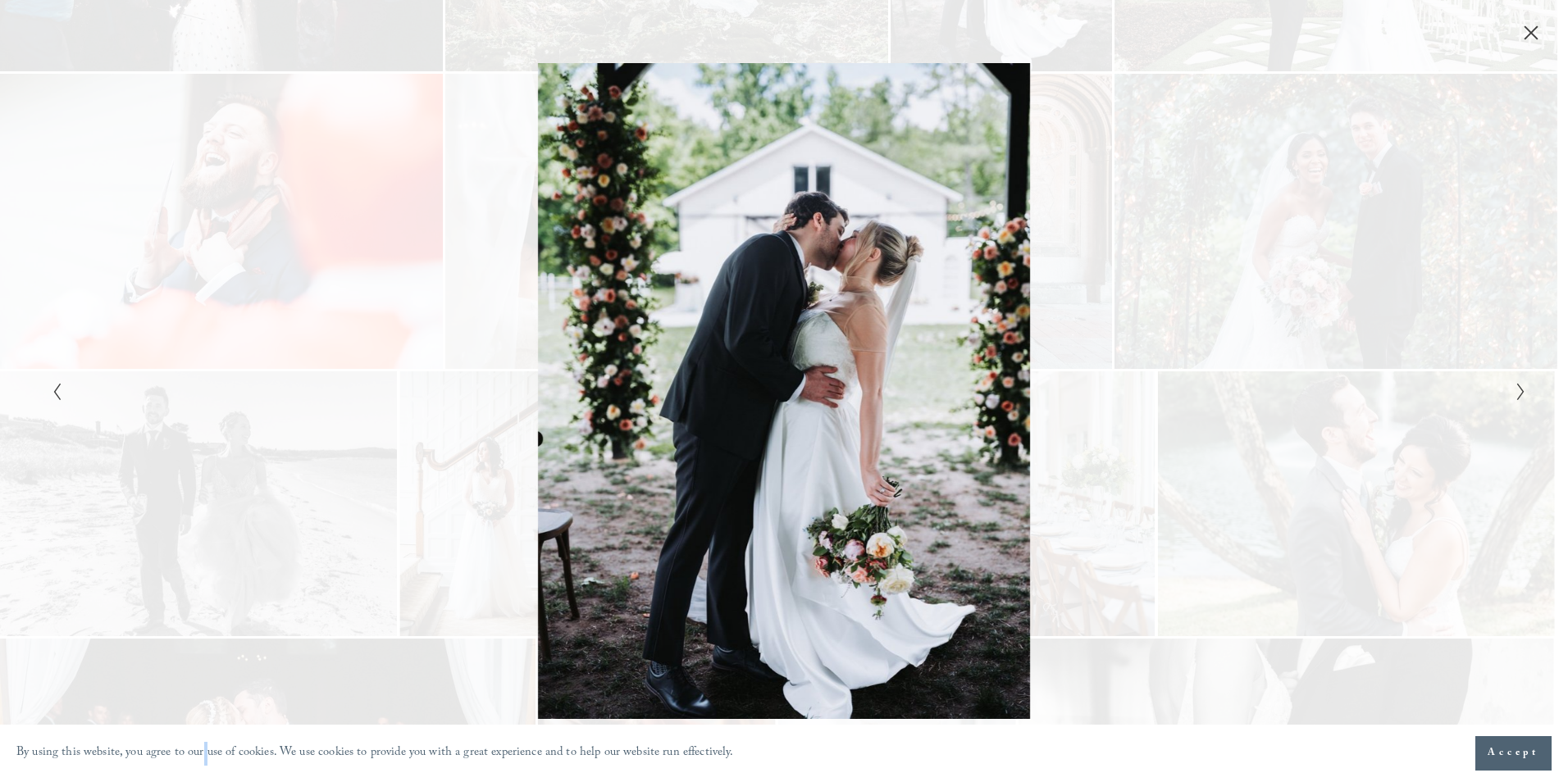
click at [1368, 347] on div "Gallery" at bounding box center [1152, 391] width 737 height 655
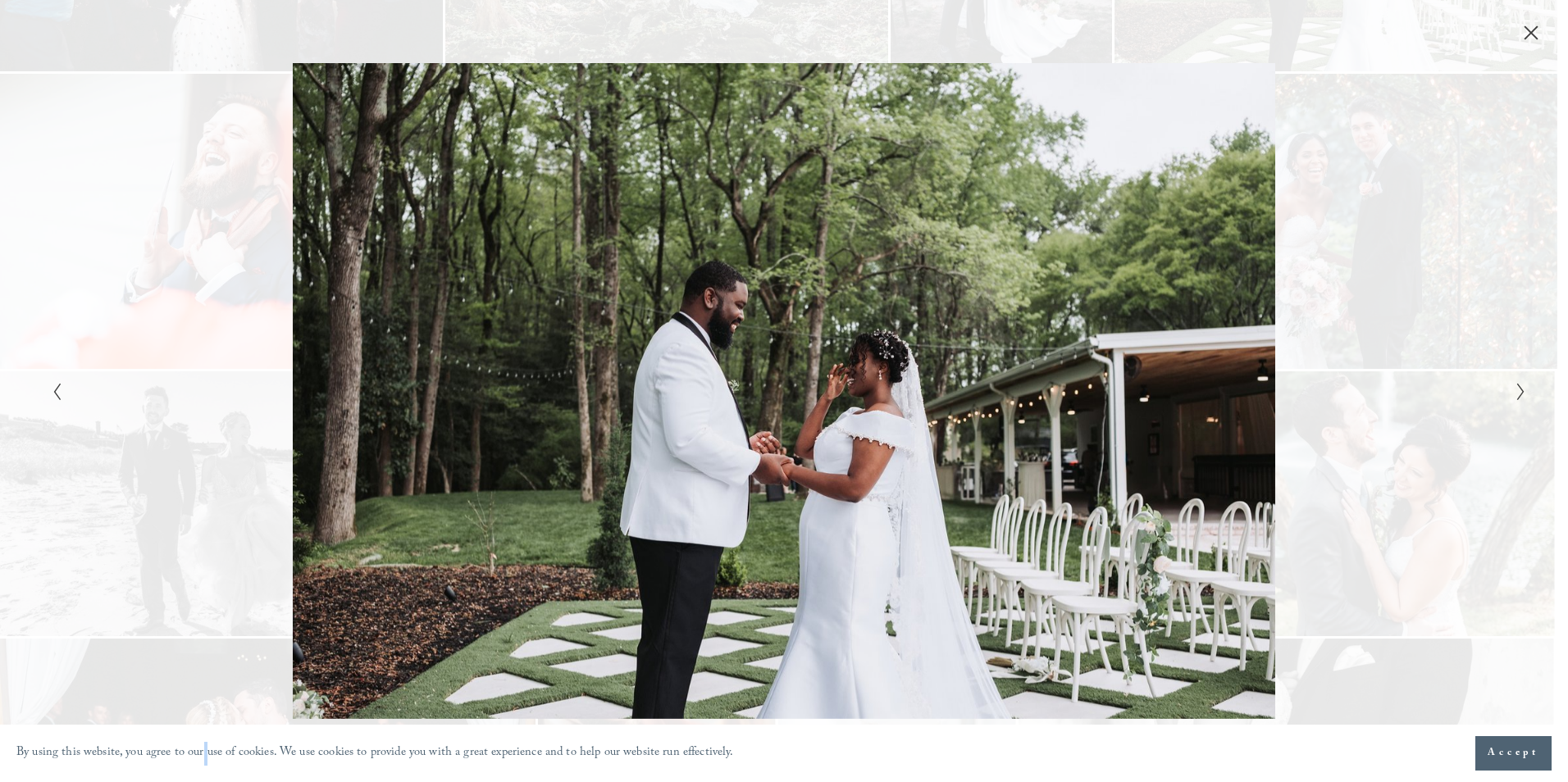
click at [1368, 347] on div "Gallery" at bounding box center [1152, 391] width 737 height 655
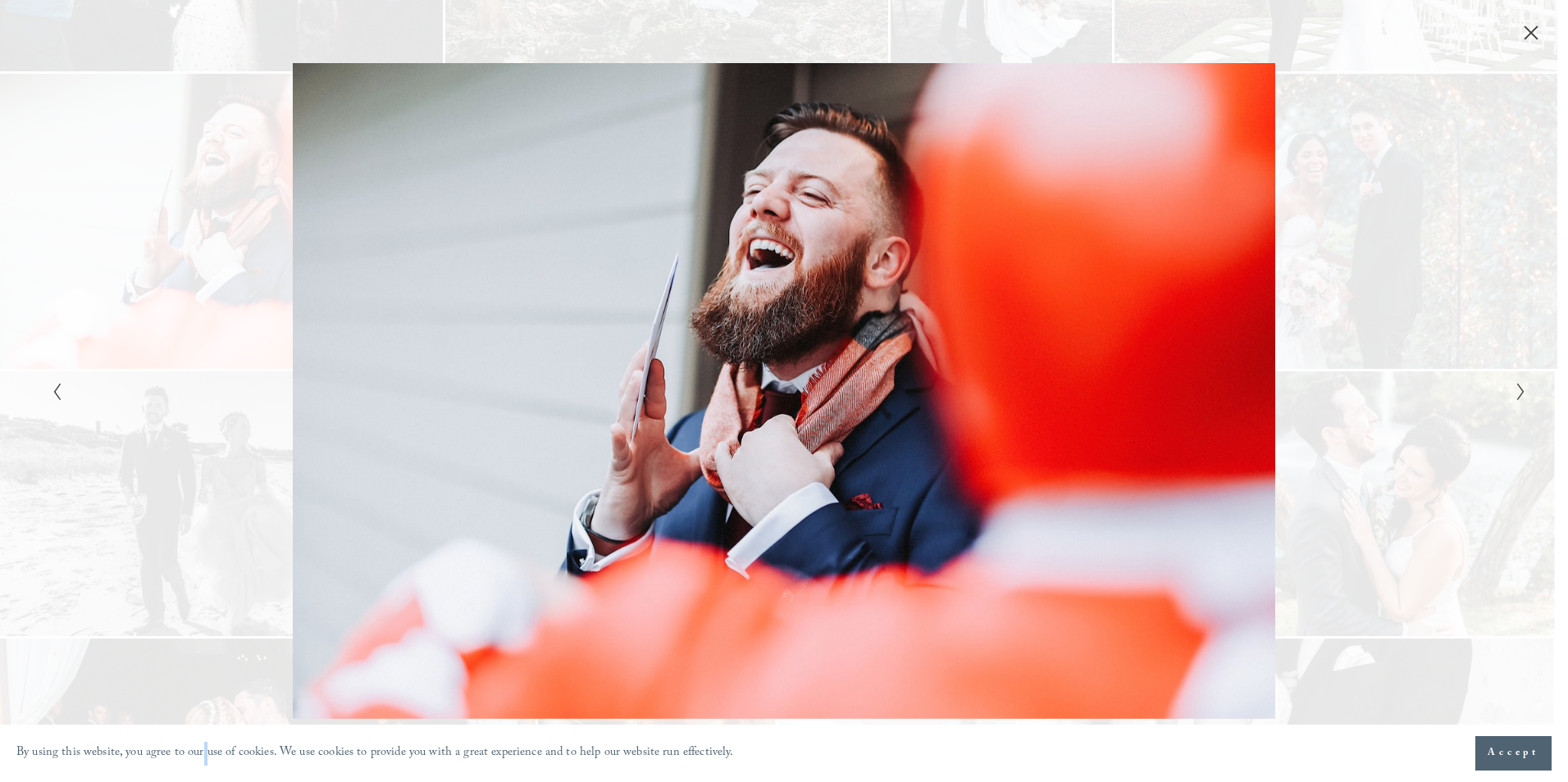
click at [1368, 347] on div "Gallery" at bounding box center [1152, 391] width 737 height 655
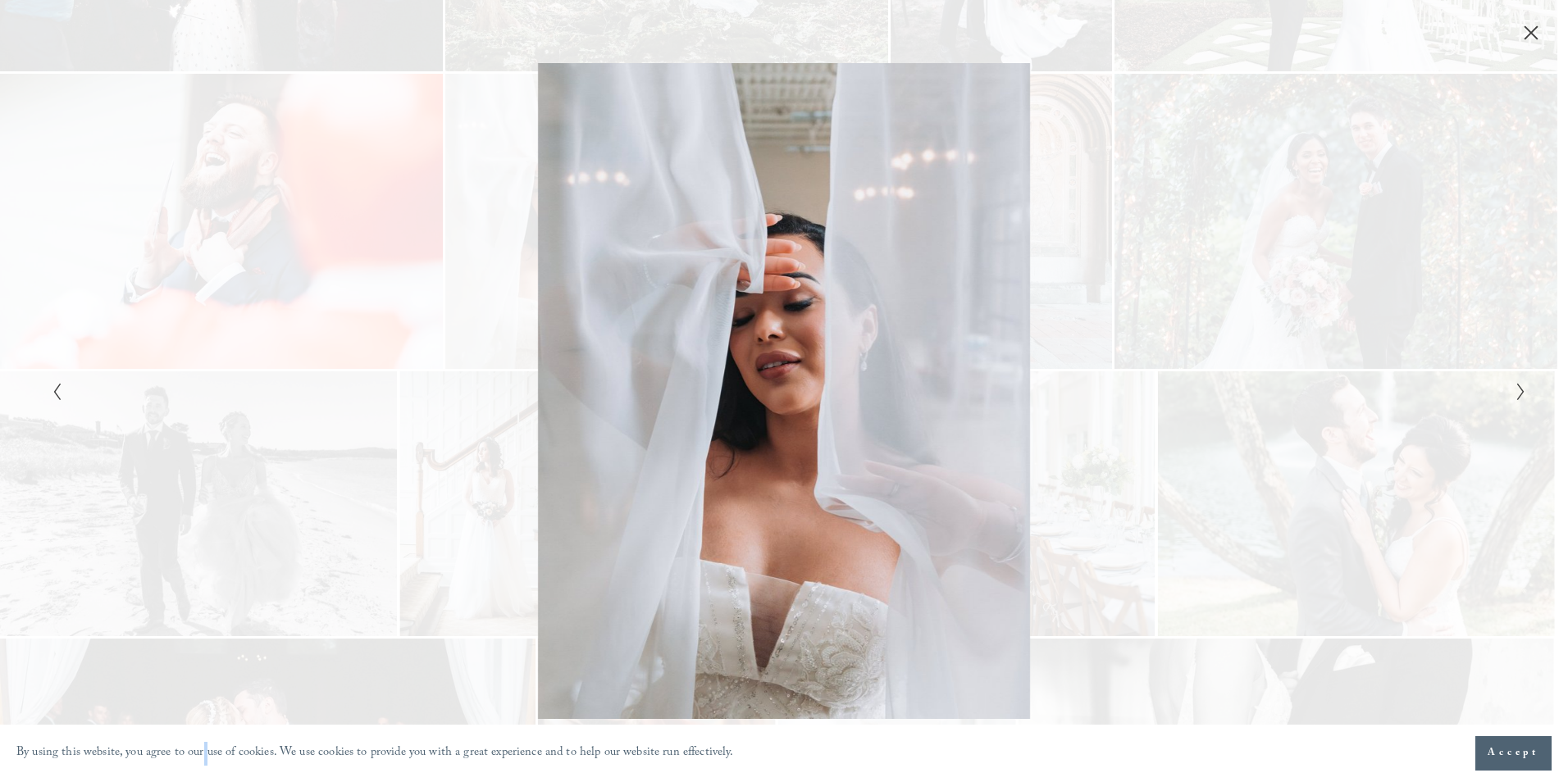
click at [1368, 347] on div "Gallery" at bounding box center [1152, 391] width 737 height 655
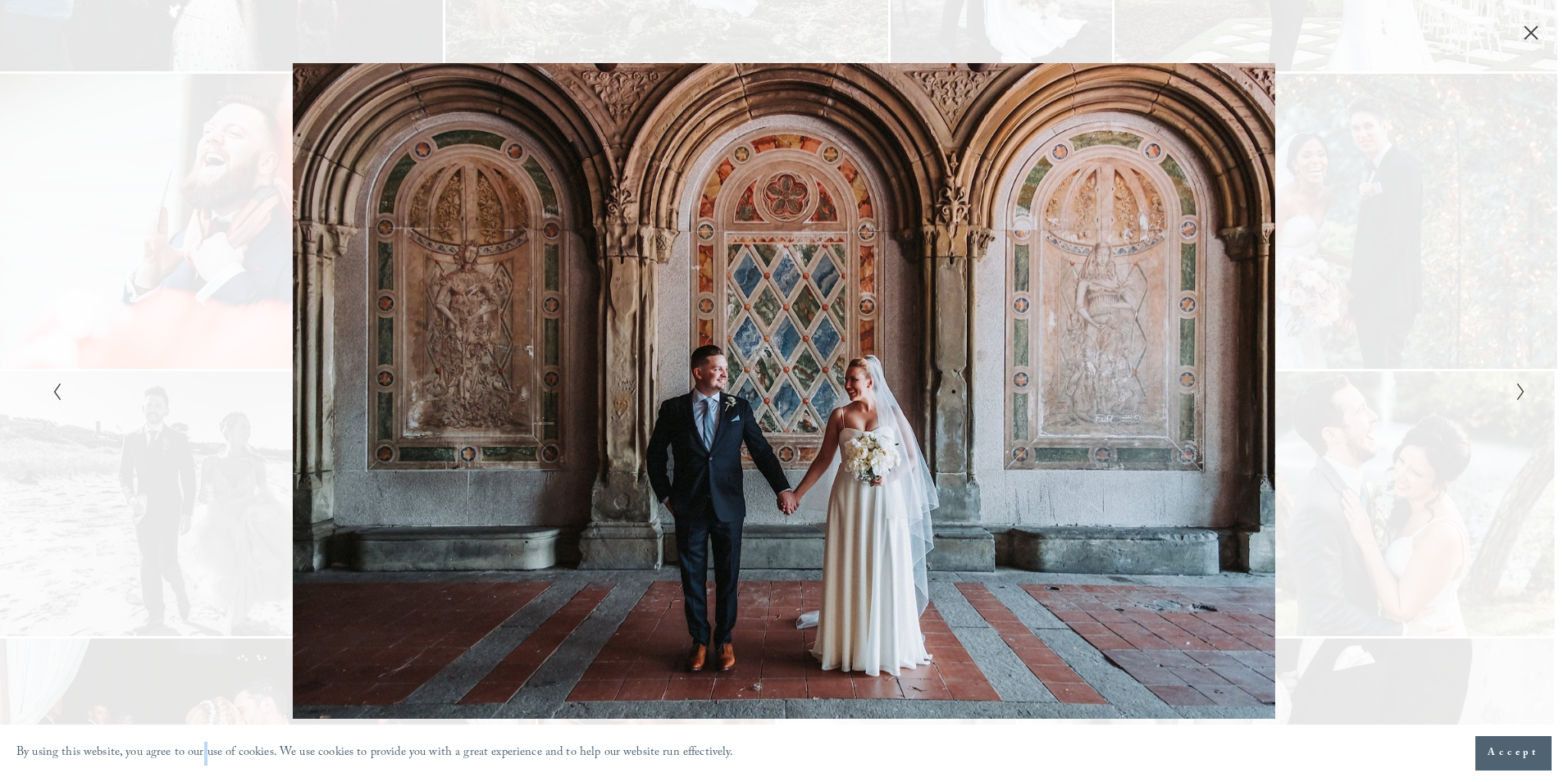
click at [1368, 347] on div "Gallery" at bounding box center [1152, 391] width 737 height 655
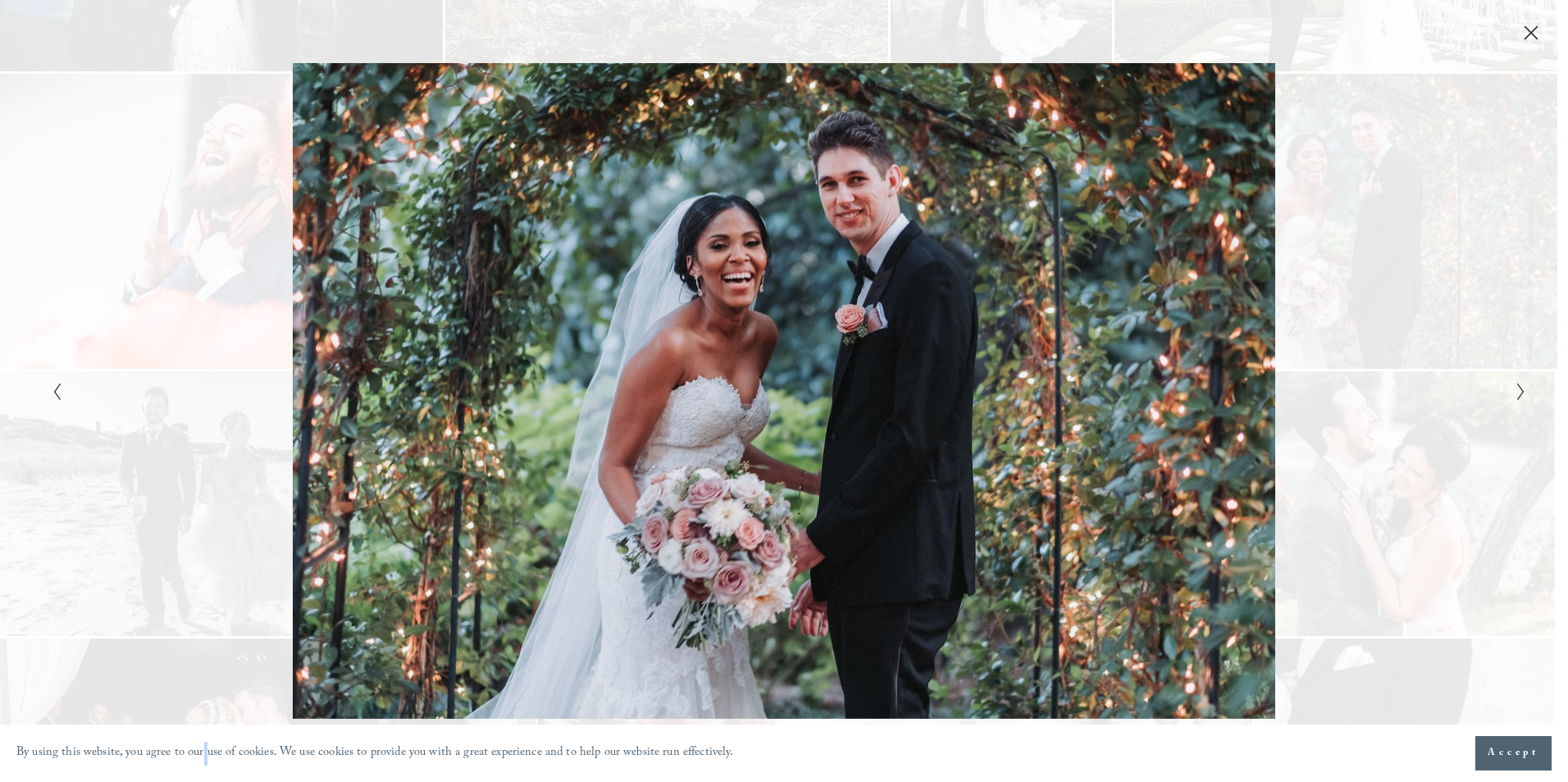
click at [1368, 347] on div "Gallery" at bounding box center [1152, 391] width 737 height 655
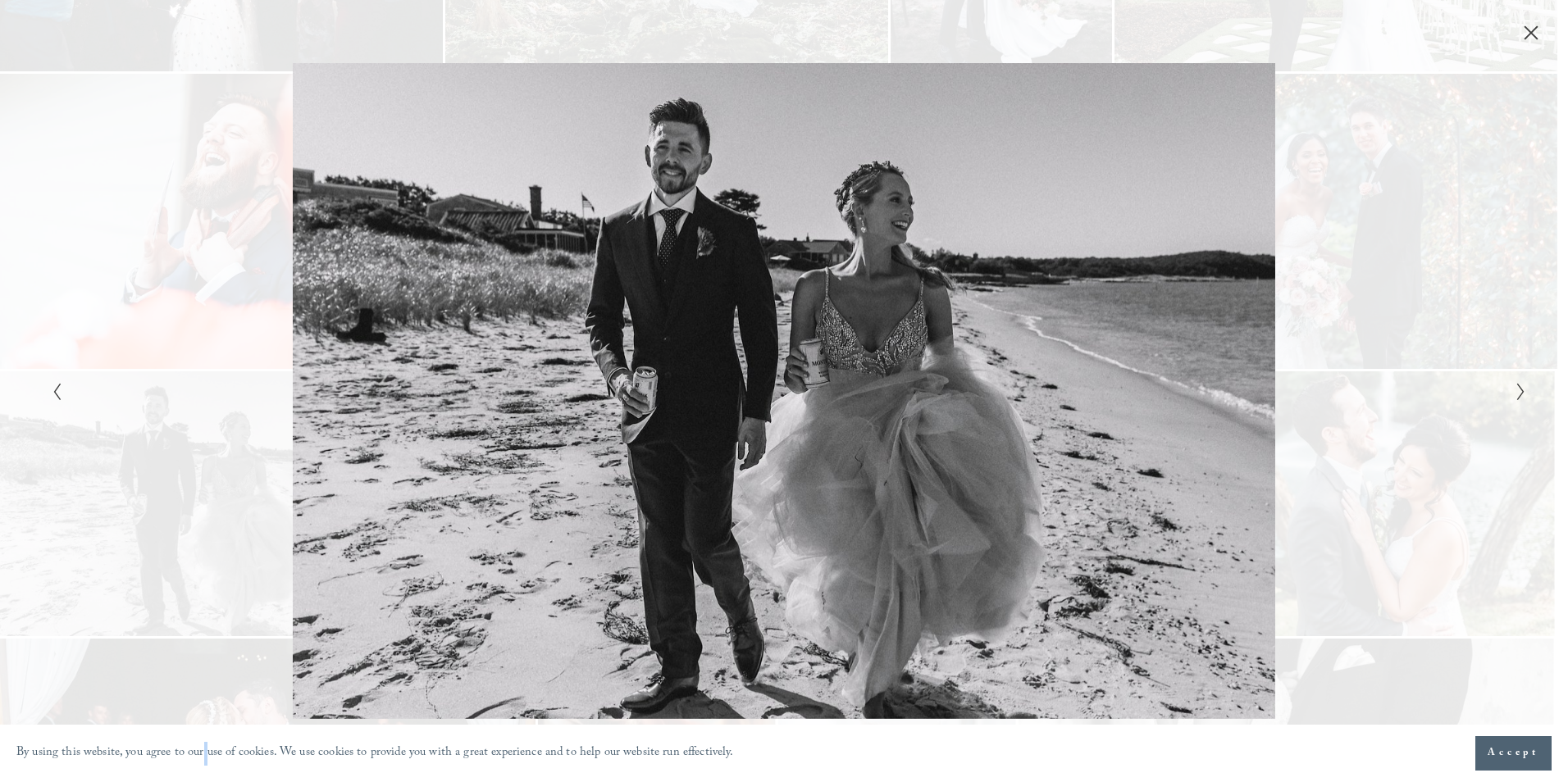
click at [259, 241] on div "Gallery" at bounding box center [415, 391] width 737 height 655
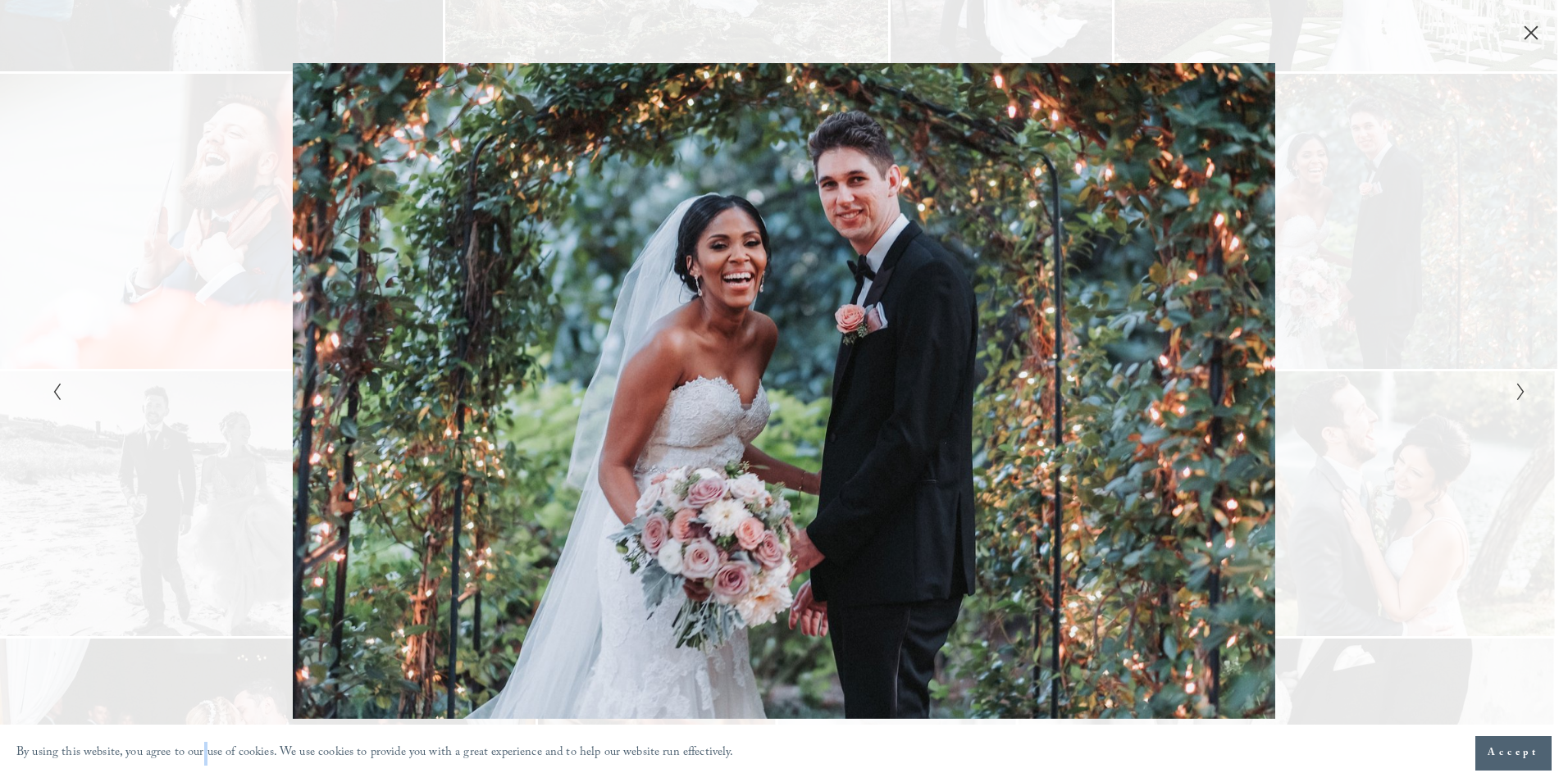
click at [259, 242] on div "Gallery" at bounding box center [415, 391] width 737 height 655
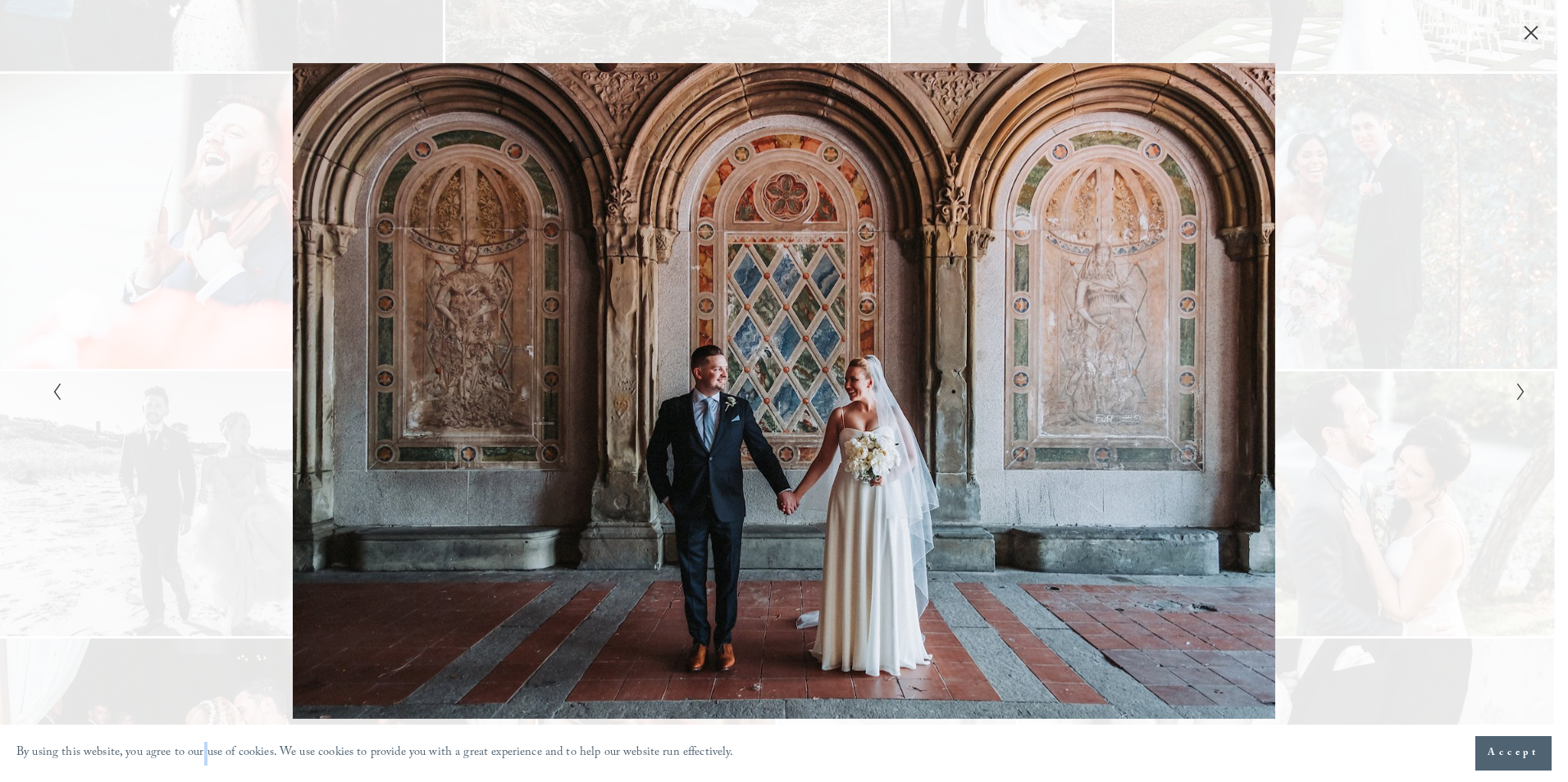
click at [1340, 338] on div "Gallery" at bounding box center [1152, 391] width 737 height 655
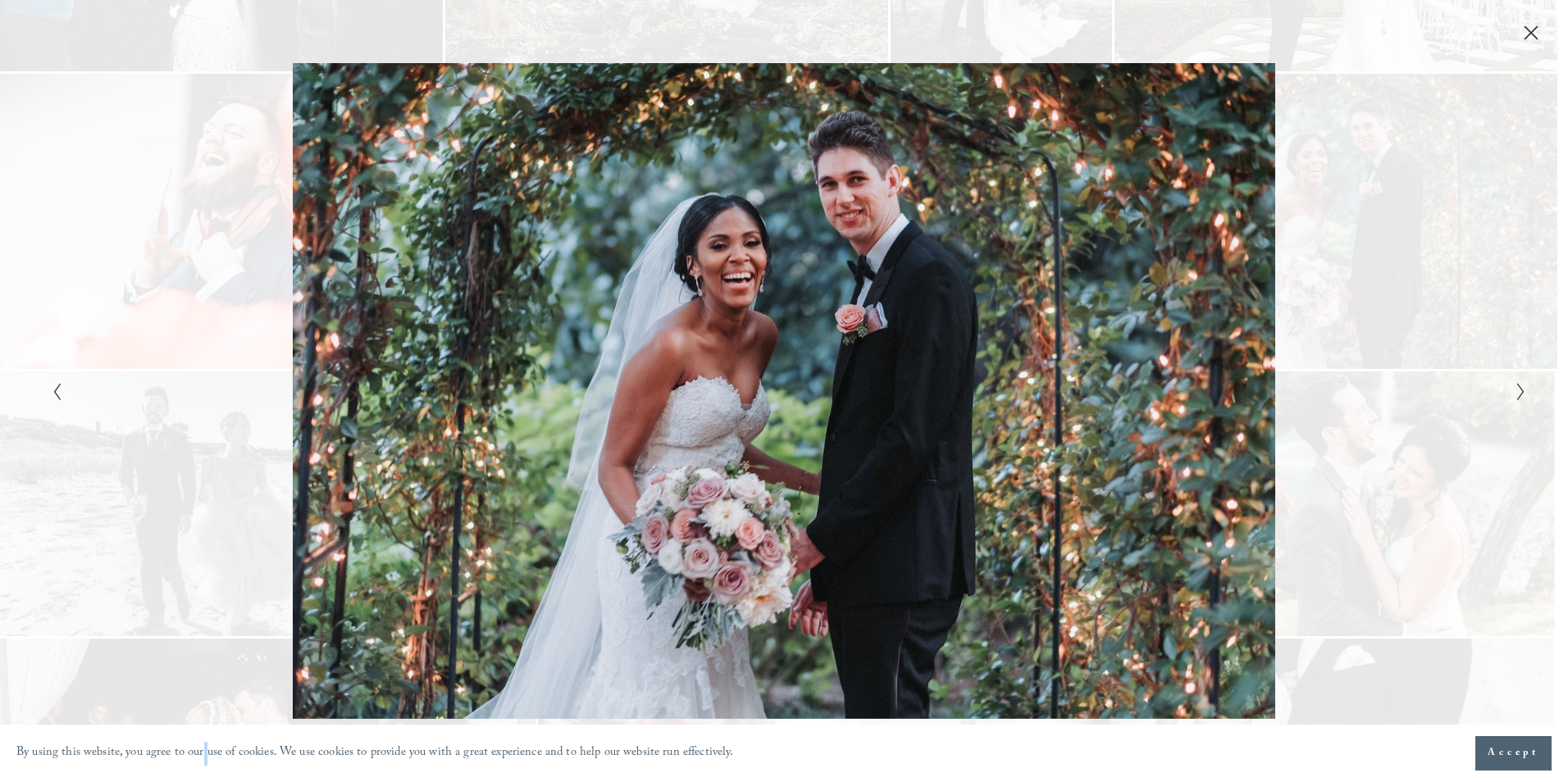
click at [1340, 338] on div "Gallery" at bounding box center [1152, 391] width 737 height 655
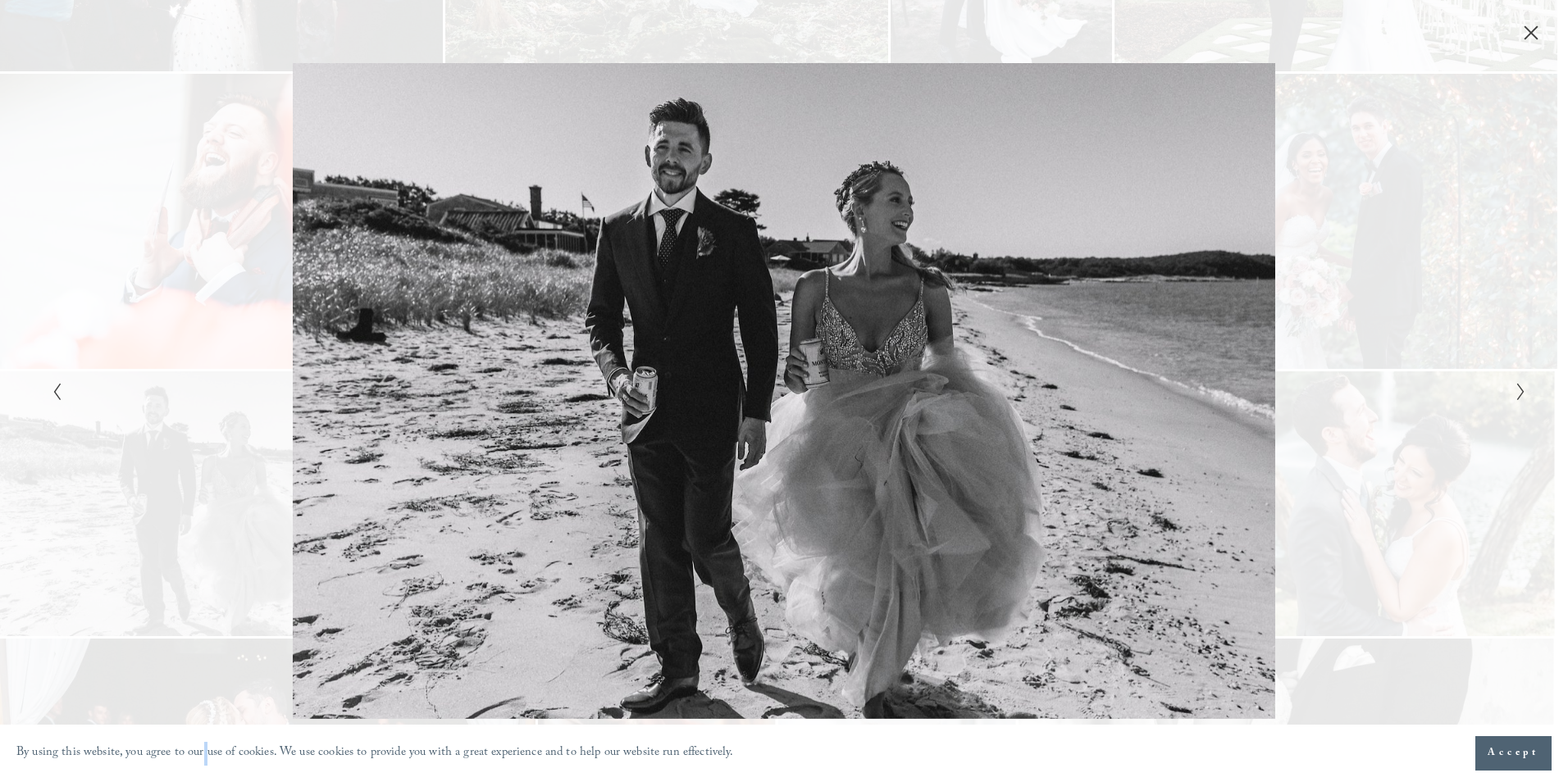
click at [1340, 338] on div "Gallery" at bounding box center [1152, 391] width 737 height 655
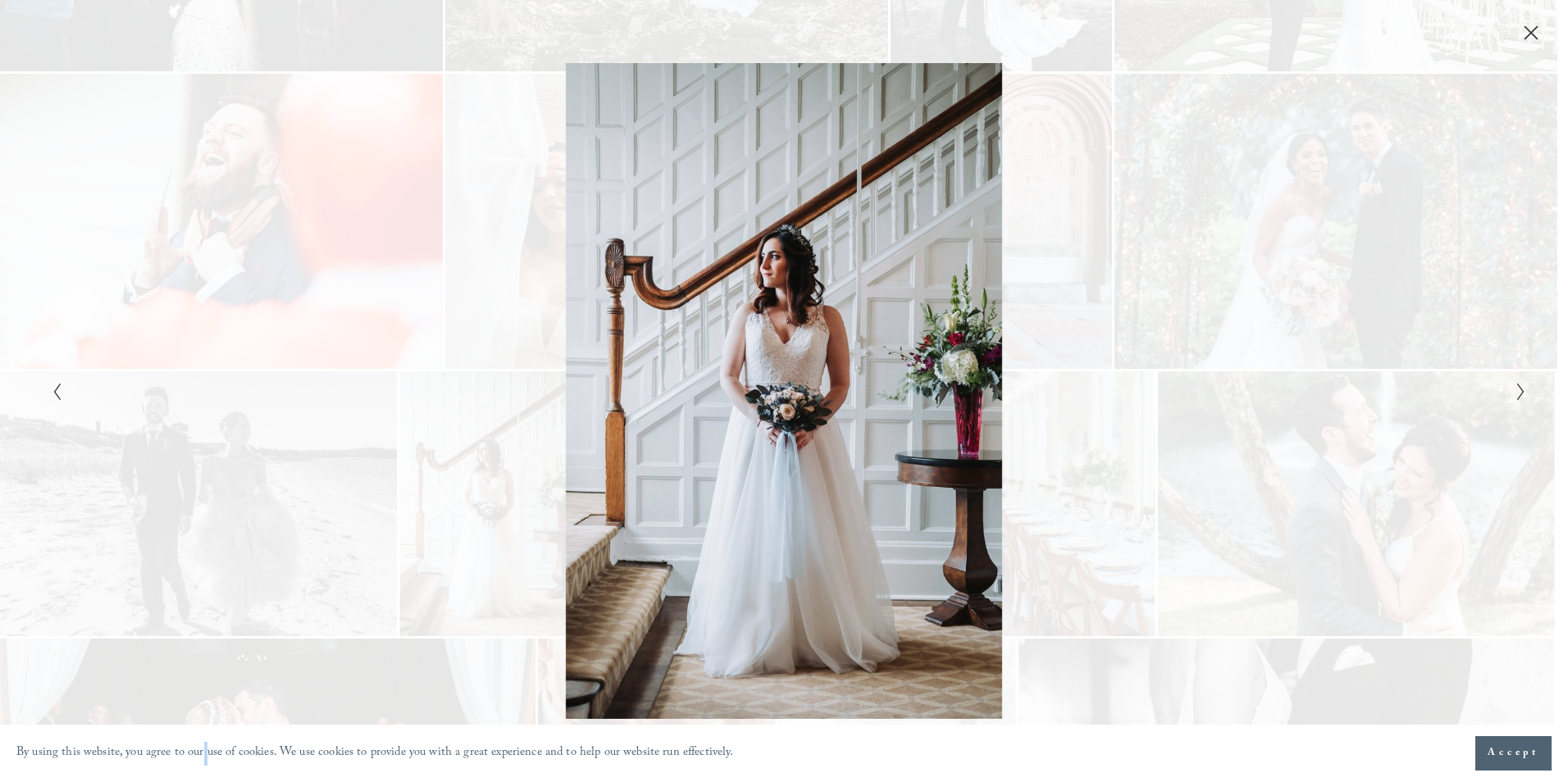
click at [1307, 367] on div "Gallery" at bounding box center [1152, 391] width 737 height 655
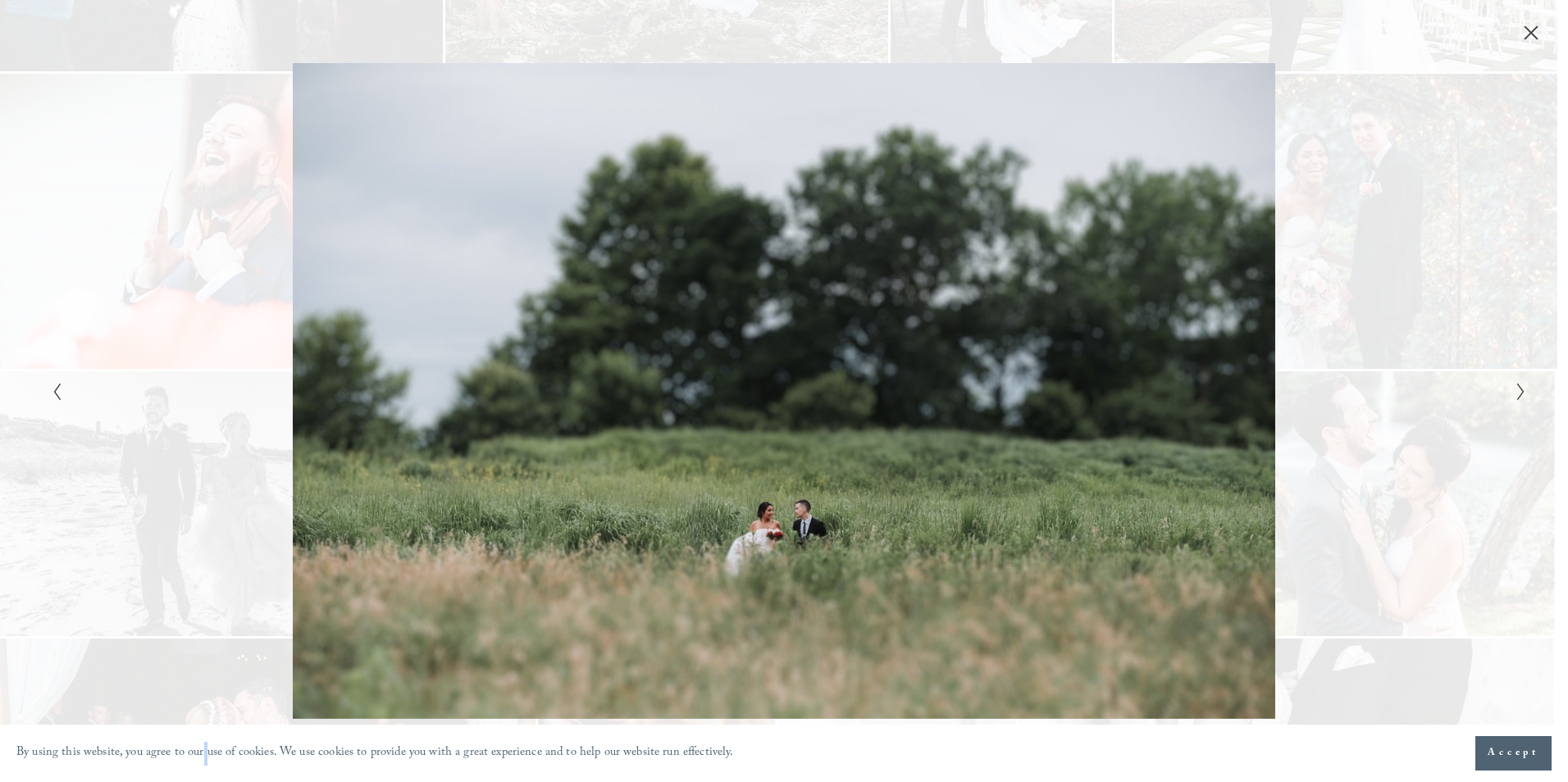
click at [1335, 357] on div "Gallery" at bounding box center [1152, 391] width 737 height 655
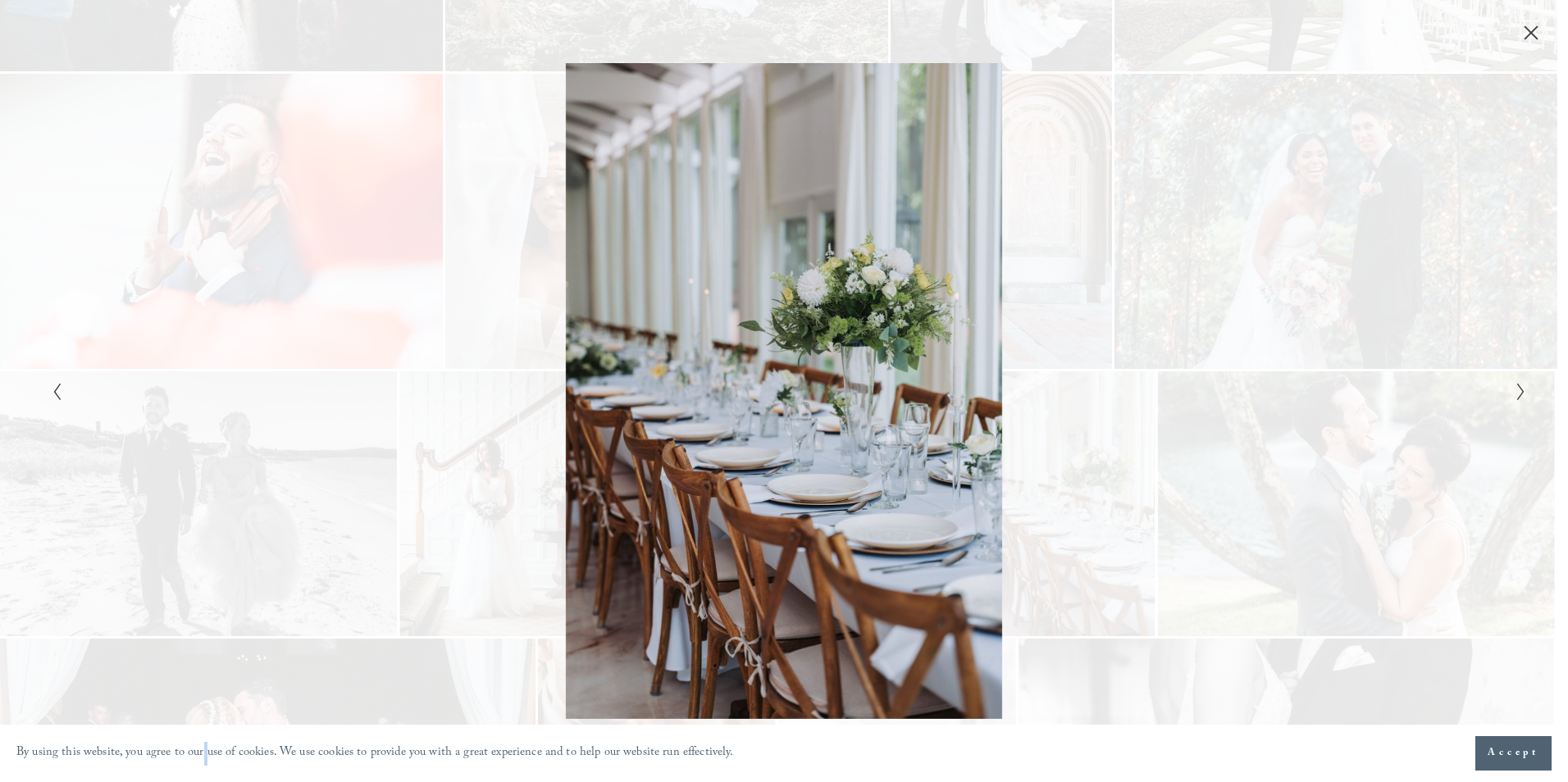
click at [1150, 384] on div "Gallery" at bounding box center [1152, 391] width 737 height 655
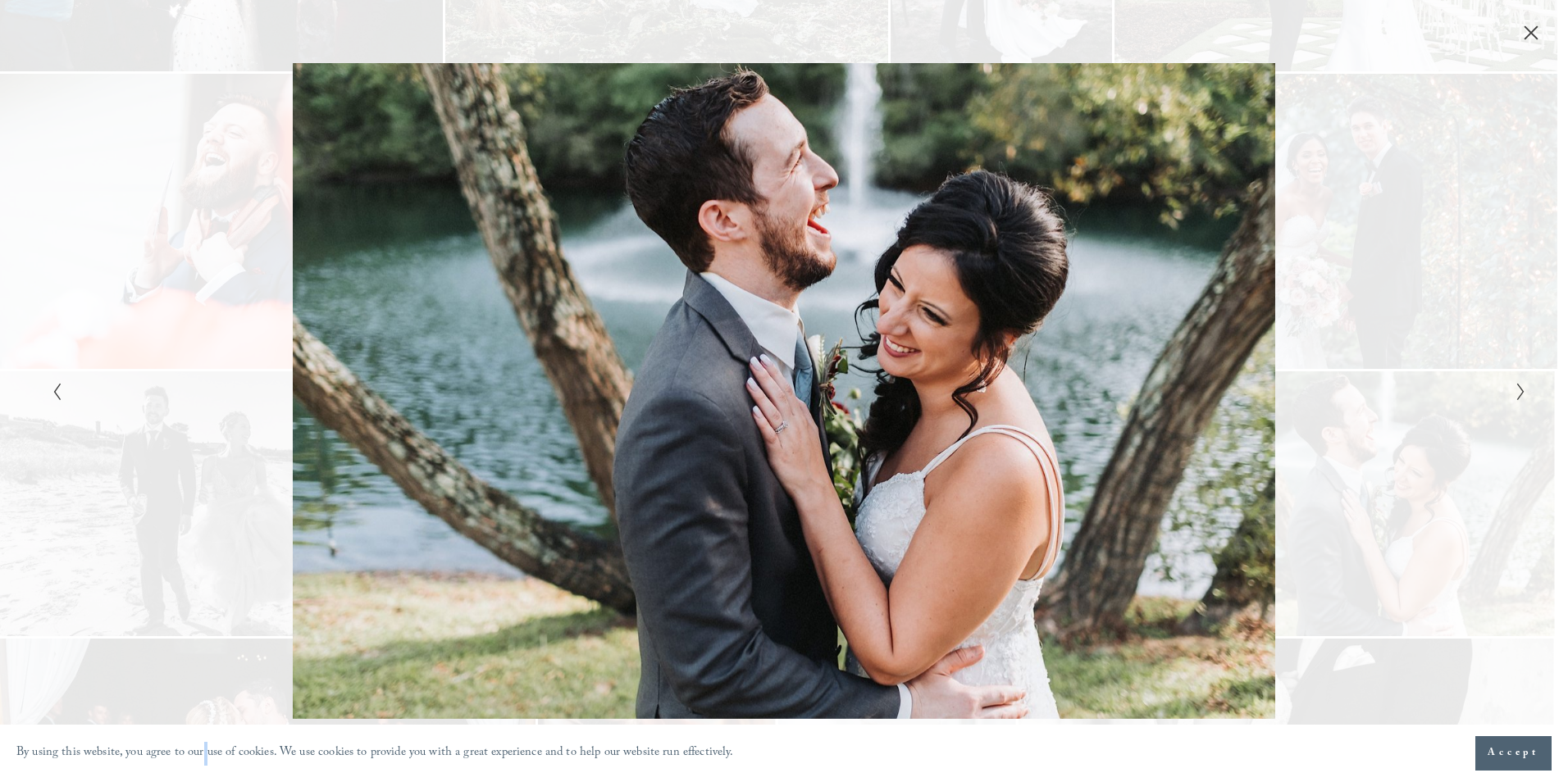
click at [1368, 438] on div "Gallery" at bounding box center [1152, 391] width 737 height 655
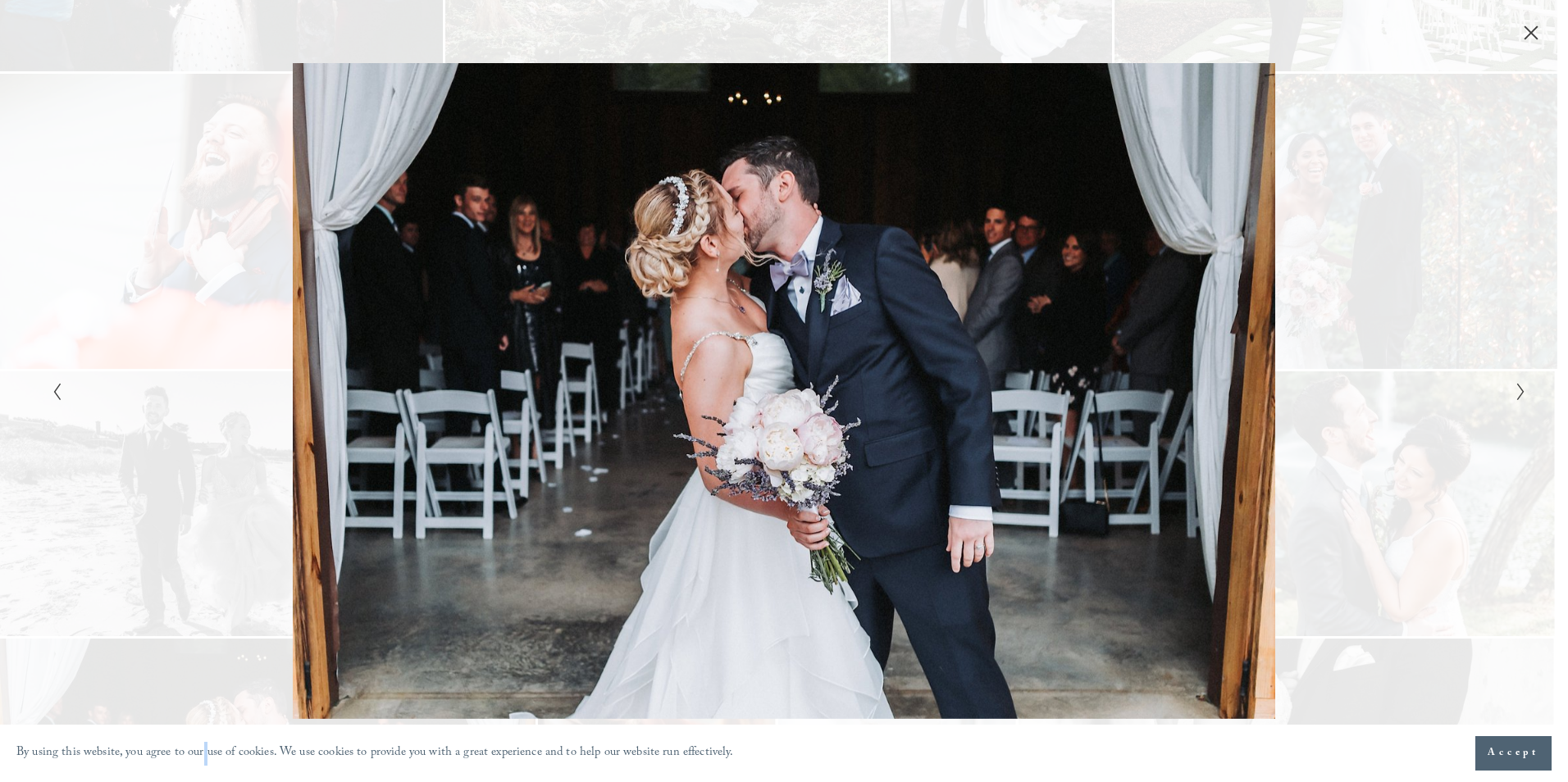
click at [1361, 424] on div "Gallery" at bounding box center [1152, 391] width 737 height 655
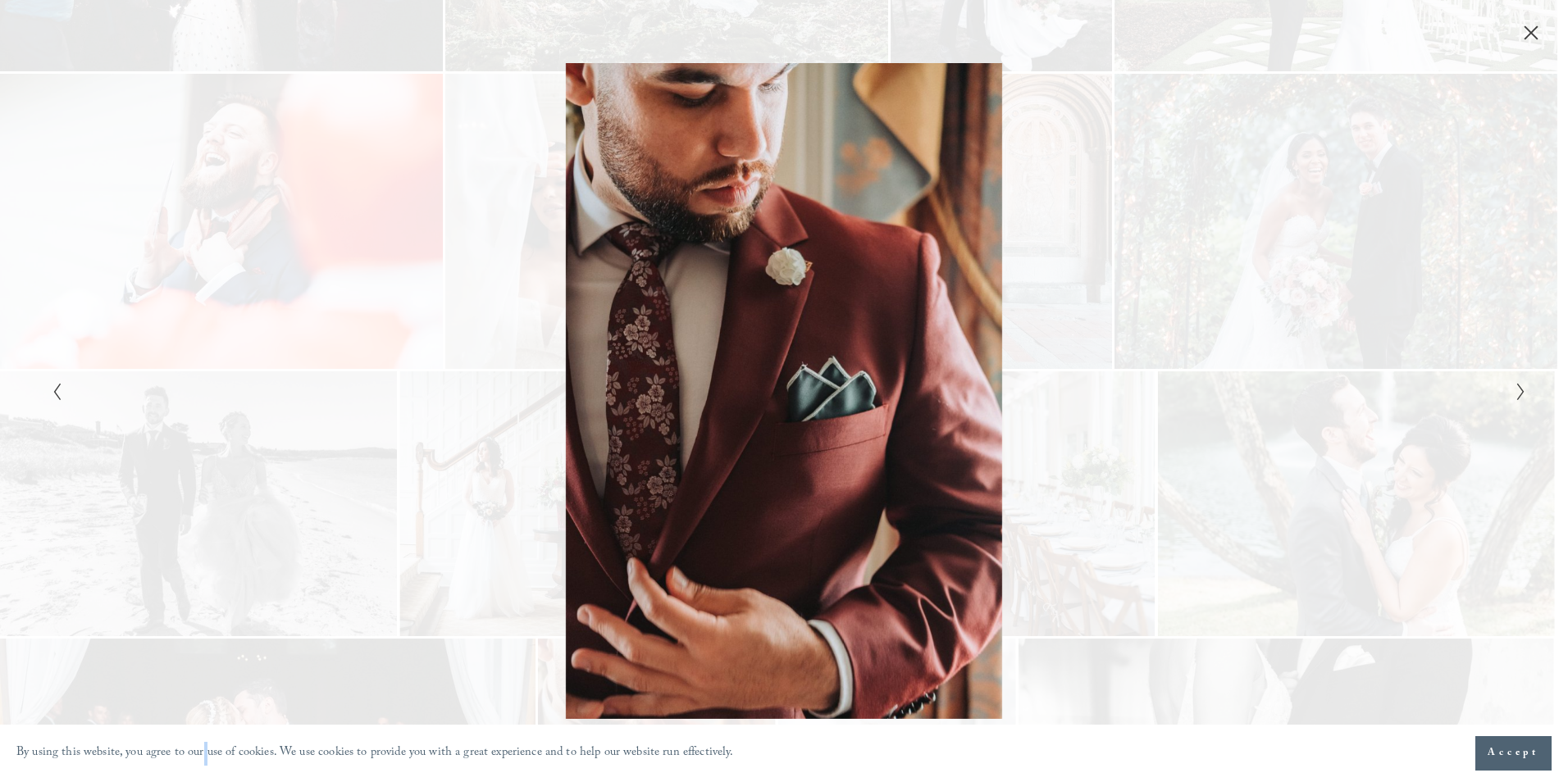
click at [1188, 536] on div "Gallery" at bounding box center [1152, 391] width 737 height 655
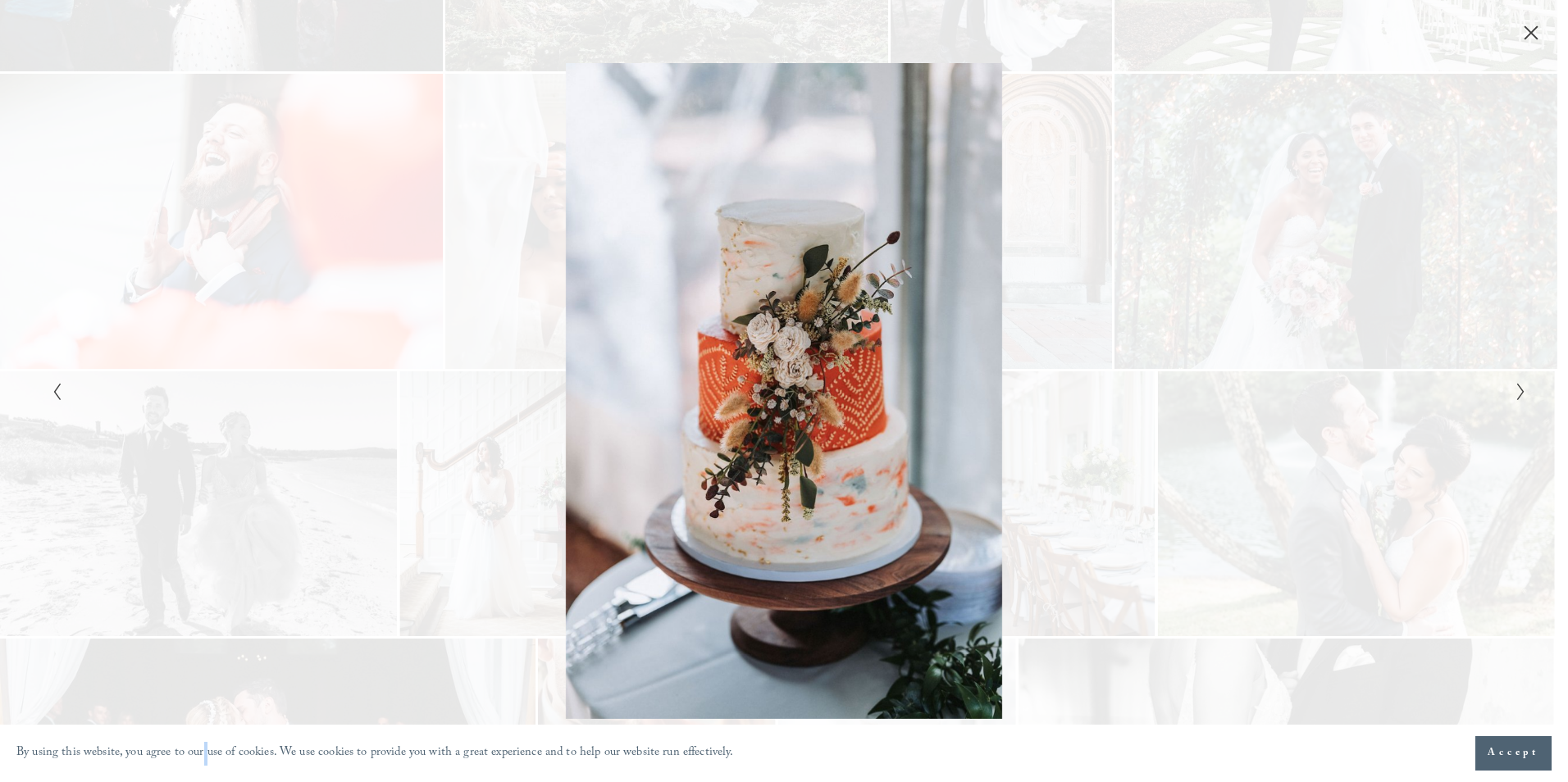
click at [1307, 500] on div "Gallery" at bounding box center [1152, 391] width 737 height 655
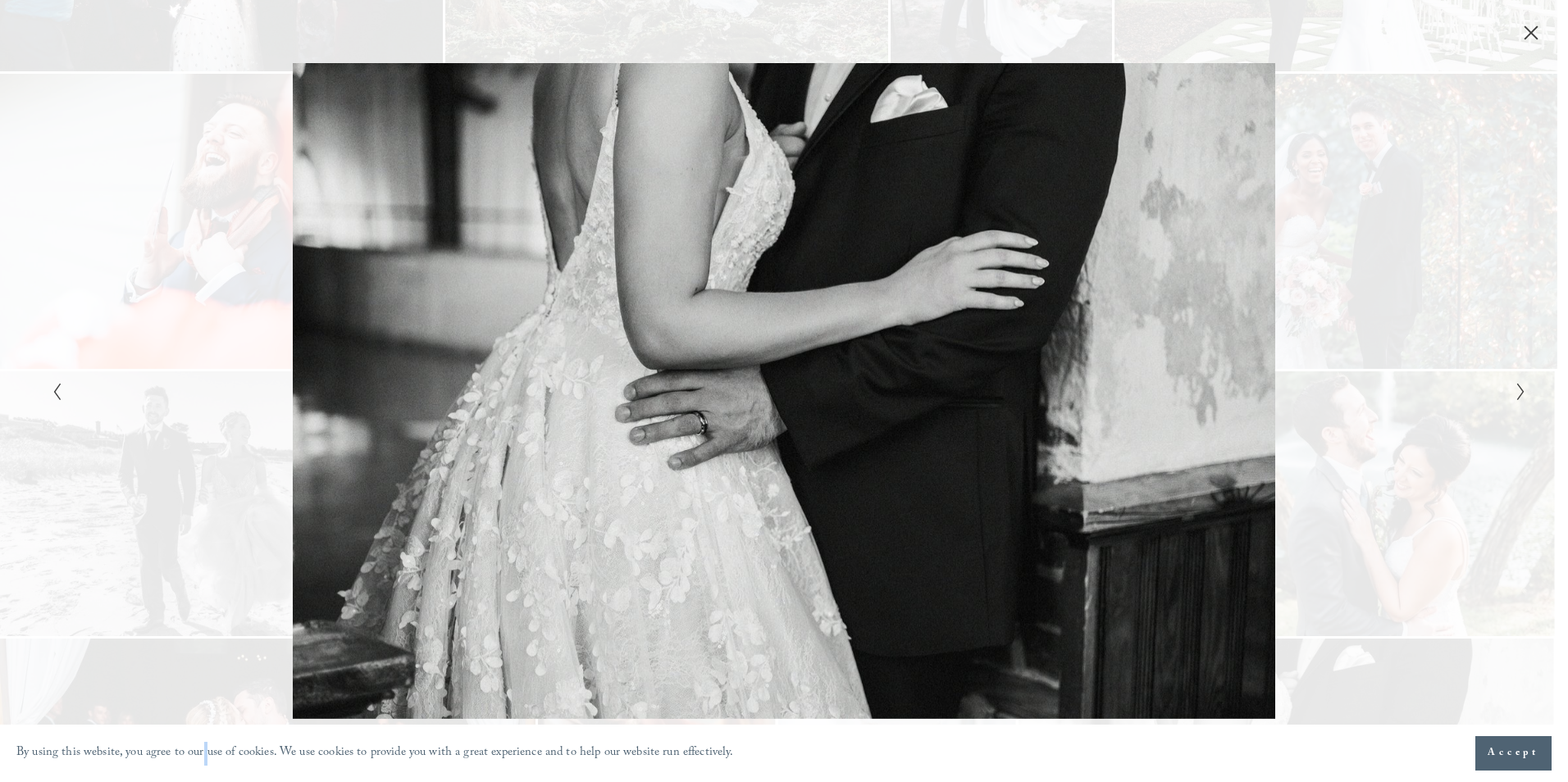
drag, startPoint x: 1369, startPoint y: 162, endPoint x: 1373, endPoint y: 173, distance: 11.7
click at [1373, 173] on div "Gallery" at bounding box center [1152, 391] width 737 height 655
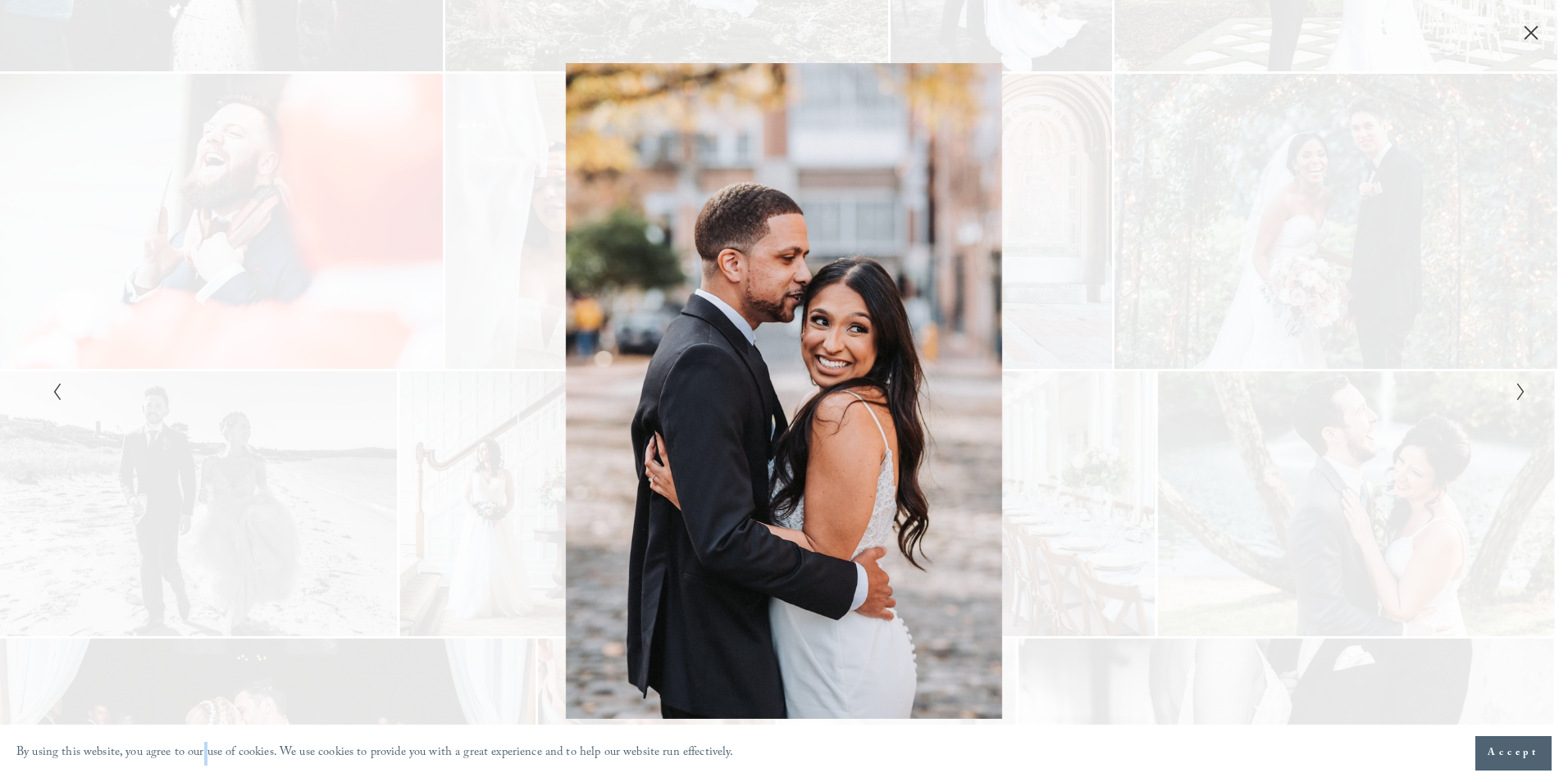
click at [1317, 235] on div "Gallery" at bounding box center [1152, 391] width 737 height 655
